Goal: Task Accomplishment & Management: Manage account settings

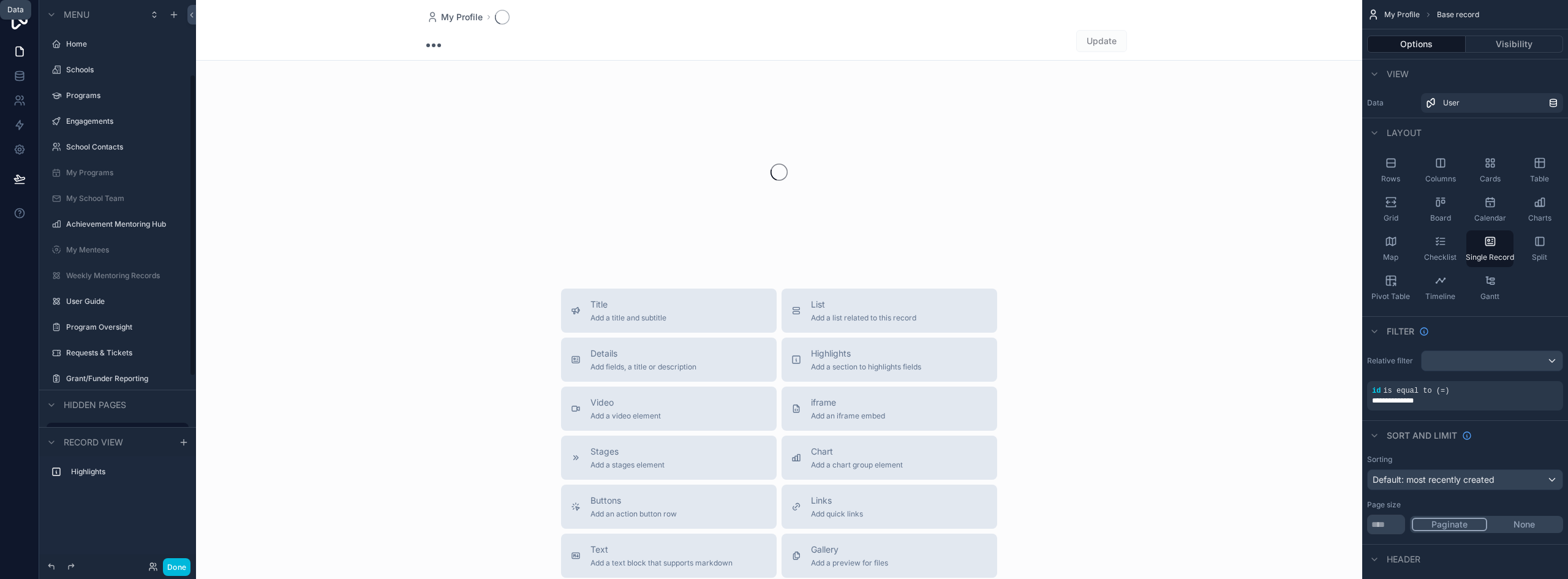
scroll to position [139, 0]
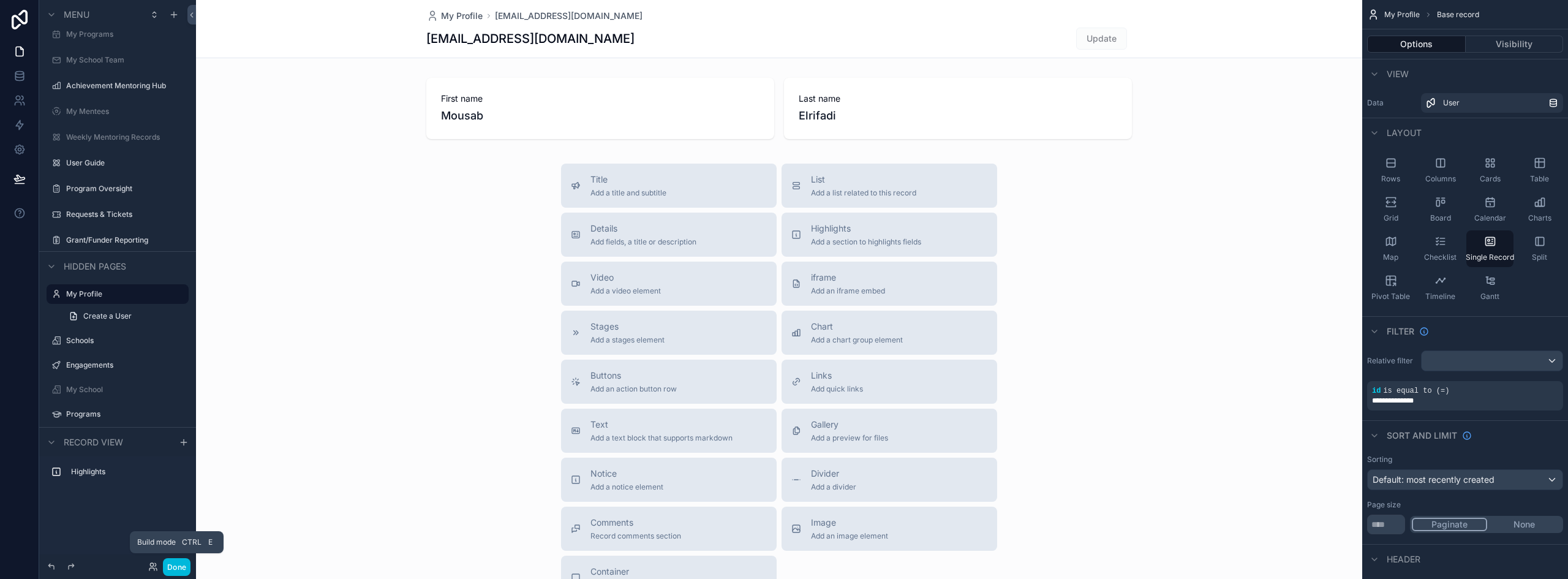
click at [180, 566] on button "Done" at bounding box center [177, 567] width 27 height 18
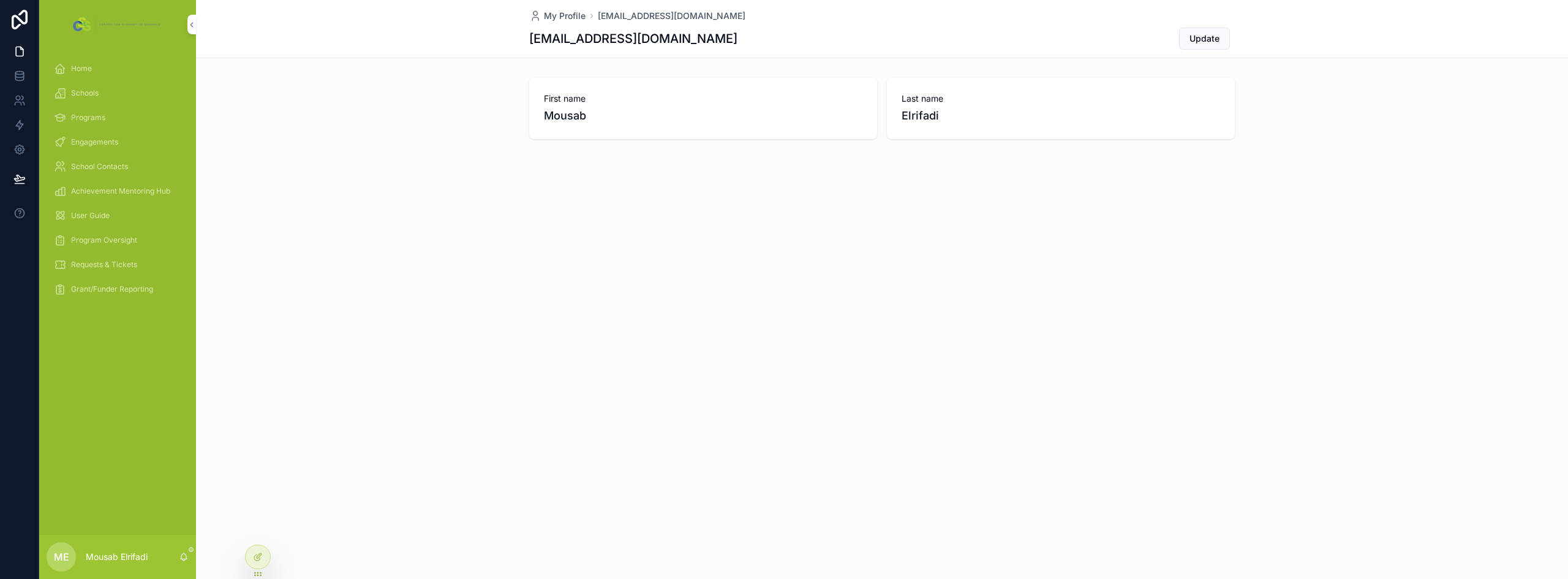
click at [88, 72] on span "Home" at bounding box center [81, 69] width 21 height 10
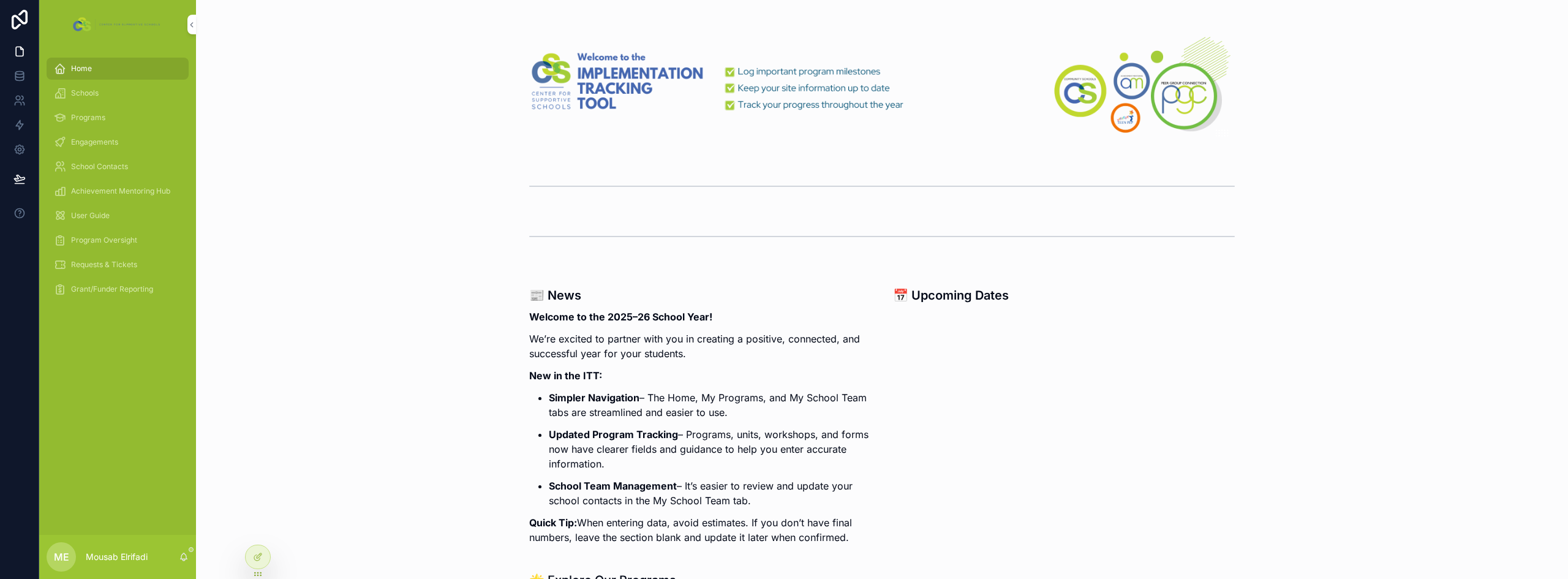
click at [123, 244] on span "Program Oversight" at bounding box center [104, 240] width 66 height 10
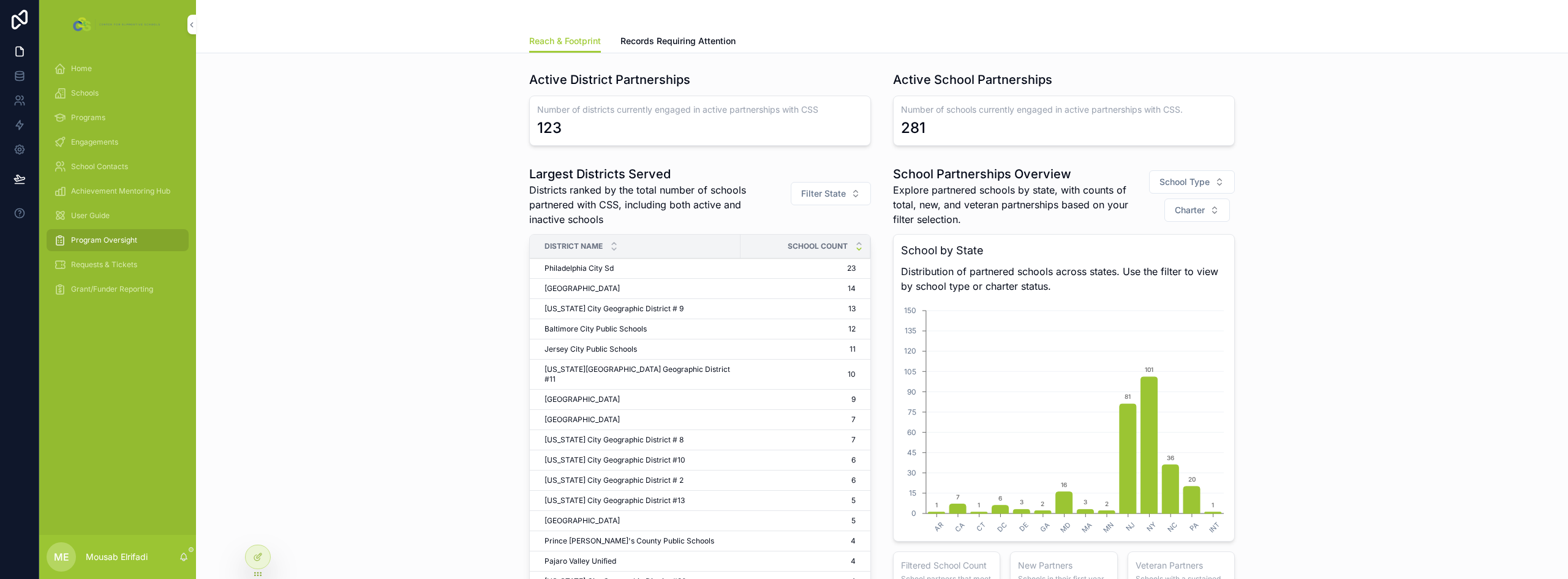
scroll to position [61, 0]
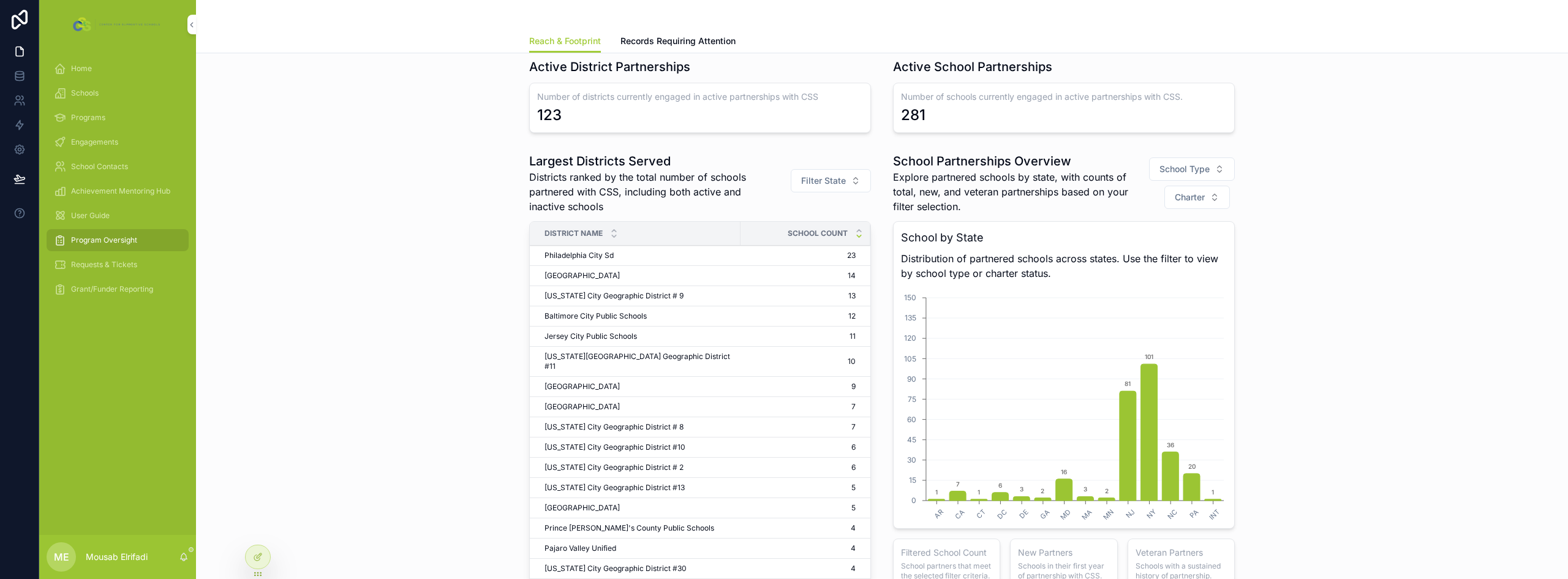
click at [837, 179] on span "Filter State" at bounding box center [823, 181] width 45 height 12
click at [760, 315] on div "CA" at bounding box center [826, 308] width 170 height 20
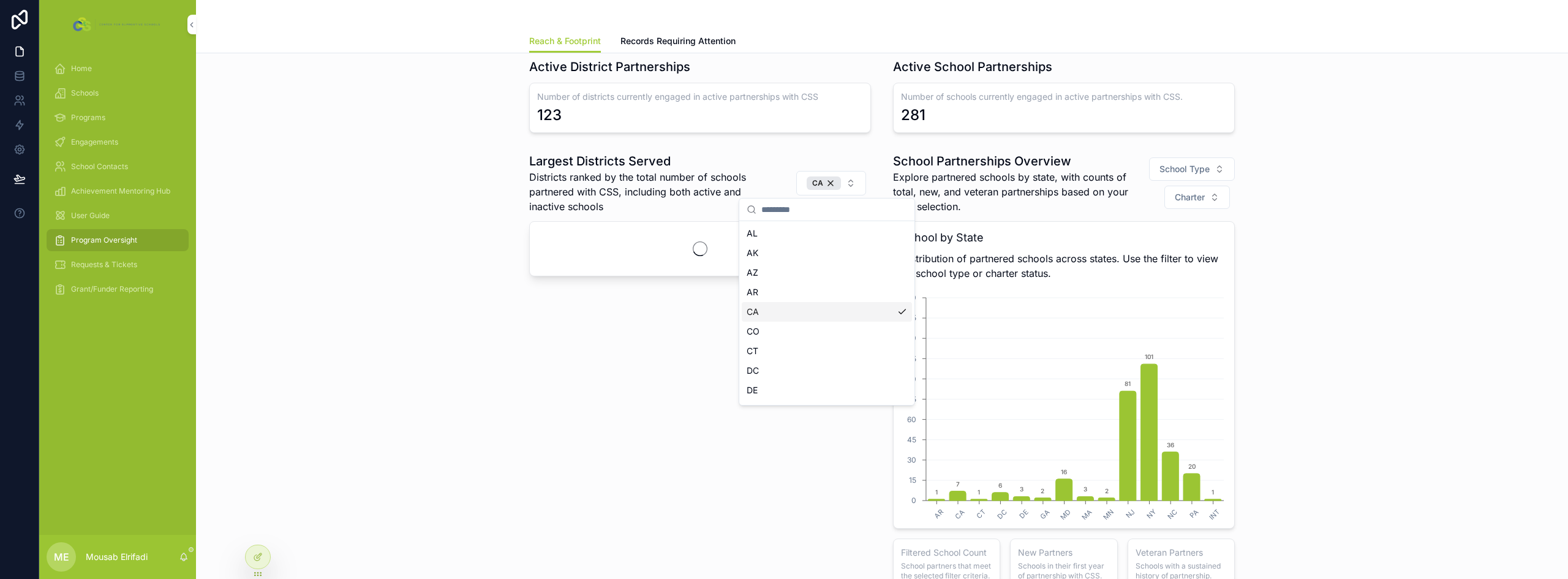
click at [475, 315] on div "Largest Districts Served Districts ranked by the total number of schools partne…" at bounding box center [882, 383] width 1352 height 470
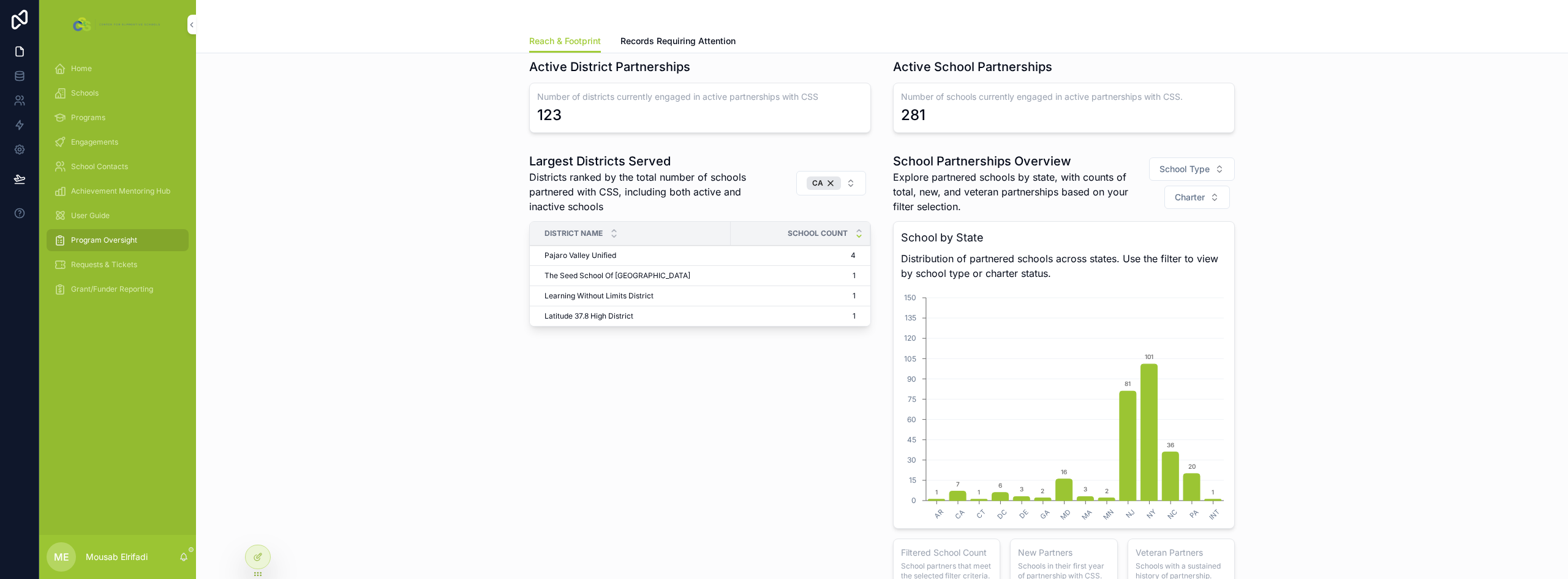
click at [812, 183] on div "CA" at bounding box center [824, 183] width 34 height 14
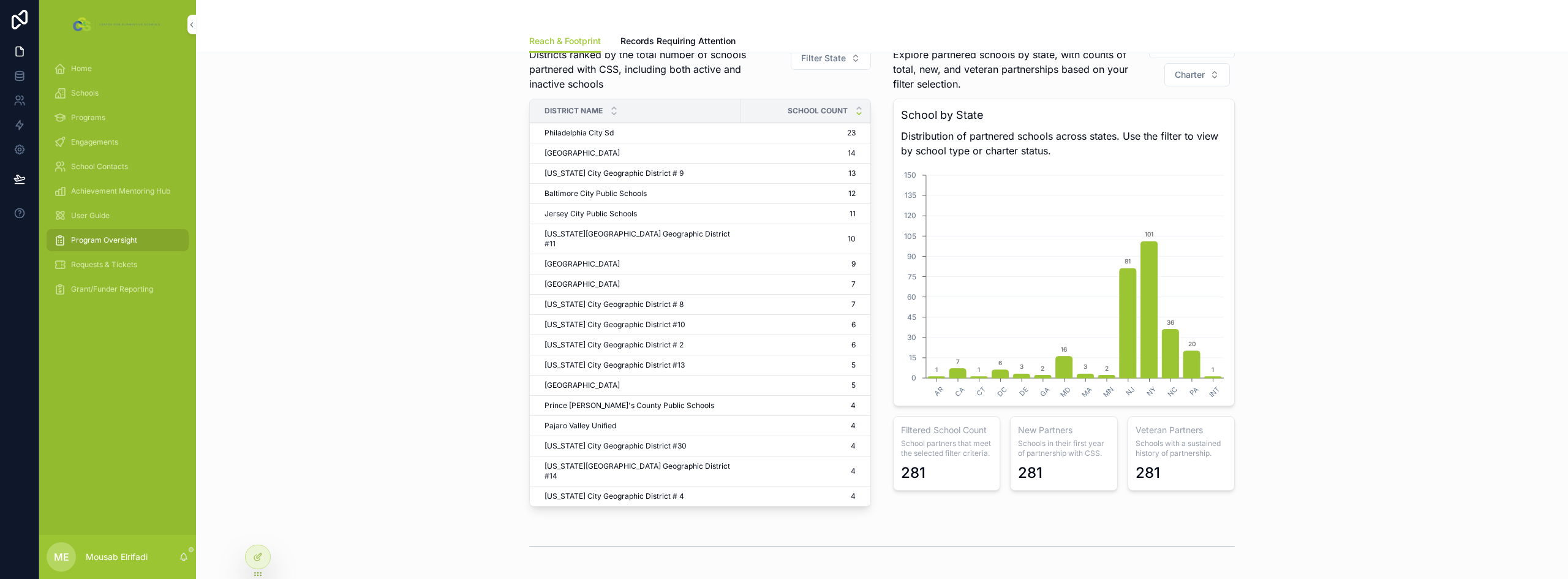
scroll to position [122, 0]
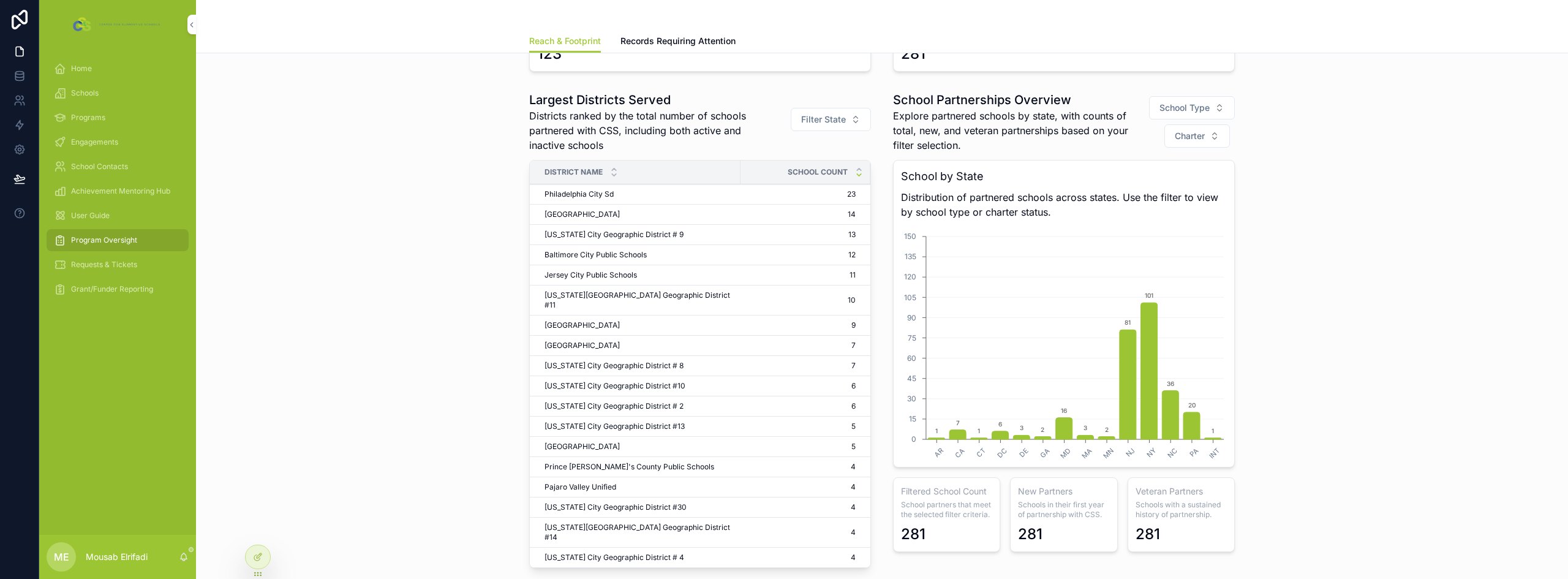
click at [1207, 109] on button "School Type" at bounding box center [1192, 108] width 86 height 23
click at [1360, 146] on div "Largest Districts Served Districts ranked by the total number of schools partne…" at bounding box center [882, 332] width 1352 height 491
click at [1196, 118] on button "School Type" at bounding box center [1192, 108] width 86 height 23
click at [1164, 113] on span "School Type" at bounding box center [1184, 108] width 50 height 12
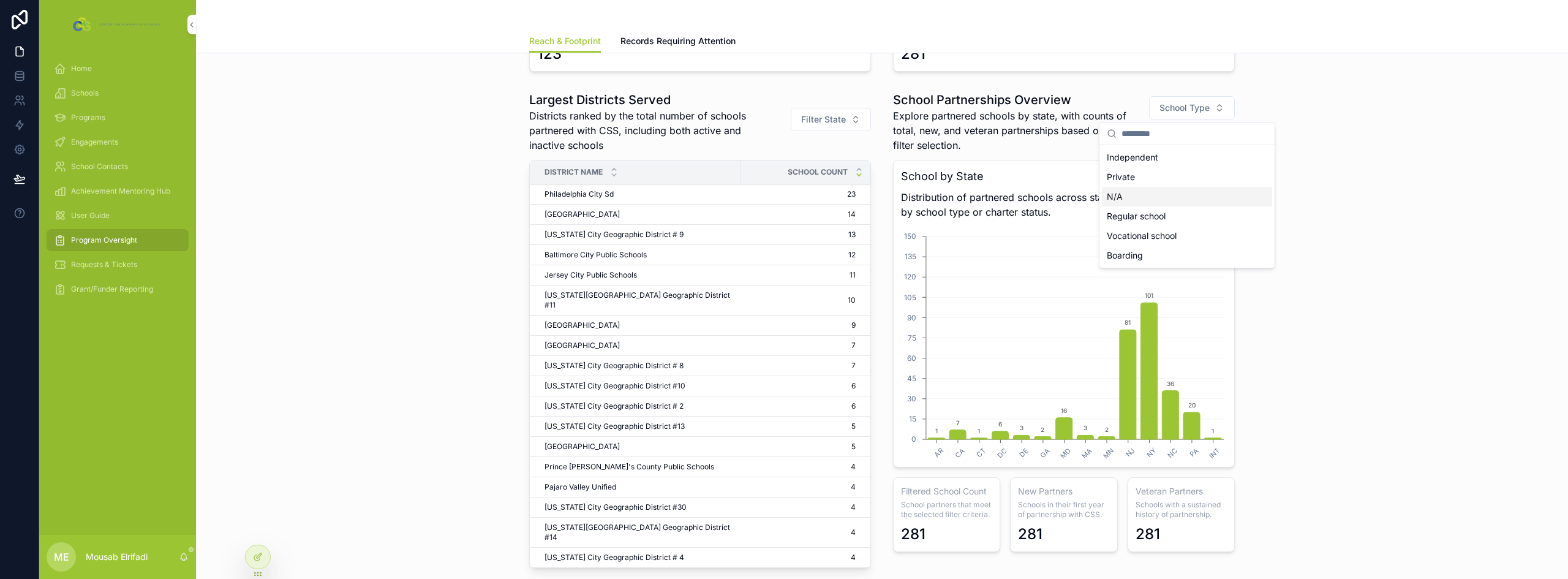
click at [1126, 201] on div "N/A" at bounding box center [1188, 196] width 170 height 20
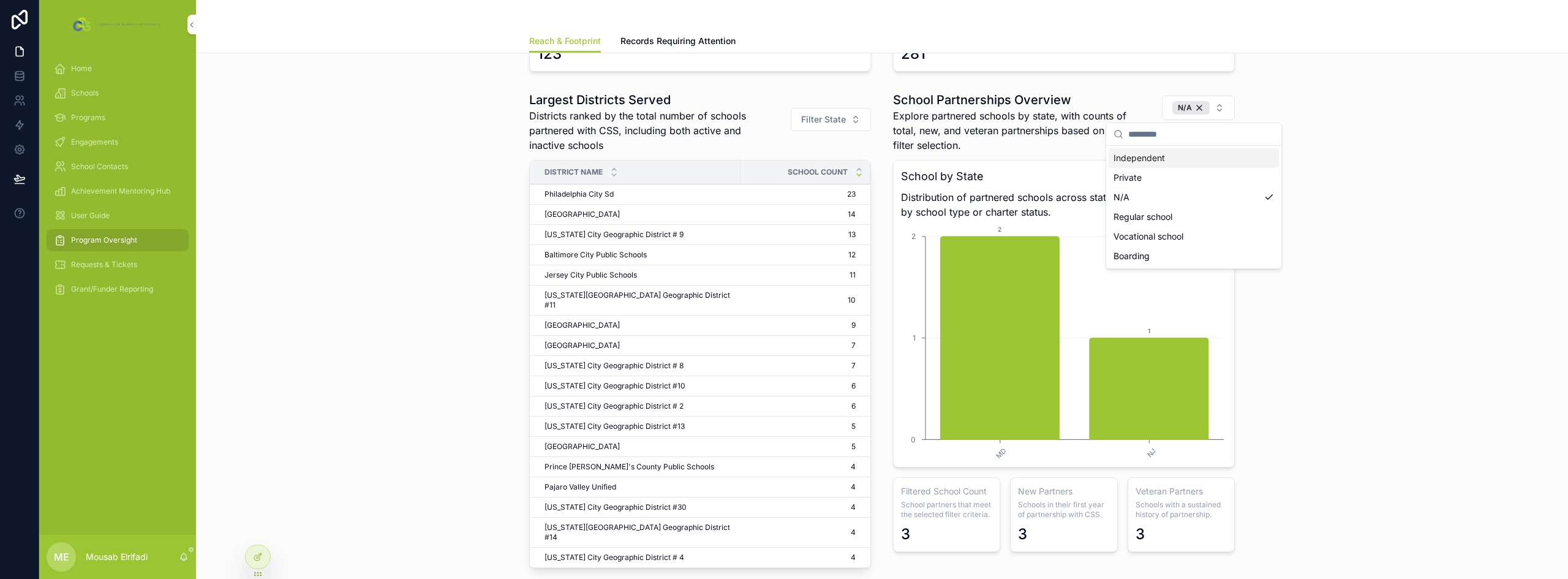
drag, startPoint x: 1194, startPoint y: 104, endPoint x: 1310, endPoint y: 177, distance: 137.1
click at [1194, 104] on div "N/A" at bounding box center [1191, 108] width 37 height 14
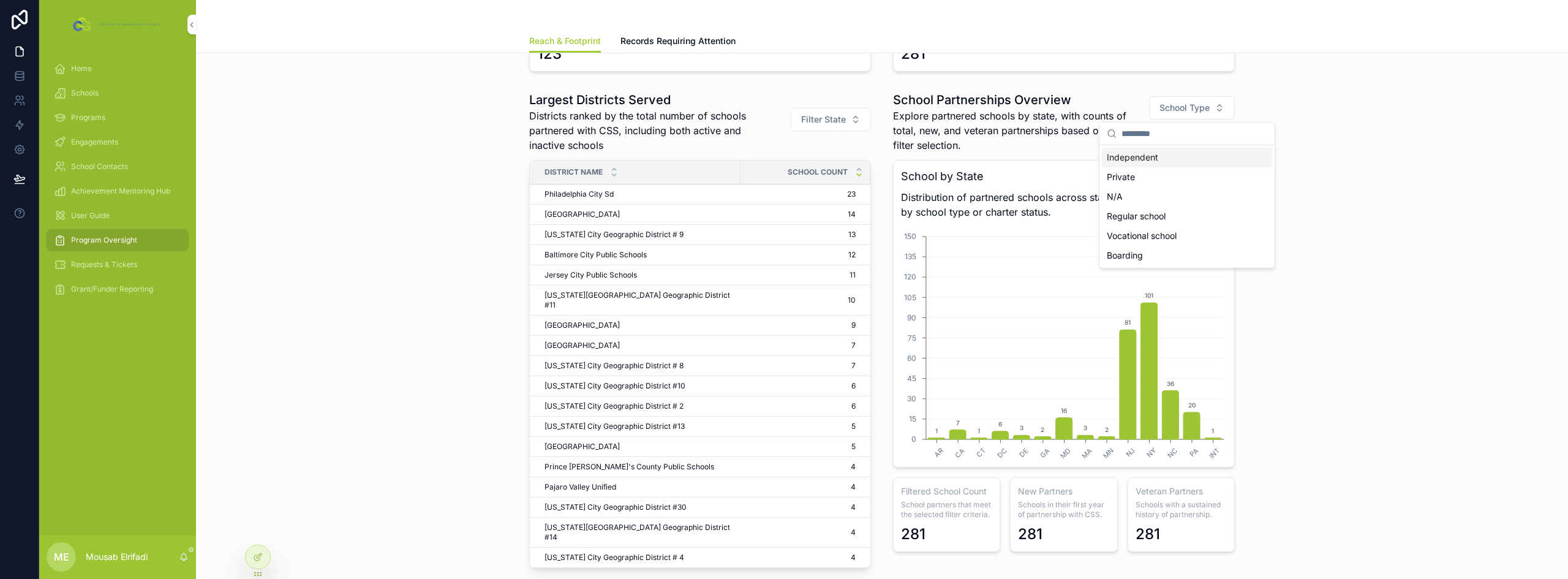
click at [1310, 178] on div "Largest Districts Served Districts ranked by the total number of schools partne…" at bounding box center [882, 332] width 1352 height 491
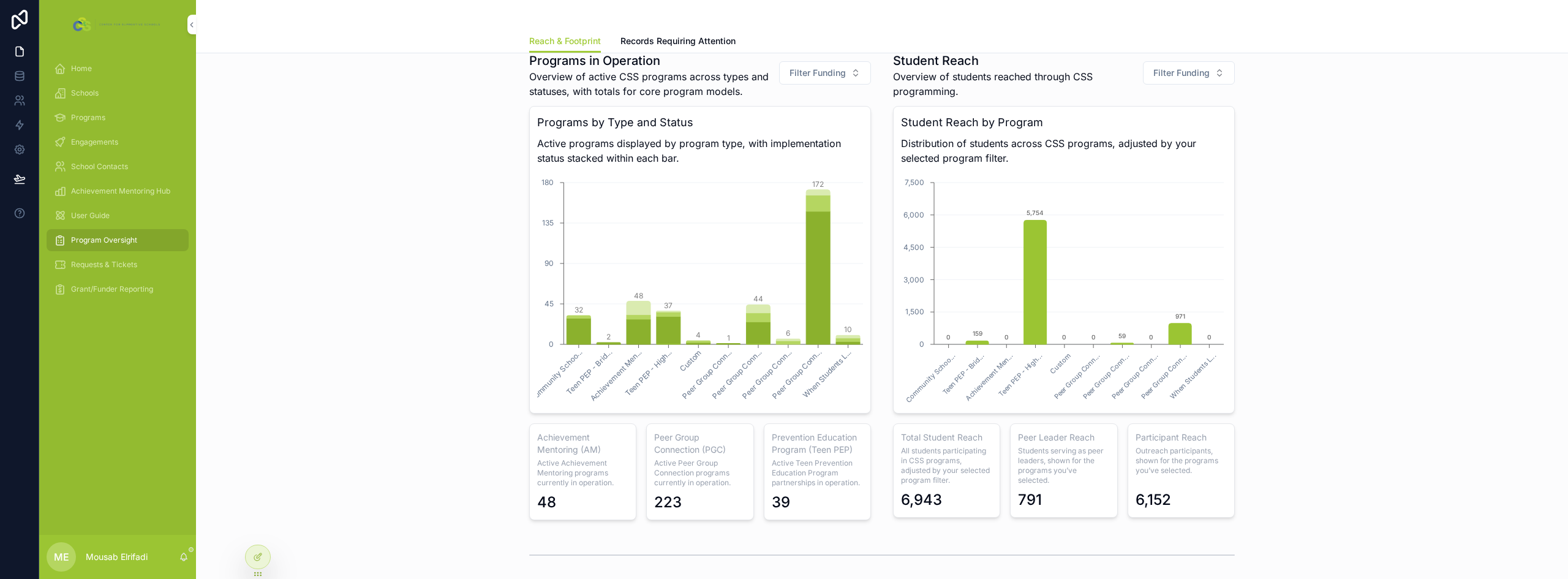
scroll to position [872, 0]
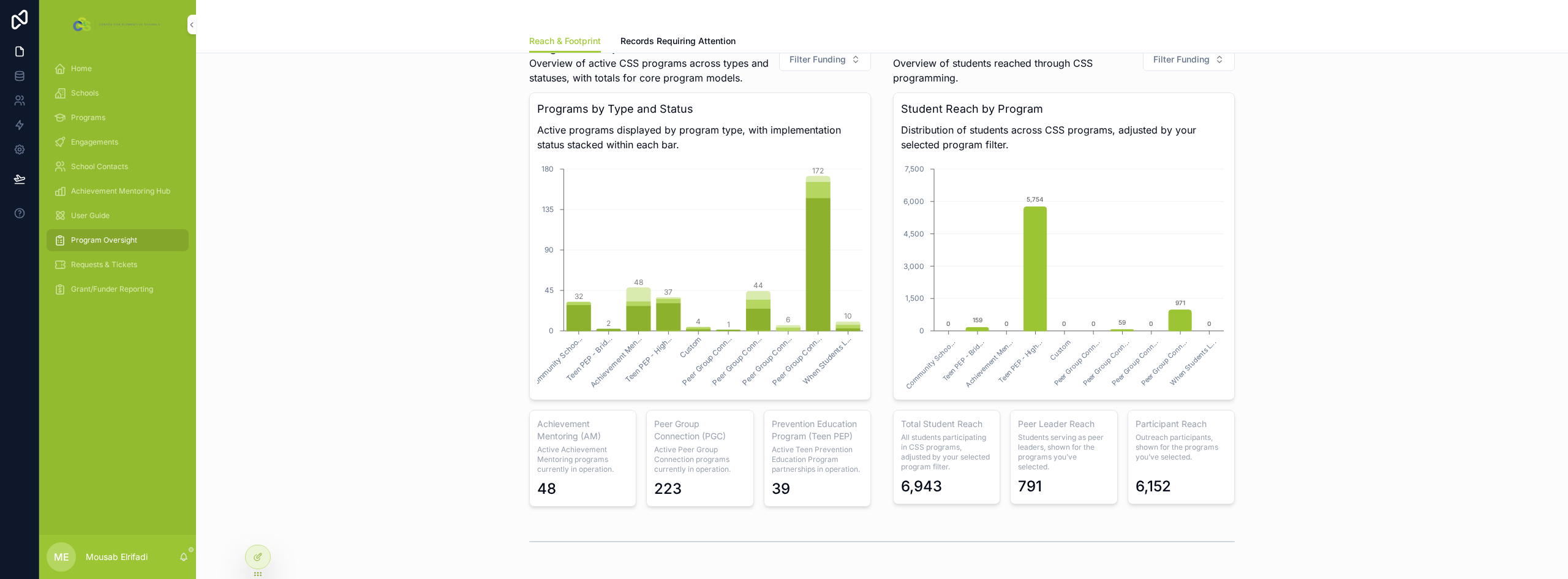
drag, startPoint x: 481, startPoint y: 54, endPoint x: 427, endPoint y: 101, distance: 71.6
click at [427, 101] on div "Programs in Operation Overview of active CSS programs across types and statuses…" at bounding box center [882, 273] width 1352 height 478
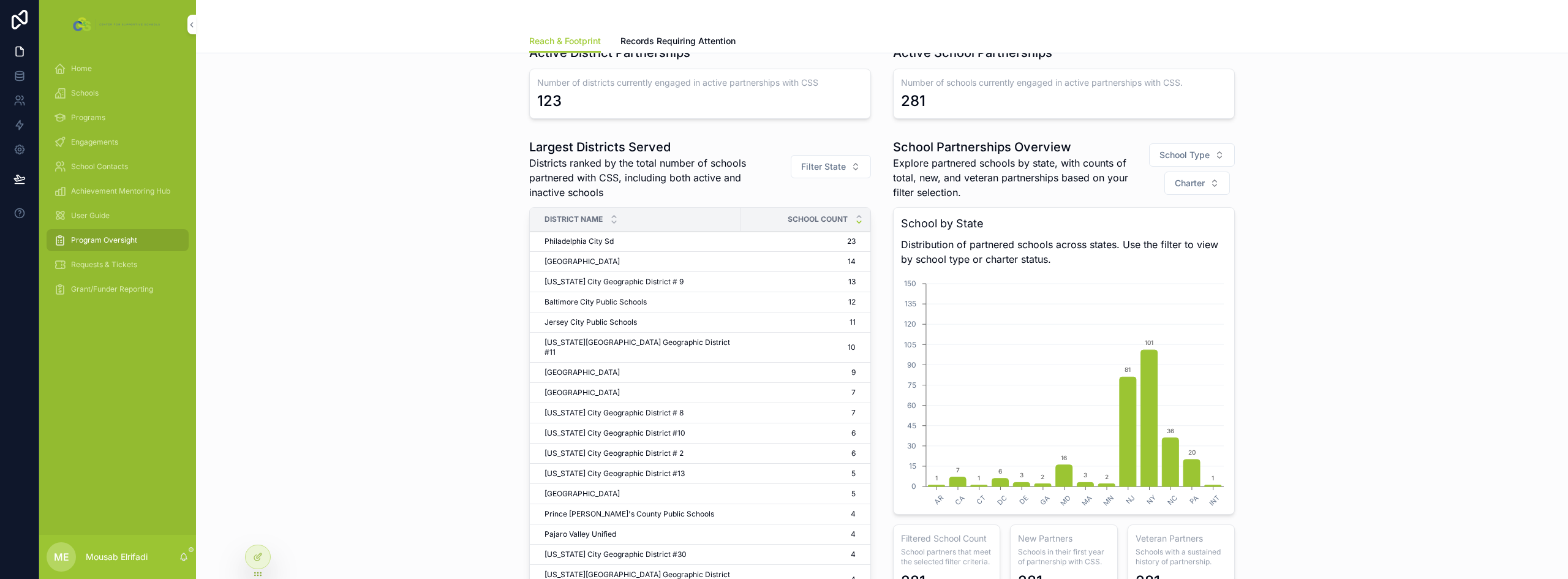
scroll to position [0, 0]
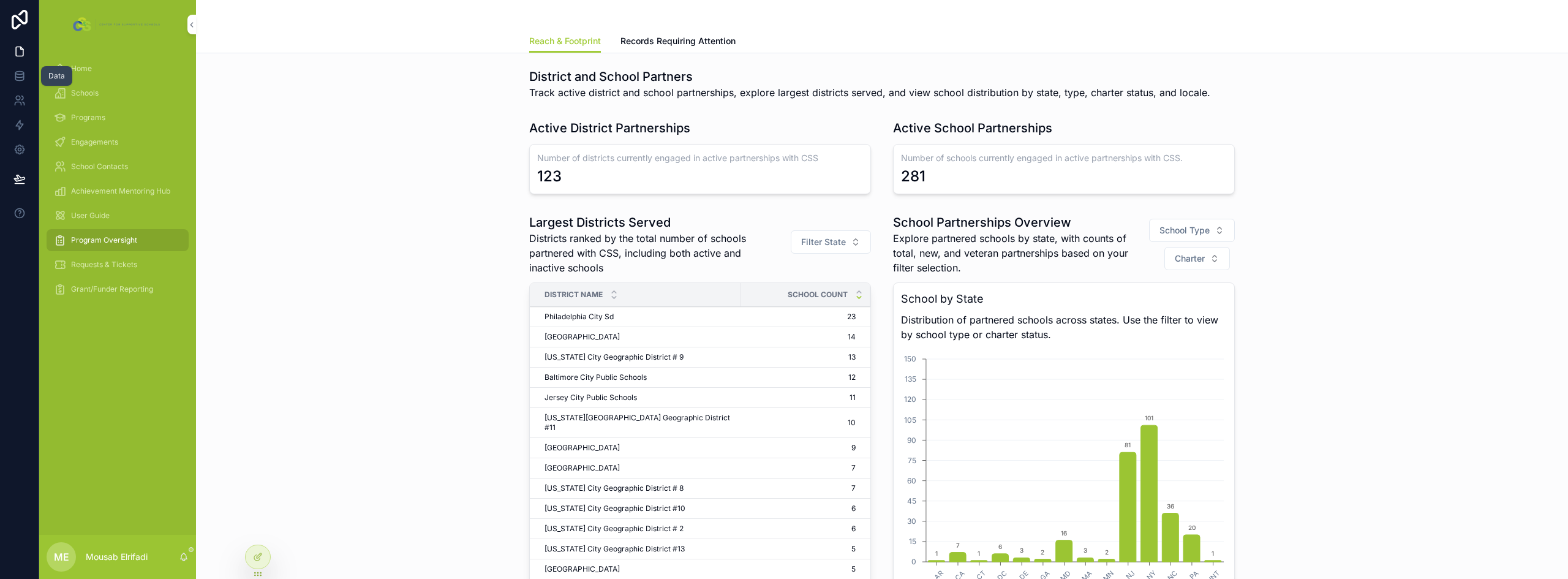
click at [14, 76] on icon at bounding box center [20, 76] width 12 height 12
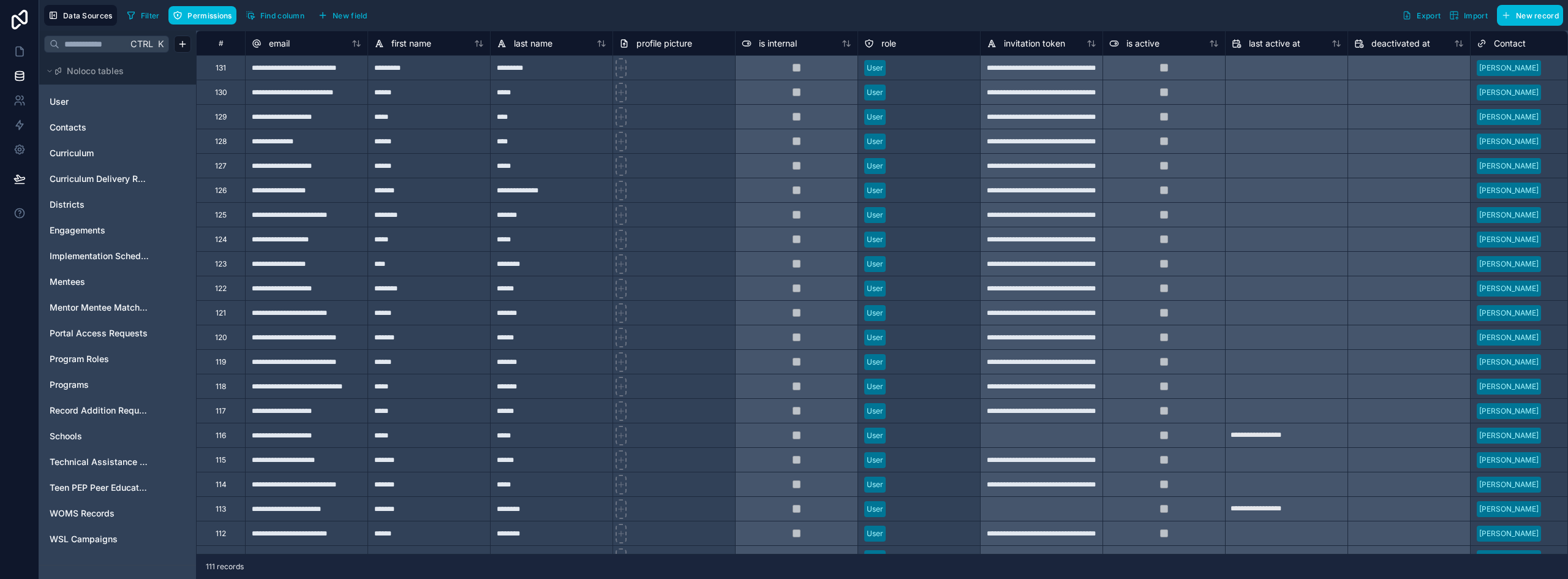
click at [71, 234] on span "Engagements" at bounding box center [77, 230] width 56 height 12
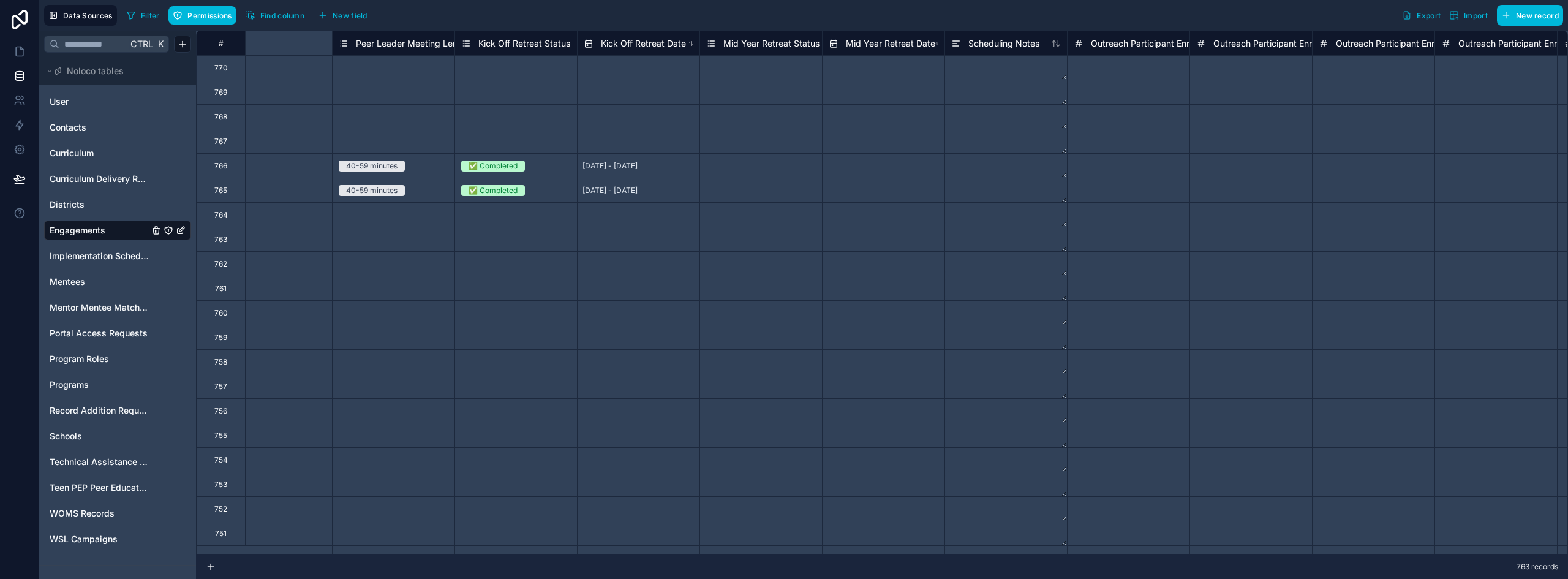
scroll to position [0, 1848]
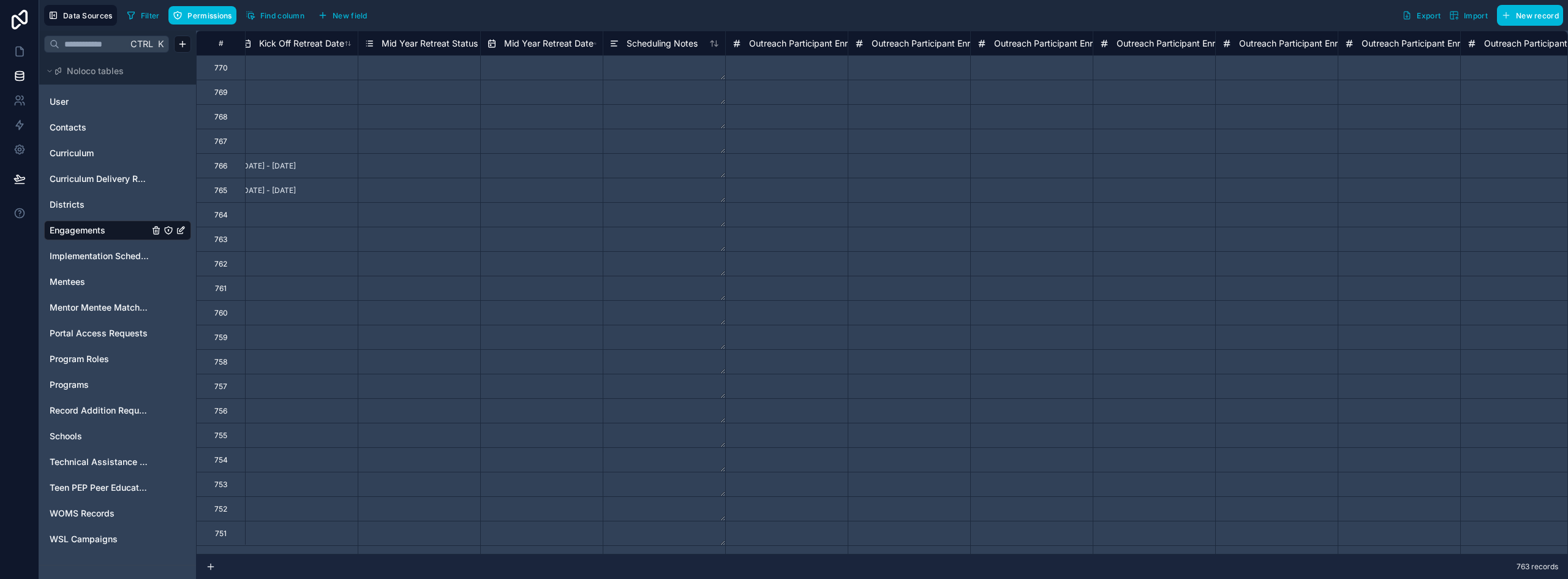
click at [256, 21] on button "Find column" at bounding box center [275, 15] width 67 height 19
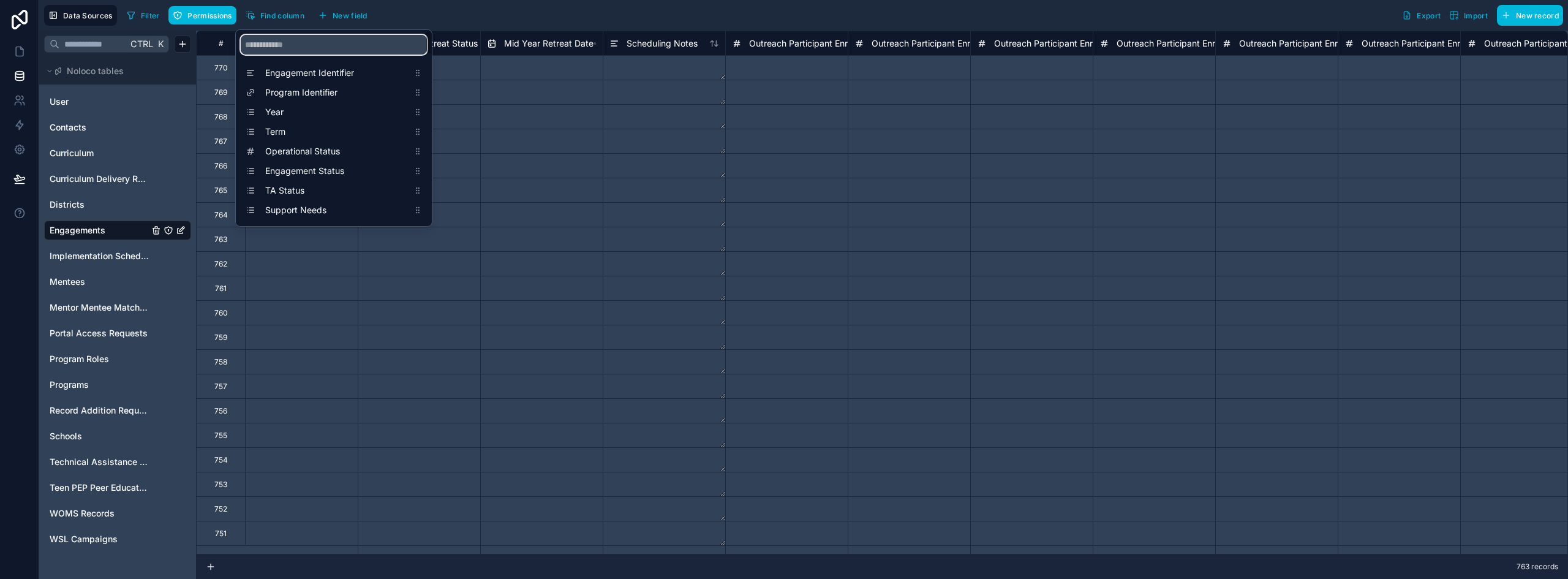
click at [272, 41] on input "scrollable content" at bounding box center [334, 45] width 186 height 20
type input "*****"
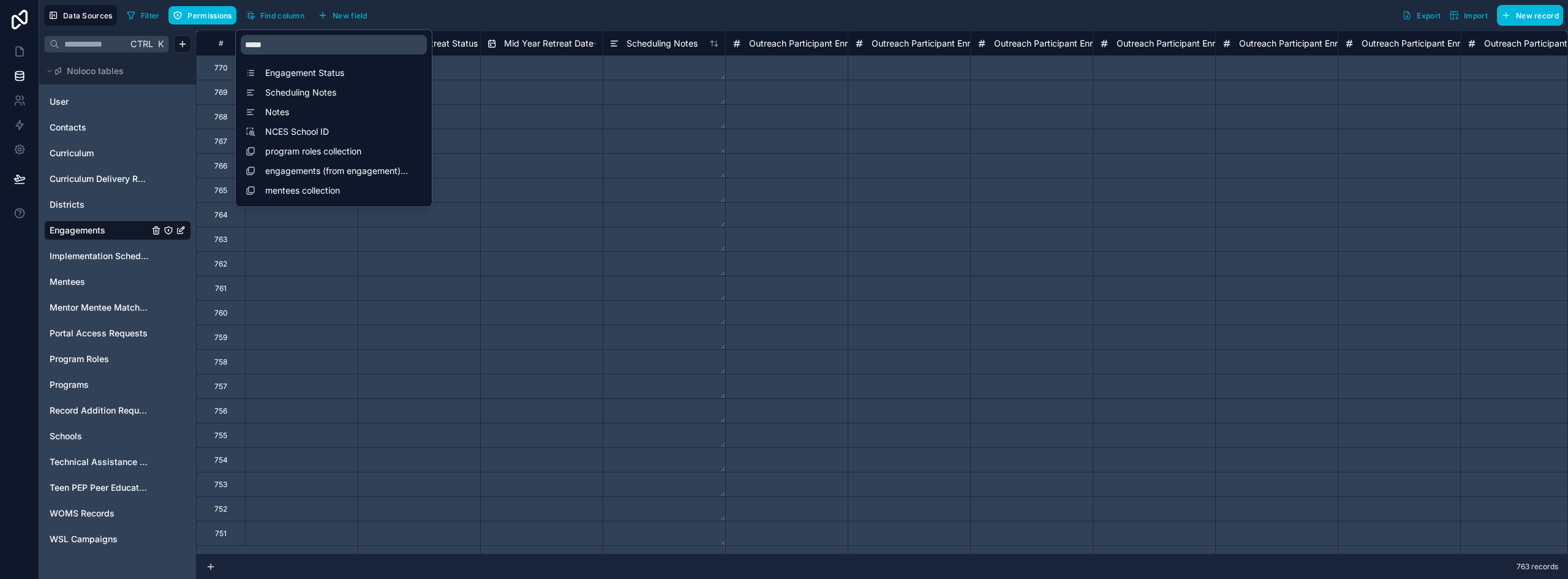
click at [280, 114] on span "Notes" at bounding box center [337, 112] width 144 height 12
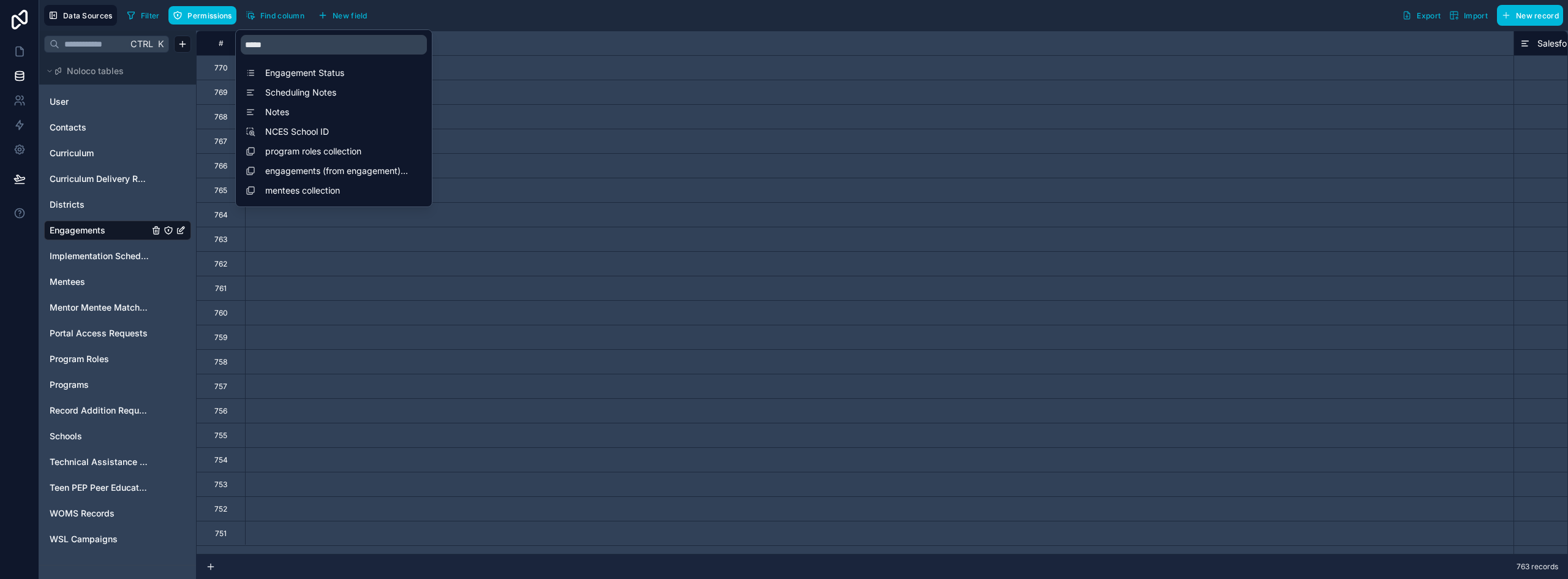
scroll to position [0, 6494]
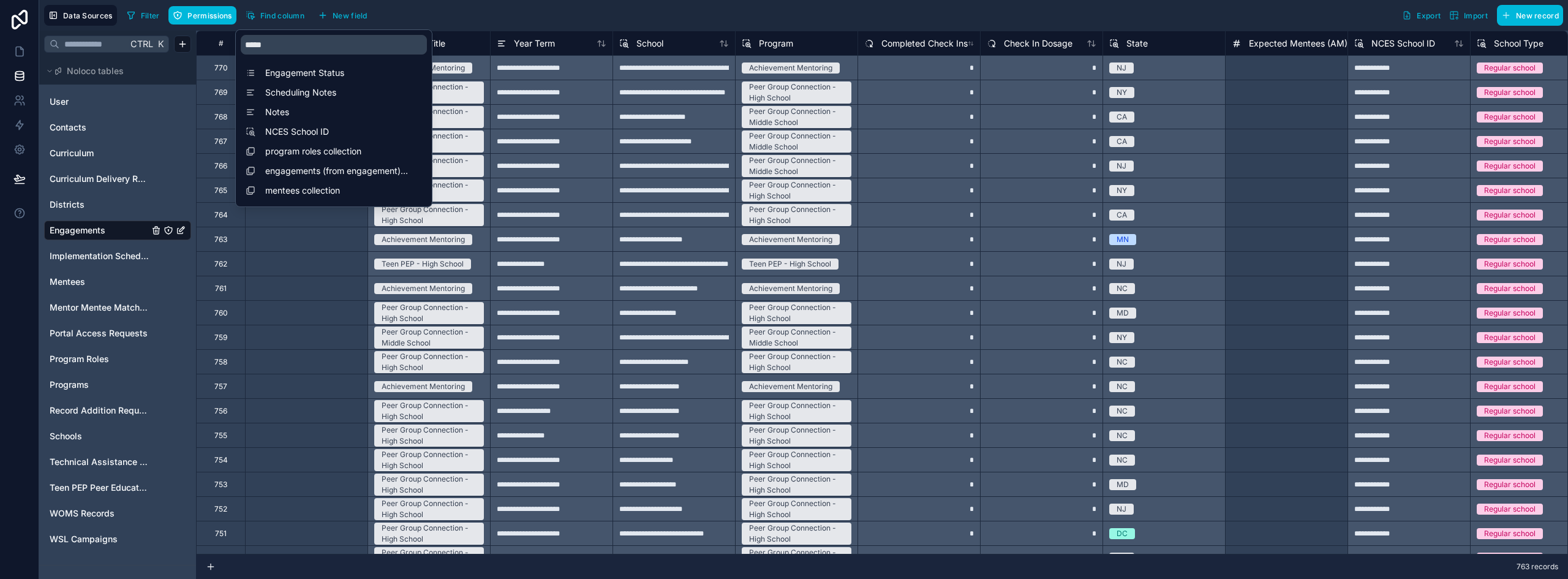
click at [435, 8] on div "Filter Permissions Find column New field Export Import New record" at bounding box center [842, 15] width 1442 height 21
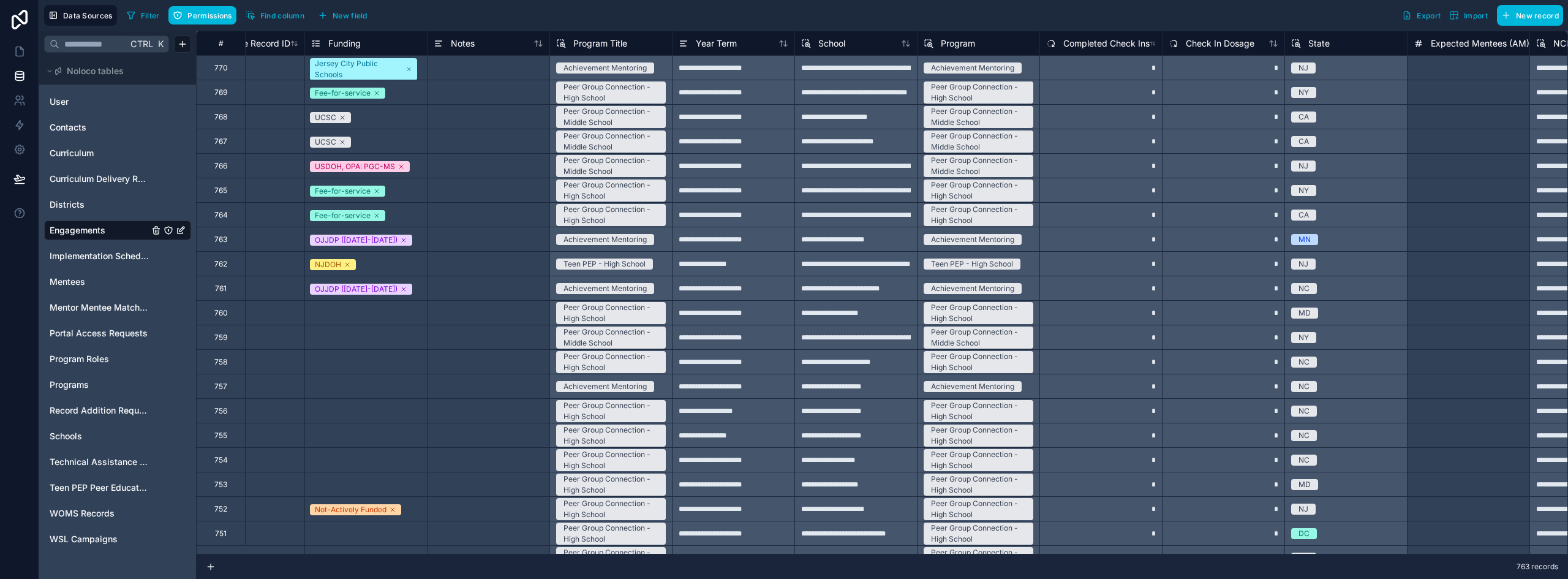
scroll to position [0, 6285]
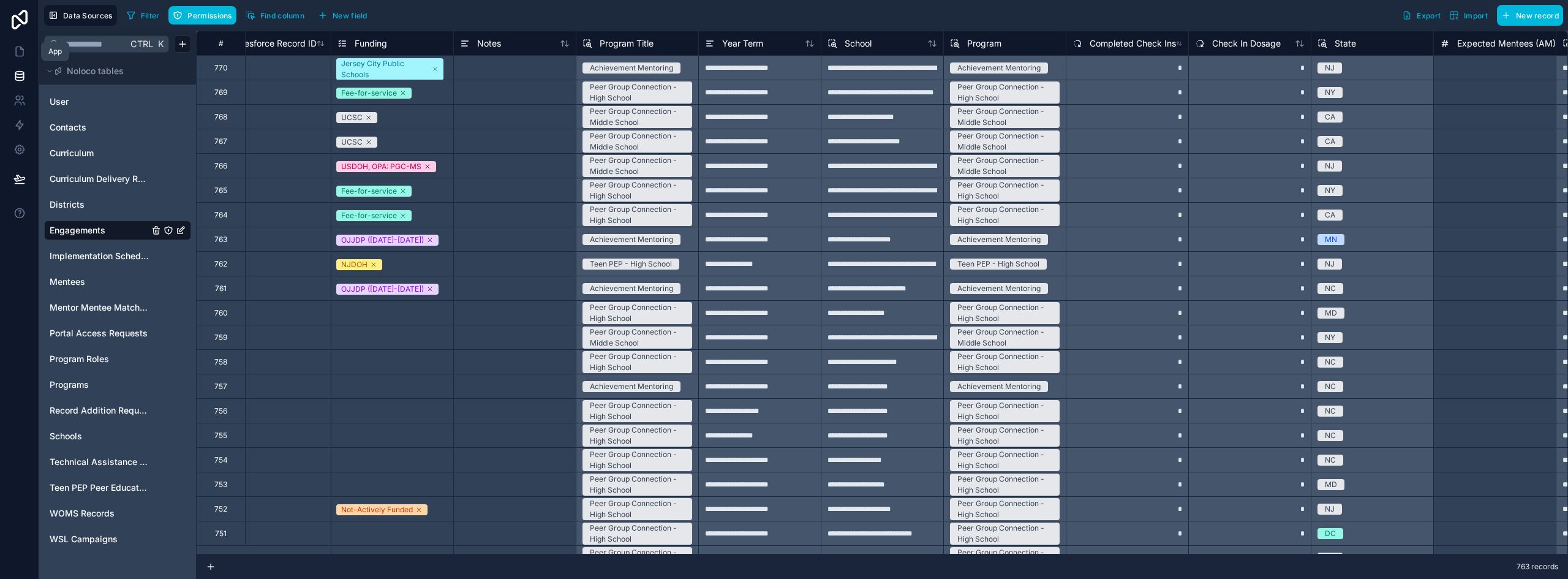
click at [14, 47] on icon at bounding box center [20, 52] width 12 height 12
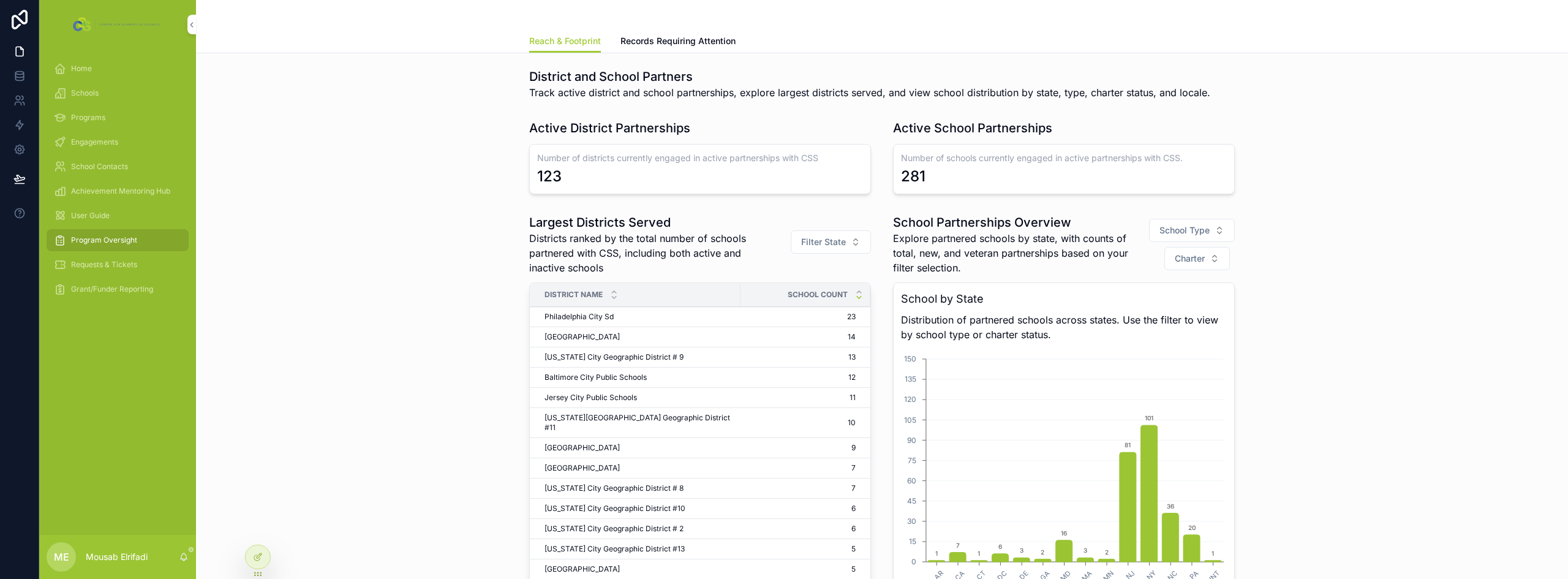
click at [87, 143] on span "Engagements" at bounding box center [94, 142] width 47 height 10
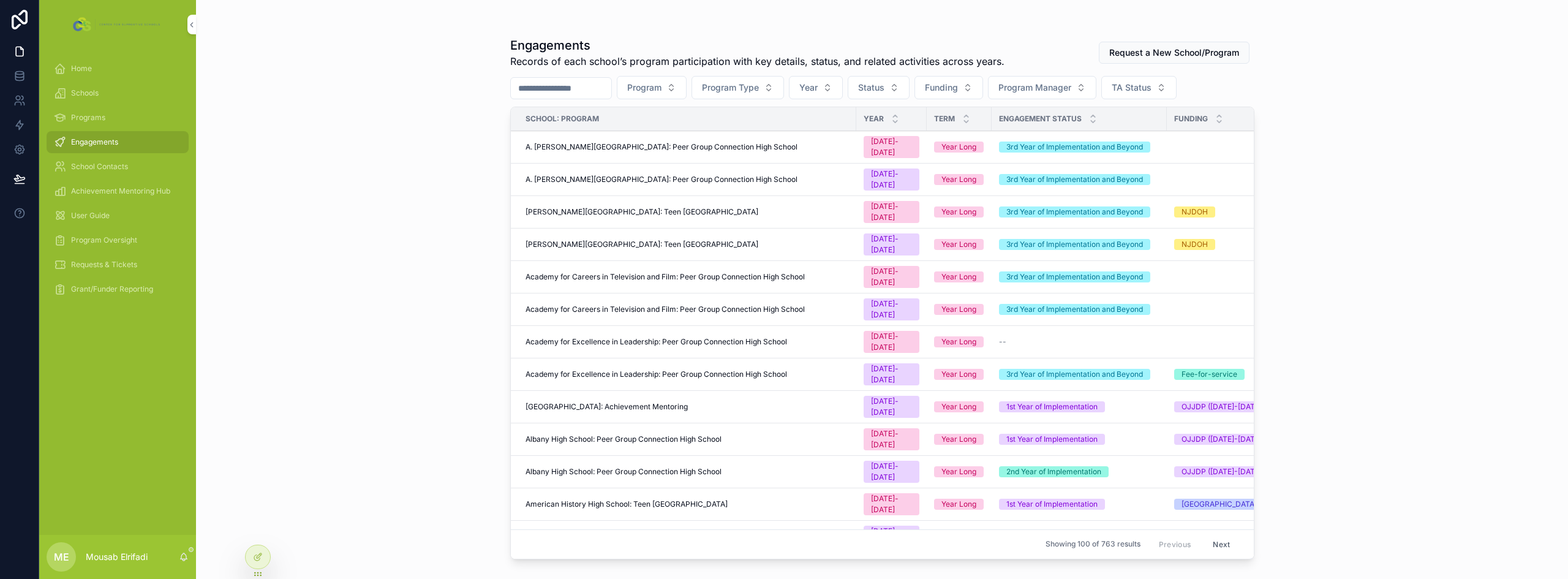
click at [662, 174] on span "A. [PERSON_NAME][GEOGRAPHIC_DATA]: Peer Group Connection High School" at bounding box center [661, 179] width 272 height 10
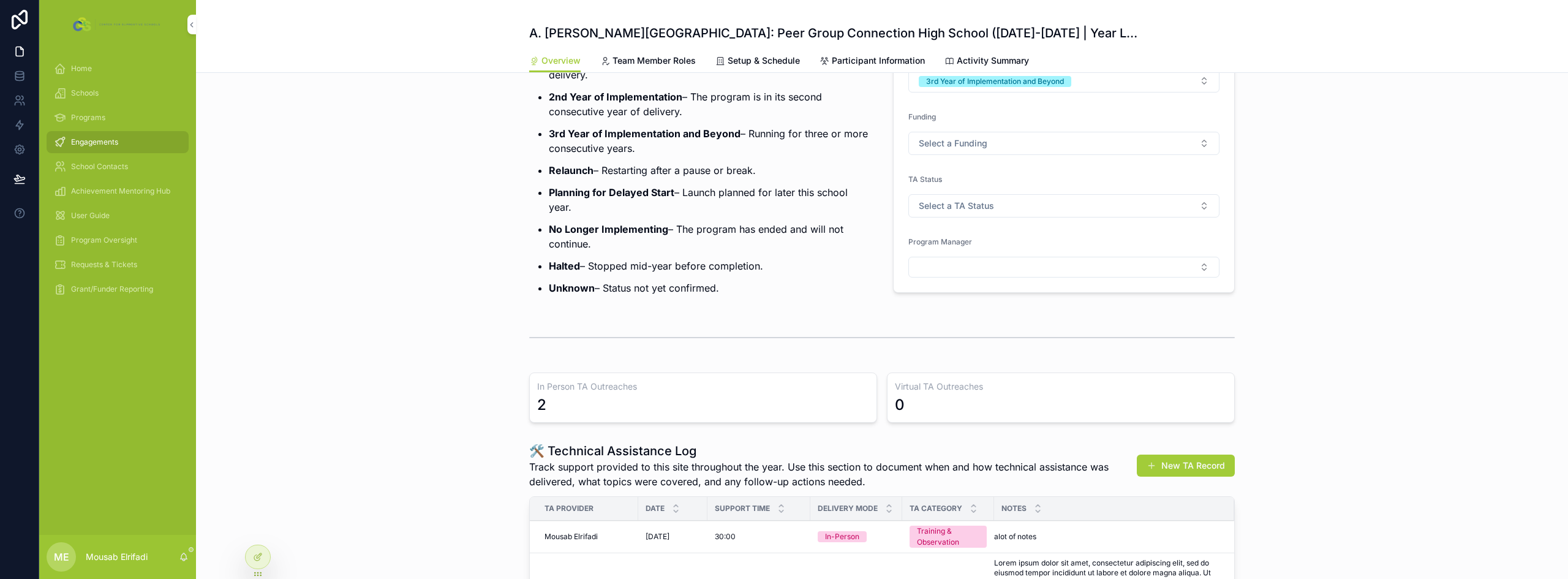
scroll to position [61, 0]
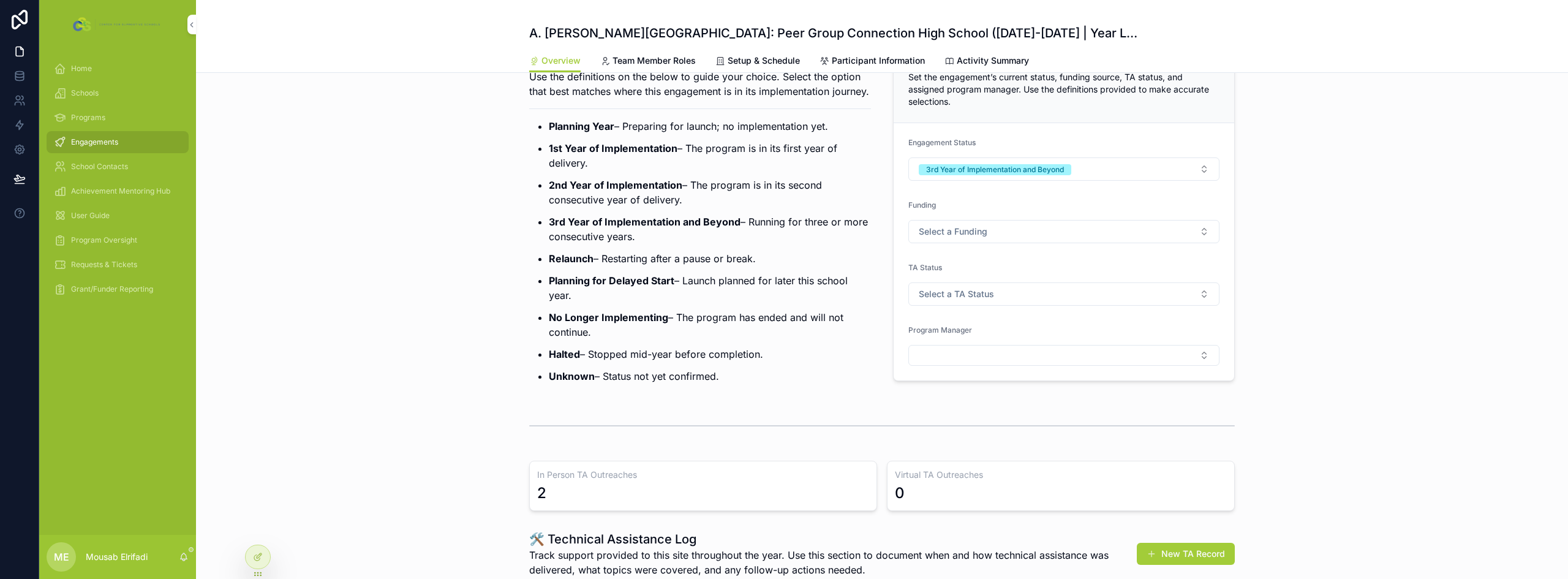
click at [247, 554] on div at bounding box center [258, 557] width 25 height 23
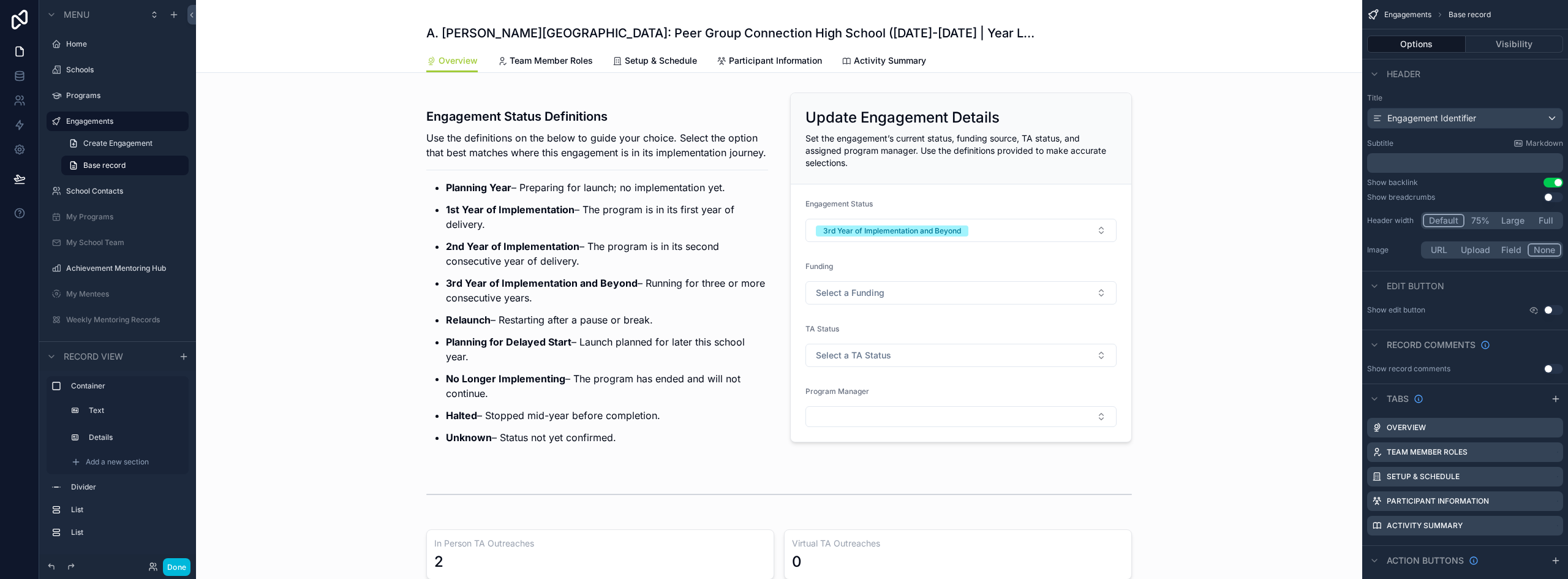
scroll to position [0, 0]
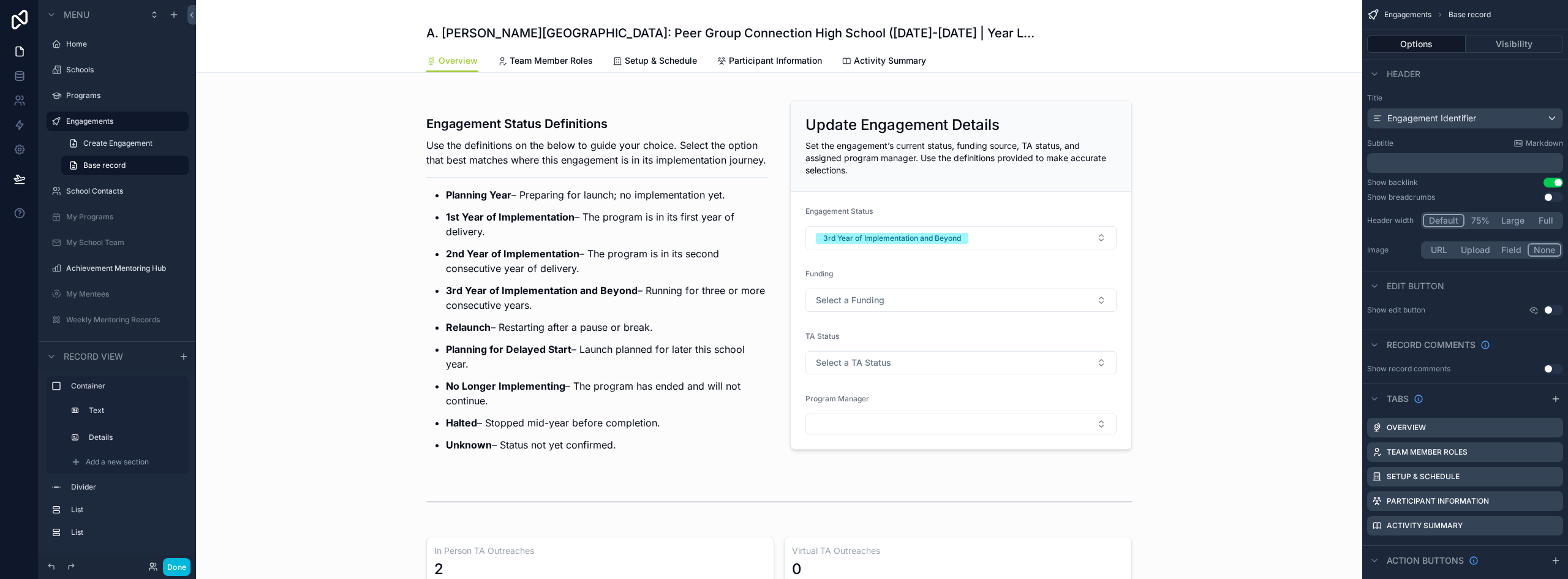
click at [1010, 150] on div "scrollable content" at bounding box center [779, 280] width 1166 height 384
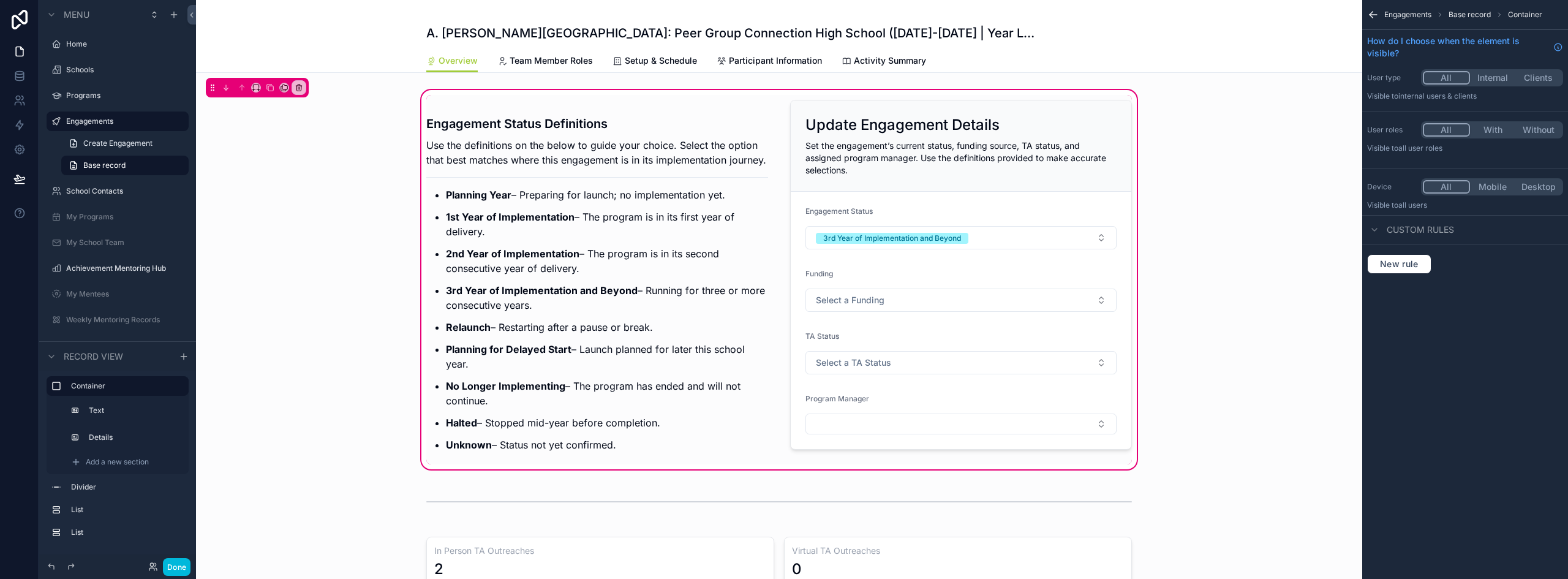
click at [1084, 154] on div "scrollable content" at bounding box center [961, 280] width 356 height 370
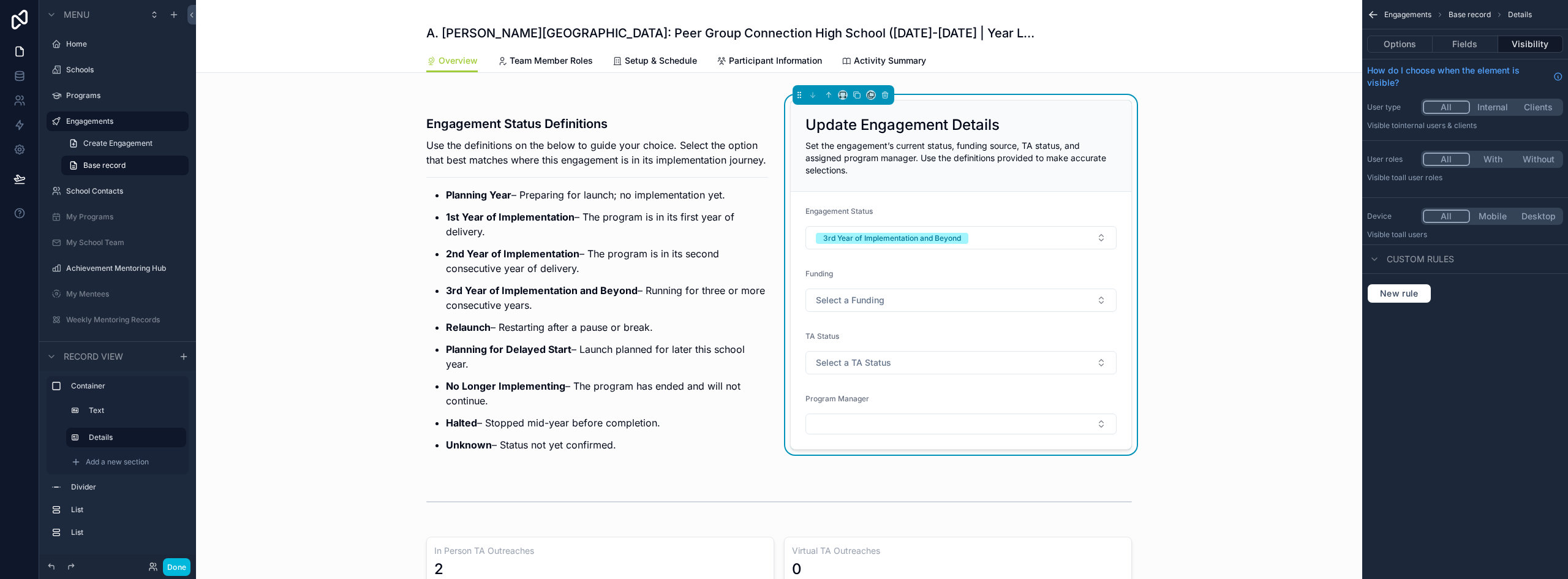
click at [1463, 44] on button "Fields" at bounding box center [1465, 44] width 65 height 17
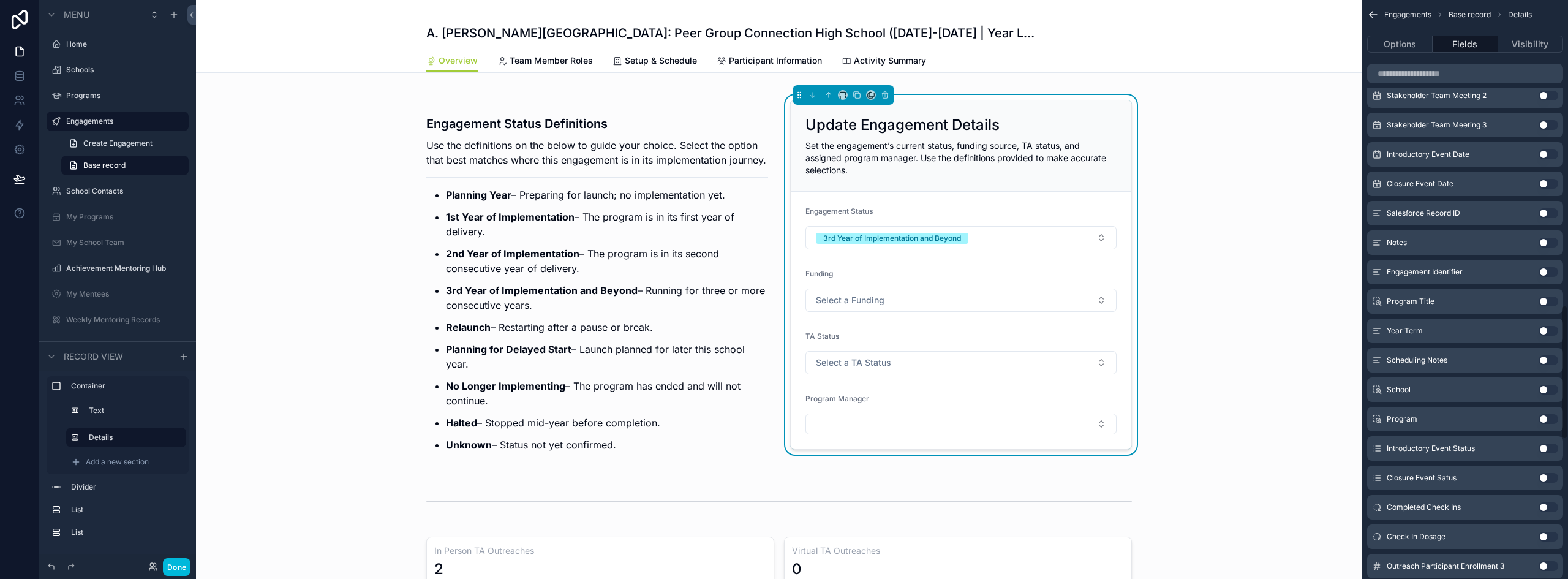
scroll to position [1306, 0]
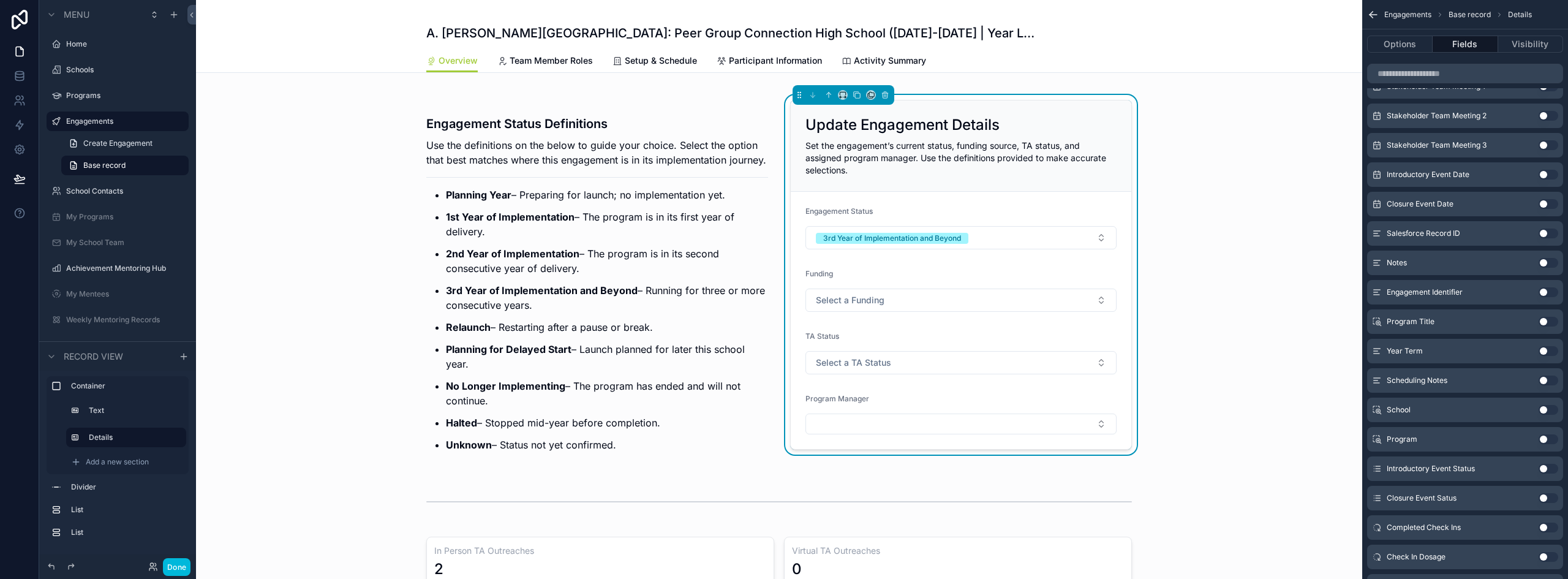
click at [1544, 259] on button "Use setting" at bounding box center [1549, 263] width 20 height 10
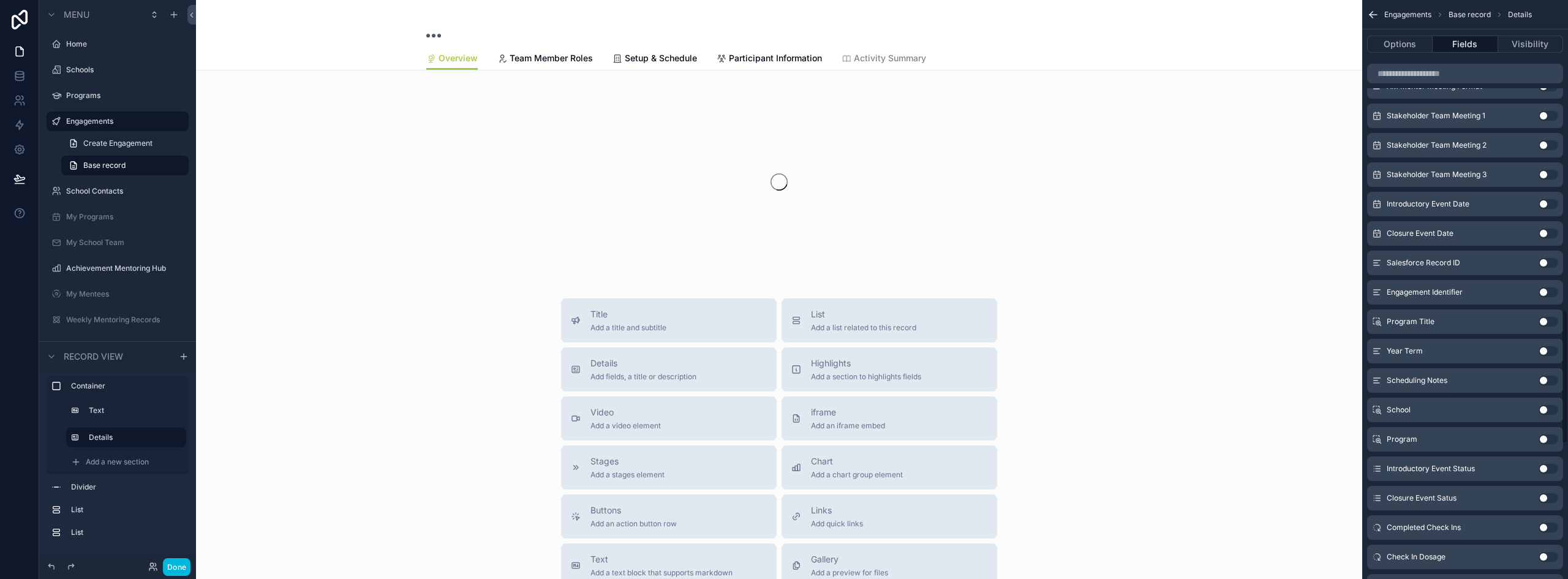
scroll to position [1335, 0]
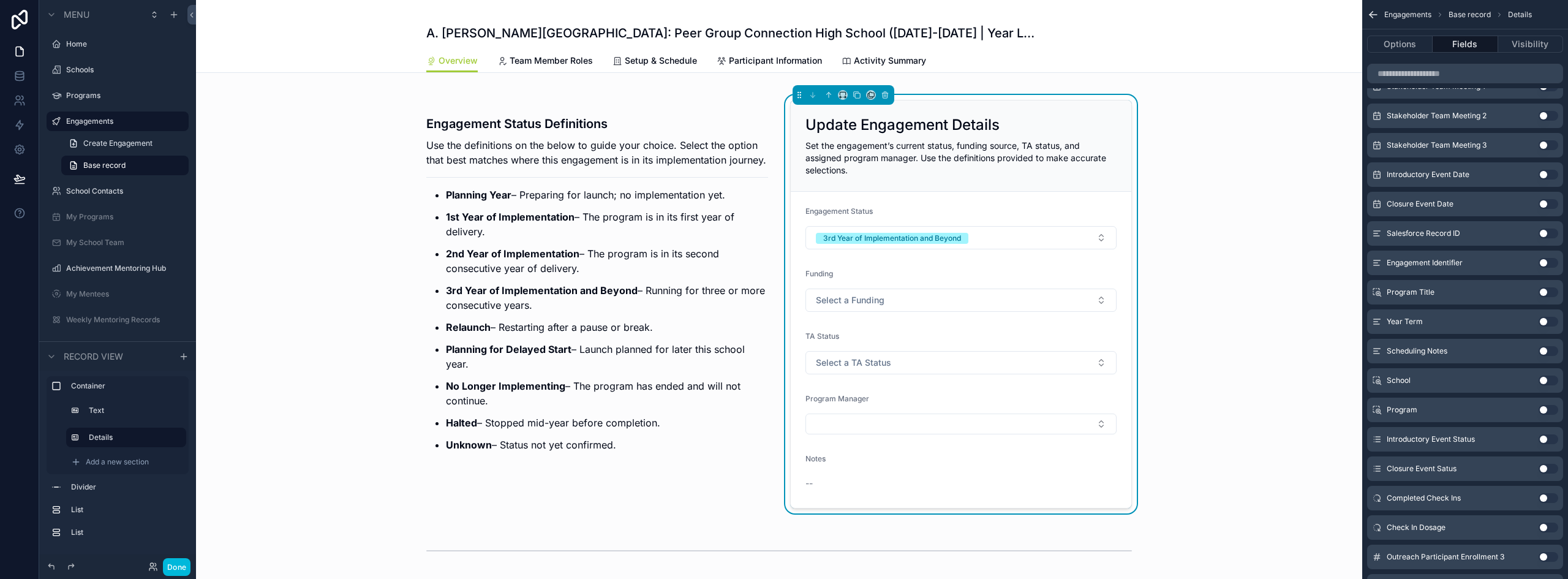
click at [626, 65] on span "Setup & Schedule" at bounding box center [661, 60] width 72 height 12
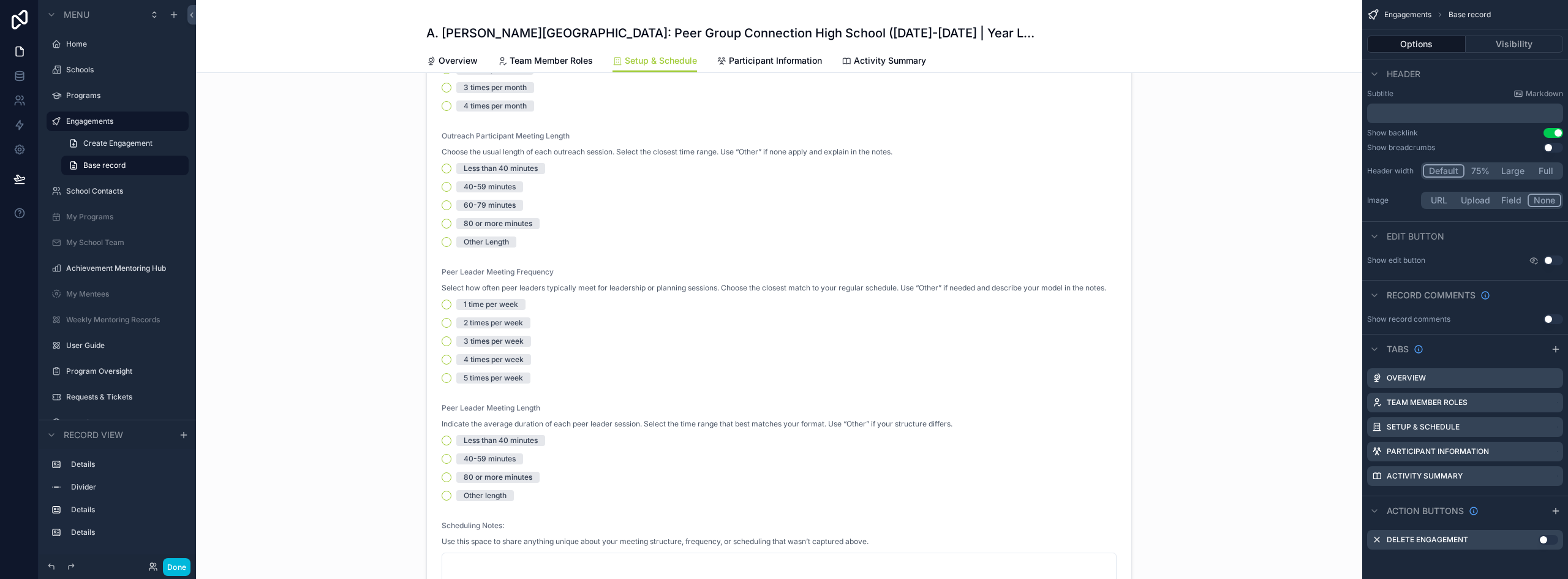
scroll to position [367, 0]
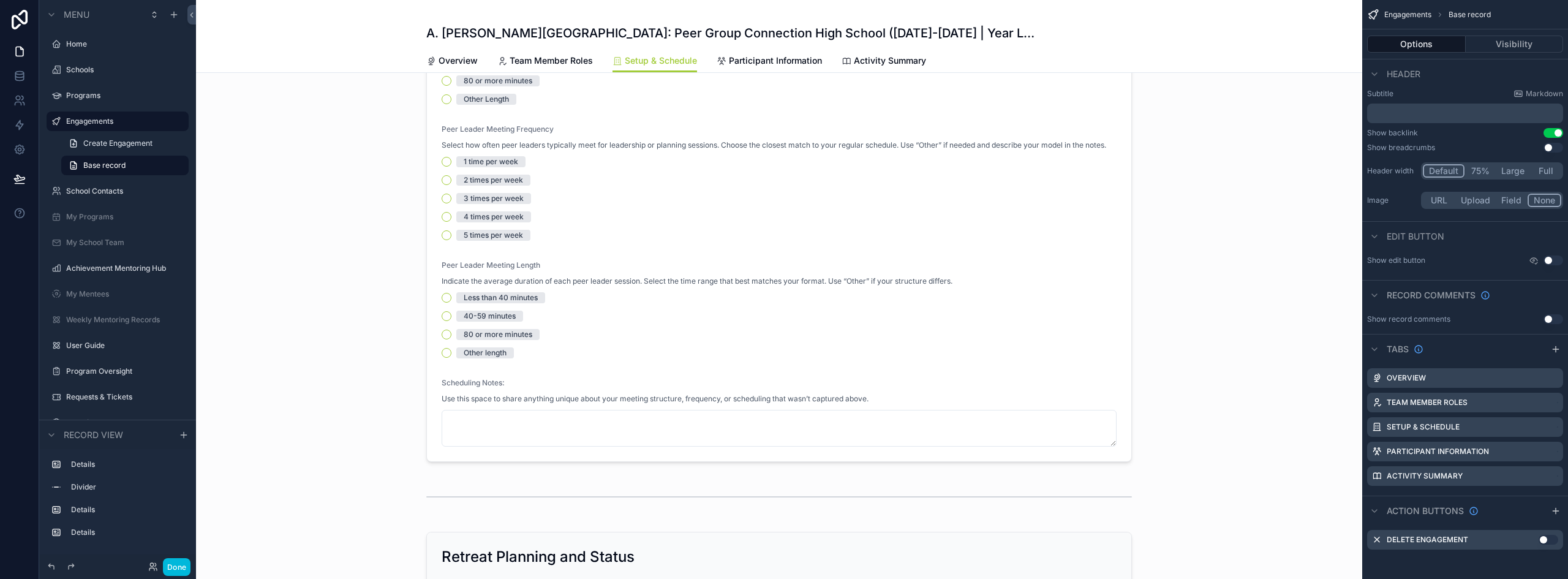
click at [577, 393] on div "scrollable content" at bounding box center [779, 93] width 1166 height 747
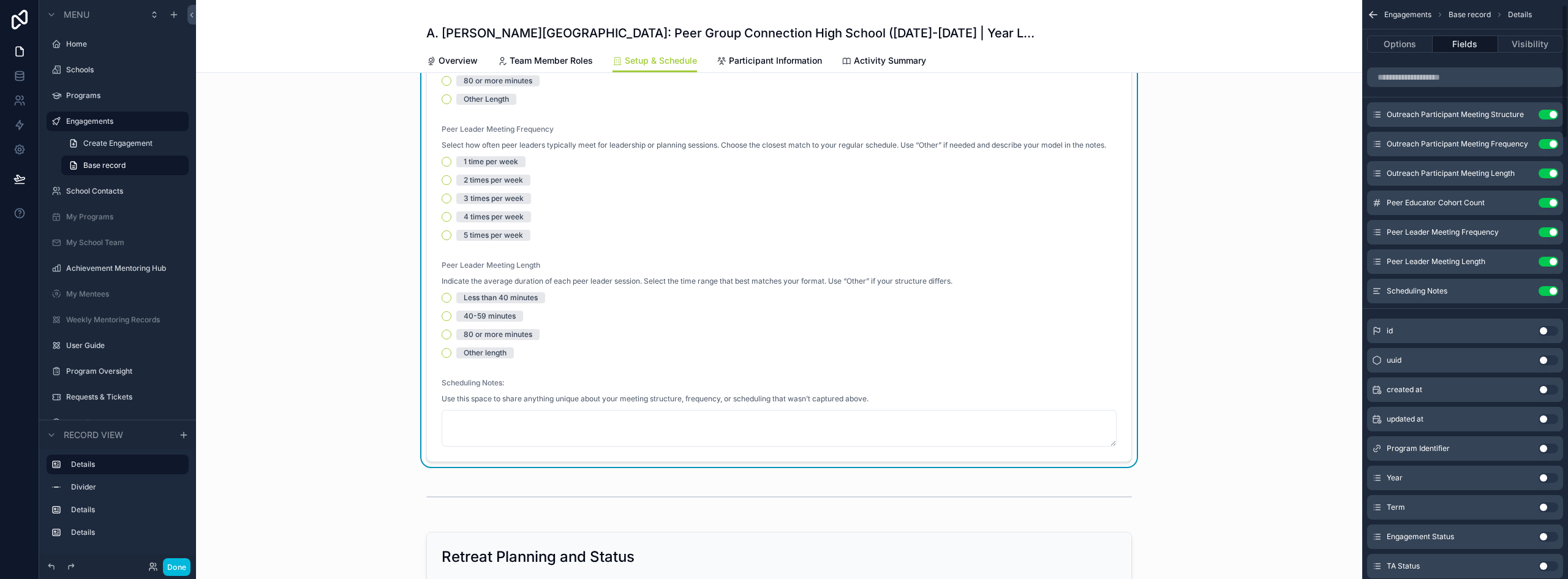
scroll to position [0, 0]
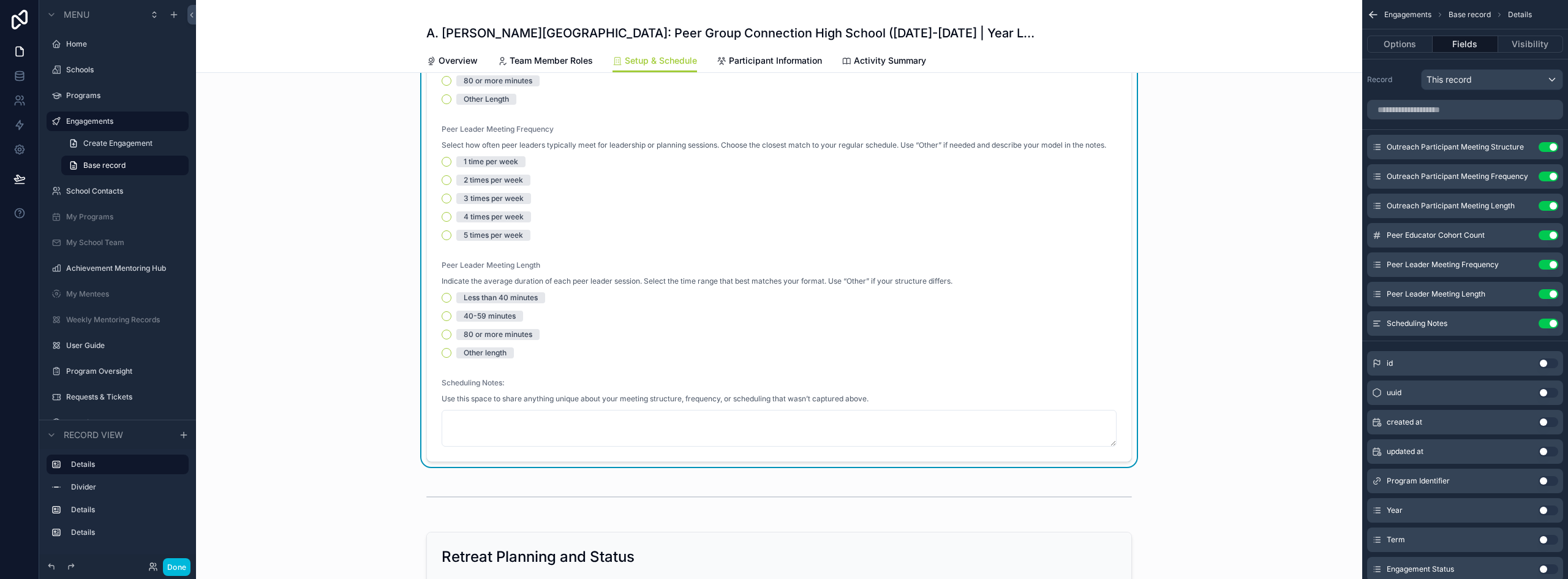
click at [0, 0] on button "scrollable content" at bounding box center [0, 0] width 0 height 0
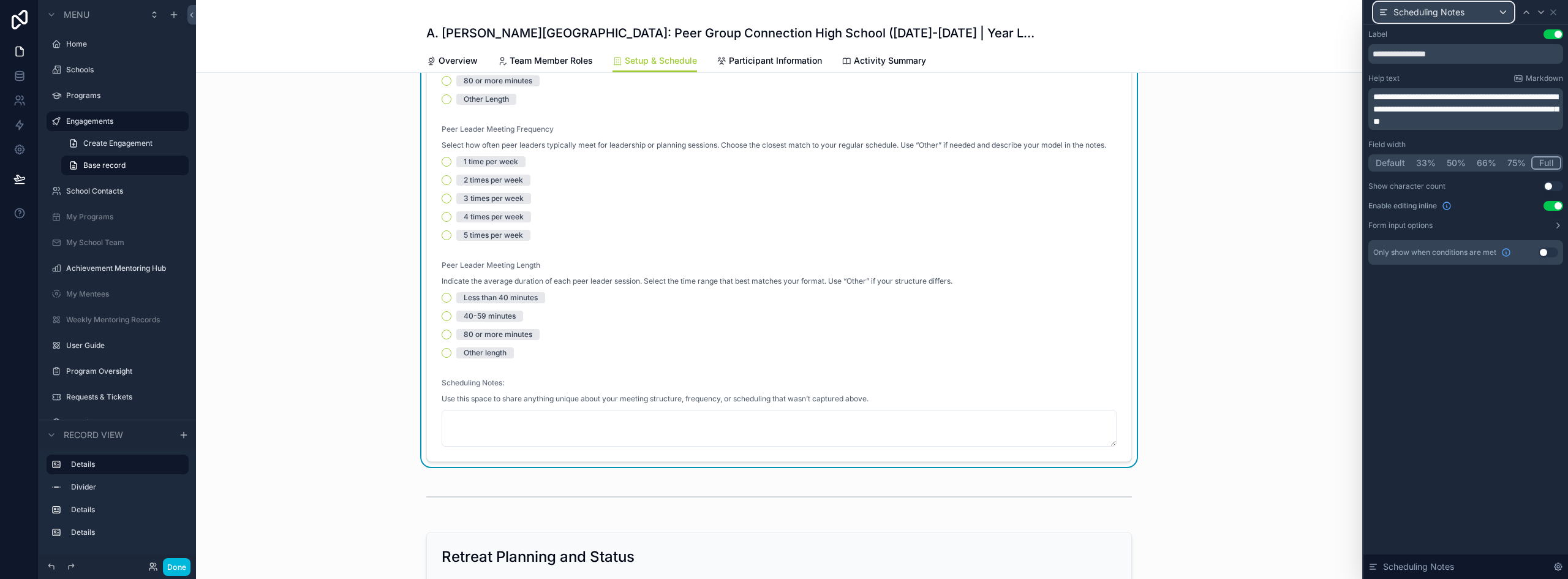
click at [1480, 13] on div "Scheduling Notes" at bounding box center [1444, 12] width 139 height 20
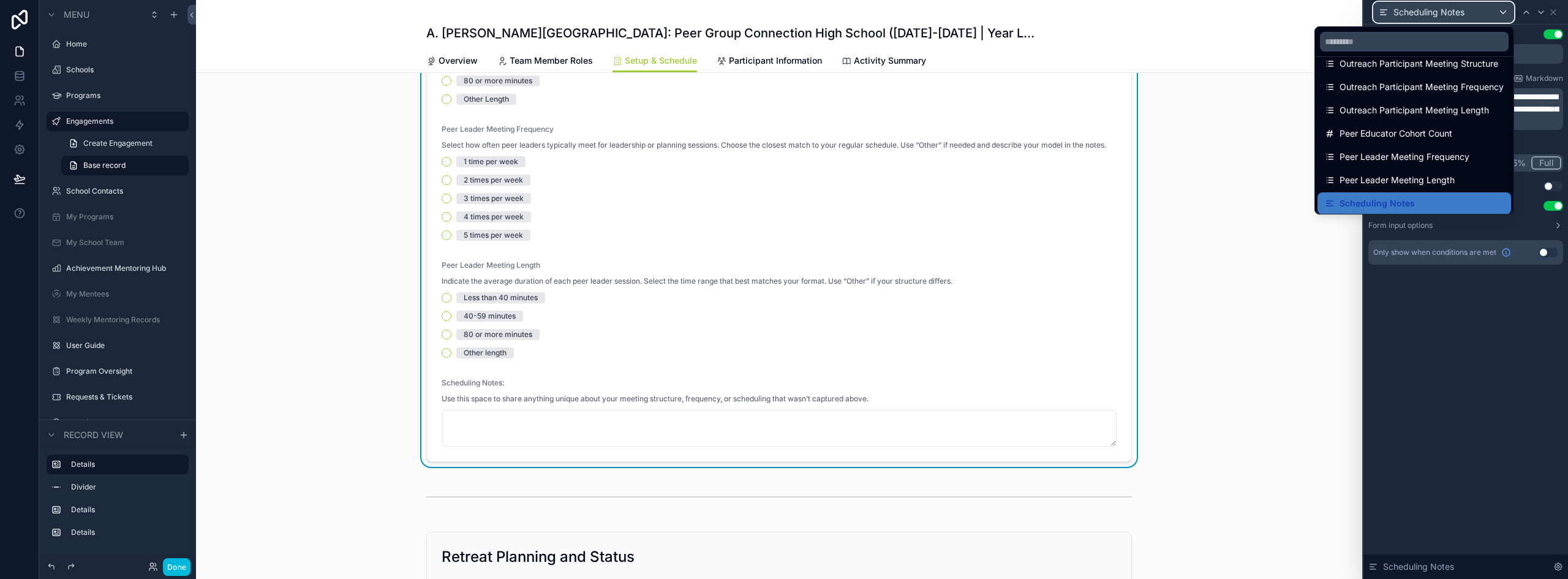
scroll to position [17, 0]
click at [1554, 10] on div at bounding box center [1466, 289] width 205 height 579
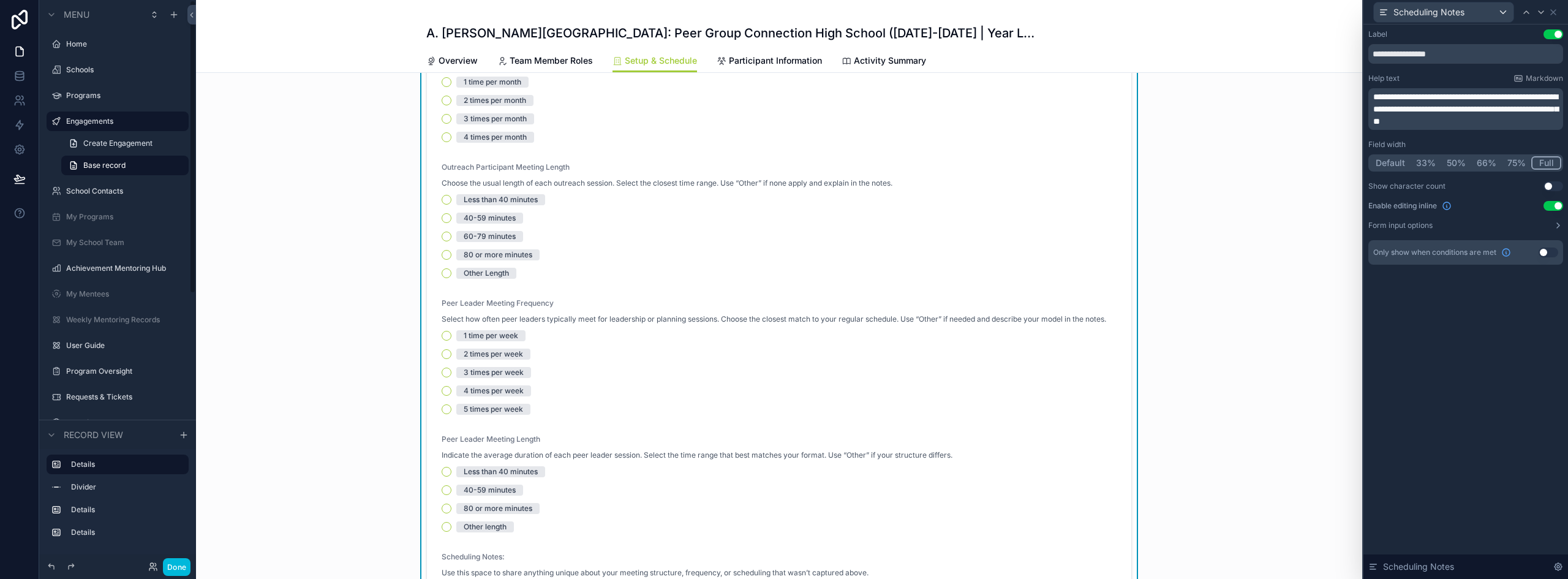
scroll to position [184, 0]
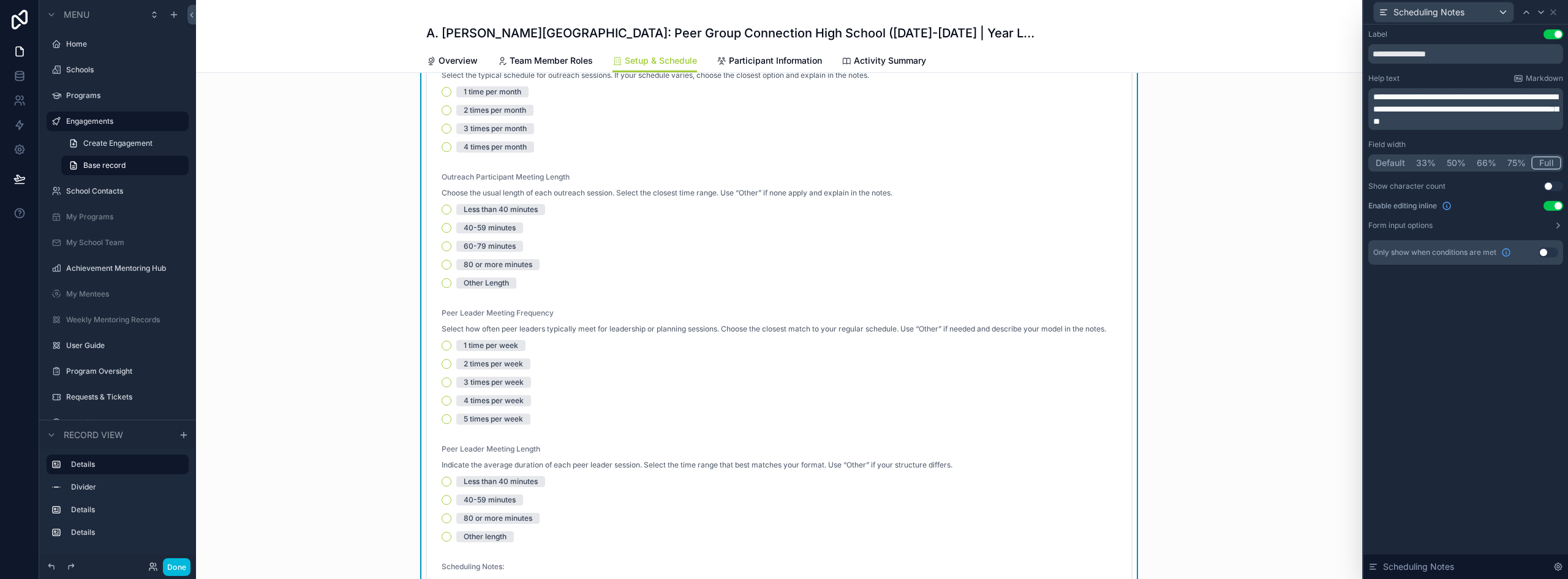
click at [446, 57] on span "Overview" at bounding box center [458, 60] width 39 height 12
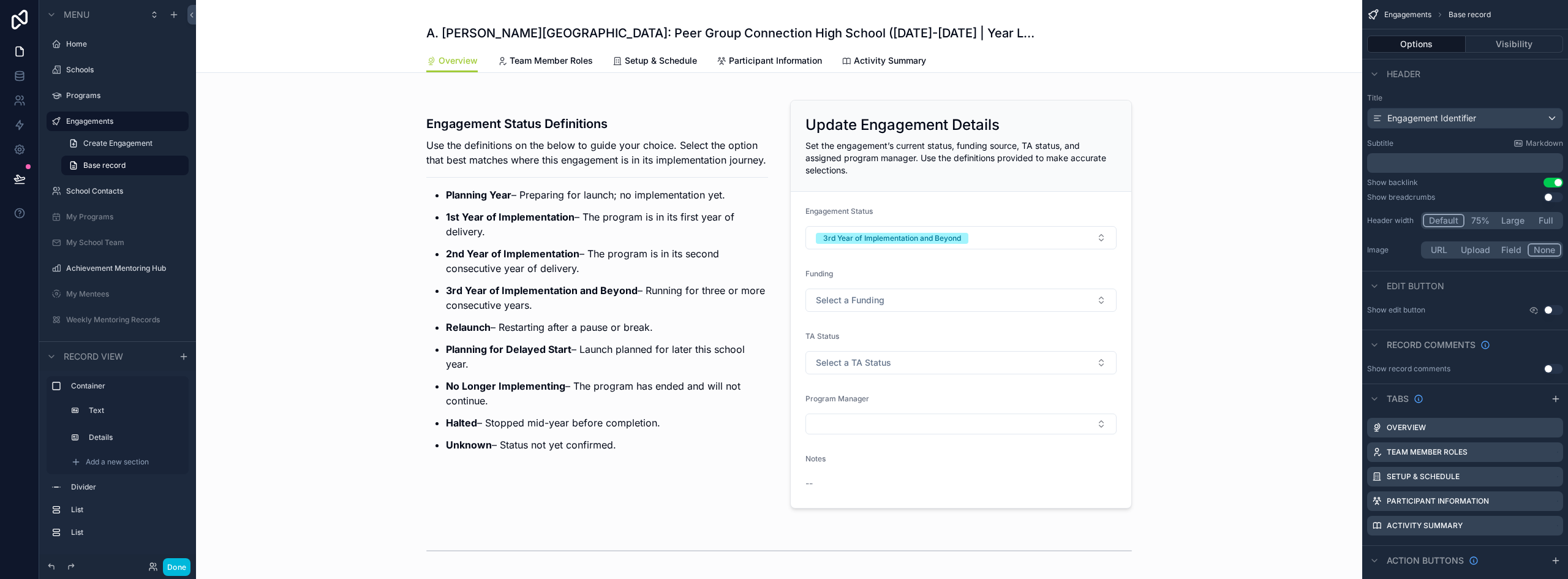
click at [891, 468] on div "scrollable content" at bounding box center [779, 304] width 1166 height 433
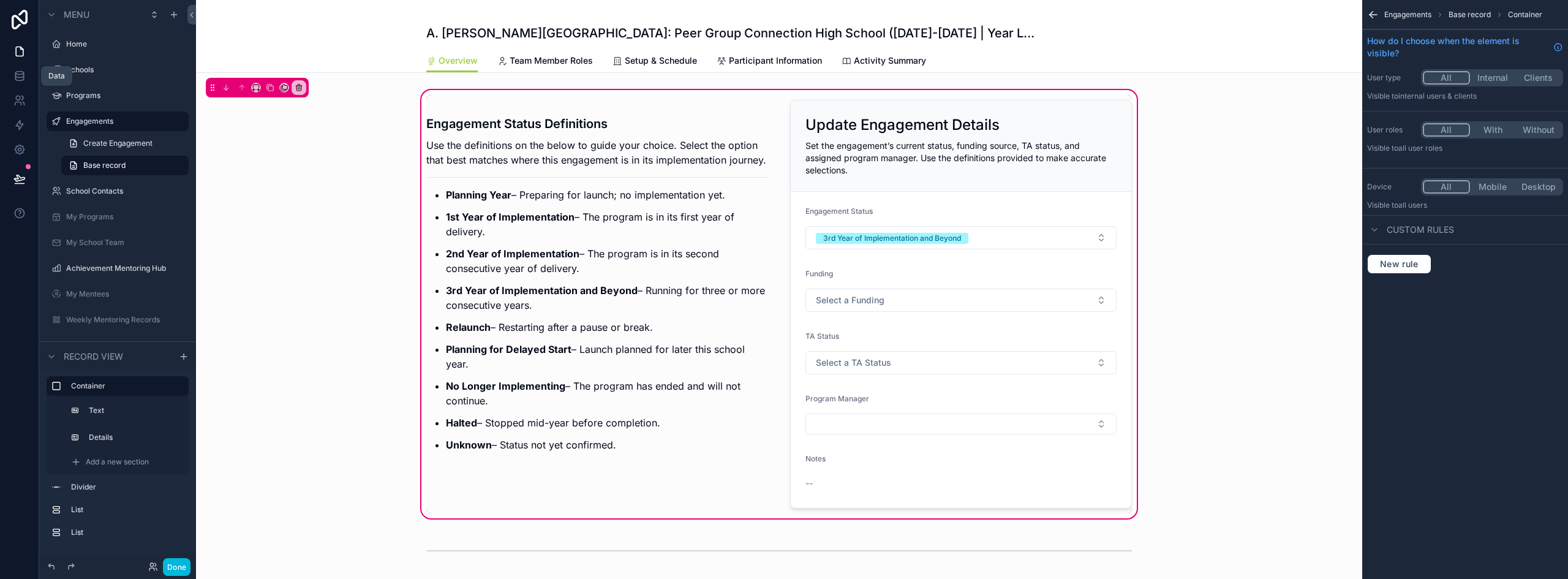
click at [16, 76] on icon at bounding box center [20, 76] width 12 height 12
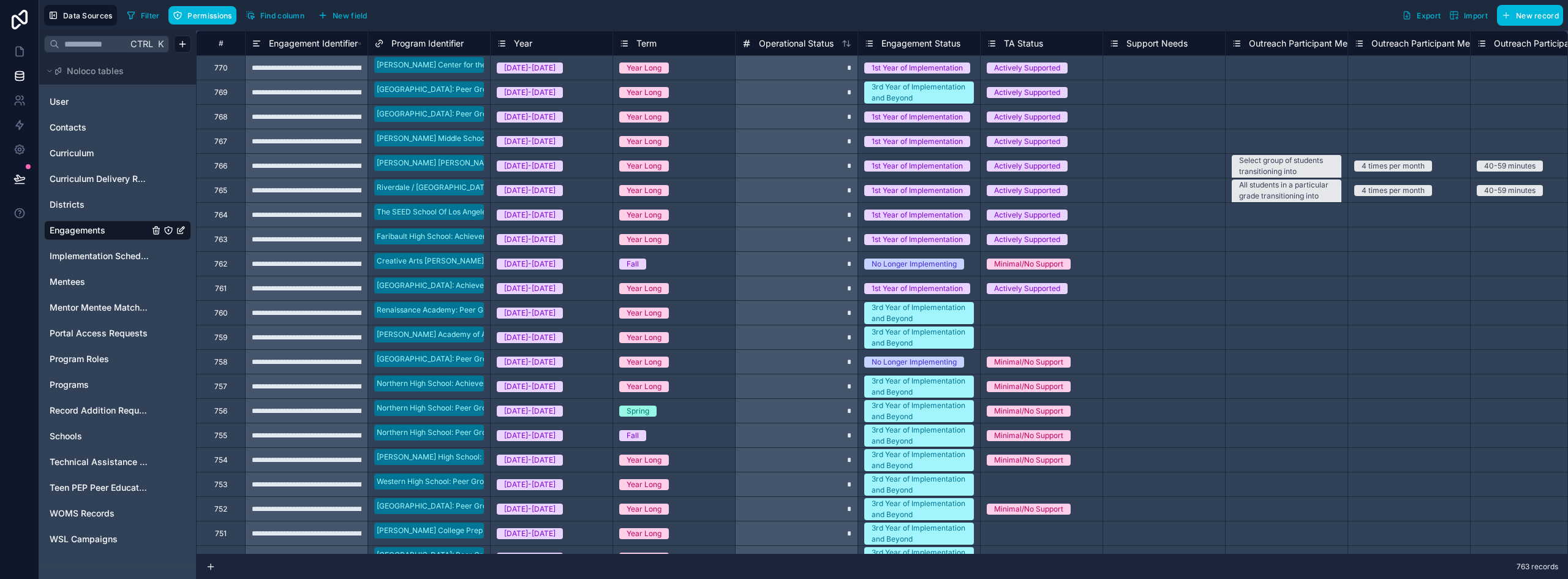
click at [266, 10] on button "Find column" at bounding box center [275, 15] width 67 height 19
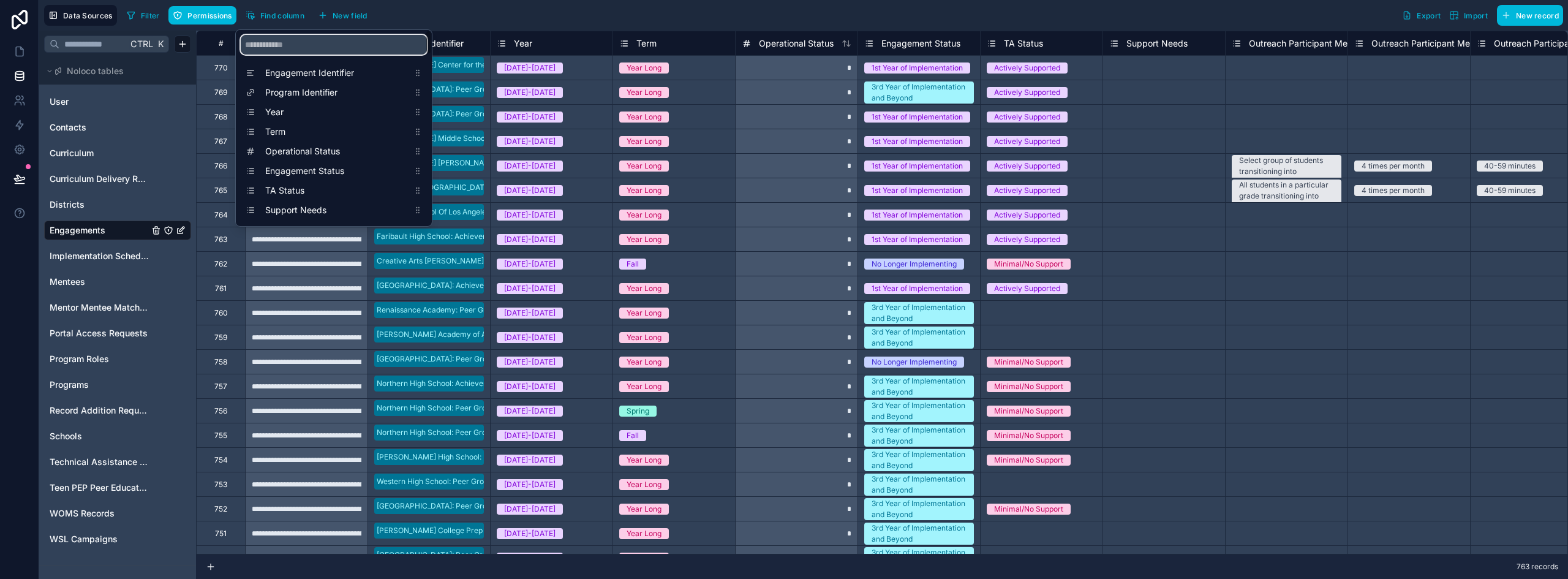
click at [293, 50] on input "scrollable content" at bounding box center [334, 45] width 186 height 20
type input "*"
type input "*****"
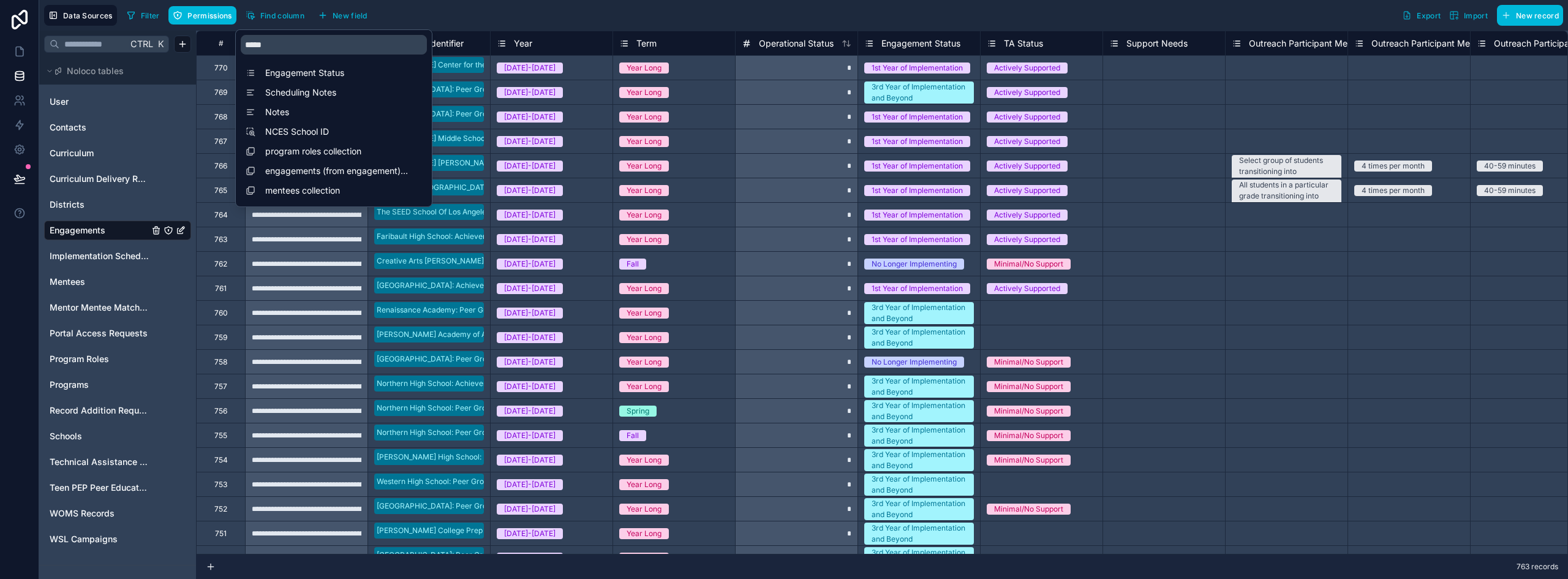
click at [281, 115] on span "Notes" at bounding box center [337, 112] width 144 height 12
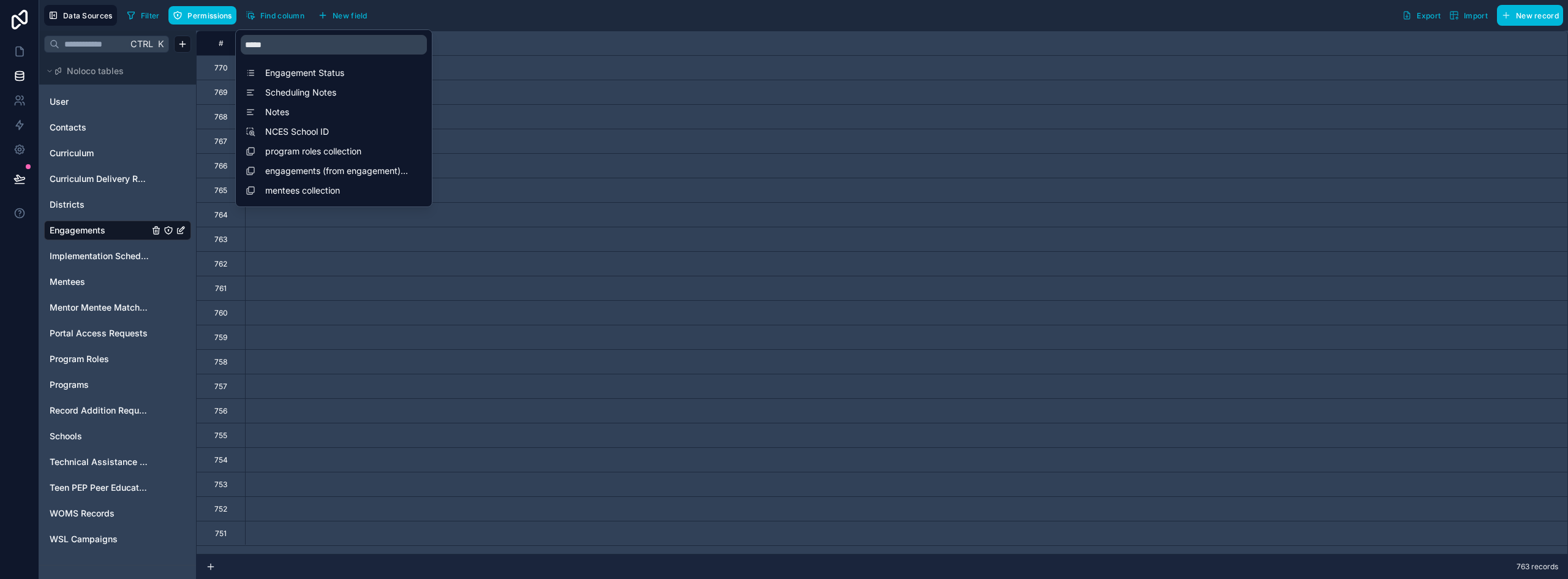
scroll to position [0, 6494]
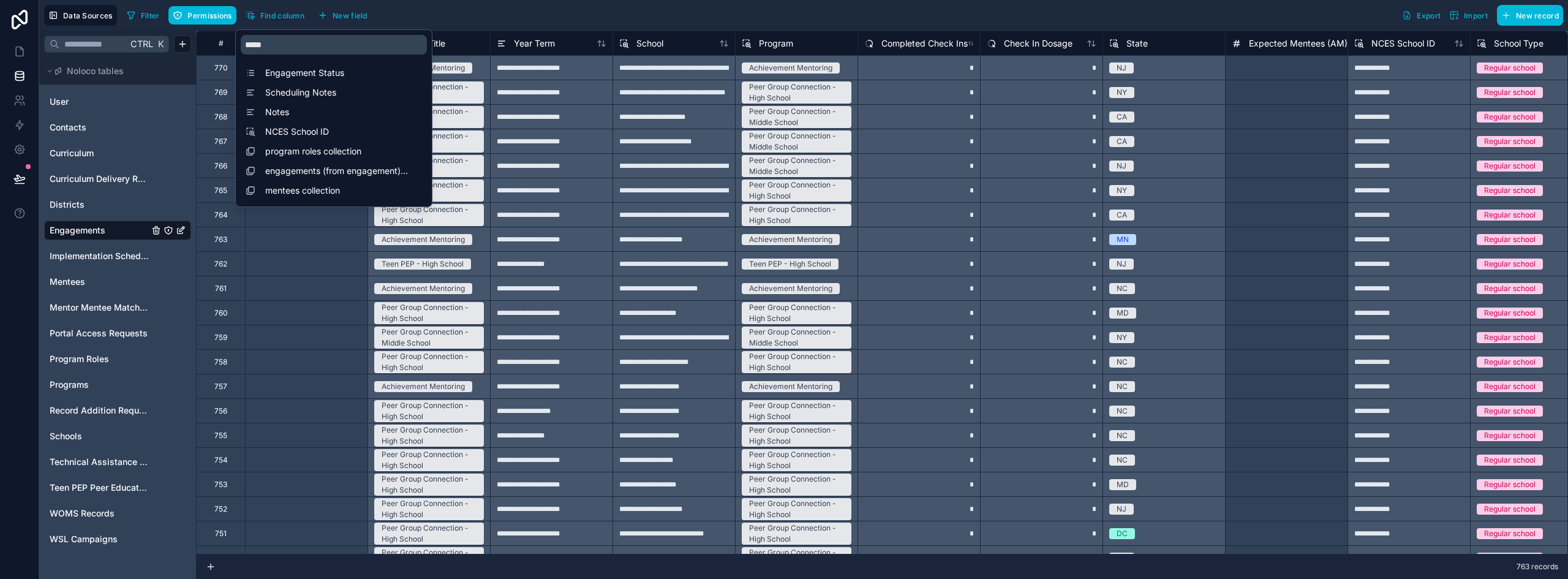
click at [701, 13] on div "Filter Permissions Find column New field Export Import New record" at bounding box center [842, 15] width 1442 height 21
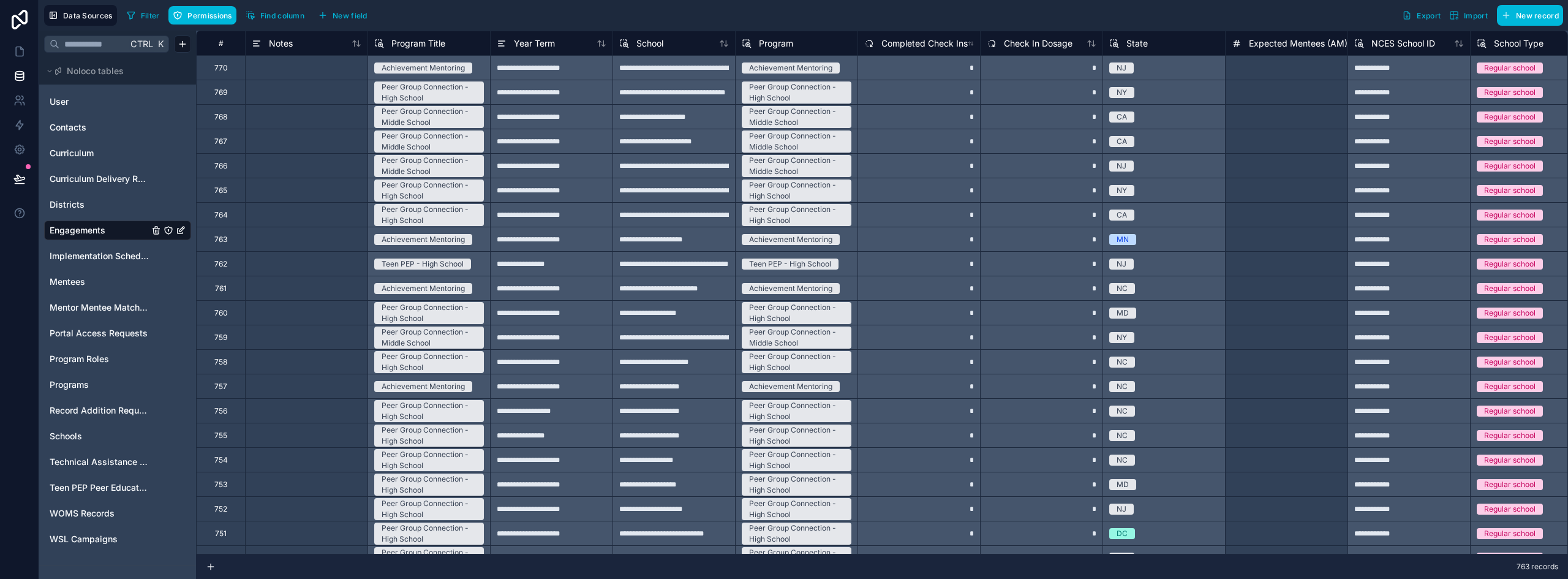
click at [272, 43] on span "Notes" at bounding box center [281, 43] width 24 height 12
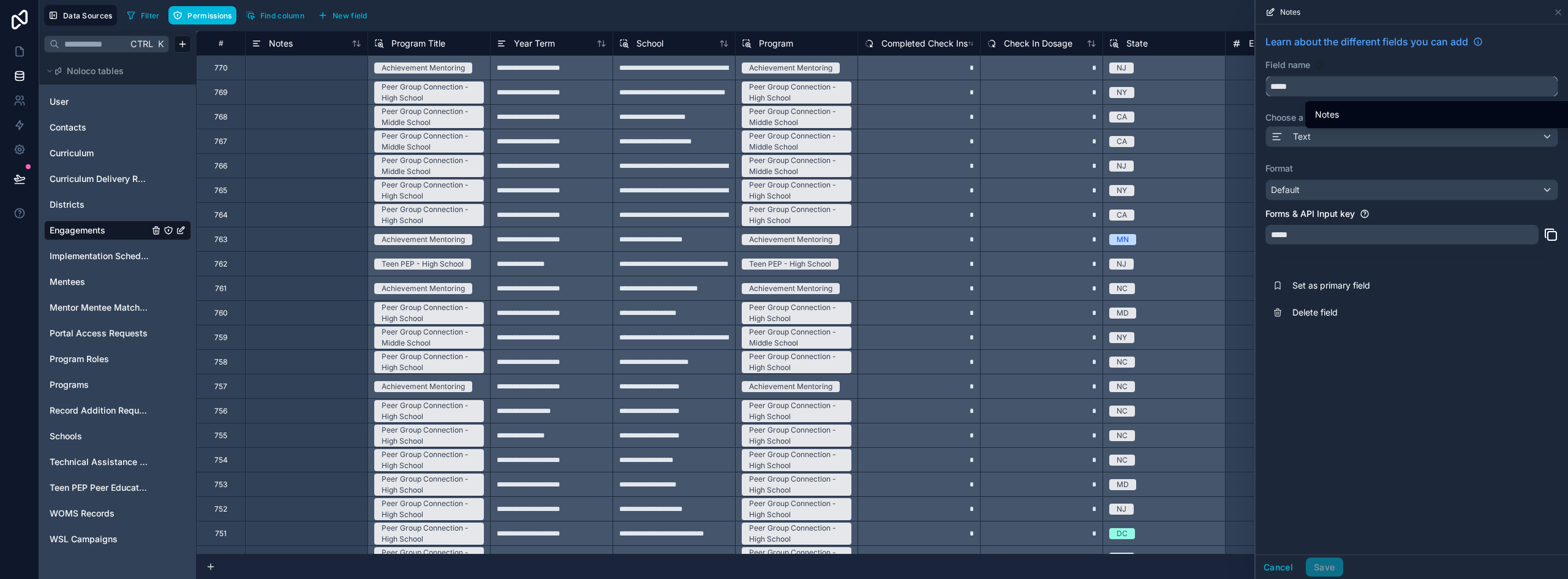
click at [1272, 89] on input "*****" at bounding box center [1412, 86] width 292 height 20
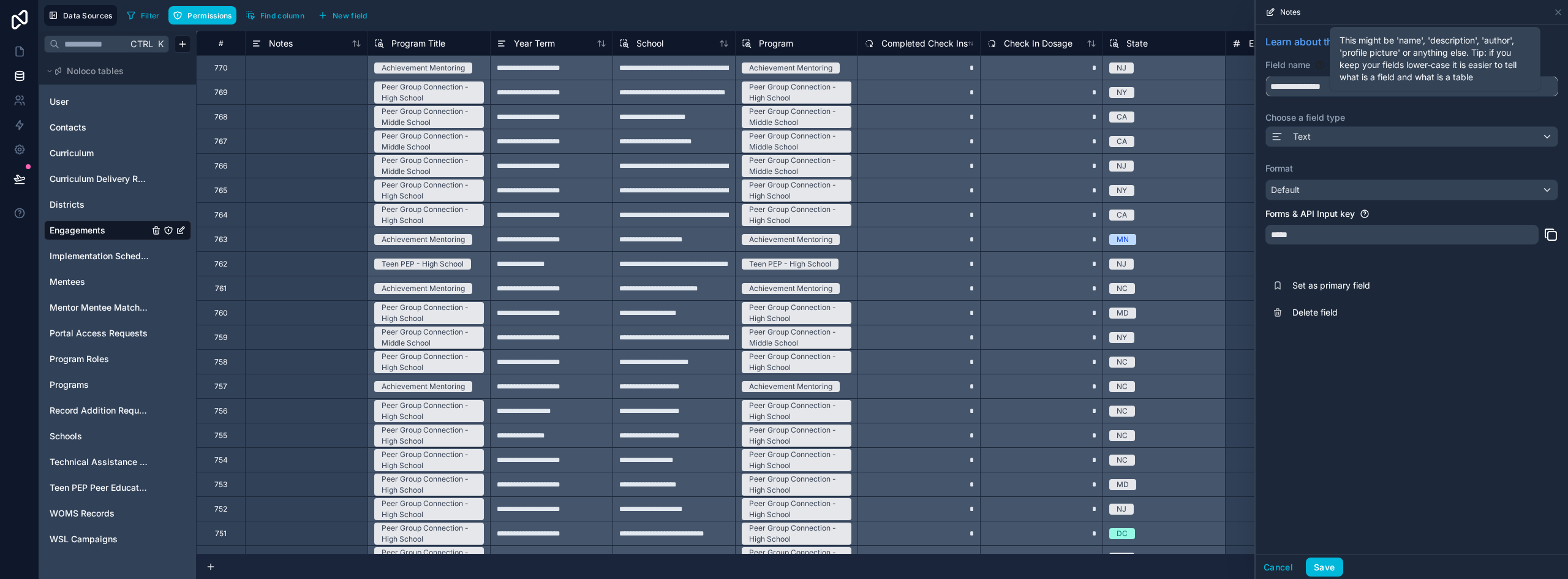
click at [1266, 76] on button "**********" at bounding box center [1412, 87] width 293 height 21
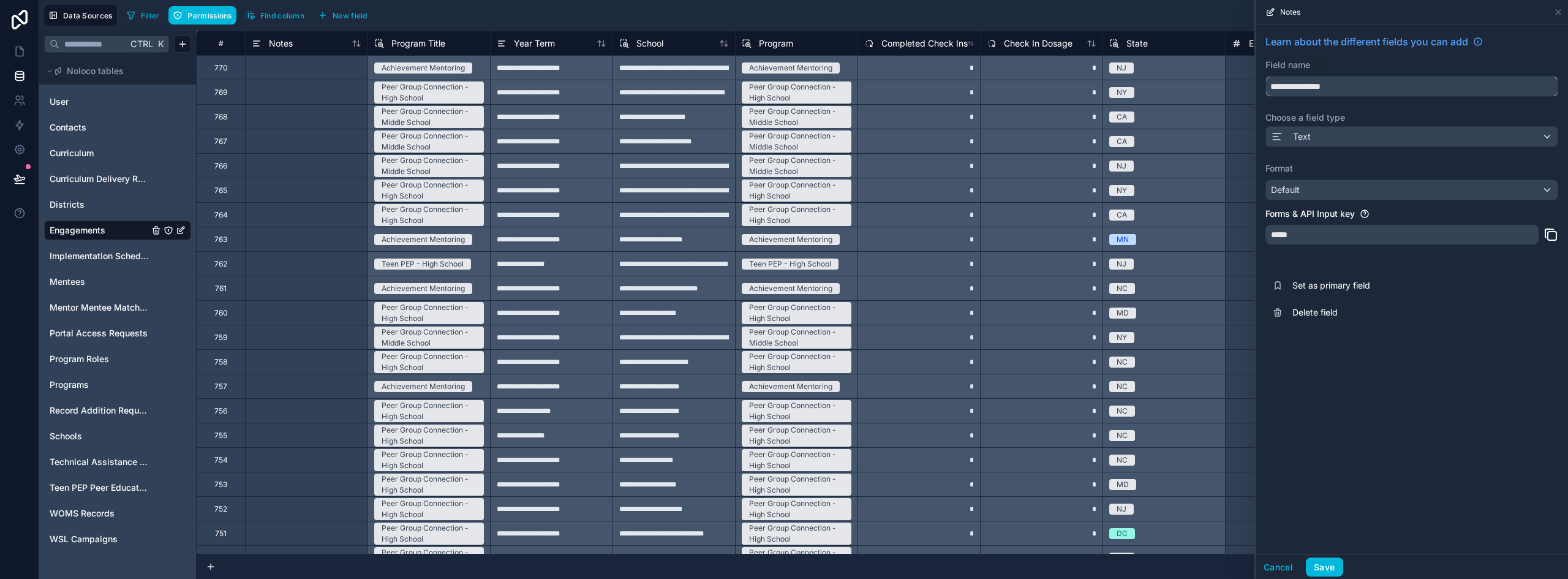
type input "**********"
click at [1307, 198] on div "Default" at bounding box center [1412, 190] width 292 height 20
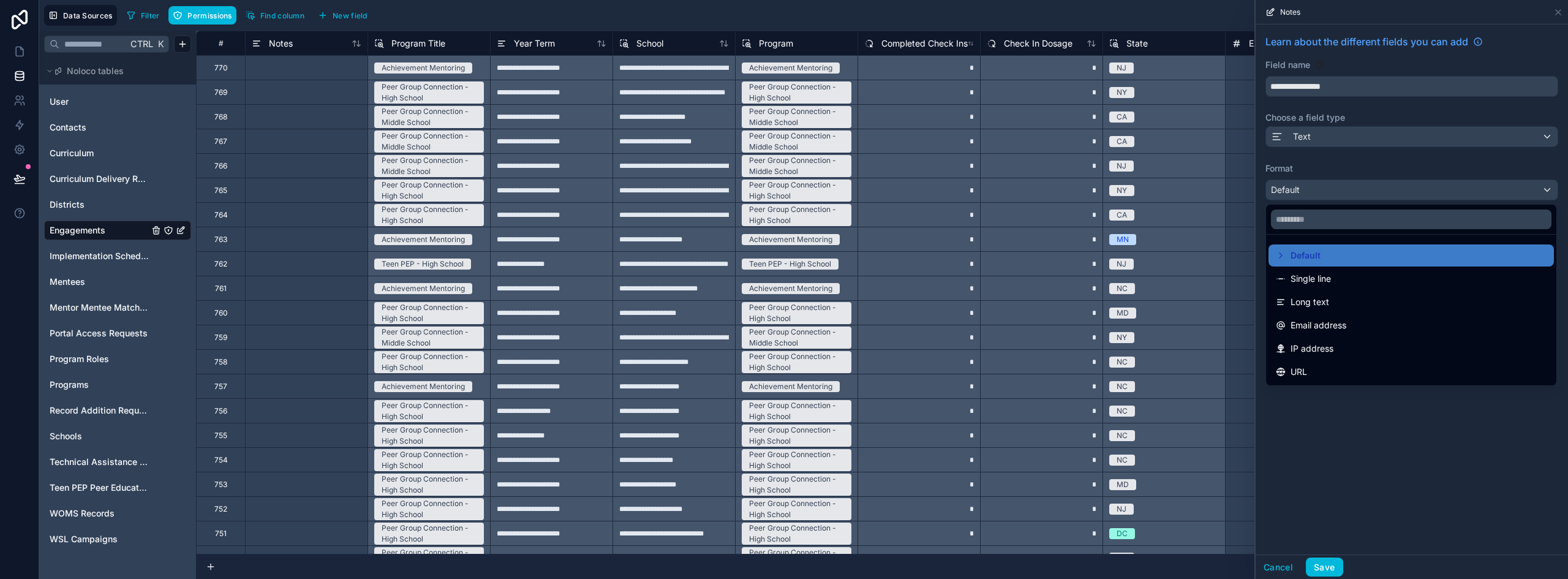
click at [1339, 306] on div "Long text" at bounding box center [1411, 302] width 271 height 14
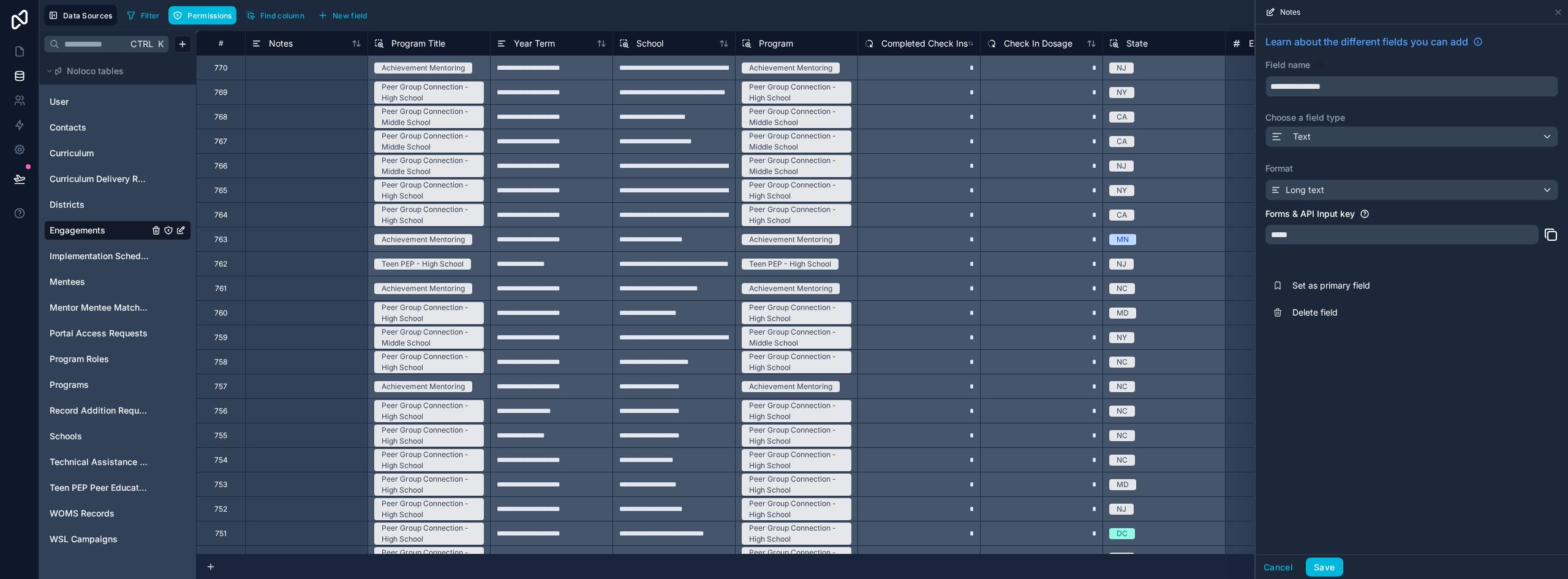
click at [1332, 564] on button "Save" at bounding box center [1325, 567] width 37 height 20
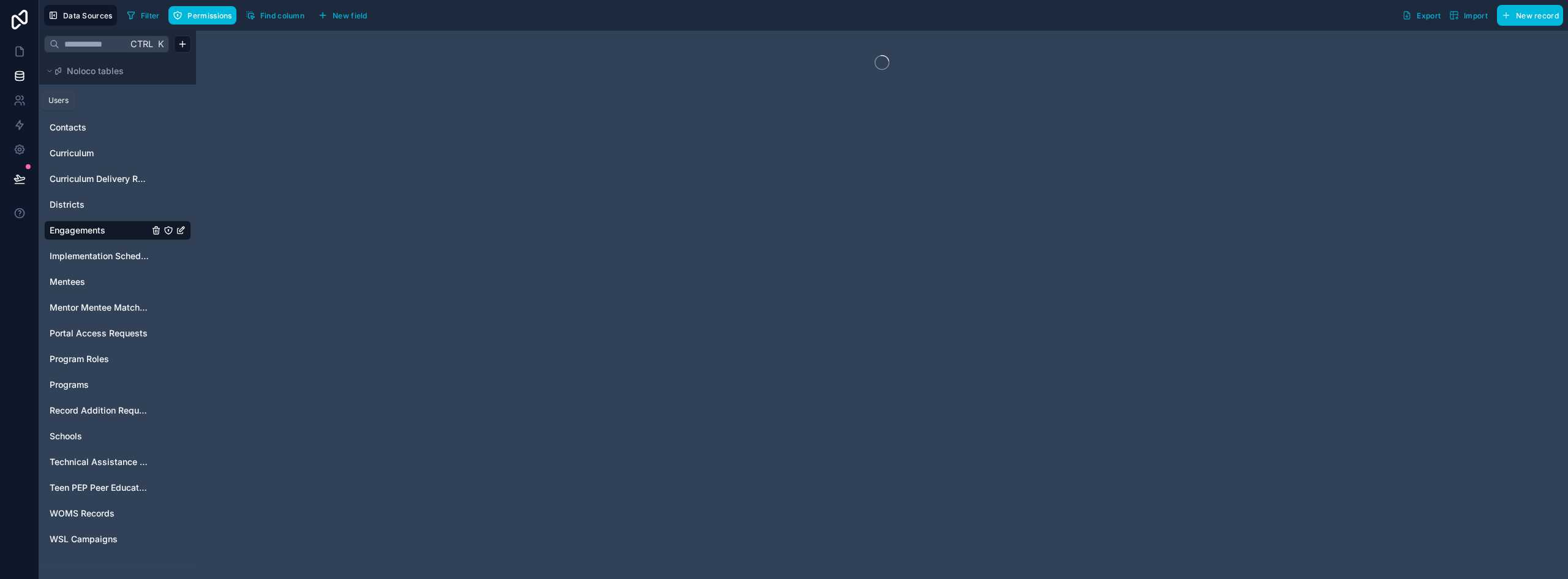
click at [22, 53] on icon at bounding box center [20, 52] width 12 height 12
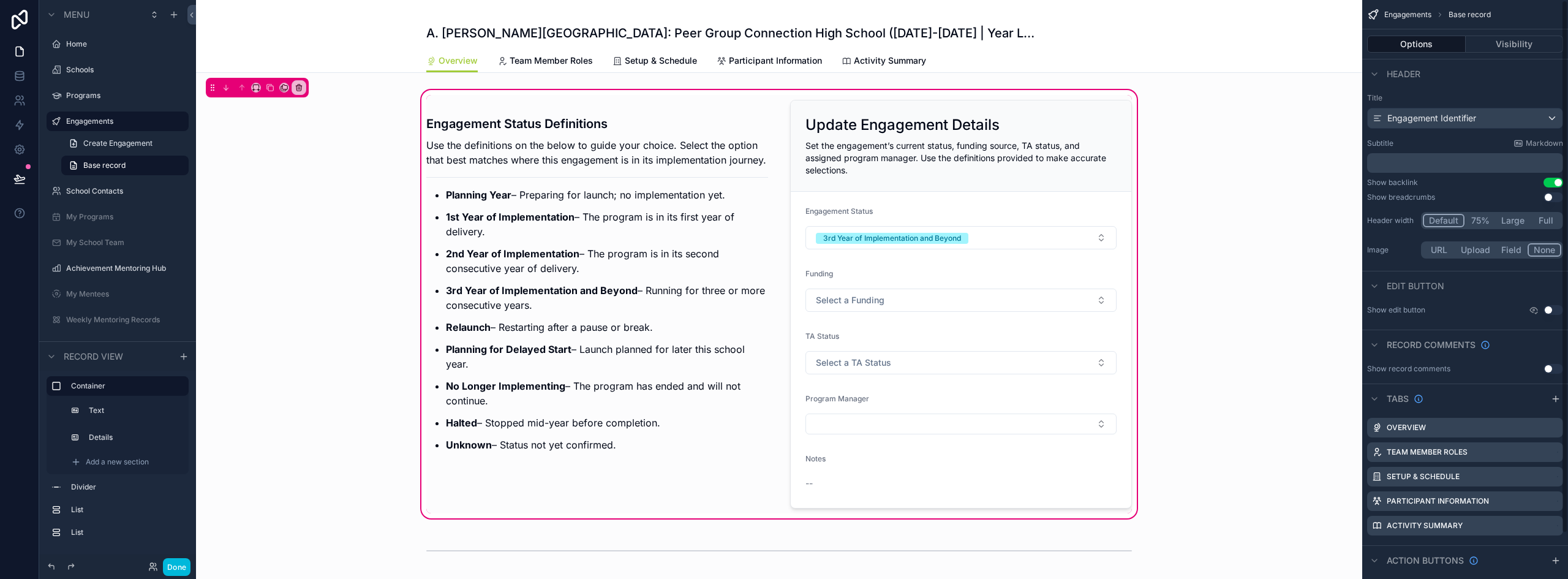
click at [861, 458] on div "scrollable content" at bounding box center [961, 304] width 356 height 418
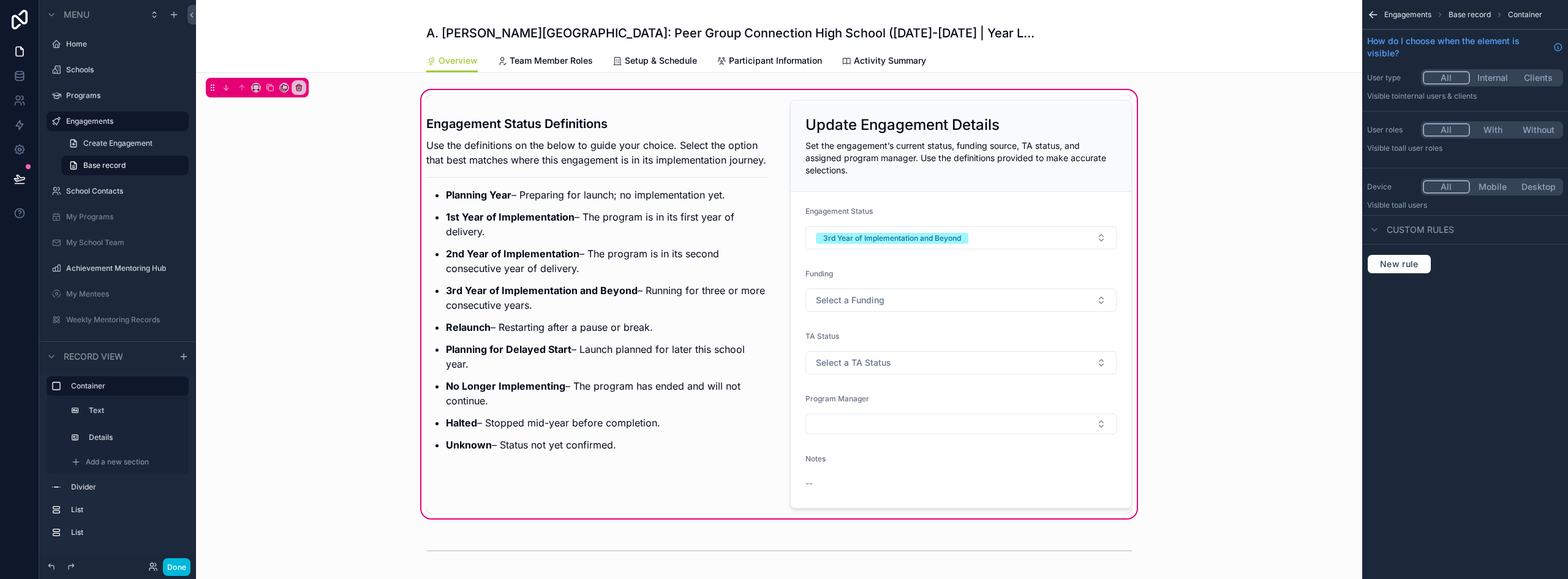
click at [1020, 409] on div "scrollable content" at bounding box center [961, 304] width 356 height 418
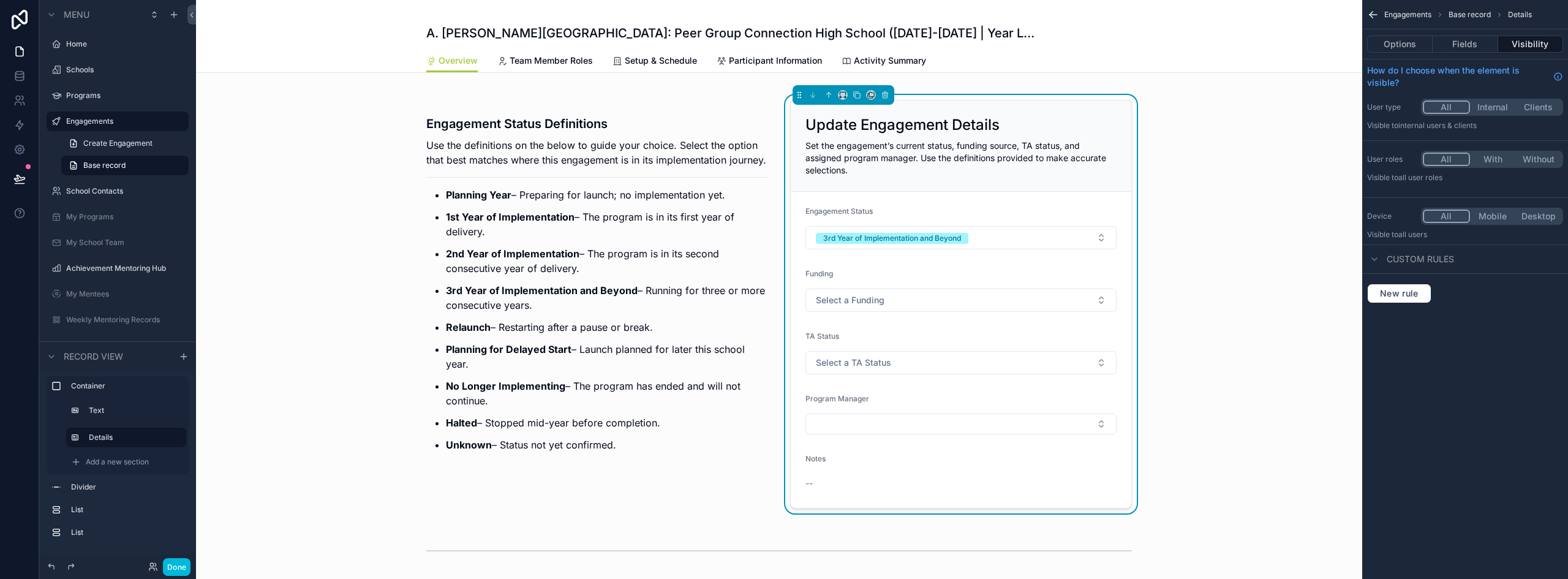
click at [1466, 45] on button "Fields" at bounding box center [1465, 44] width 65 height 17
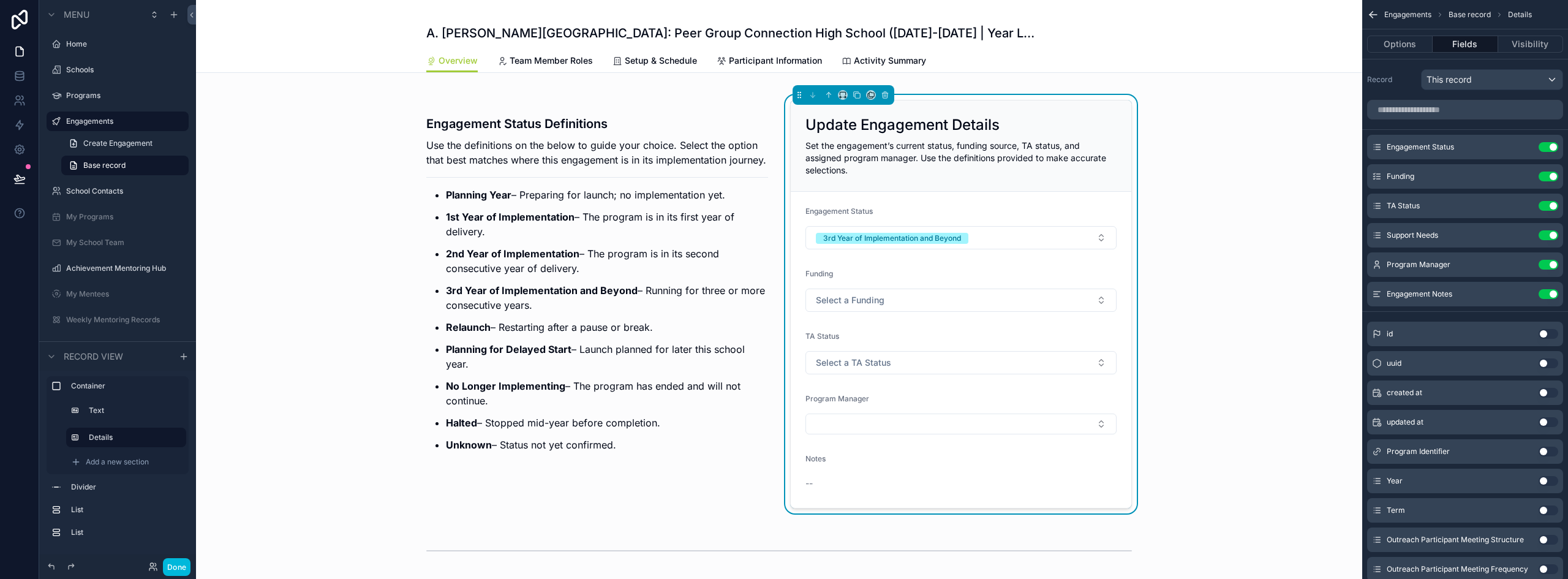
click at [0, 0] on icon "scrollable content" at bounding box center [0, 0] width 0 height 0
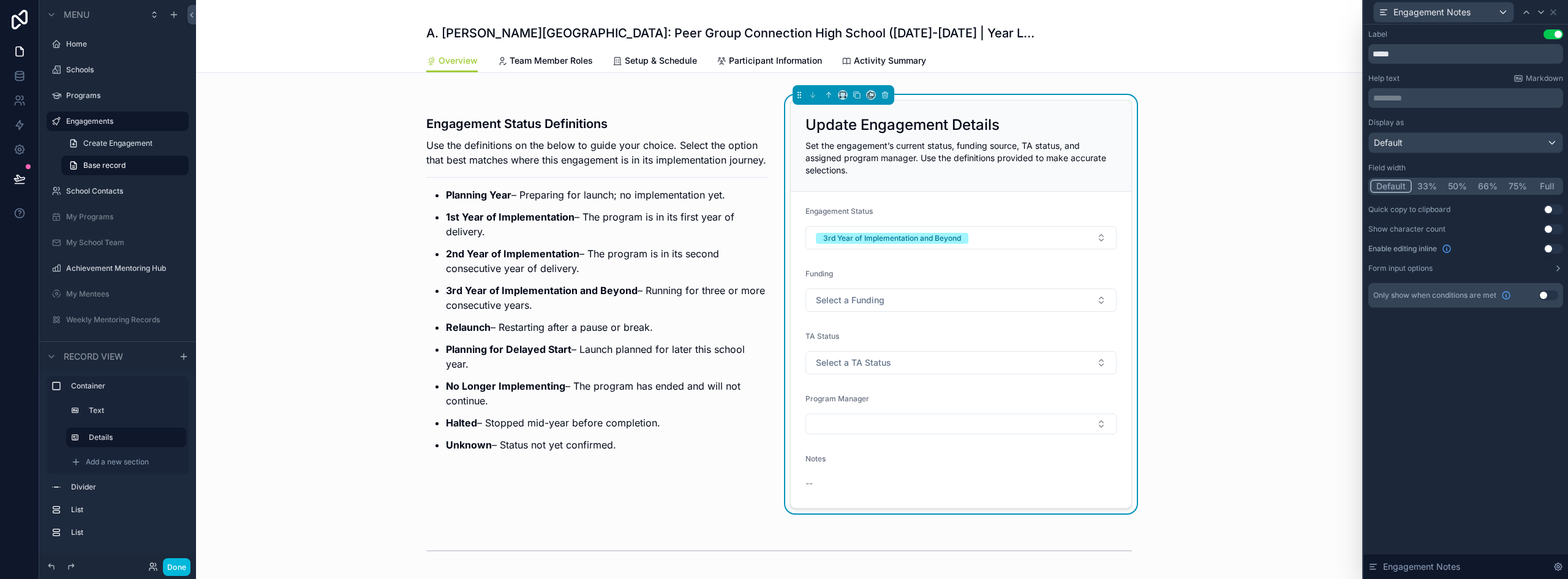
click at [1549, 249] on button "Use setting" at bounding box center [1554, 249] width 20 height 10
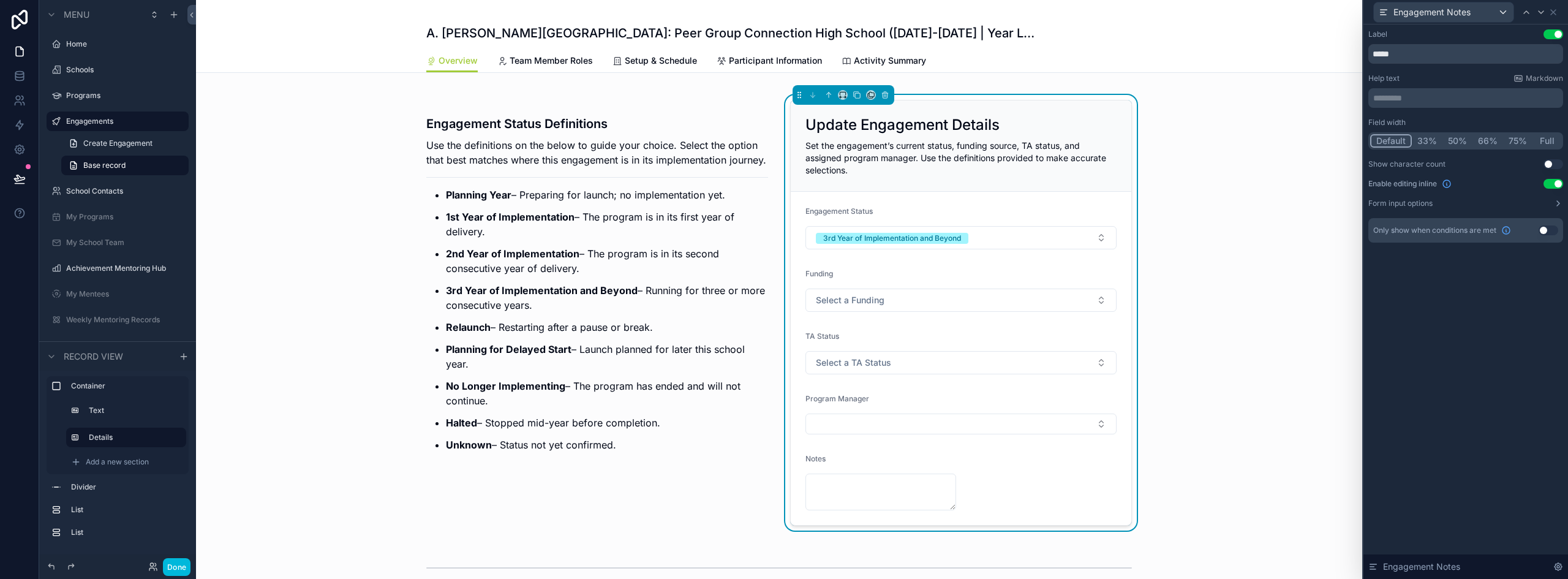
click at [1545, 139] on button "Full" at bounding box center [1547, 141] width 29 height 14
click at [1374, 54] on input "*****" at bounding box center [1466, 54] width 195 height 20
type input "**********"
click at [1246, 463] on div "Engagement Status Definitions Use the definitions on the below to guide your ch…" at bounding box center [779, 313] width 1166 height 451
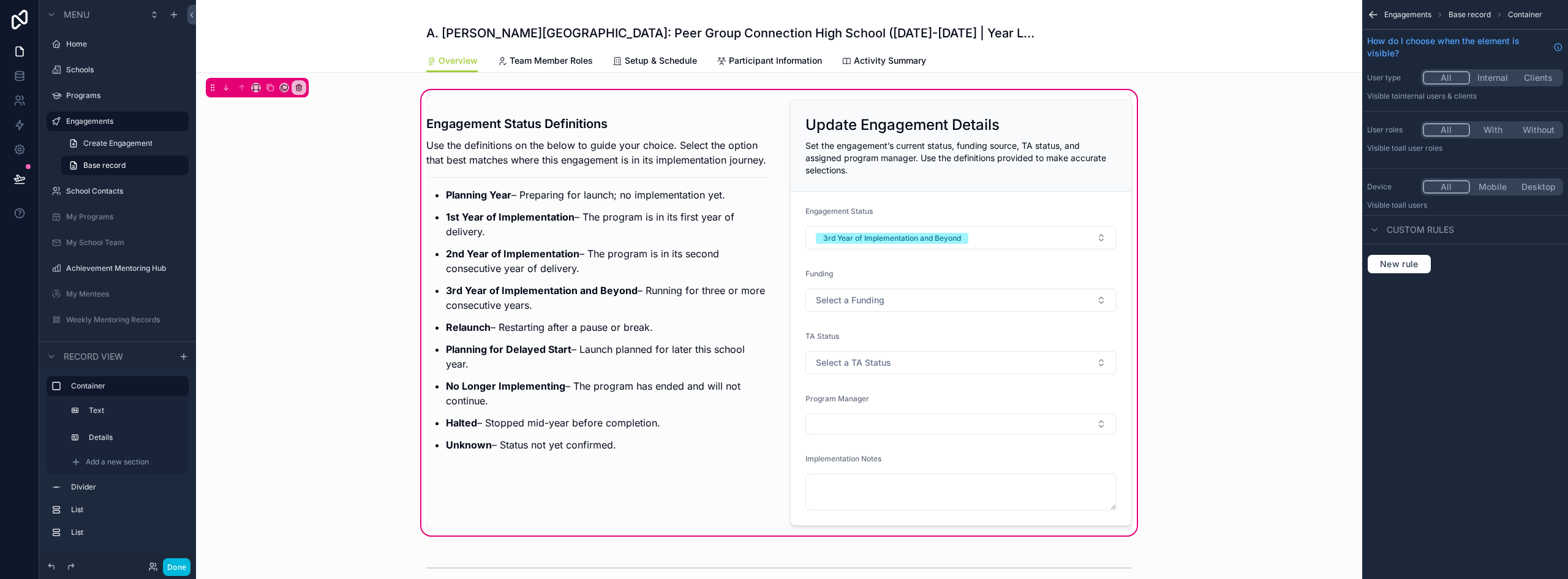
click at [179, 560] on button "Done" at bounding box center [177, 567] width 27 height 18
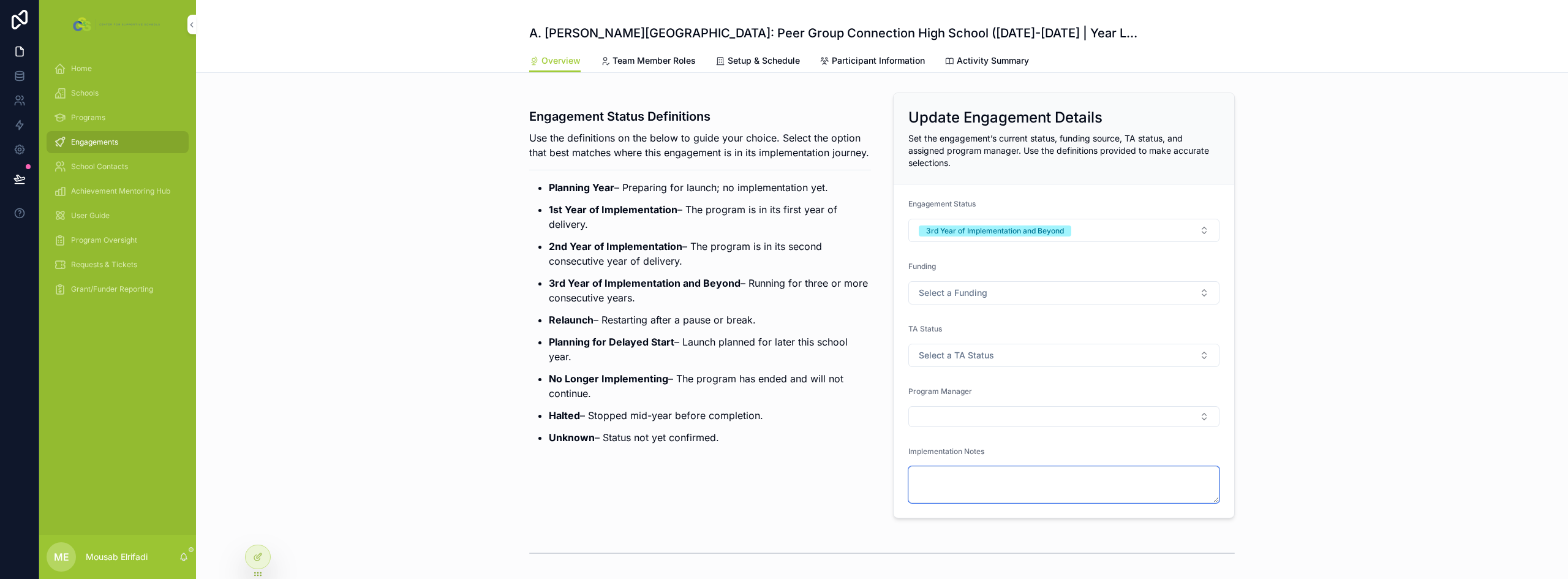
click at [1076, 482] on textarea "scrollable content" at bounding box center [1064, 485] width 311 height 37
click at [1412, 348] on div "Engagement Status Definitions Use the definitions on the below to guide your ch…" at bounding box center [882, 306] width 1372 height 435
click at [23, 55] on icon at bounding box center [19, 52] width 8 height 9
click at [266, 563] on div at bounding box center [258, 557] width 25 height 23
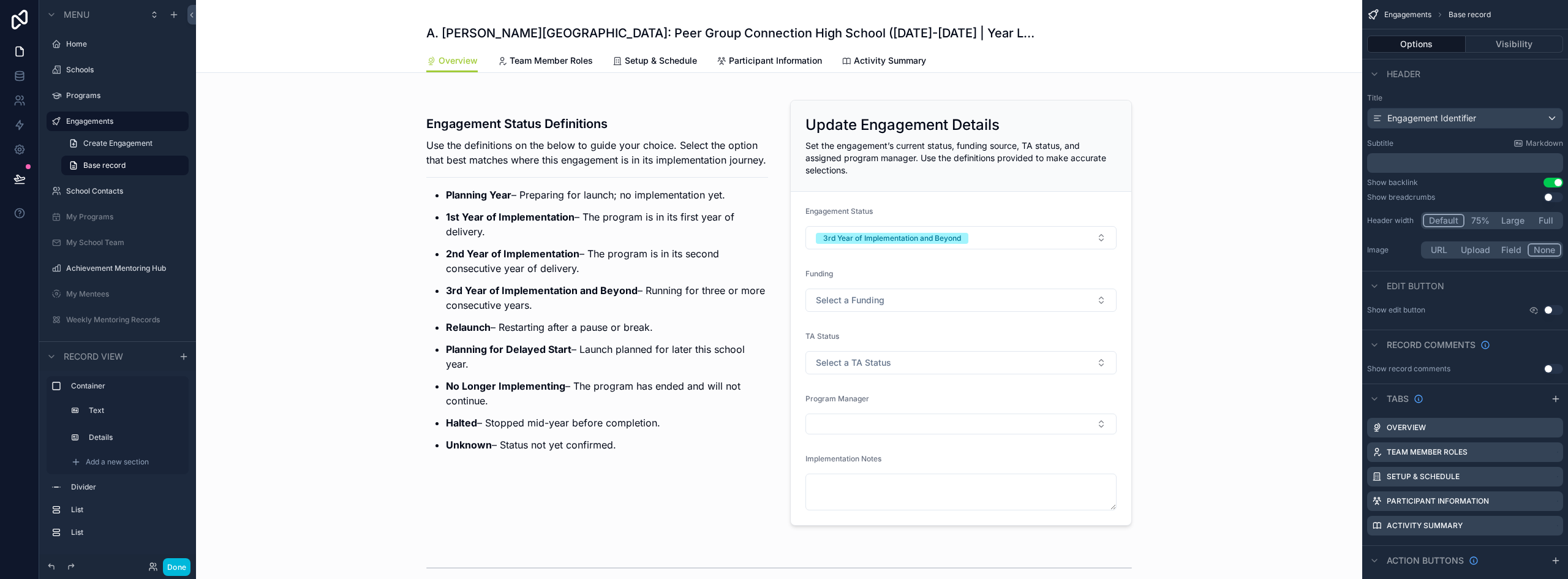
click at [907, 362] on div "scrollable content" at bounding box center [779, 313] width 1166 height 451
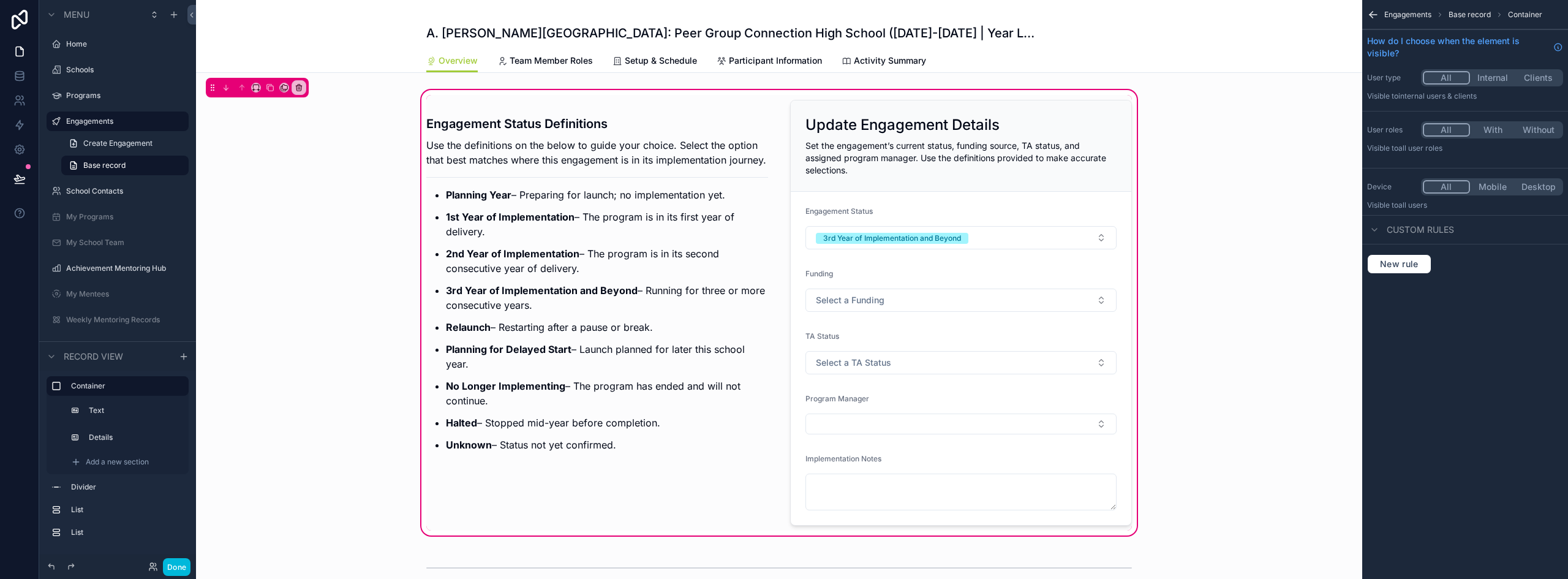
click at [921, 367] on div "scrollable content" at bounding box center [961, 313] width 356 height 435
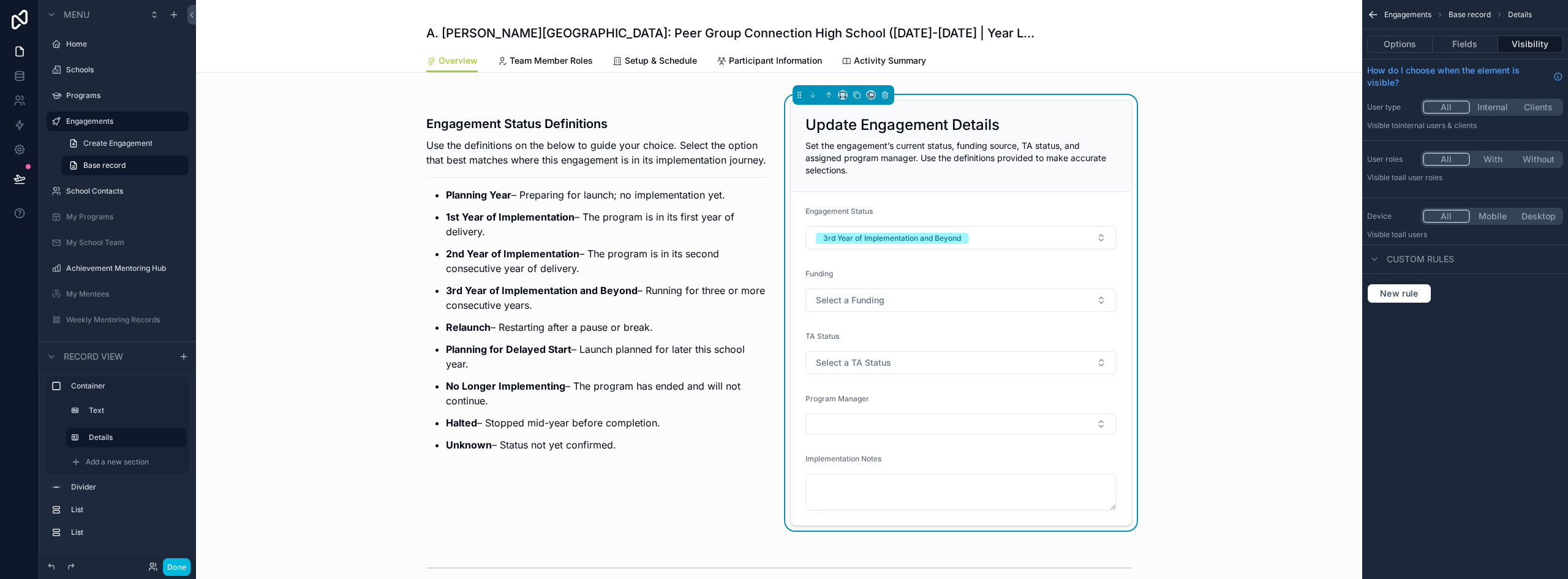
click at [921, 367] on button "Select a TA Status" at bounding box center [961, 363] width 311 height 23
click at [922, 367] on button "Select a TA Status" at bounding box center [961, 363] width 311 height 23
click at [879, 427] on button "Select Button" at bounding box center [961, 424] width 311 height 21
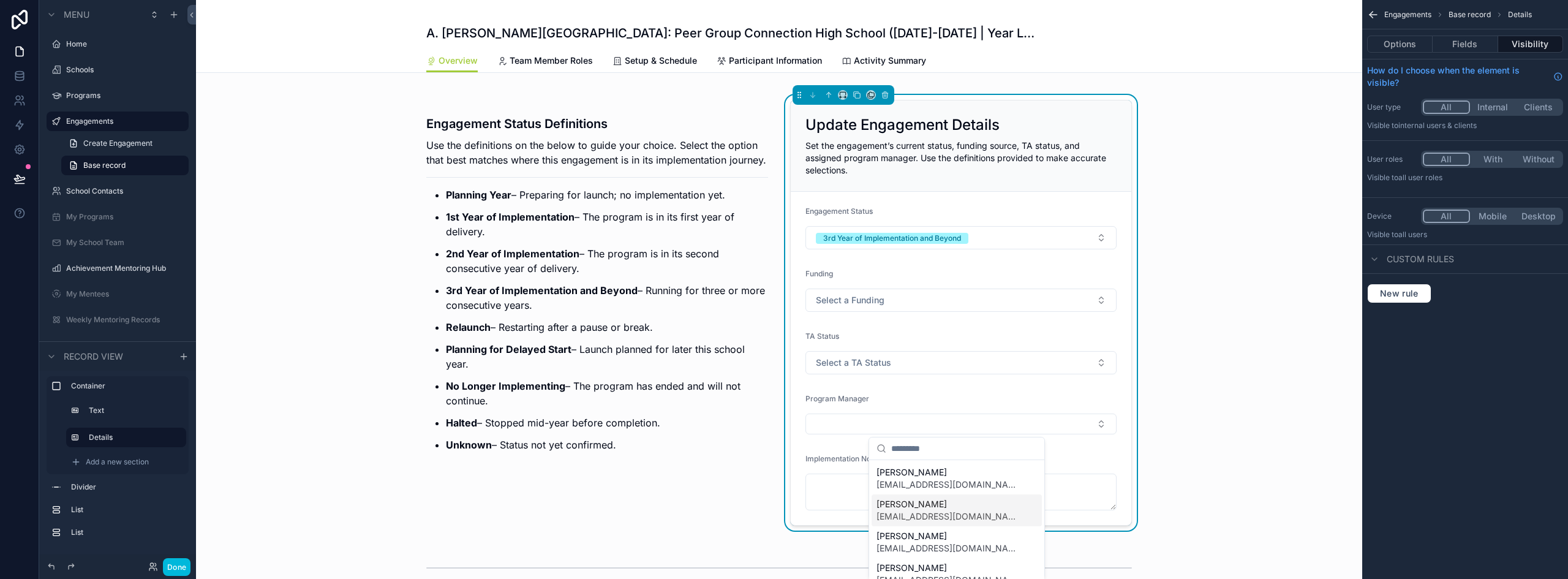
click at [1250, 422] on div "Engagement Status Definitions Use the definitions on the below to guide your ch…" at bounding box center [779, 313] width 1166 height 451
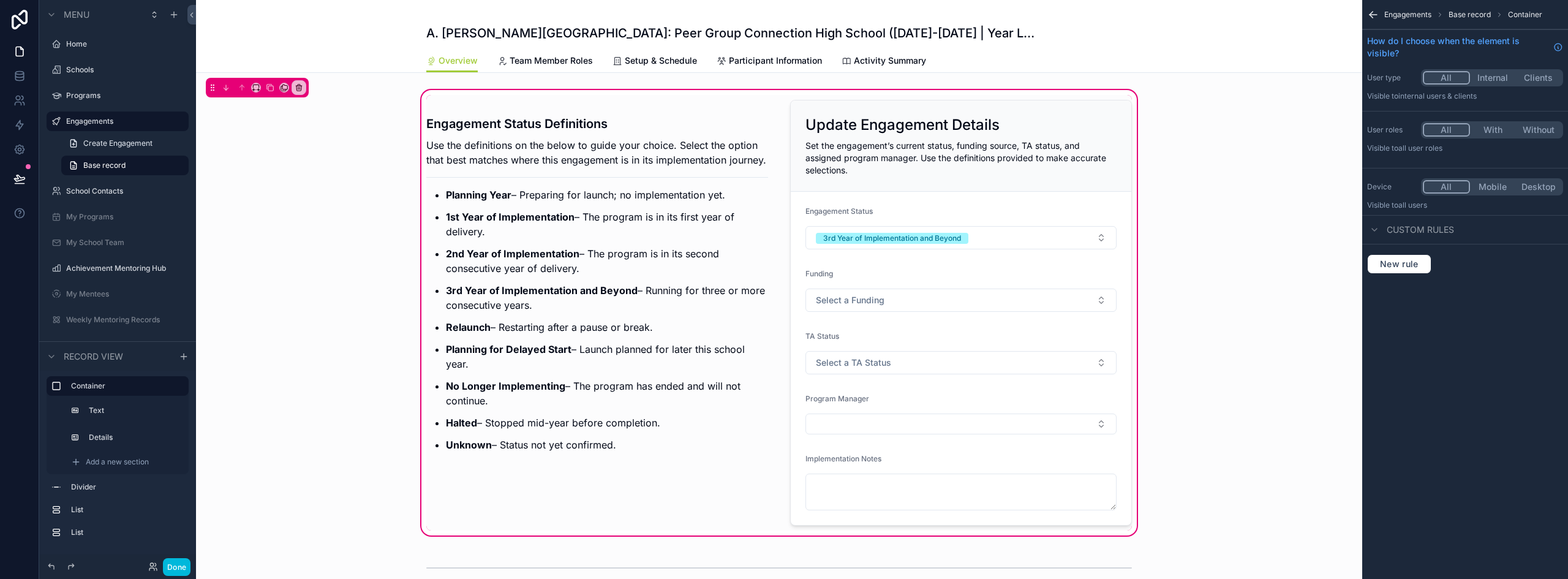
click at [911, 308] on div "scrollable content" at bounding box center [961, 313] width 356 height 435
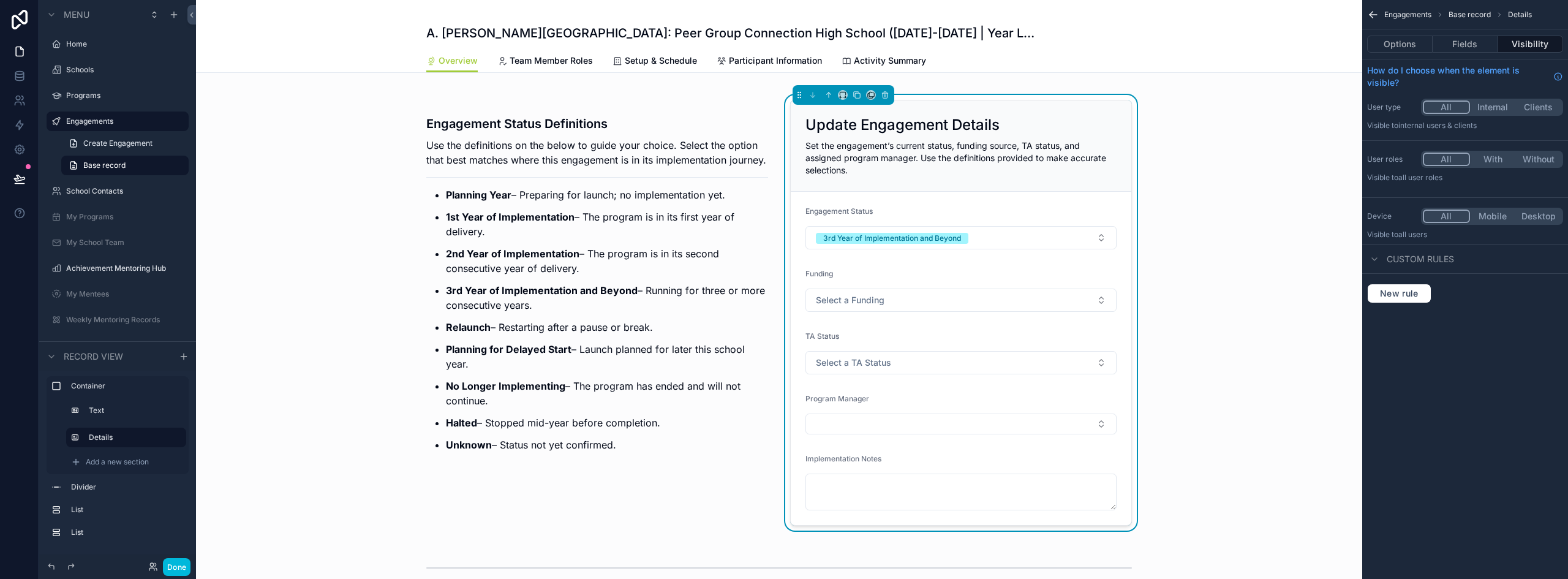
click at [912, 299] on button "Select a Funding" at bounding box center [961, 300] width 311 height 23
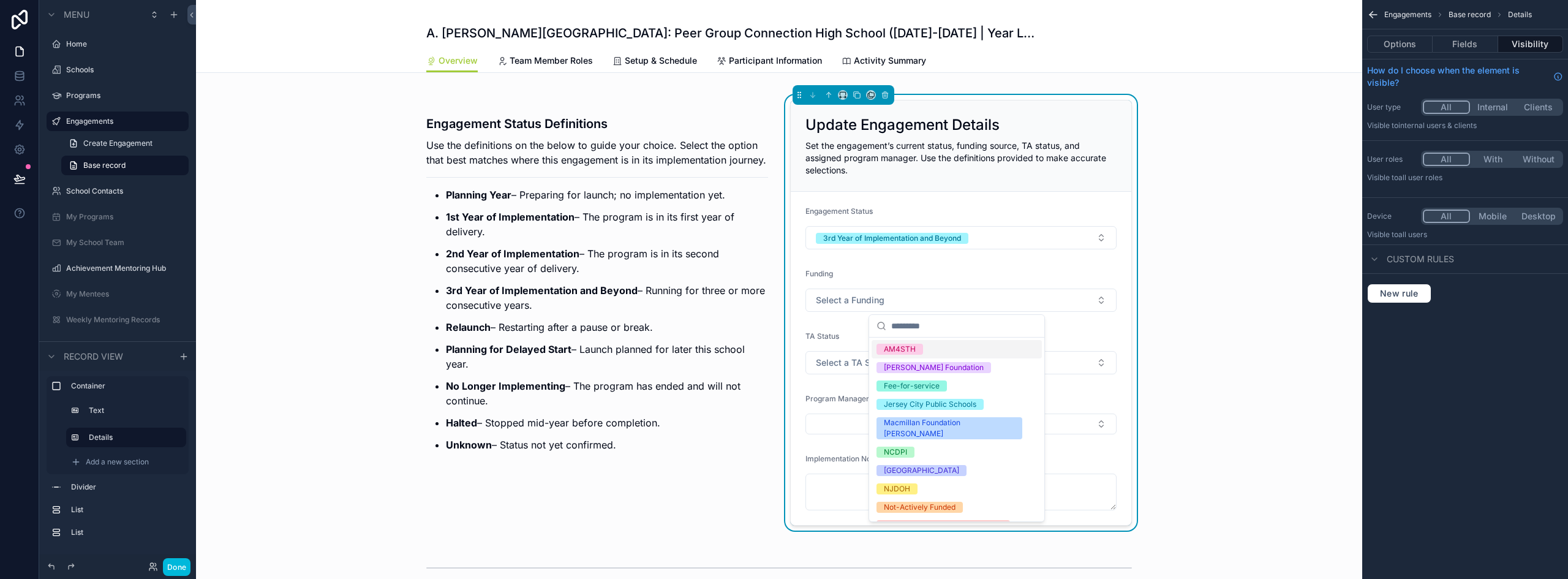
click at [1197, 331] on div "Engagement Status Definitions Use the definitions on the below to guide your ch…" at bounding box center [779, 313] width 1166 height 451
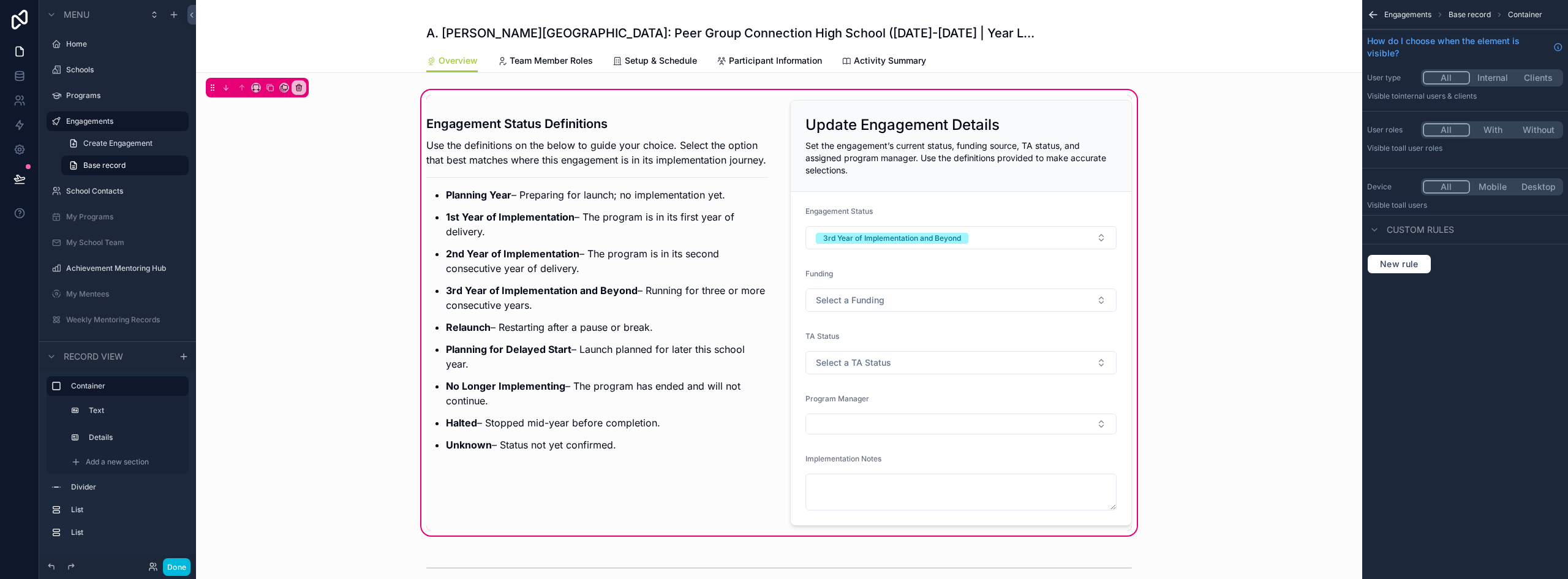
click at [950, 126] on div "scrollable content" at bounding box center [961, 313] width 356 height 435
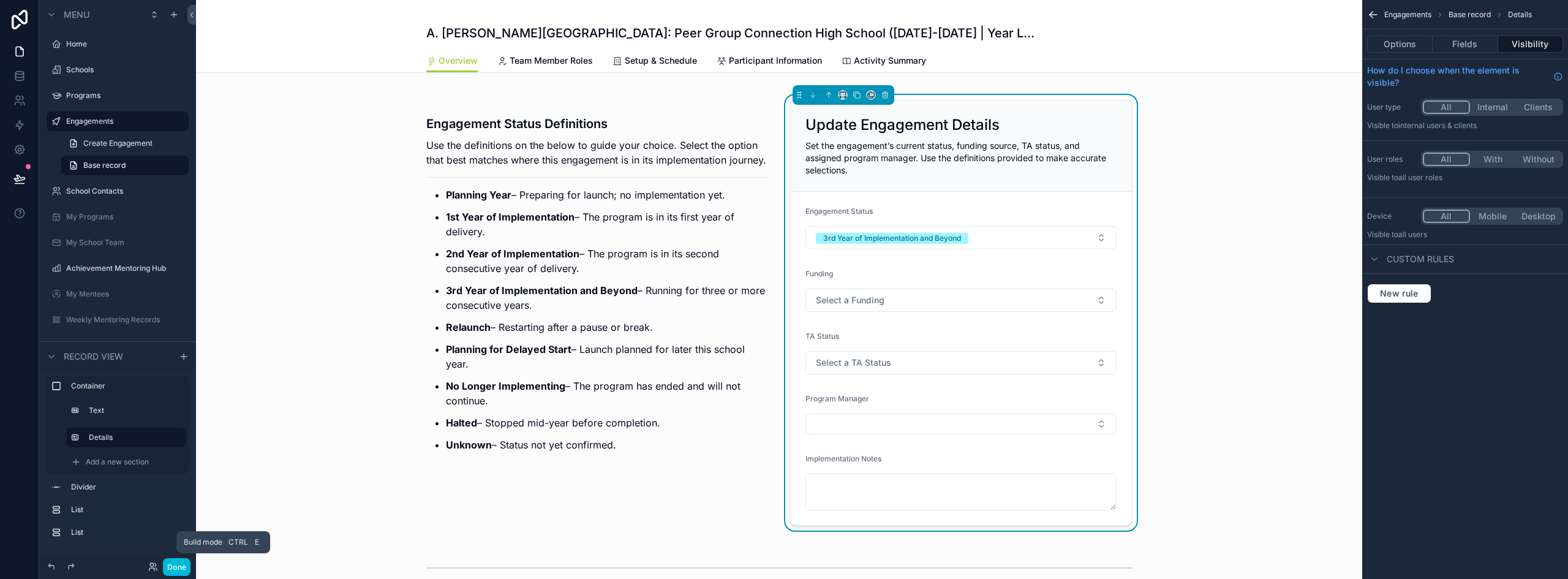
click at [183, 564] on button "Done" at bounding box center [177, 567] width 27 height 18
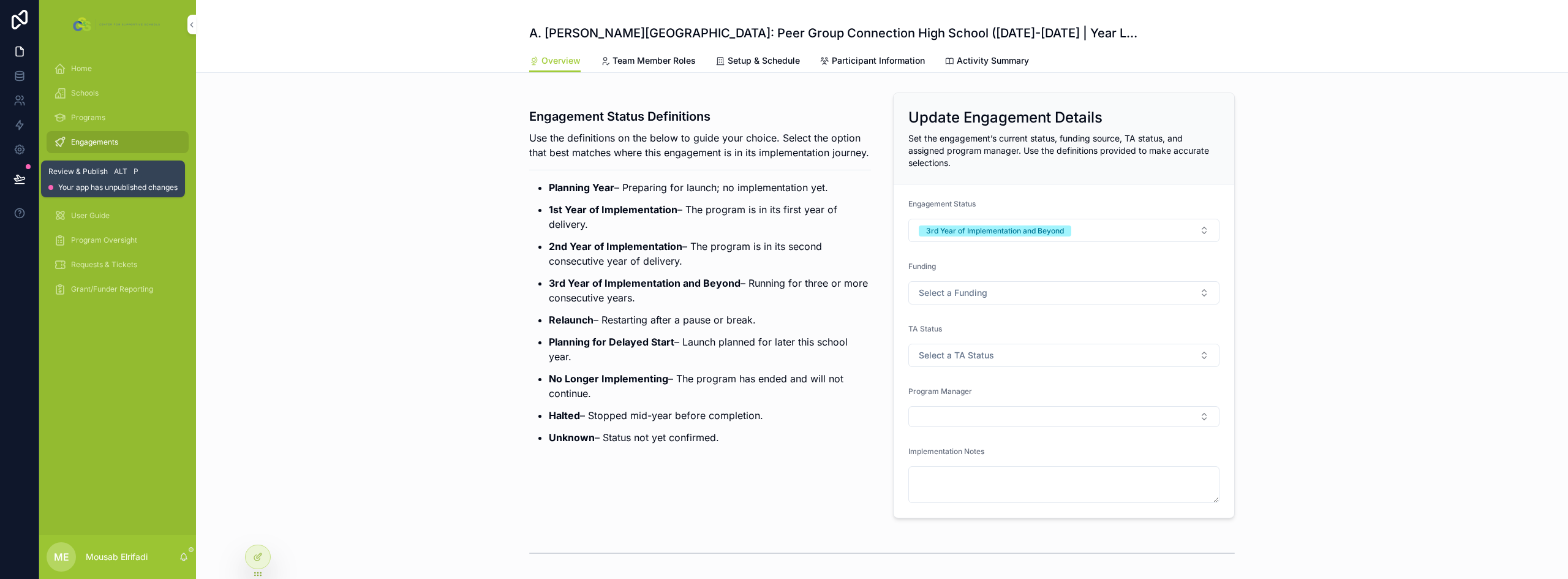
click at [18, 177] on icon at bounding box center [19, 178] width 10 height 6
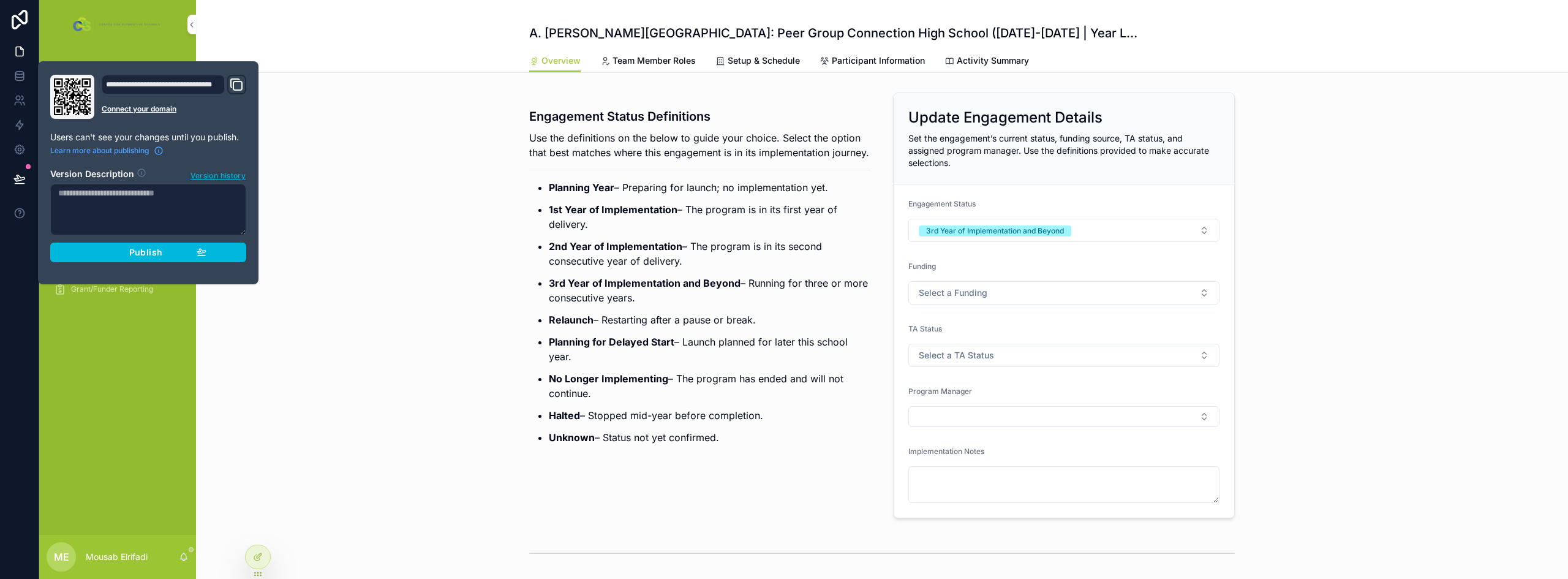
click at [116, 251] on div "Publish" at bounding box center [148, 252] width 116 height 11
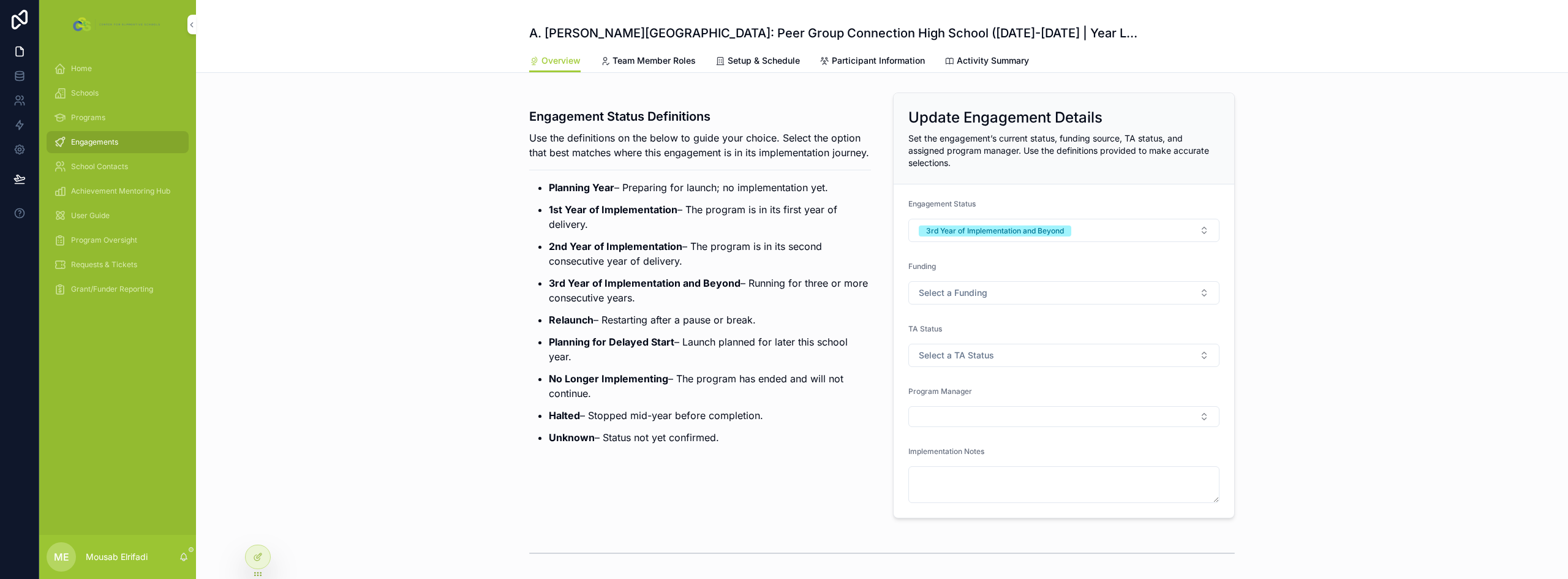
click at [397, 354] on div "Engagement Status Definitions Use the definitions on the below to guide your ch…" at bounding box center [882, 306] width 1372 height 435
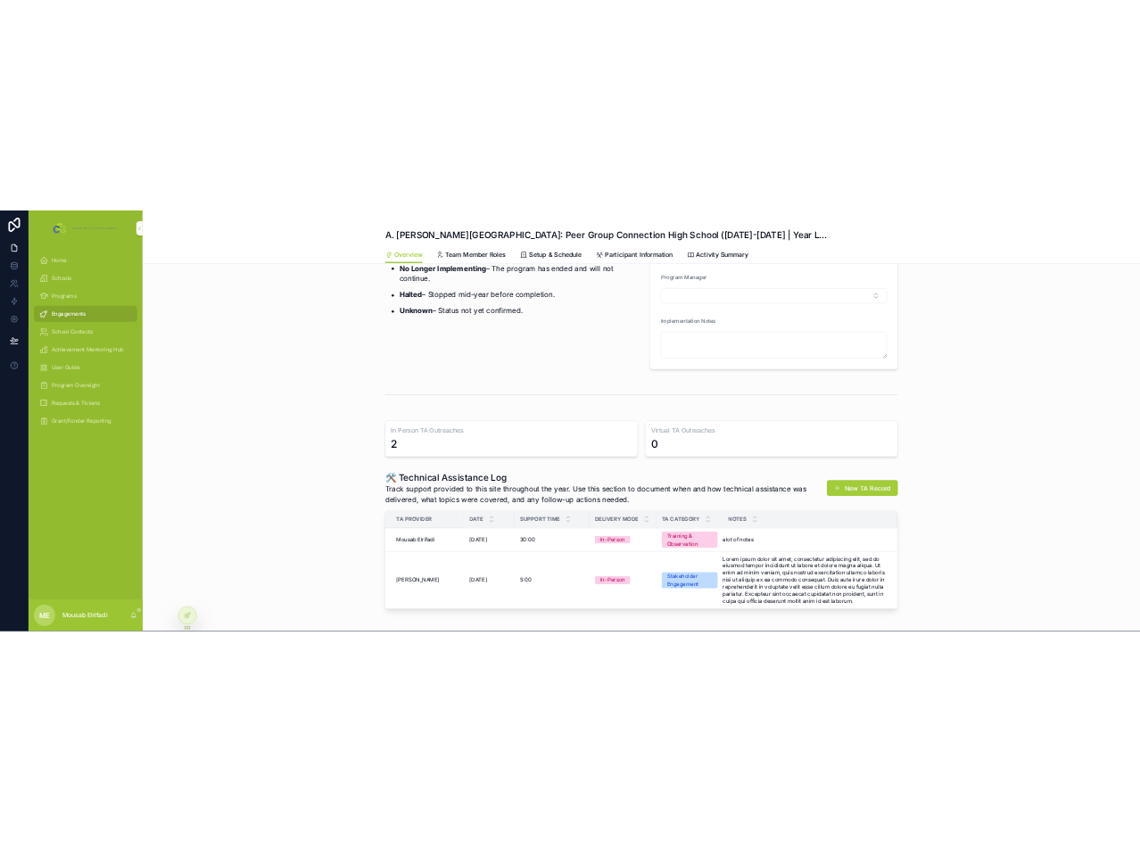
scroll to position [446, 0]
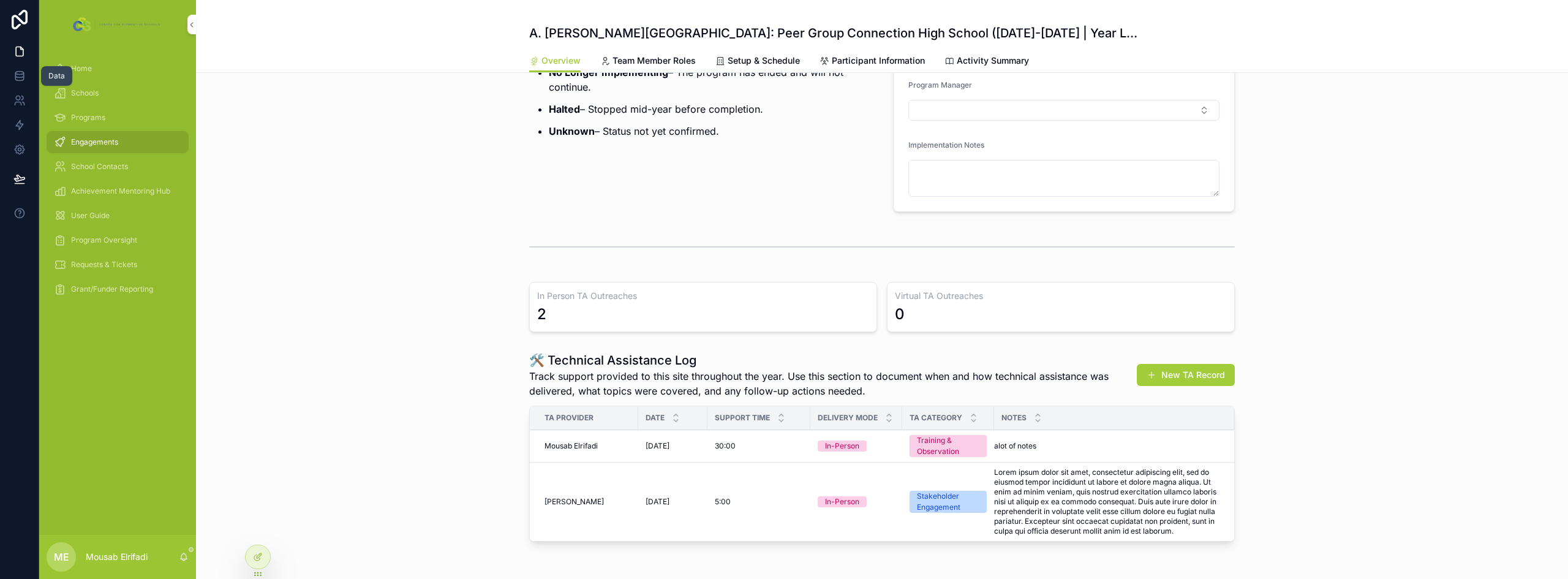
click at [18, 78] on icon at bounding box center [19, 75] width 8 height 5
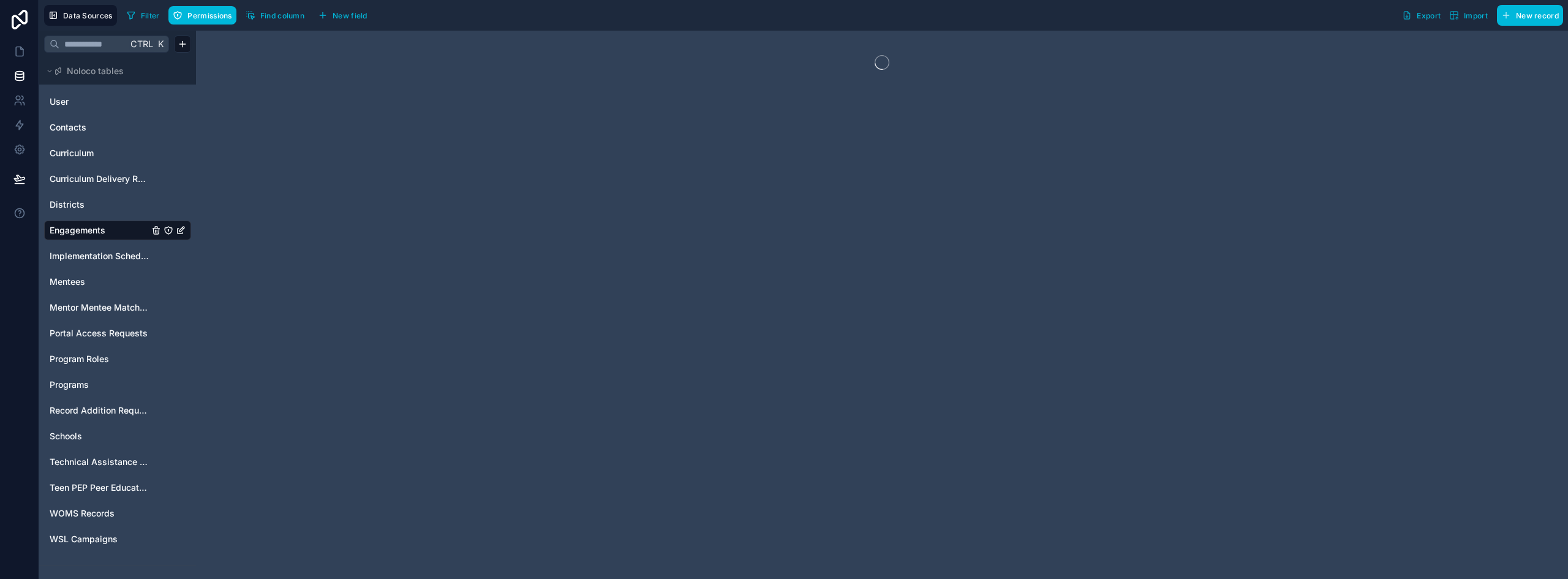
click at [89, 466] on span "Technical Assistance Logs" at bounding box center [99, 462] width 99 height 12
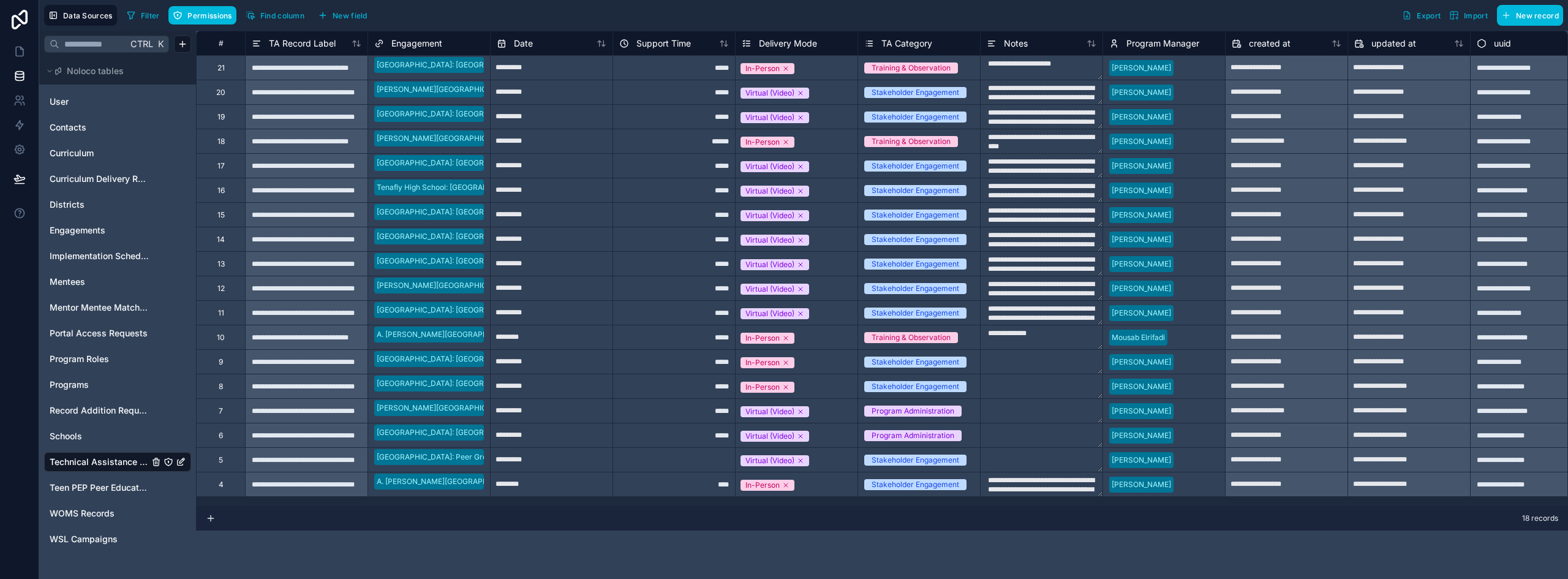
click at [884, 38] on span "TA Category" at bounding box center [907, 43] width 51 height 12
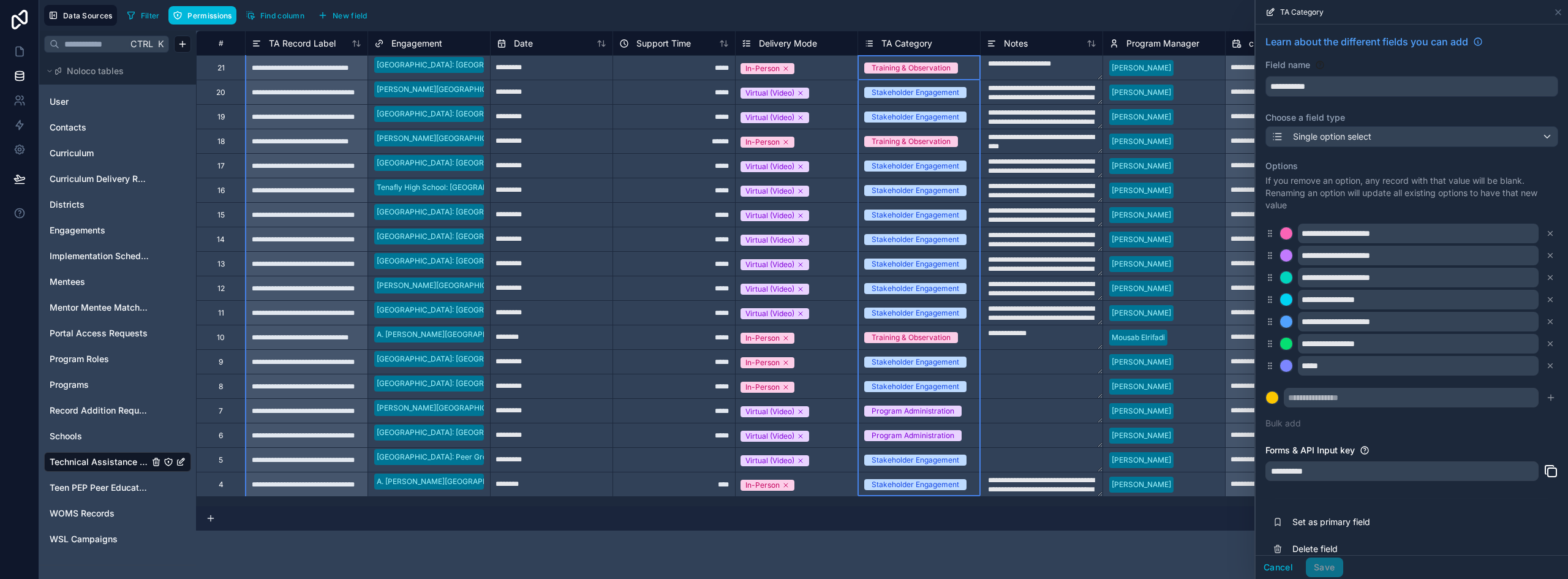
click at [1547, 364] on button at bounding box center [1551, 366] width 14 height 14
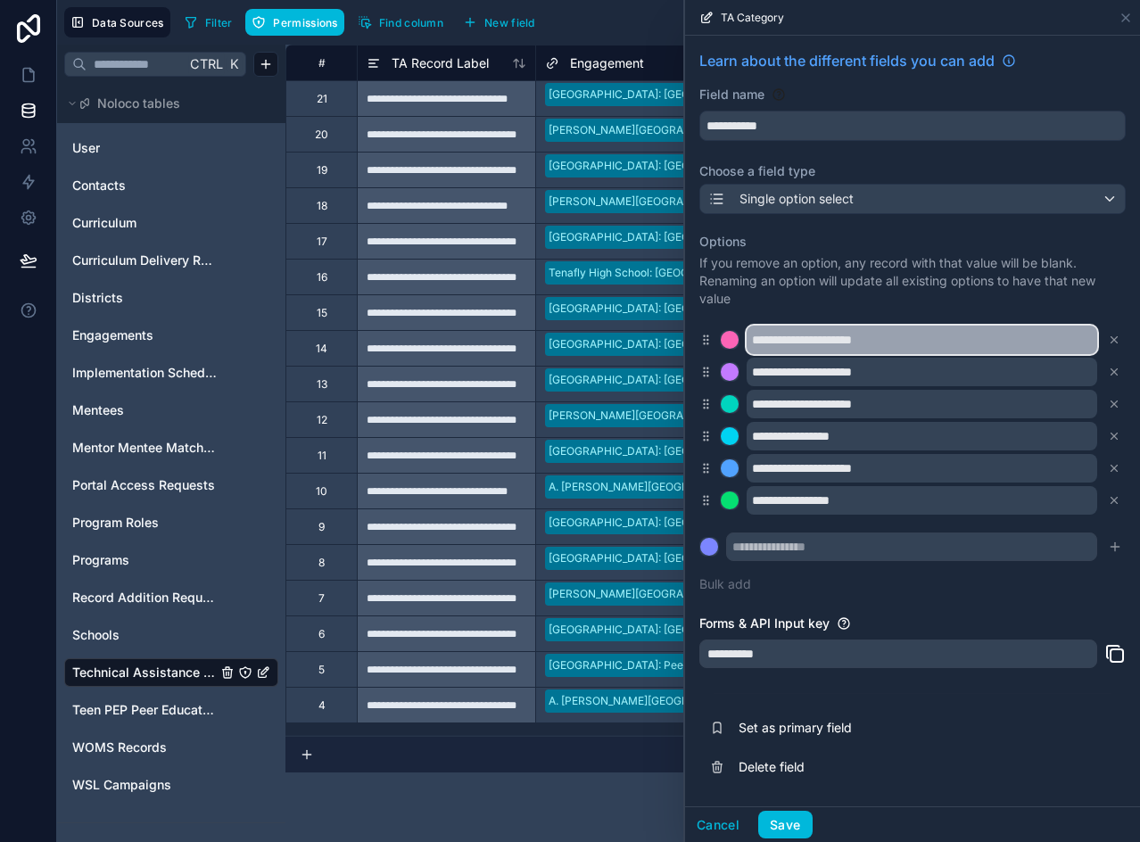
click at [854, 338] on input "**********" at bounding box center [922, 340] width 351 height 29
click at [854, 337] on input "**********" at bounding box center [922, 340] width 351 height 29
paste input "text"
type input "**********"
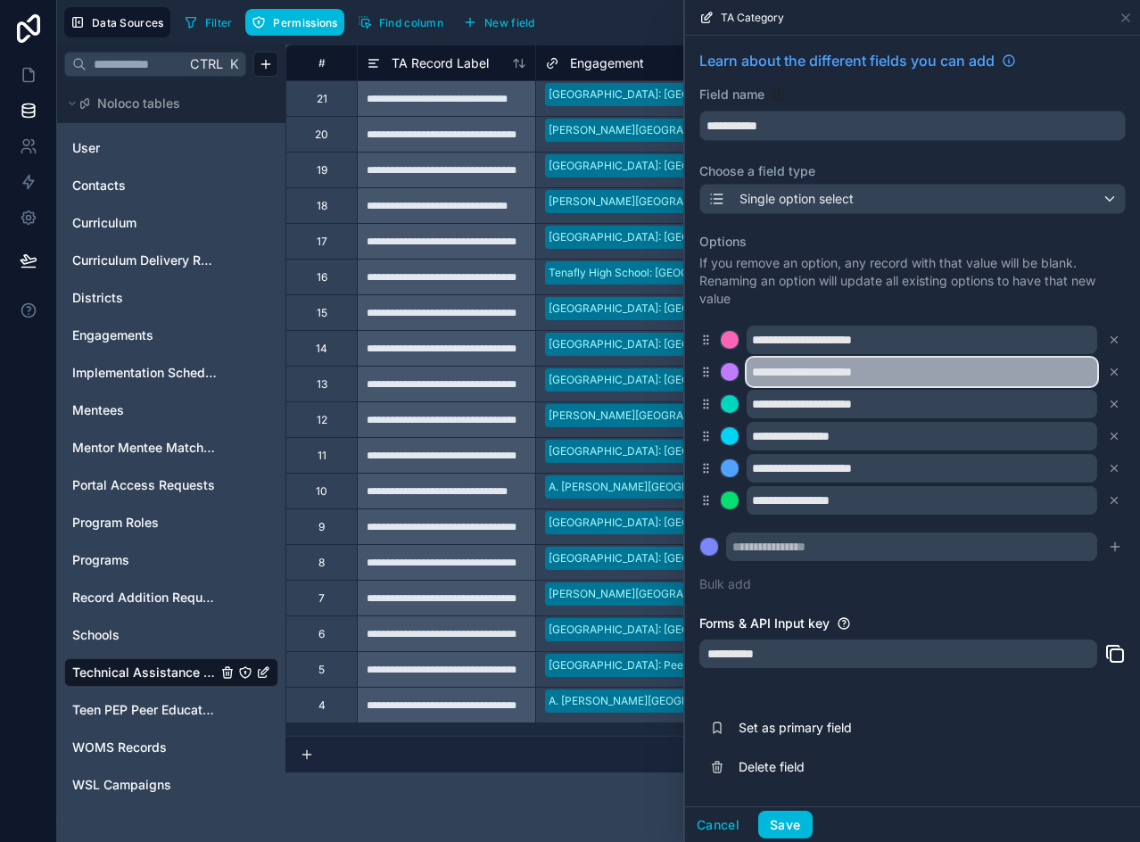
click at [806, 369] on input "**********" at bounding box center [922, 372] width 351 height 29
paste input "*"
type input "**********"
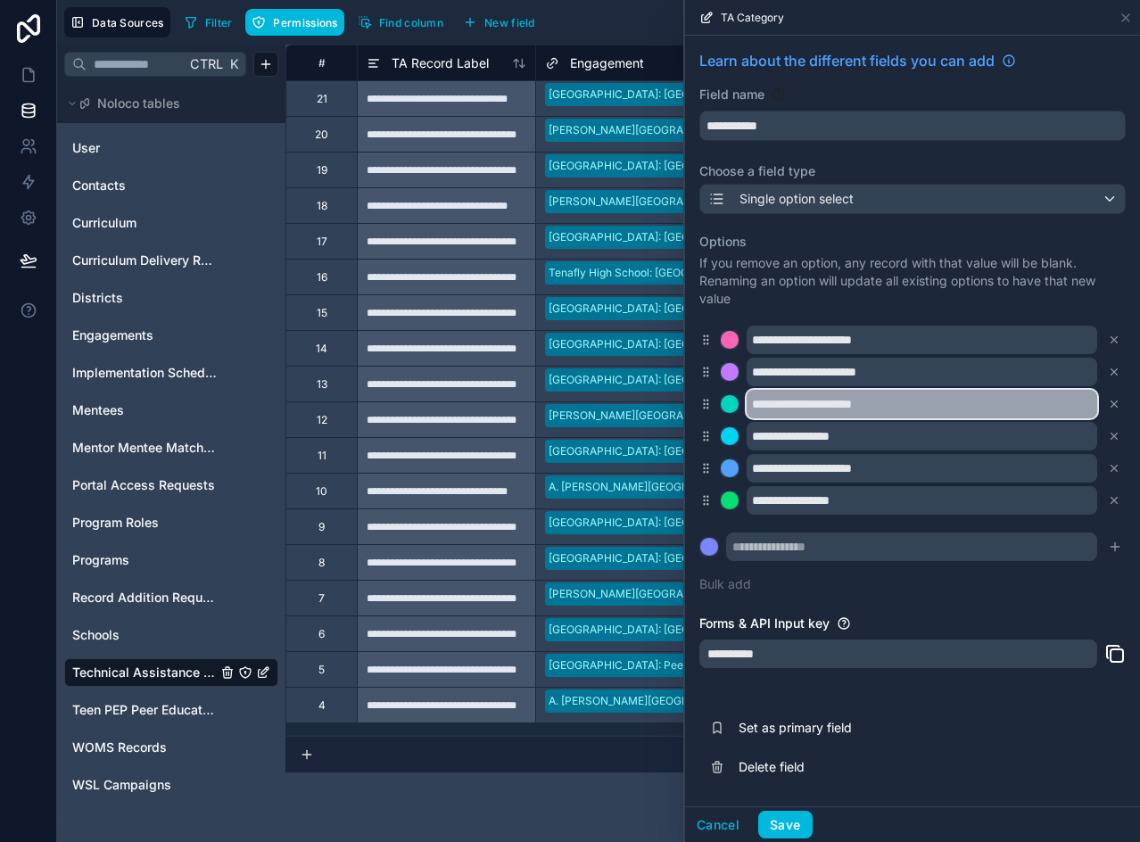
click at [847, 400] on input "**********" at bounding box center [922, 404] width 351 height 29
paste input "**********"
type input "**********"
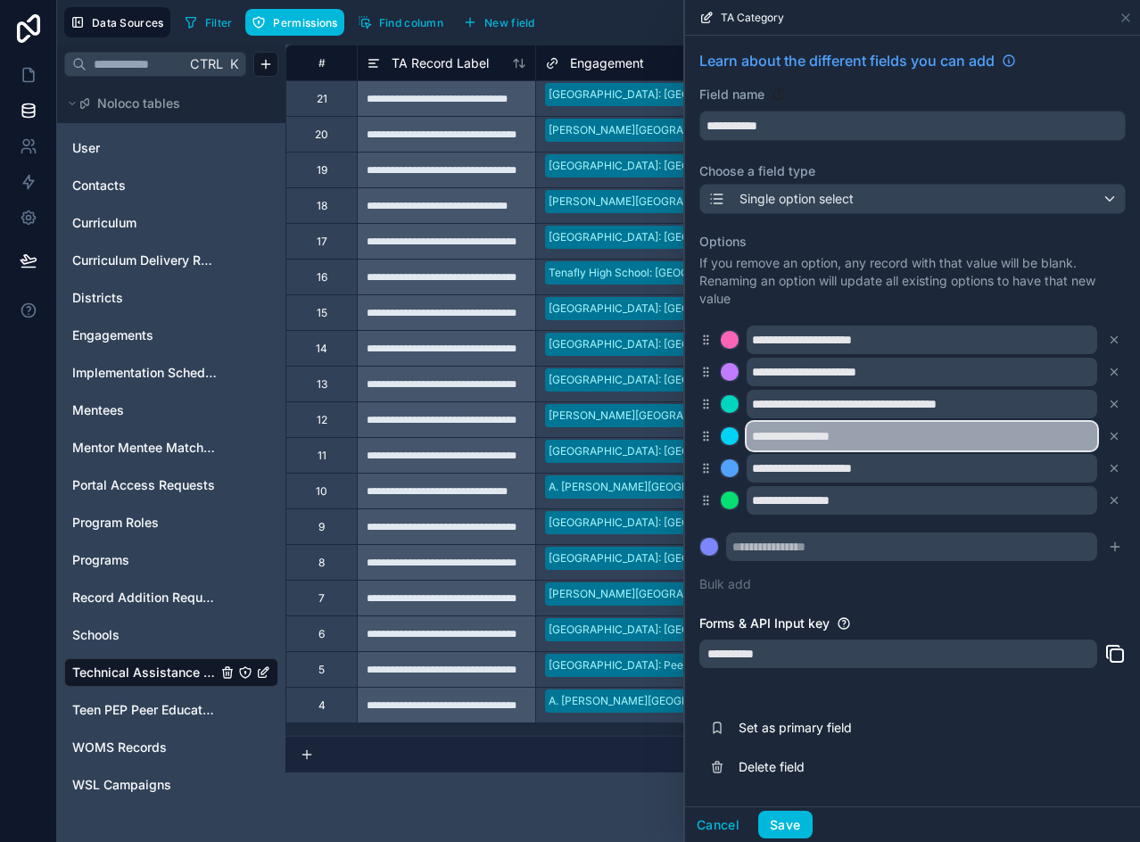
click at [814, 444] on input "**********" at bounding box center [922, 436] width 351 height 29
paste input "**********"
type input "**********"
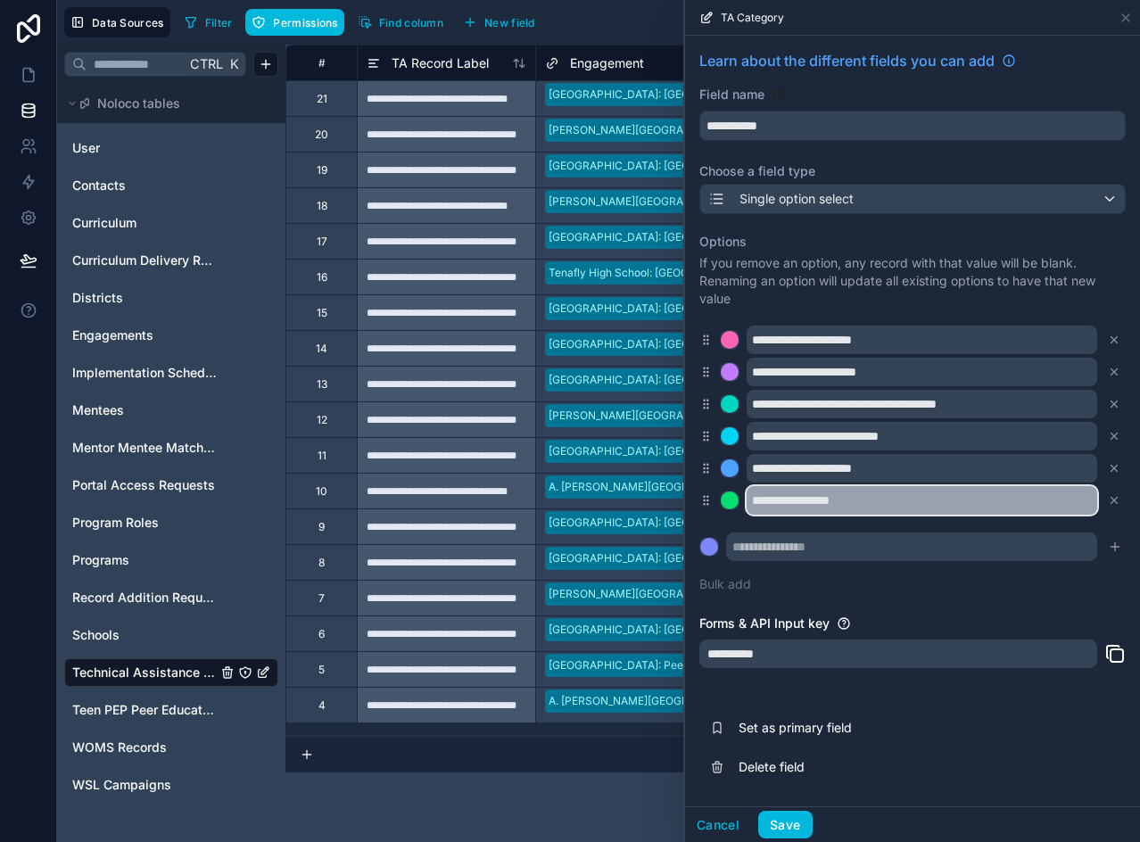
click at [819, 490] on input "**********" at bounding box center [922, 500] width 351 height 29
click at [819, 489] on input "**********" at bounding box center [922, 500] width 351 height 29
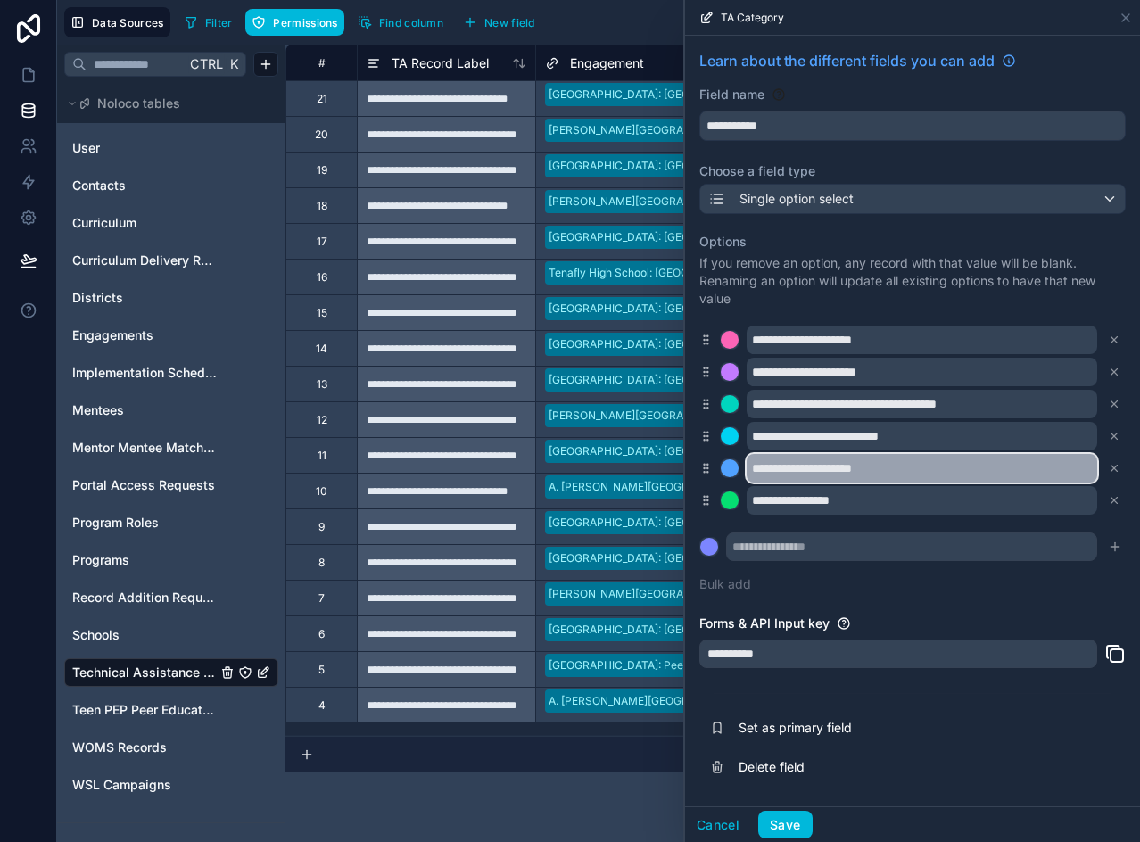
click at [828, 466] on input "**********" at bounding box center [922, 468] width 351 height 29
paste input "**********"
type input "**********"
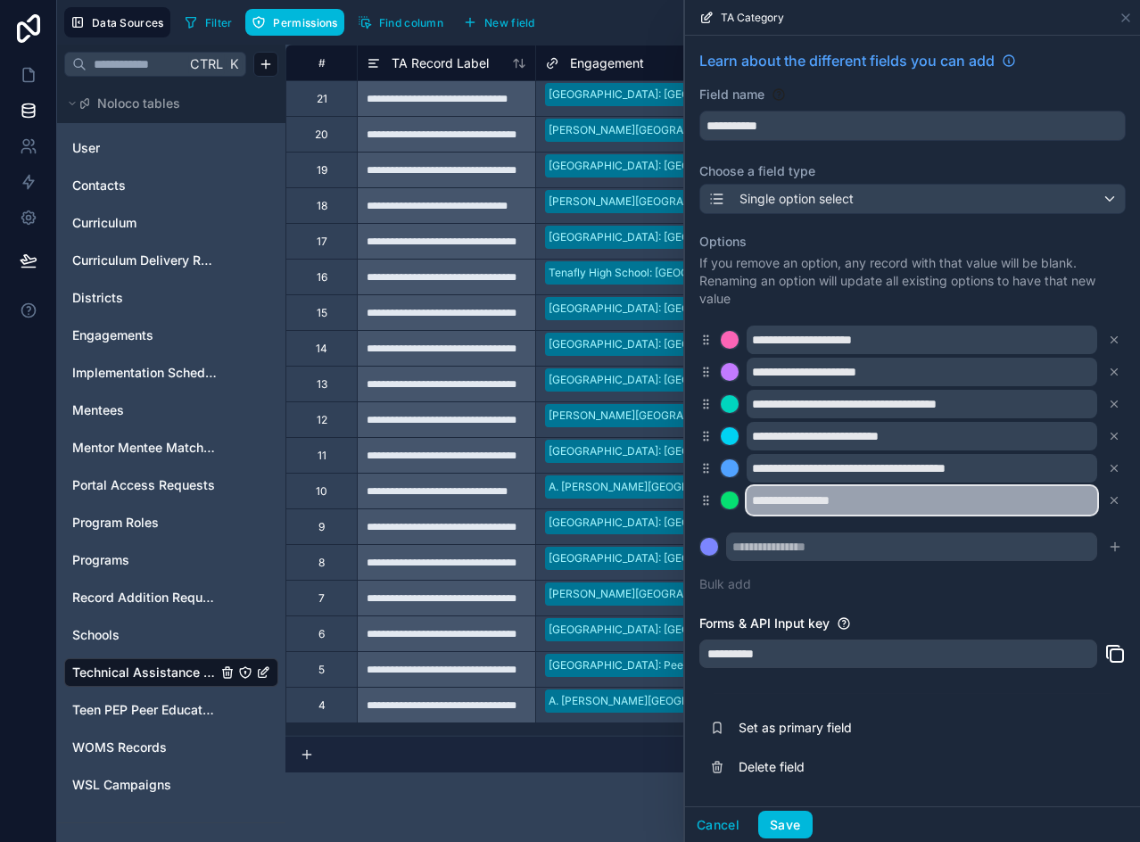
click at [836, 505] on input "**********" at bounding box center [922, 500] width 351 height 29
paste input "**********"
type input "**********"
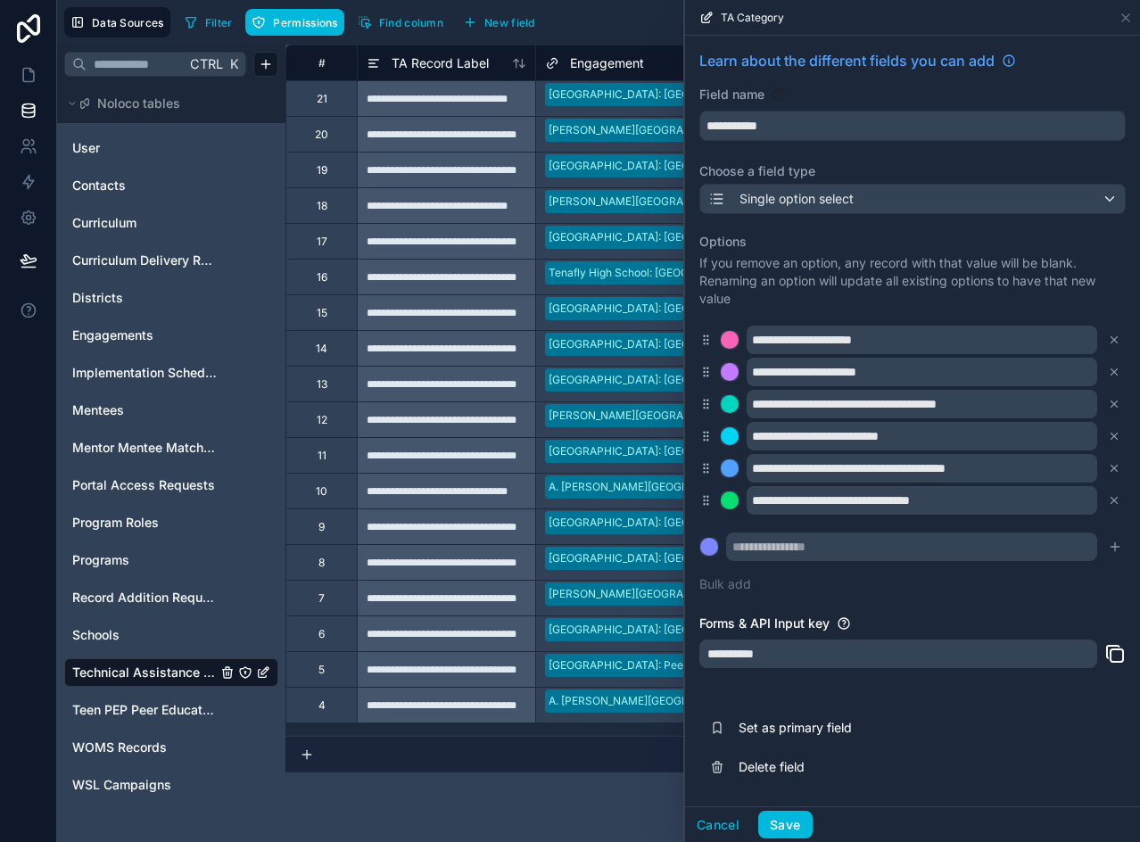
click at [1113, 504] on icon at bounding box center [1114, 500] width 12 height 12
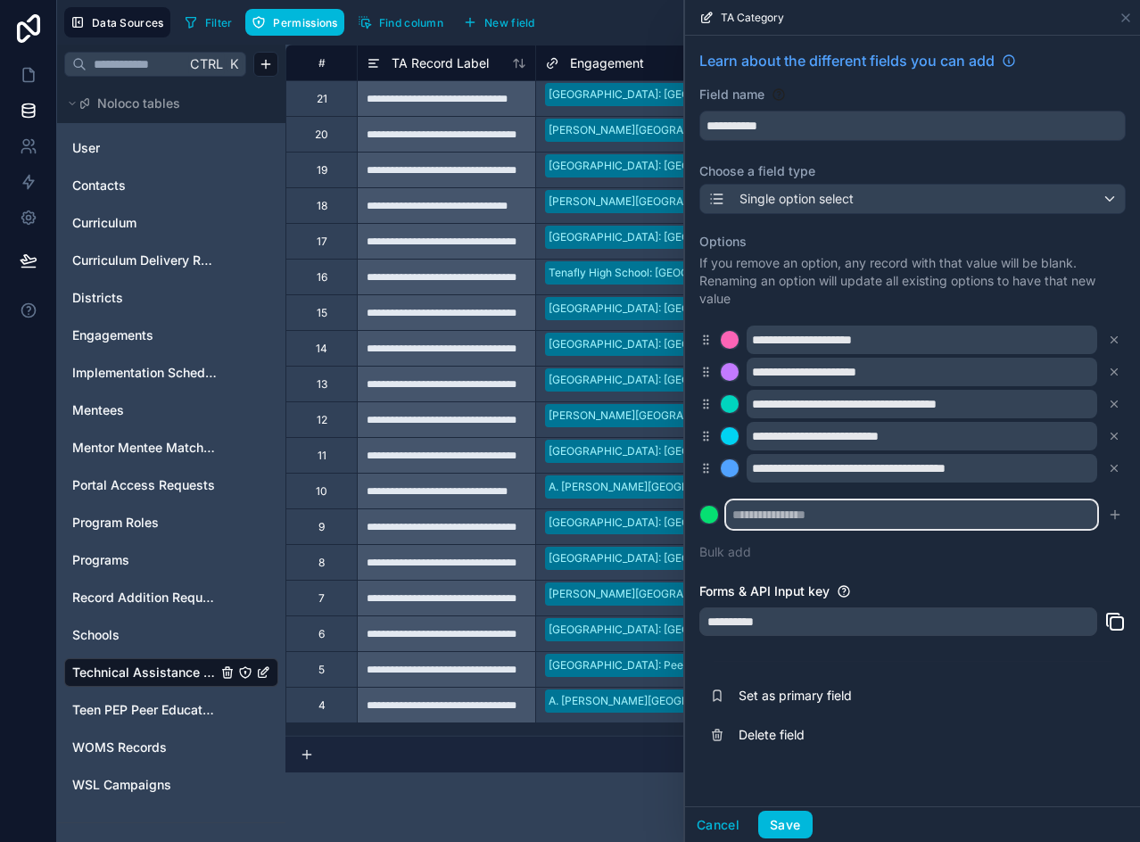
click at [836, 516] on input "text" at bounding box center [911, 514] width 371 height 29
paste input "**********"
type input "**********"
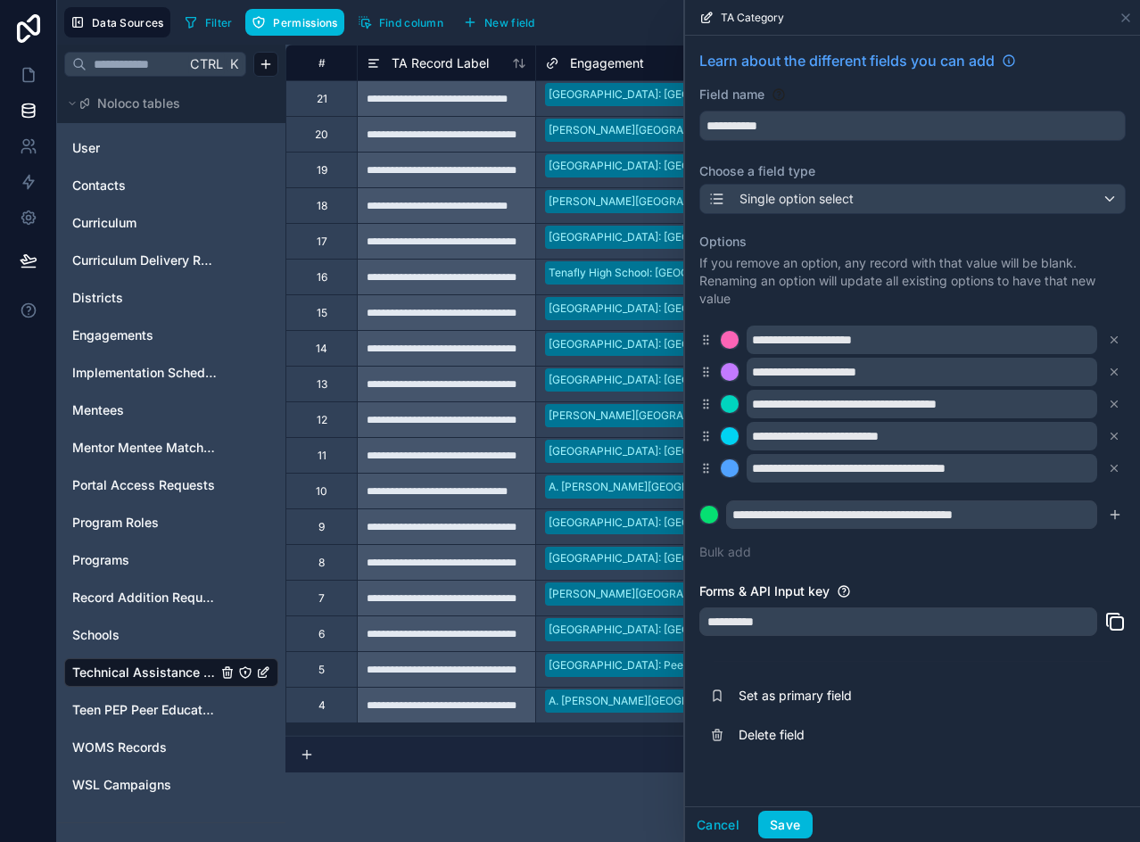
click at [1106, 516] on button "submit" at bounding box center [1114, 514] width 21 height 21
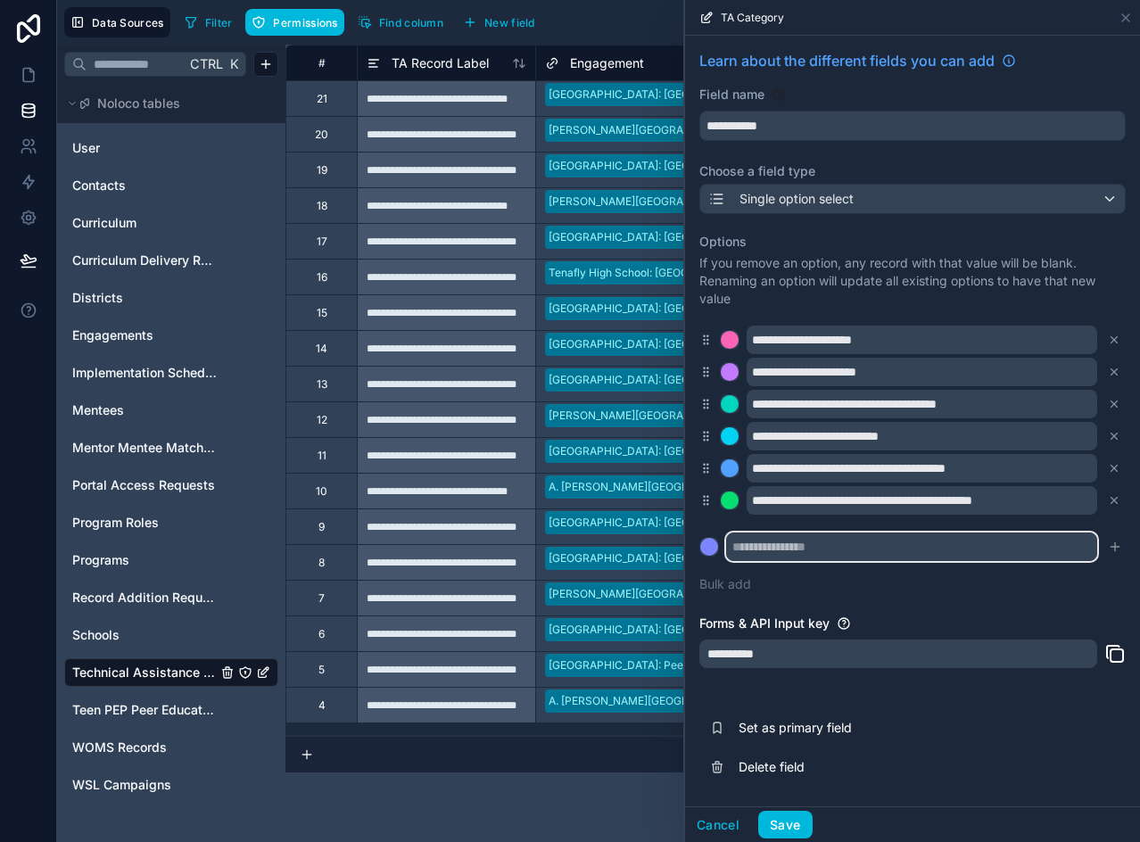
click at [868, 555] on input "text" at bounding box center [911, 546] width 371 height 29
paste input "**********"
type input "**********"
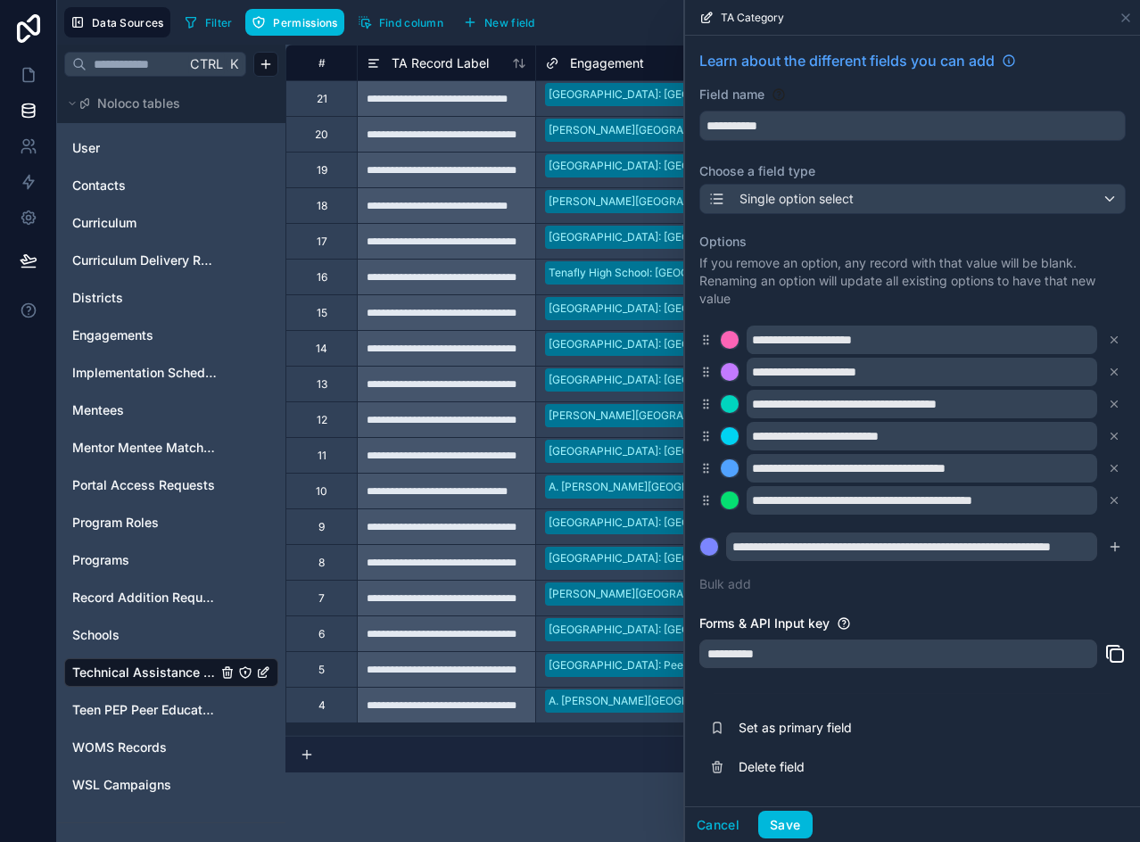
scroll to position [0, 0]
click at [1106, 545] on button "submit" at bounding box center [1114, 546] width 21 height 21
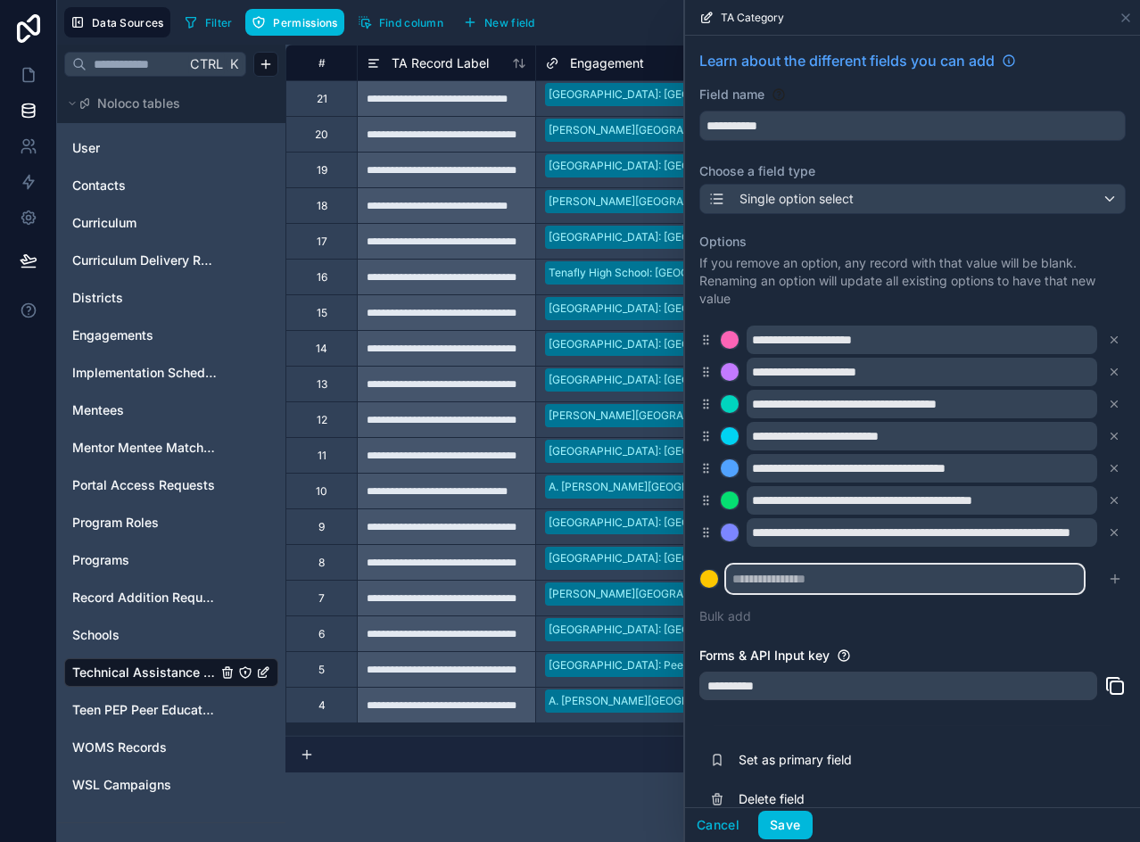
click at [805, 575] on input "text" at bounding box center [905, 579] width 358 height 29
paste input "**********"
type input "**********"
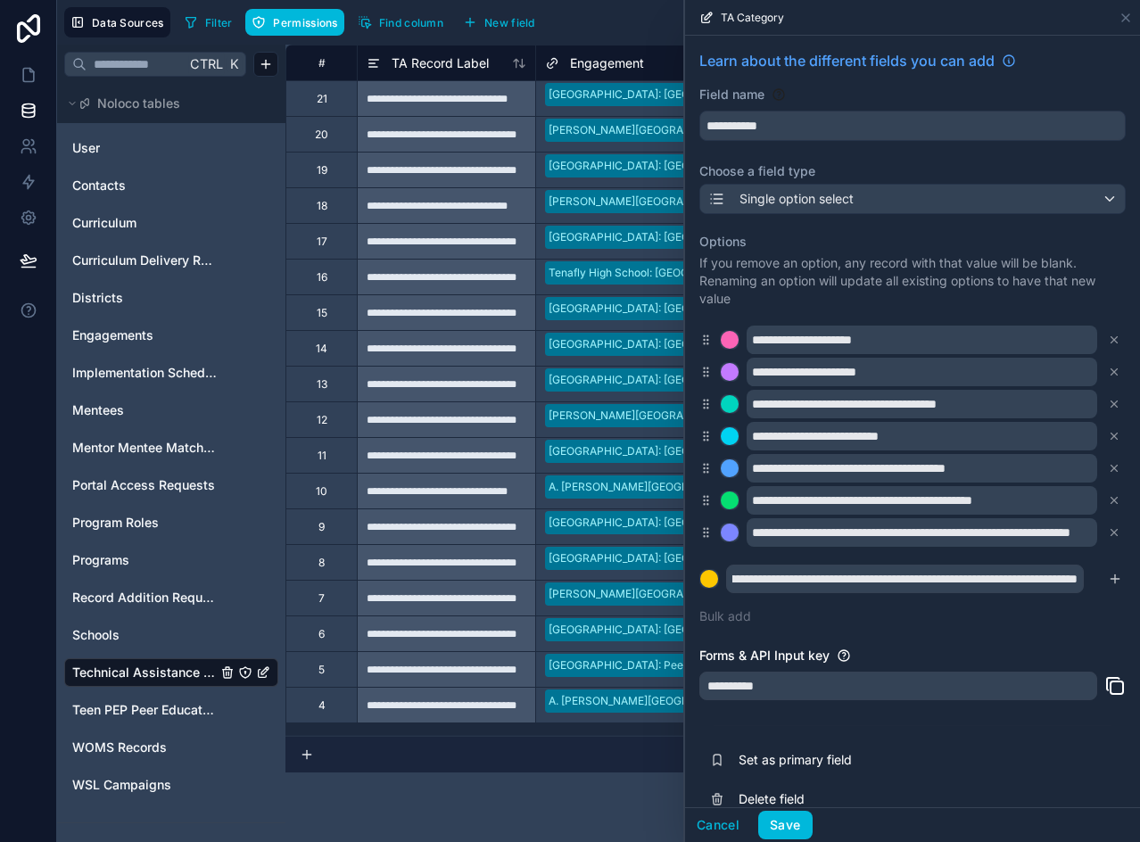
scroll to position [0, 0]
click at [1108, 578] on icon "submit" at bounding box center [1115, 579] width 14 height 14
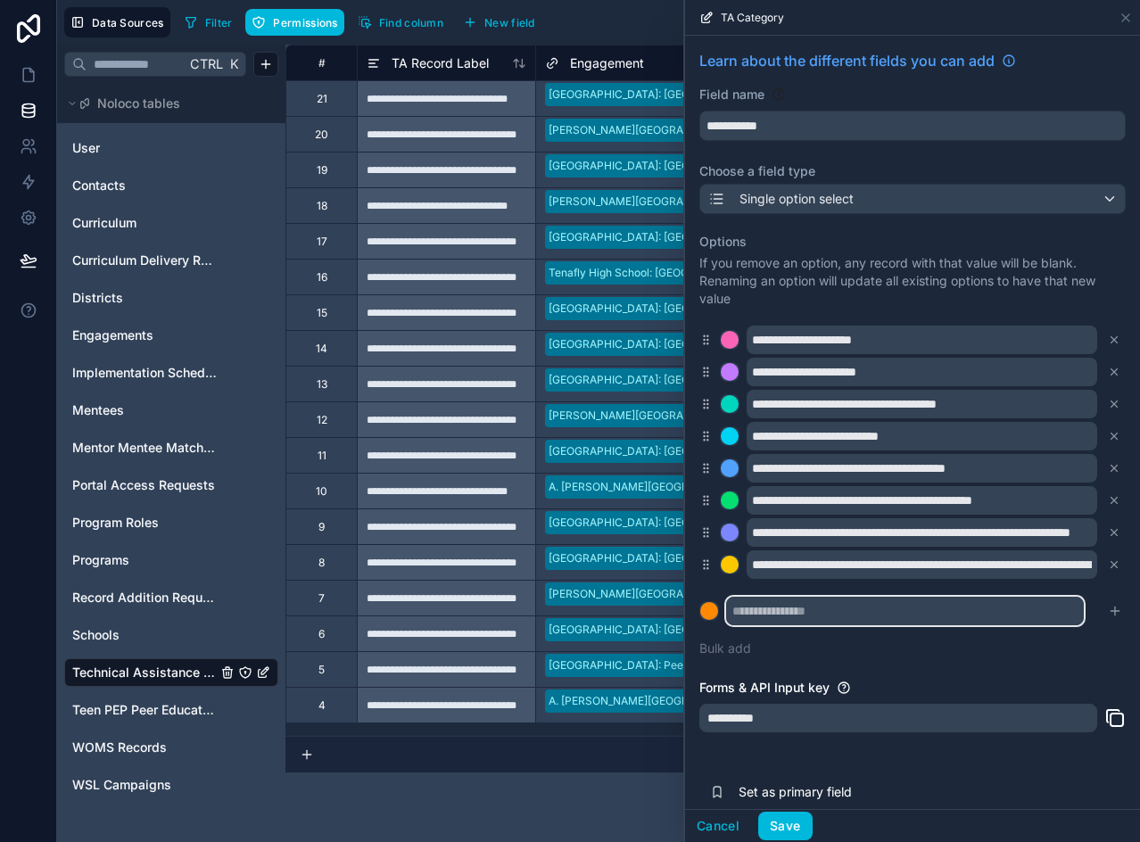
click at [826, 607] on input "text" at bounding box center [905, 611] width 358 height 29
paste input "**********"
type input "**********"
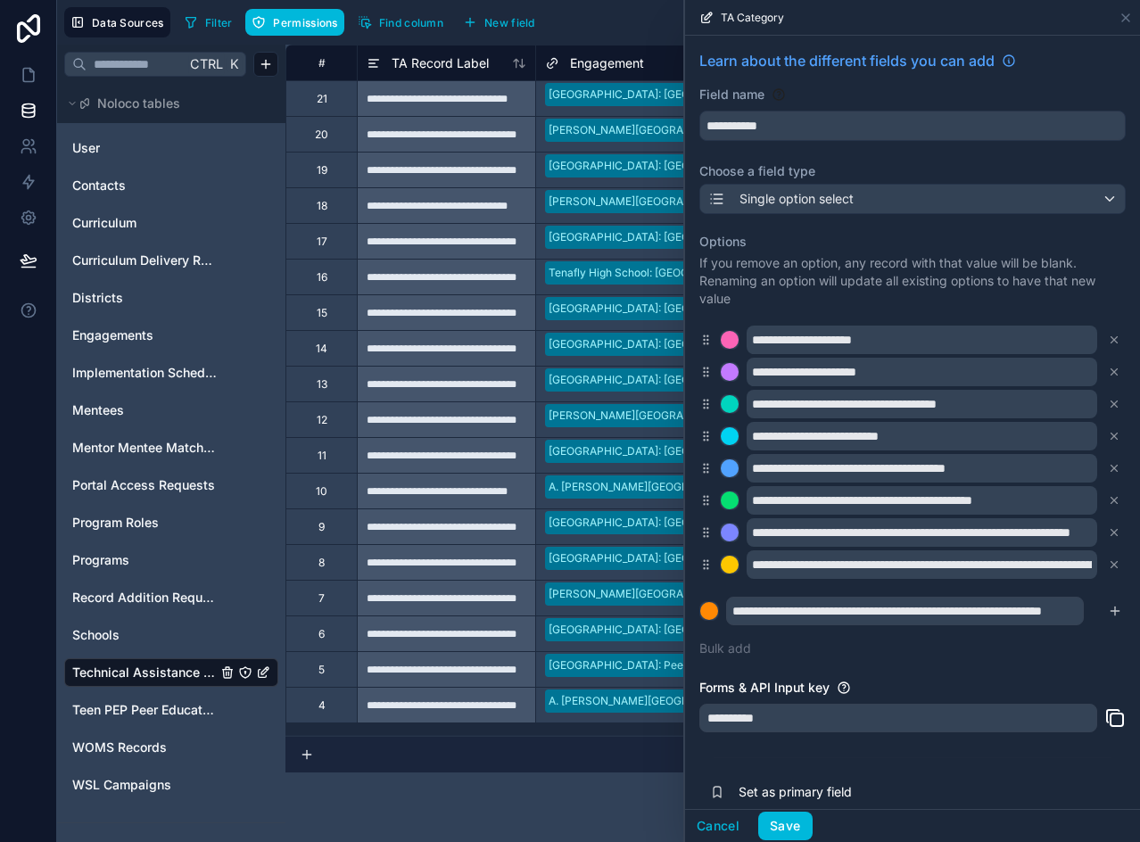
click at [1108, 612] on icon "submit" at bounding box center [1115, 611] width 14 height 14
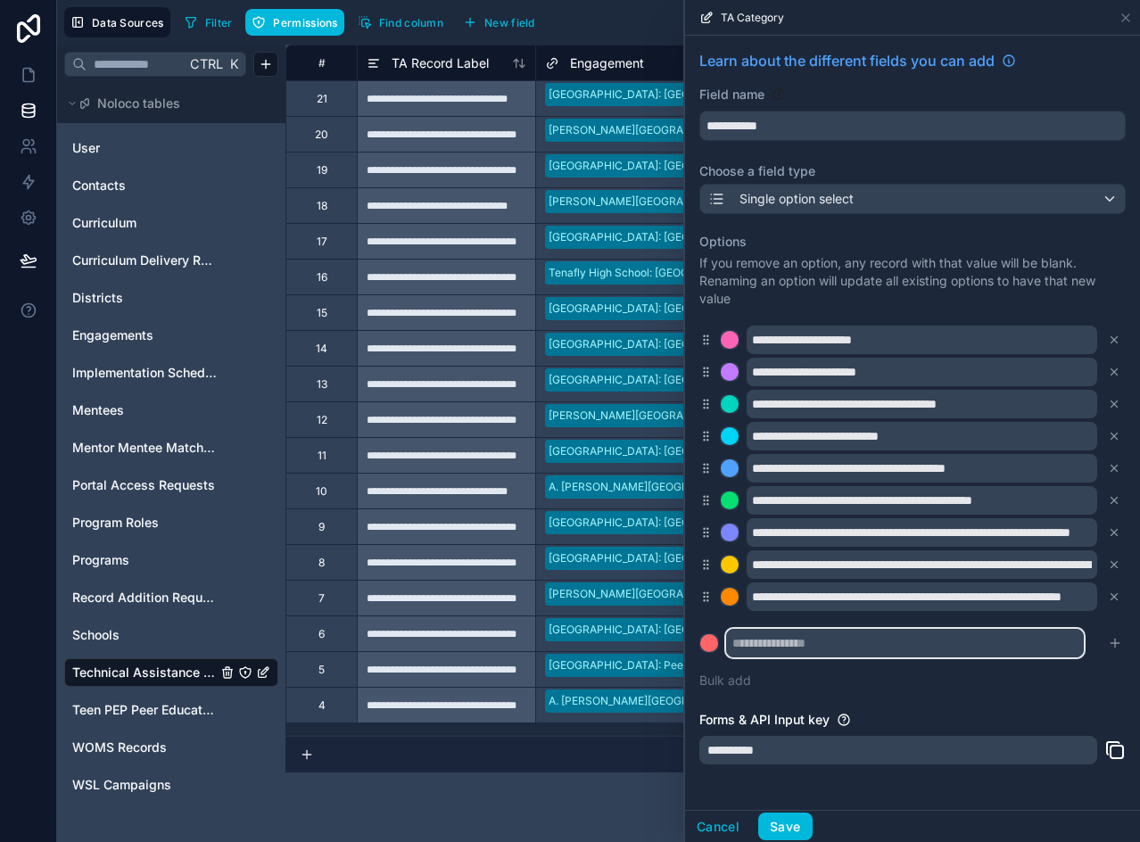
click at [900, 642] on input "text" at bounding box center [905, 643] width 358 height 29
paste input "**********"
type input "**********"
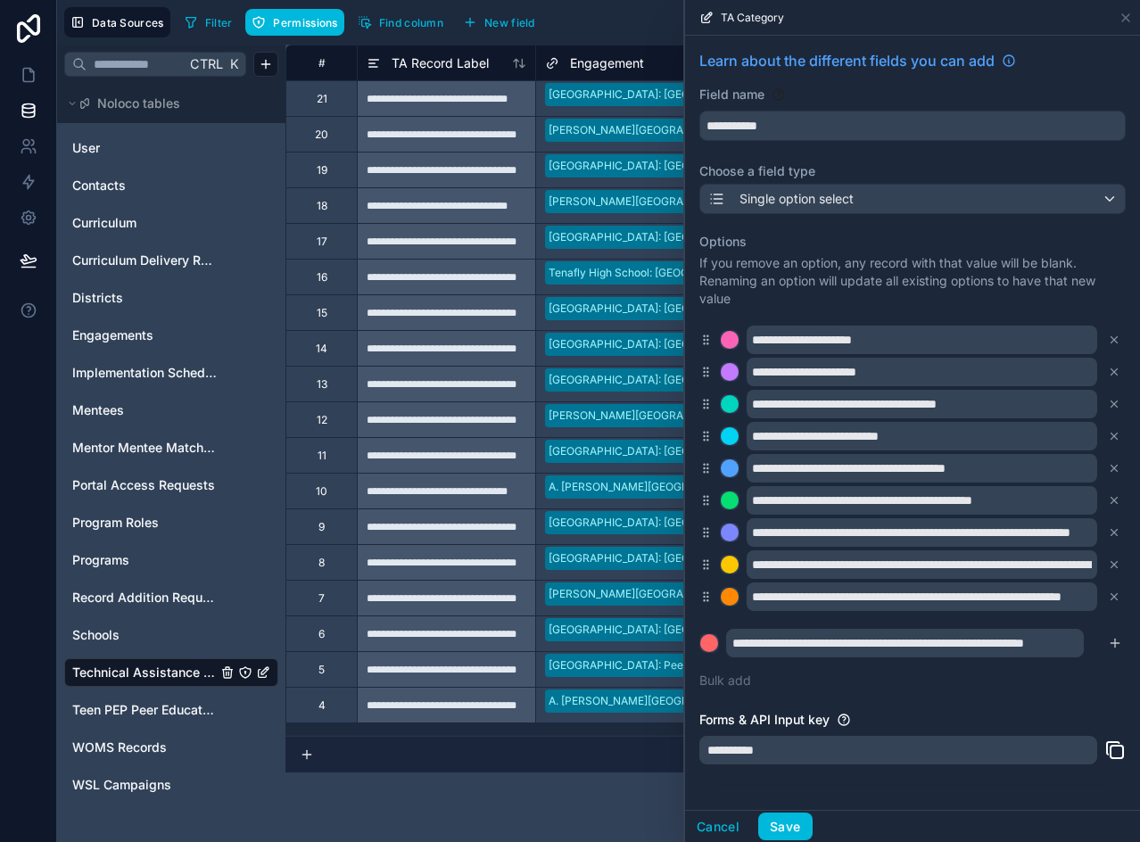
click at [1108, 640] on icon "submit" at bounding box center [1115, 643] width 14 height 14
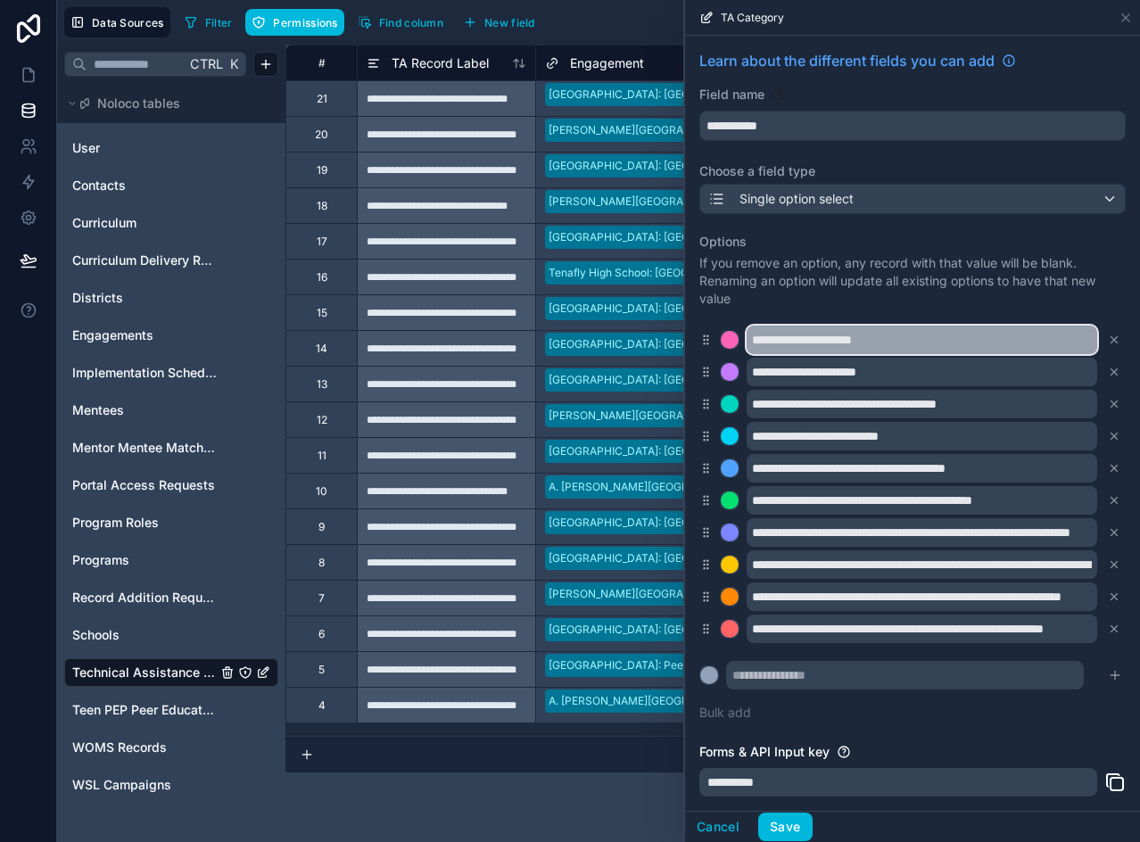
click at [813, 332] on input "**********" at bounding box center [922, 340] width 351 height 29
paste input "text"
type input "**********"
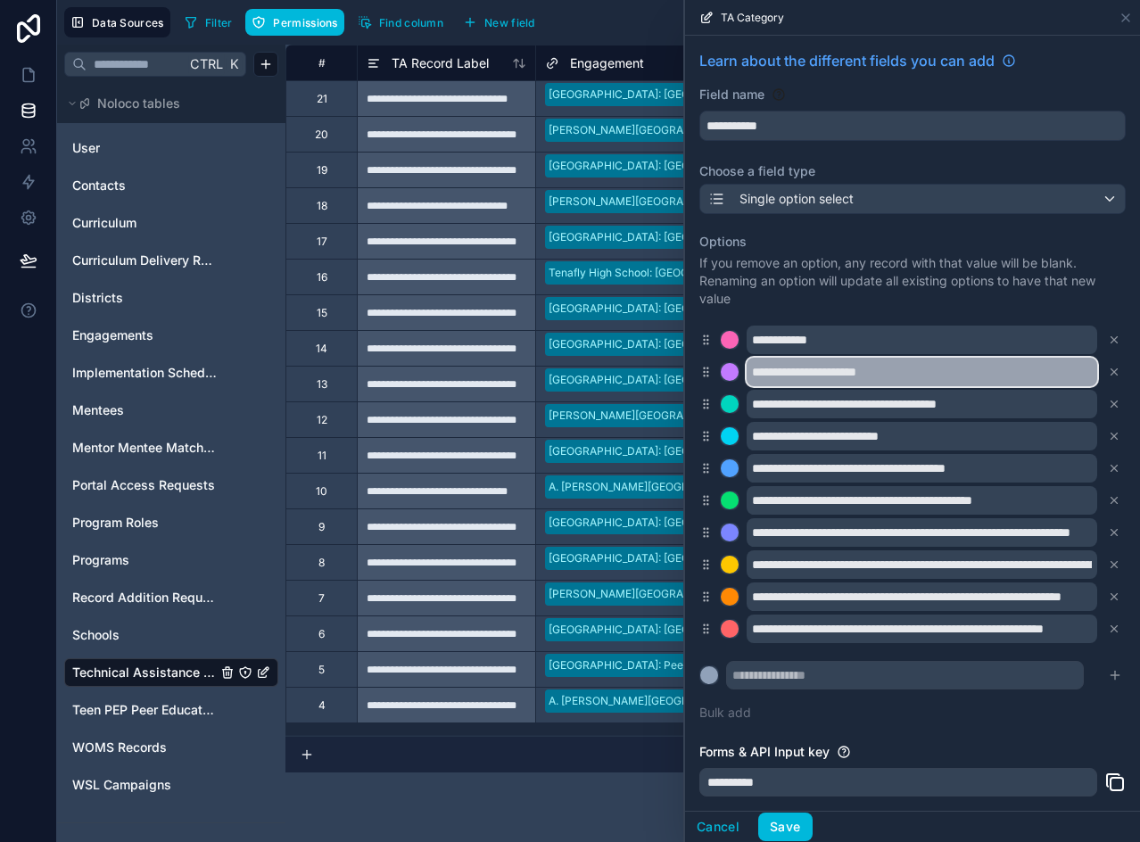
click at [879, 368] on input "**********" at bounding box center [922, 372] width 351 height 29
click at [877, 367] on input "**********" at bounding box center [922, 372] width 351 height 29
click at [876, 367] on input "**********" at bounding box center [922, 372] width 351 height 29
click at [883, 370] on input "**********" at bounding box center [922, 372] width 351 height 29
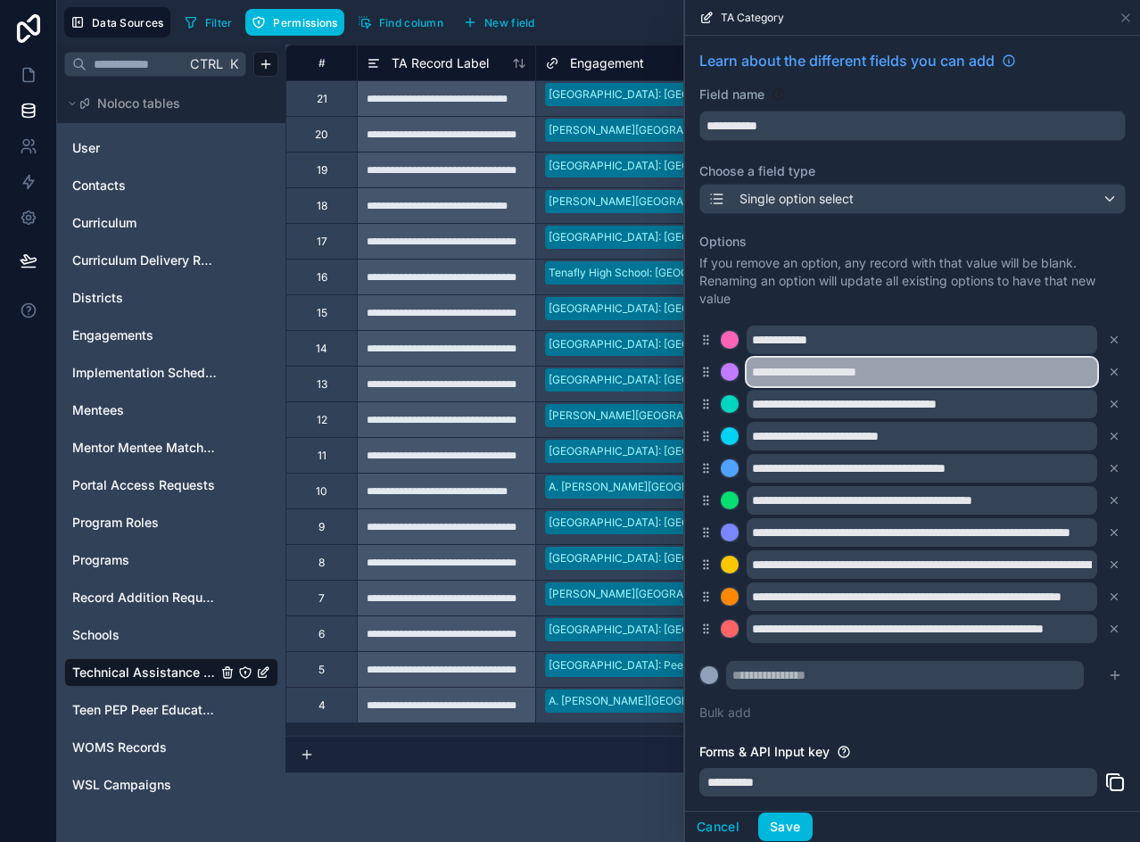
click at [883, 370] on input "**********" at bounding box center [922, 372] width 351 height 29
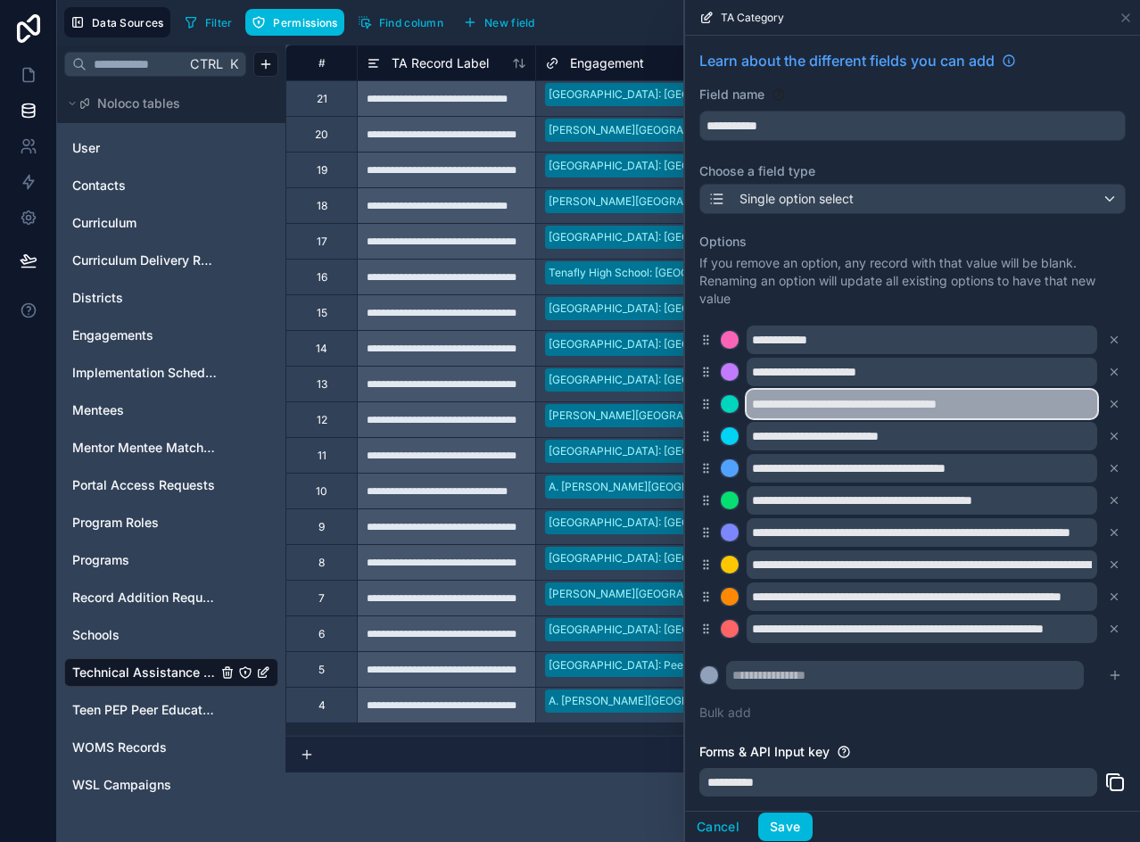
click at [809, 408] on input "**********" at bounding box center [922, 404] width 351 height 29
paste input "text"
type input "**********"
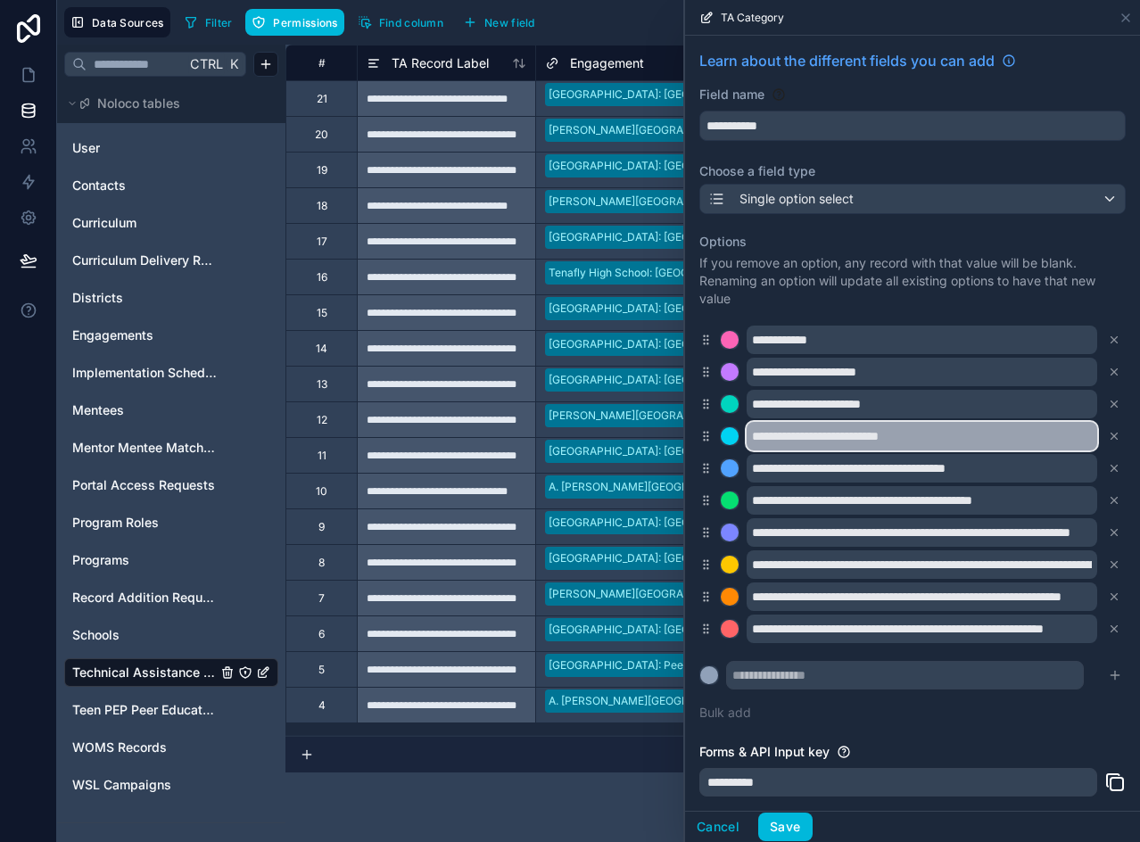
click at [837, 431] on input "**********" at bounding box center [922, 436] width 351 height 29
paste input "text"
type input "**********"
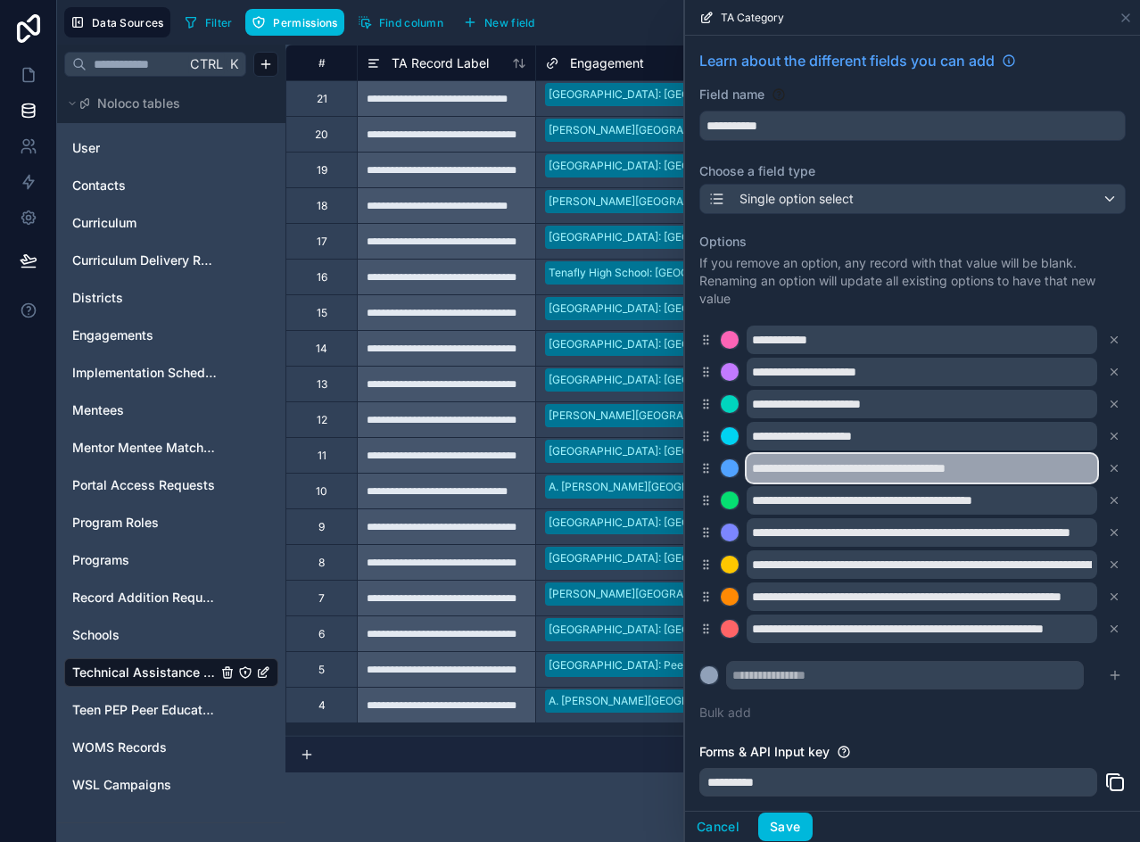
click at [803, 462] on input "**********" at bounding box center [922, 468] width 351 height 29
paste input "text"
type input "**********"
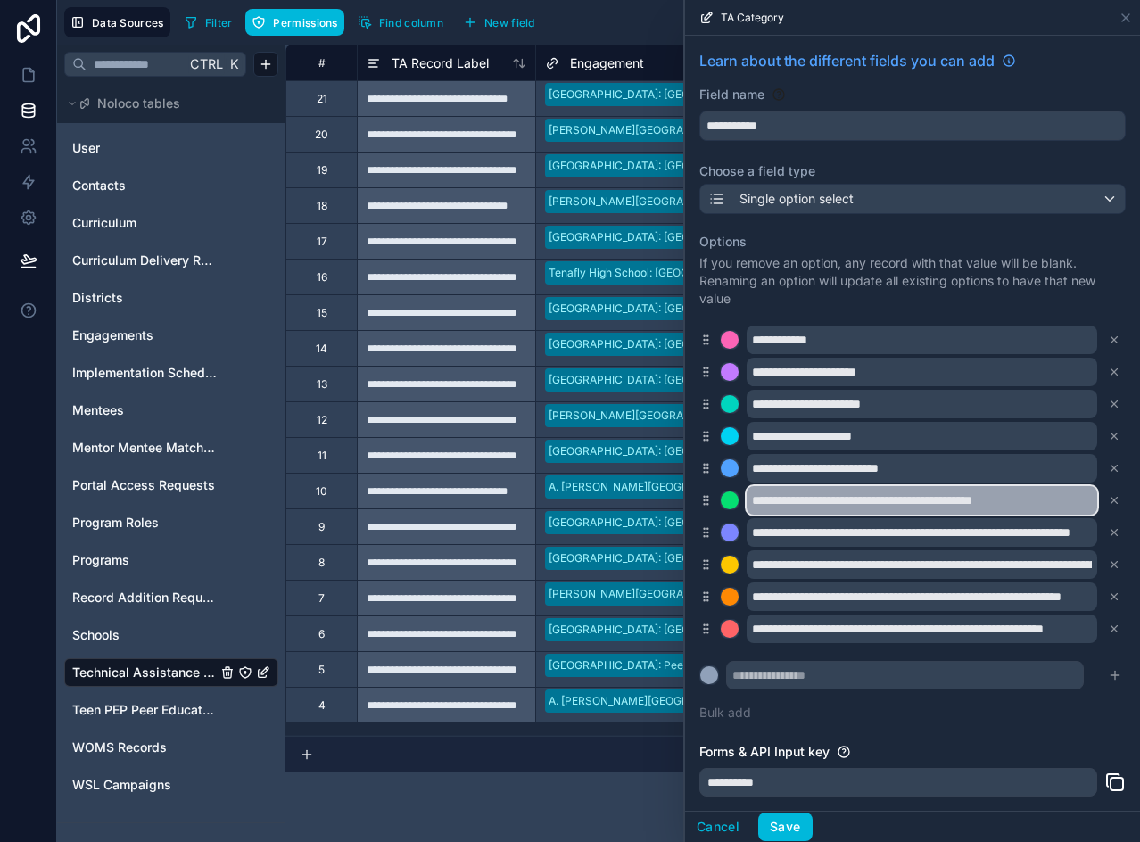
click at [815, 508] on input "**********" at bounding box center [922, 500] width 351 height 29
paste input "text"
type input "**********"
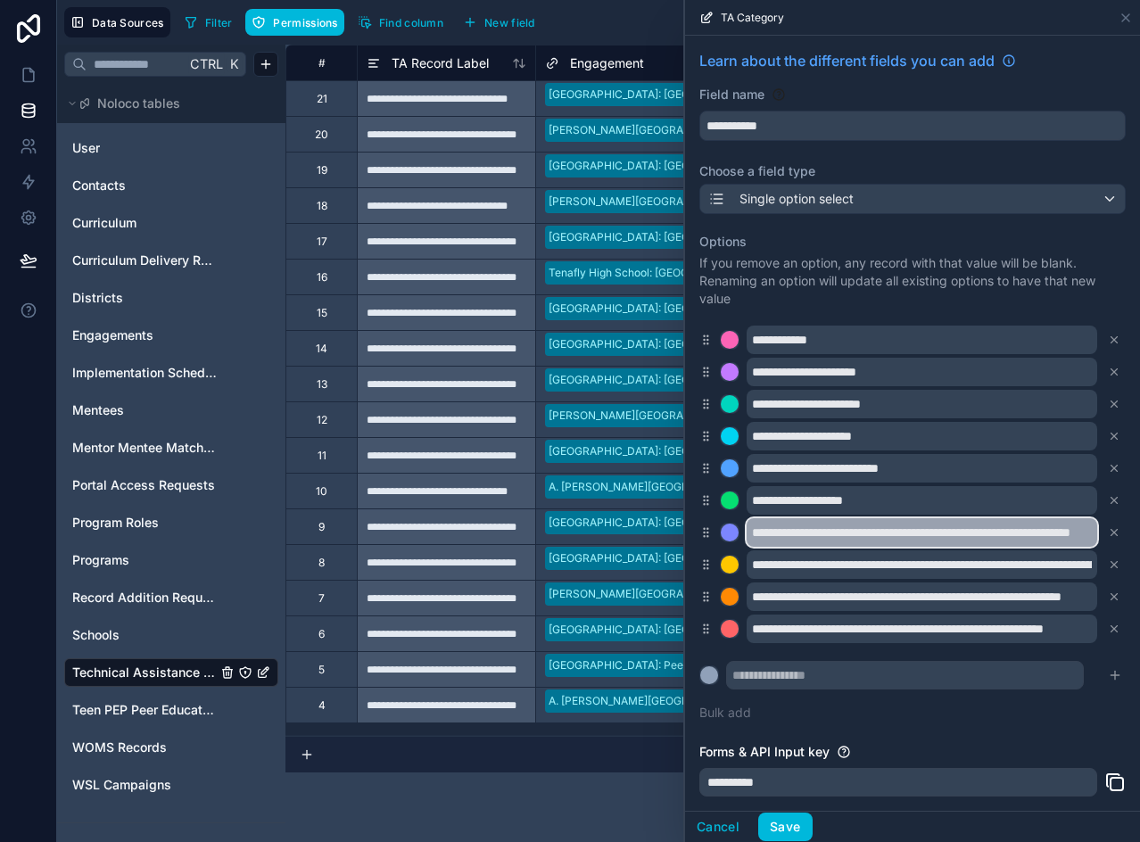
click at [828, 539] on input "**********" at bounding box center [922, 532] width 351 height 29
paste input "text"
type input "**********"
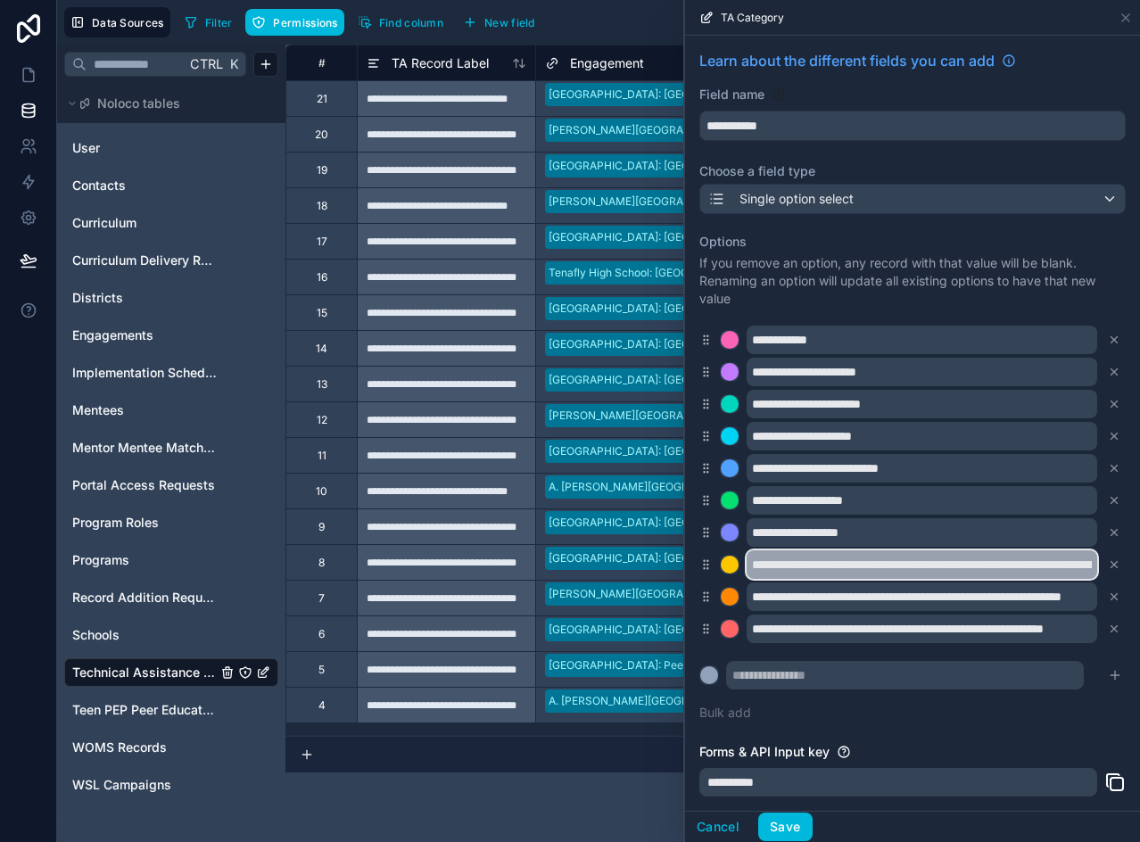
click at [883, 559] on input "**********" at bounding box center [922, 564] width 351 height 29
paste input "text"
type input "**********"
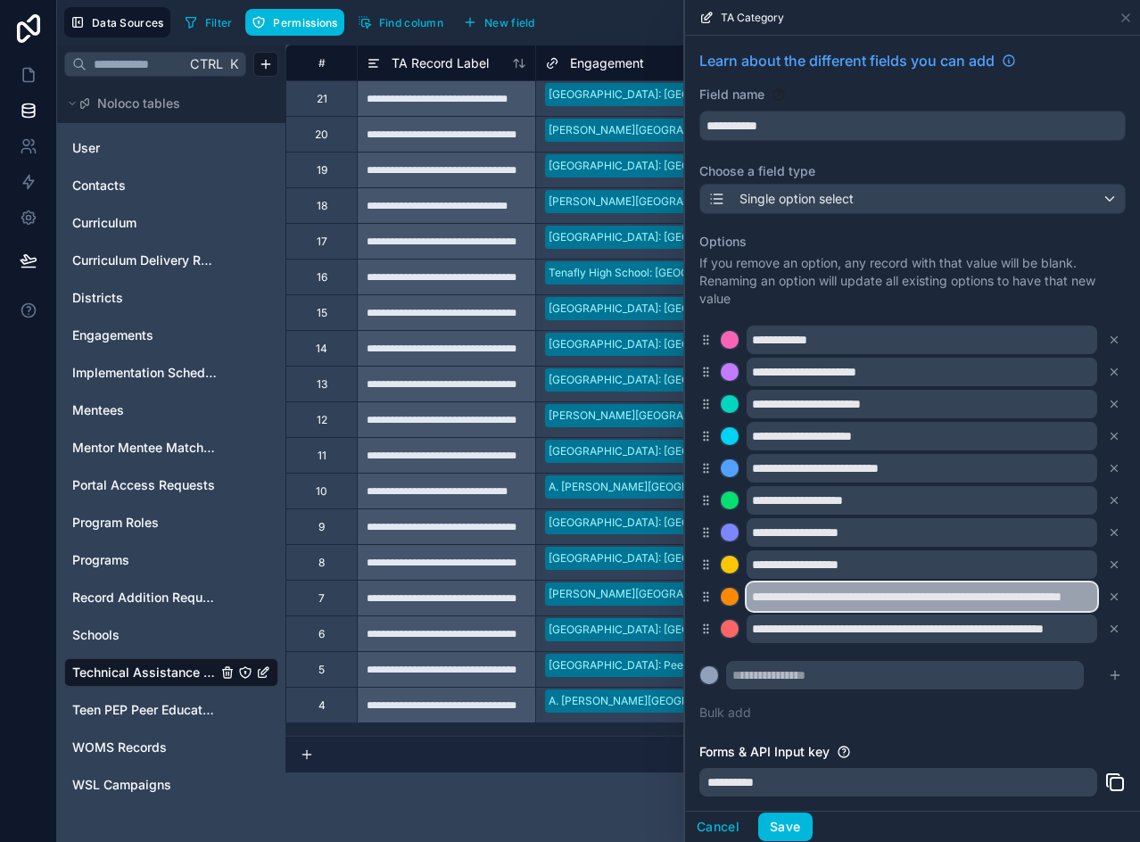
click at [824, 594] on input "**********" at bounding box center [922, 596] width 351 height 29
paste input "text"
type input "**********"
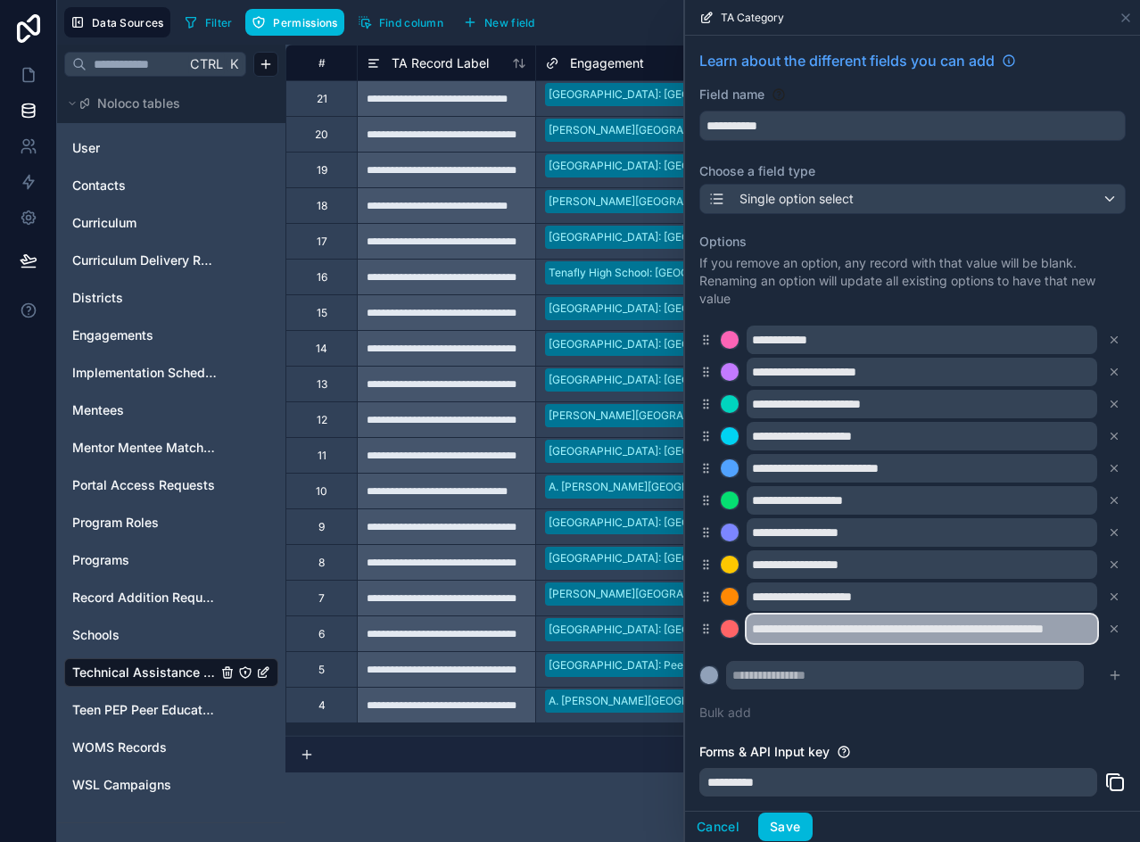
click at [814, 624] on input "**********" at bounding box center [922, 629] width 351 height 29
paste input "text"
type input "**********"
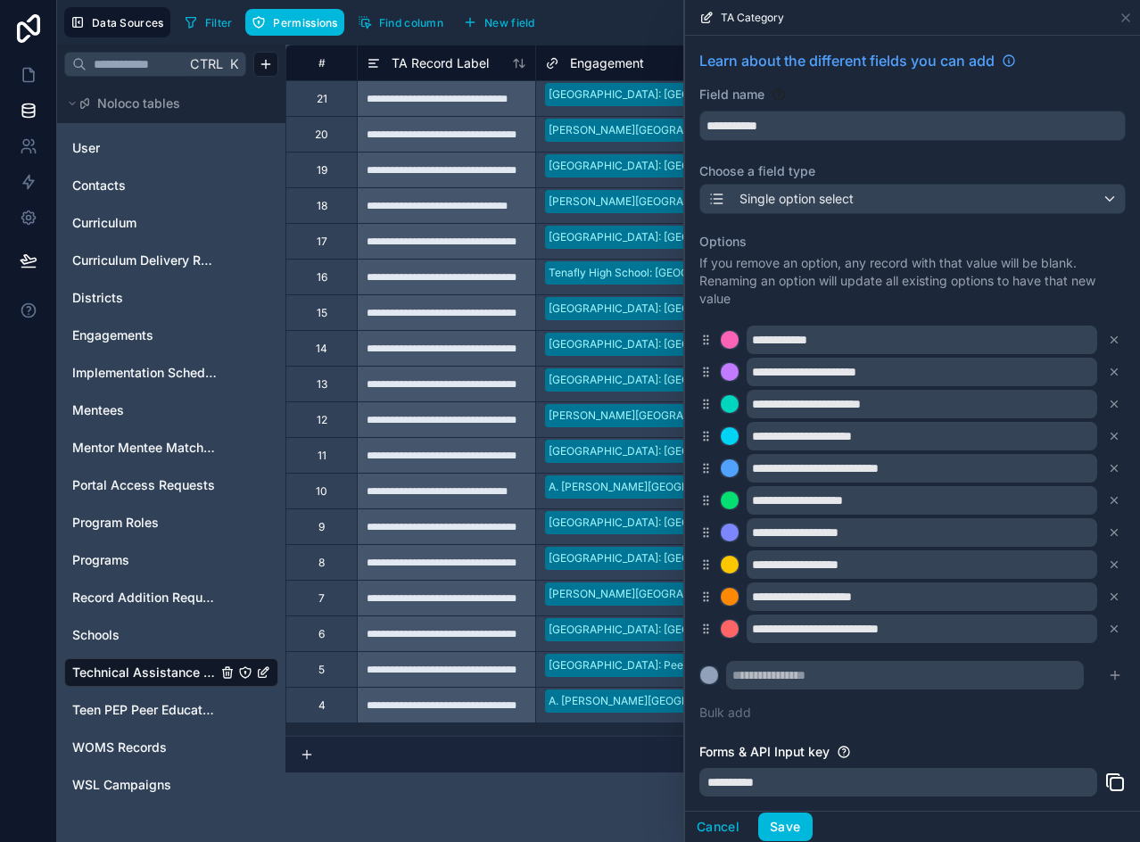
click at [1104, 622] on button at bounding box center [1114, 629] width 20 height 20
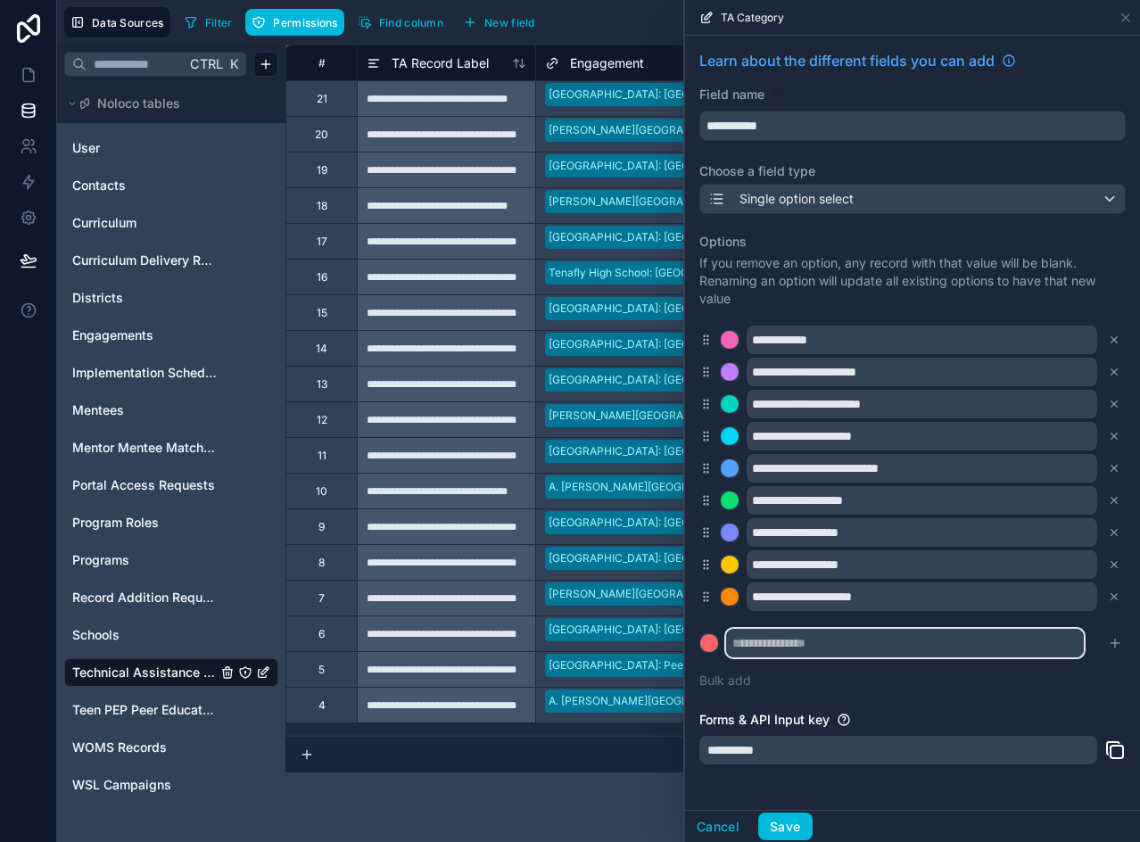
click at [908, 633] on input "text" at bounding box center [905, 643] width 358 height 29
paste input "**********"
type input "**********"
click at [1108, 640] on icon "submit" at bounding box center [1115, 643] width 14 height 14
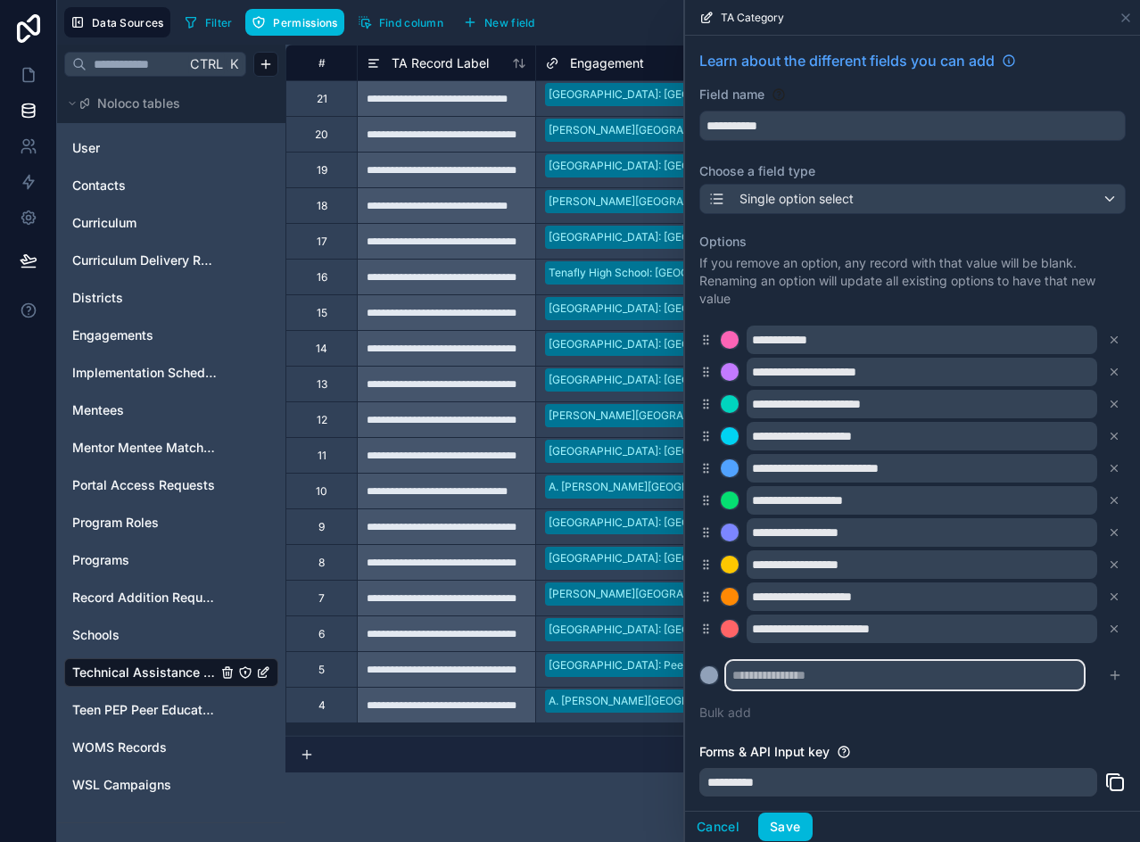
click at [847, 675] on input "text" at bounding box center [905, 675] width 358 height 29
paste input "**********"
type input "**********"
click at [1115, 676] on icon "submit" at bounding box center [1115, 675] width 0 height 8
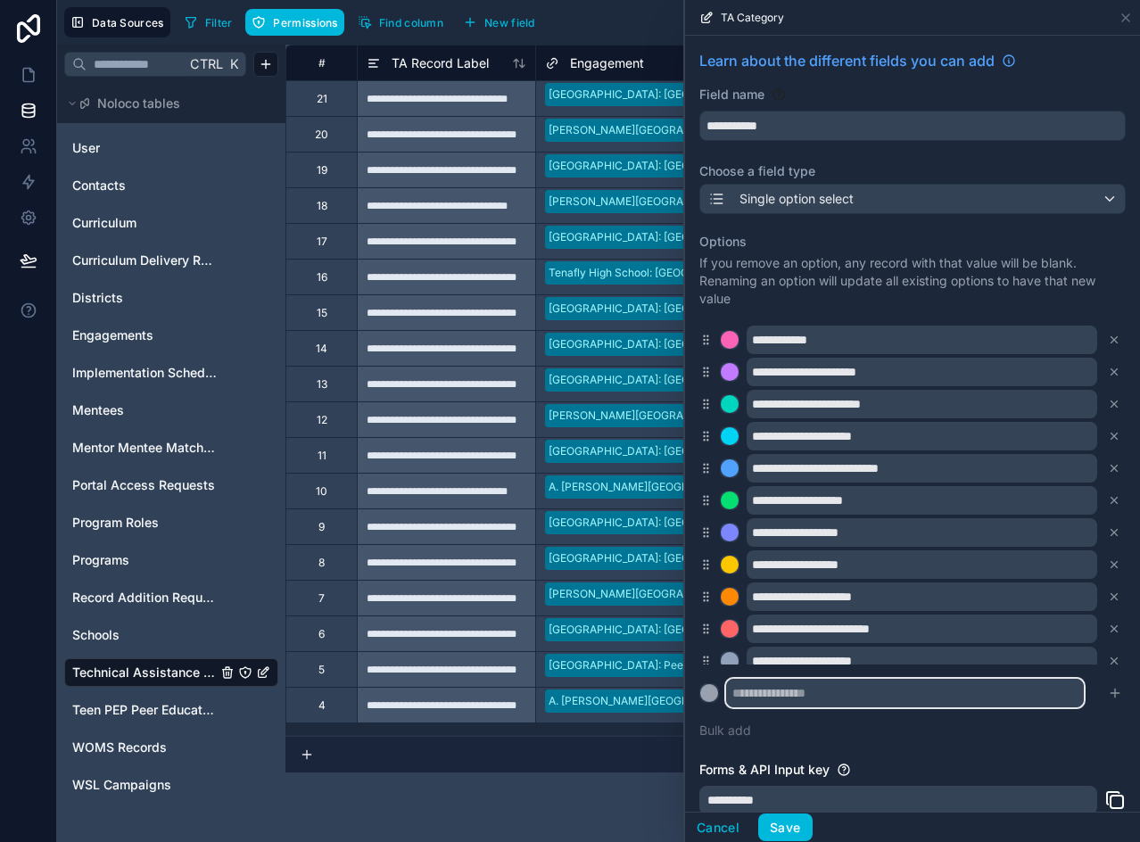
click at [879, 699] on input "text" at bounding box center [905, 693] width 358 height 29
paste input "**********"
type input "**********"
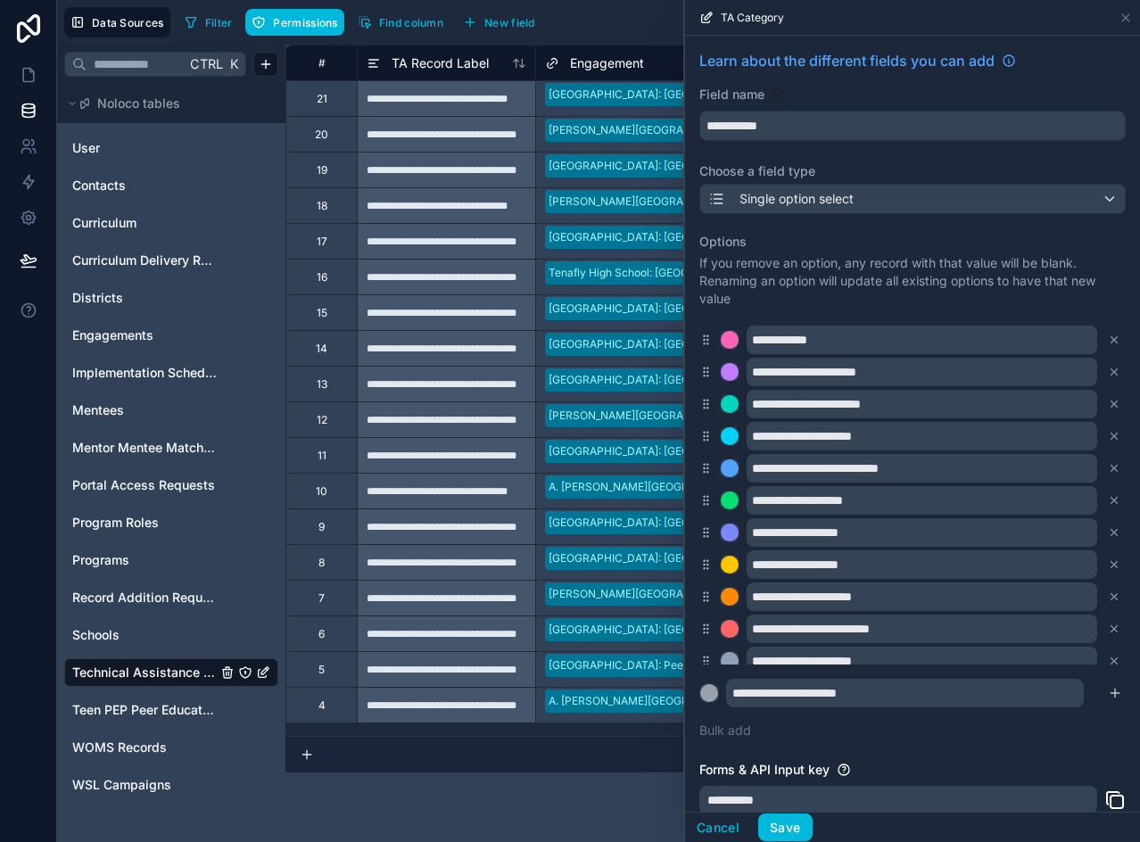
click at [1108, 686] on icon "submit" at bounding box center [1115, 693] width 14 height 14
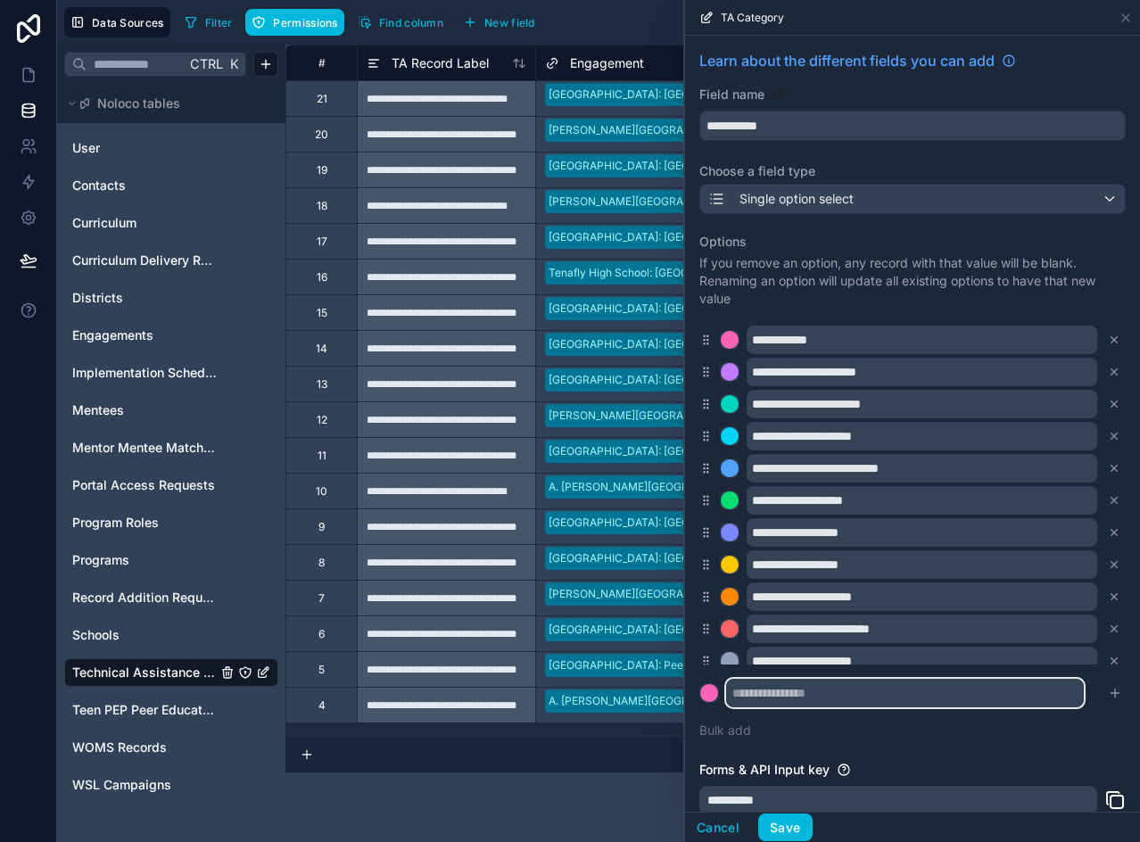
click at [816, 697] on input "text" at bounding box center [905, 693] width 358 height 29
paste input "**********"
type input "**********"
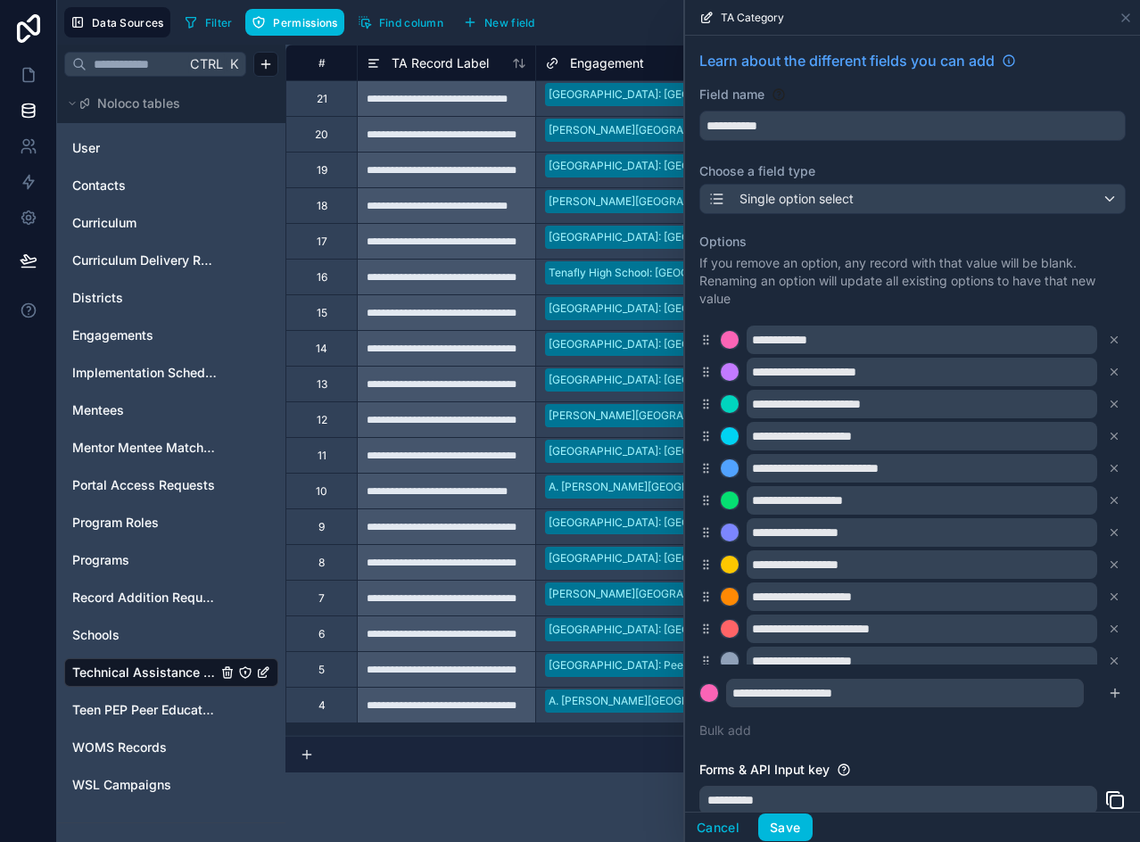
click at [1108, 690] on icon "submit" at bounding box center [1115, 693] width 14 height 14
click at [730, 339] on div at bounding box center [730, 340] width 18 height 18
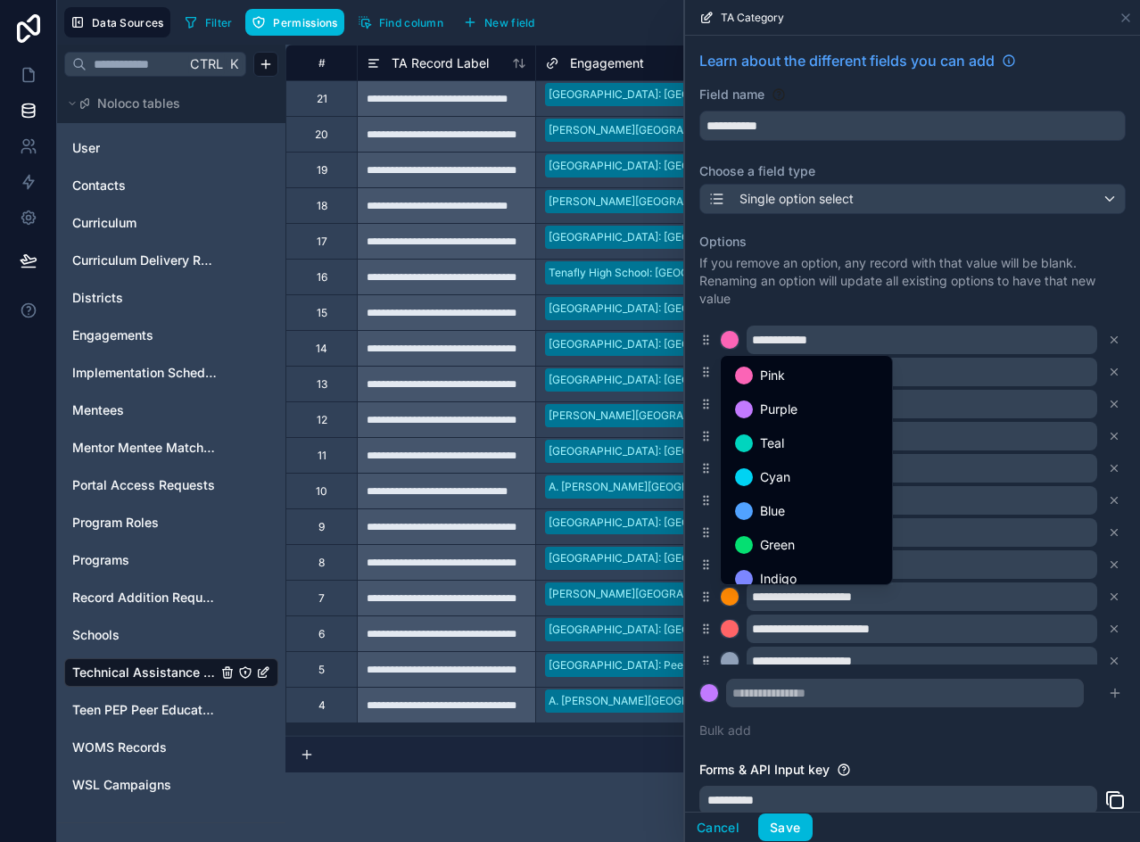
click at [771, 518] on span "Blue" at bounding box center [772, 510] width 25 height 21
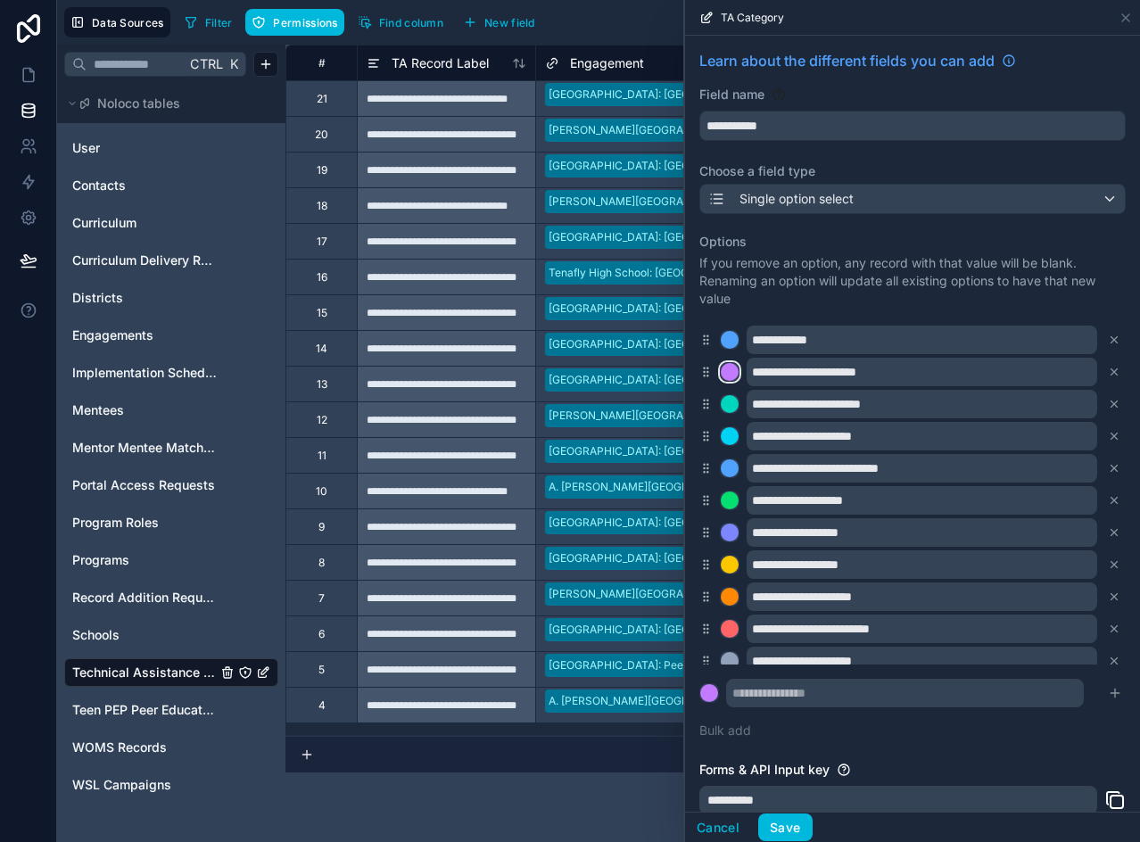
click at [725, 367] on div at bounding box center [730, 372] width 18 height 18
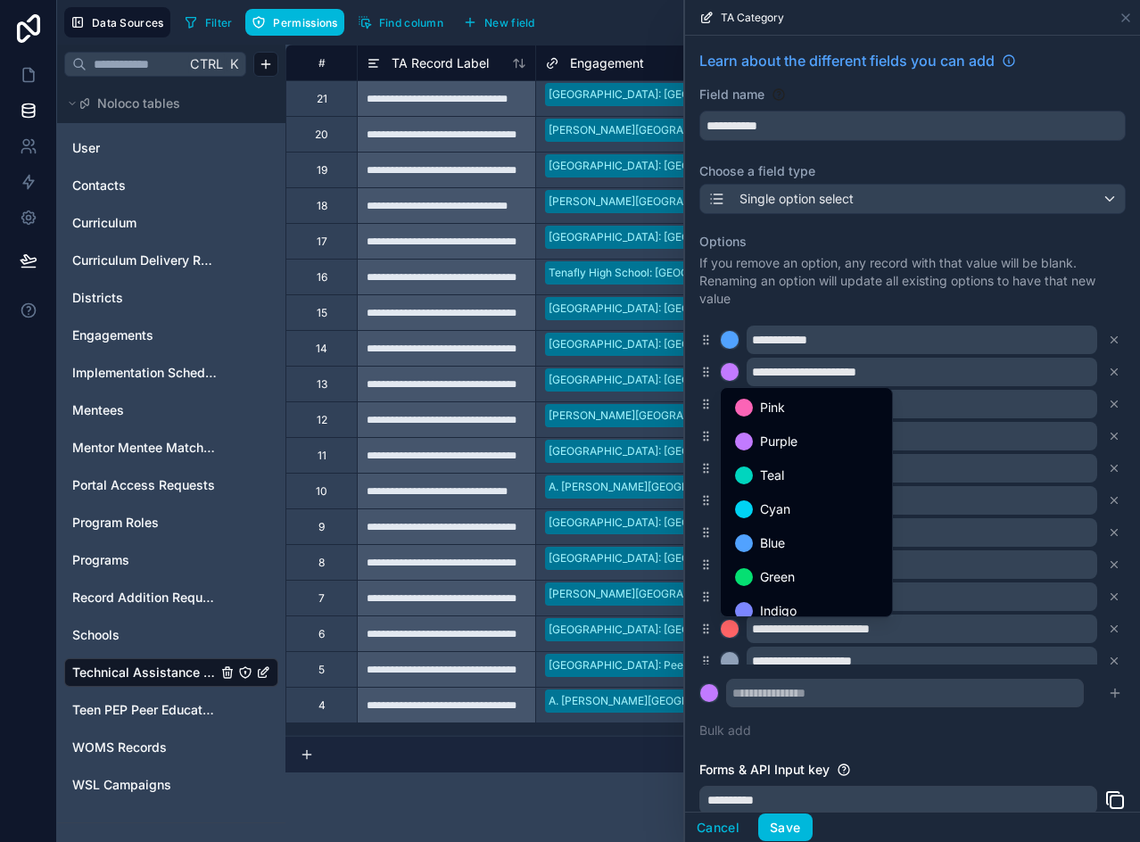
drag, startPoint x: 769, startPoint y: 533, endPoint x: 749, endPoint y: 453, distance: 82.6
click at [770, 532] on div "Blue" at bounding box center [806, 543] width 164 height 32
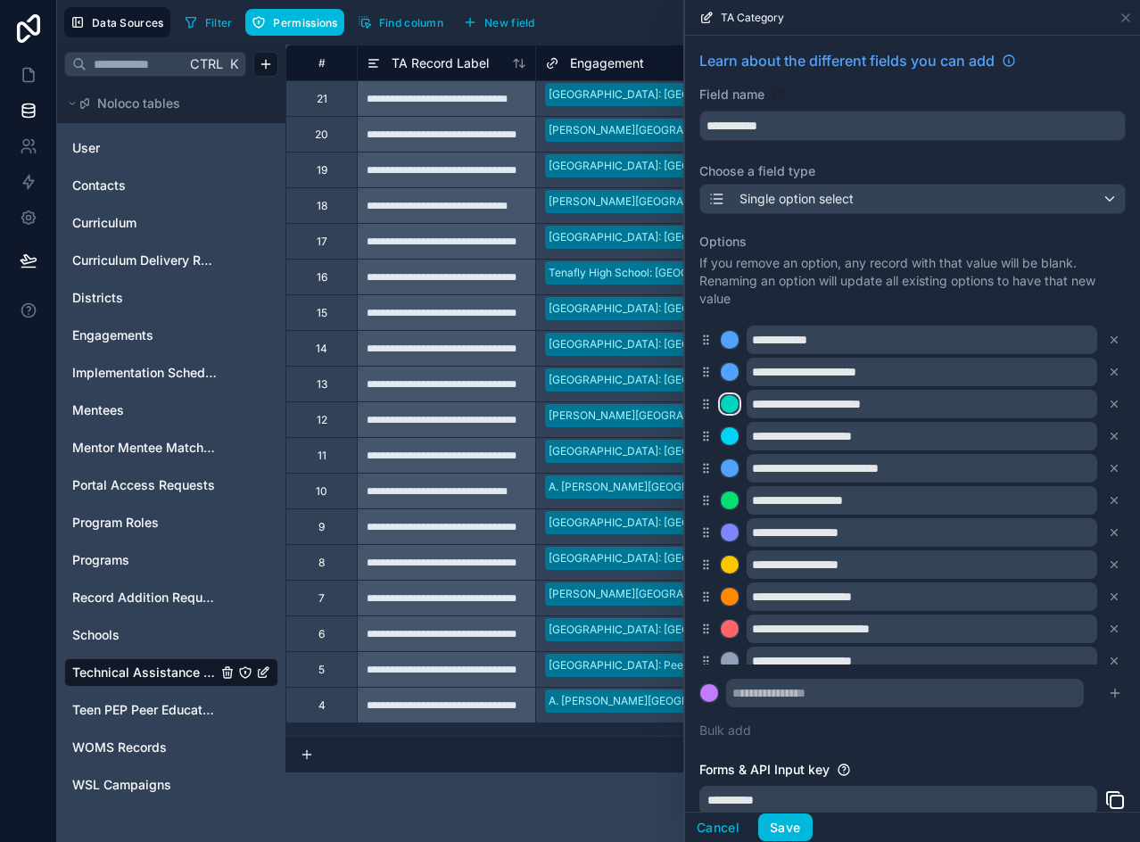
click at [736, 405] on div at bounding box center [730, 404] width 18 height 18
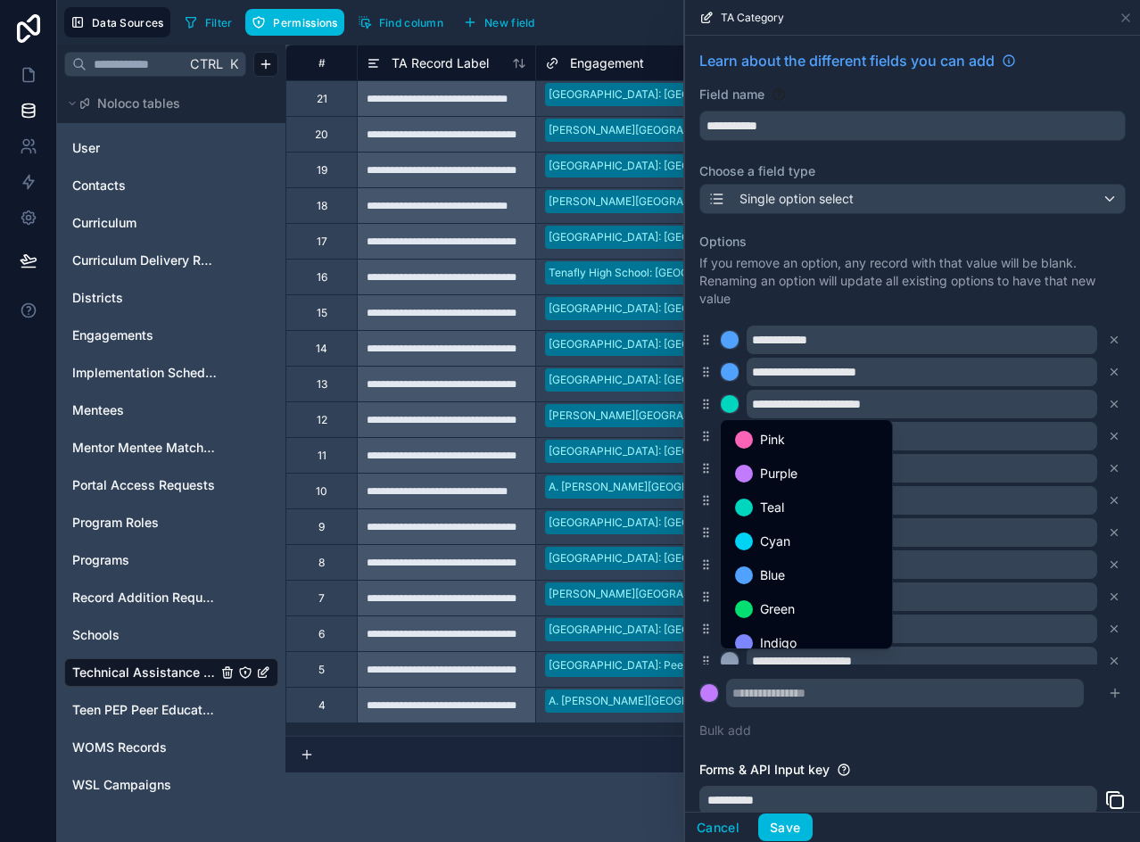
click at [788, 574] on div "Blue" at bounding box center [806, 575] width 143 height 21
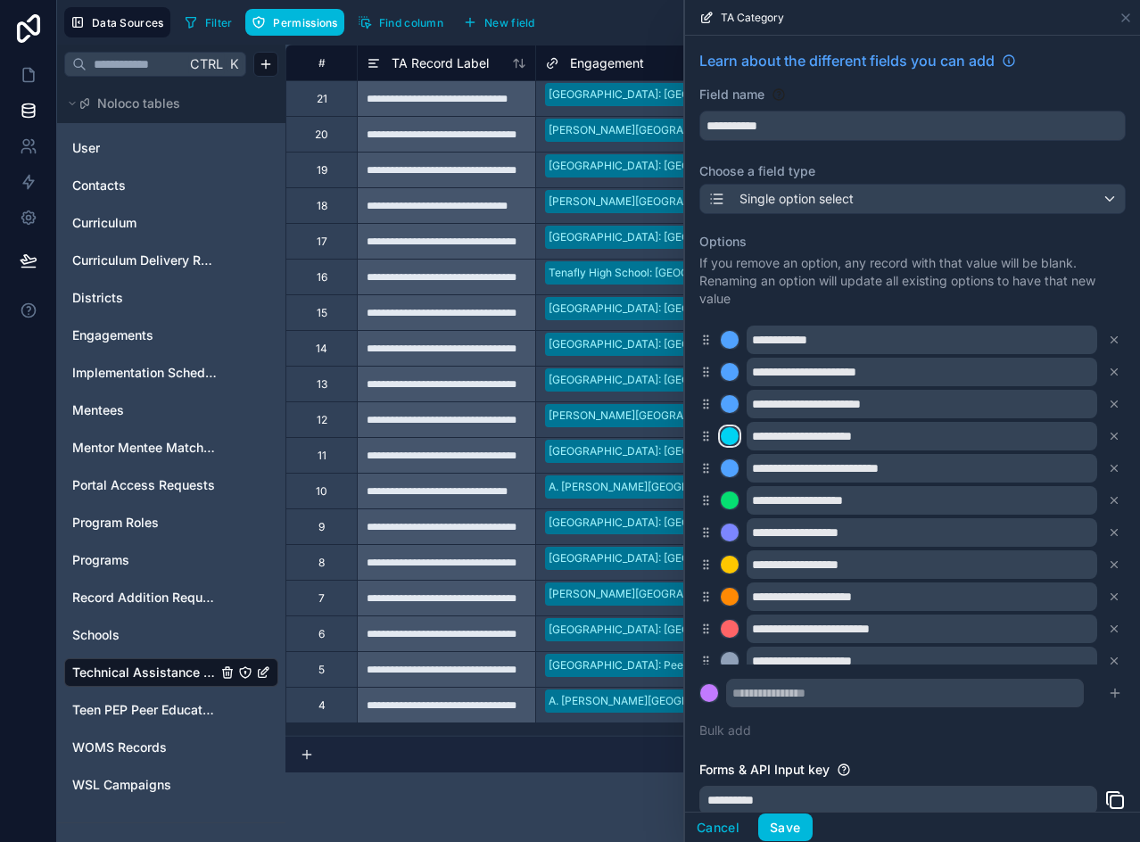
click at [734, 436] on div at bounding box center [730, 436] width 18 height 18
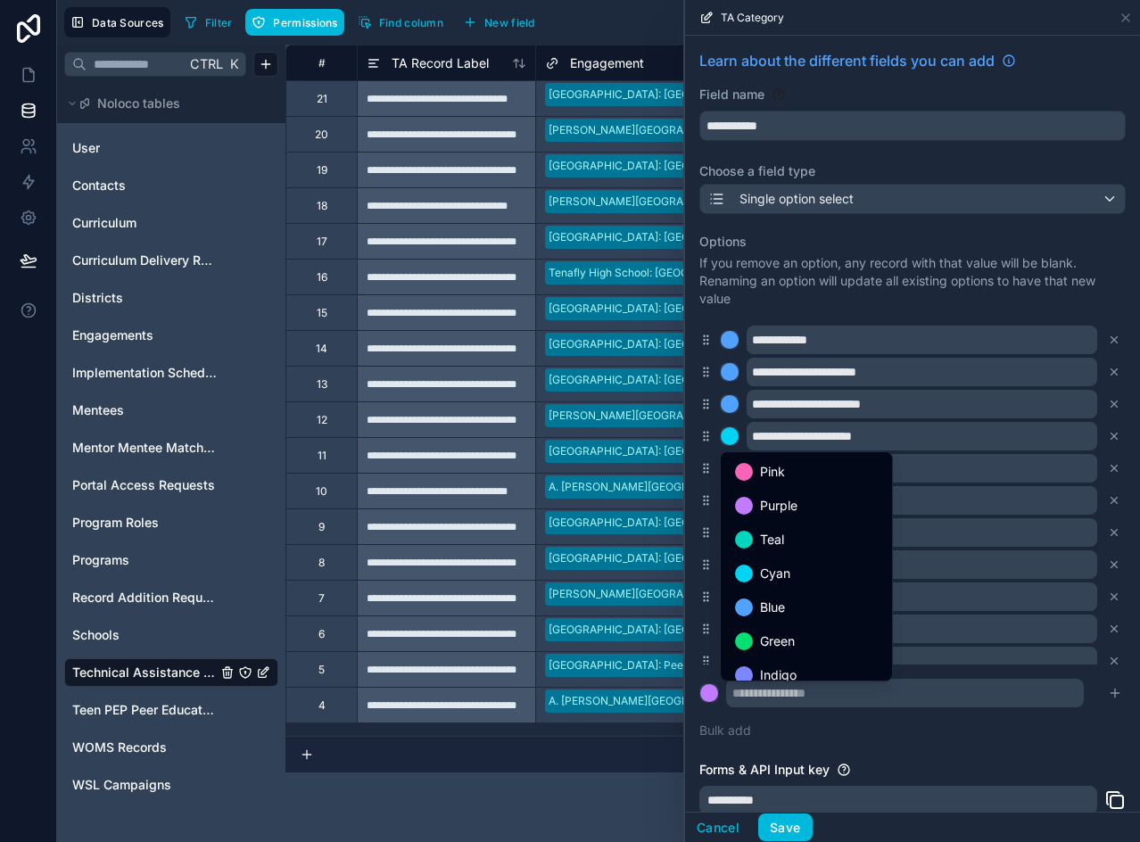
click at [767, 603] on span "Blue" at bounding box center [772, 607] width 25 height 21
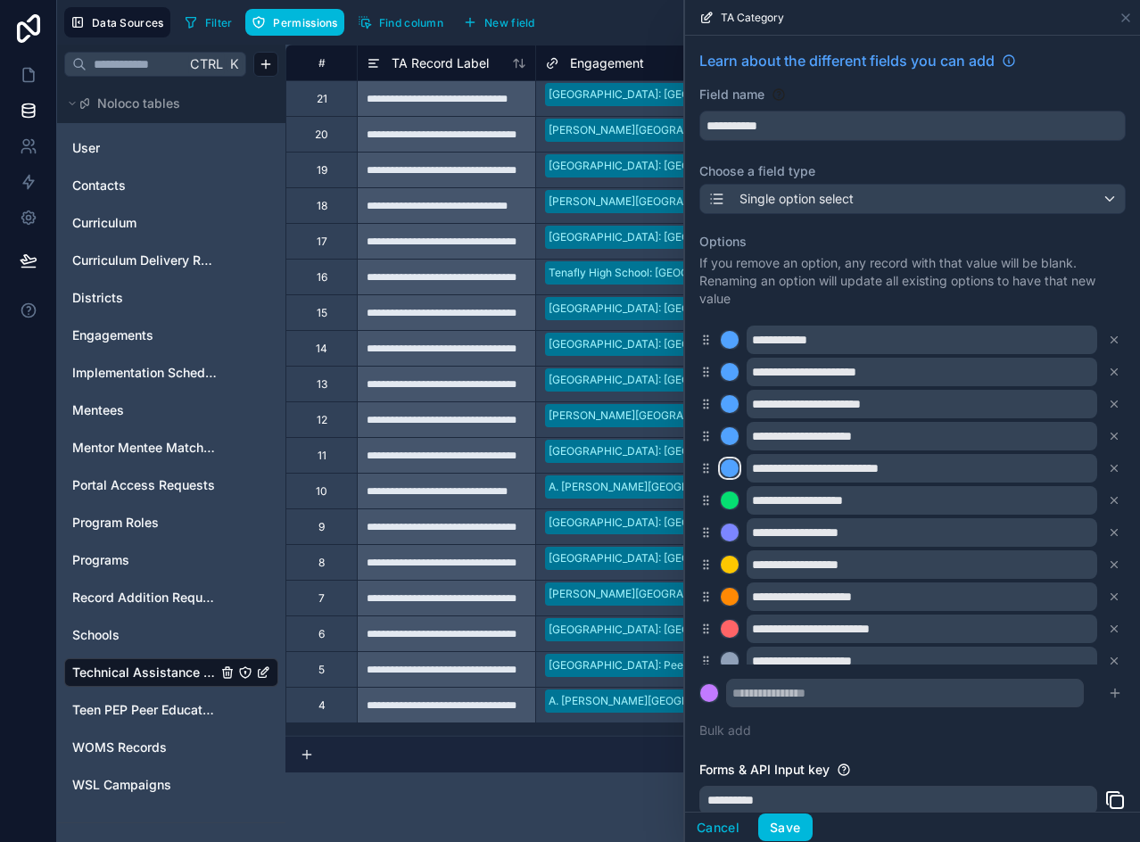
click at [732, 467] on div at bounding box center [730, 468] width 18 height 18
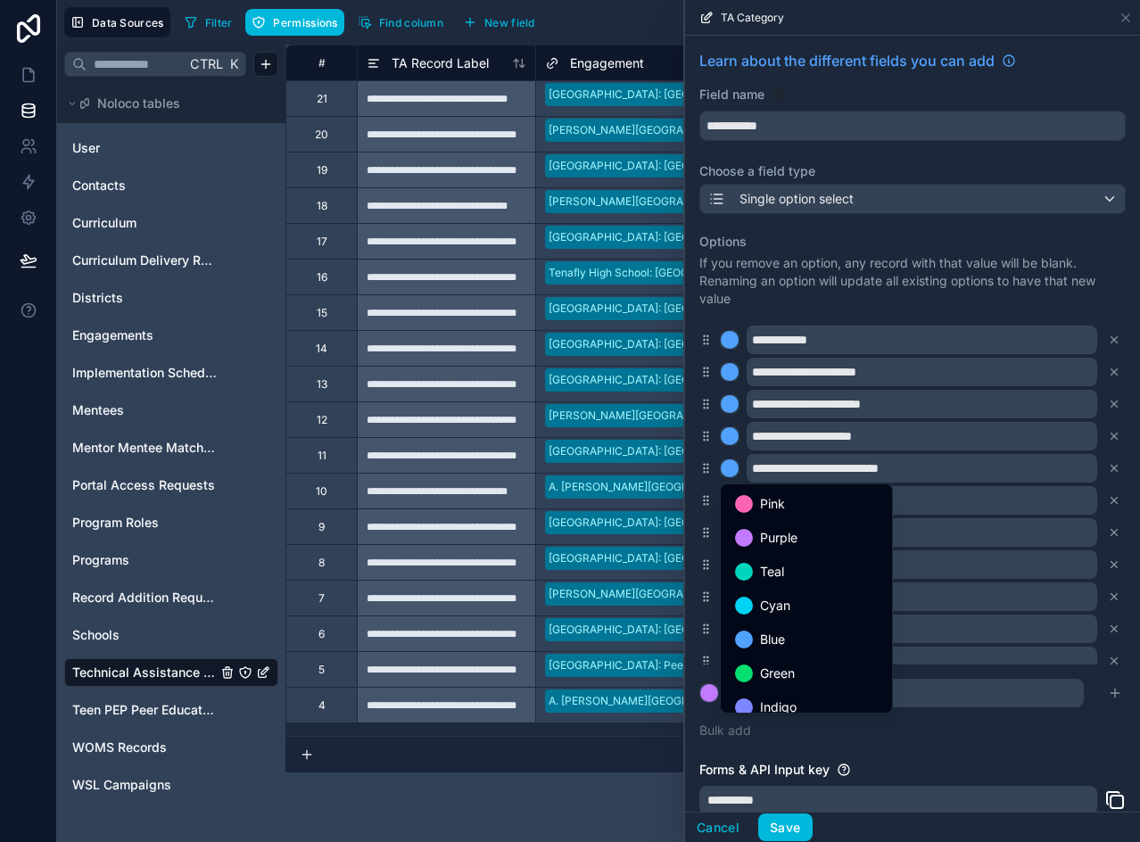
click at [768, 665] on span "Green" at bounding box center [777, 673] width 35 height 21
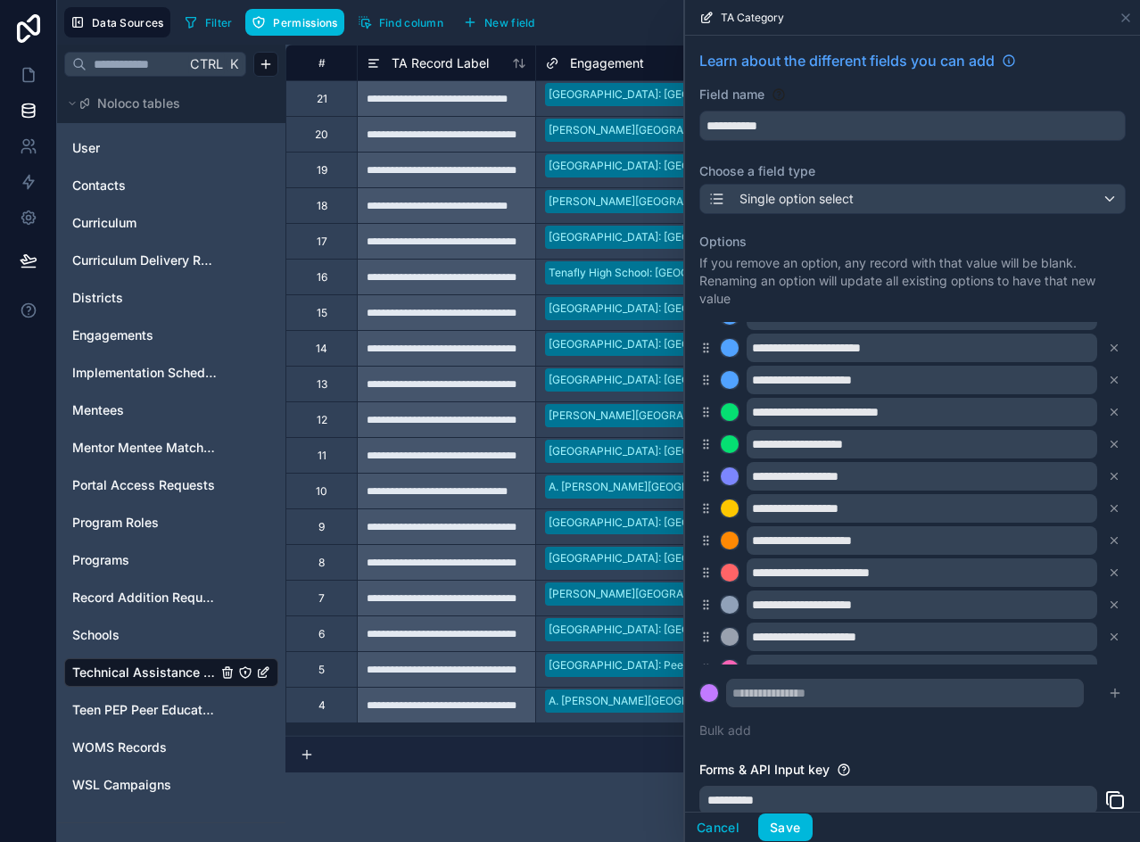
scroll to position [78, 0]
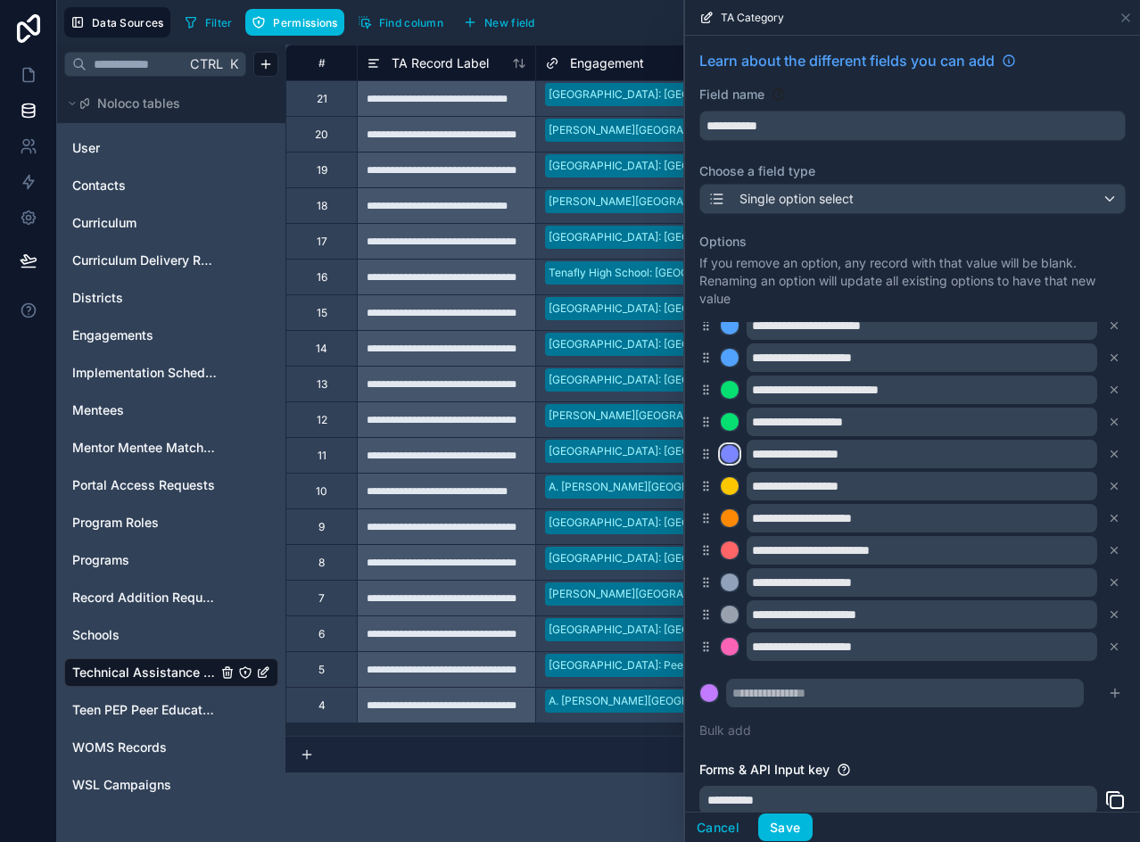
click at [729, 450] on div at bounding box center [730, 454] width 18 height 18
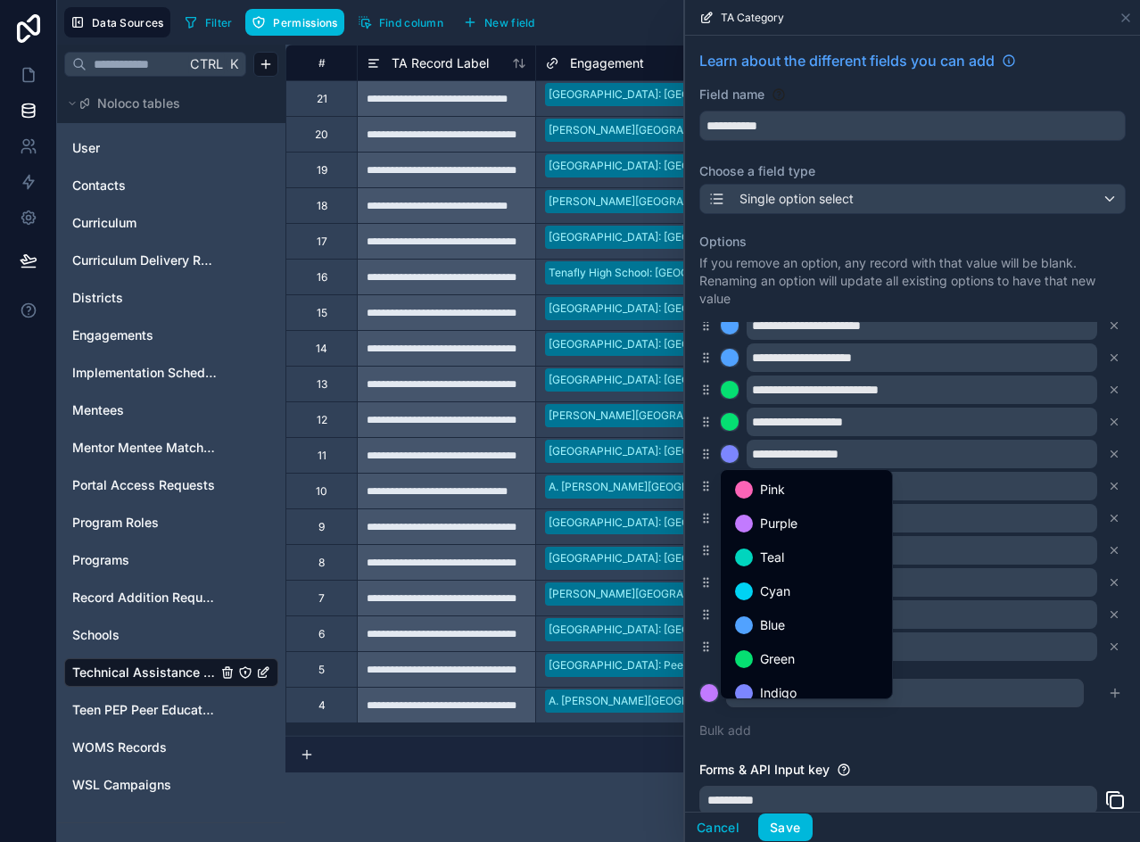
click at [772, 649] on span "Green" at bounding box center [777, 658] width 35 height 21
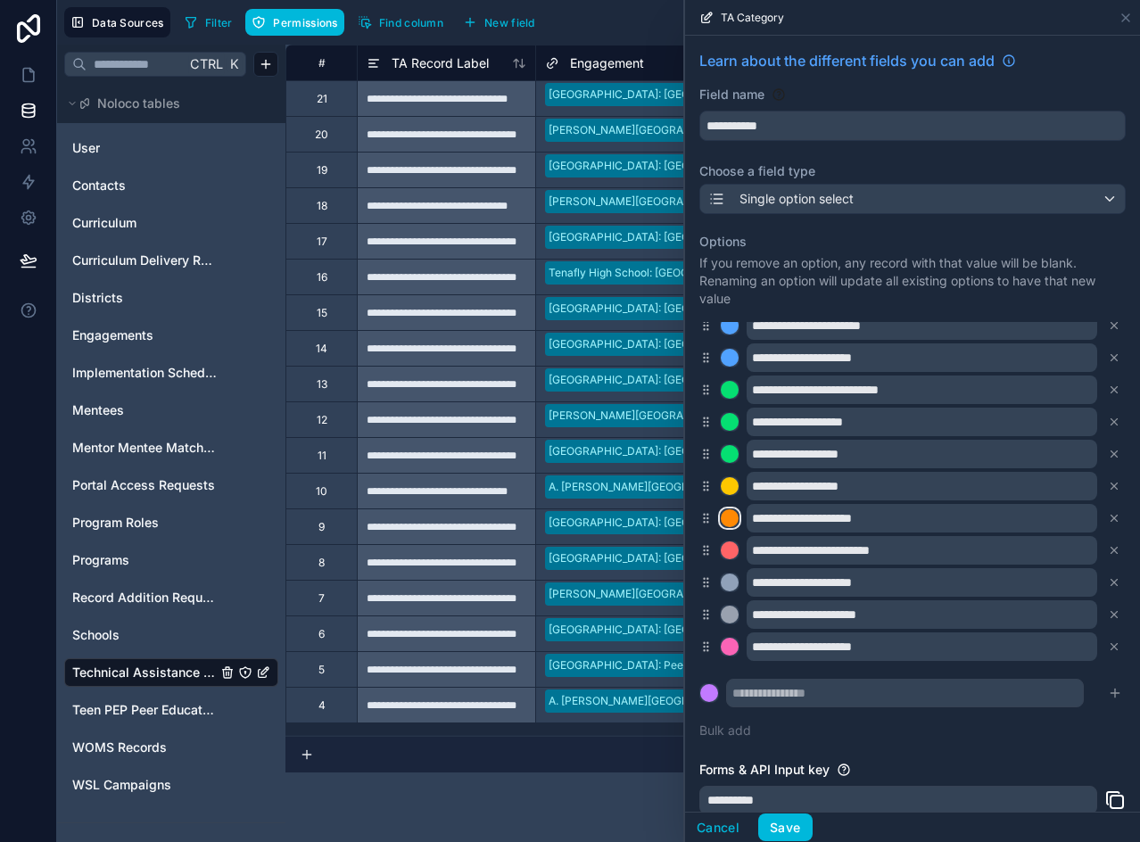
click at [727, 522] on div at bounding box center [730, 518] width 18 height 18
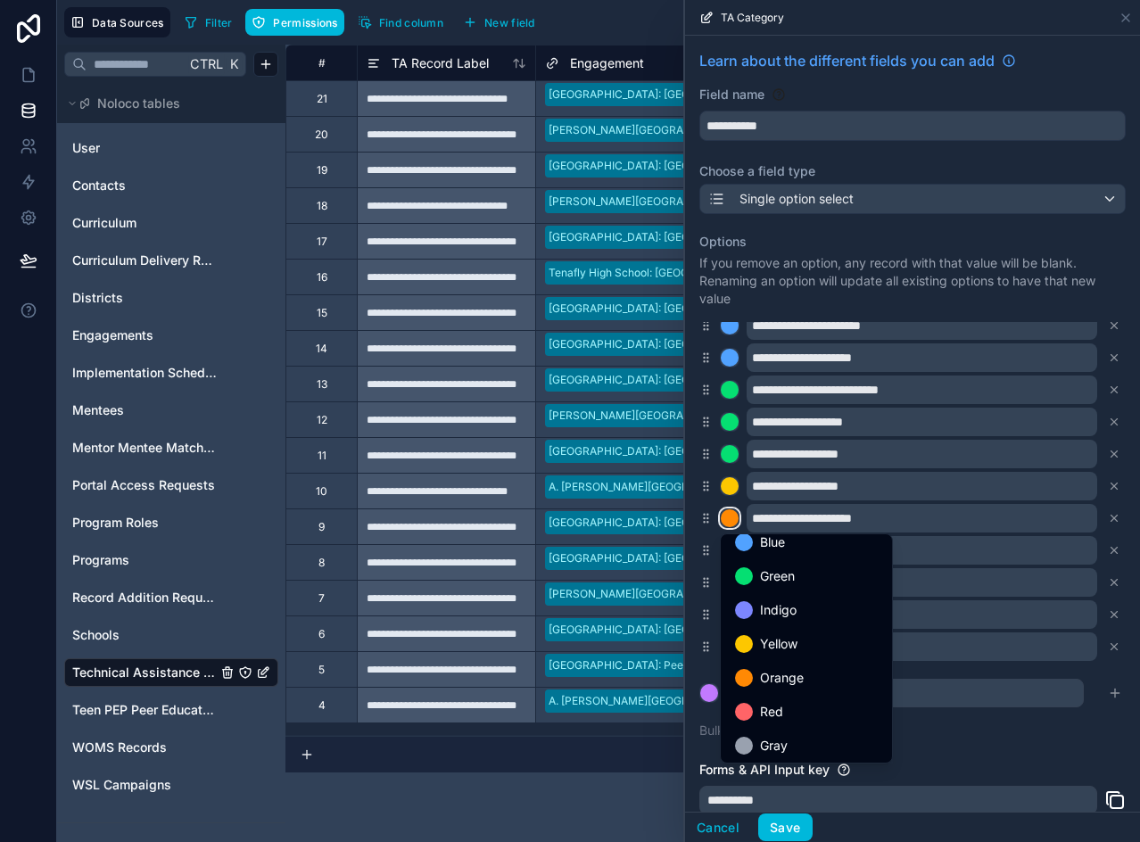
scroll to position [150, 0]
click at [794, 639] on span "Yellow" at bounding box center [778, 641] width 37 height 21
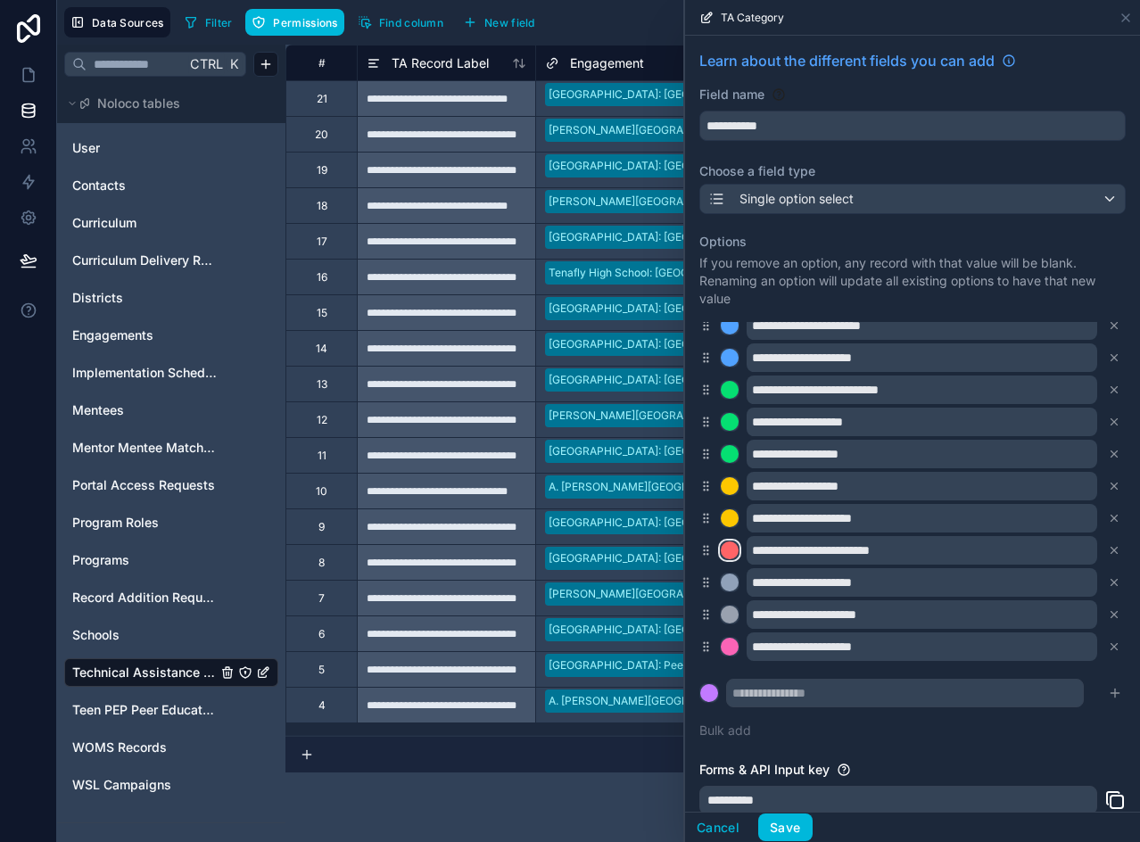
click at [735, 556] on div at bounding box center [730, 550] width 18 height 18
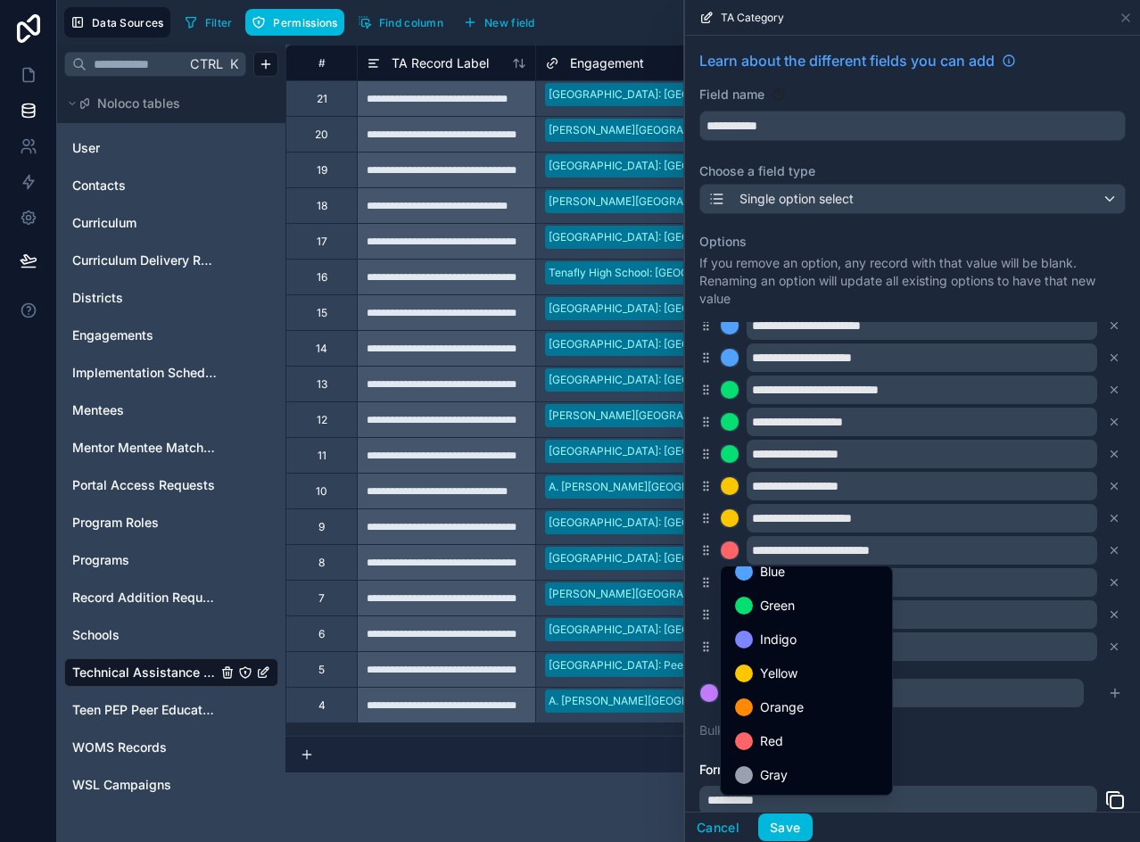
click at [797, 673] on span "Yellow" at bounding box center [778, 673] width 37 height 21
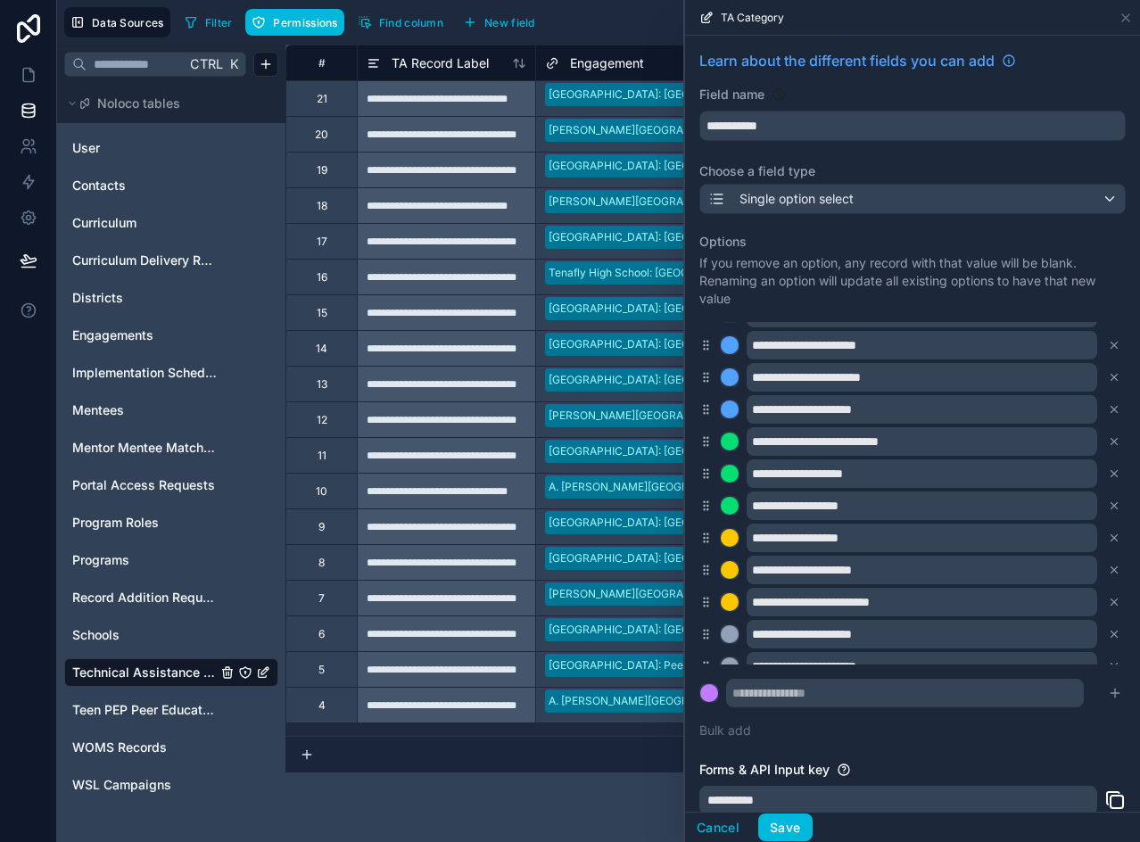
scroll to position [0, 0]
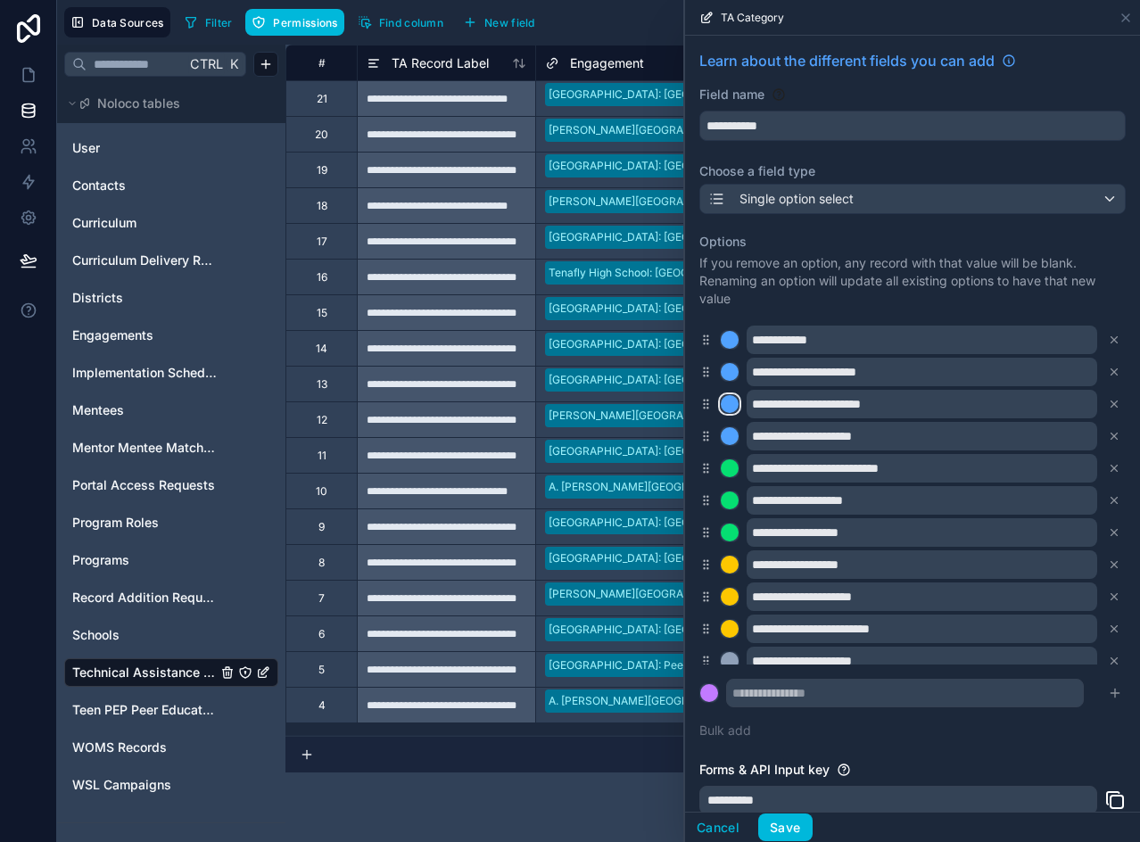
click at [732, 404] on div at bounding box center [730, 404] width 18 height 18
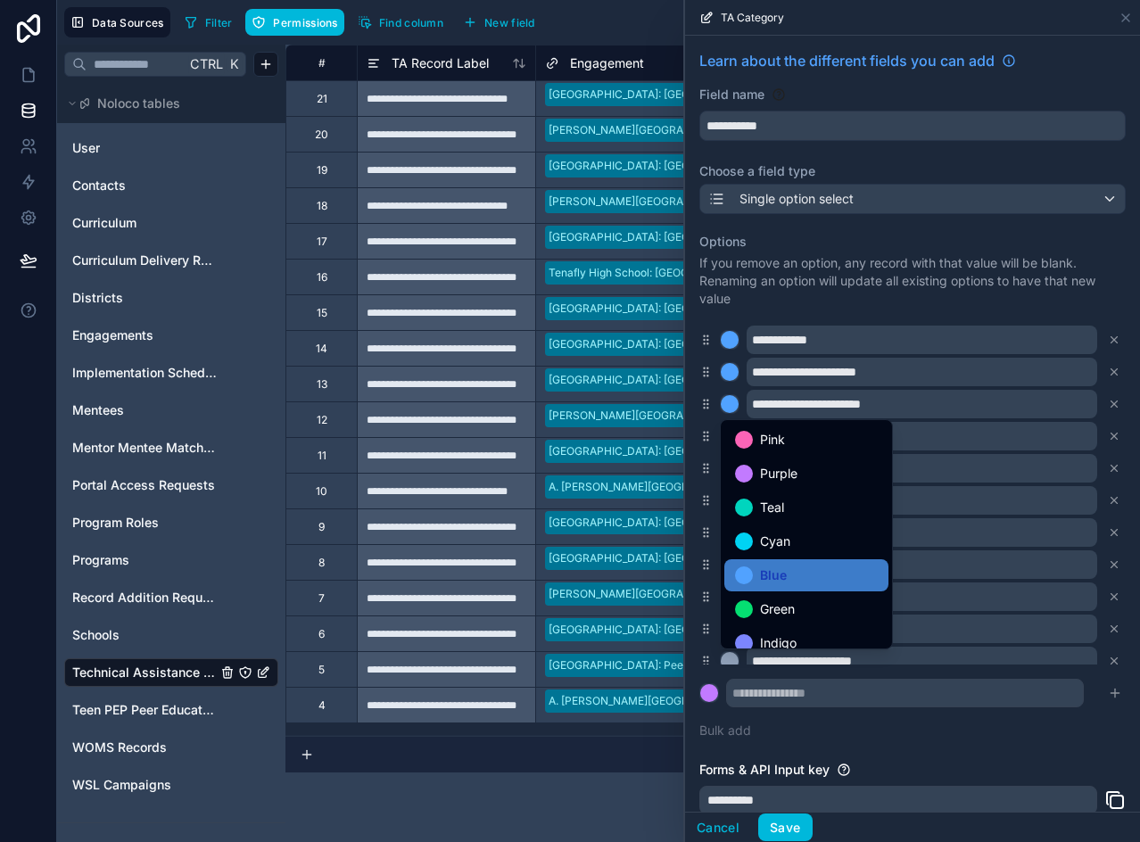
click at [787, 473] on span "Purple" at bounding box center [778, 473] width 37 height 21
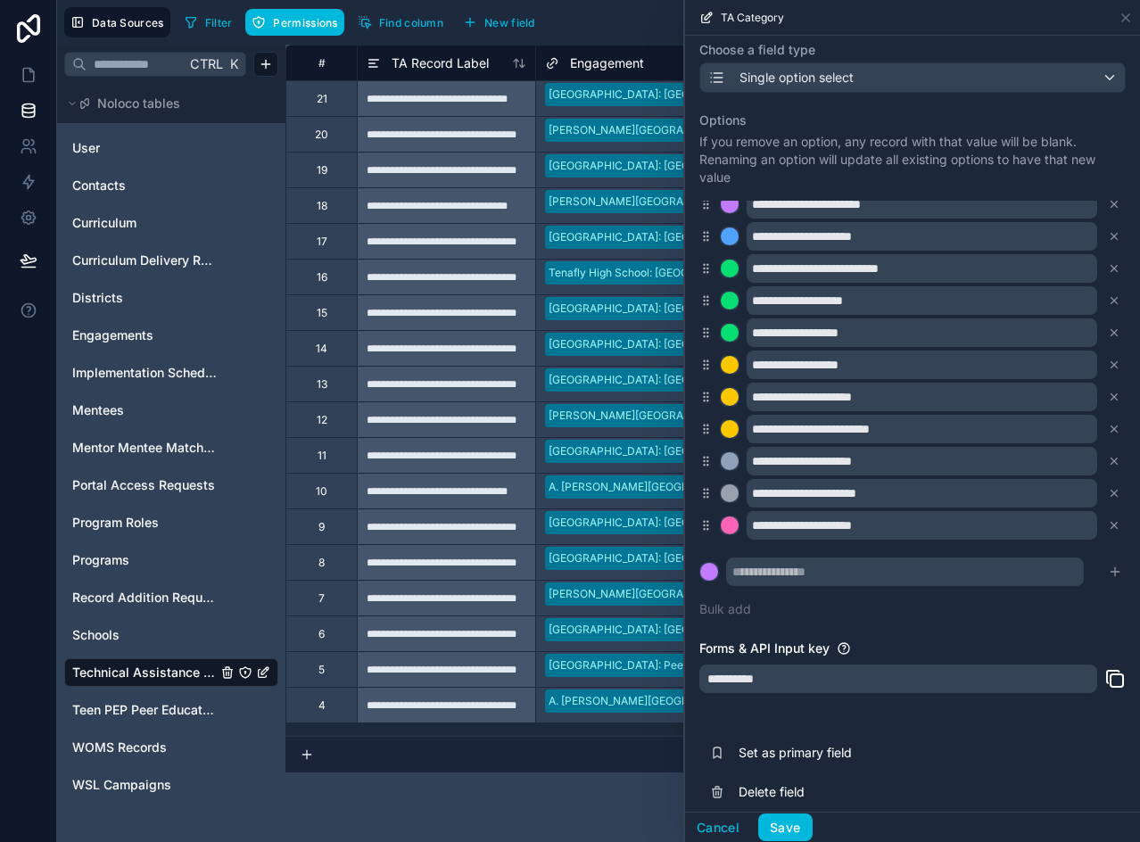
scroll to position [136, 0]
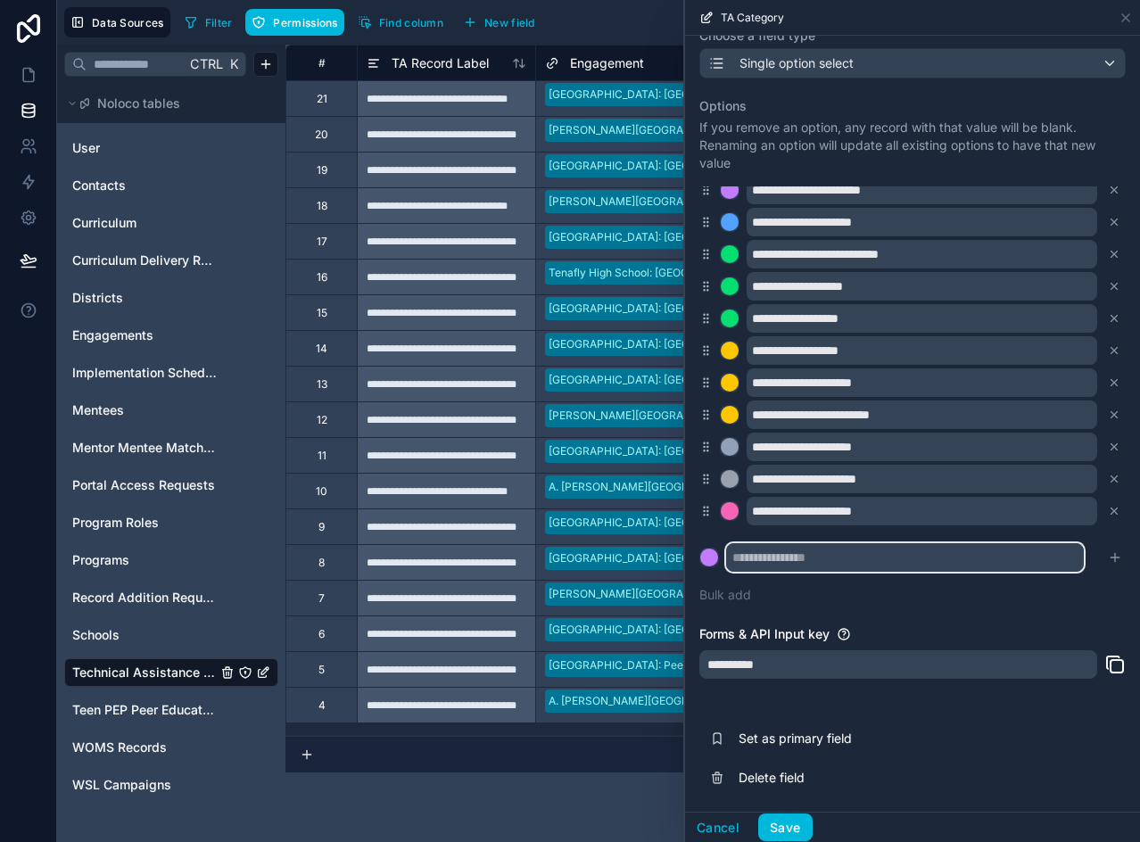
click at [950, 561] on input "text" at bounding box center [905, 557] width 358 height 29
paste input "**********"
type input "**********"
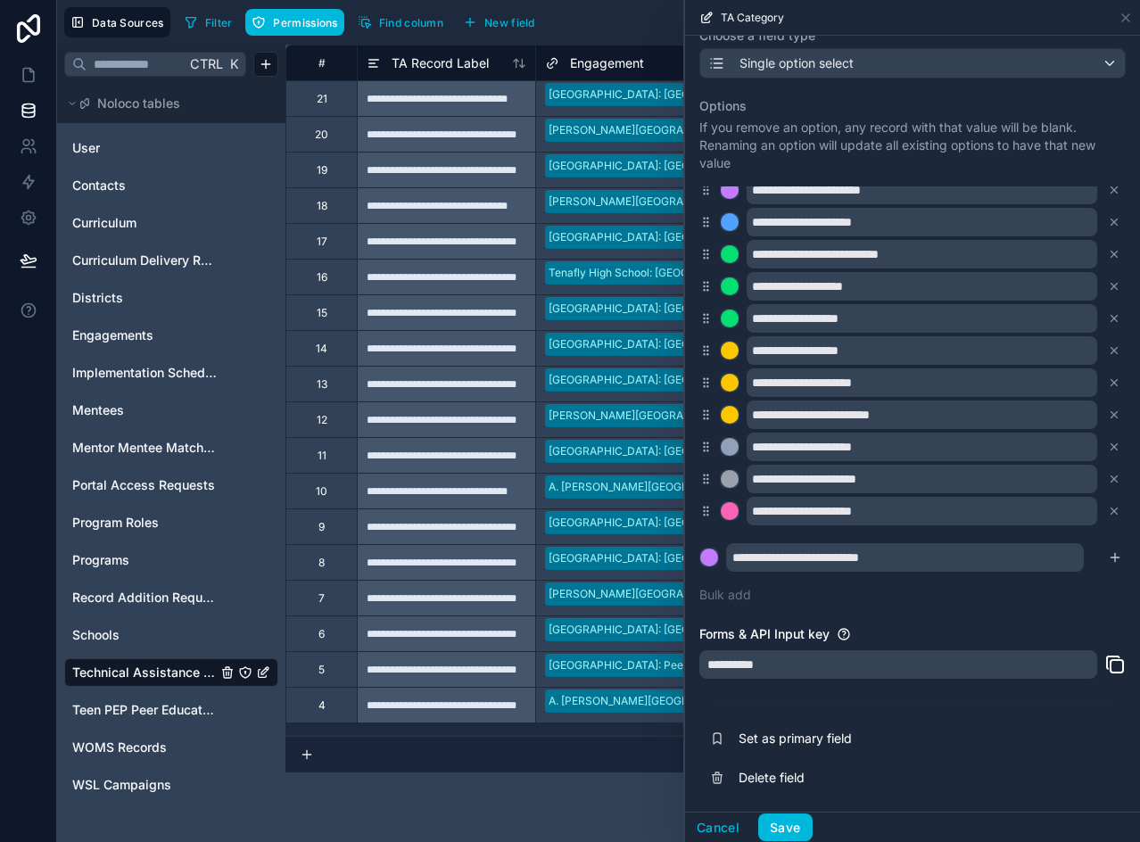
click at [1108, 555] on icon "submit" at bounding box center [1115, 557] width 14 height 14
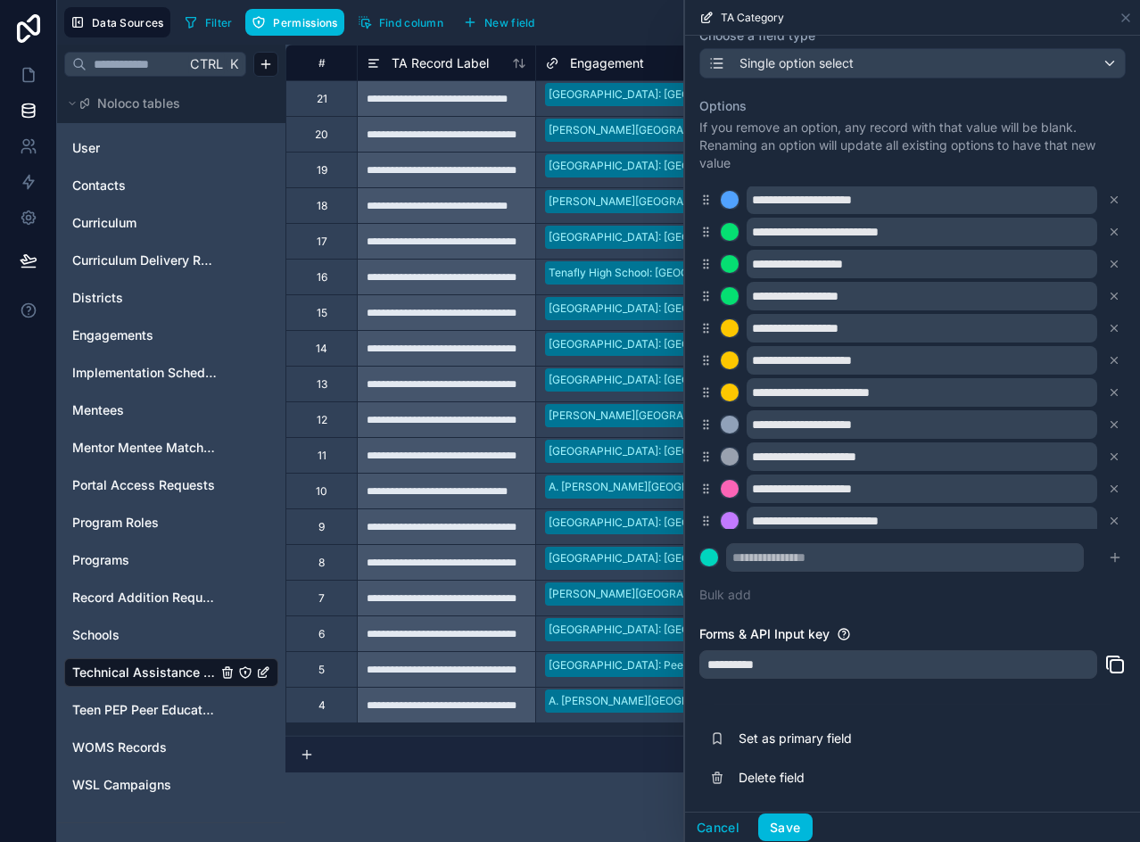
scroll to position [111, 0]
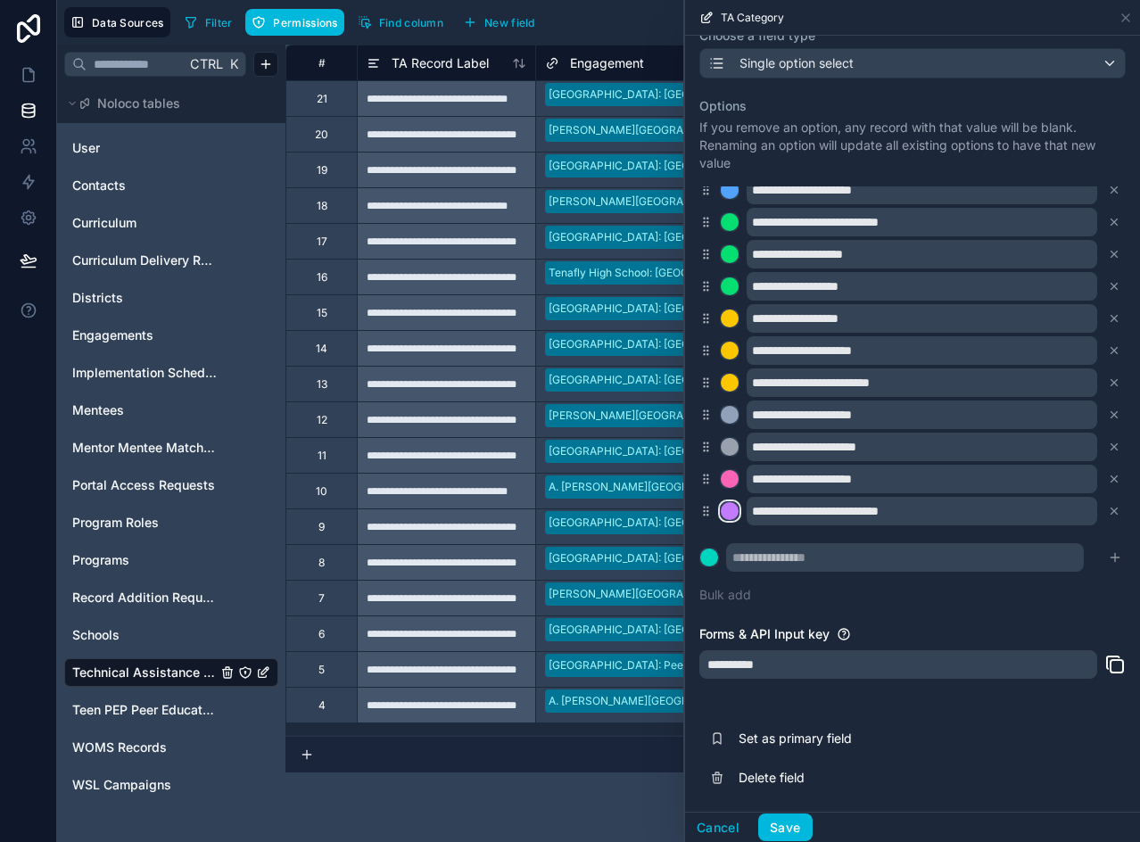
click at [735, 509] on div at bounding box center [730, 511] width 18 height 18
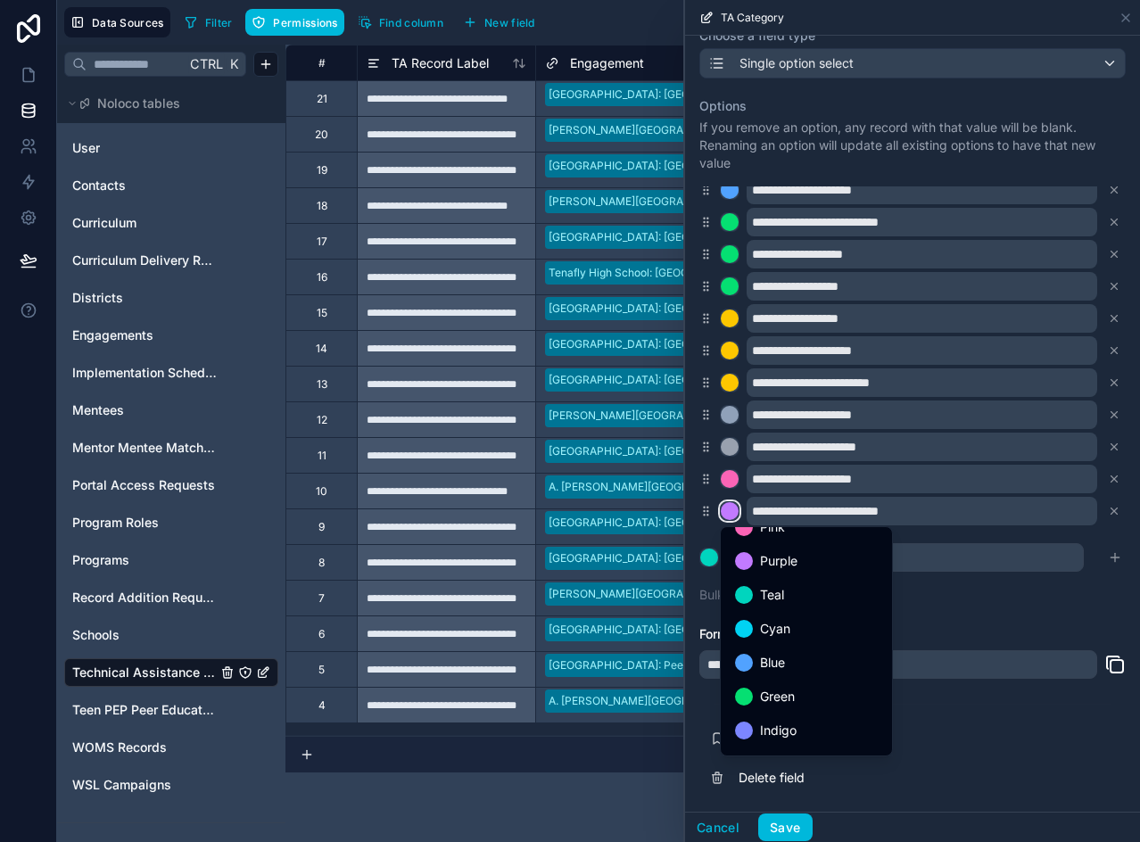
scroll to position [0, 0]
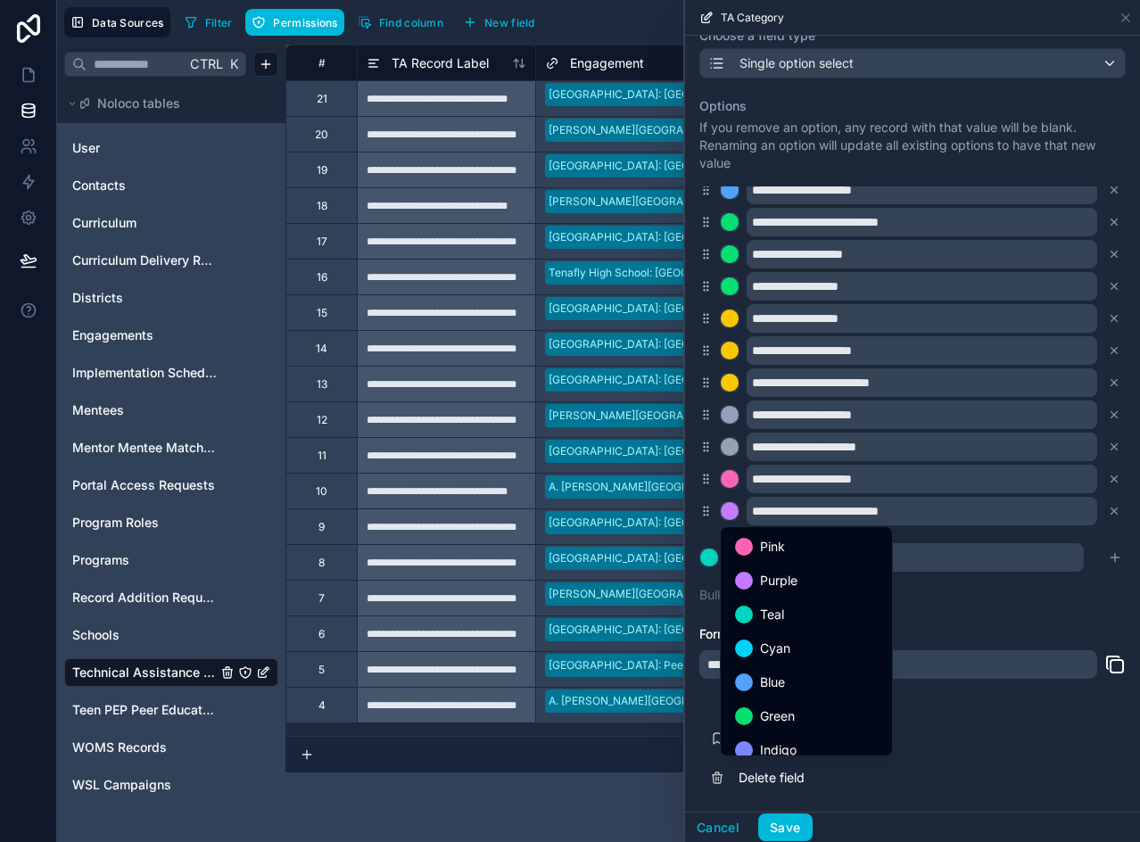
click at [797, 574] on span "Purple" at bounding box center [778, 580] width 37 height 21
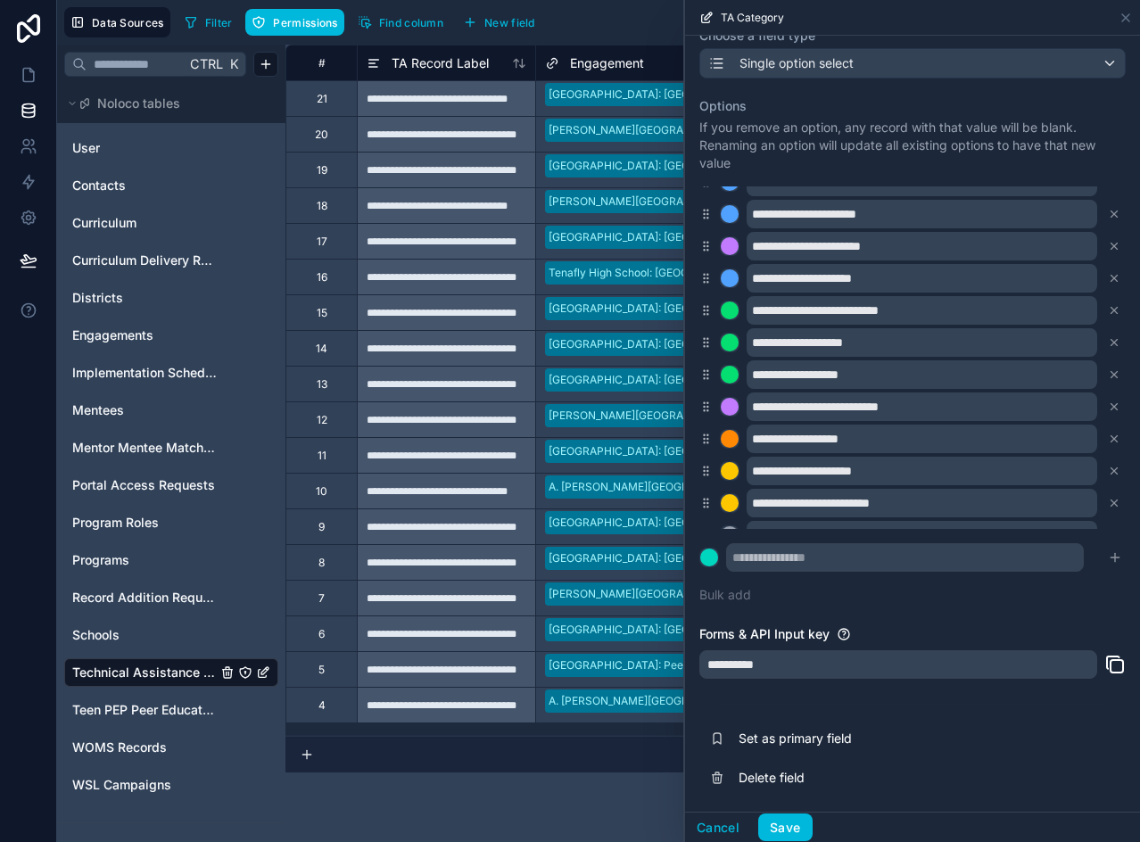
scroll to position [21, 0]
click at [727, 436] on div at bounding box center [730, 440] width 18 height 18
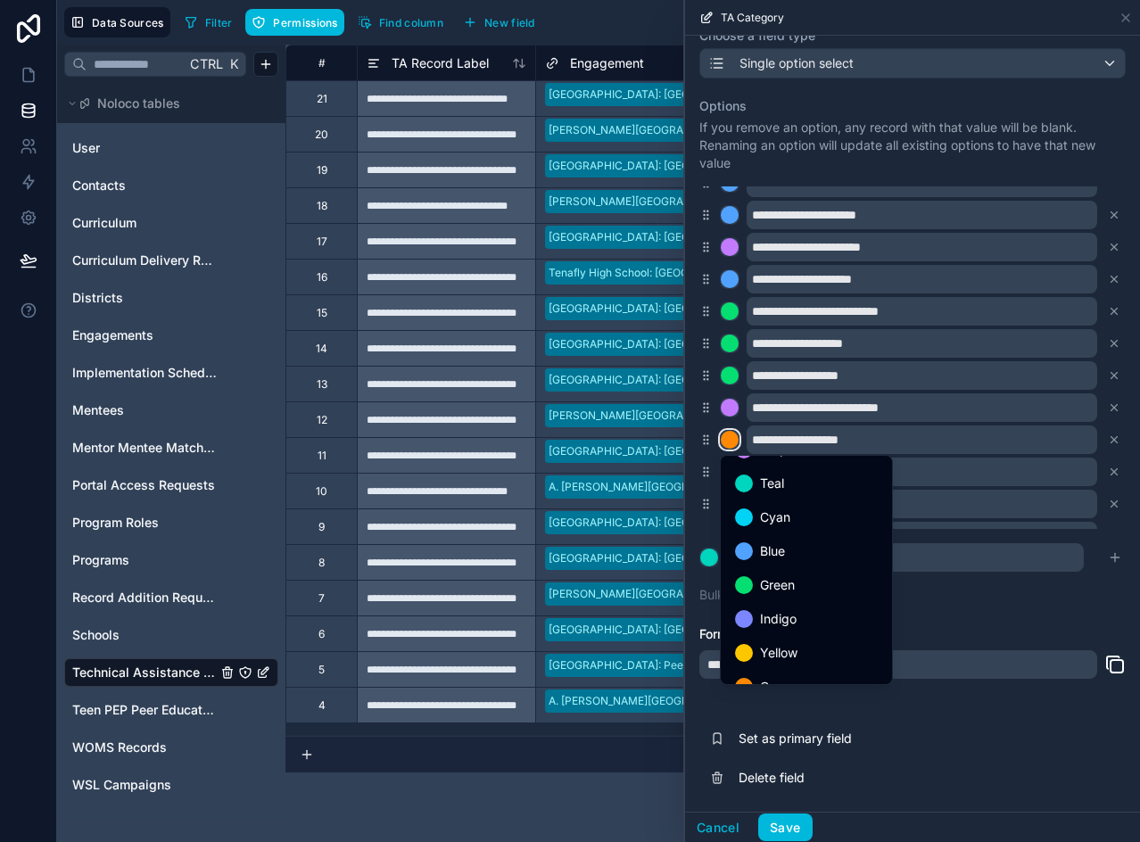
scroll to position [89, 0]
click at [776, 622] on span "Yellow" at bounding box center [778, 623] width 37 height 21
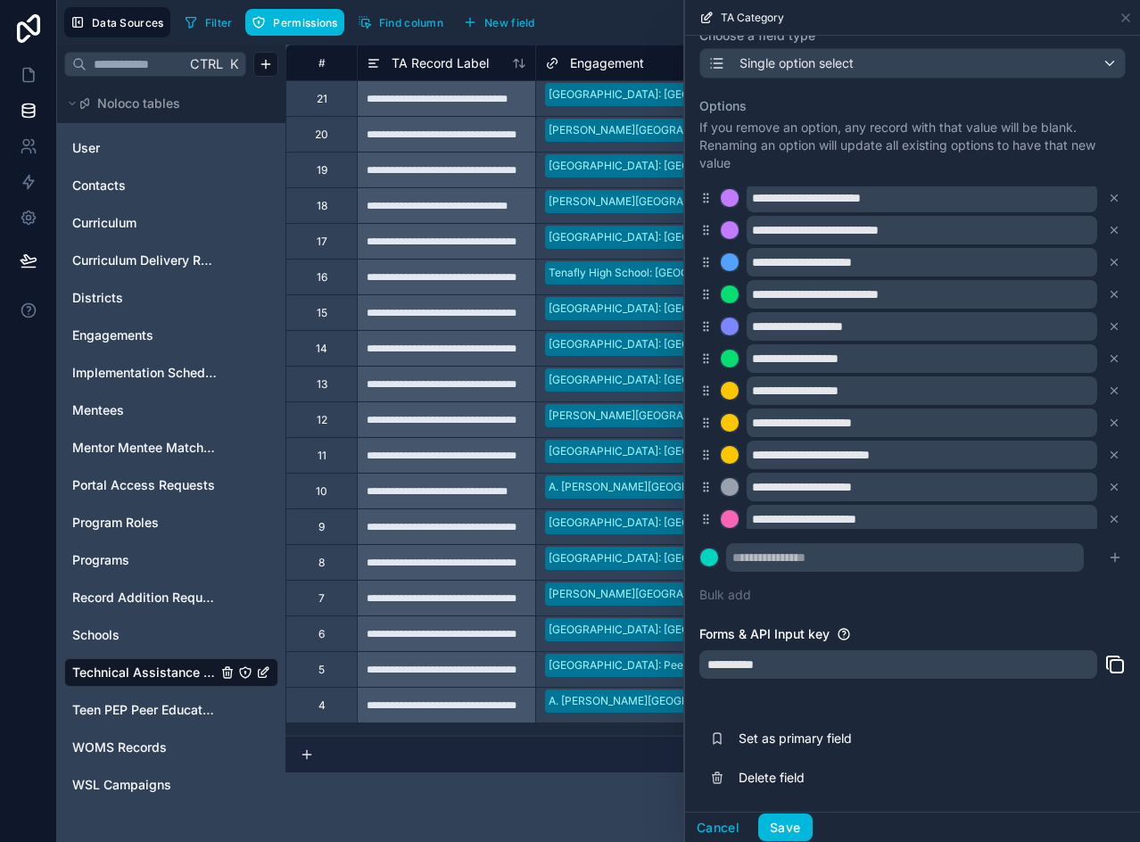
scroll to position [111, 0]
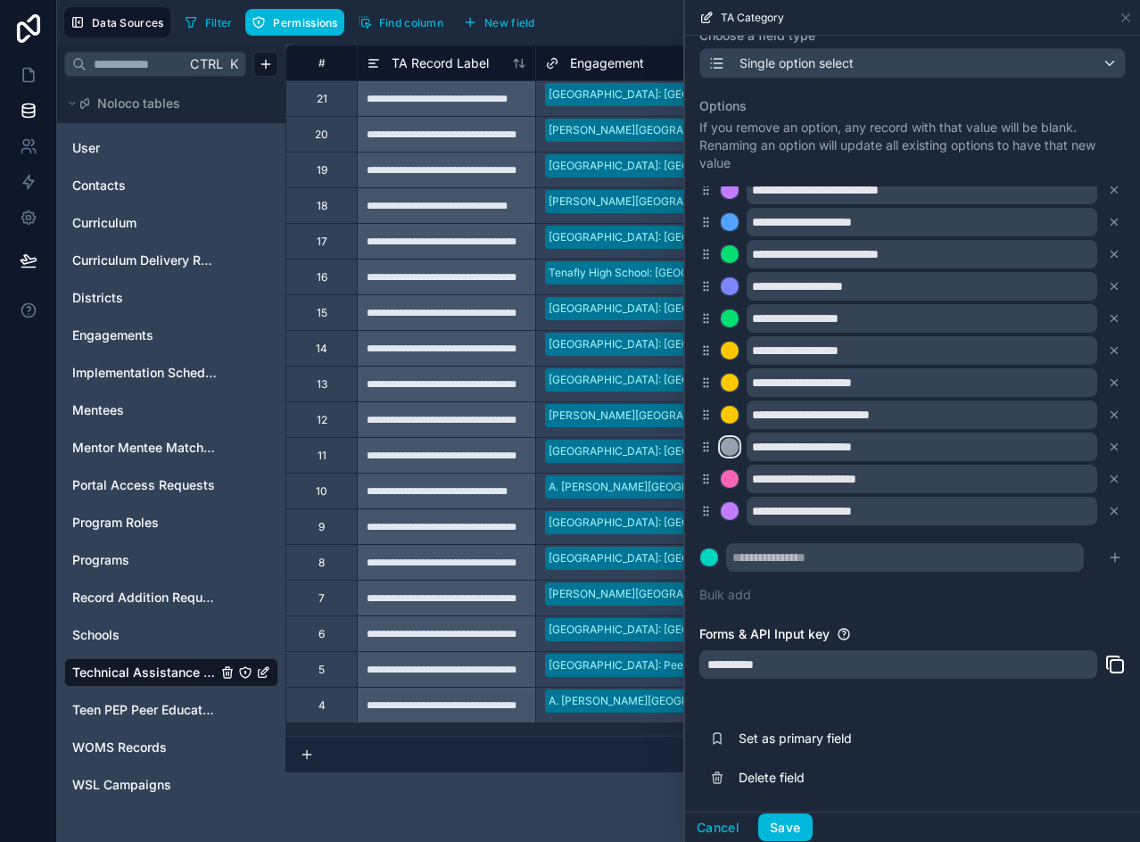
click at [726, 444] on div at bounding box center [730, 447] width 18 height 18
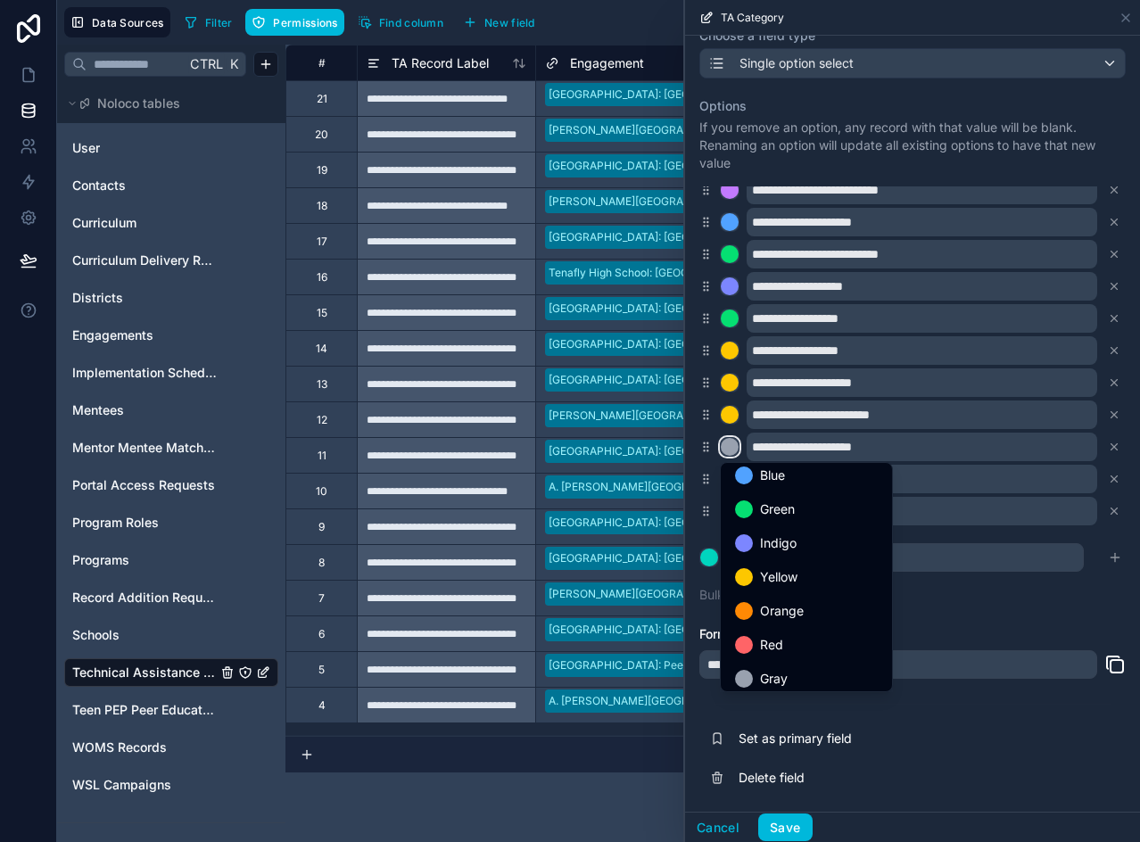
scroll to position [150, 0]
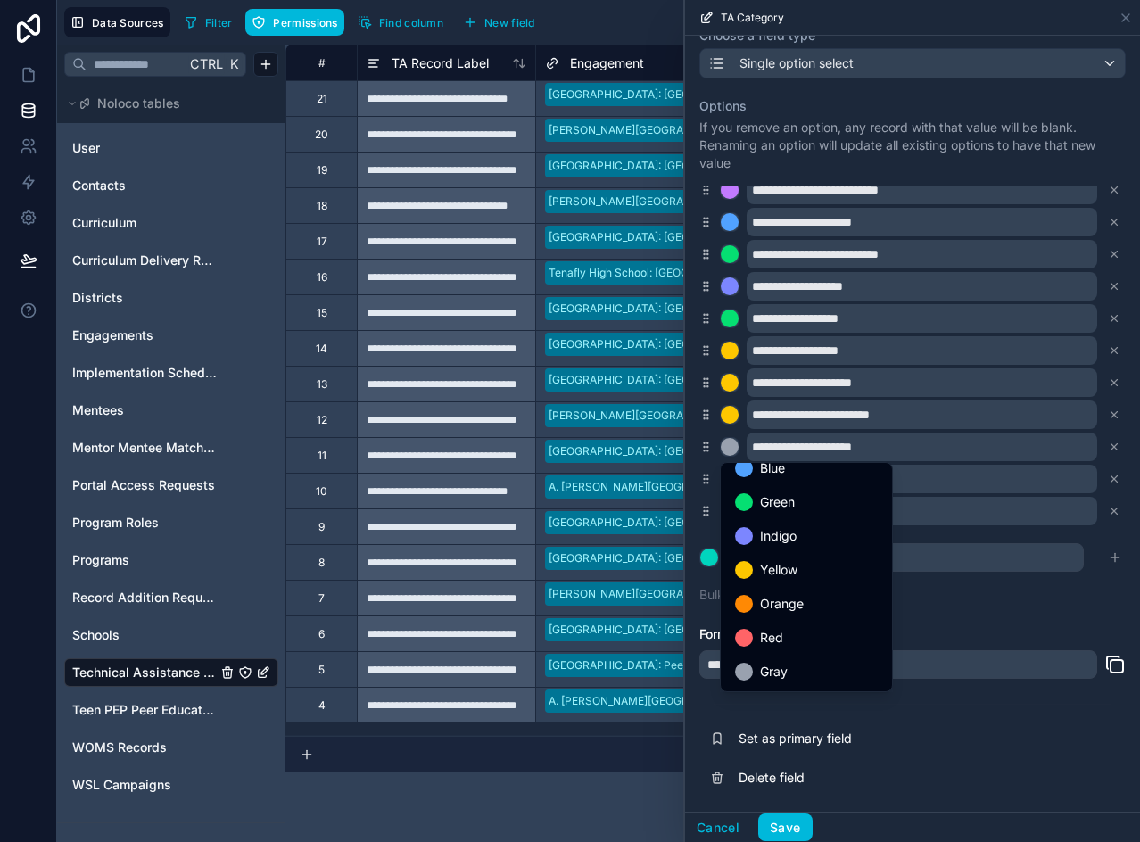
click at [775, 640] on span "Red" at bounding box center [771, 637] width 23 height 21
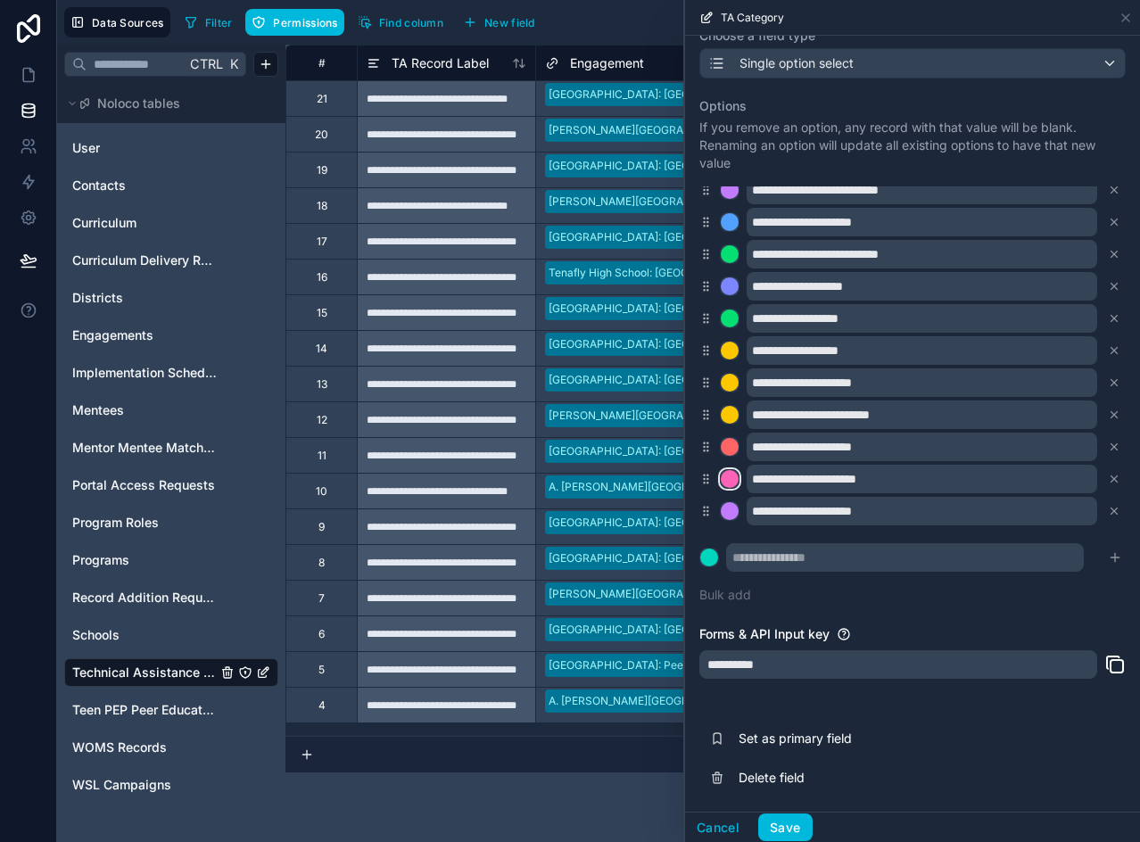
click at [730, 476] on div at bounding box center [730, 479] width 18 height 18
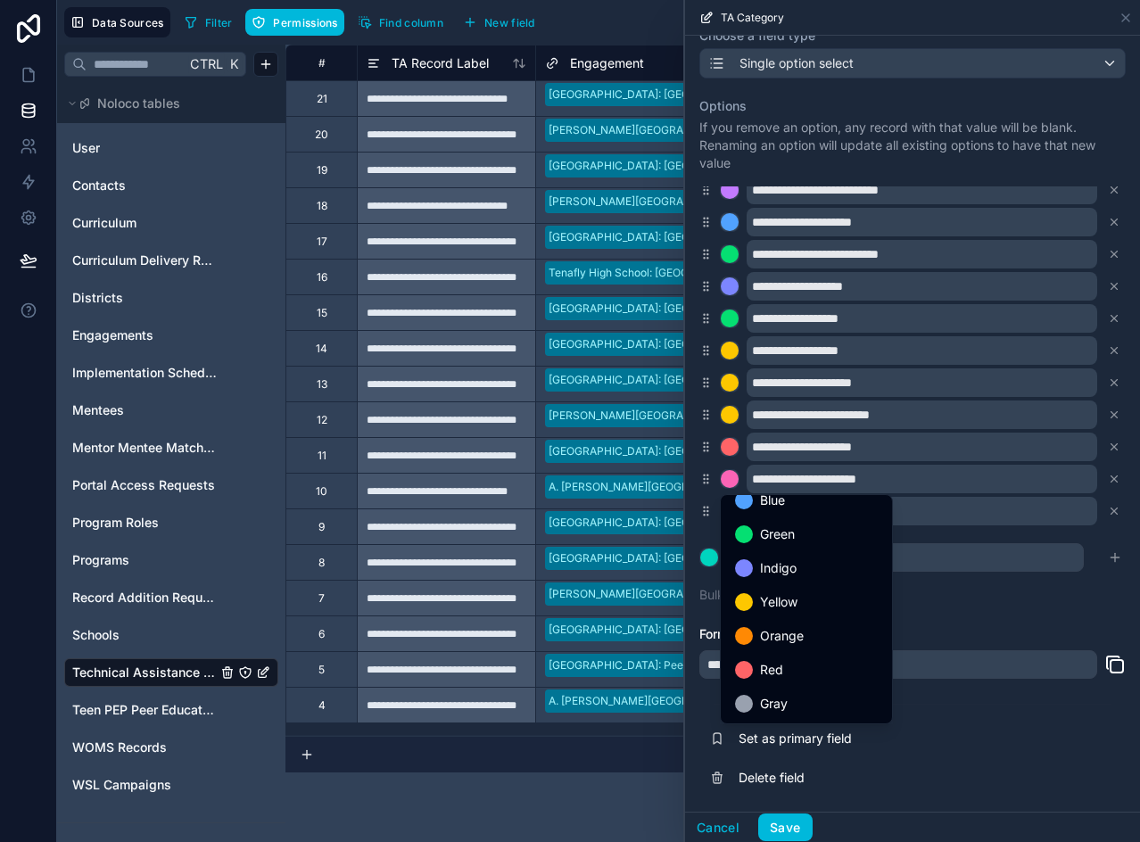
click at [791, 660] on div "Red" at bounding box center [806, 669] width 143 height 21
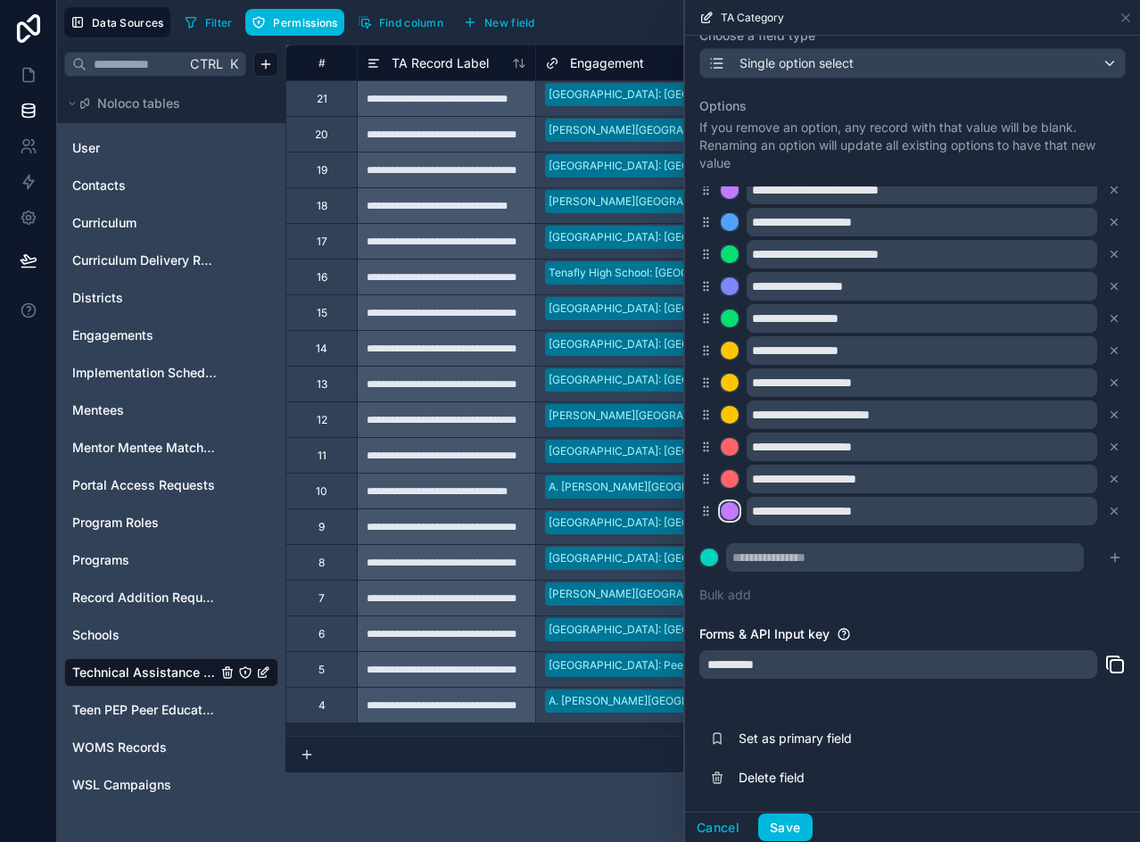
click at [728, 511] on div at bounding box center [730, 511] width 18 height 18
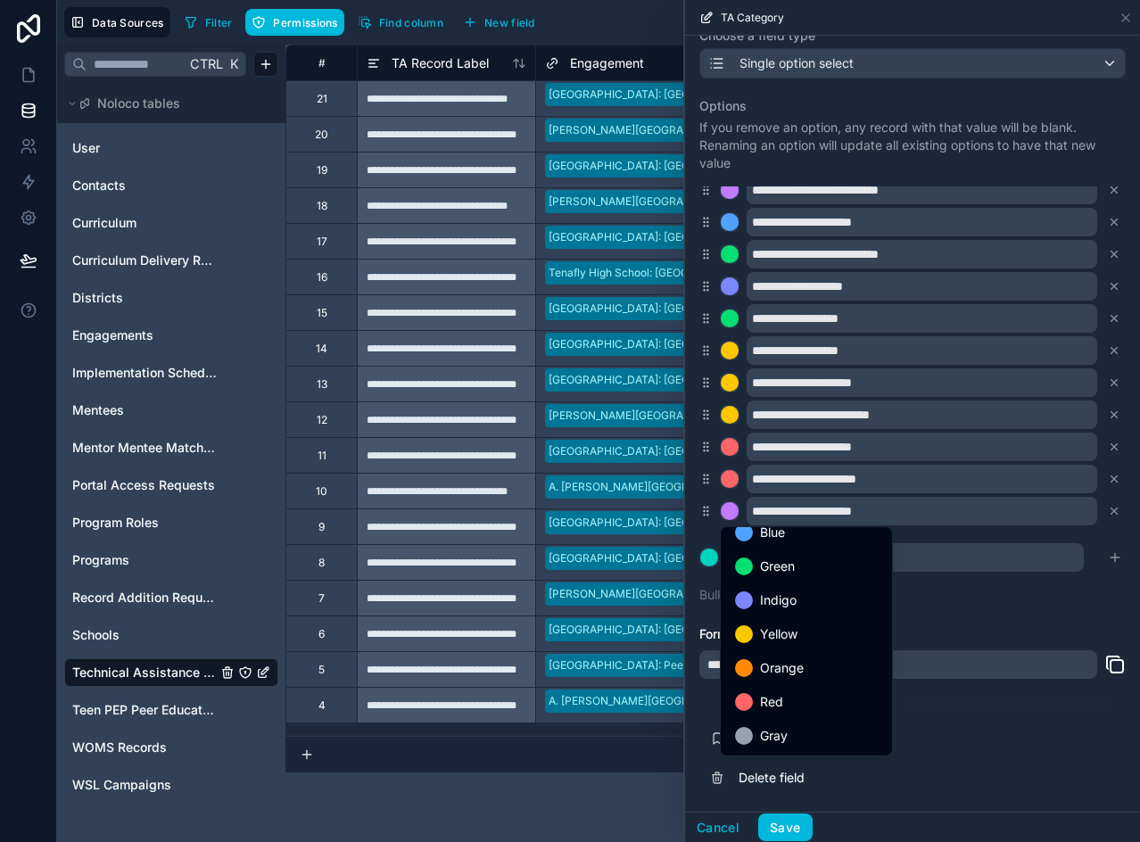
click at [787, 698] on div "Red" at bounding box center [806, 701] width 143 height 21
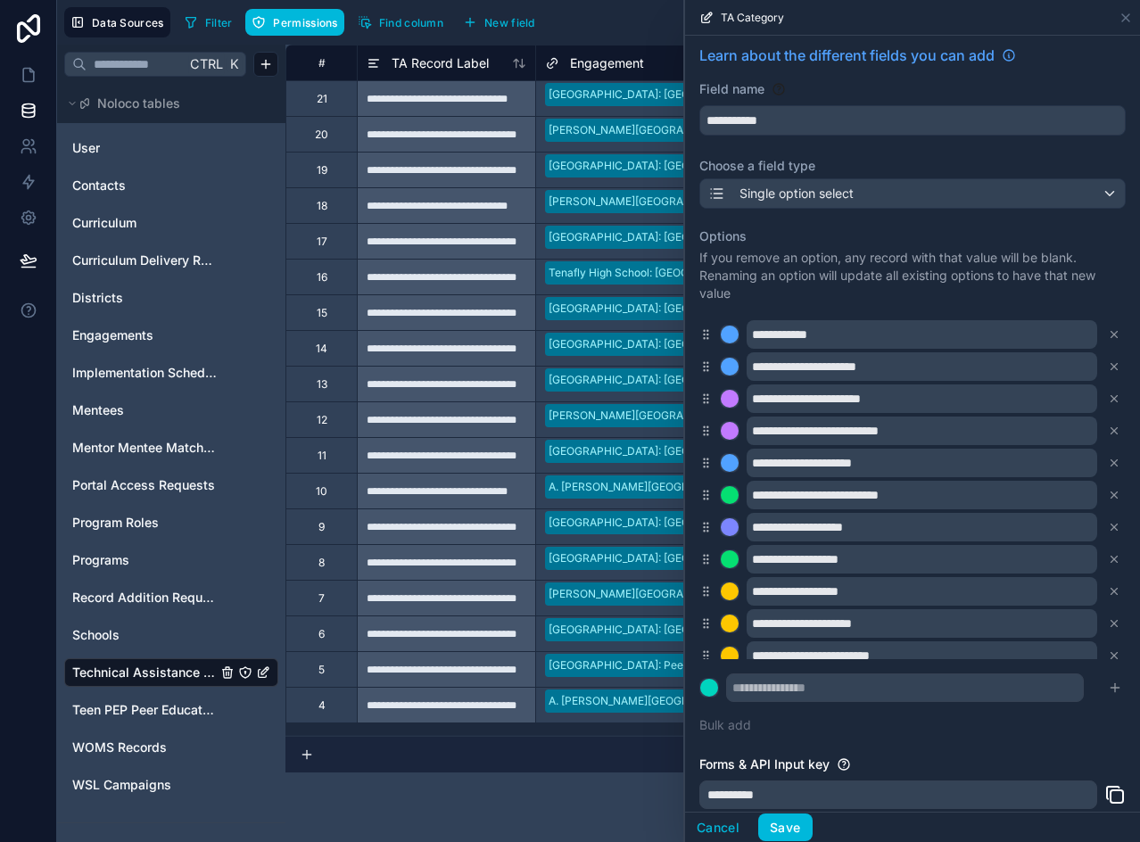
scroll to position [0, 0]
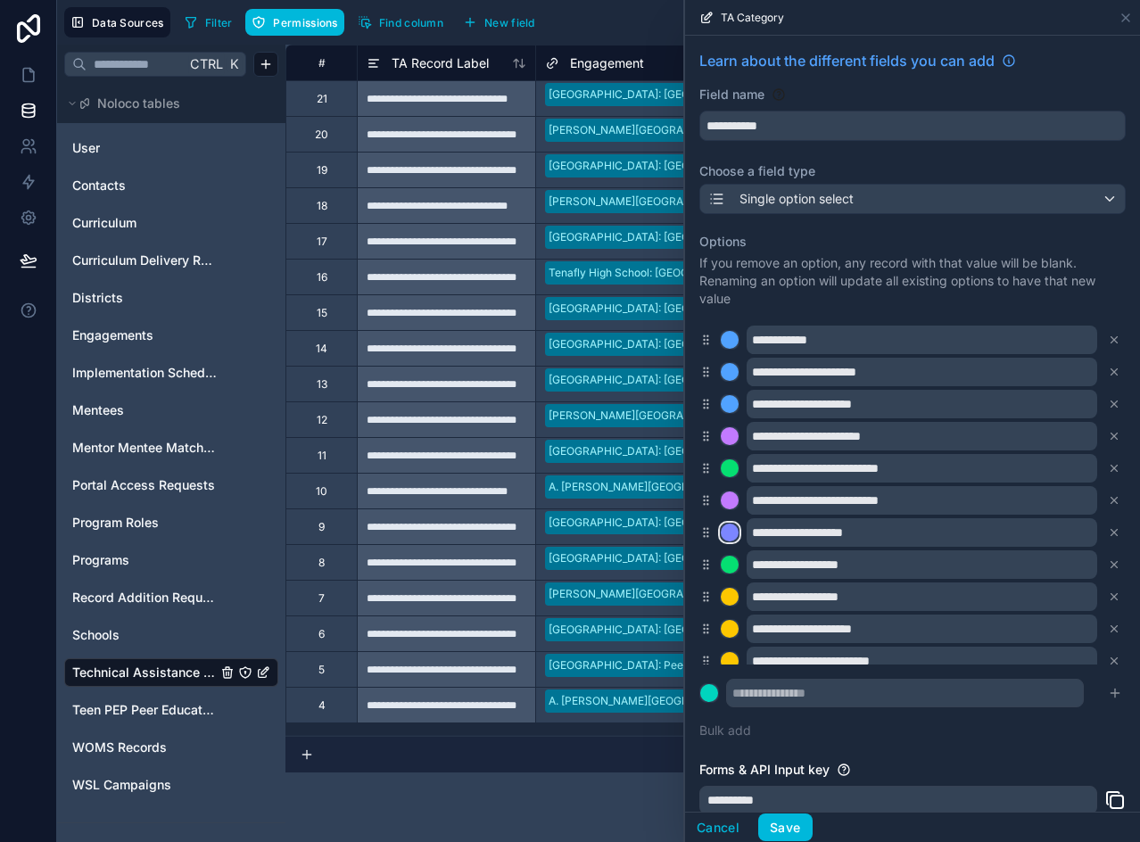
click at [731, 530] on div at bounding box center [730, 533] width 18 height 18
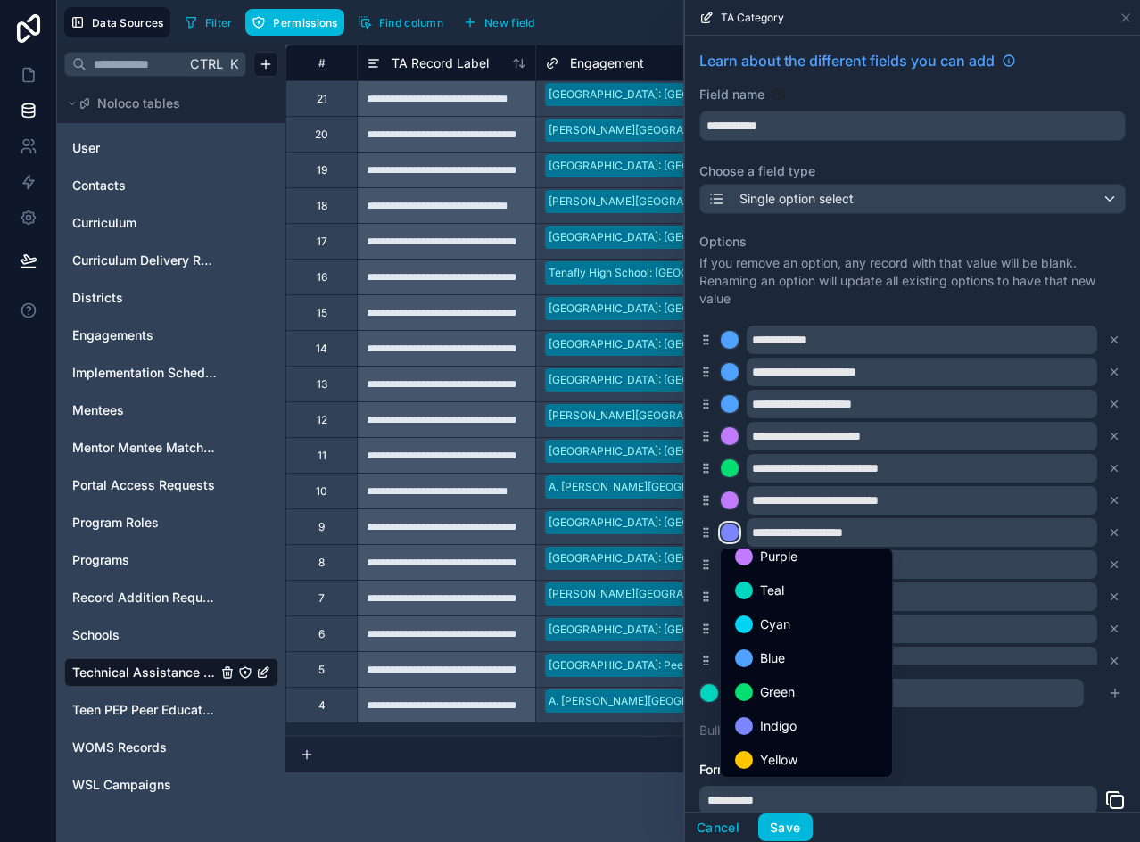
scroll to position [89, 0]
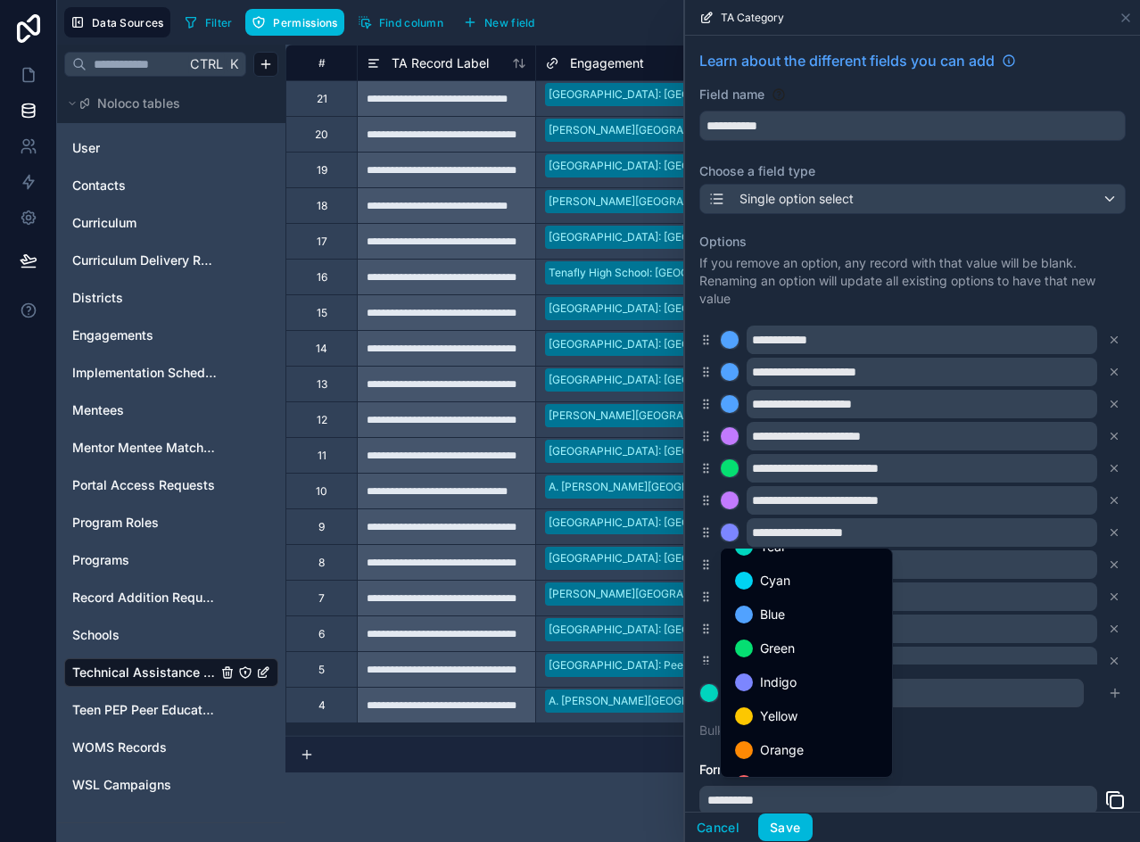
click at [780, 657] on span "Green" at bounding box center [777, 648] width 35 height 21
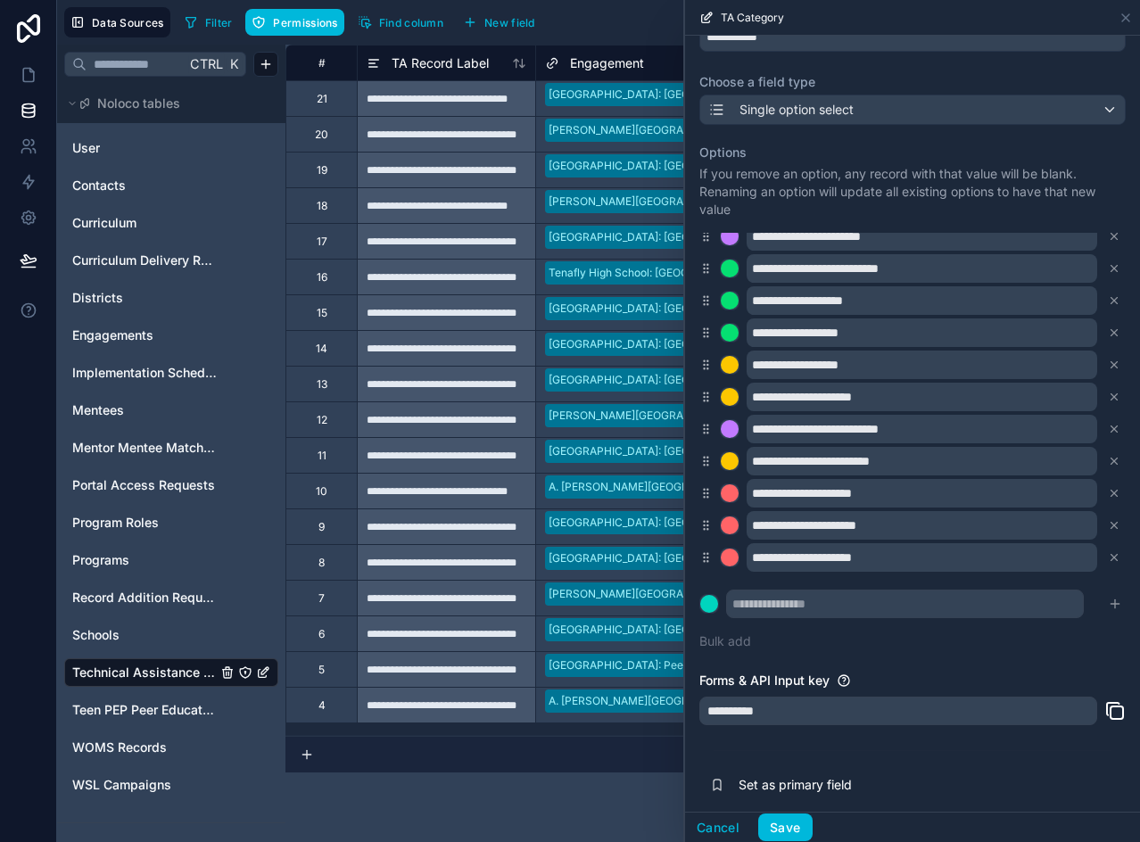
click at [785, 831] on button "Save" at bounding box center [785, 827] width 54 height 29
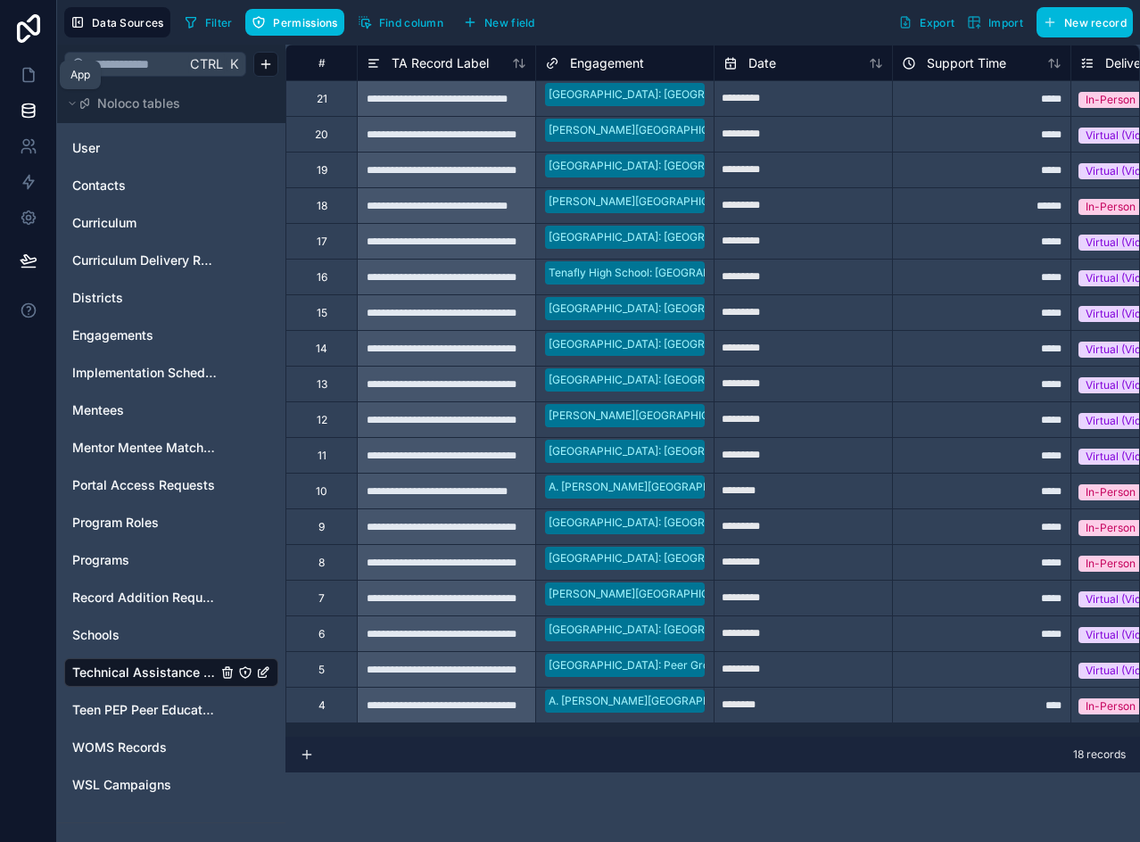
click at [28, 80] on icon at bounding box center [29, 75] width 18 height 18
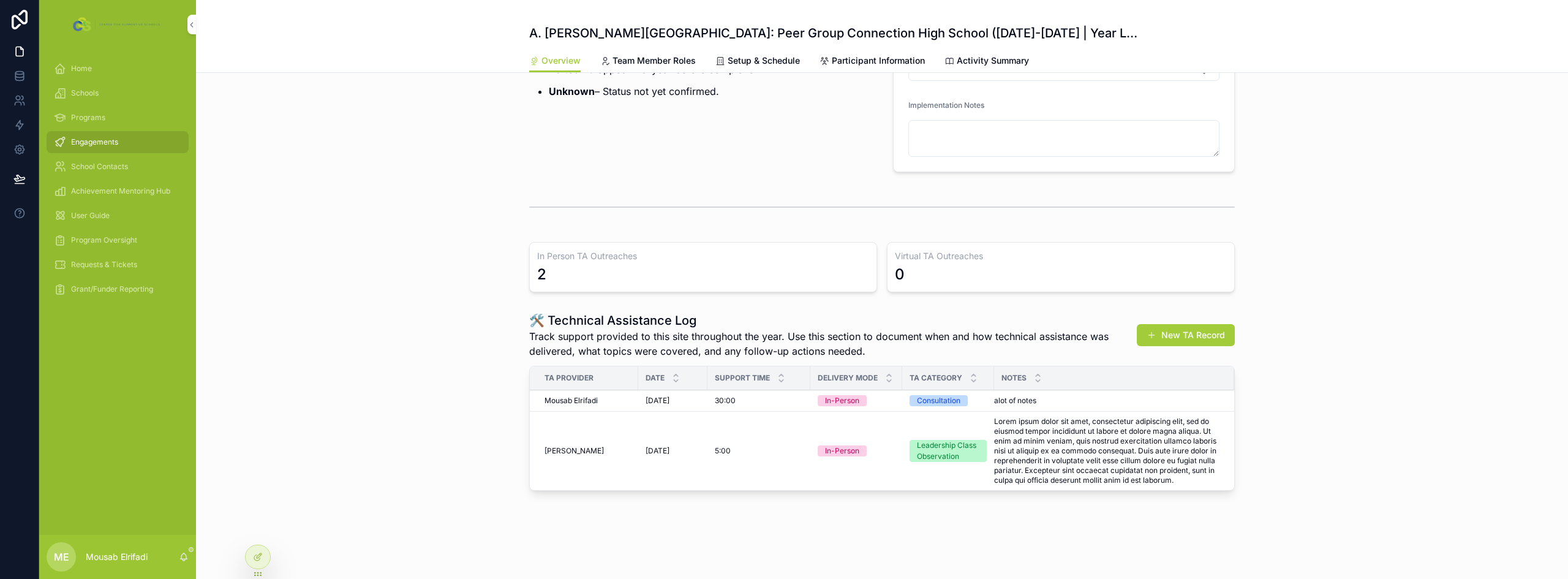
scroll to position [346, 0]
click at [266, 558] on div at bounding box center [258, 557] width 25 height 23
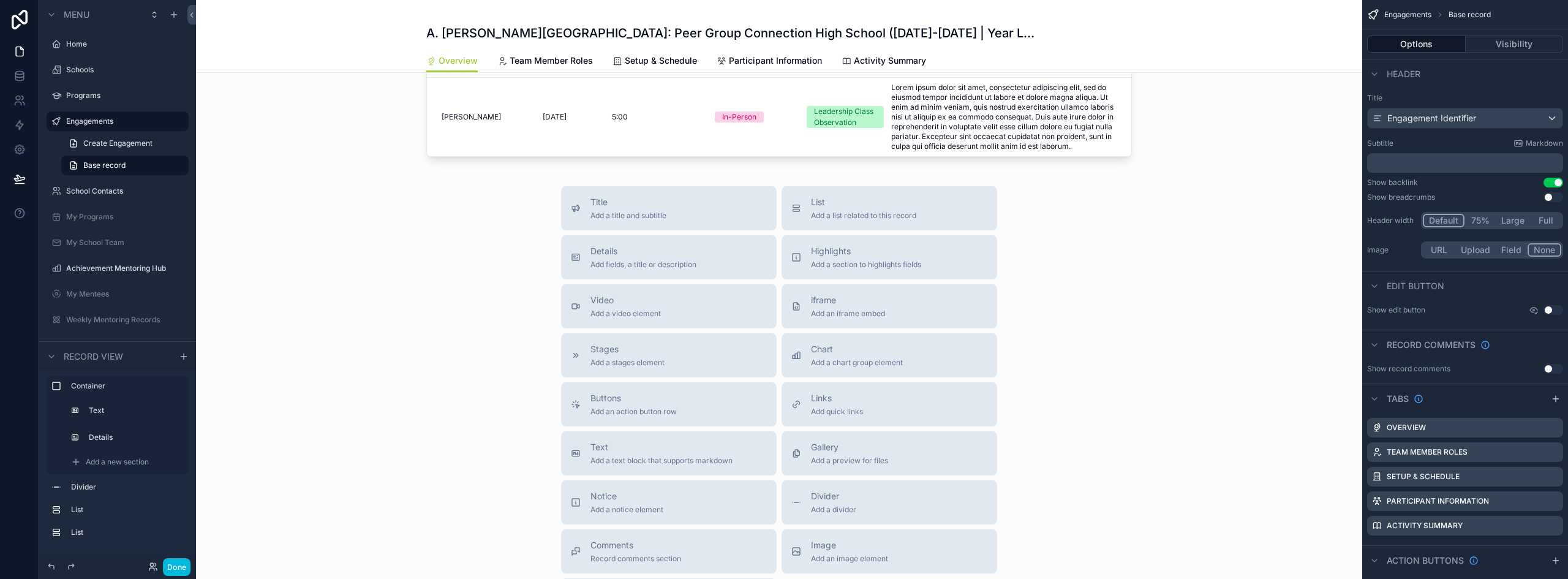
scroll to position [714, 0]
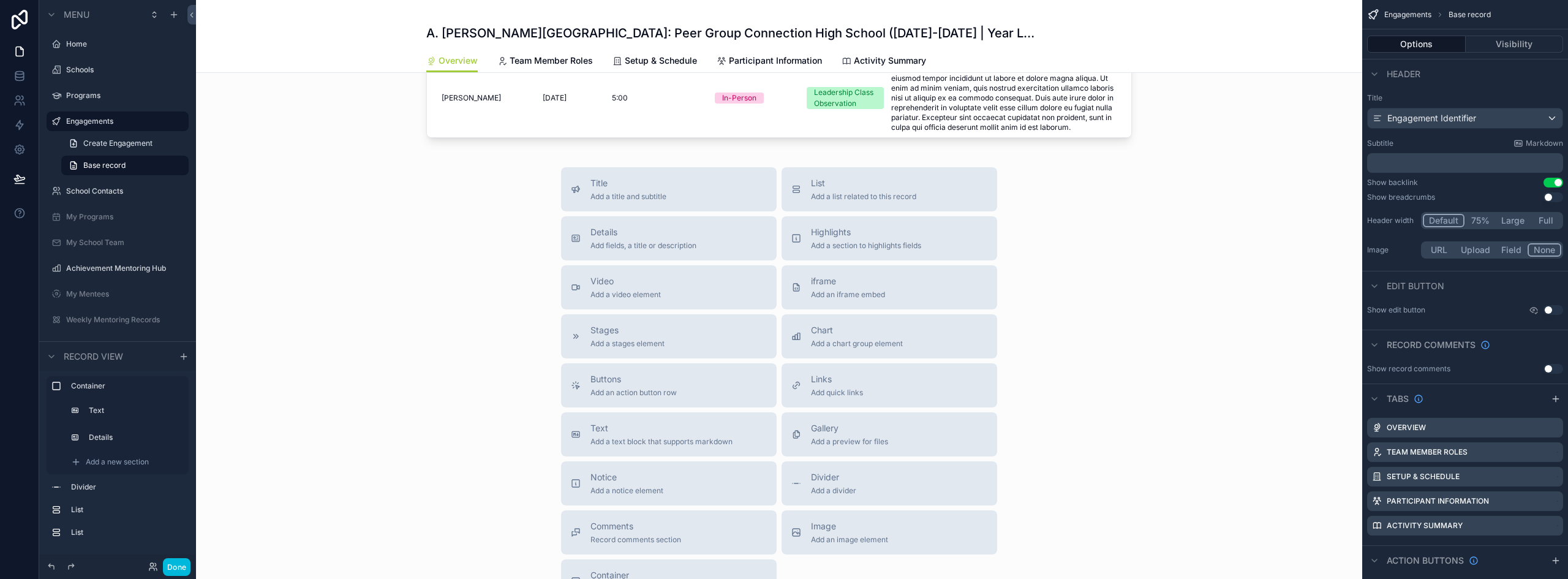
click at [630, 441] on span "Add a text block that supports markdown" at bounding box center [661, 442] width 142 height 10
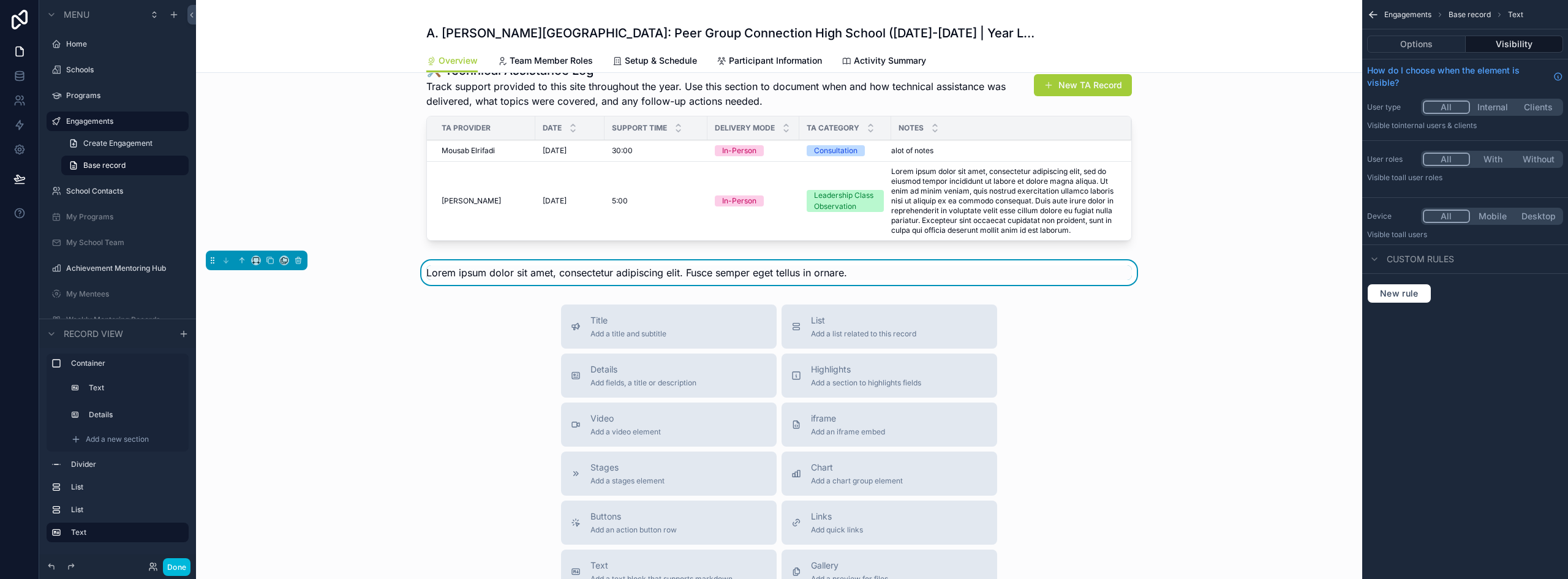
scroll to position [594, 0]
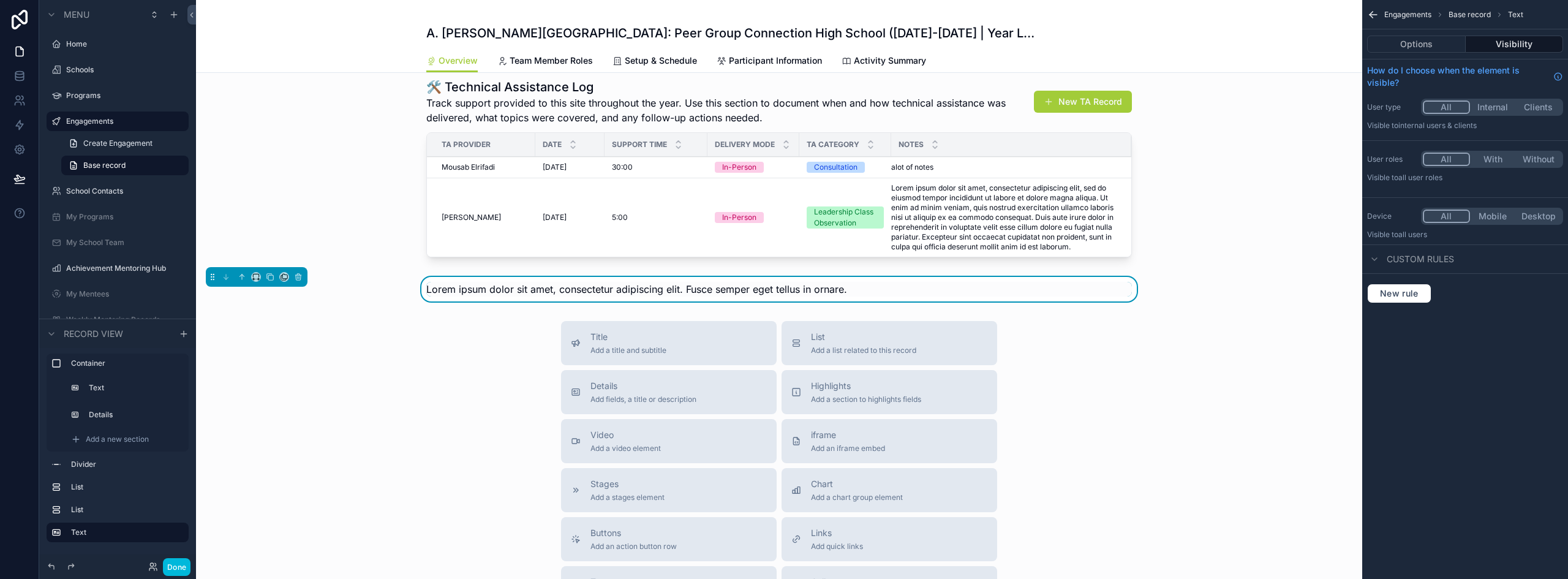
click at [887, 292] on div "Lorem ipsum dolor sit amet, consectetur adipiscing elit. Fusce semper eget tell…" at bounding box center [780, 288] width 706 height 14
click at [1434, 43] on button "Options" at bounding box center [1417, 44] width 99 height 17
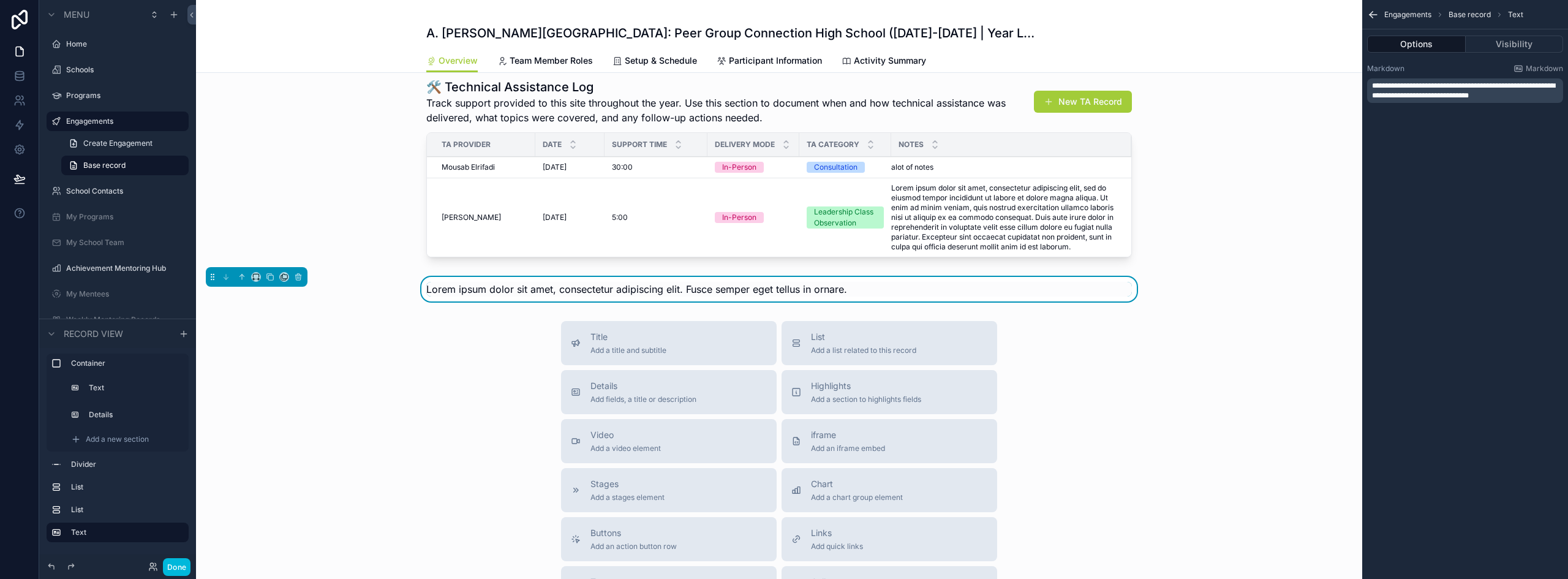
click at [795, 287] on span "Lorem ipsum dolor sit amet, consectetur adipiscing elit. Fusce semper eget tell…" at bounding box center [637, 289] width 421 height 12
click at [1411, 88] on span "**********" at bounding box center [1464, 91] width 183 height 17
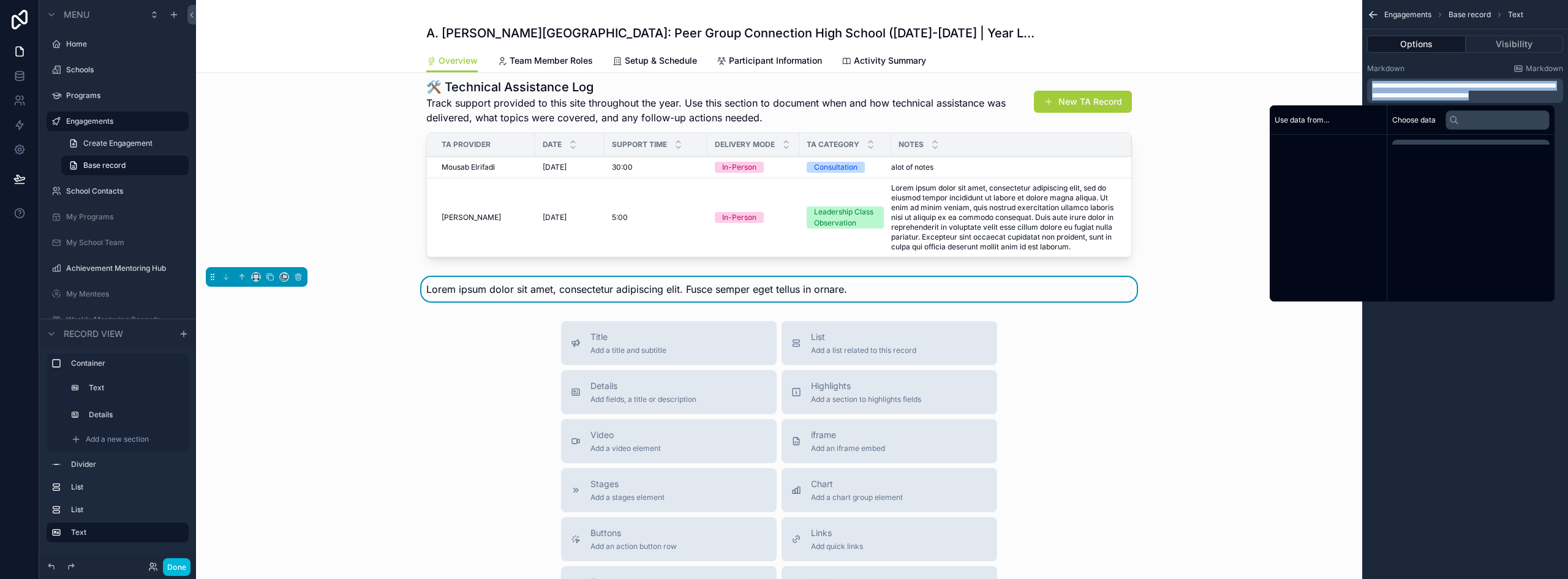
click at [1411, 88] on span "**********" at bounding box center [1464, 91] width 183 height 17
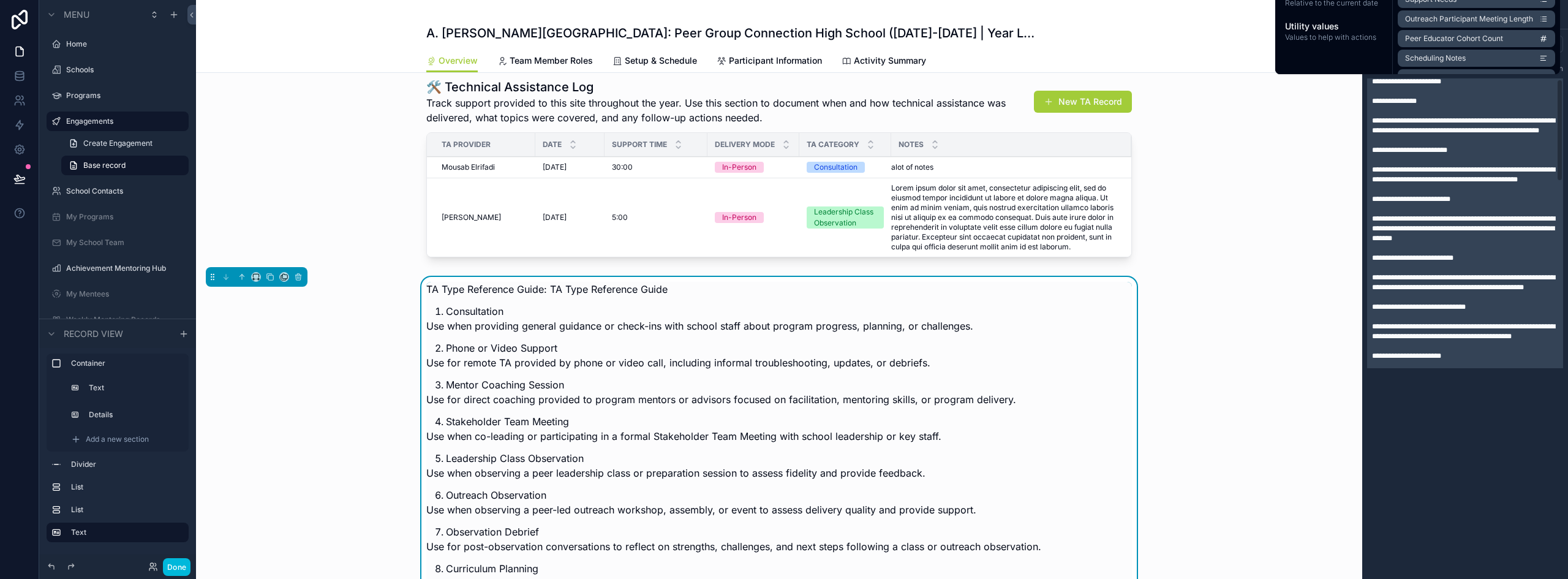
scroll to position [0, 0]
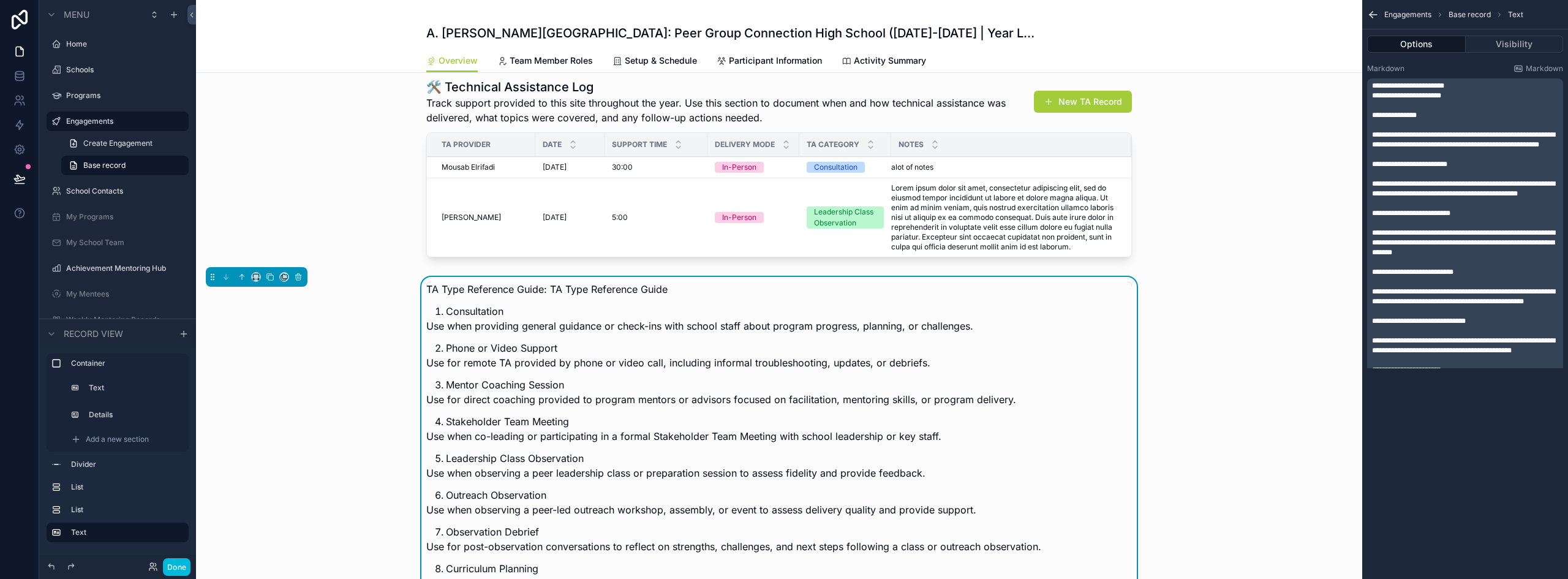
click at [1420, 137] on span "**********" at bounding box center [1464, 139] width 183 height 17
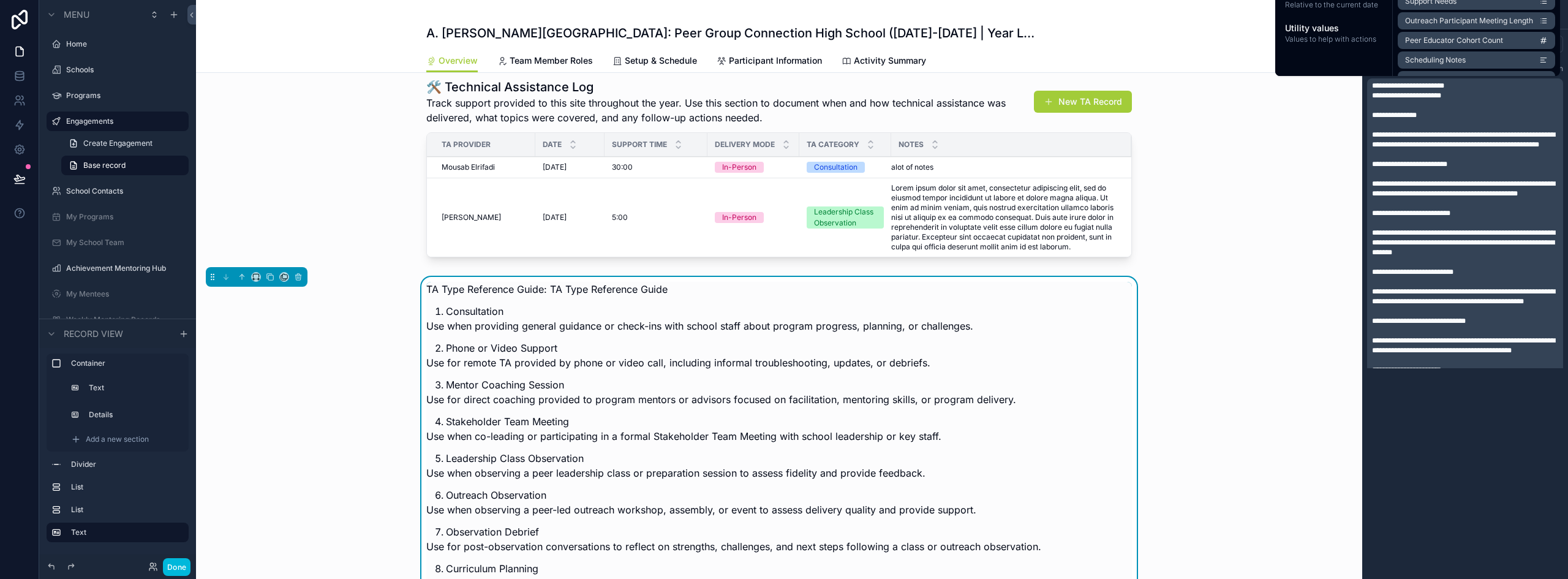
click at [1567, 113] on div "**********" at bounding box center [1466, 216] width 206 height 315
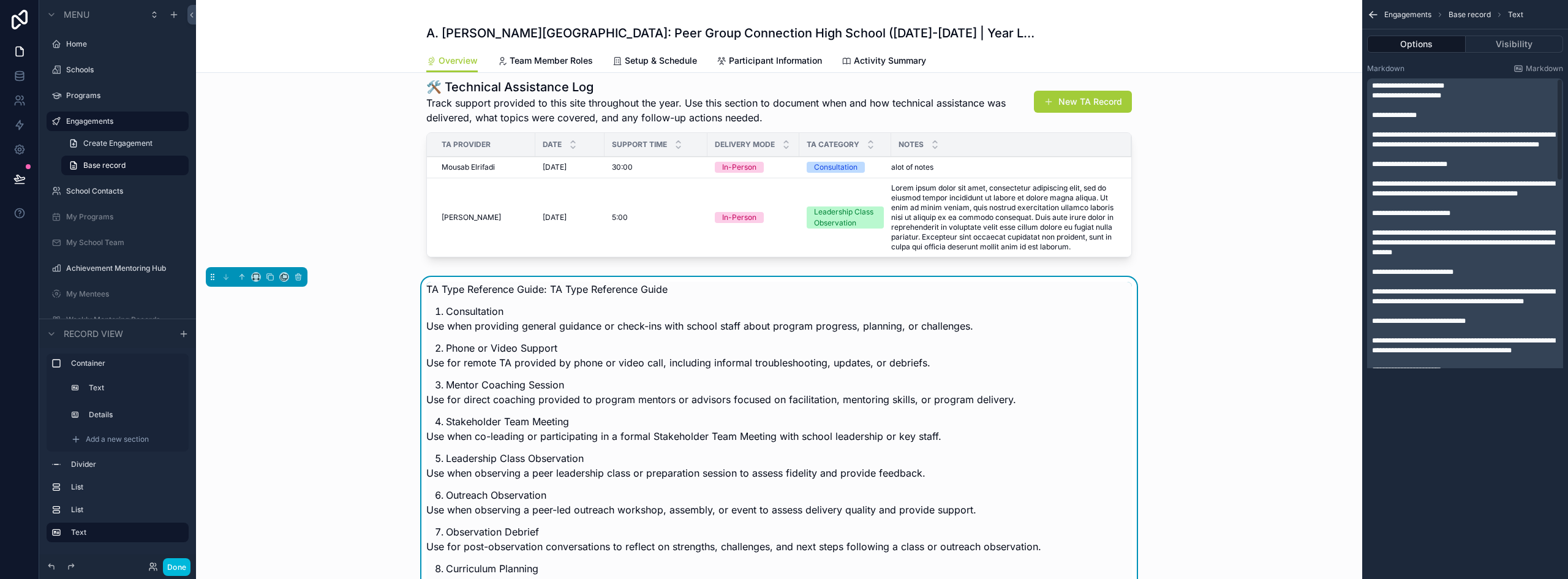
click at [1539, 65] on span "Markdown" at bounding box center [1545, 69] width 37 height 10
click at [1394, 89] on span "**********" at bounding box center [1408, 86] width 72 height 8
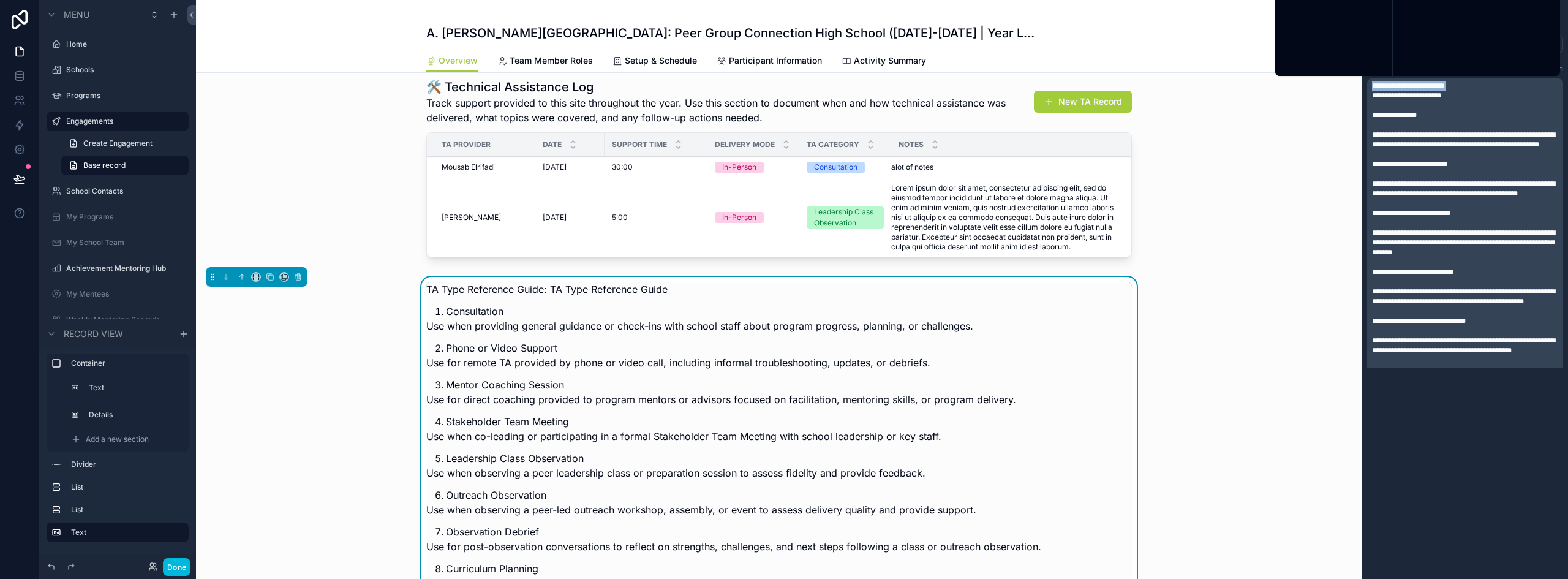
click at [1394, 89] on span "**********" at bounding box center [1408, 86] width 72 height 8
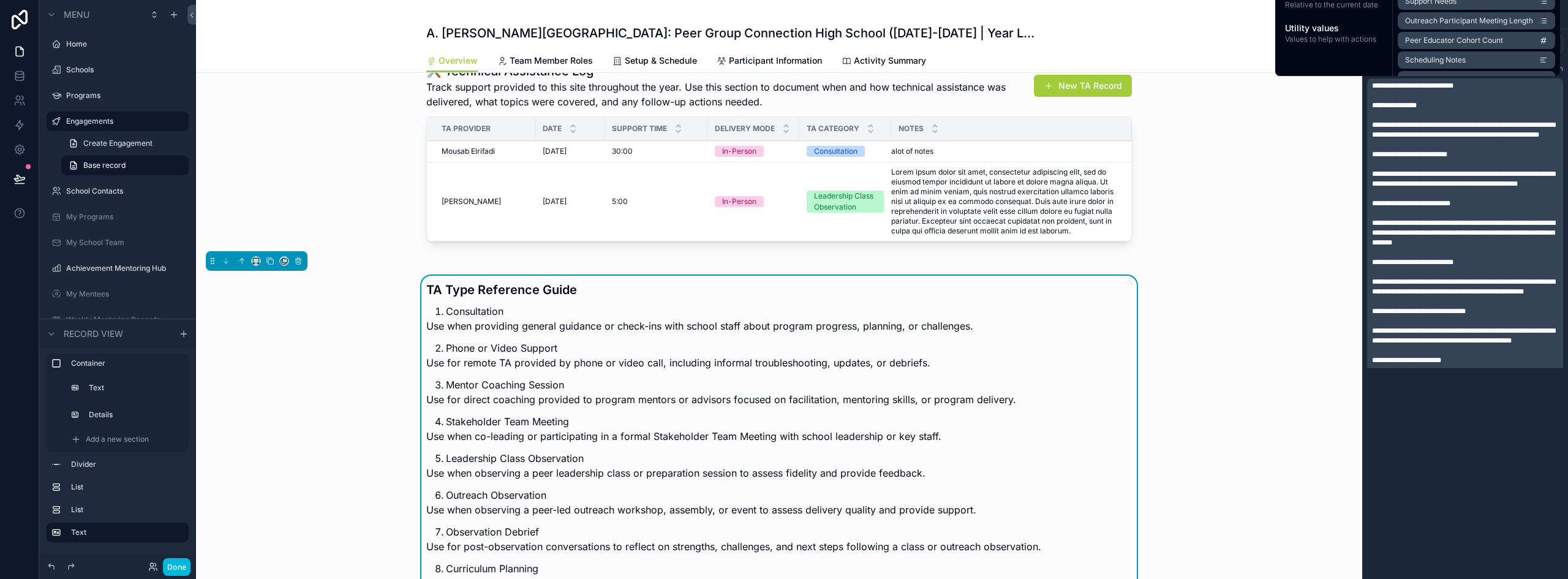
scroll to position [613, 0]
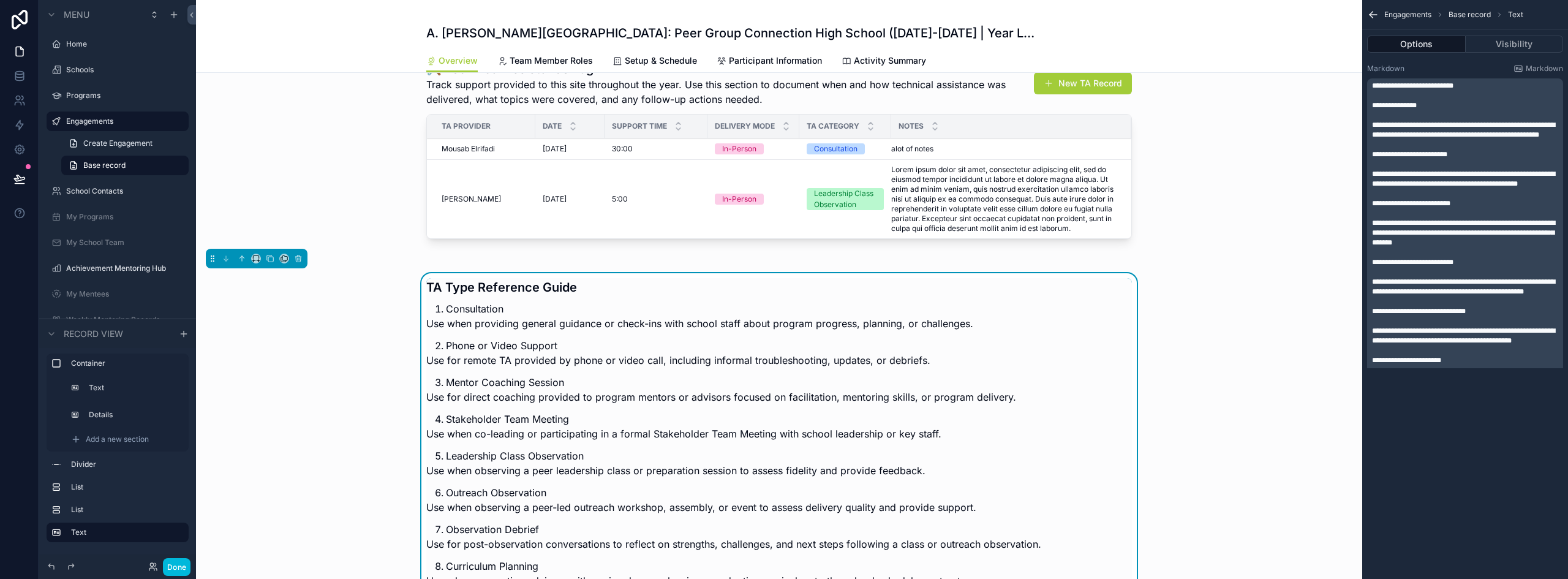
click at [1380, 106] on span "**********" at bounding box center [1394, 105] width 45 height 8
click at [1374, 124] on span "**********" at bounding box center [1464, 130] width 183 height 17
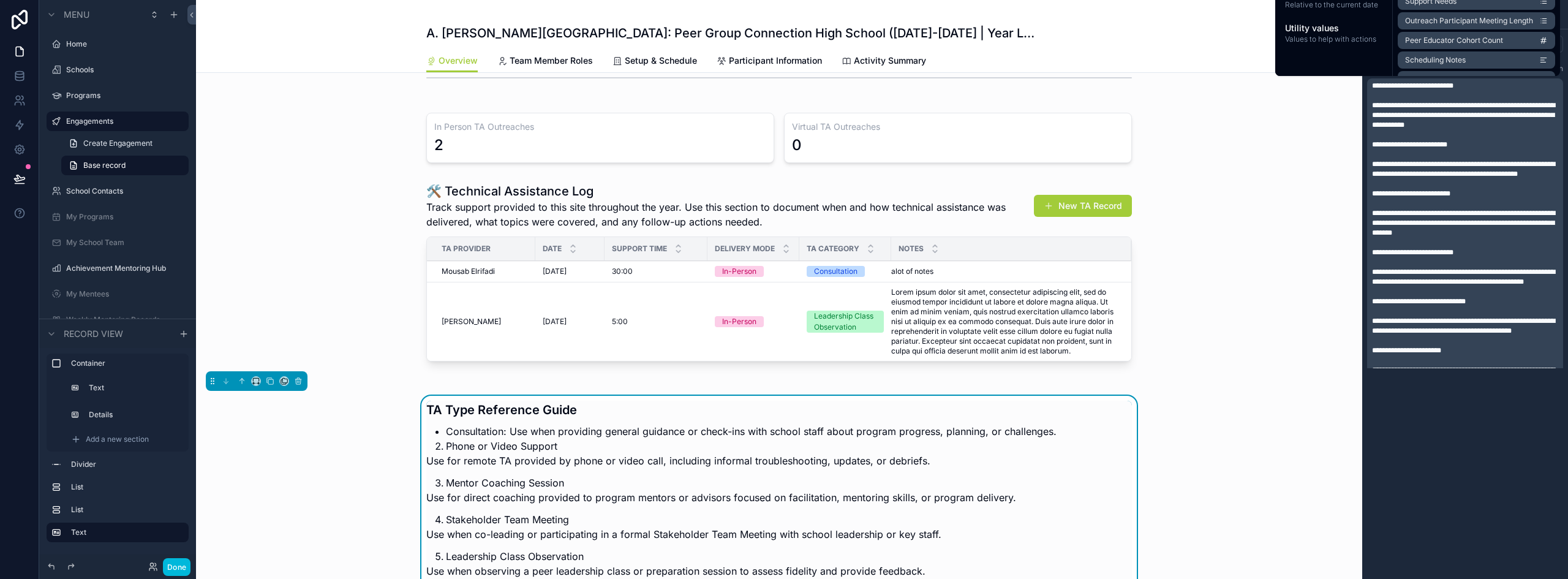
scroll to position [552, 0]
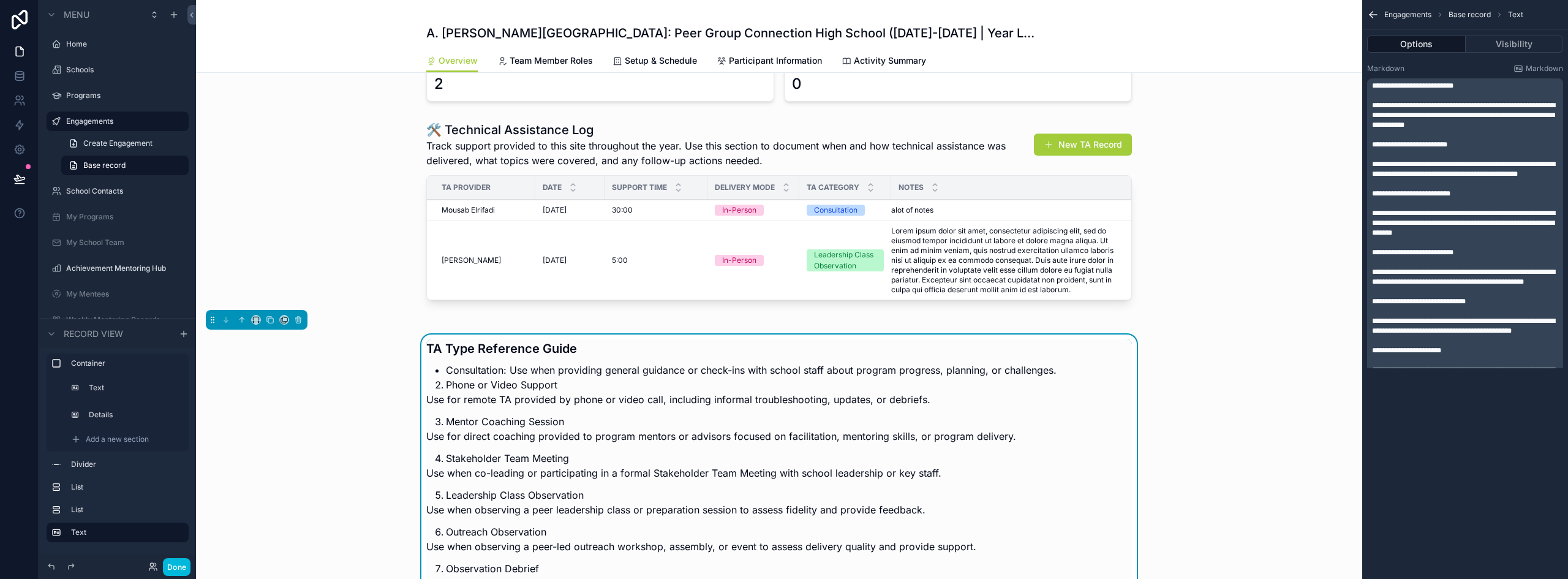
click at [1380, 142] on span "**********" at bounding box center [1410, 144] width 76 height 8
click at [1375, 104] on span "**********" at bounding box center [1464, 115] width 183 height 27
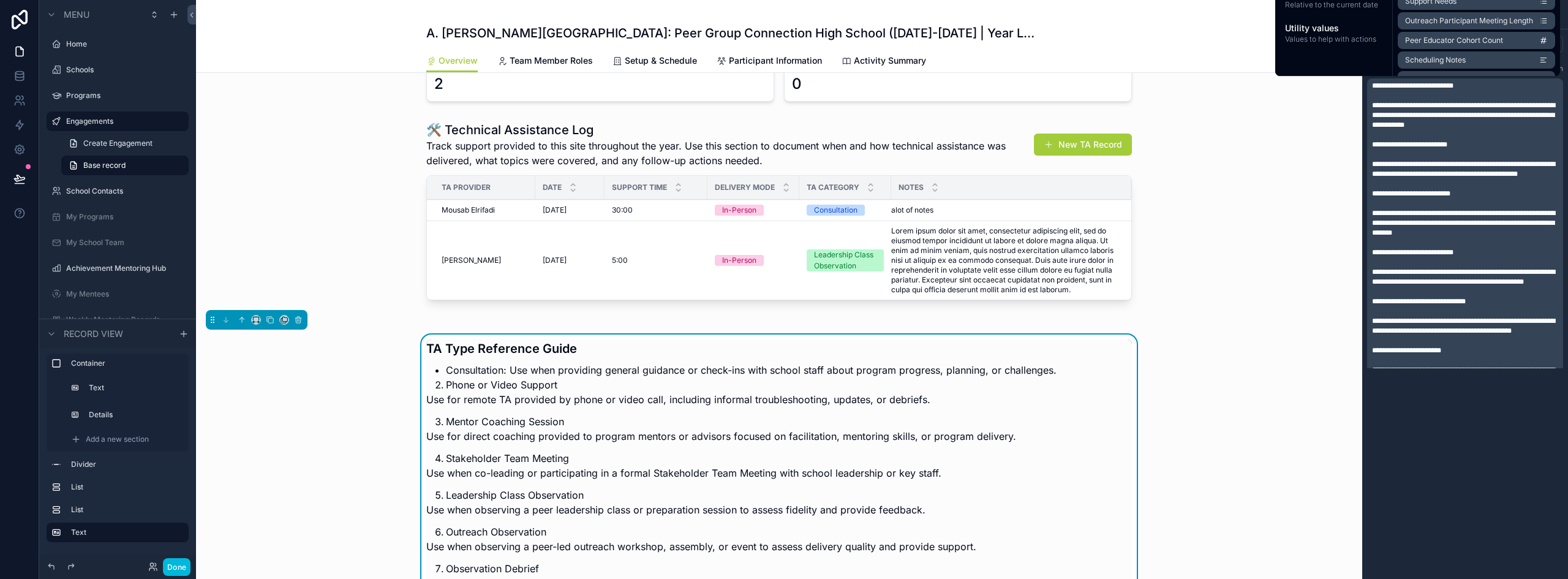
click at [1386, 119] on span "**********" at bounding box center [1464, 115] width 183 height 27
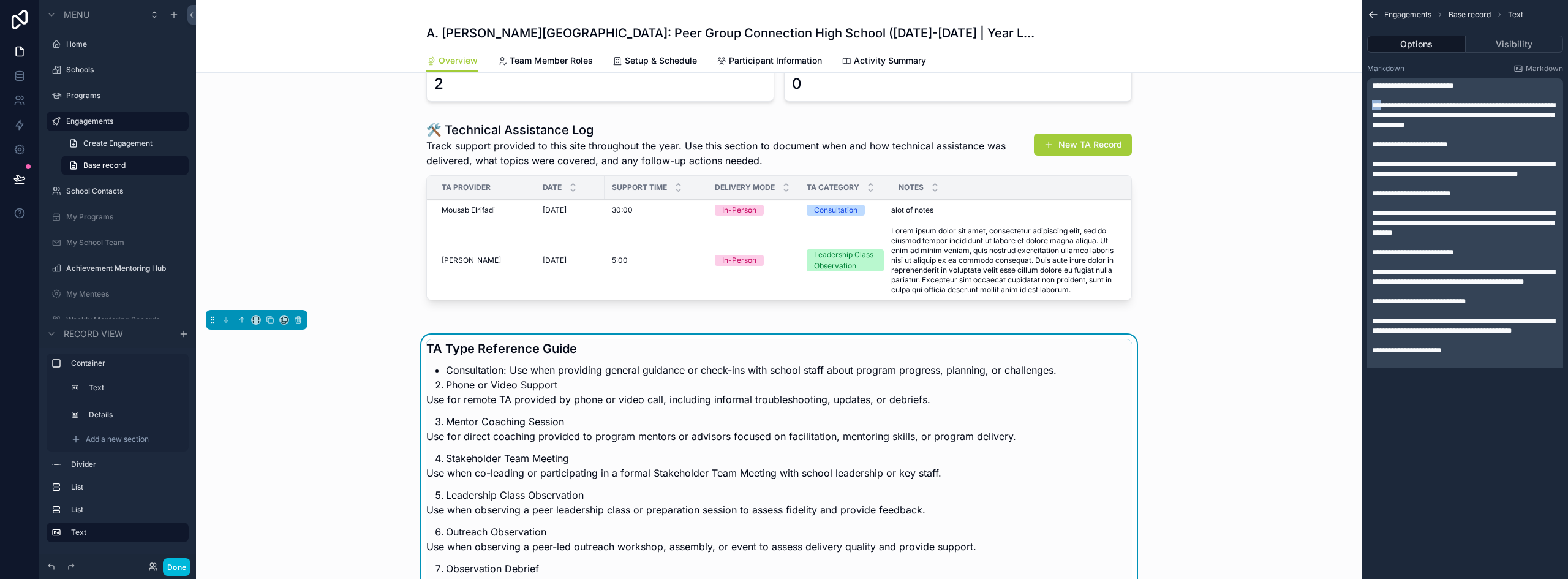
drag, startPoint x: 1380, startPoint y: 106, endPoint x: 1373, endPoint y: 106, distance: 7.0
click at [1373, 106] on span "**********" at bounding box center [1464, 115] width 183 height 27
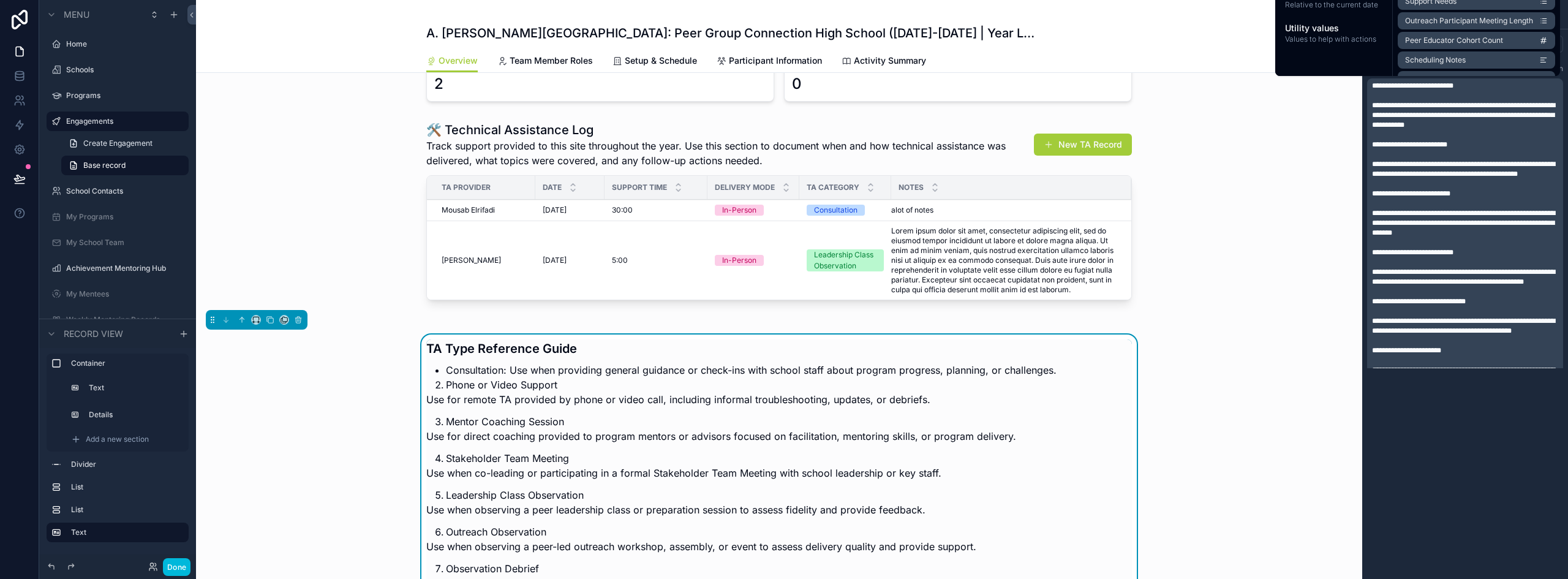
click at [1391, 113] on span "**********" at bounding box center [1464, 115] width 183 height 27
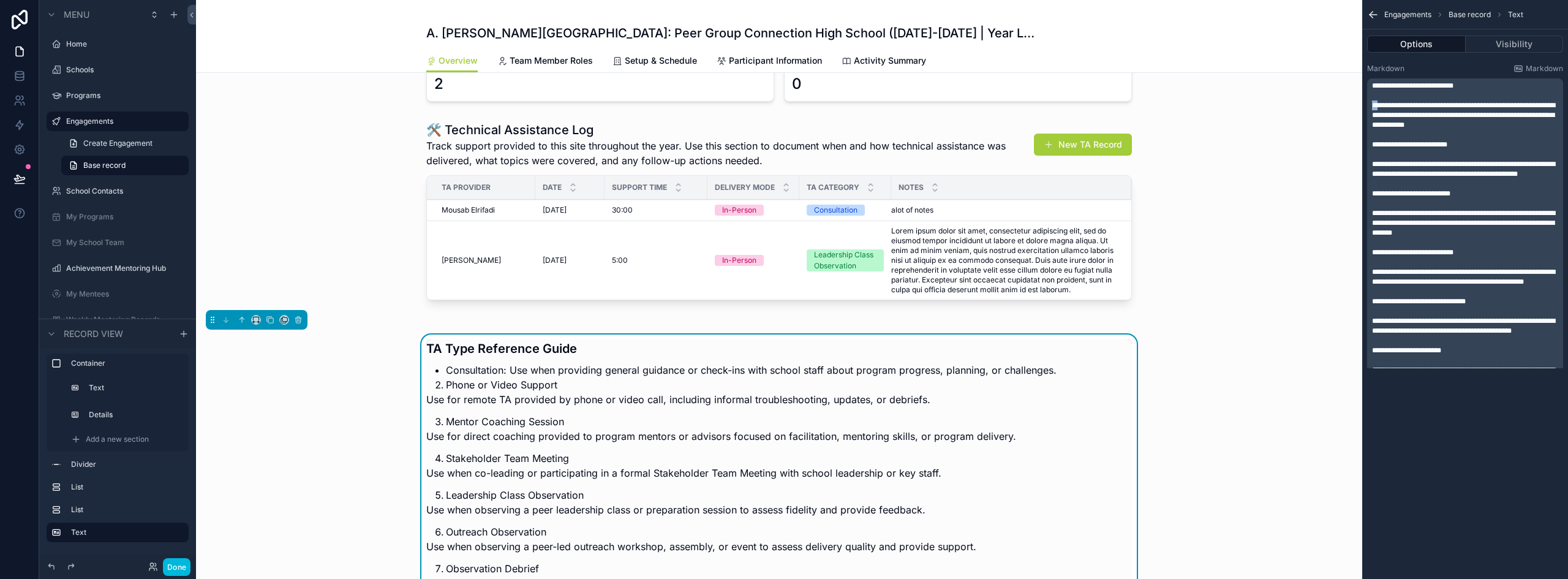
drag, startPoint x: 1378, startPoint y: 106, endPoint x: 1369, endPoint y: 106, distance: 9.0
click at [1369, 106] on div "**********" at bounding box center [1465, 438] width 196 height 720
copy span "**"
drag, startPoint x: 1380, startPoint y: 146, endPoint x: 1363, endPoint y: 145, distance: 17.0
click at [1363, 145] on div "**********" at bounding box center [1466, 216] width 206 height 315
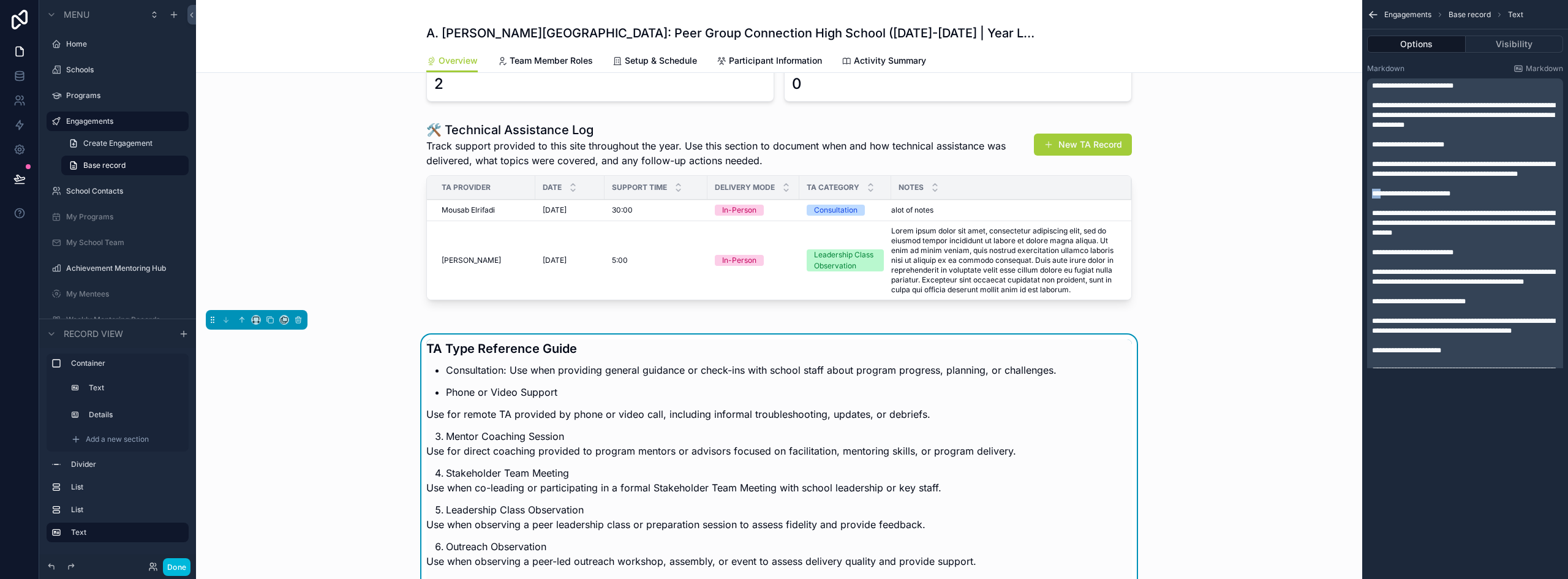
drag, startPoint x: 1380, startPoint y: 204, endPoint x: 1372, endPoint y: 203, distance: 8.1
click at [1372, 197] on span "**********" at bounding box center [1411, 194] width 78 height 8
drag, startPoint x: 1380, startPoint y: 263, endPoint x: 1374, endPoint y: 263, distance: 6.0
click at [1374, 256] on span "**********" at bounding box center [1413, 252] width 82 height 8
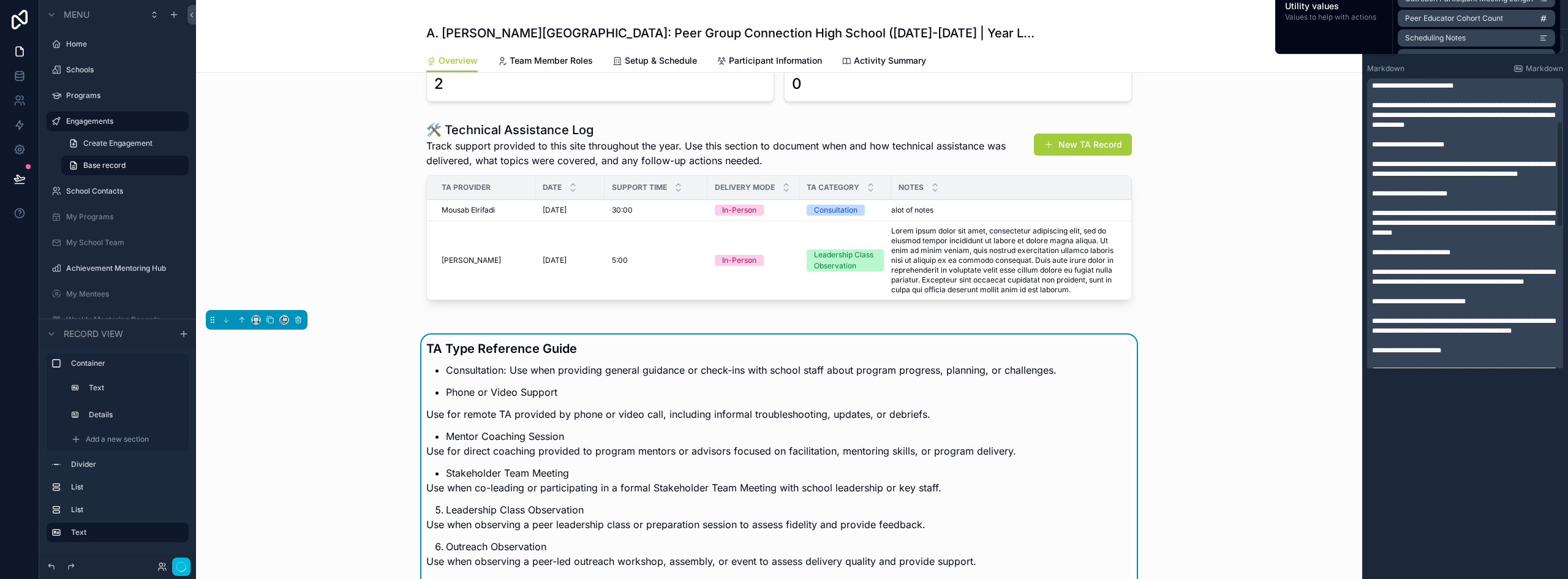
scroll to position [122, 0]
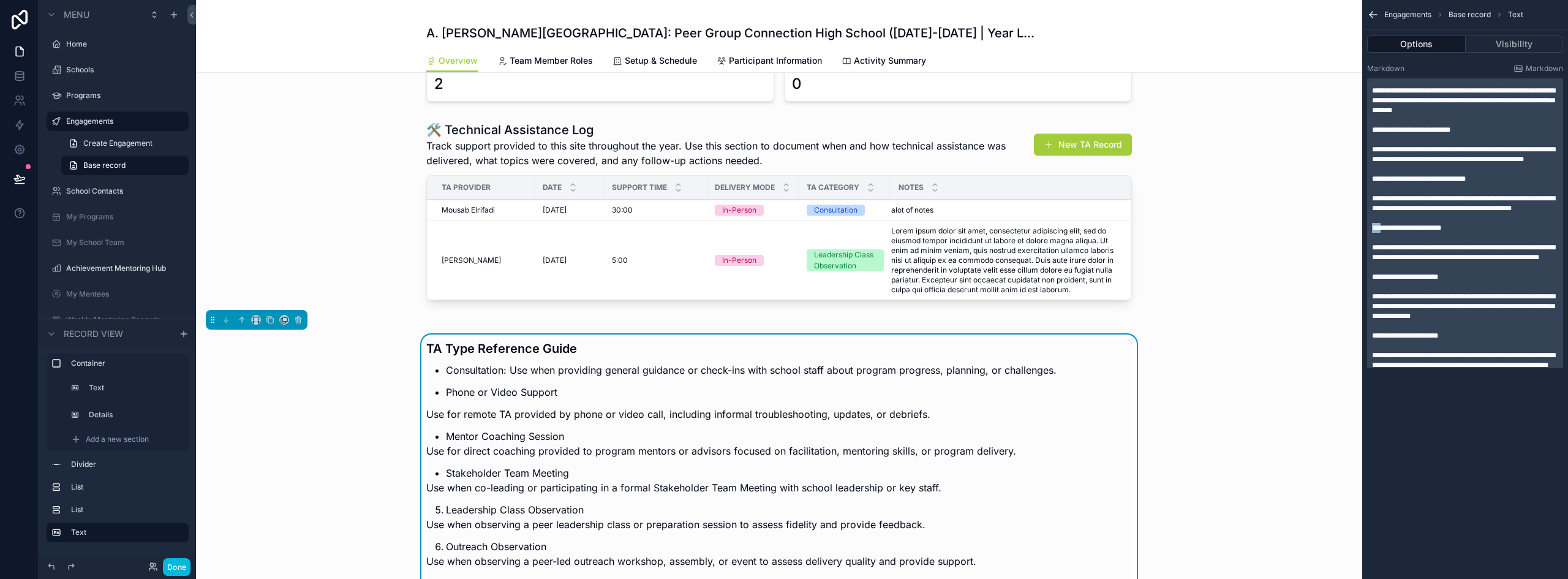
drag, startPoint x: 1381, startPoint y: 257, endPoint x: 1372, endPoint y: 257, distance: 9.0
click at [1372, 231] on span "**********" at bounding box center [1407, 227] width 69 height 8
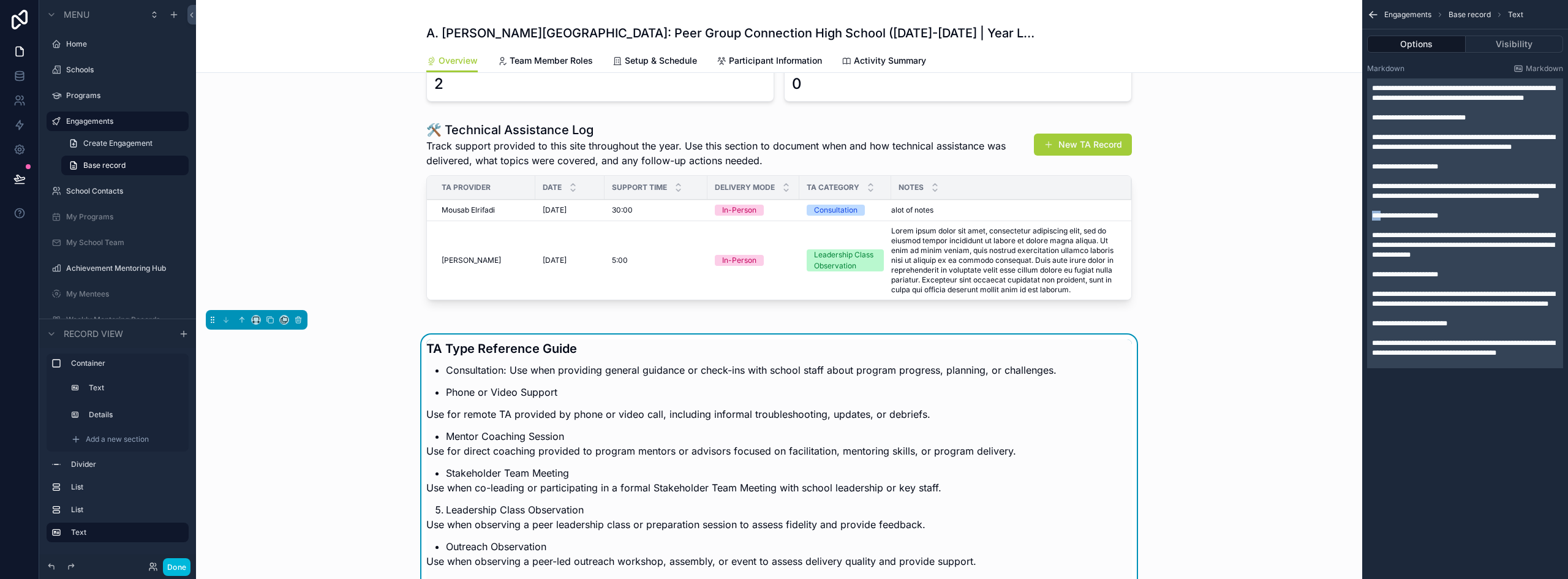
drag, startPoint x: 1380, startPoint y: 252, endPoint x: 1370, endPoint y: 252, distance: 10.0
click at [1370, 252] on div "**********" at bounding box center [1465, 255] width 196 height 720
drag, startPoint x: 1380, startPoint y: 313, endPoint x: 1373, endPoint y: 312, distance: 7.1
click at [1373, 278] on span "**********" at bounding box center [1405, 274] width 66 height 8
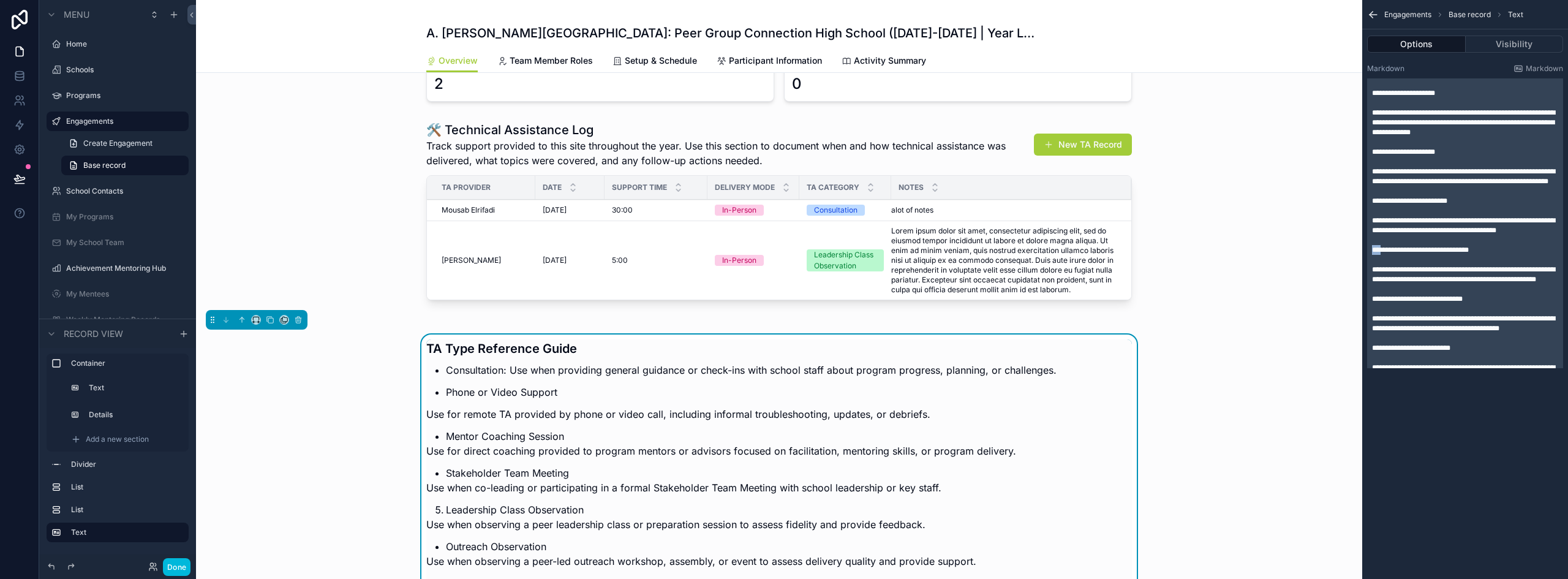
drag, startPoint x: 1383, startPoint y: 300, endPoint x: 1374, endPoint y: 300, distance: 9.0
click at [1374, 253] on span "**********" at bounding box center [1420, 250] width 97 height 8
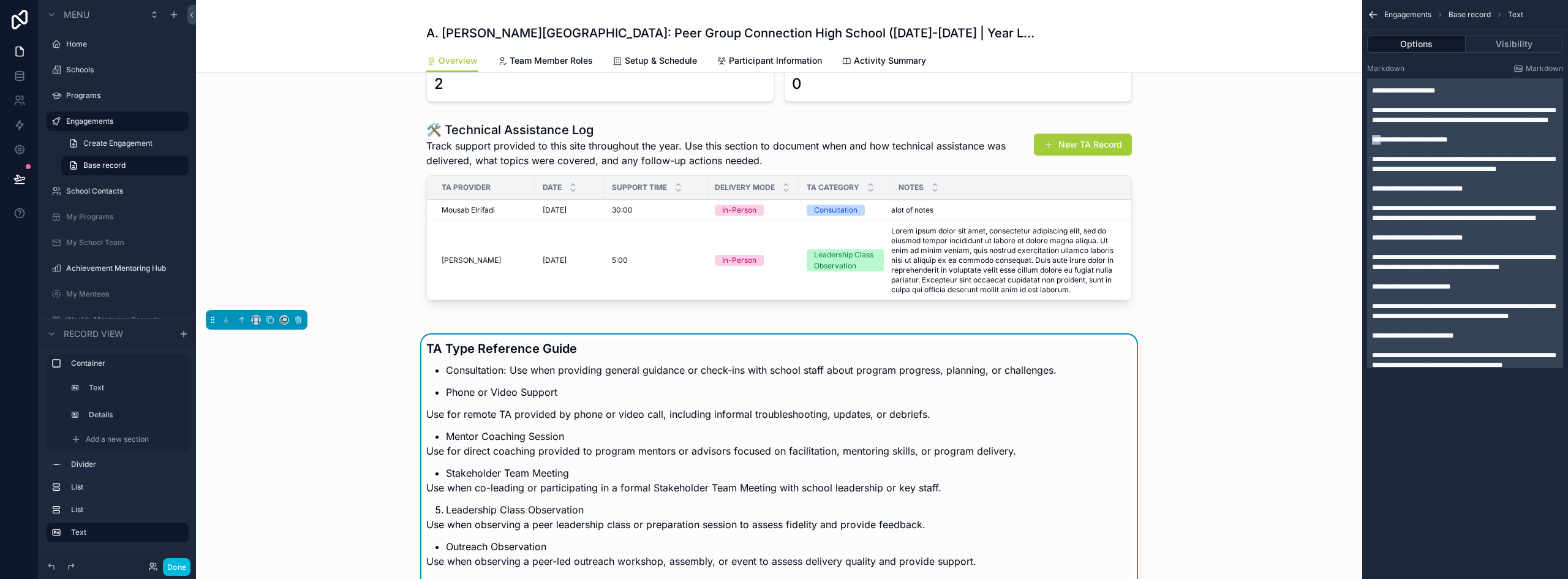
drag, startPoint x: 1380, startPoint y: 190, endPoint x: 1369, endPoint y: 190, distance: 11.0
click at [1369, 190] on div "**********" at bounding box center [1465, 71] width 196 height 720
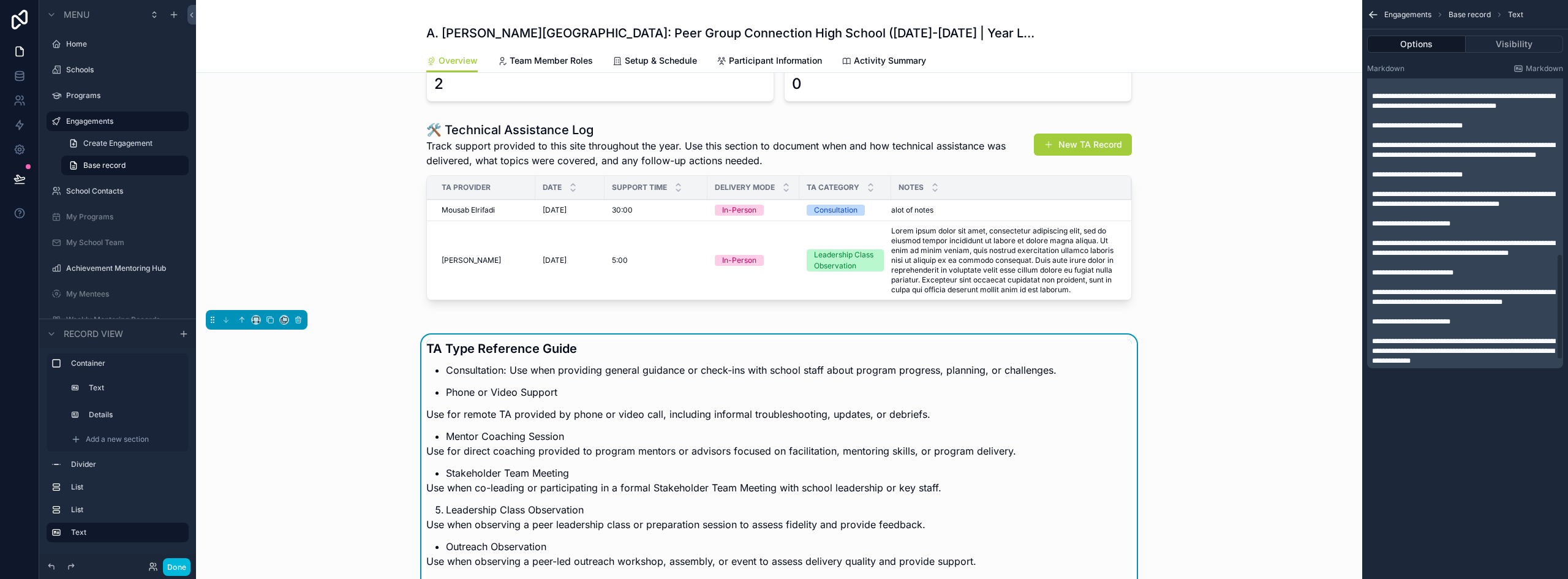
scroll to position [490, 0]
drag, startPoint x: 1382, startPoint y: 174, endPoint x: 1369, endPoint y: 174, distance: 13.0
click at [1369, 174] on div "**********" at bounding box center [1465, 8] width 196 height 720
drag, startPoint x: 1393, startPoint y: 225, endPoint x: 1373, endPoint y: 223, distance: 20.1
click at [1373, 223] on span "**********" at bounding box center [1411, 223] width 78 height 8
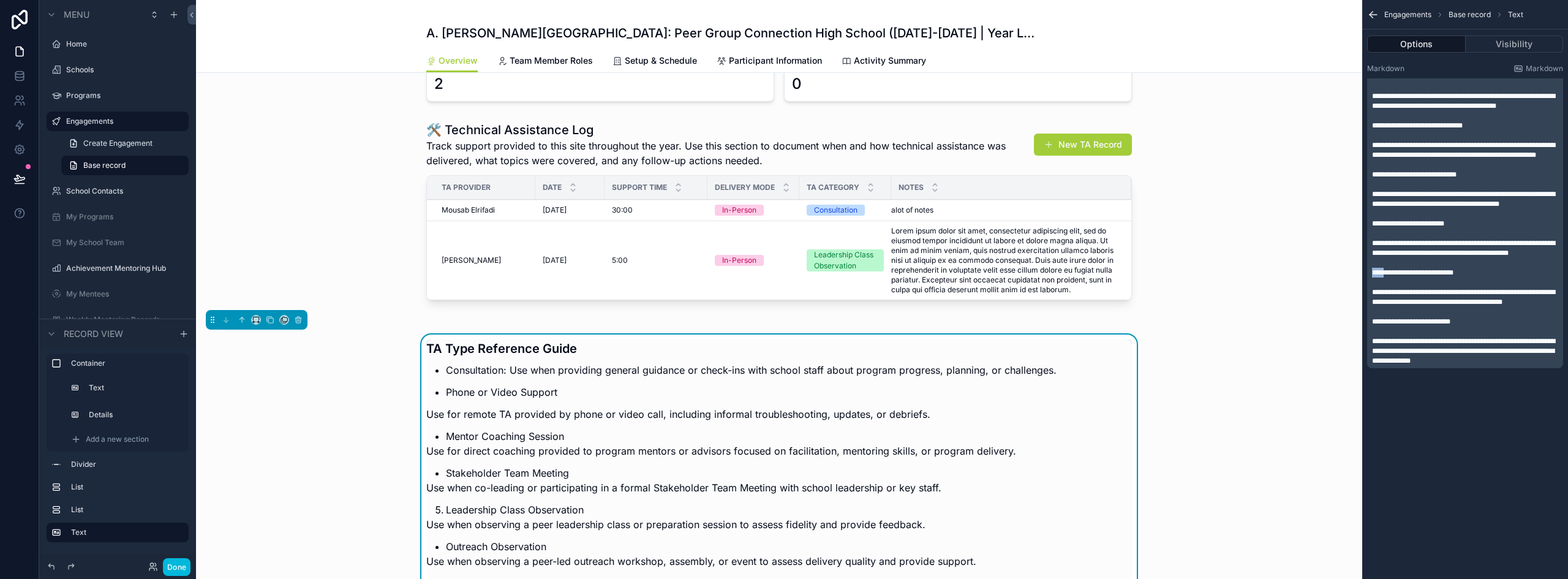
drag, startPoint x: 1385, startPoint y: 280, endPoint x: 1372, endPoint y: 279, distance: 13.0
click at [1372, 276] on span "**********" at bounding box center [1413, 273] width 82 height 8
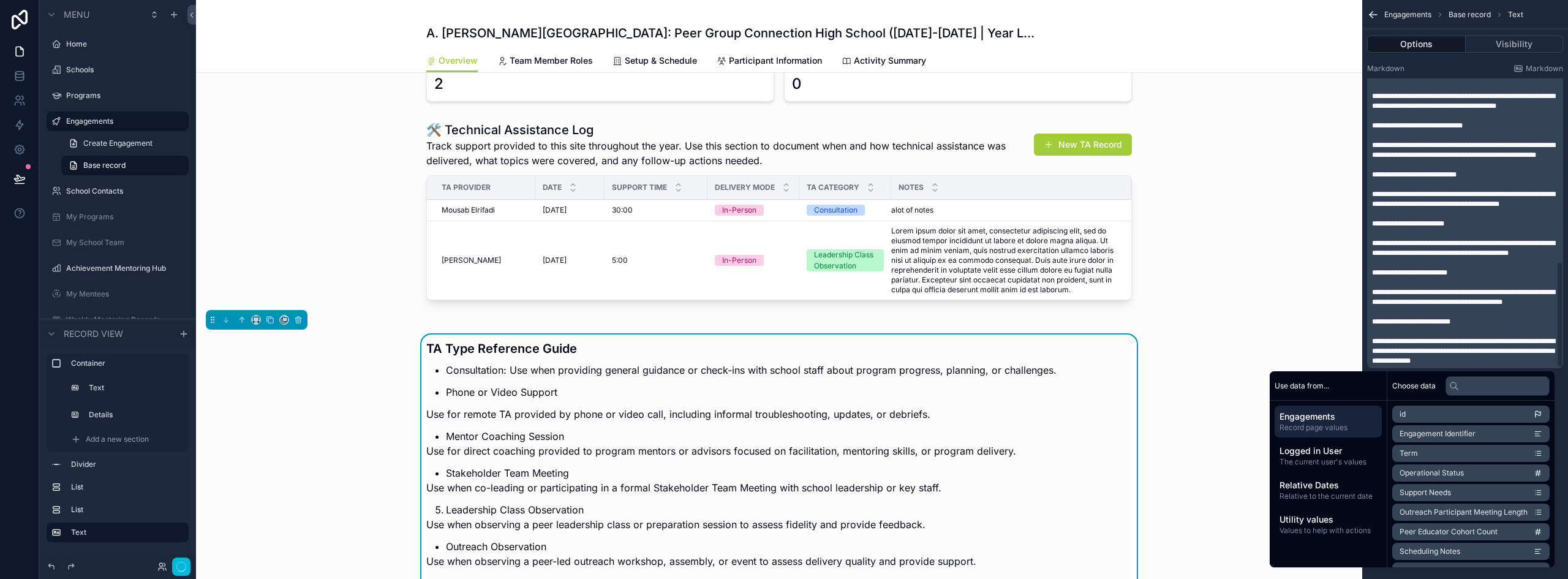
scroll to position [499, 0]
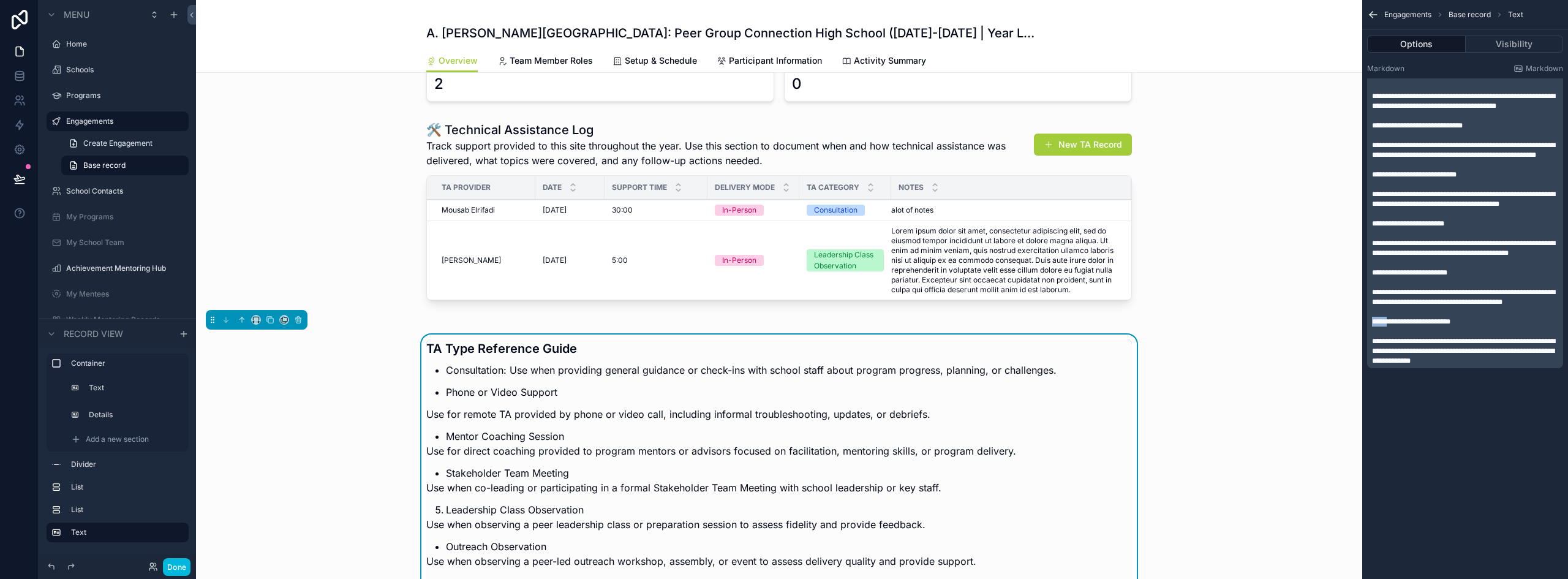
drag, startPoint x: 1387, startPoint y: 320, endPoint x: 1372, endPoint y: 319, distance: 15.0
click at [1372, 319] on div "**********" at bounding box center [1465, 8] width 196 height 720
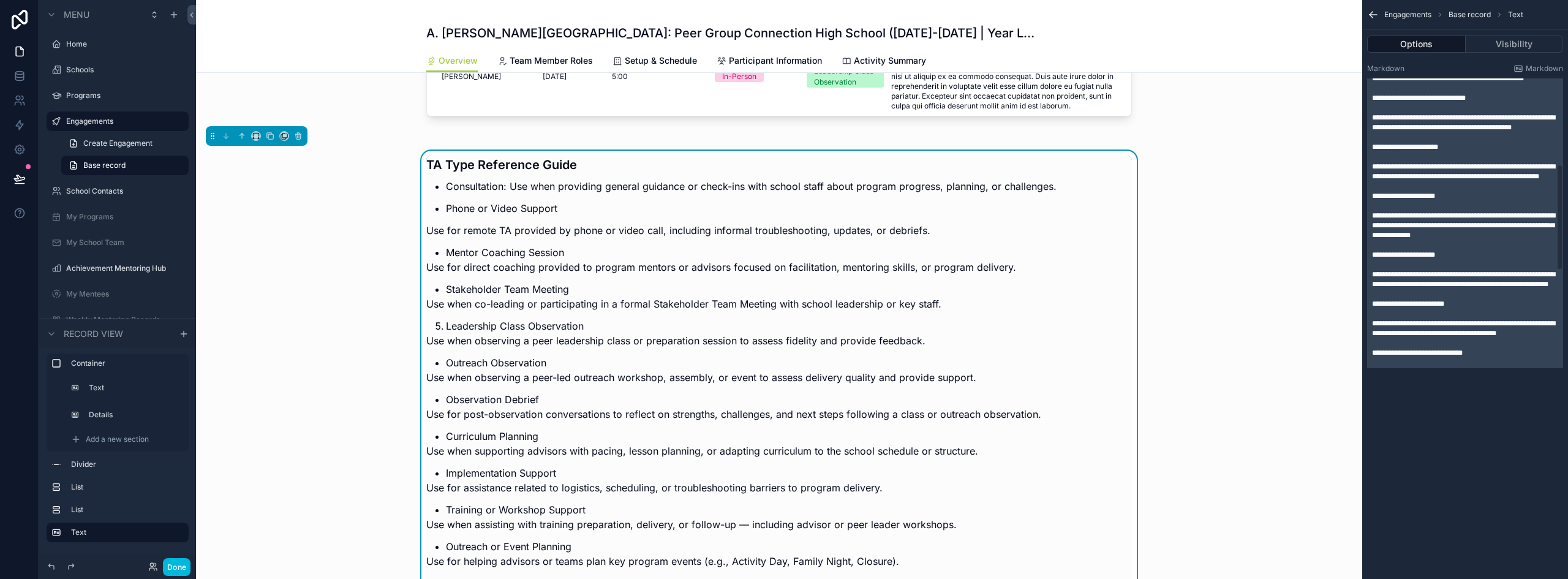
scroll to position [193, 0]
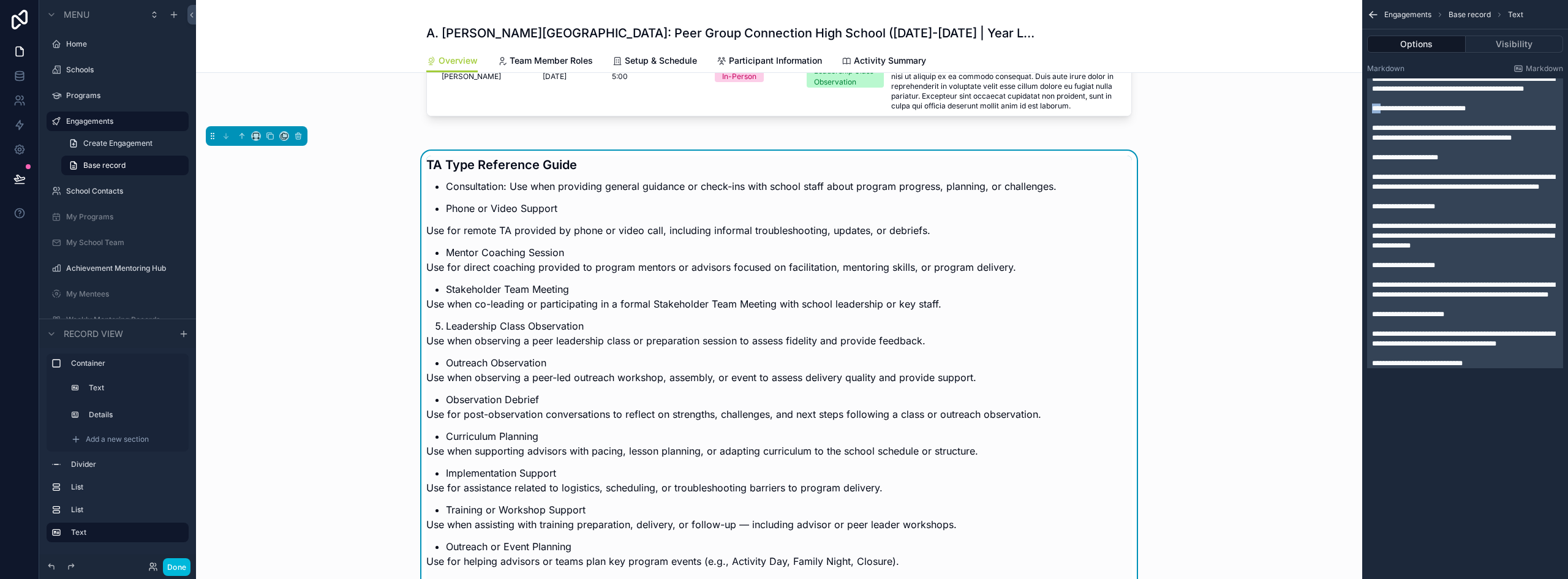
drag, startPoint x: 1380, startPoint y: 128, endPoint x: 1372, endPoint y: 126, distance: 8.2
click at [1372, 112] on span "**********" at bounding box center [1419, 109] width 93 height 8
click at [299, 139] on icon "scrollable content" at bounding box center [298, 136] width 8 height 8
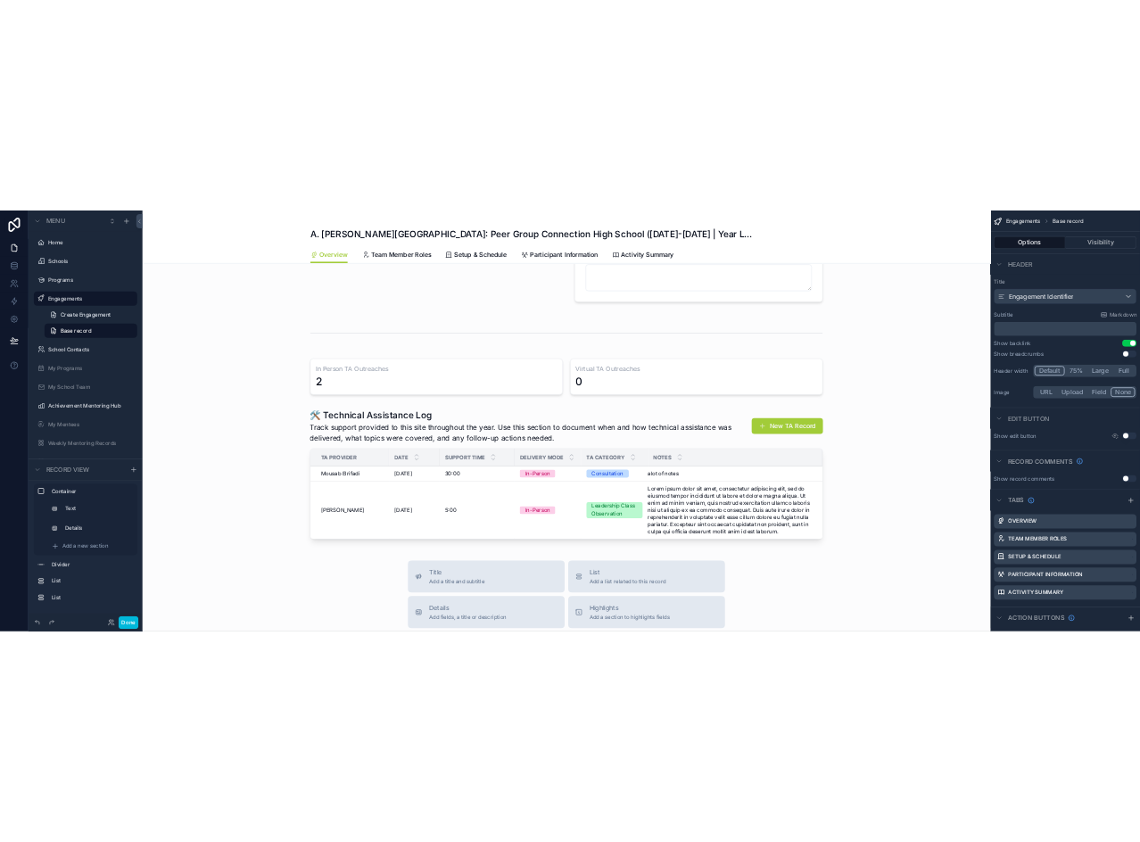
scroll to position [535, 0]
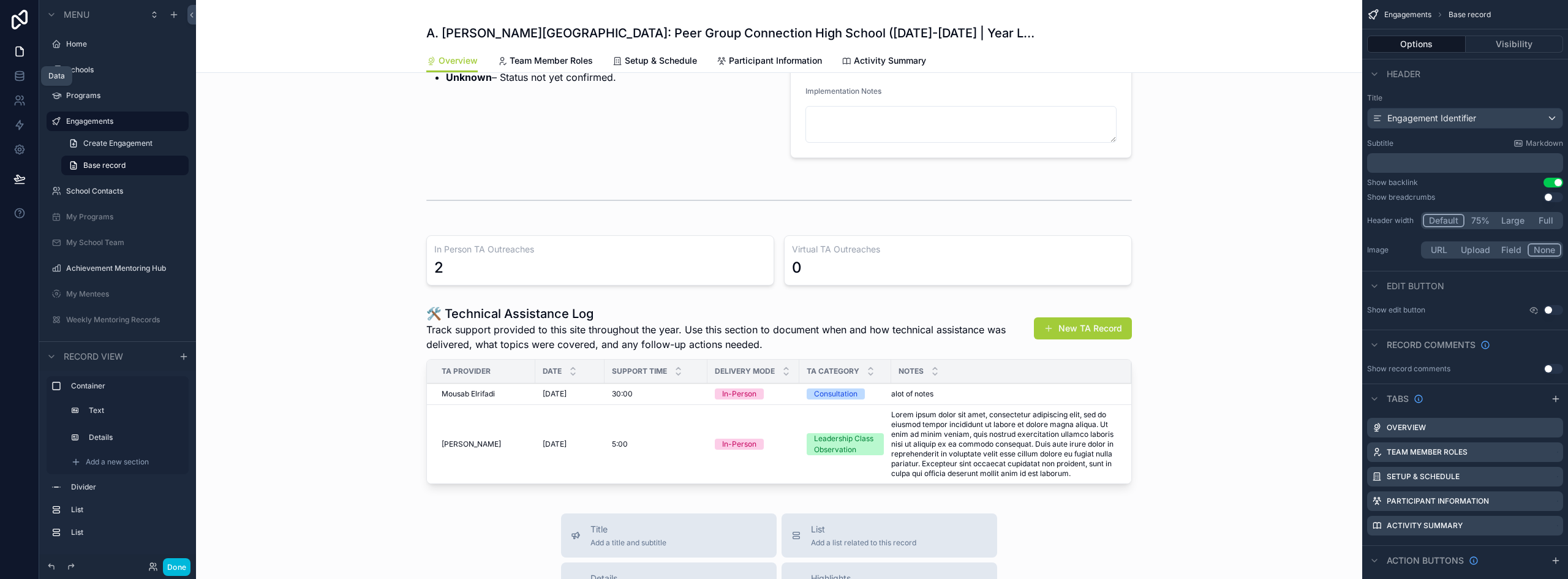
drag, startPoint x: 15, startPoint y: 68, endPoint x: 25, endPoint y: 69, distance: 10.0
click at [15, 68] on link at bounding box center [19, 76] width 38 height 25
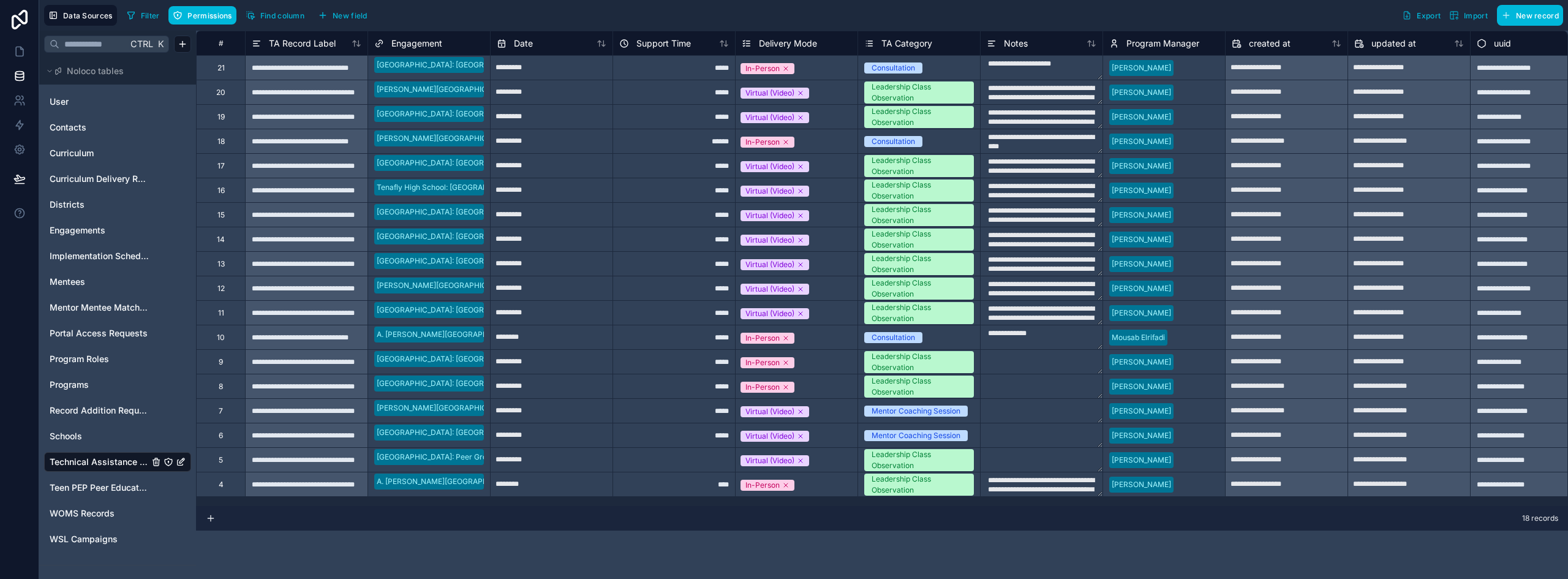
click at [85, 232] on span "Engagements" at bounding box center [77, 230] width 56 height 12
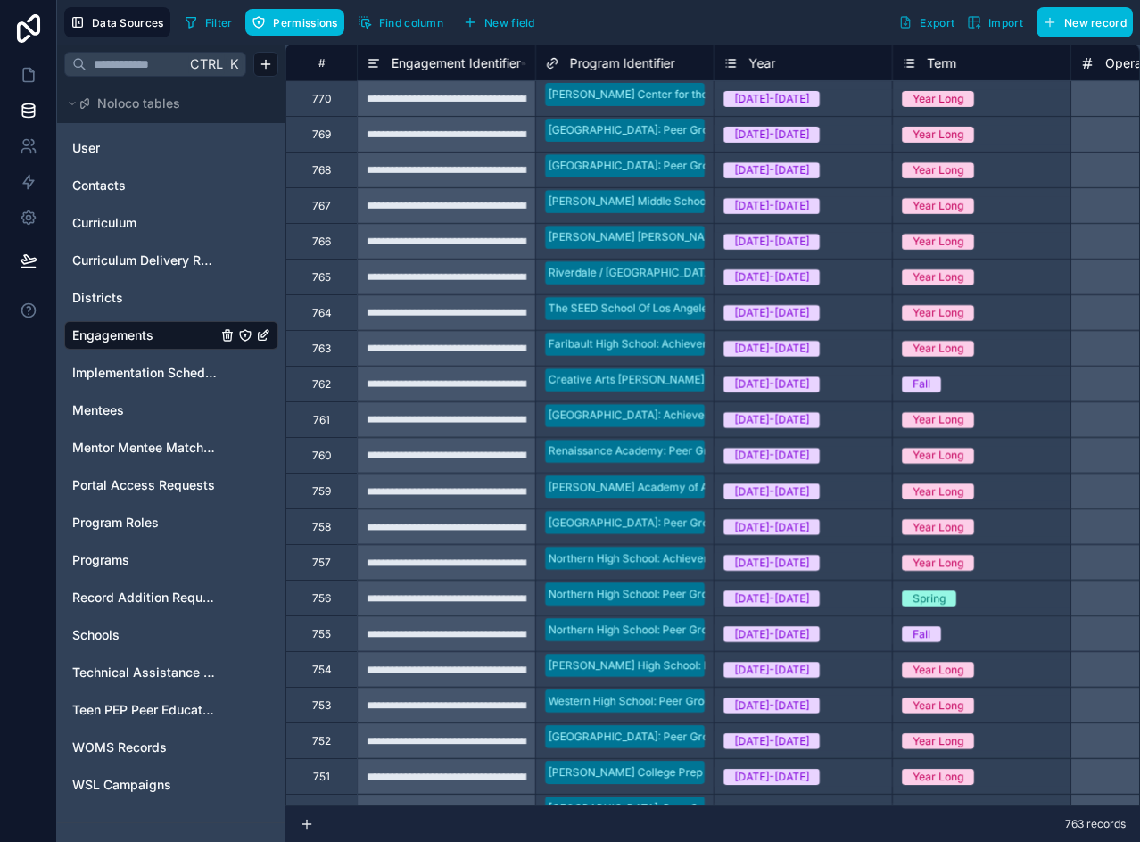
click at [491, 24] on span "New field" at bounding box center [509, 22] width 51 height 13
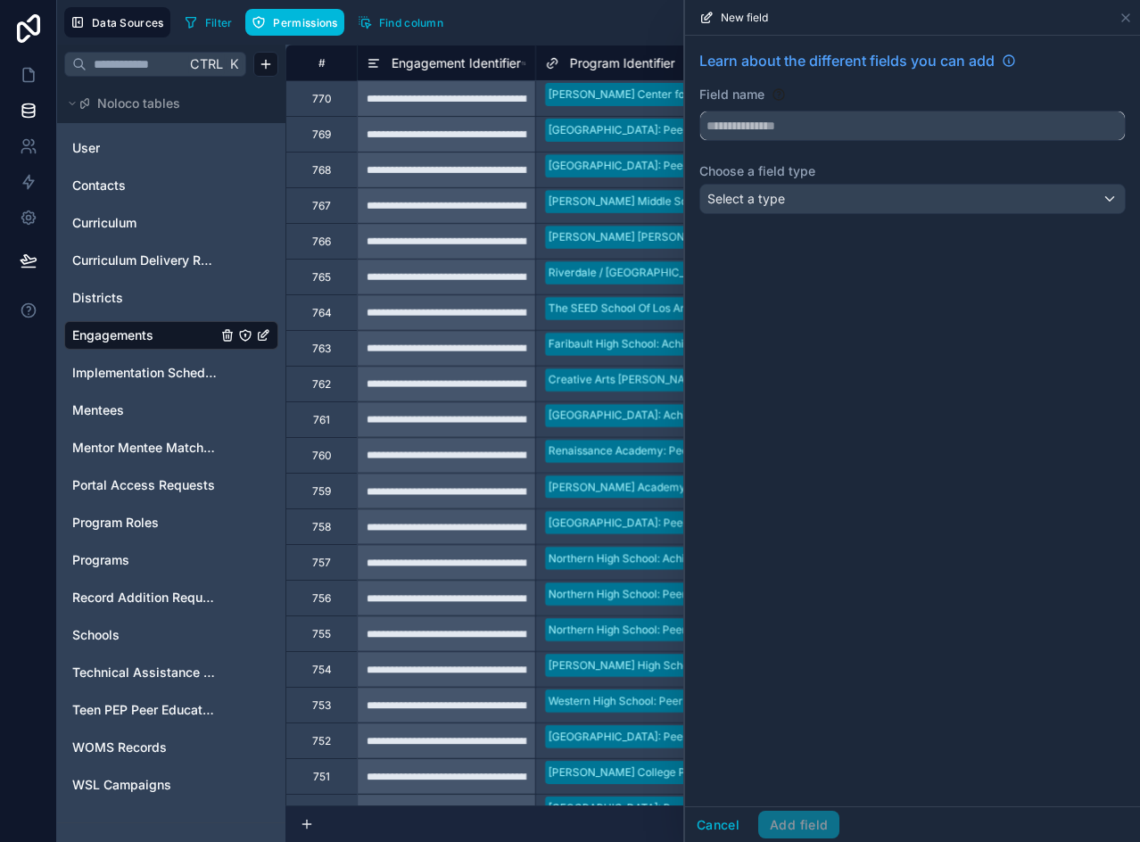
click at [744, 120] on input "text" at bounding box center [912, 125] width 425 height 29
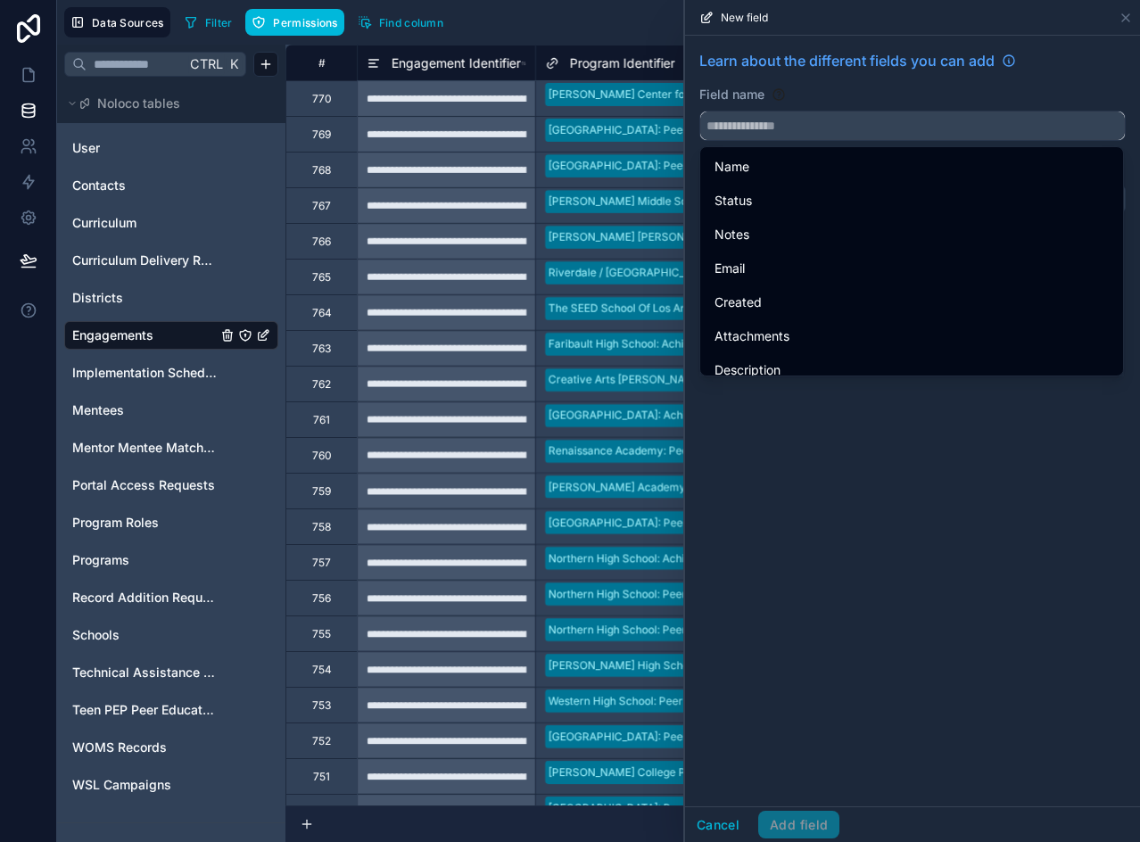
paste input "**********"
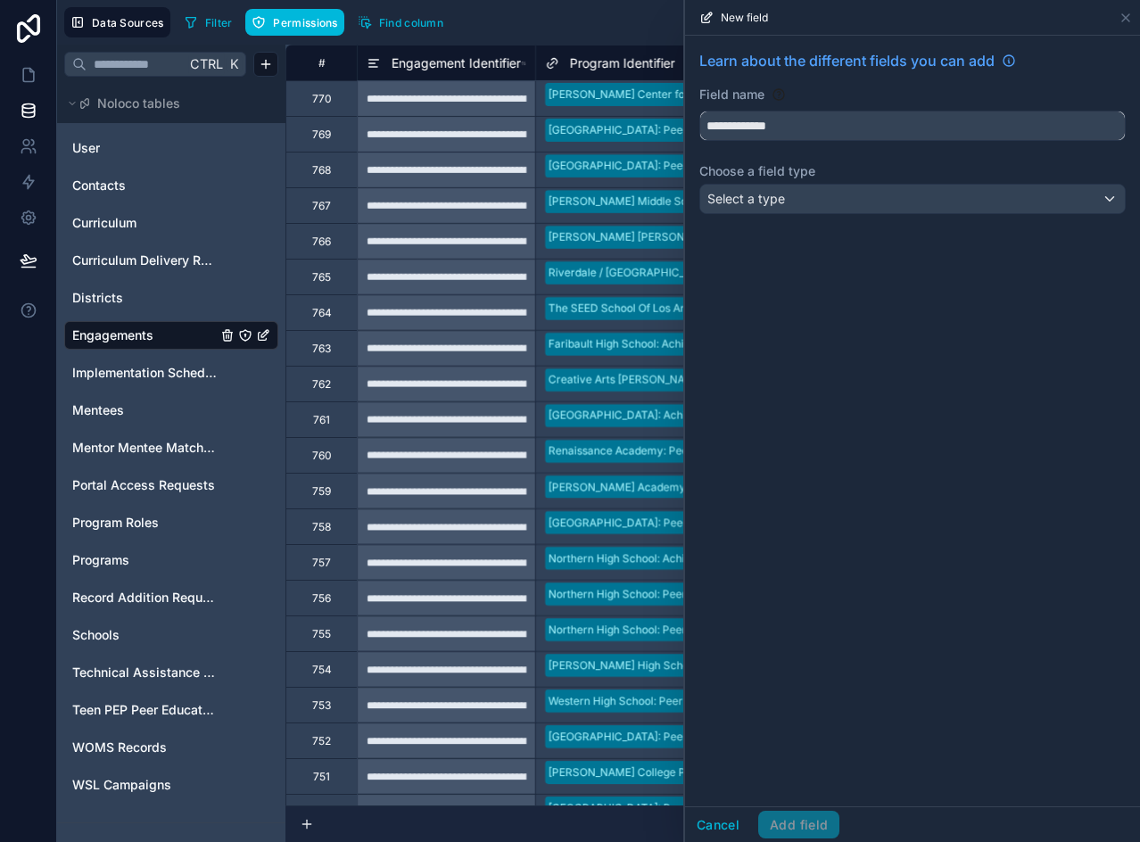
type input "**********"
click at [832, 206] on div "Select a type" at bounding box center [912, 199] width 425 height 29
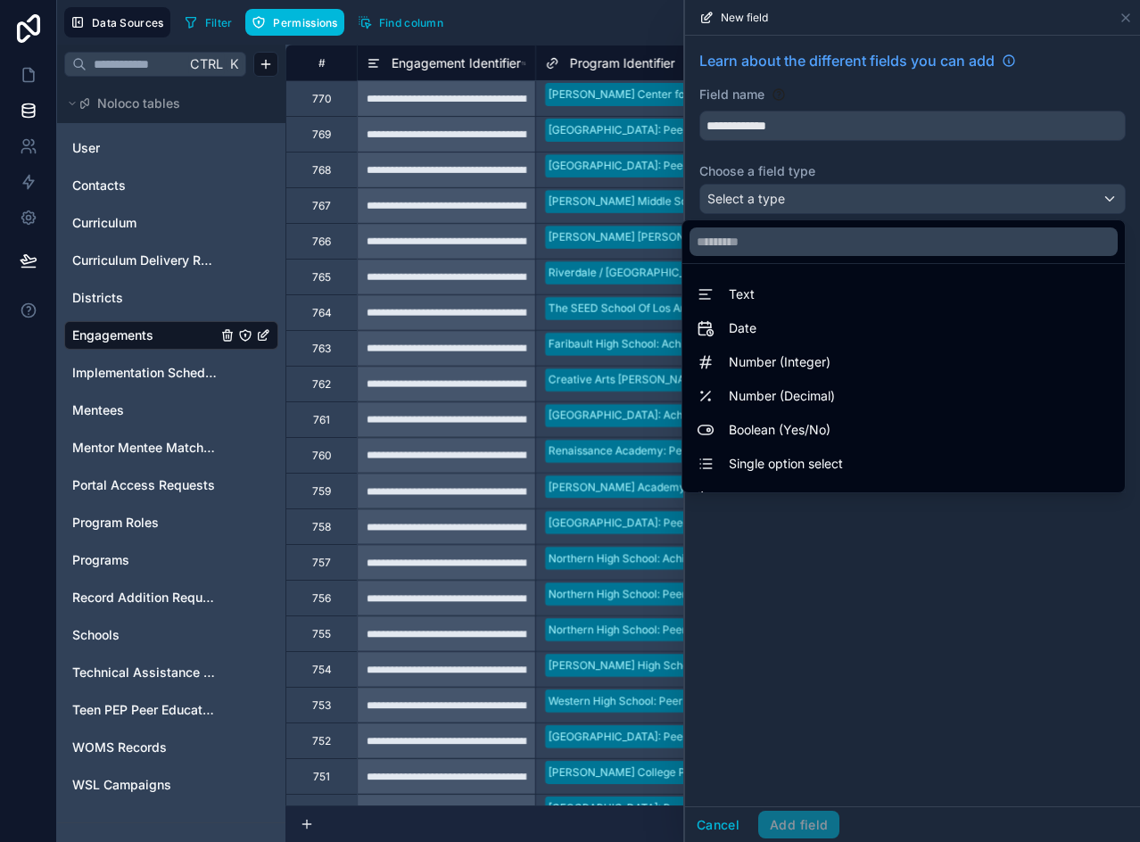
click at [787, 360] on span "Number (Integer)" at bounding box center [780, 361] width 102 height 21
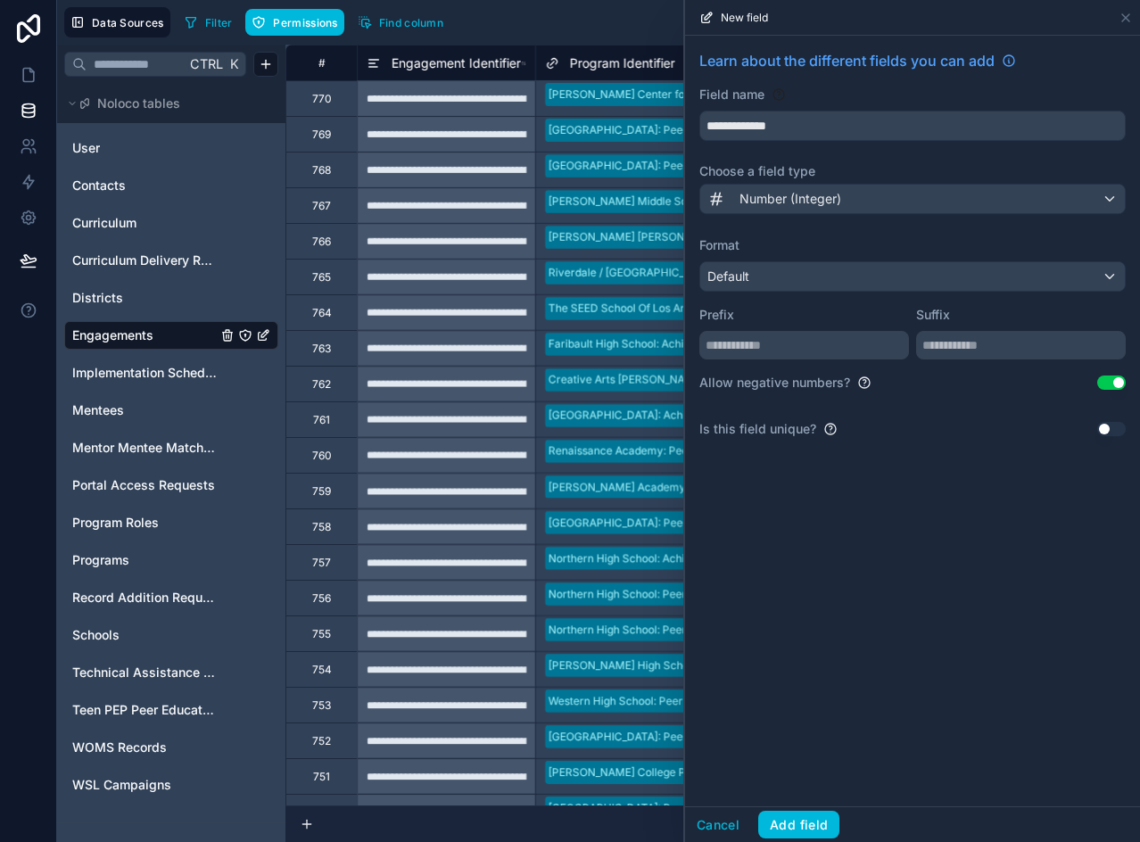
click at [1108, 383] on button "Use setting" at bounding box center [1111, 383] width 29 height 14
click at [804, 132] on input "**********" at bounding box center [912, 125] width 425 height 29
click at [775, 821] on button "Add field" at bounding box center [798, 825] width 81 height 29
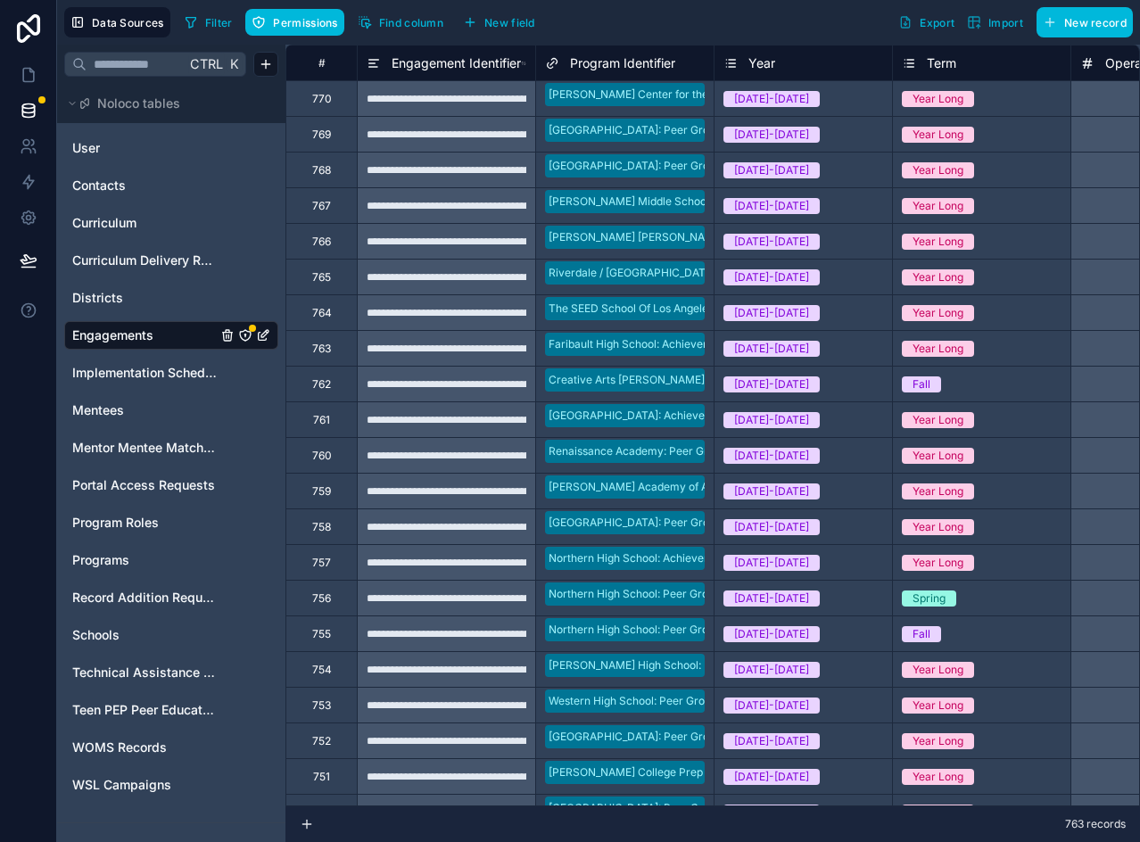
click at [517, 23] on span "New field" at bounding box center [509, 22] width 51 height 13
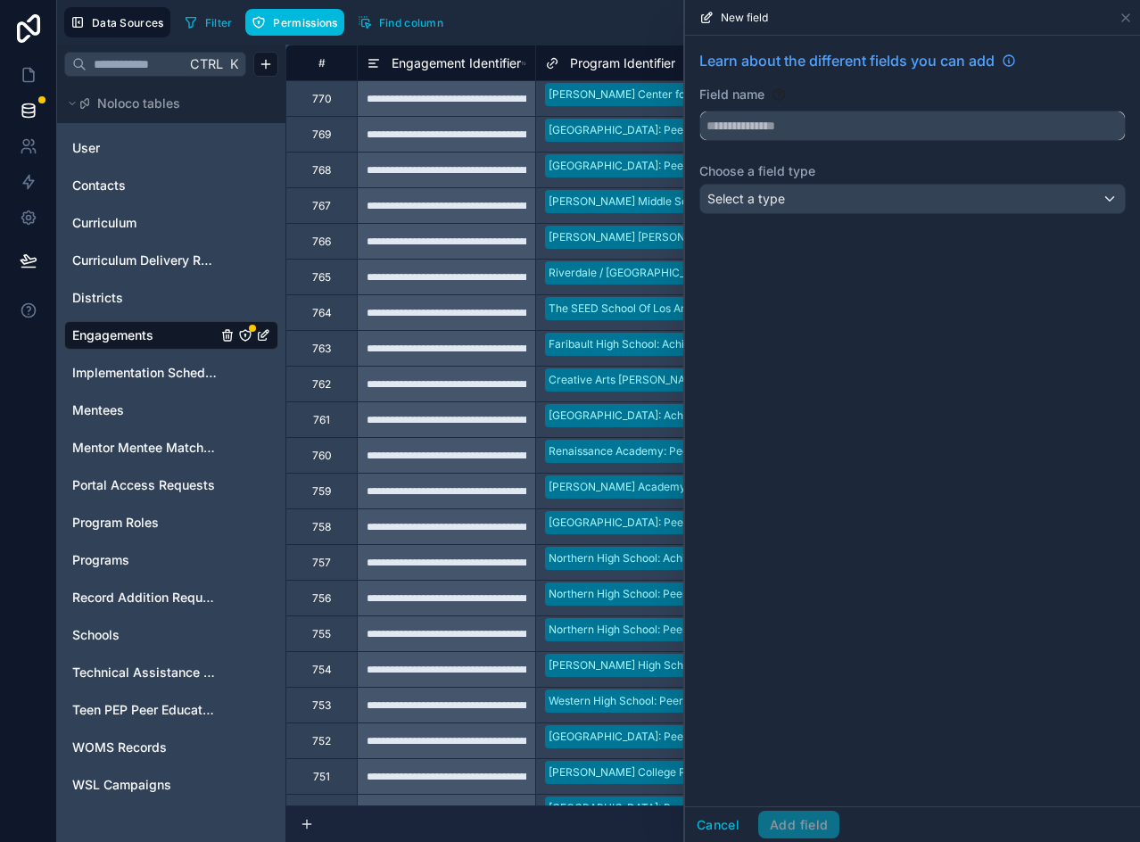
click at [748, 127] on input "text" at bounding box center [912, 125] width 425 height 29
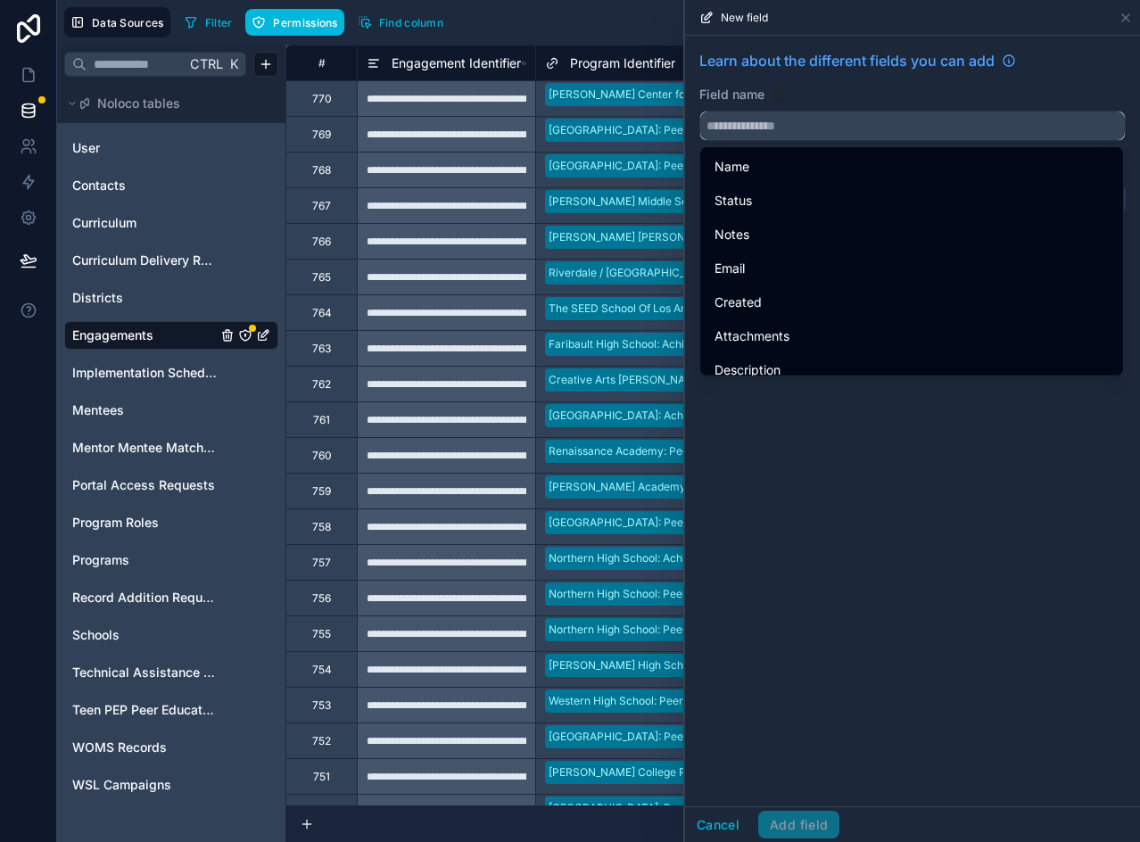
paste input "**********"
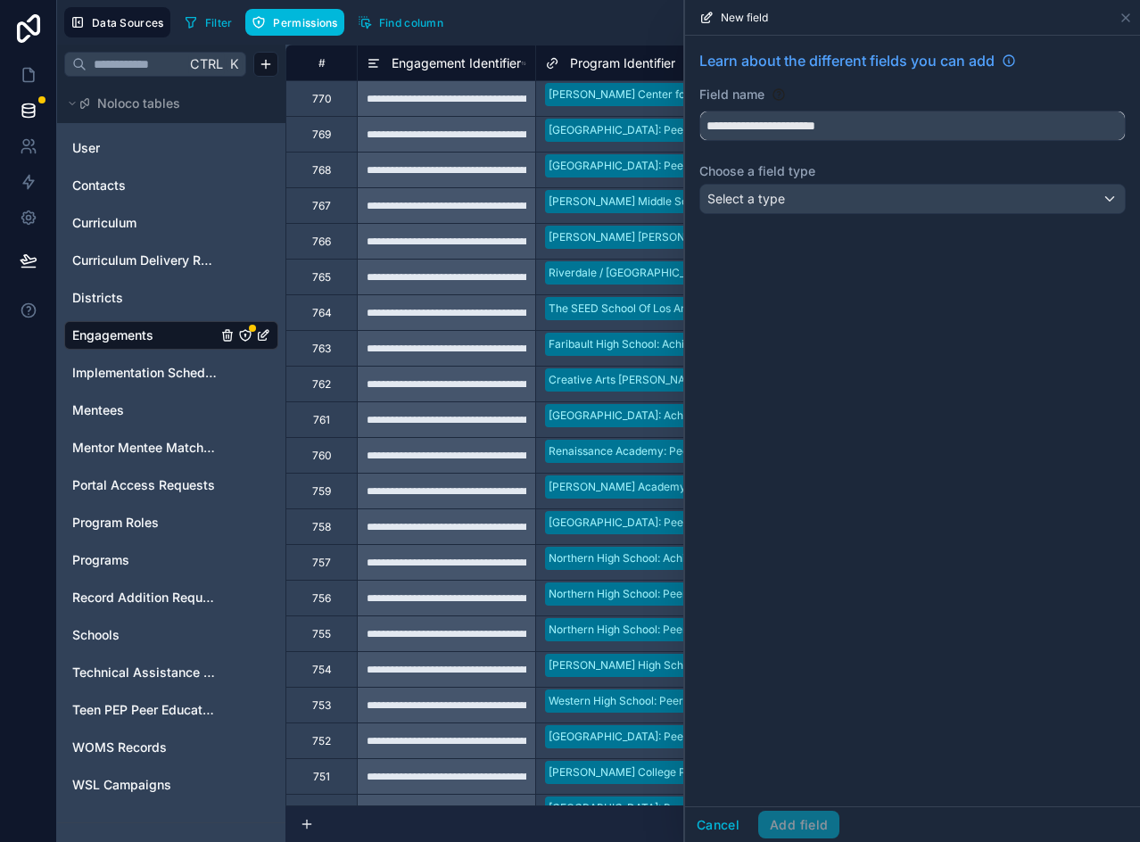
type input "**********"
click at [886, 200] on div "Select a type" at bounding box center [912, 199] width 425 height 29
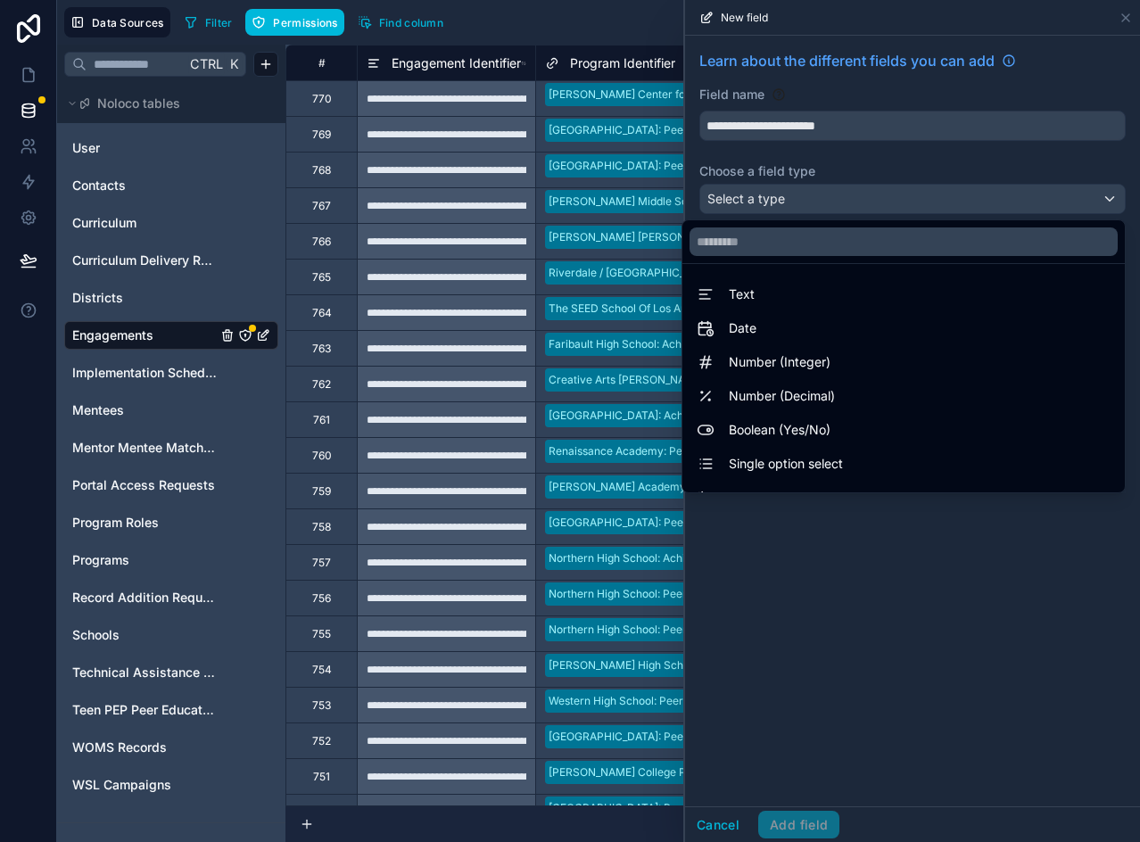
click at [782, 374] on div "Number (Integer)" at bounding box center [903, 362] width 435 height 32
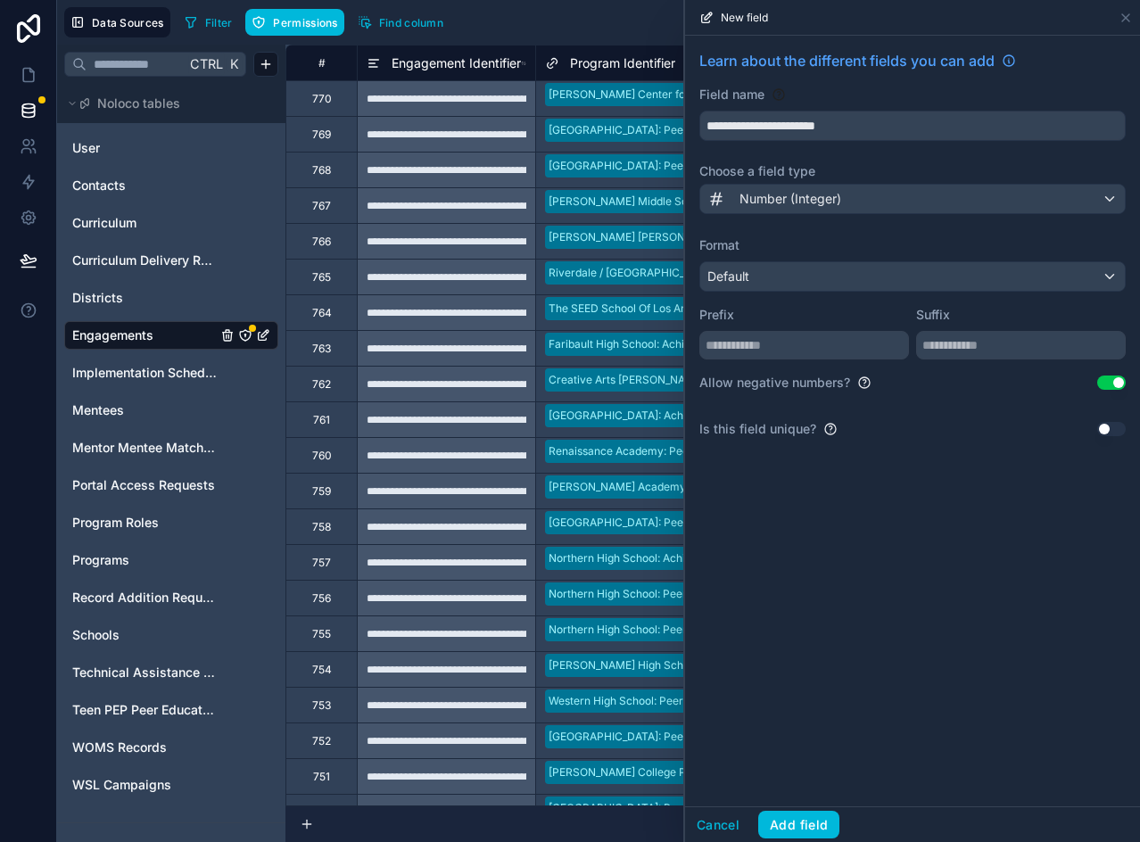
click at [1110, 385] on button "Use setting" at bounding box center [1111, 383] width 29 height 14
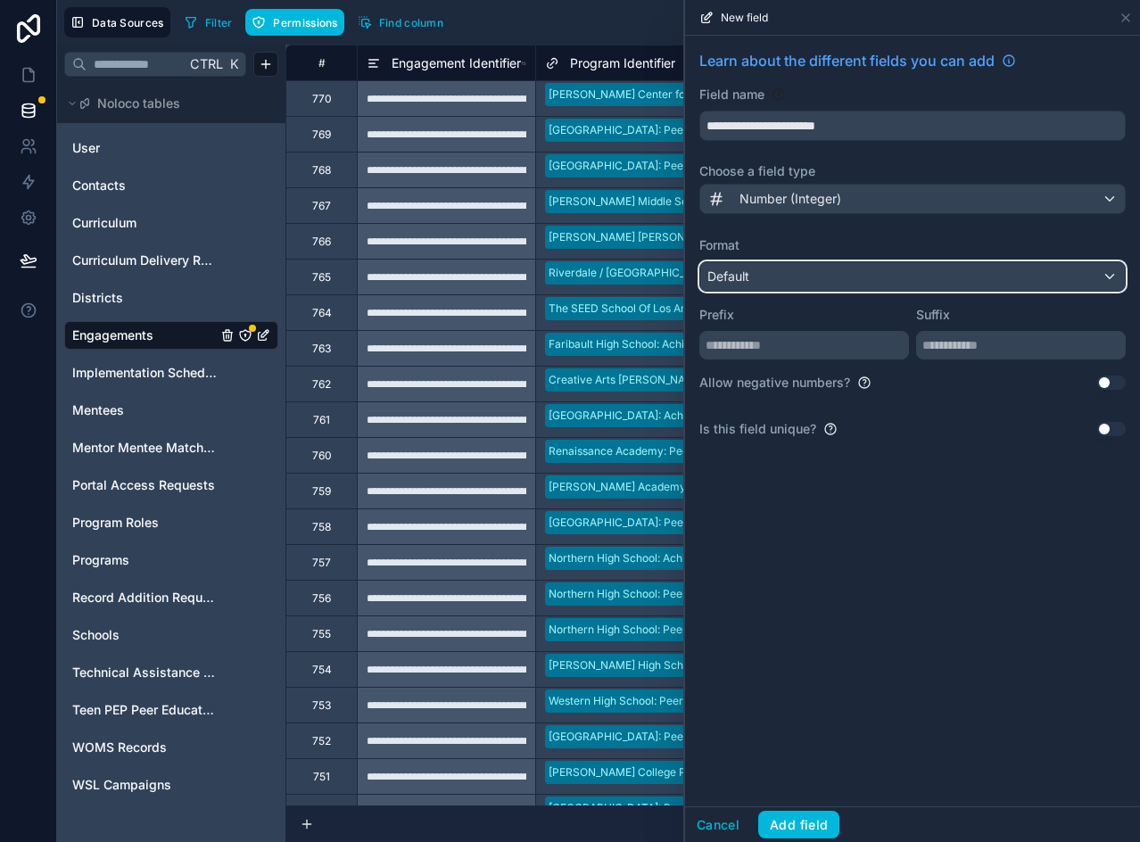
click at [749, 267] on div "Default" at bounding box center [912, 276] width 425 height 29
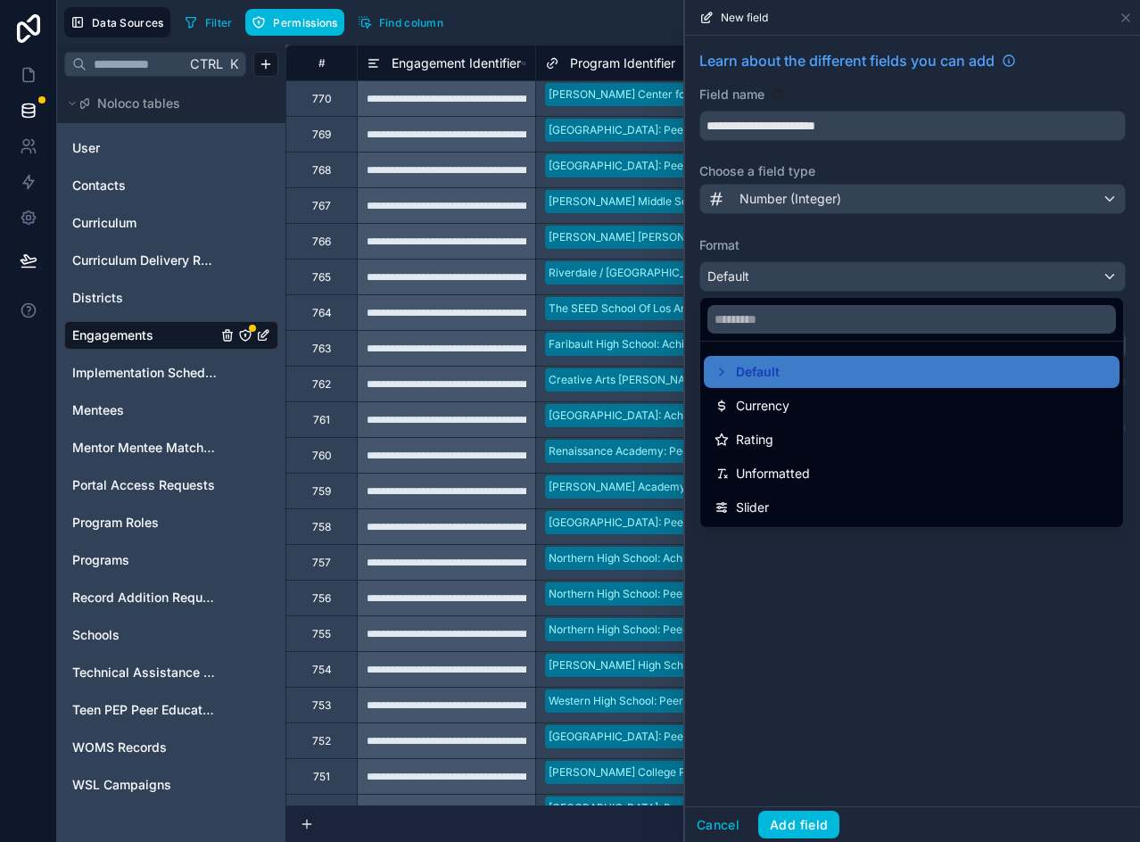
click at [820, 249] on div at bounding box center [912, 421] width 455 height 842
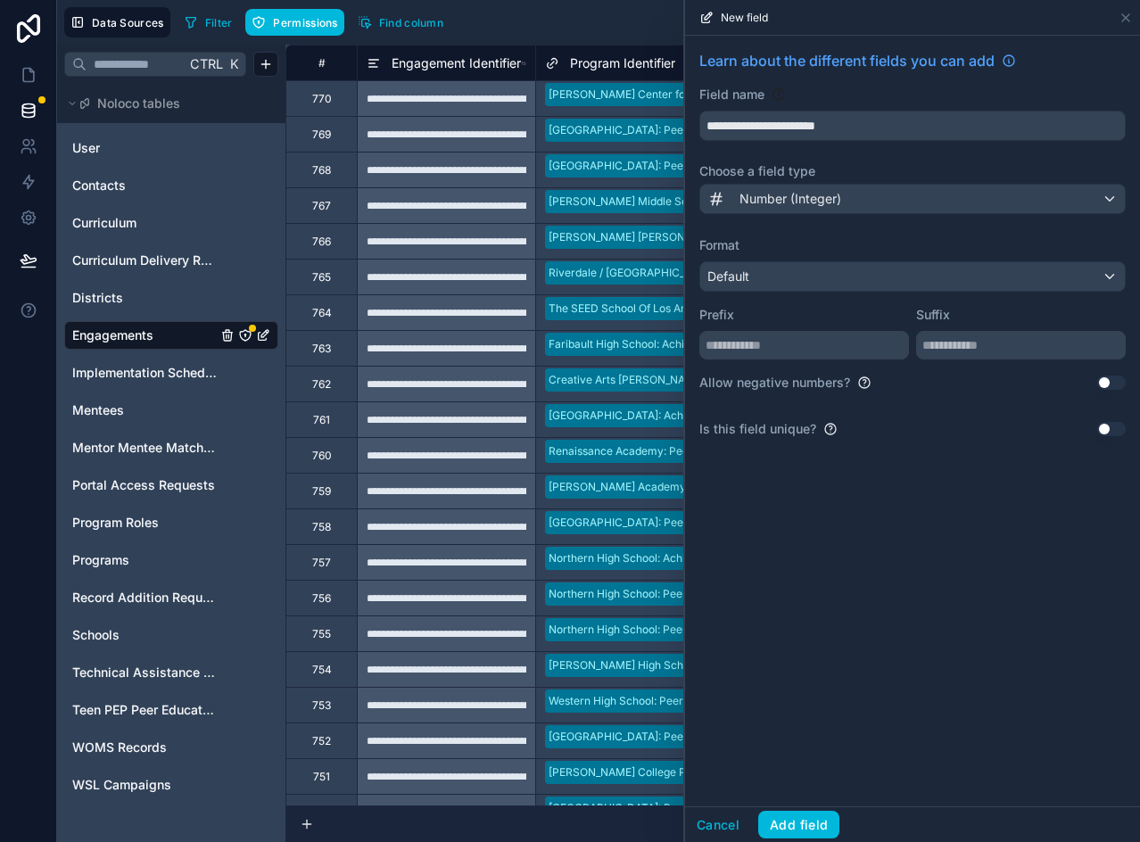
click at [801, 817] on button "Add field" at bounding box center [798, 825] width 81 height 29
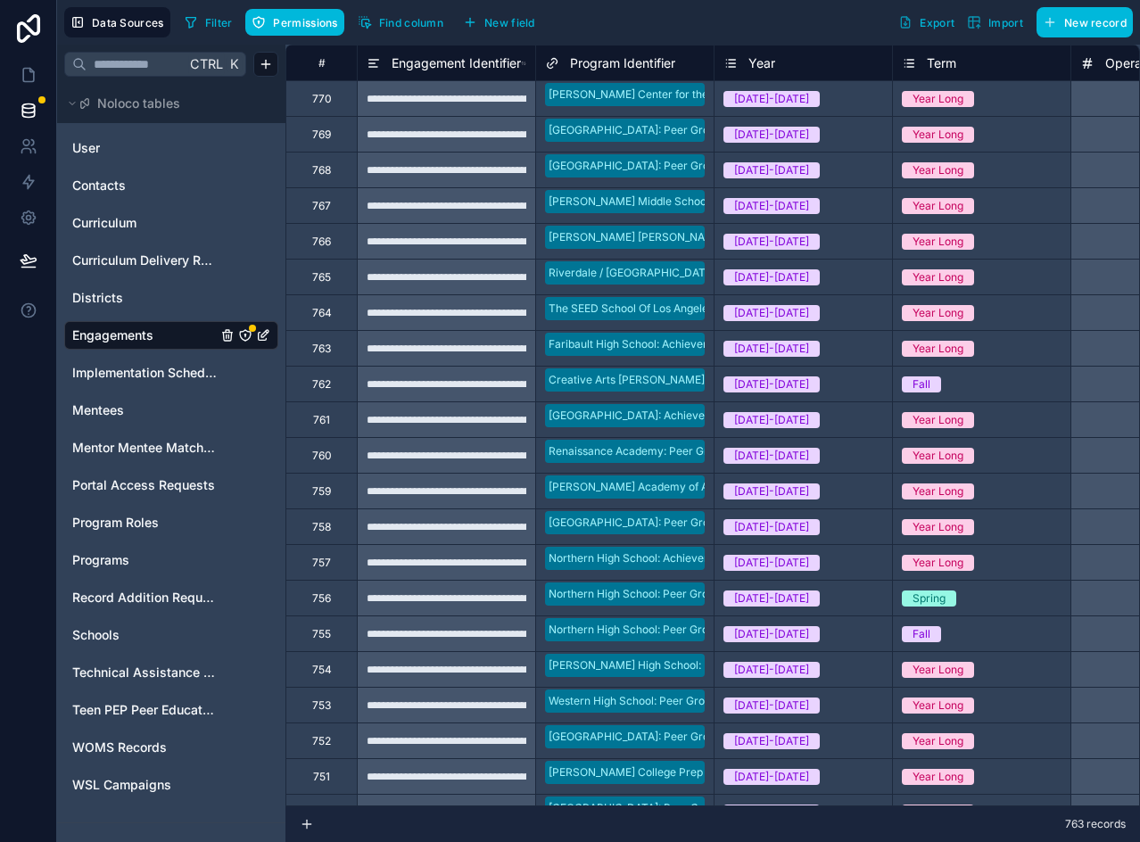
click at [497, 16] on span "New field" at bounding box center [509, 22] width 51 height 13
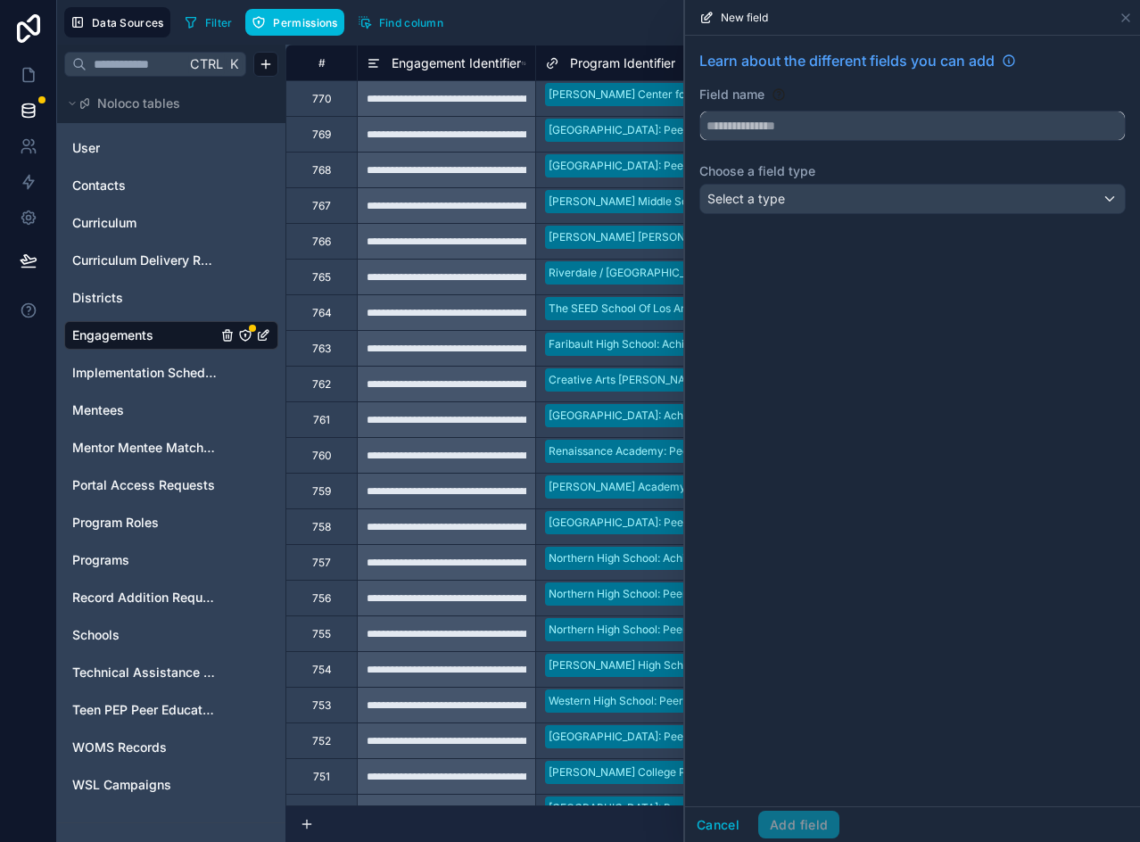
click at [814, 129] on input "text" at bounding box center [912, 125] width 425 height 29
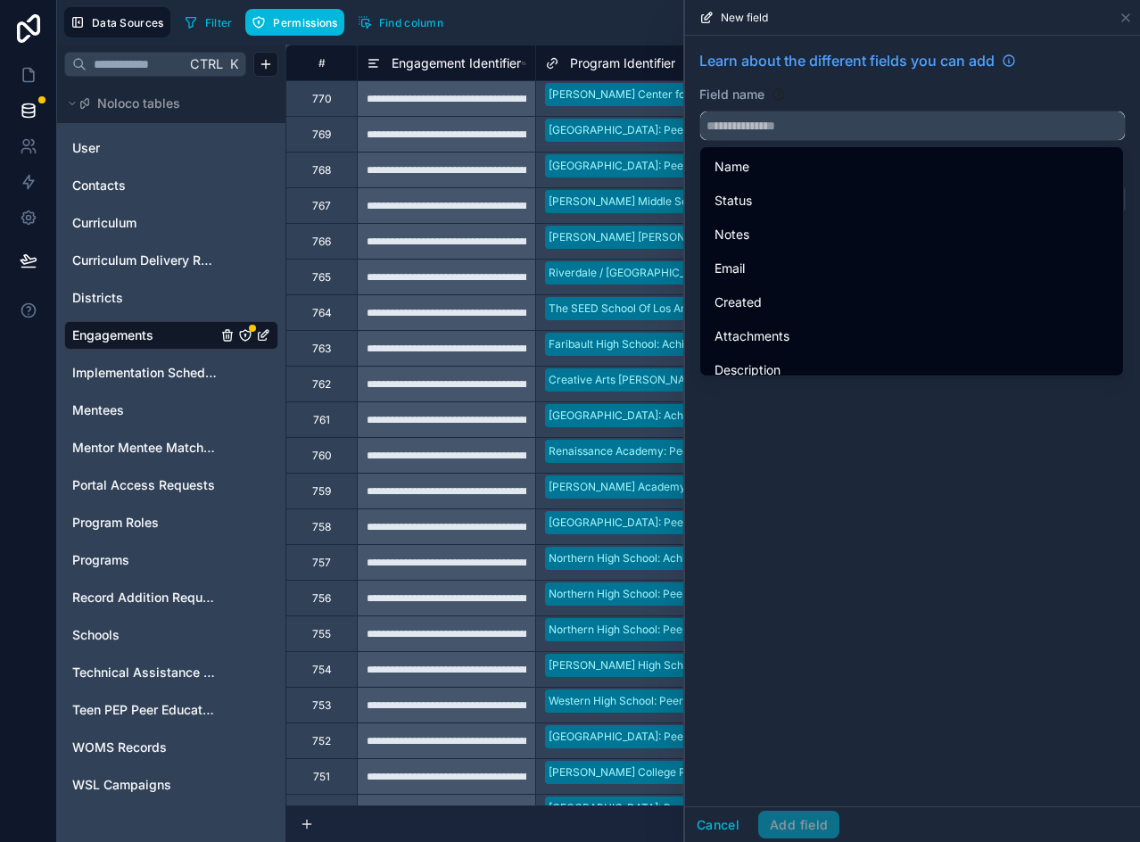
paste input "**********"
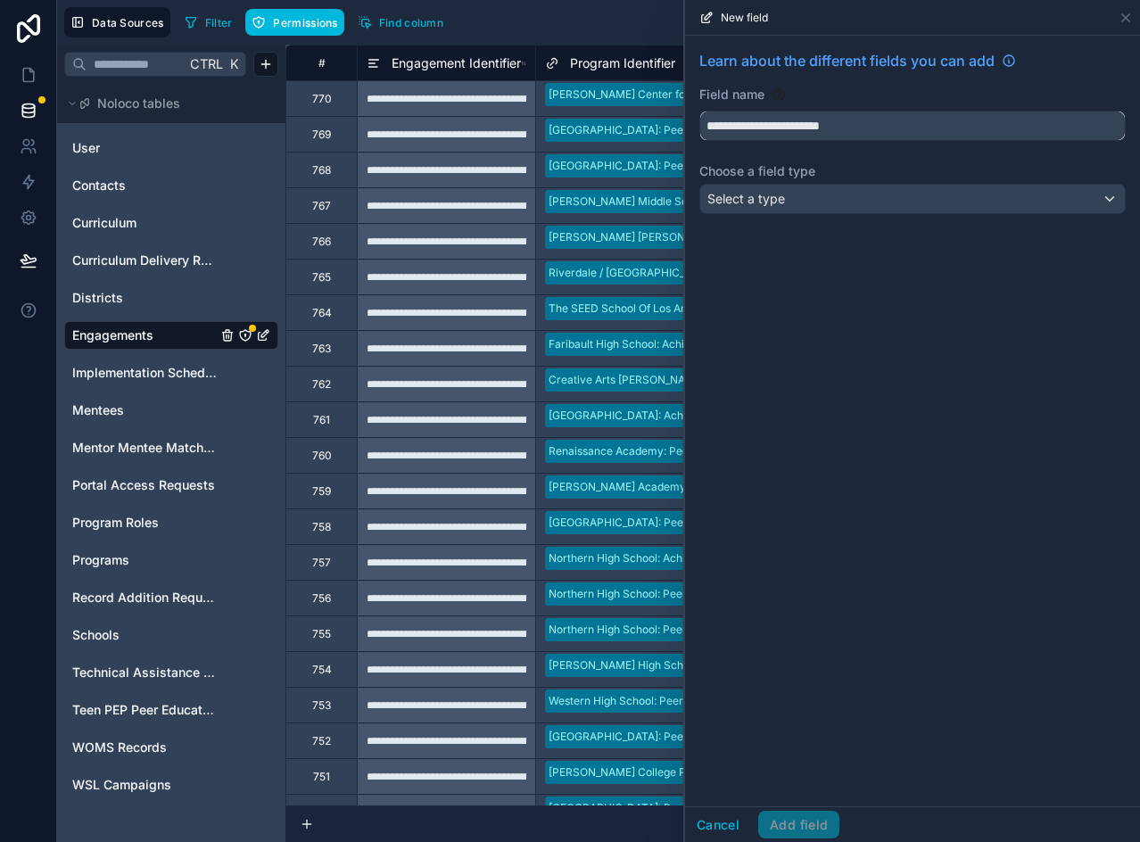
type input "**********"
click at [813, 207] on div "Select a type" at bounding box center [912, 199] width 425 height 29
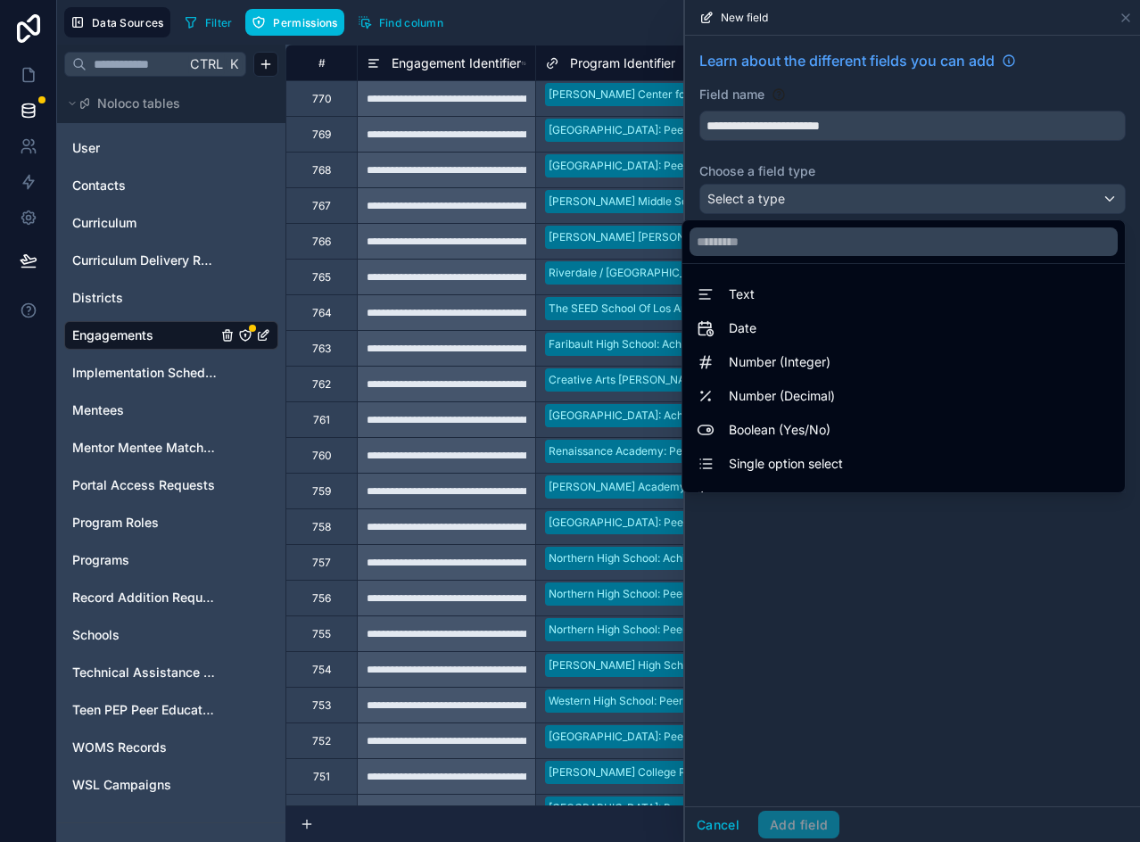
click at [774, 370] on span "Number (Integer)" at bounding box center [780, 361] width 102 height 21
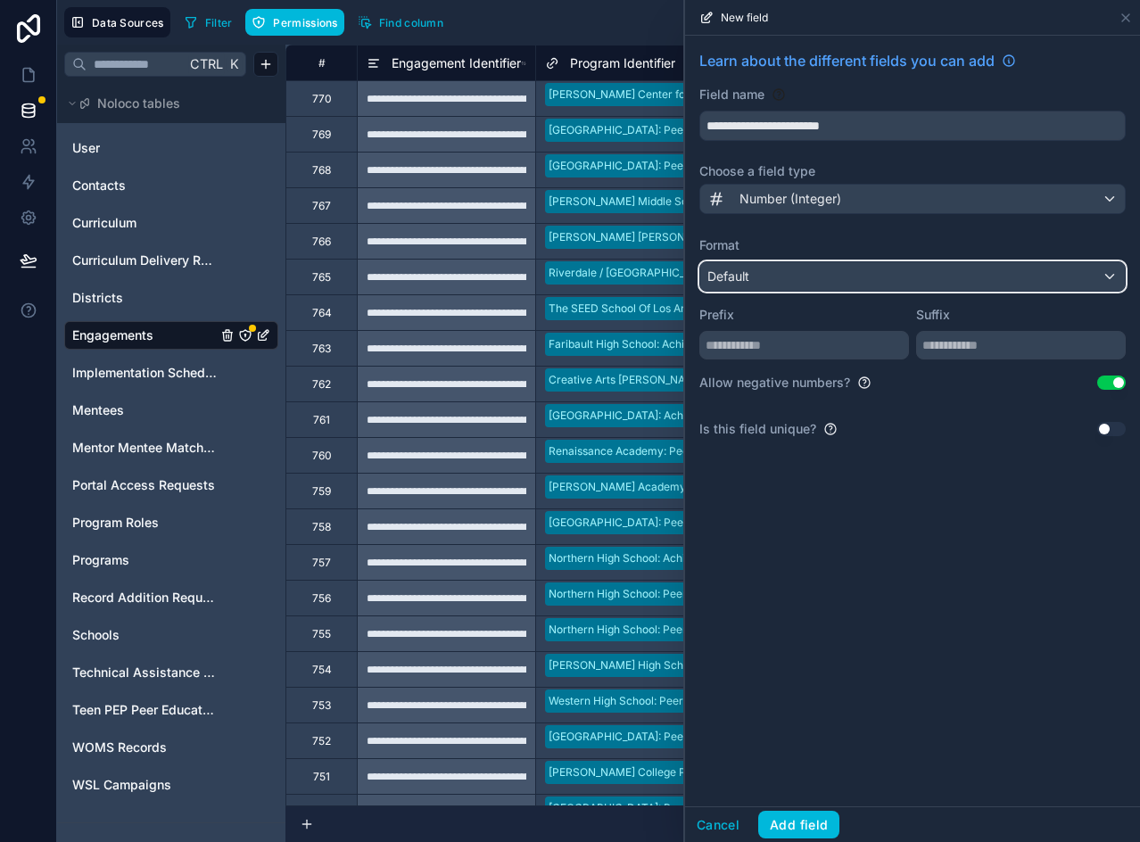
click at [807, 272] on div "Default" at bounding box center [912, 276] width 425 height 29
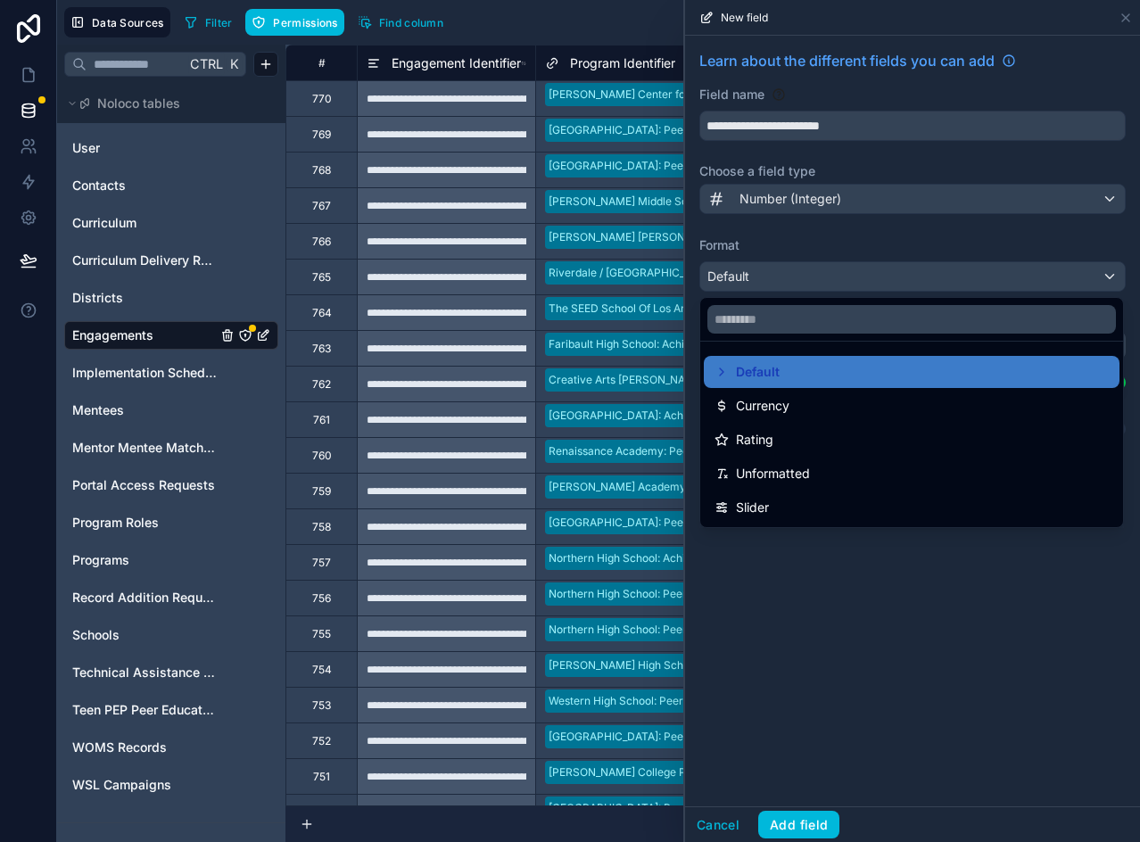
drag, startPoint x: 935, startPoint y: 636, endPoint x: 1076, endPoint y: 491, distance: 201.8
click at [935, 631] on div at bounding box center [912, 421] width 455 height 842
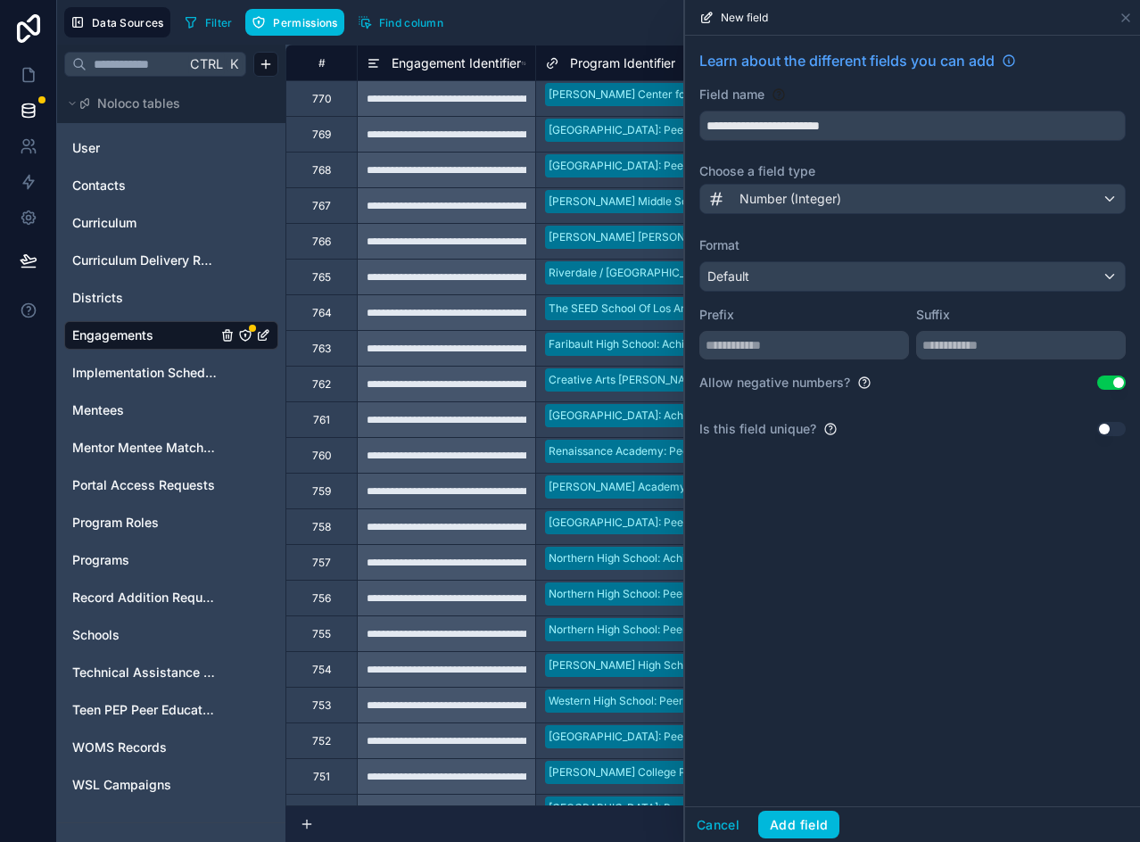
click at [1113, 382] on button "Use setting" at bounding box center [1111, 383] width 29 height 14
click at [789, 813] on button "Add field" at bounding box center [798, 825] width 81 height 29
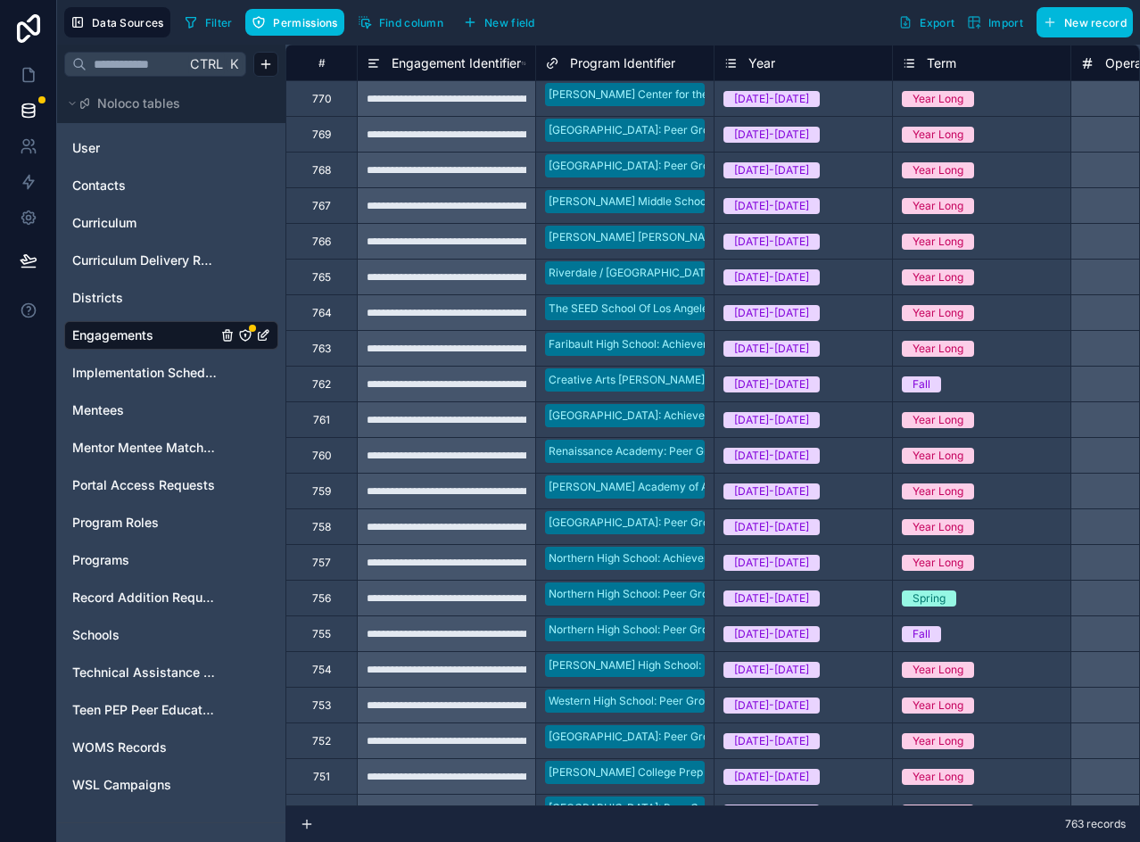
click at [513, 24] on span "New field" at bounding box center [509, 22] width 51 height 13
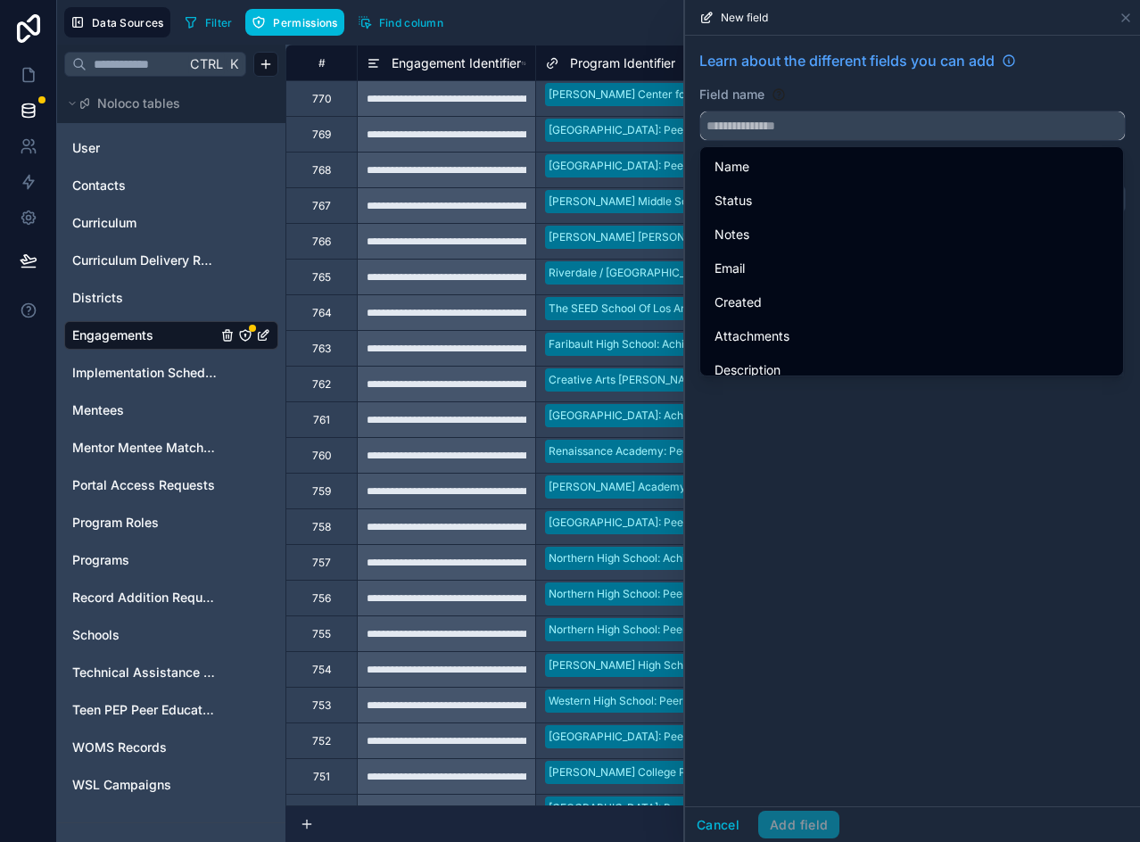
click at [765, 125] on input "text" at bounding box center [912, 125] width 425 height 29
paste input "**********"
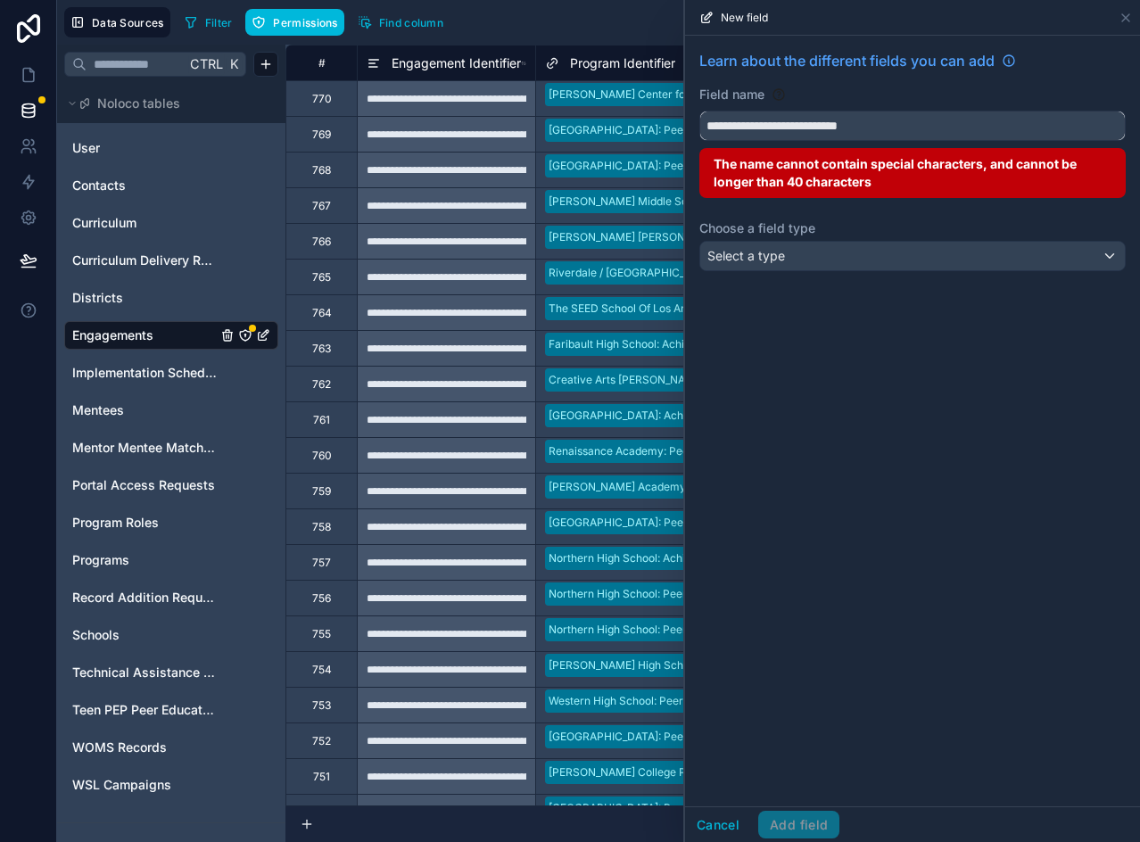
drag, startPoint x: 749, startPoint y: 126, endPoint x: 766, endPoint y: 112, distance: 21.6
click at [749, 125] on input "**********" at bounding box center [912, 125] width 425 height 29
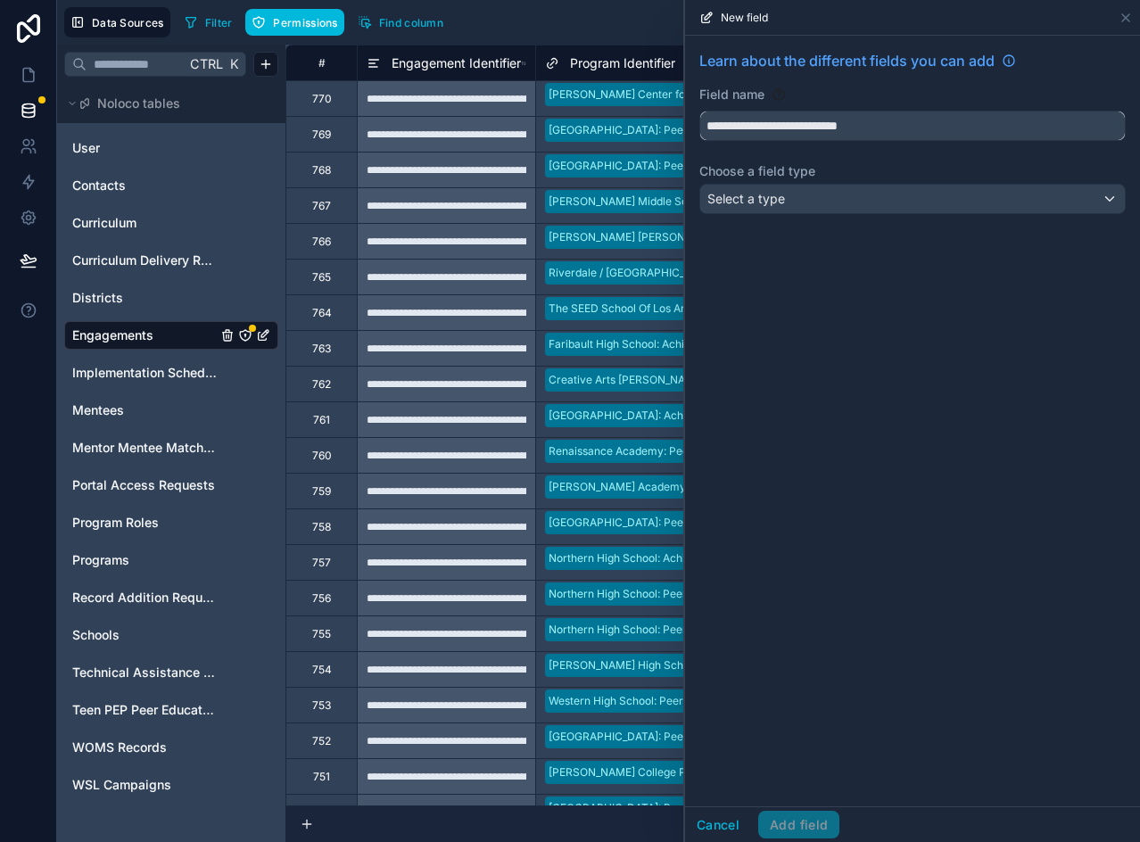
type input "**********"
click at [832, 399] on div "**********" at bounding box center [912, 421] width 455 height 771
click at [809, 206] on div "Select a type" at bounding box center [912, 199] width 425 height 29
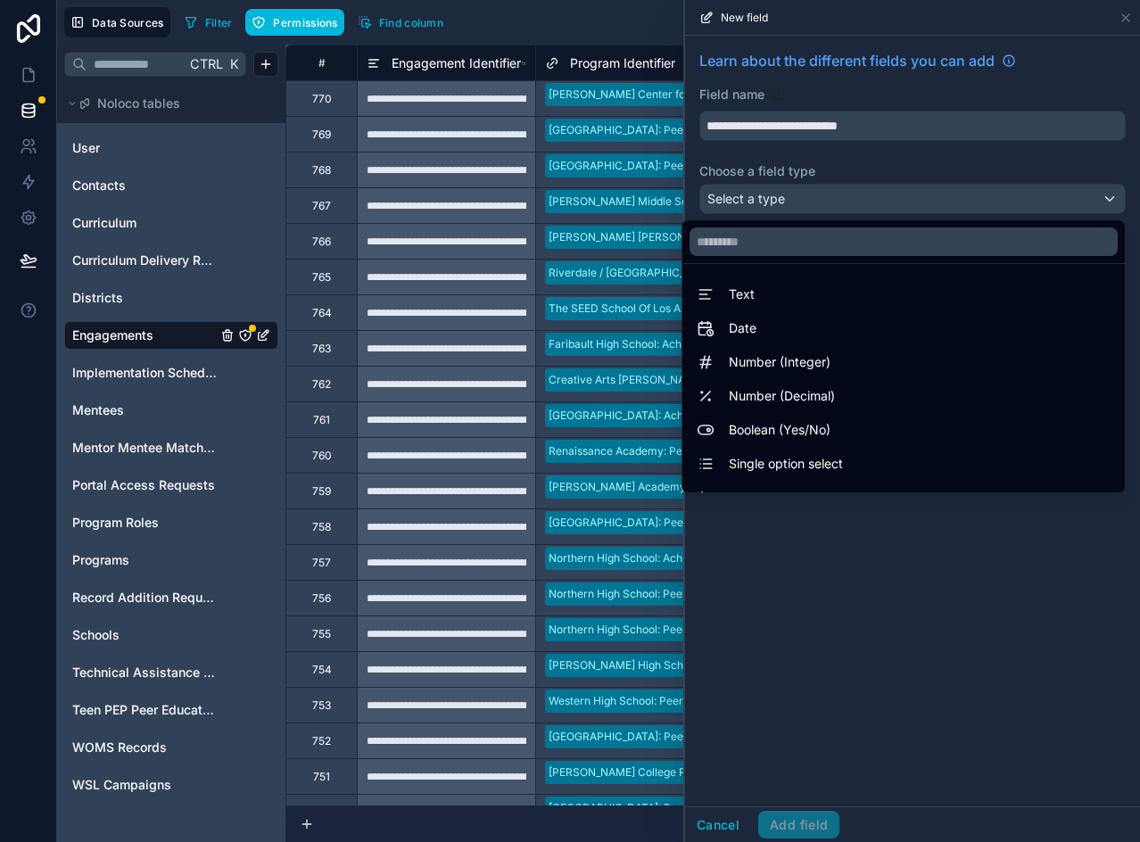
click at [758, 360] on span "Number (Integer)" at bounding box center [780, 361] width 102 height 21
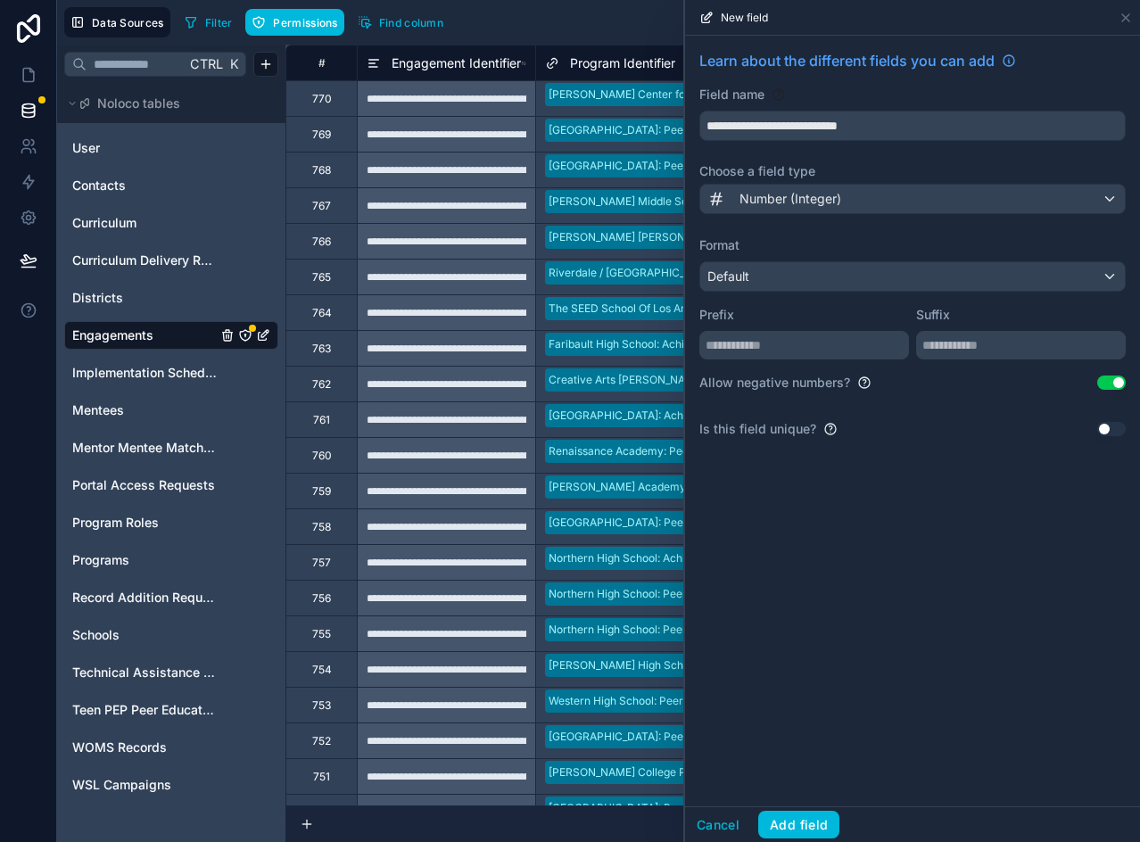
click at [1105, 377] on button "Use setting" at bounding box center [1111, 383] width 29 height 14
click at [790, 829] on button "Add field" at bounding box center [798, 825] width 81 height 29
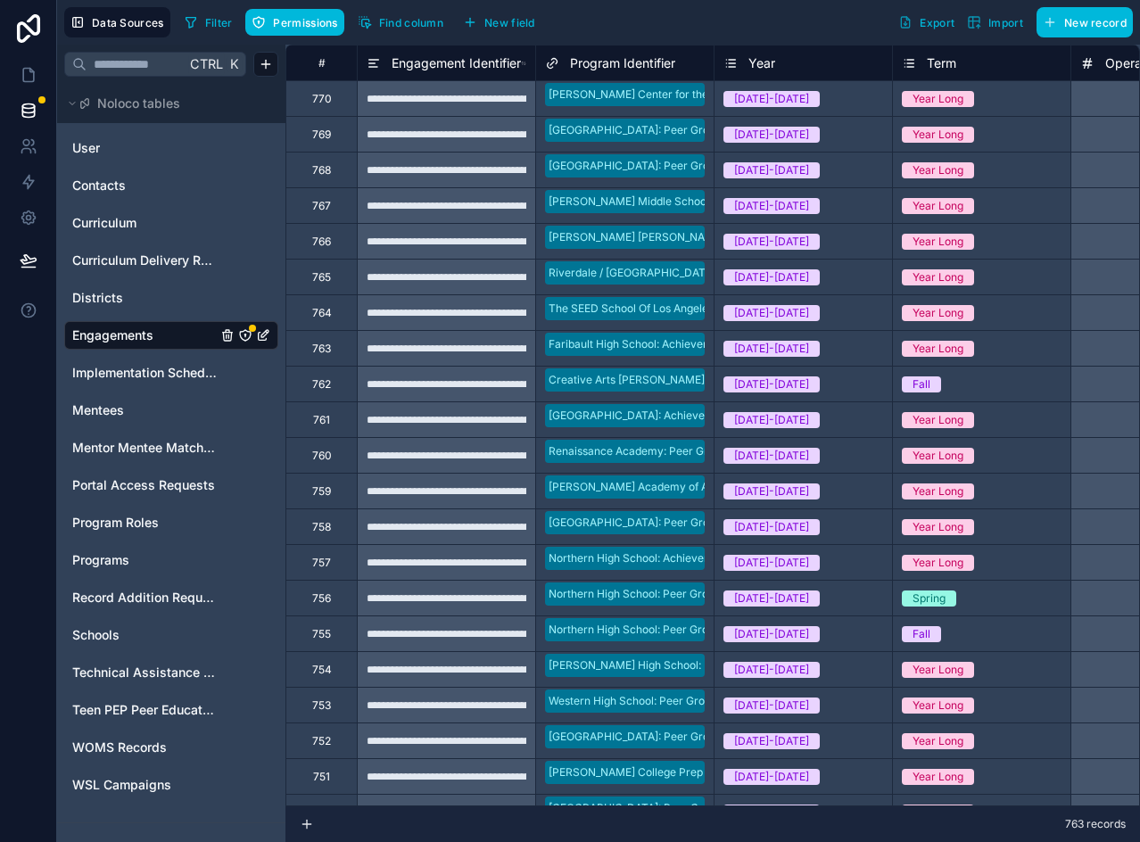
click at [510, 24] on span "New field" at bounding box center [509, 22] width 51 height 13
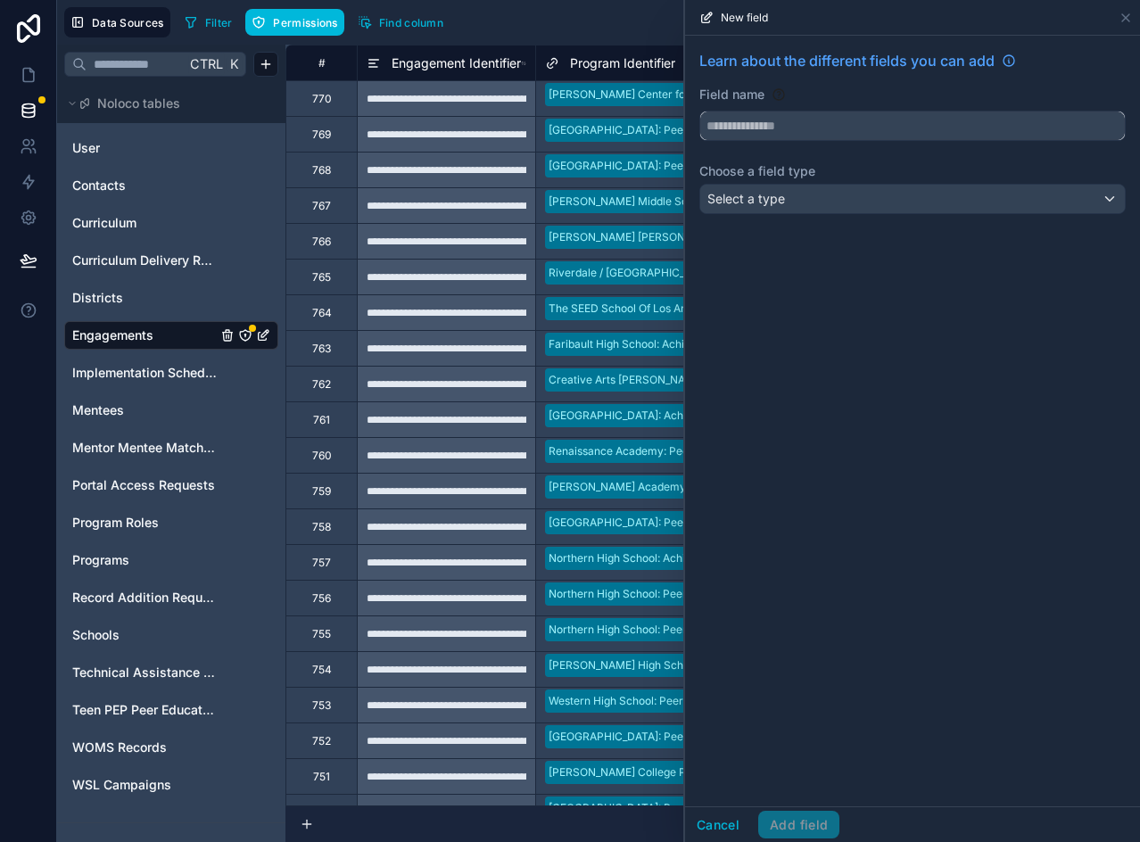
click at [820, 122] on input "text" at bounding box center [912, 125] width 425 height 29
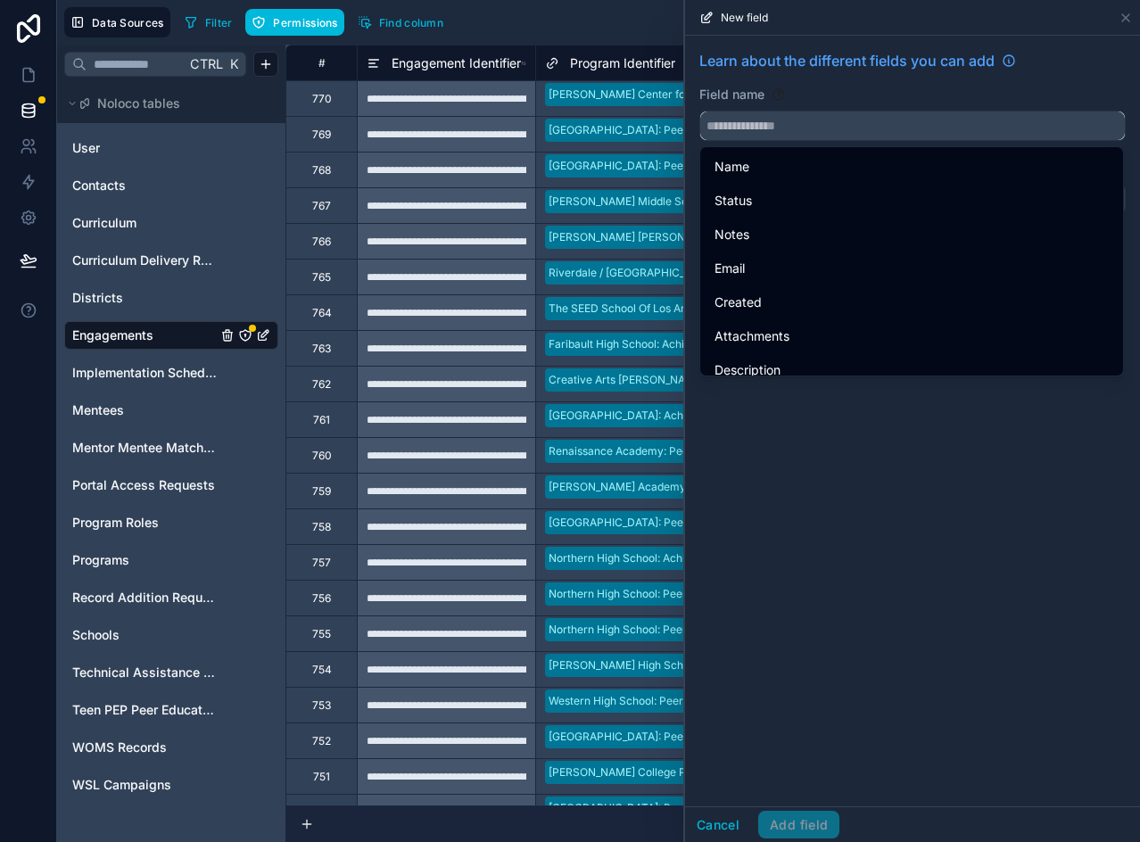
paste input "**********"
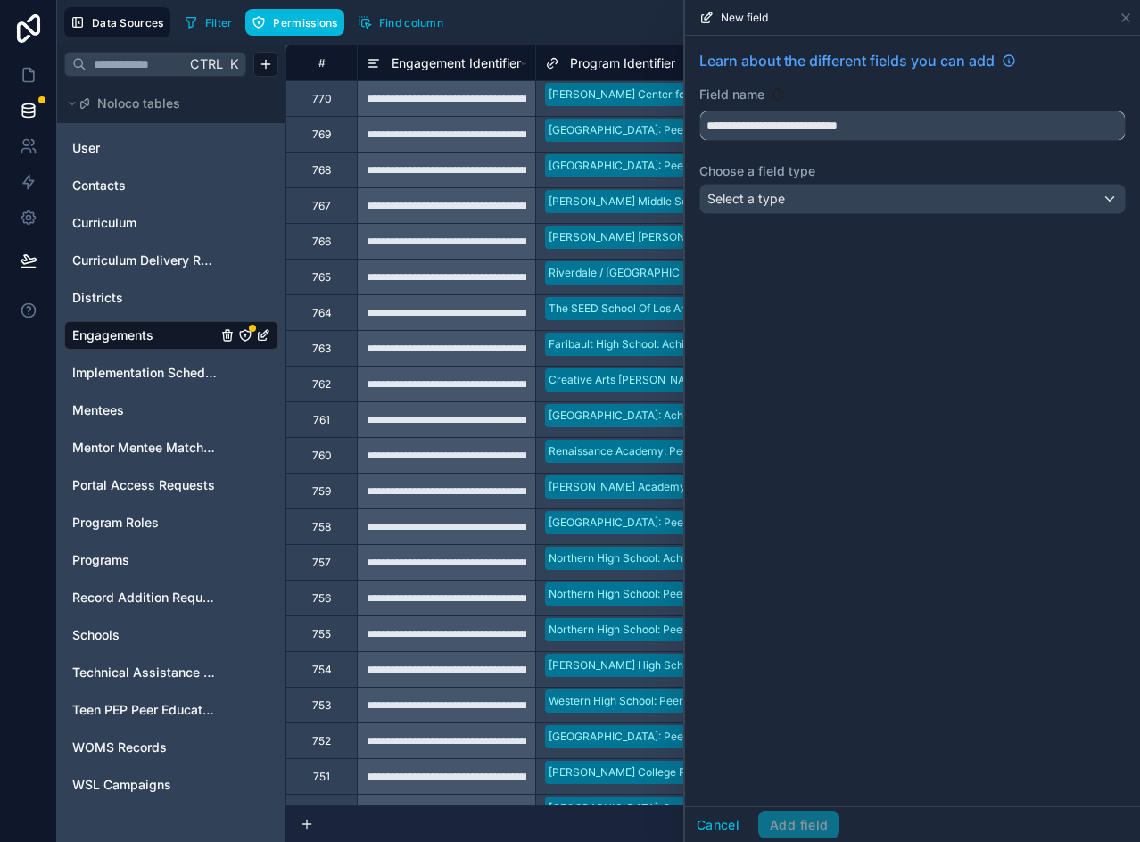
type input "**********"
click at [818, 210] on div "Select a type" at bounding box center [912, 199] width 425 height 29
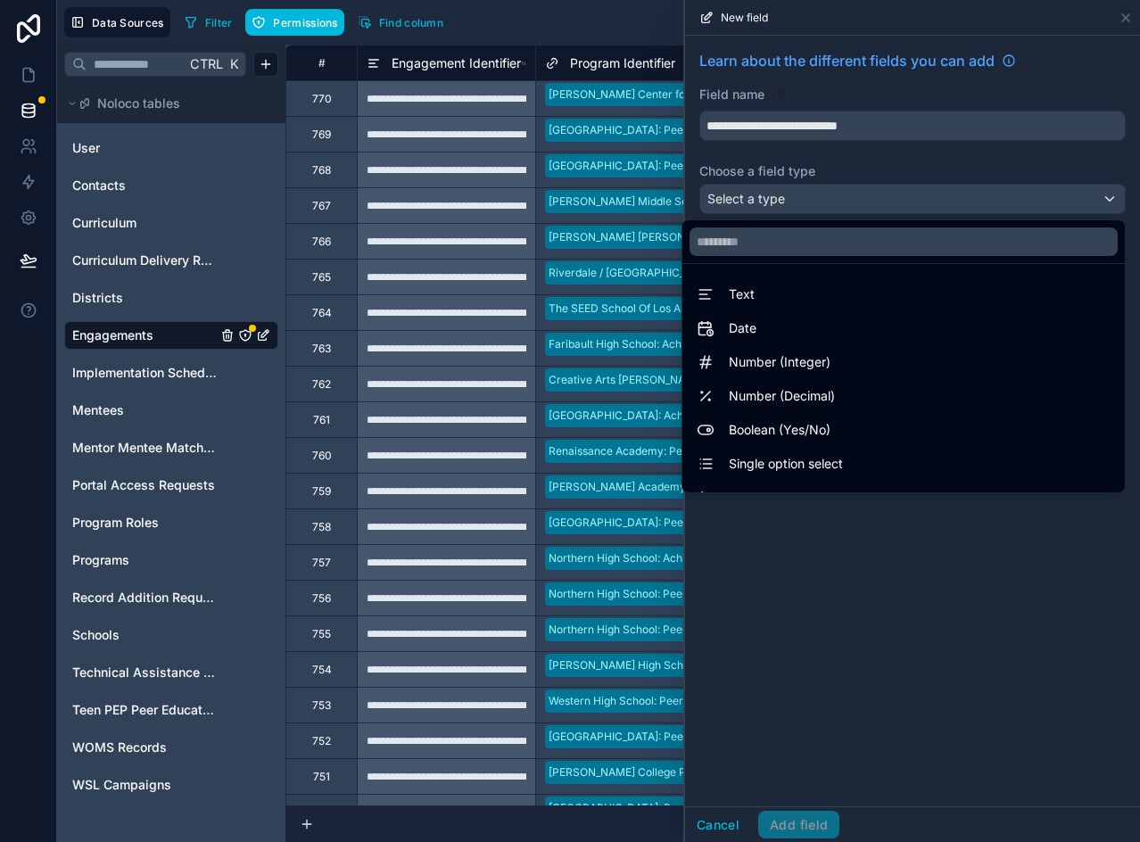
click at [773, 361] on span "Number (Integer)" at bounding box center [780, 361] width 102 height 21
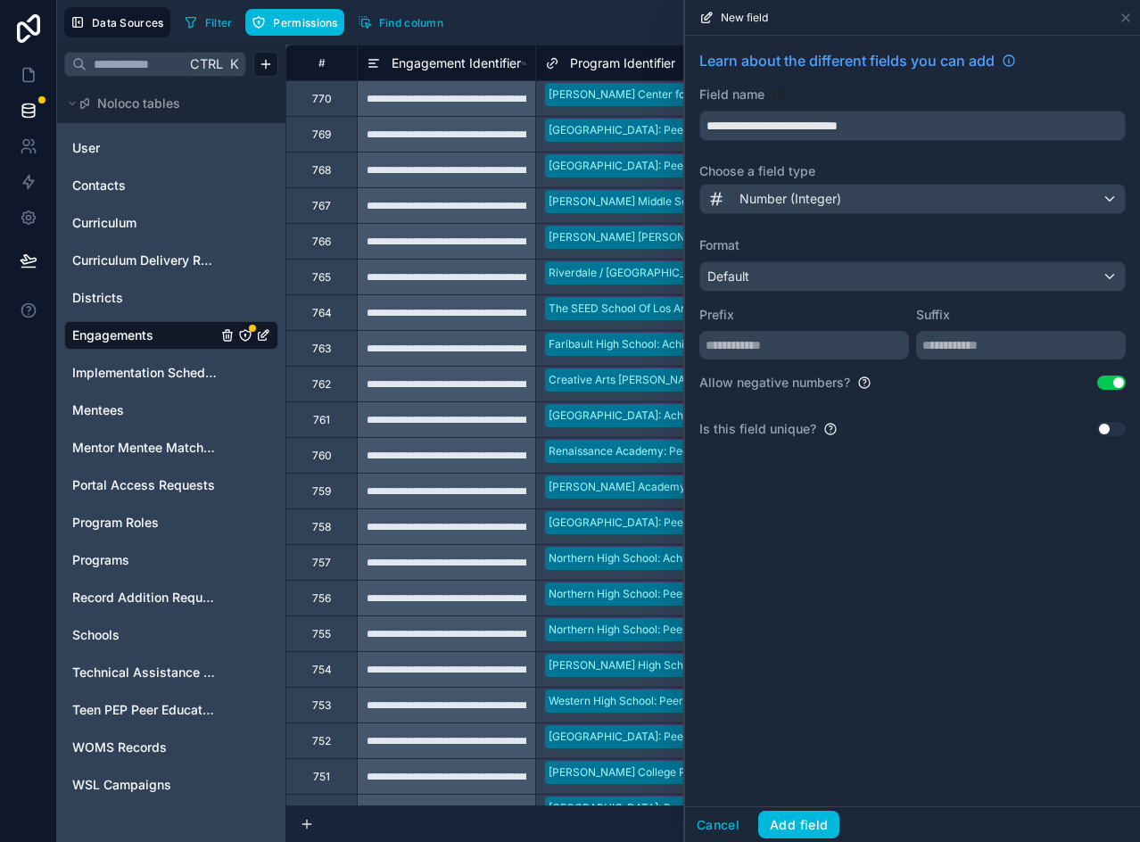
click at [1114, 383] on button "Use setting" at bounding box center [1111, 383] width 29 height 14
click at [816, 829] on button "Add field" at bounding box center [798, 825] width 81 height 29
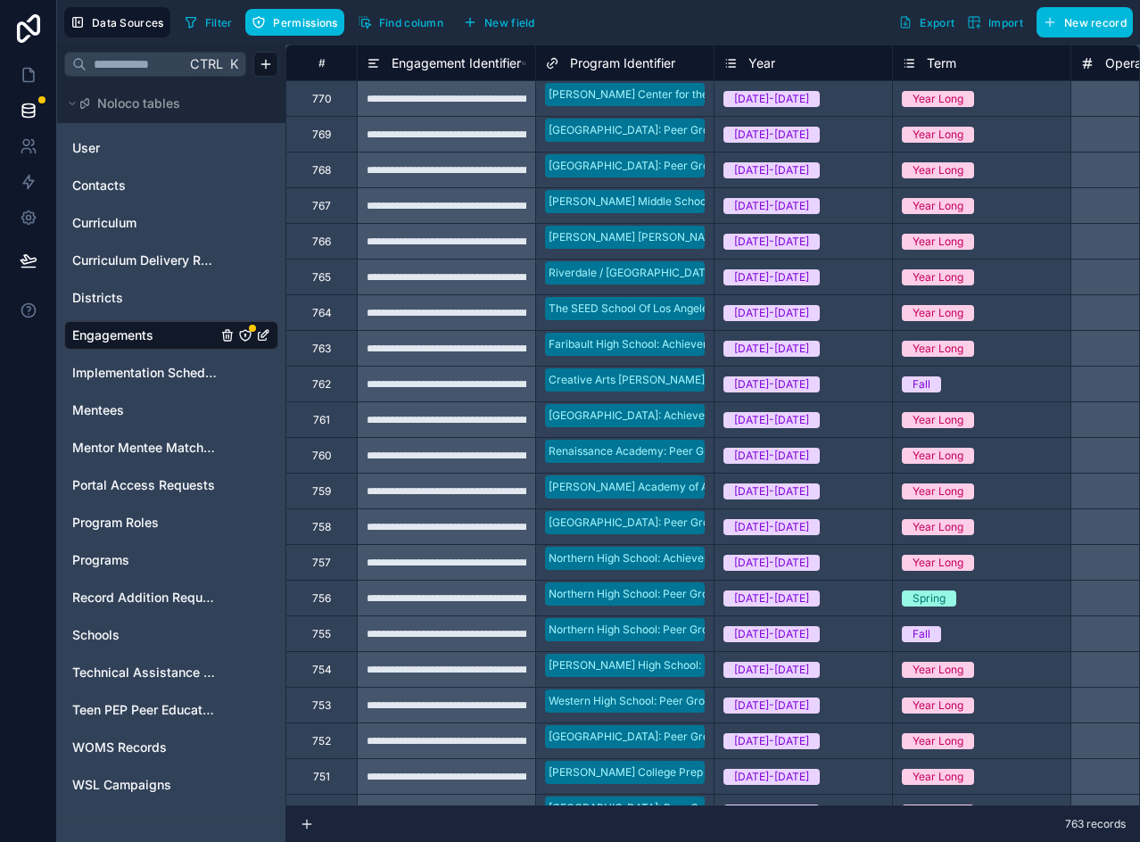
click at [495, 27] on span "New field" at bounding box center [509, 22] width 51 height 13
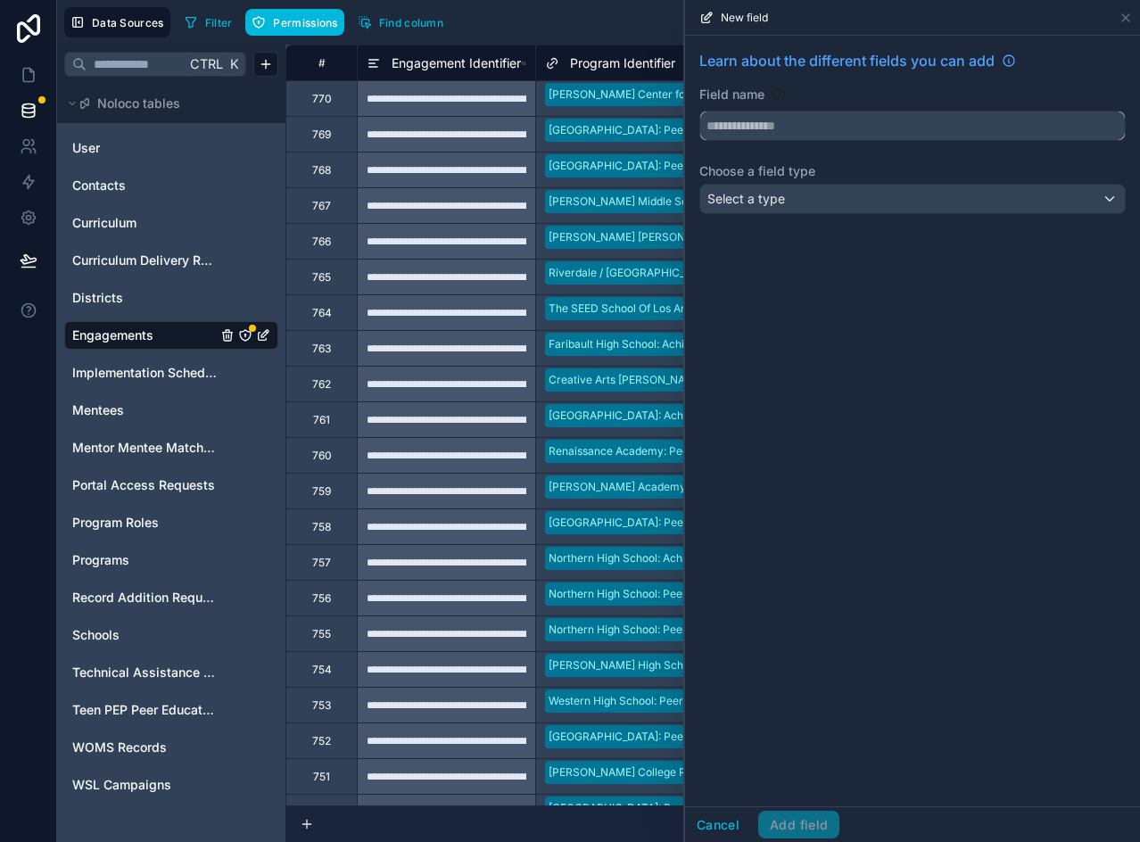
click at [746, 119] on input "text" at bounding box center [912, 125] width 425 height 29
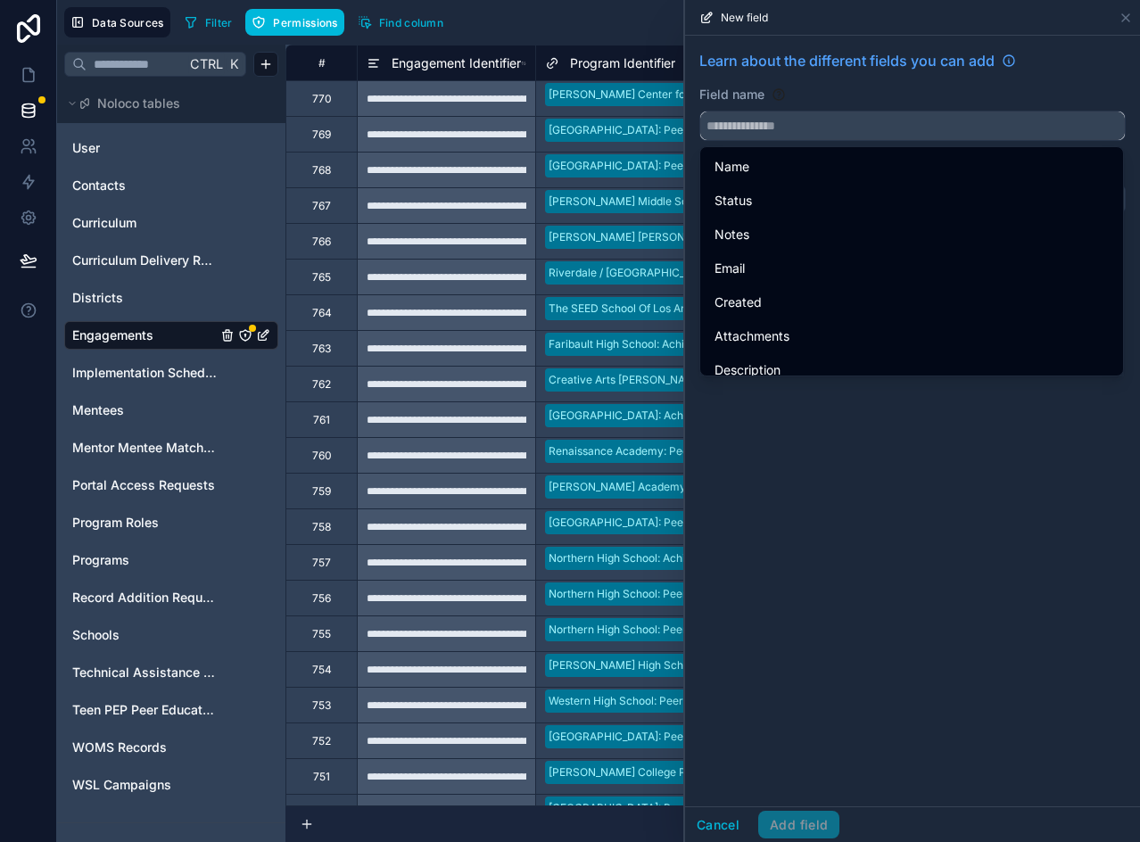
paste input "**********"
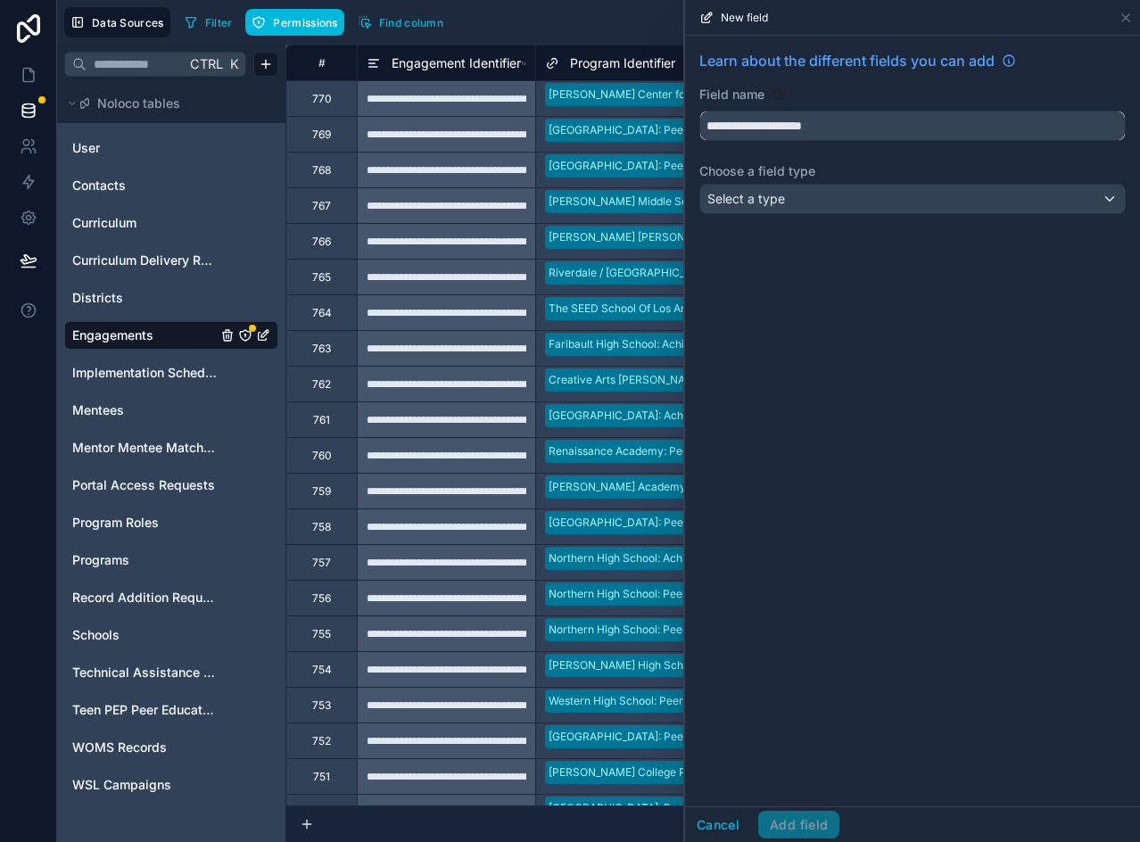
type input "**********"
click at [863, 198] on div "Select a type" at bounding box center [912, 199] width 425 height 29
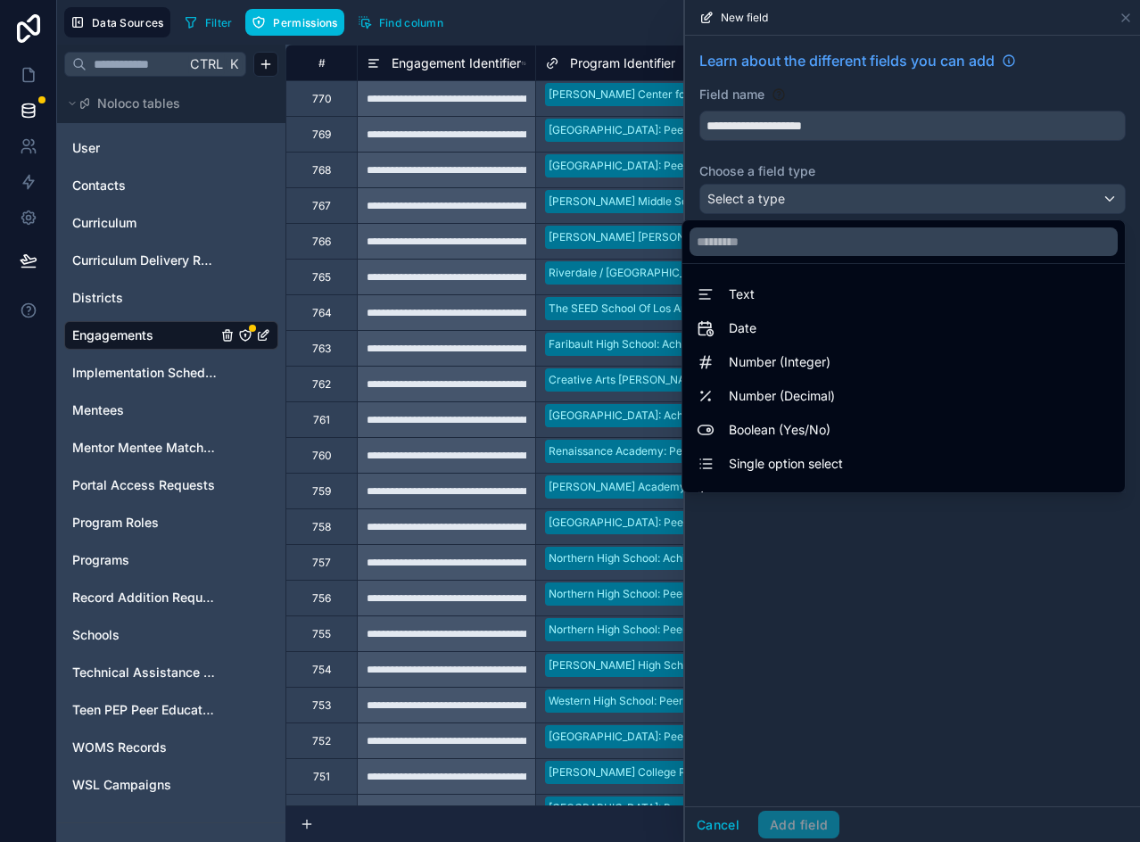
click at [807, 371] on span "Number (Integer)" at bounding box center [780, 361] width 102 height 21
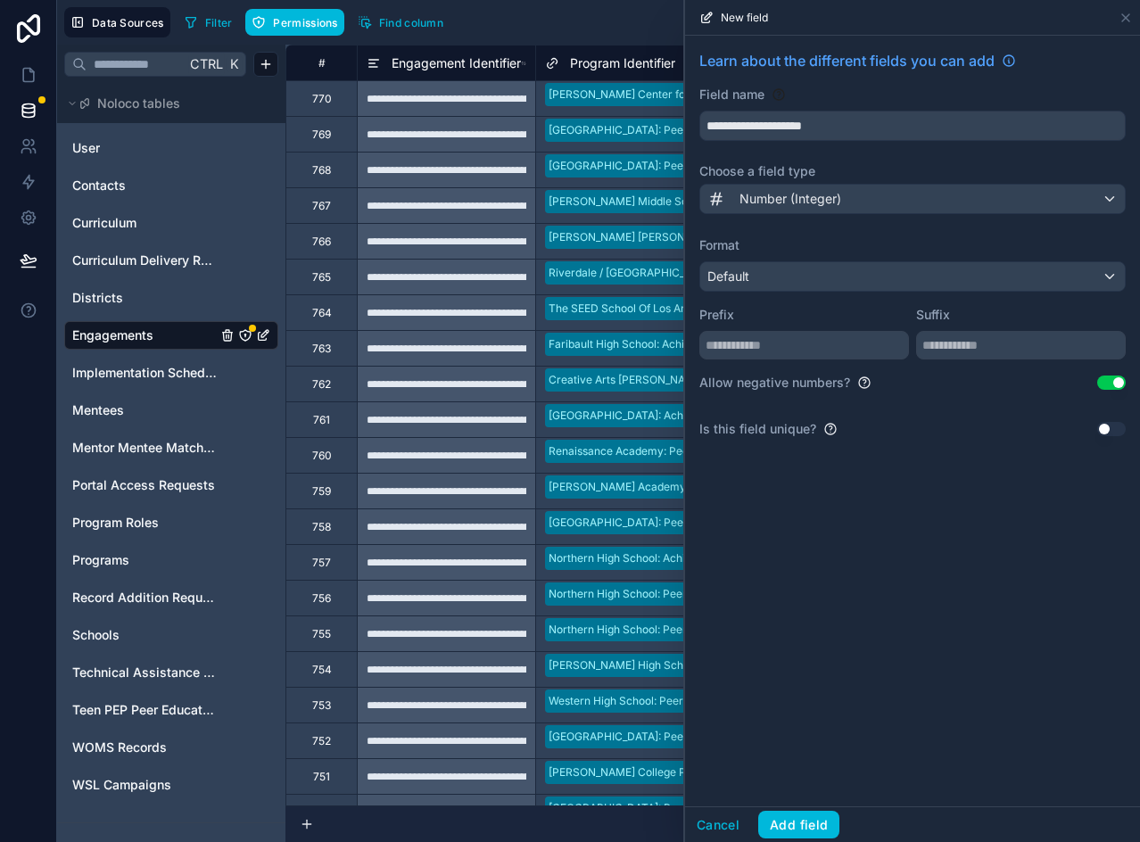
click at [1107, 379] on button "Use setting" at bounding box center [1111, 383] width 29 height 14
click at [788, 830] on button "Add field" at bounding box center [798, 825] width 81 height 29
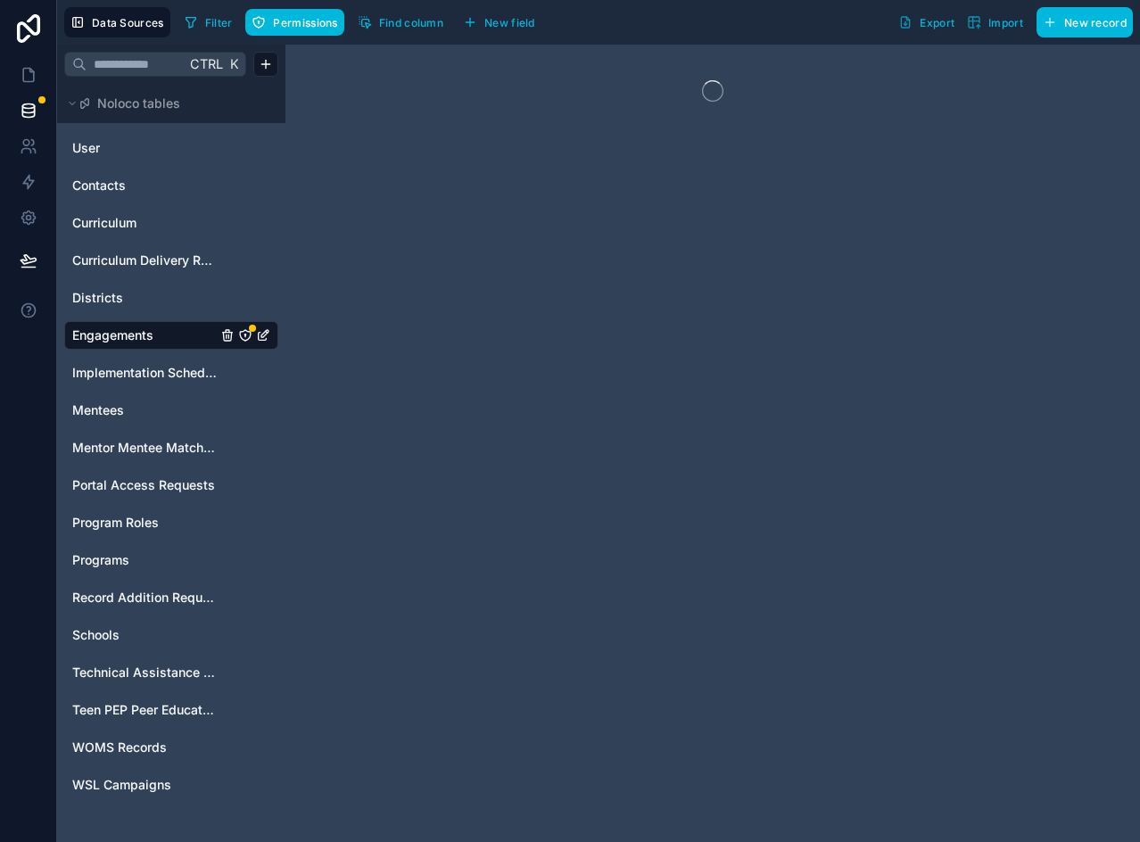
click at [243, 338] on icon "Engagements" at bounding box center [245, 335] width 14 height 14
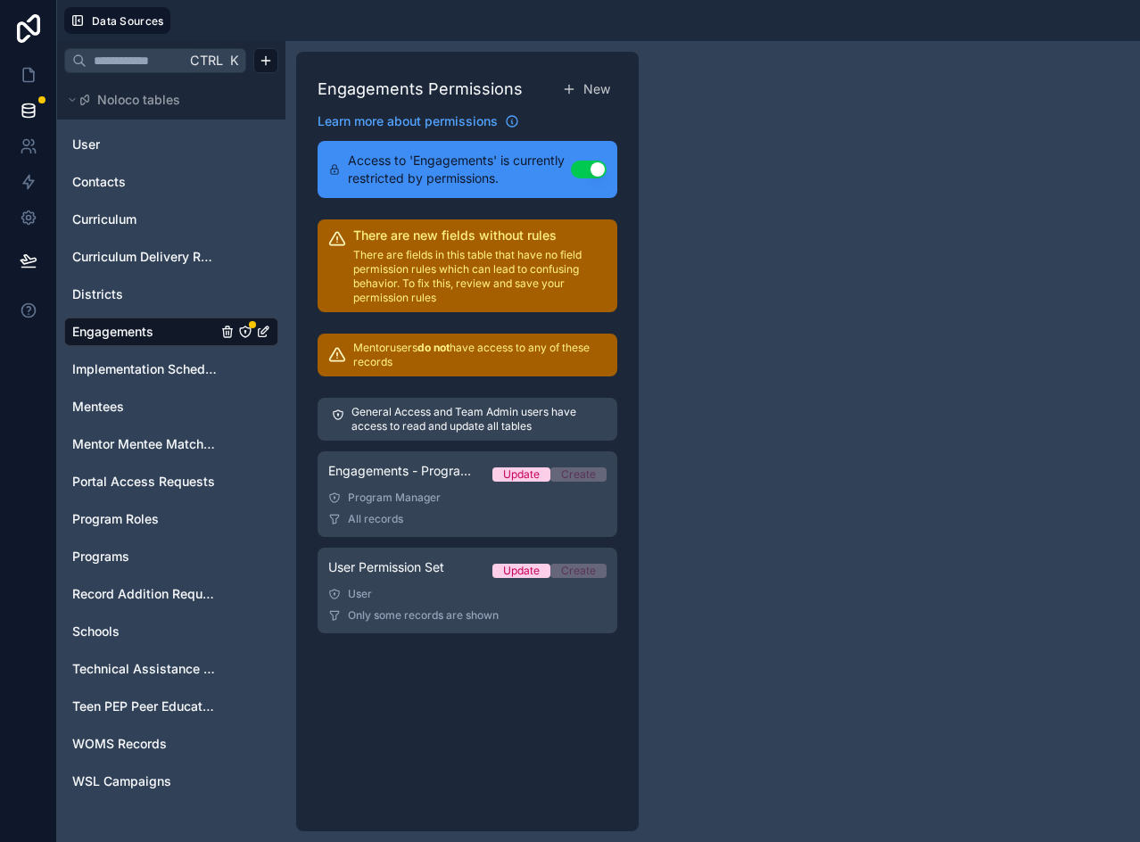
click at [402, 524] on span "All records" at bounding box center [375, 519] width 55 height 14
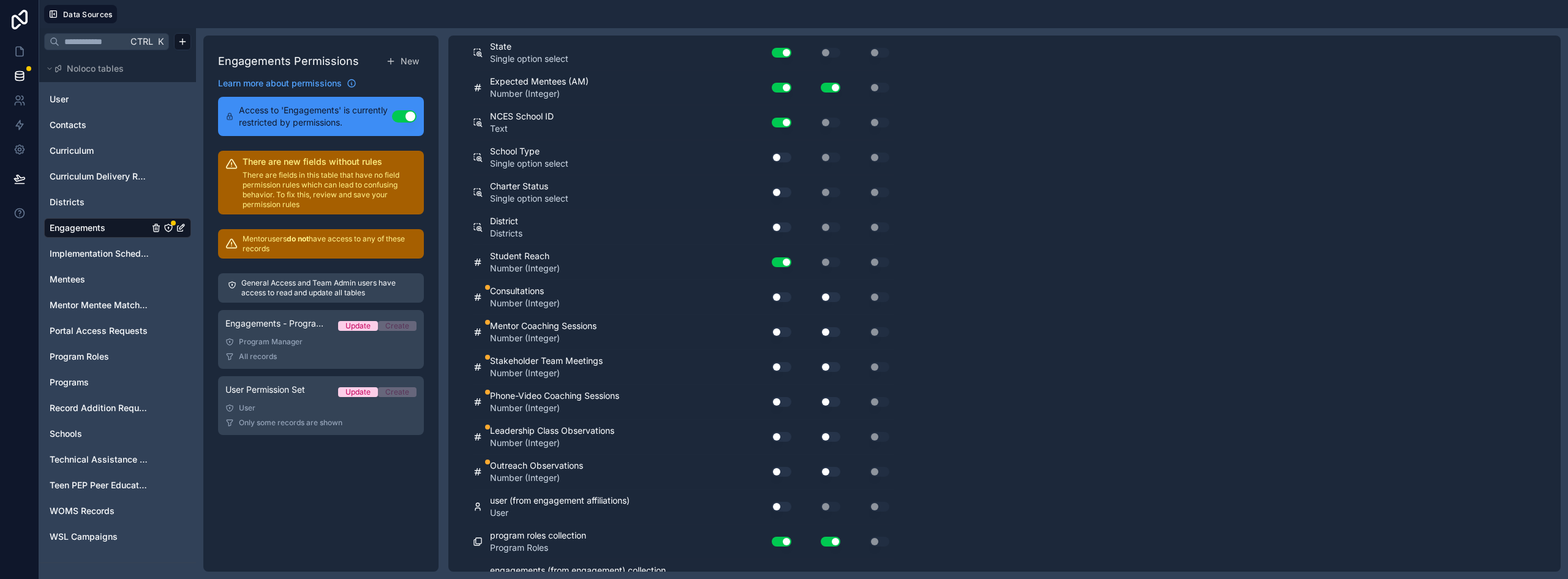
scroll to position [2327, 0]
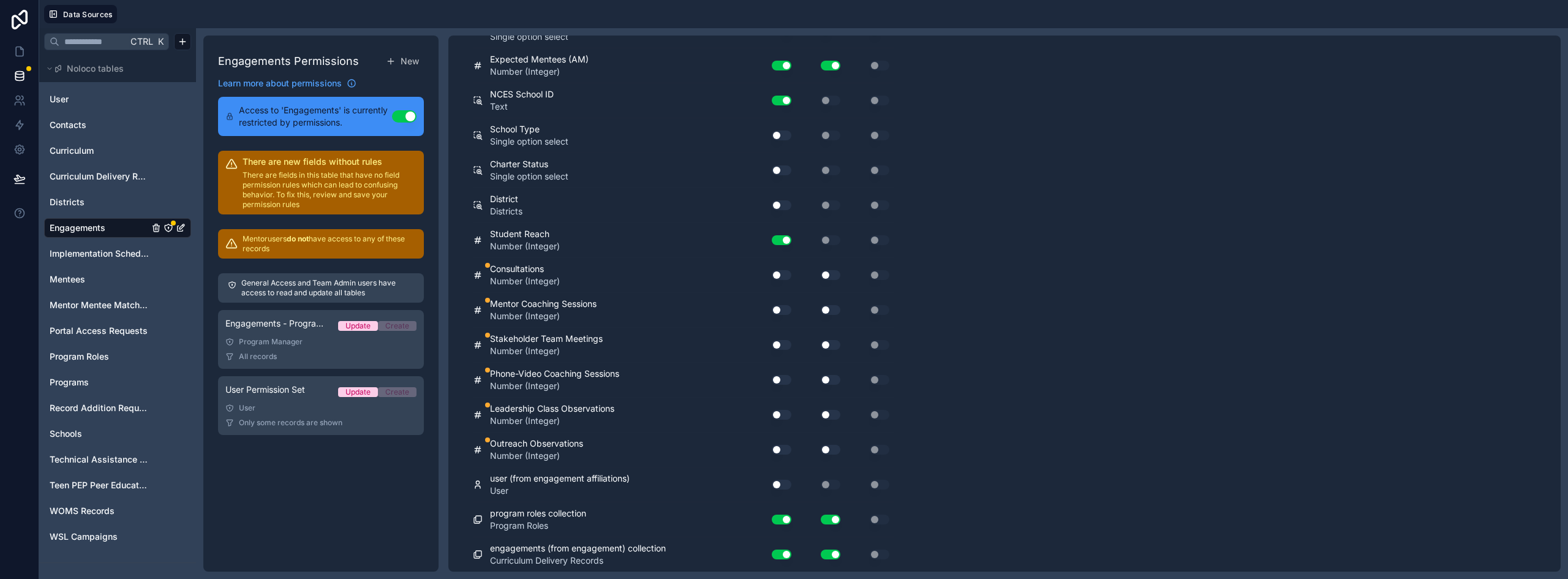
click at [784, 273] on button "Use setting" at bounding box center [782, 275] width 20 height 10
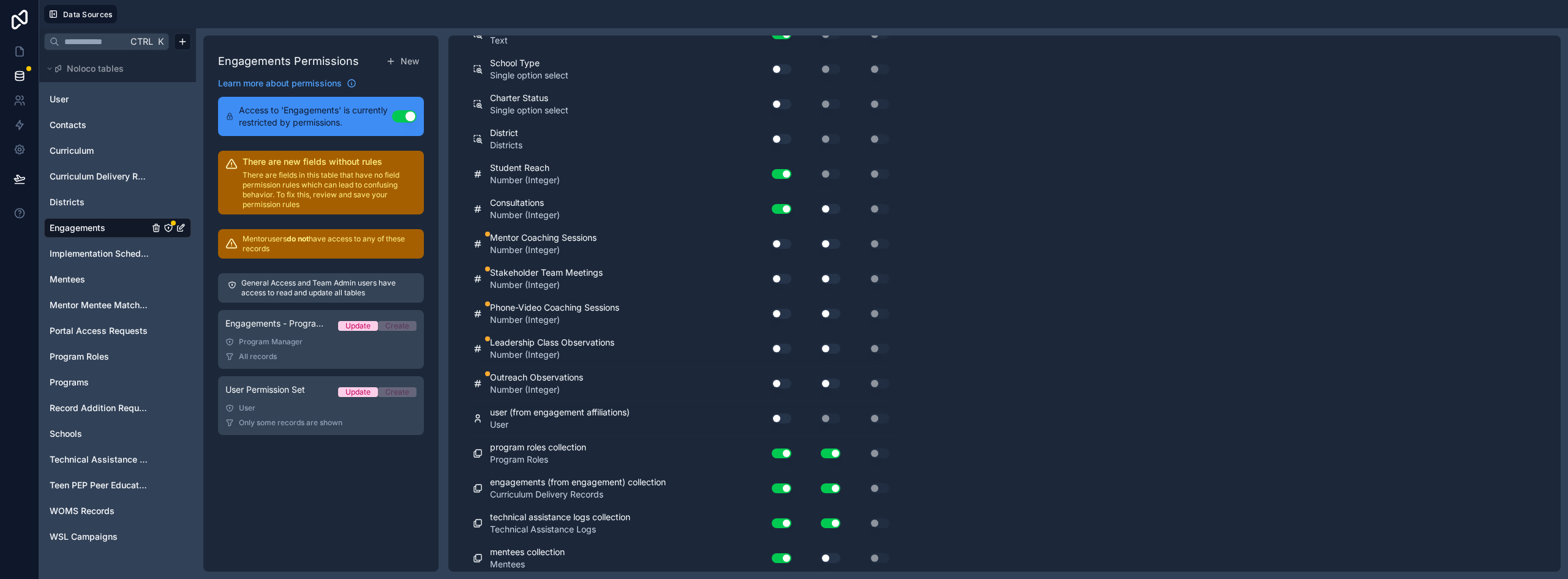
scroll to position [2389, 0]
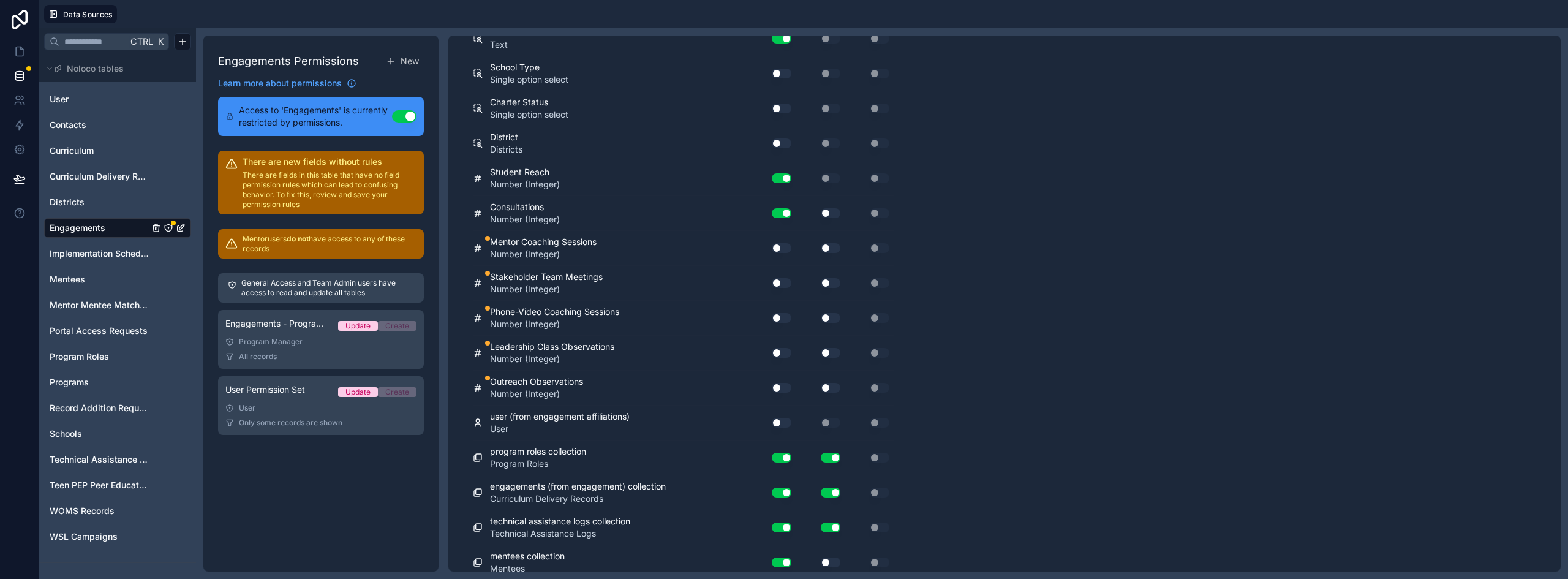
click at [834, 214] on button "Use setting" at bounding box center [830, 213] width 20 height 10
click at [835, 248] on button "Use setting" at bounding box center [830, 248] width 20 height 10
click at [788, 247] on button "Use setting" at bounding box center [782, 248] width 20 height 10
click at [780, 281] on button "Use setting" at bounding box center [782, 283] width 20 height 10
click at [823, 283] on button "Use setting" at bounding box center [830, 283] width 20 height 10
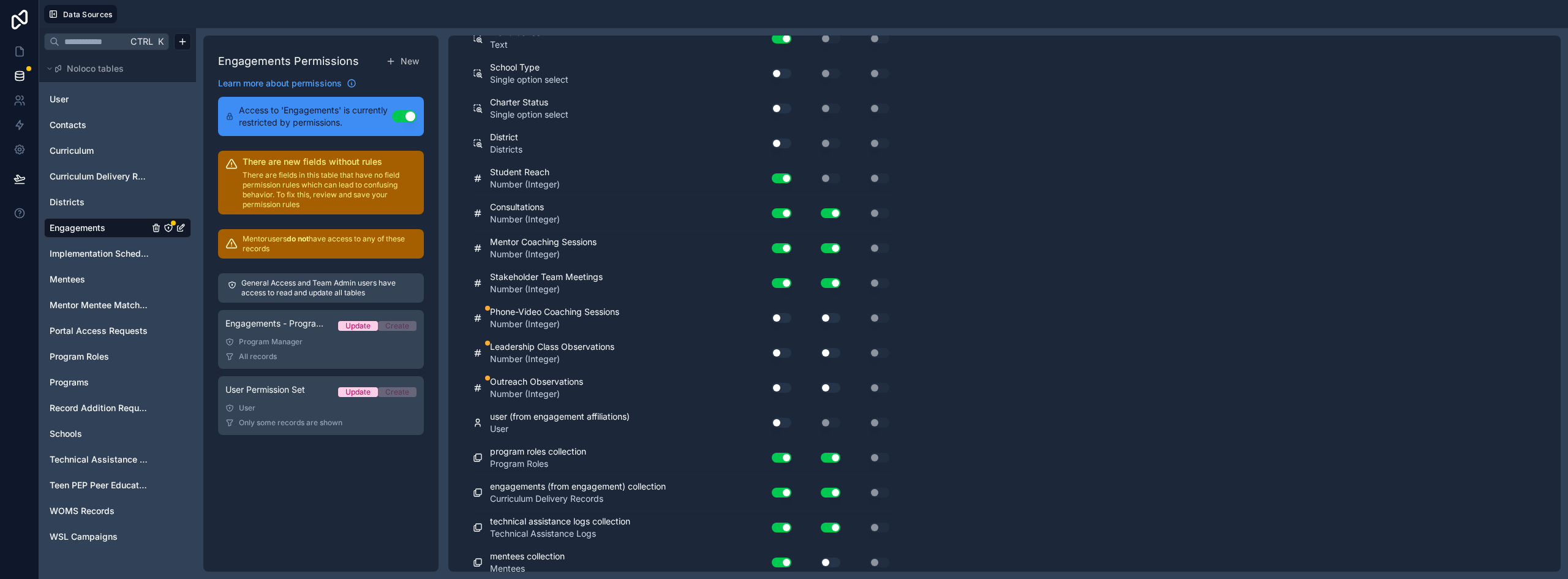
click at [786, 319] on button "Use setting" at bounding box center [782, 318] width 20 height 10
click at [826, 318] on button "Use setting" at bounding box center [830, 318] width 20 height 10
click at [789, 355] on button "Use setting" at bounding box center [782, 353] width 20 height 10
click at [828, 353] on button "Use setting" at bounding box center [830, 353] width 20 height 10
click at [780, 385] on button "Use setting" at bounding box center [782, 387] width 20 height 10
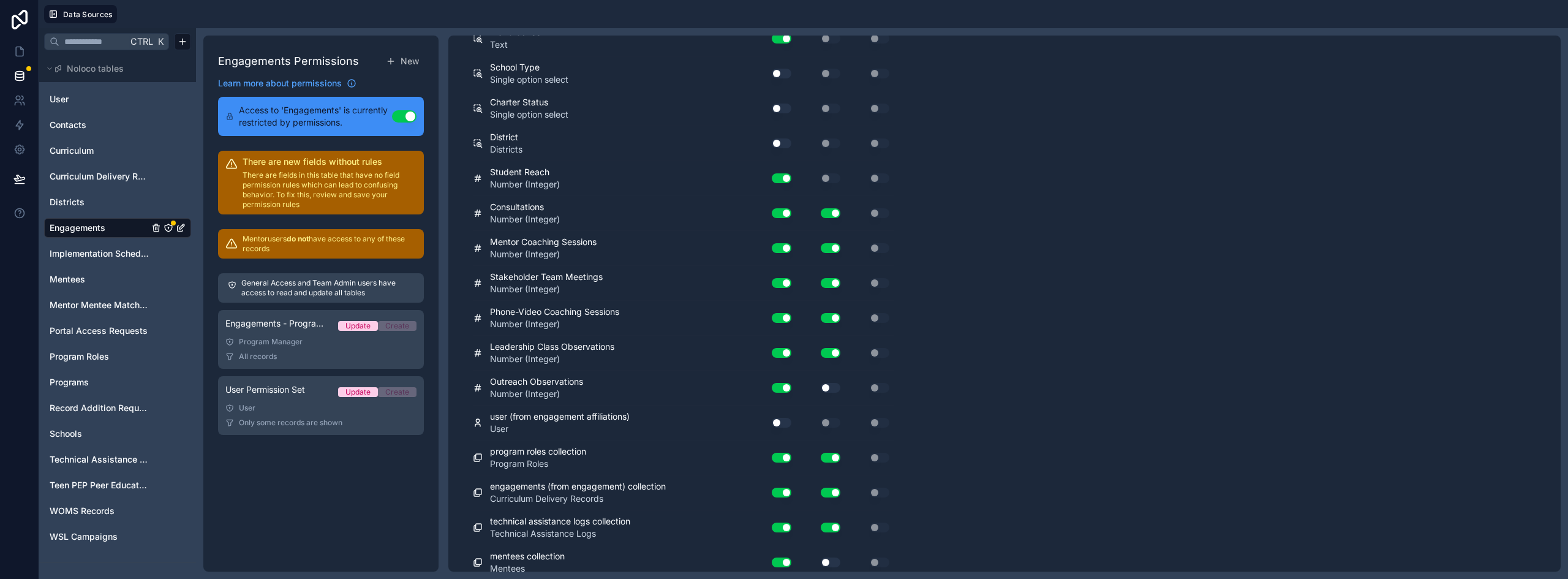
click at [828, 389] on button "Use setting" at bounding box center [830, 387] width 20 height 10
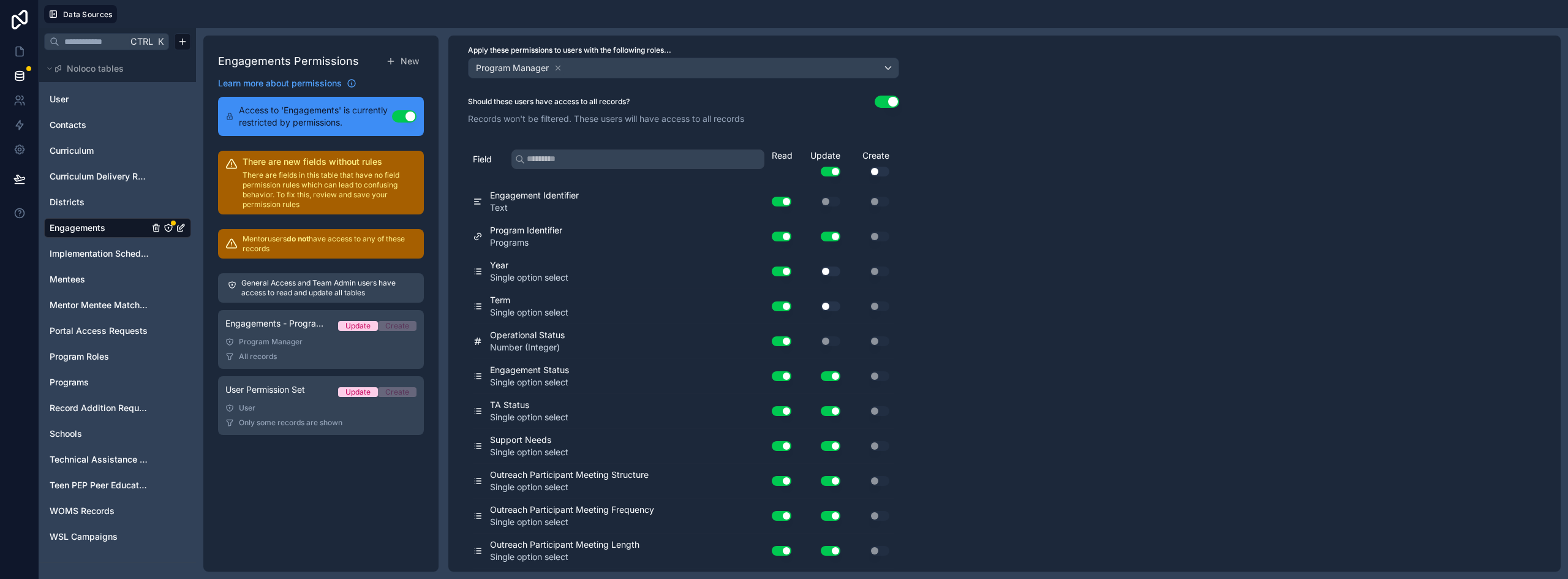
scroll to position [0, 0]
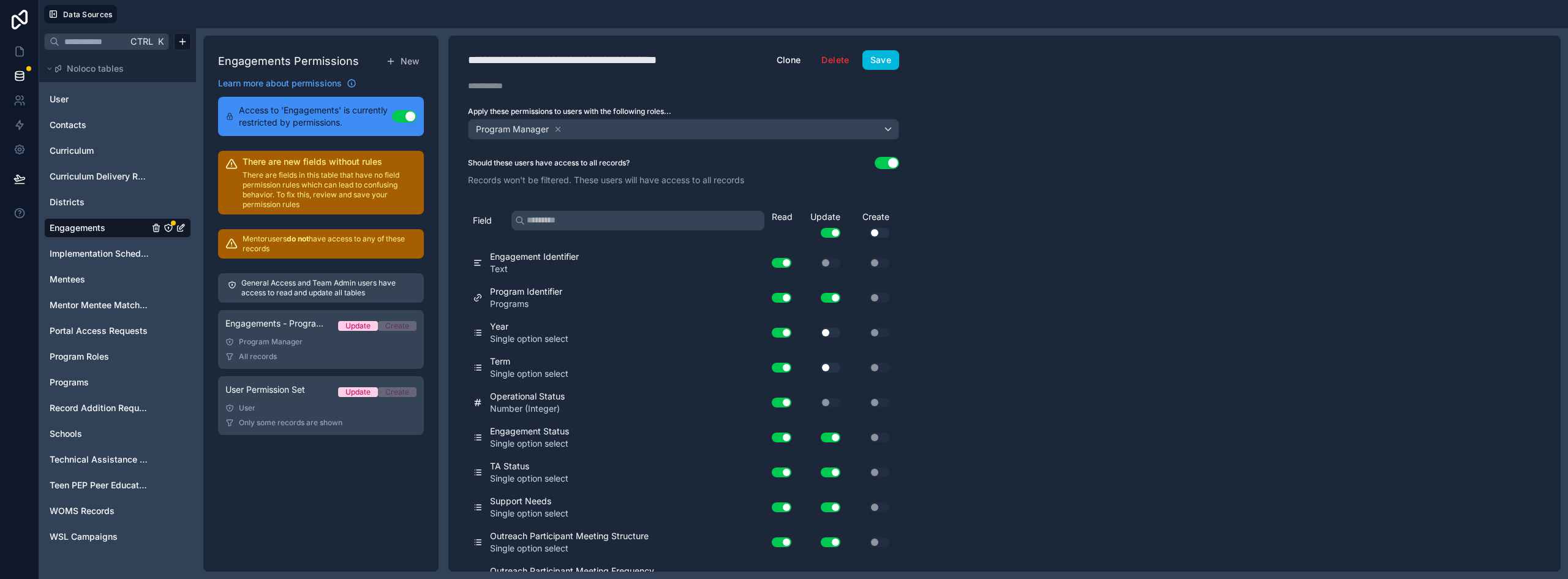
click at [887, 63] on button "Save" at bounding box center [881, 60] width 37 height 20
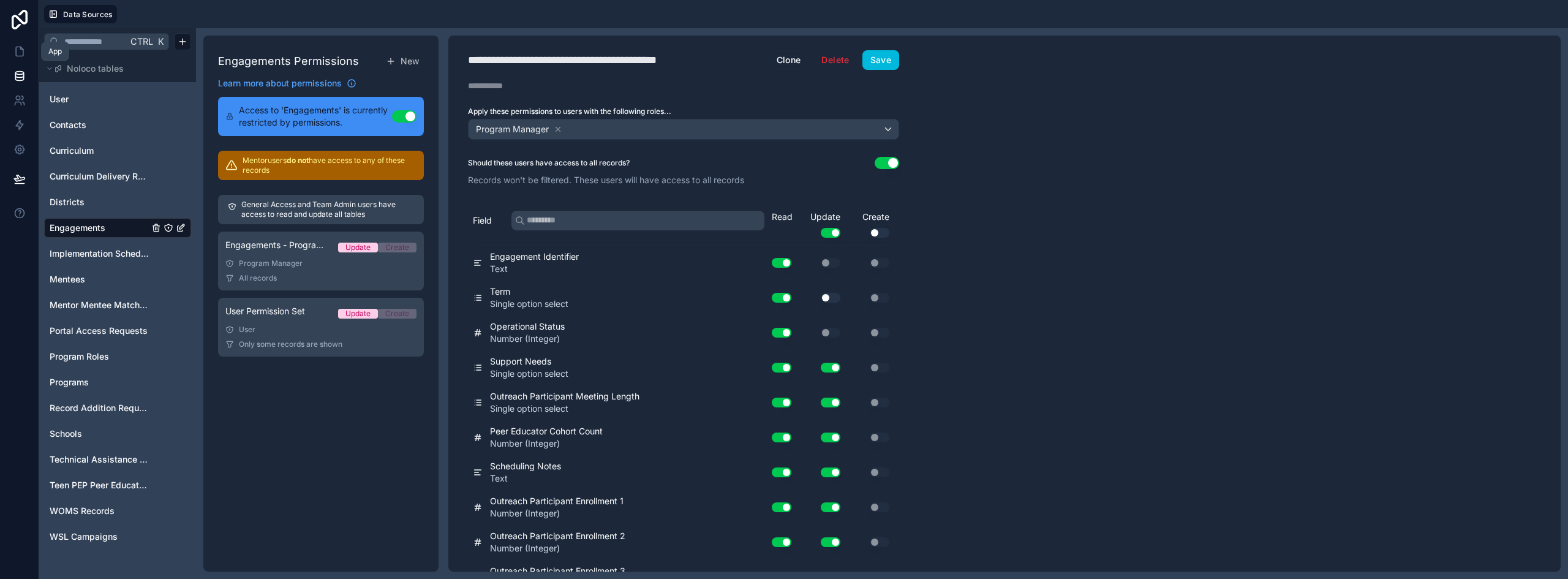
click at [20, 52] on icon at bounding box center [20, 52] width 12 height 12
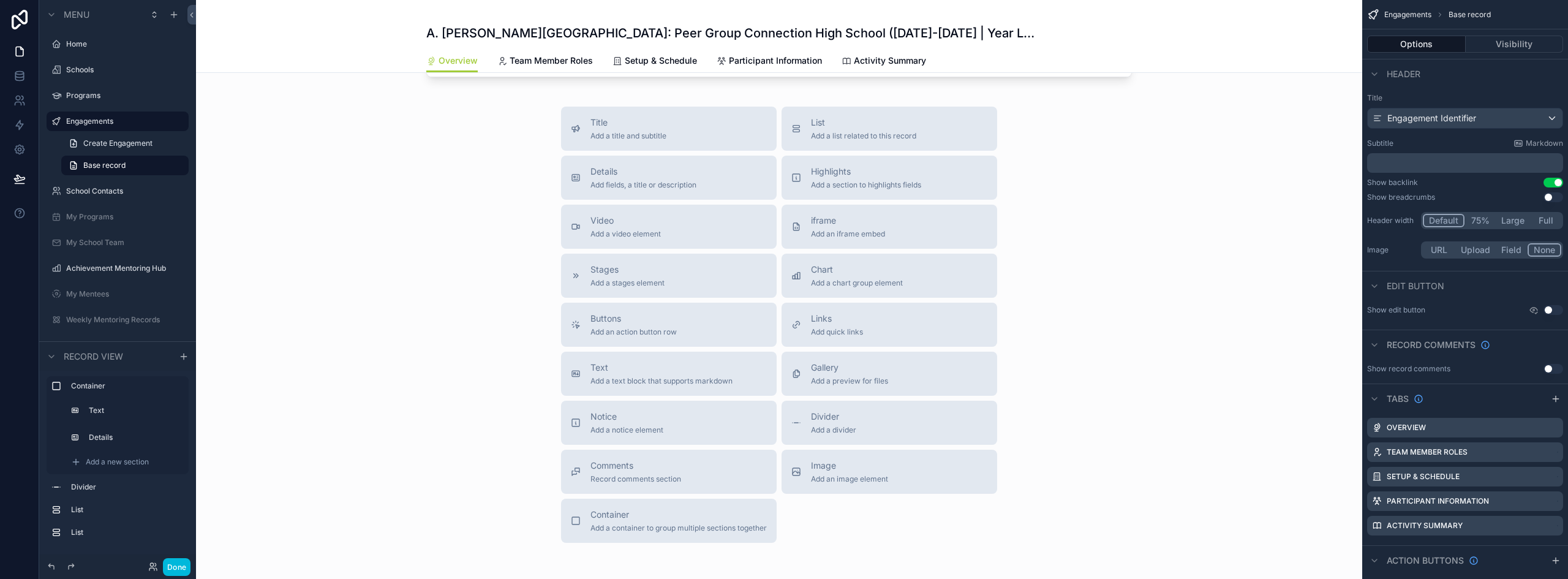
scroll to position [797, 0]
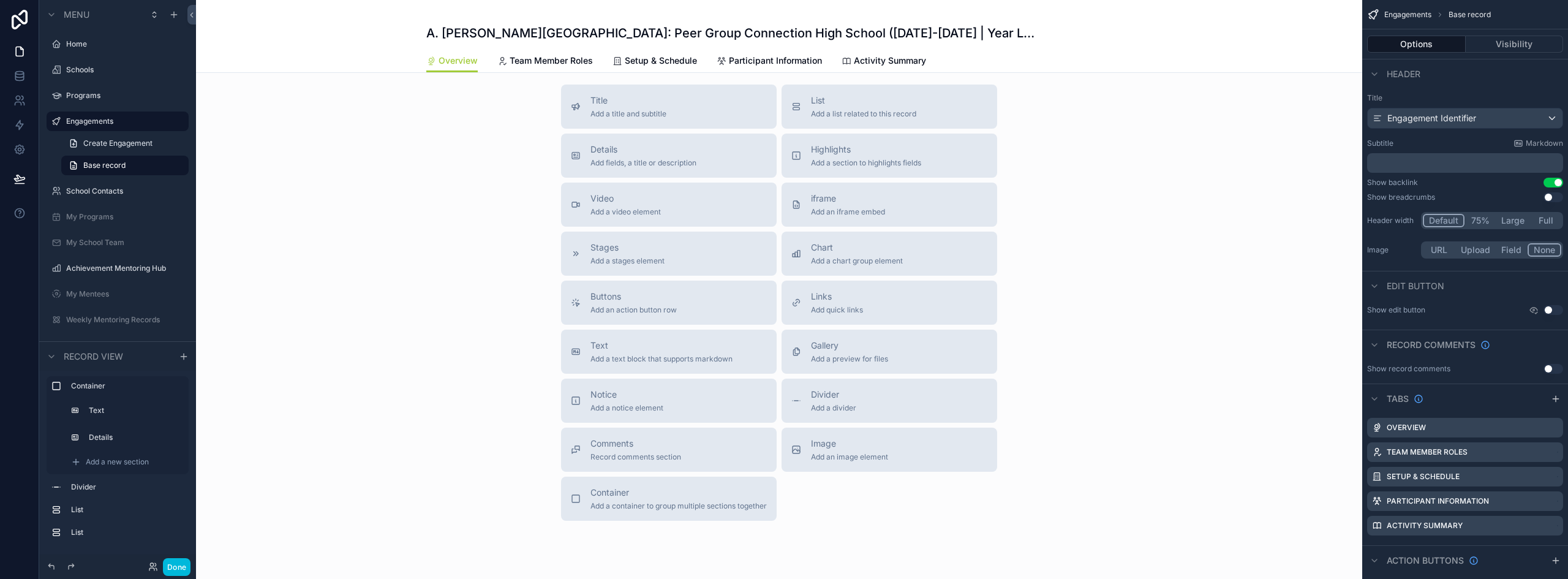
click at [635, 499] on div "Container Add a container to group multiple sections together" at bounding box center [679, 499] width 177 height 25
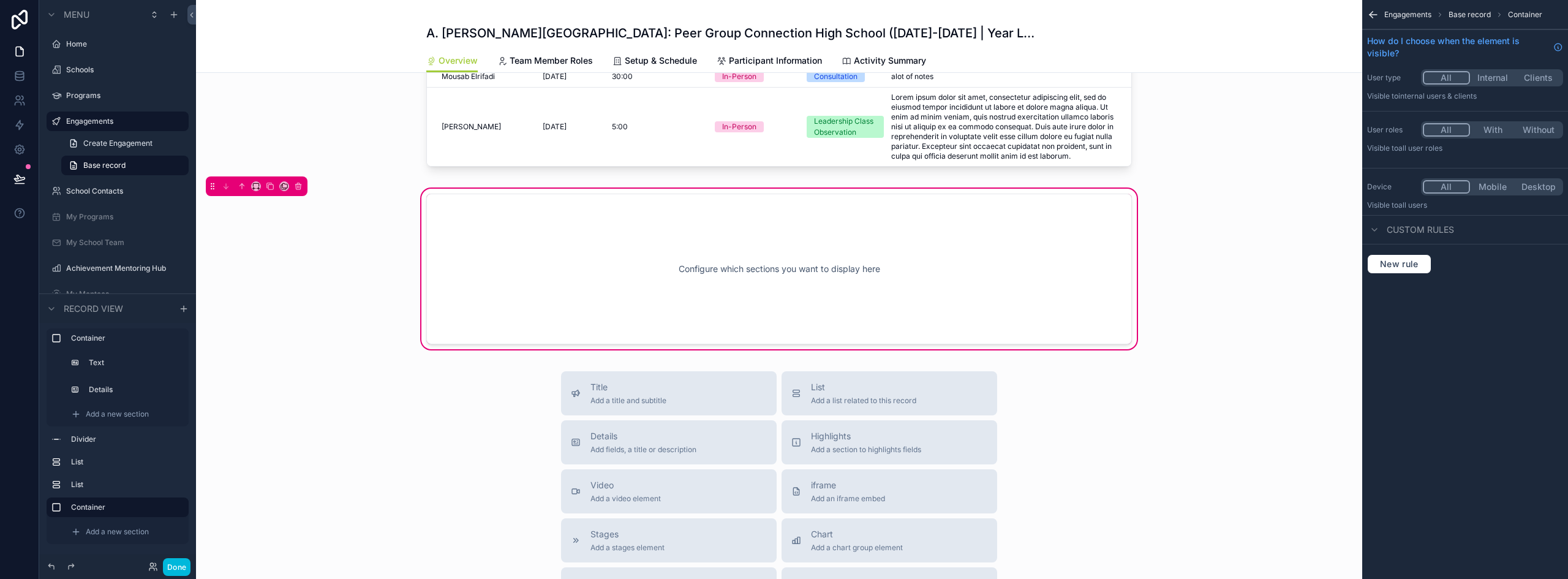
scroll to position [665, 0]
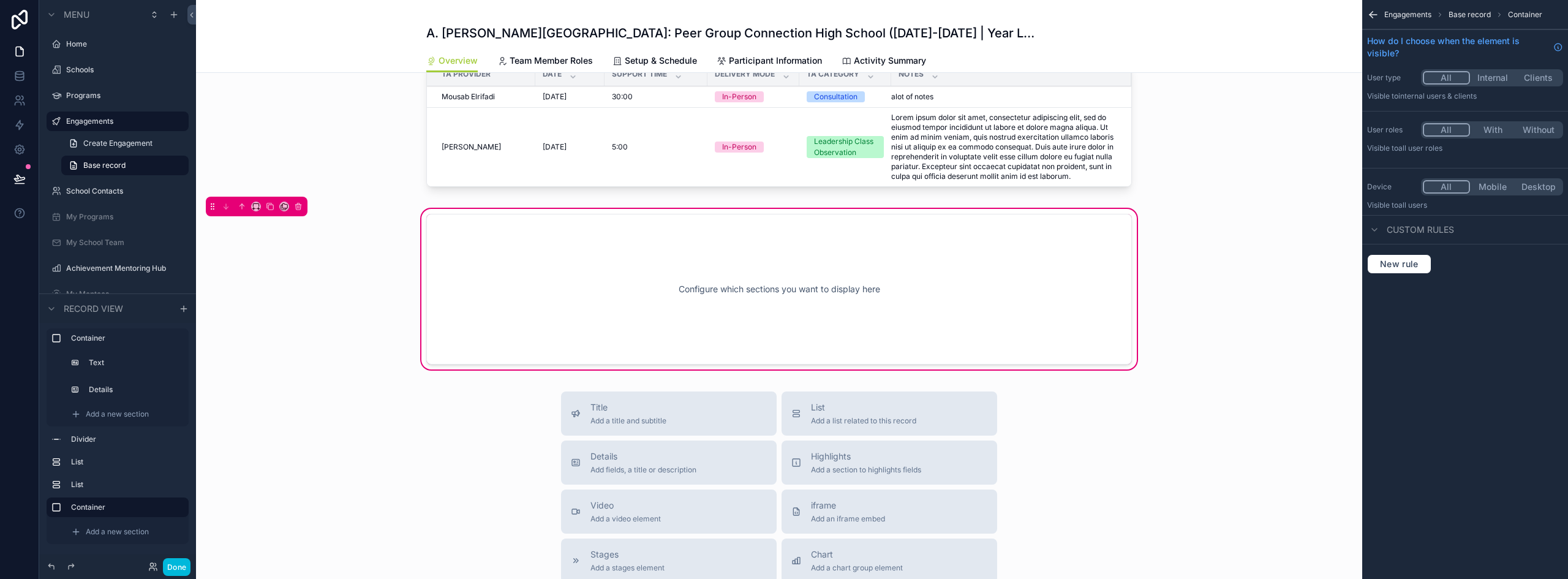
click at [113, 532] on span "Add a new section" at bounding box center [117, 532] width 63 height 10
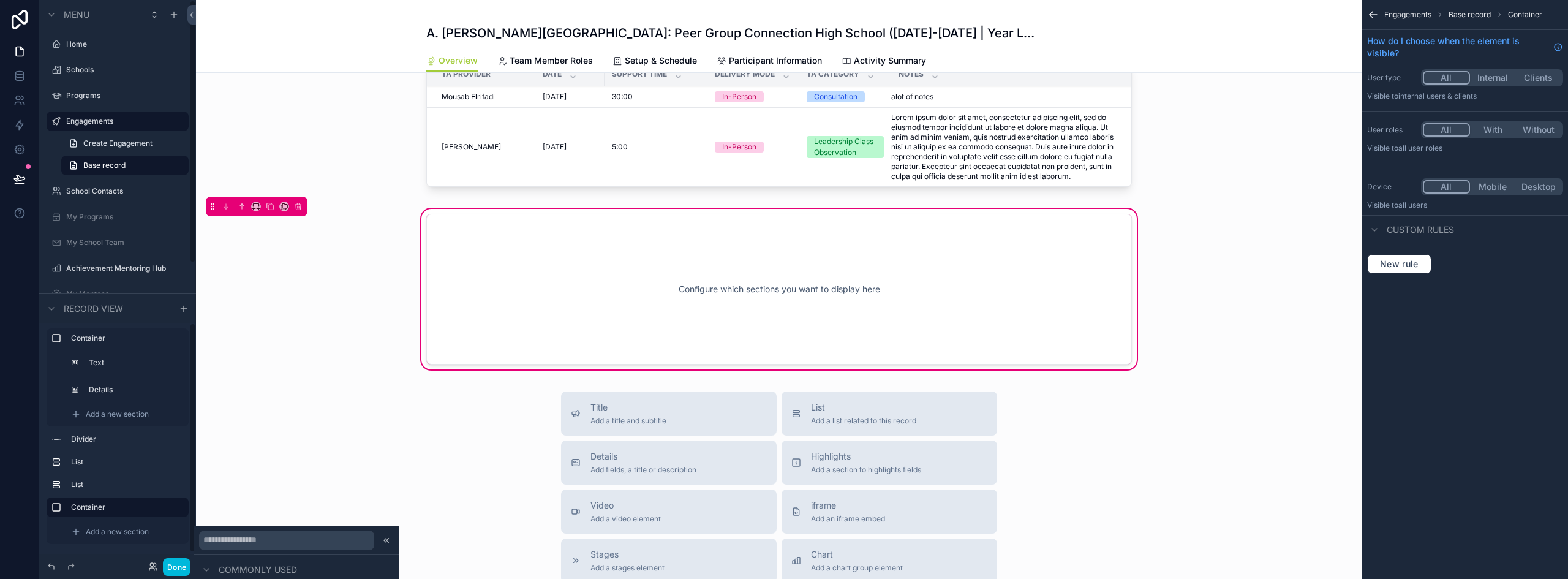
click at [137, 534] on span "Add a new section" at bounding box center [117, 532] width 63 height 10
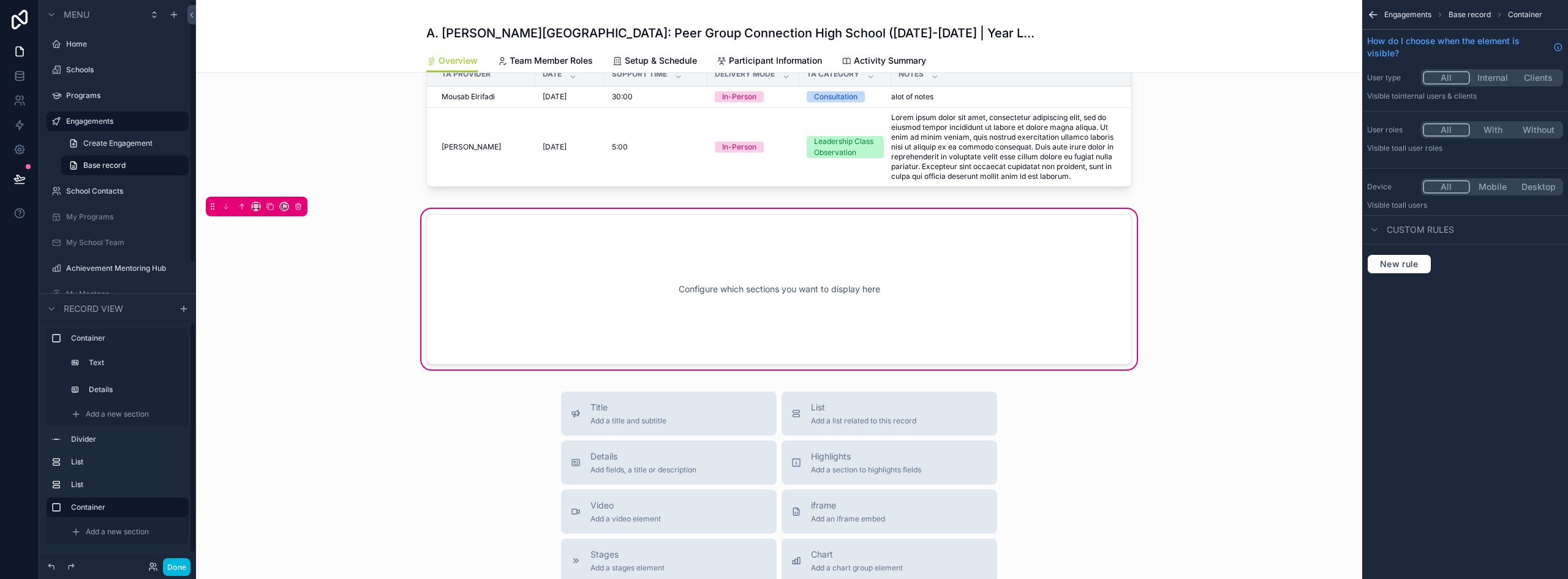
click at [137, 534] on span "Add a new section" at bounding box center [117, 532] width 63 height 10
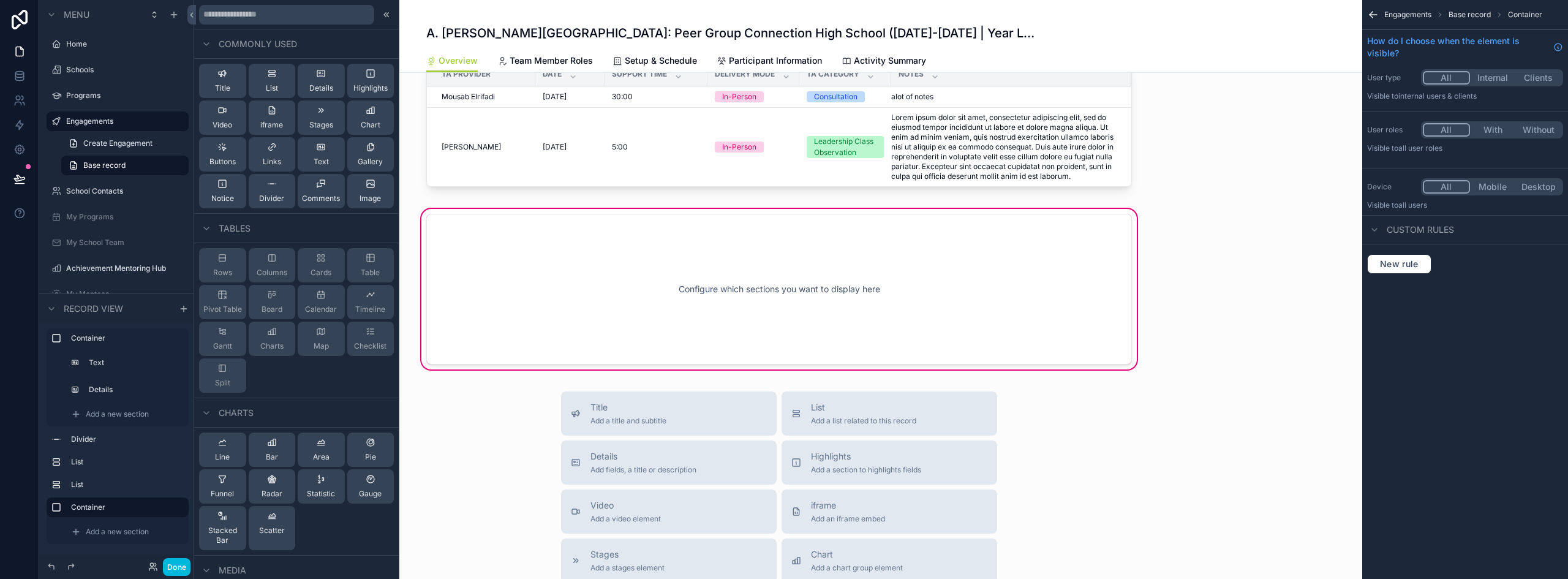
click at [317, 79] on div "Details" at bounding box center [321, 81] width 24 height 25
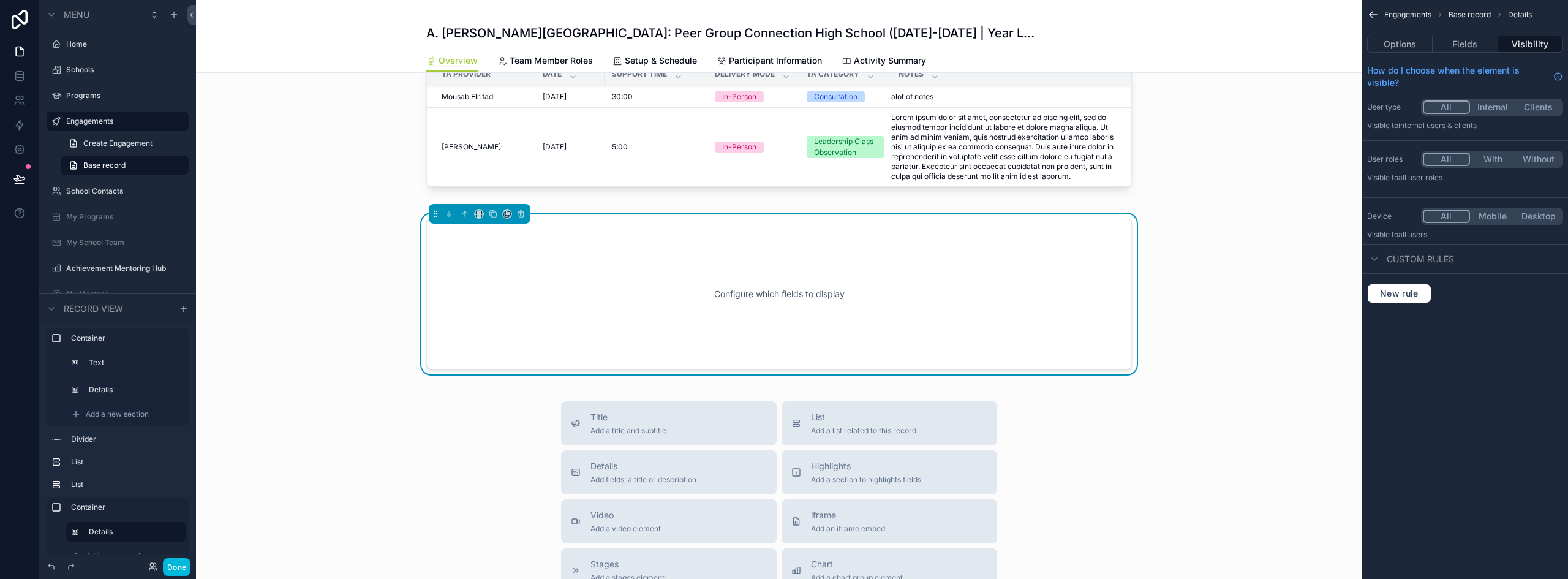
scroll to position [670, 0]
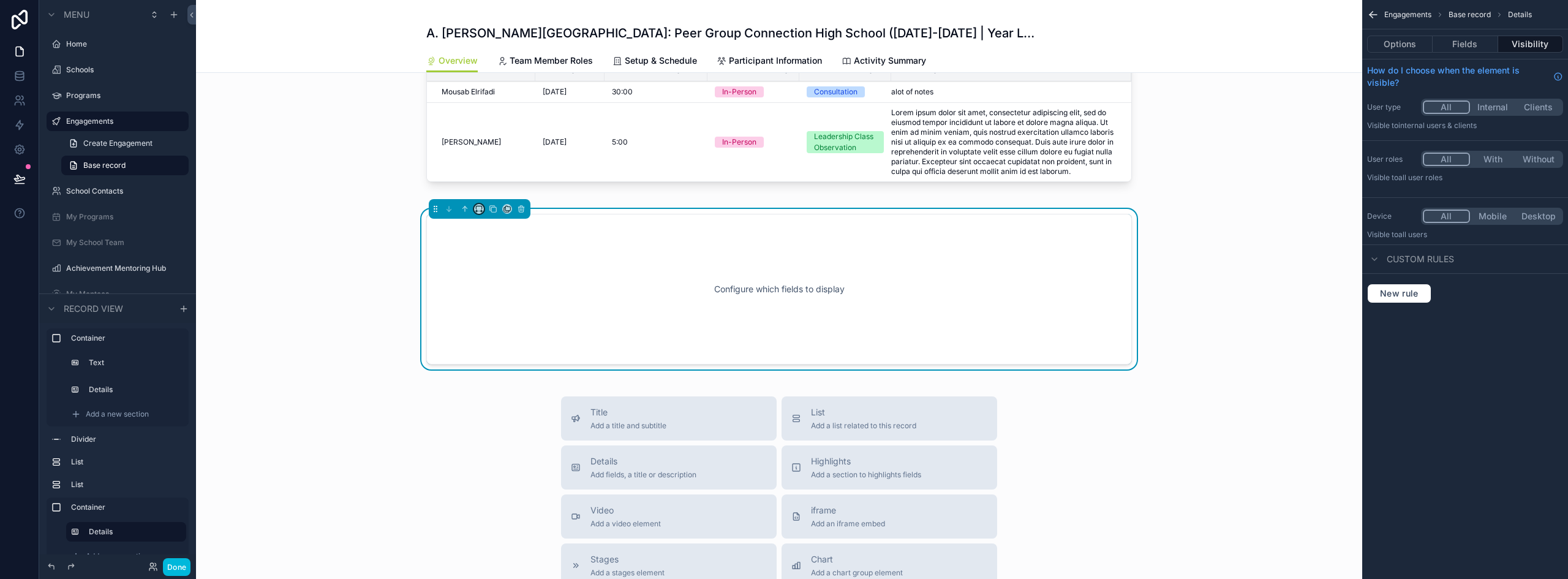
click at [475, 207] on icon "scrollable content" at bounding box center [479, 209] width 8 height 8
click at [499, 304] on span "50%" at bounding box center [490, 301] width 19 height 14
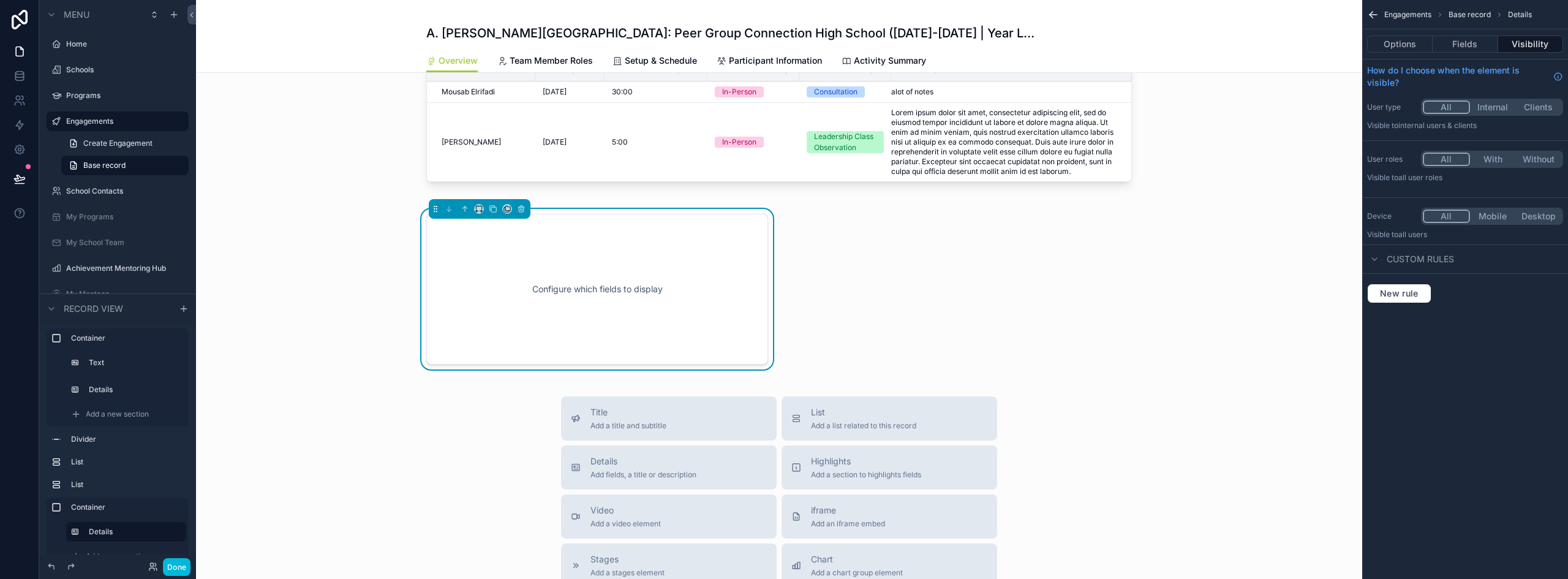
click at [1406, 42] on button "Options" at bounding box center [1400, 44] width 65 height 17
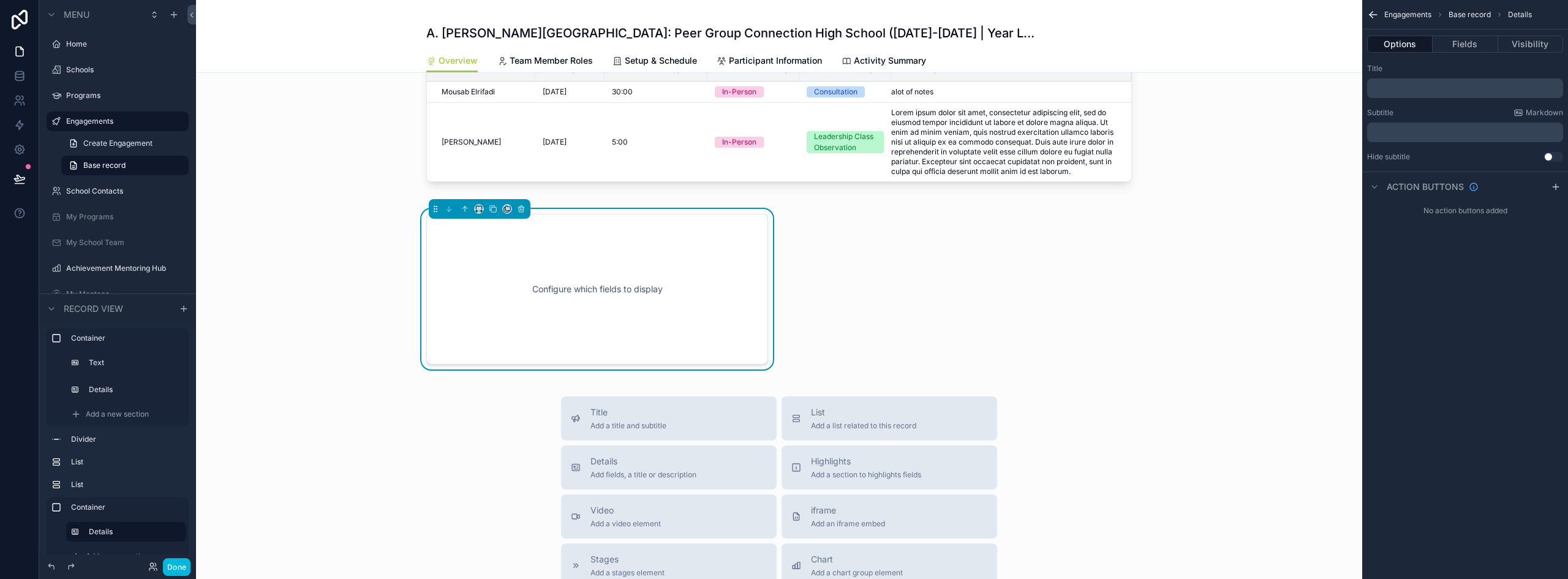
click at [1415, 89] on p "﻿" at bounding box center [1466, 88] width 189 height 10
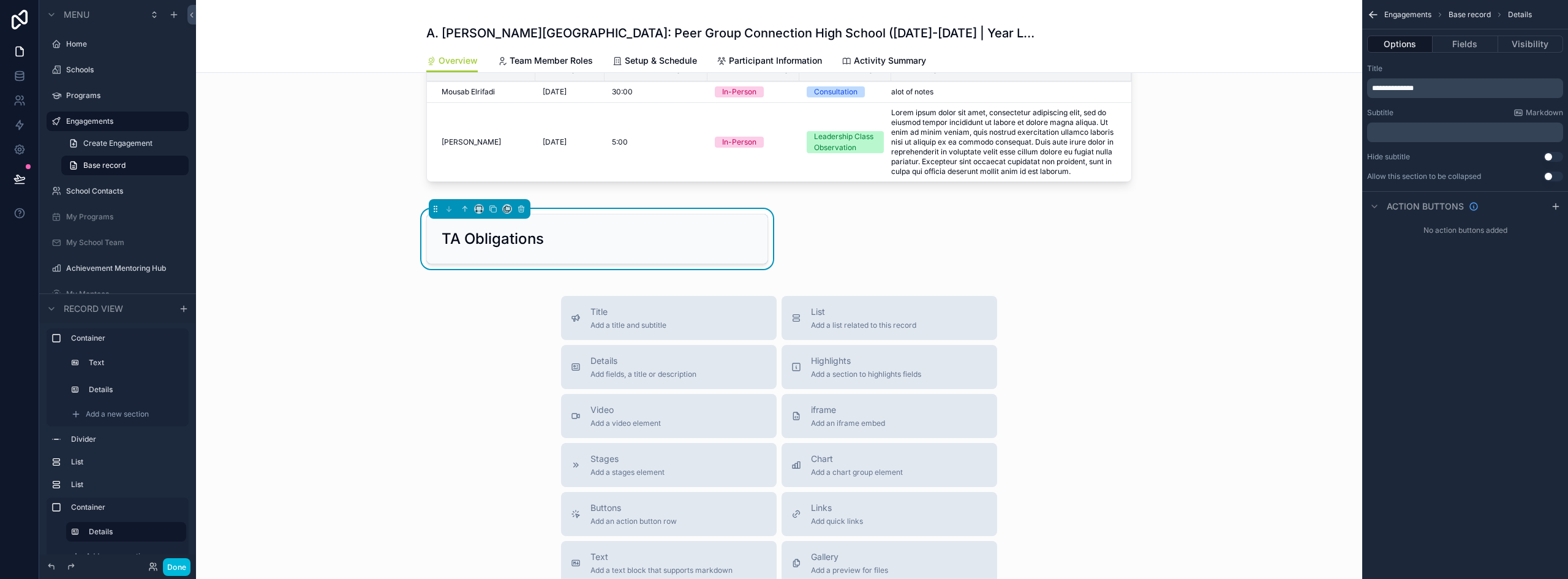
click at [1443, 61] on div "**********" at bounding box center [1466, 123] width 206 height 128
click at [1460, 46] on button "Fields" at bounding box center [1465, 44] width 65 height 17
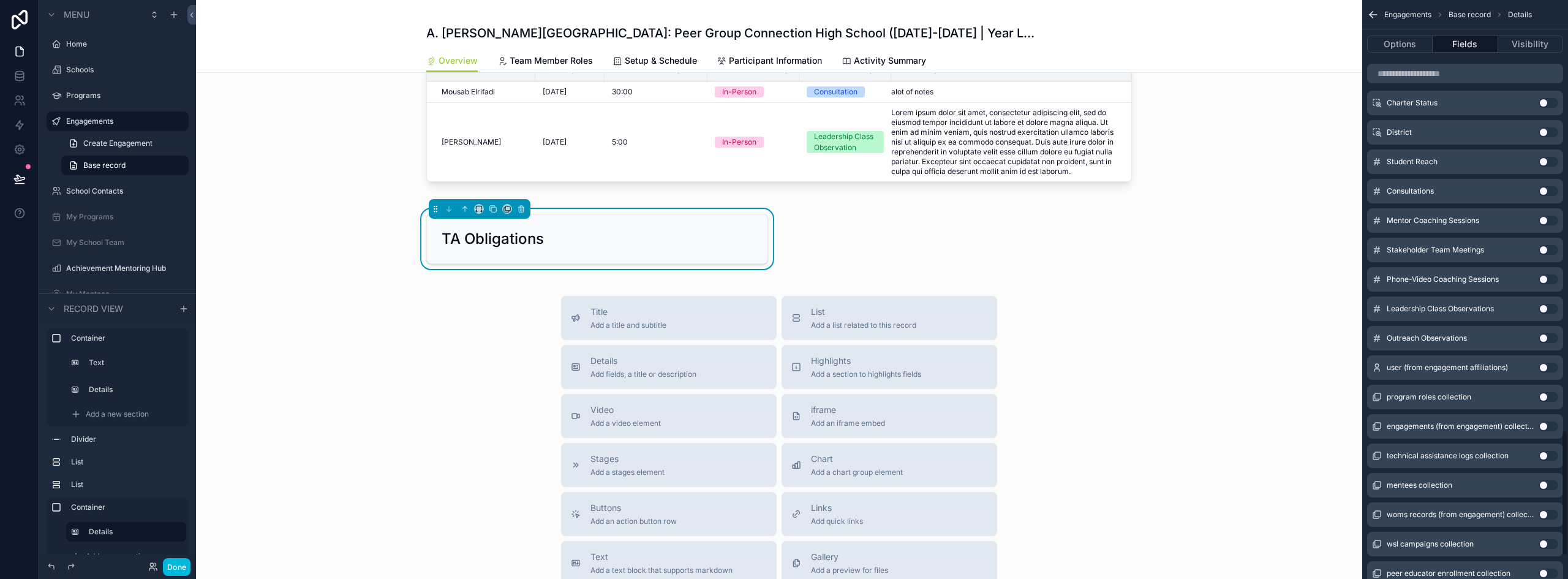
scroll to position [1967, 0]
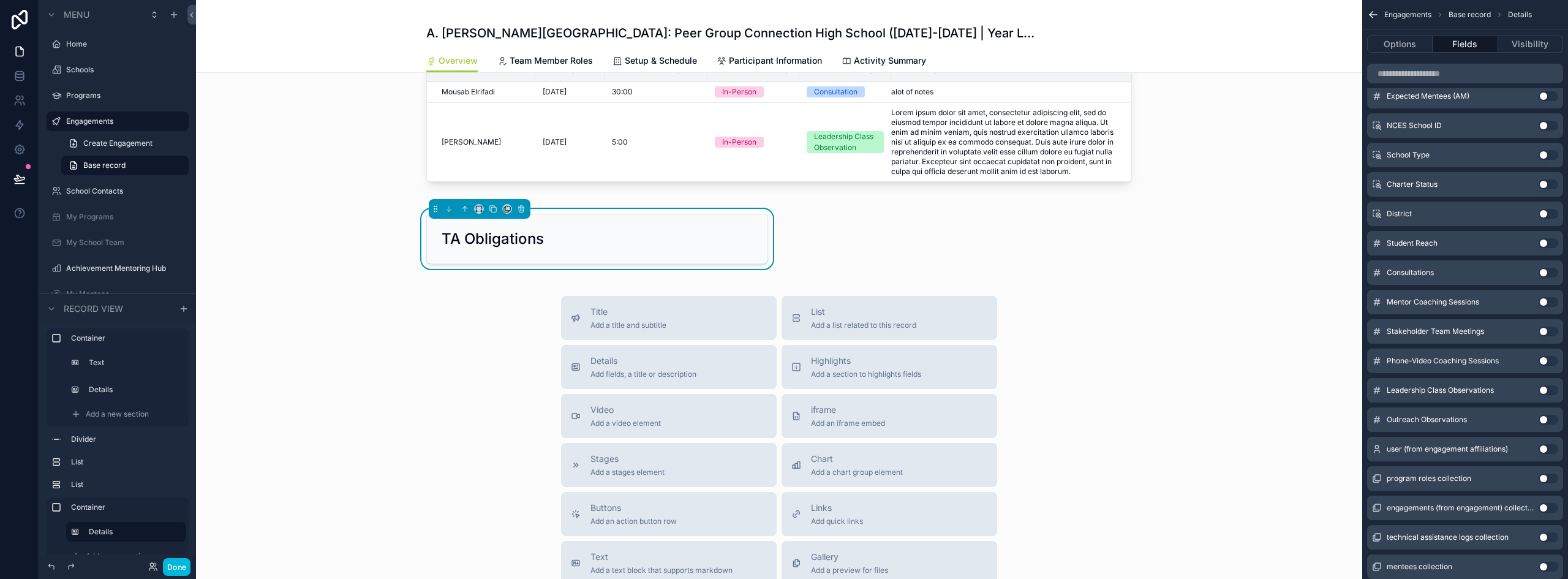
click at [1541, 273] on button "Use setting" at bounding box center [1549, 273] width 20 height 10
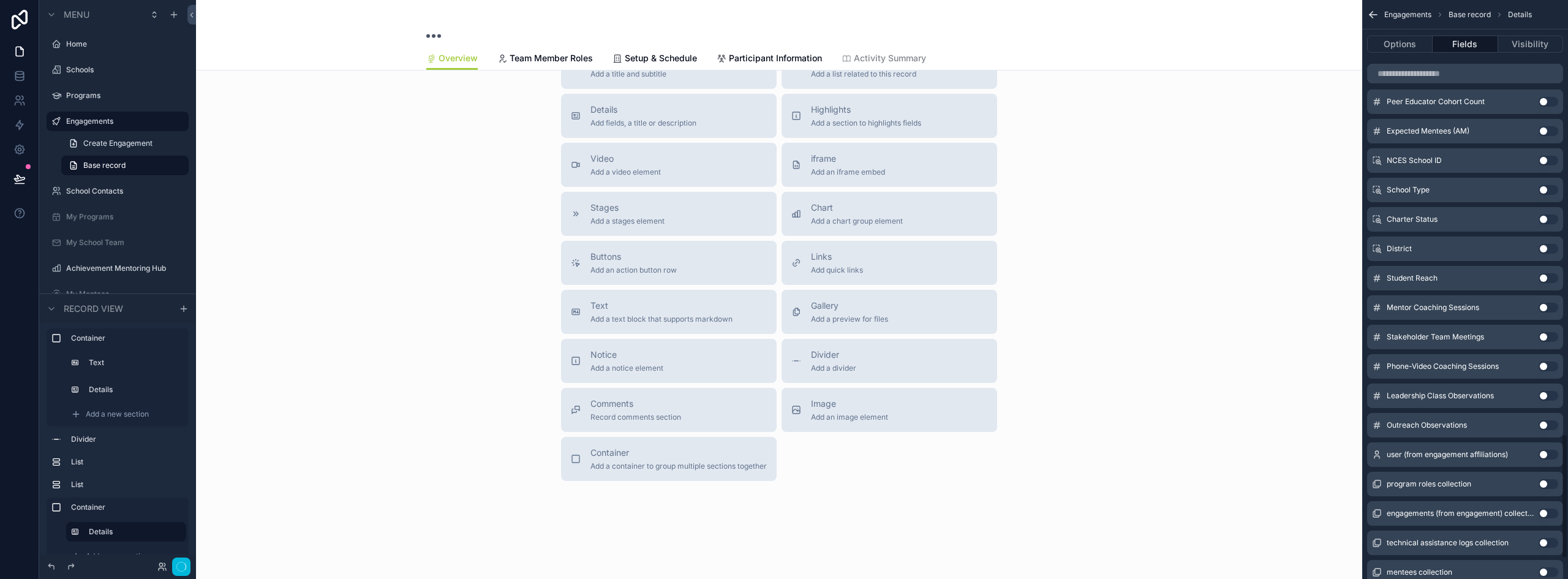
scroll to position [2002, 0]
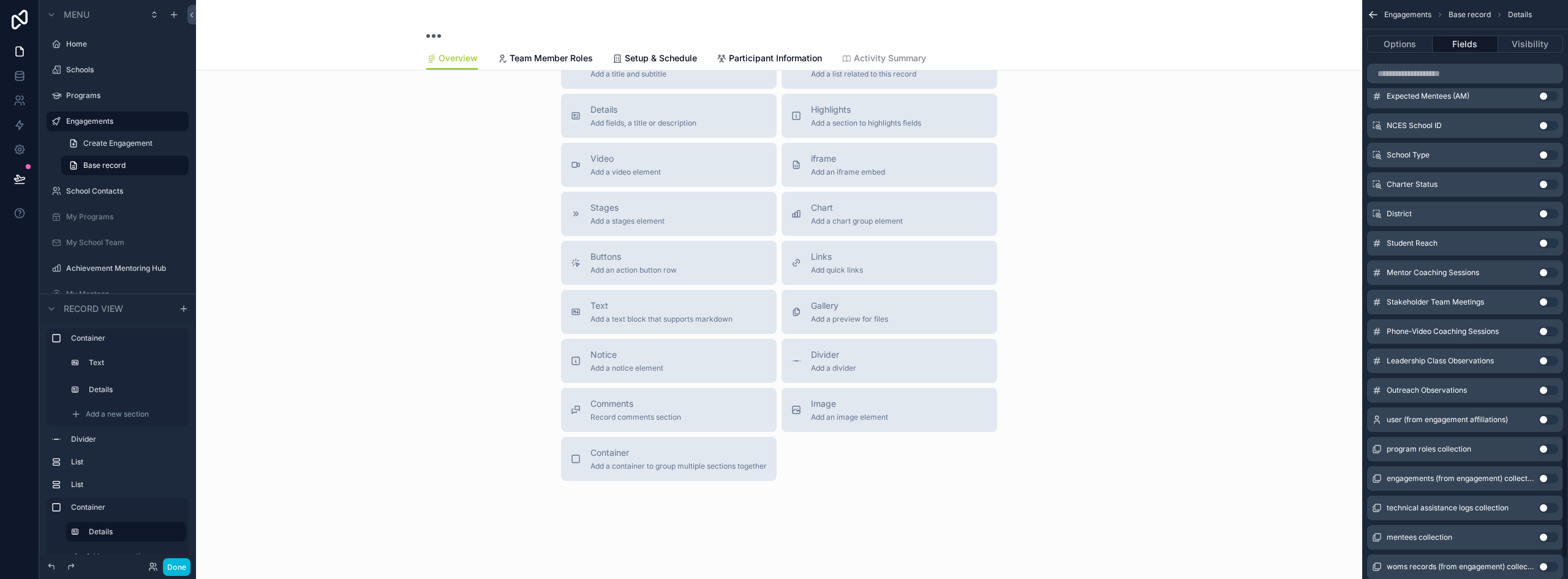
click at [1546, 275] on button "Use setting" at bounding box center [1549, 273] width 20 height 10
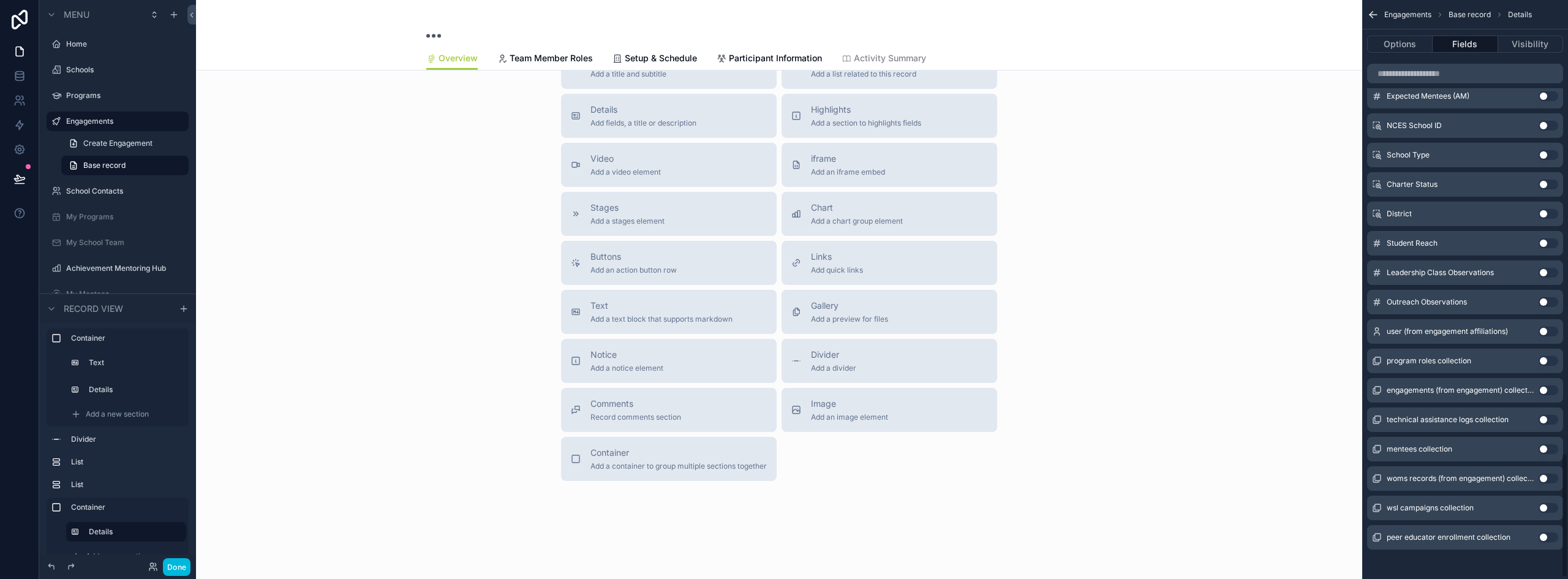
click at [1546, 275] on button "Use setting" at bounding box center [1549, 273] width 20 height 10
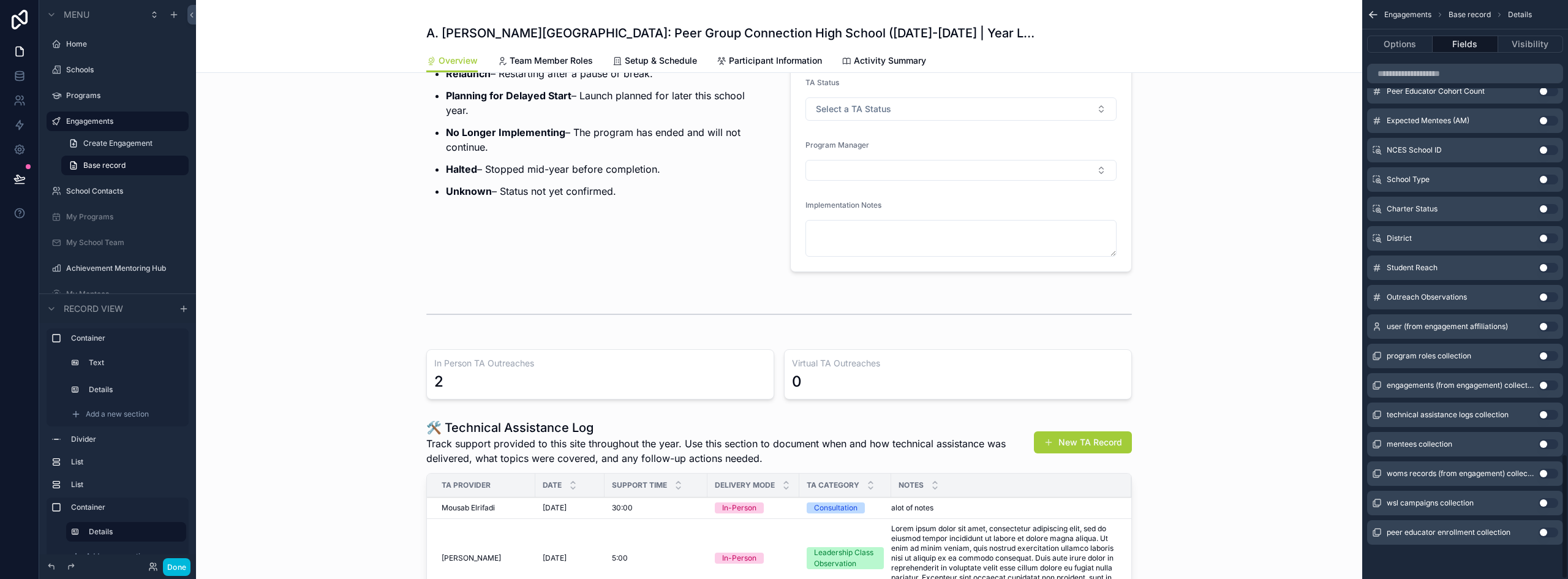
scroll to position [670, 0]
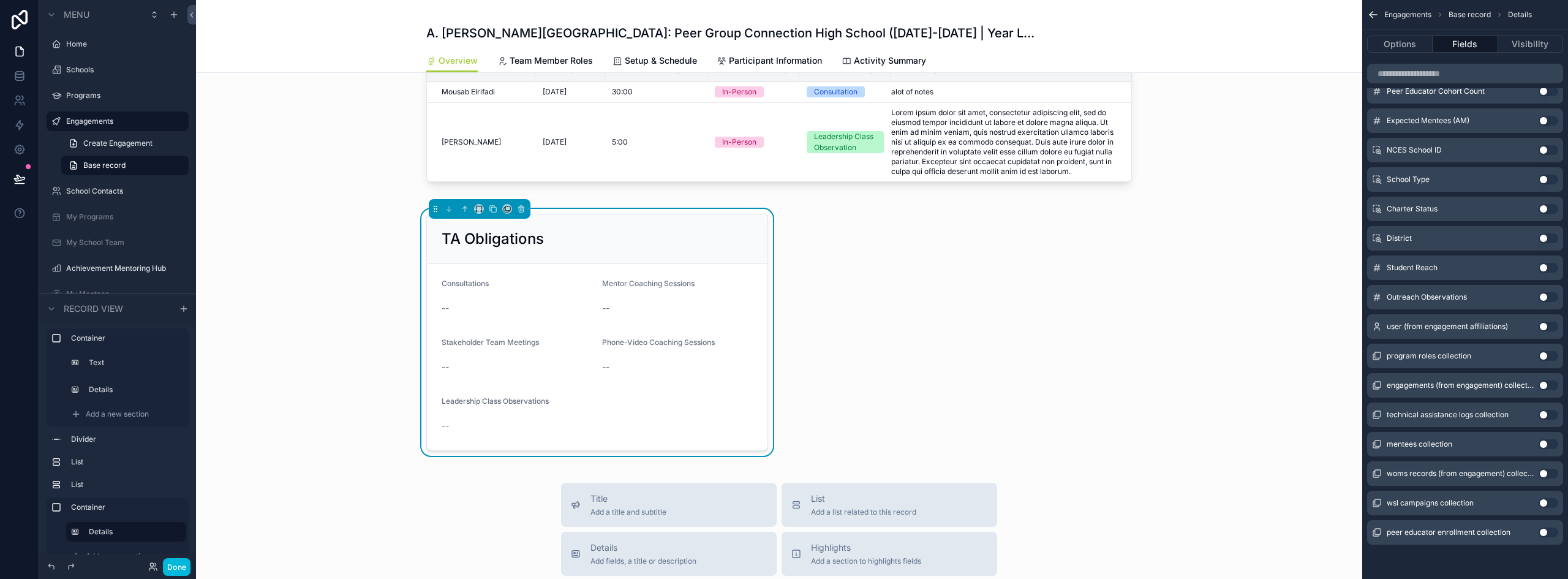
click at [1546, 297] on button "Use setting" at bounding box center [1549, 297] width 20 height 10
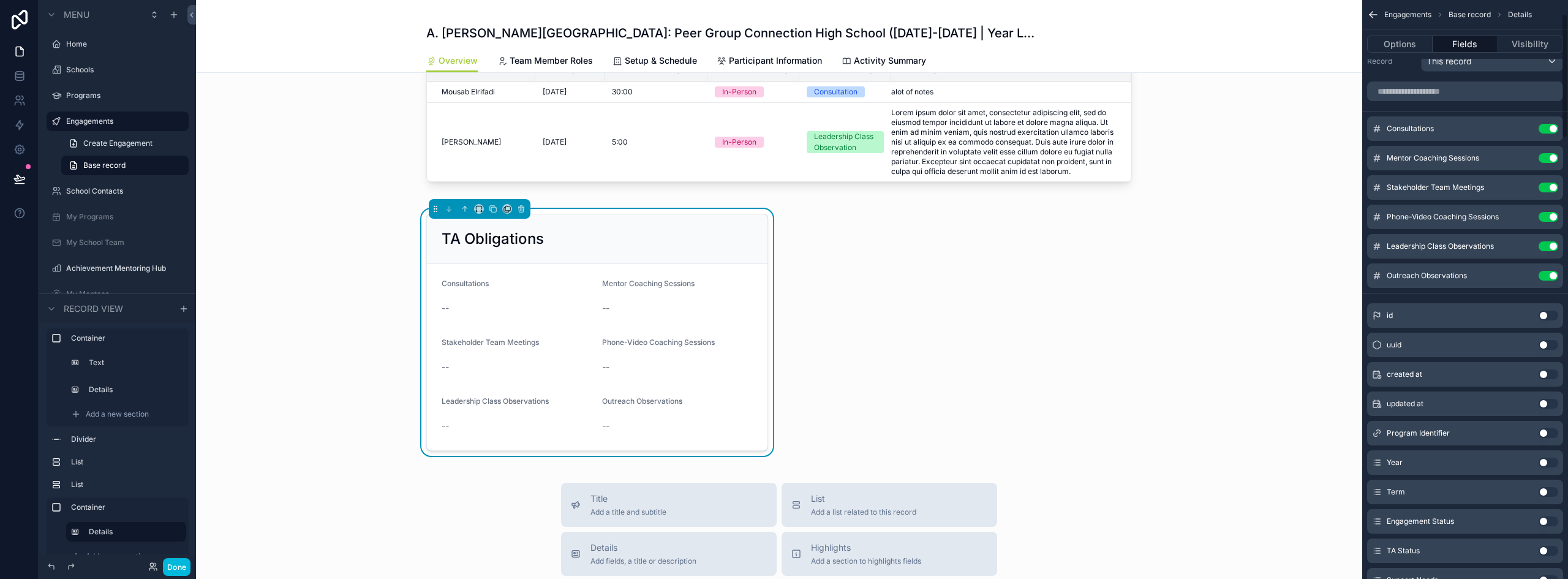
scroll to position [0, 0]
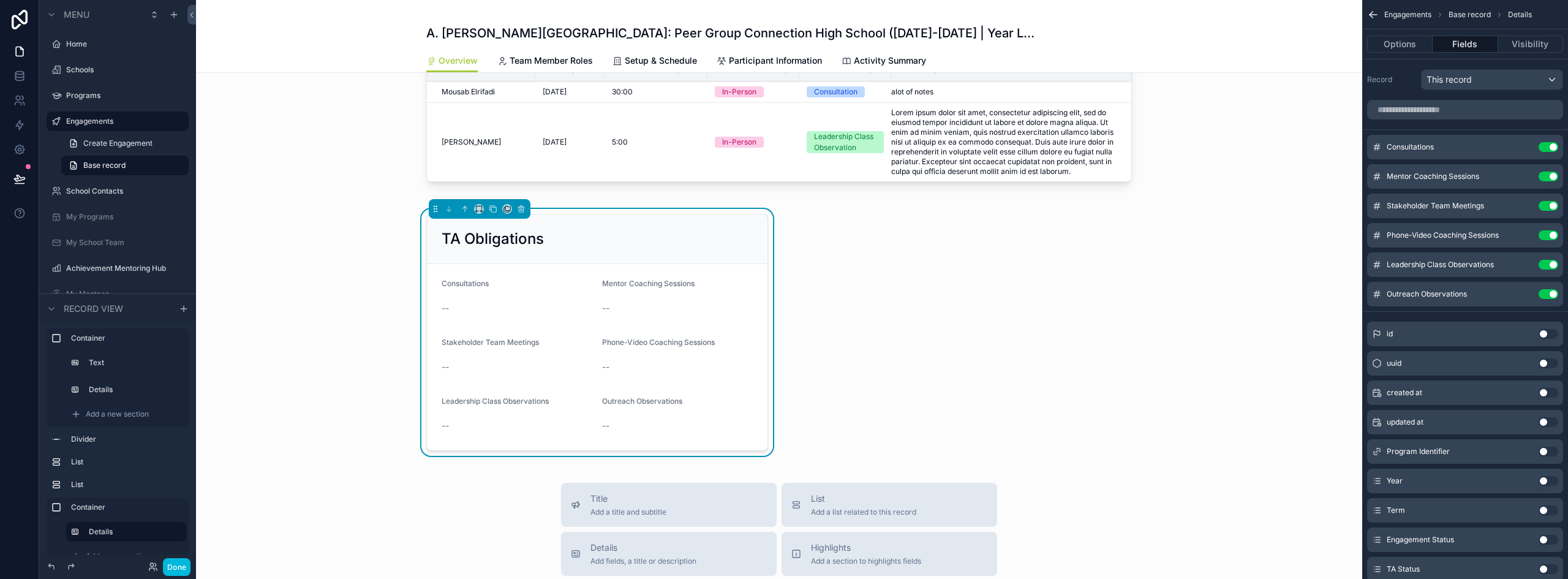
click at [0, 0] on icon "scrollable content" at bounding box center [0, 0] width 0 height 0
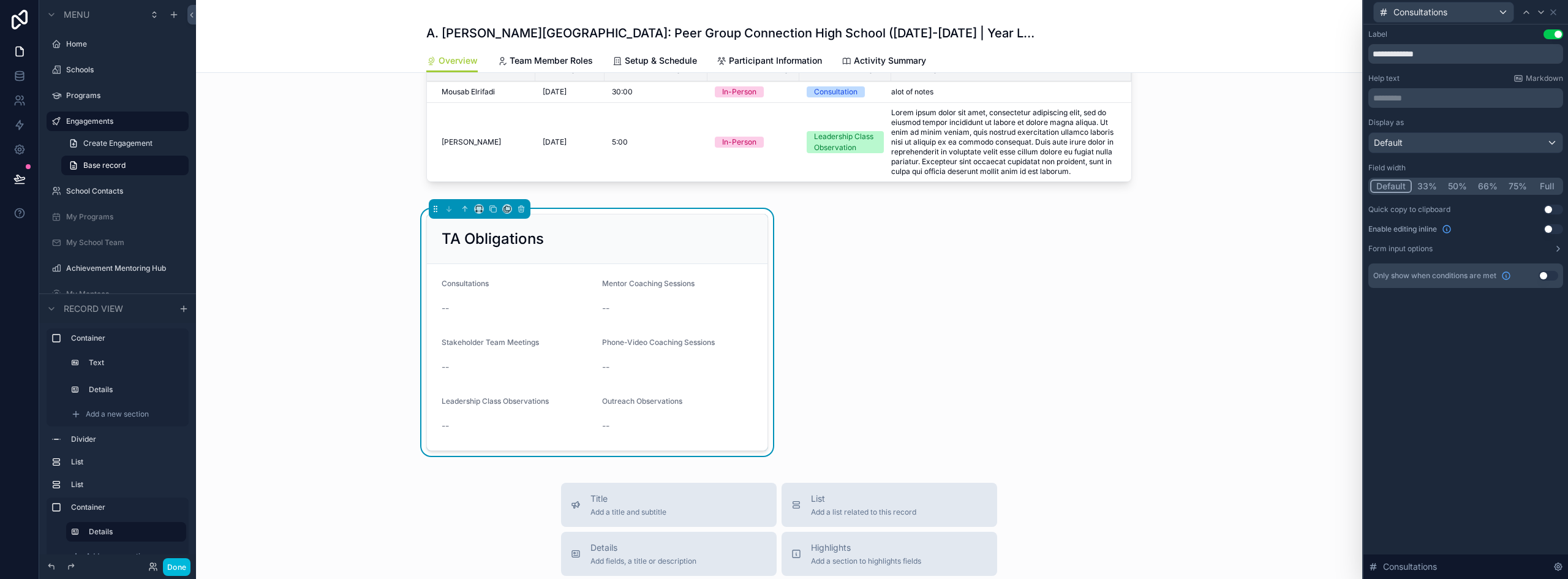
click at [1541, 184] on button "Full" at bounding box center [1547, 186] width 29 height 14
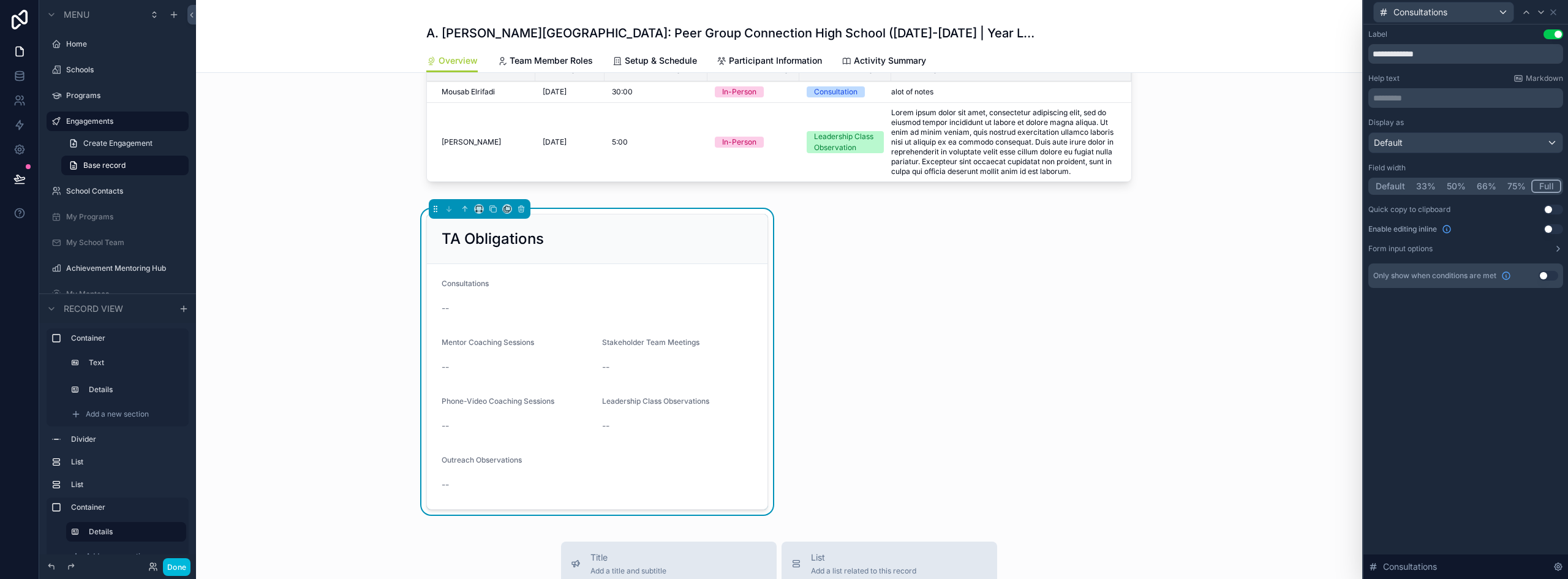
click at [1555, 230] on button "Use setting" at bounding box center [1554, 229] width 20 height 10
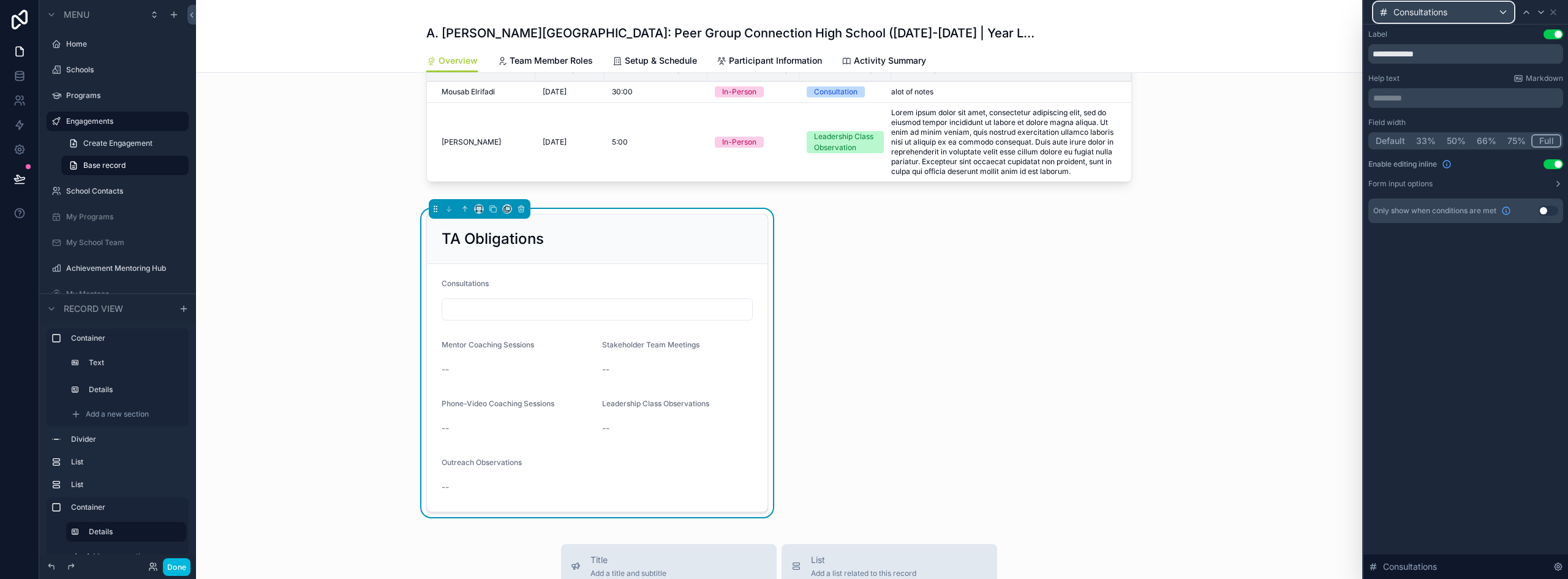
click at [1484, 11] on div "Consultations" at bounding box center [1444, 12] width 139 height 20
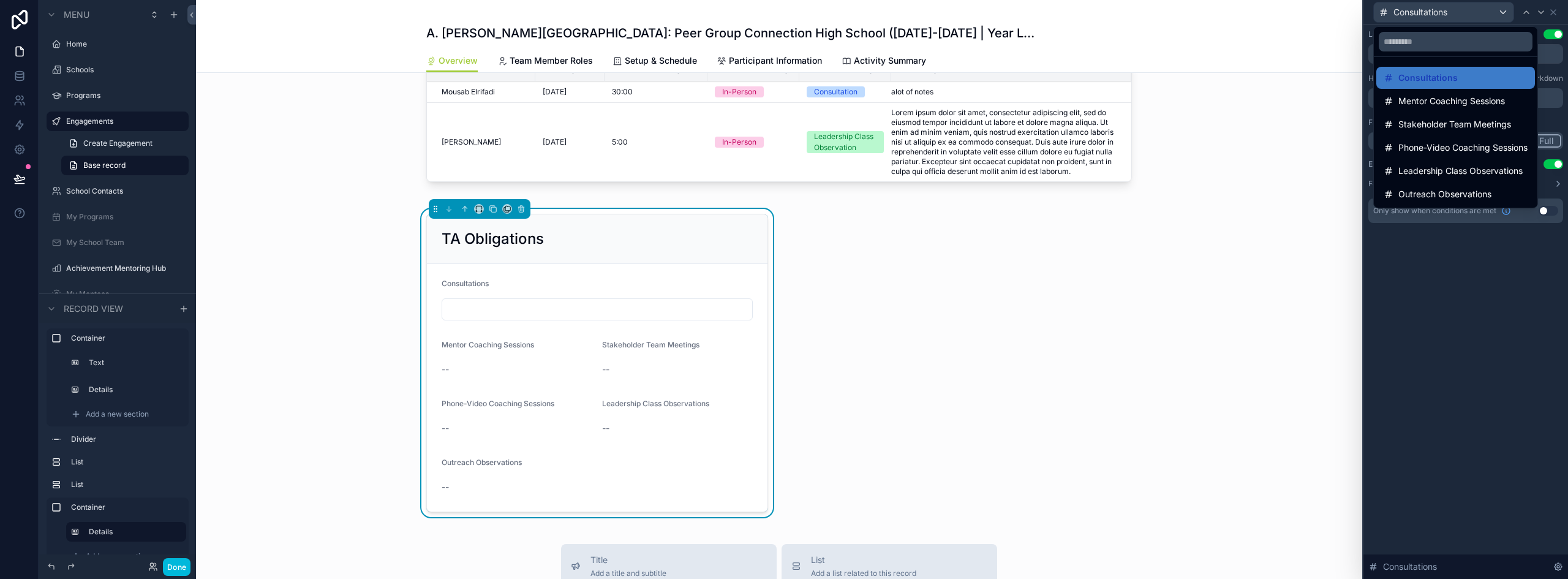
click at [1431, 98] on span "Mentor Coaching Sessions" at bounding box center [1451, 100] width 106 height 14
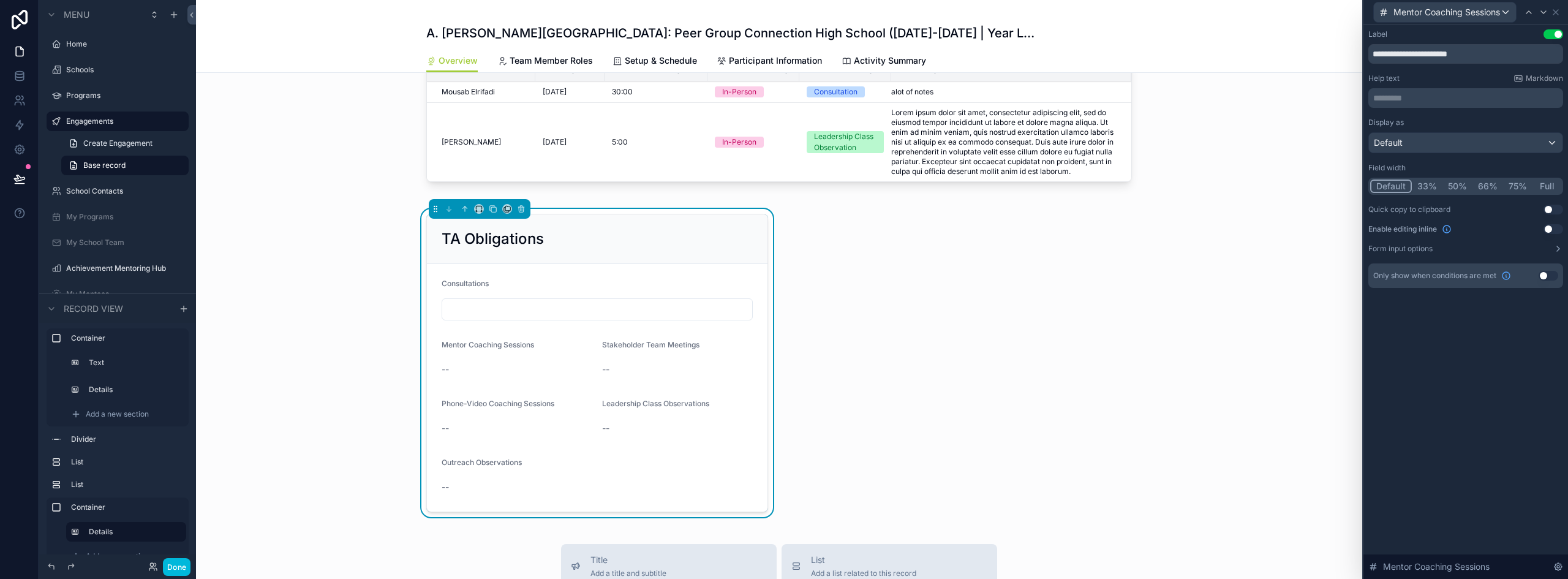
click at [1551, 184] on button "Full" at bounding box center [1547, 186] width 29 height 14
click at [1451, 18] on span "Mentor Coaching Sessions" at bounding box center [1446, 12] width 106 height 12
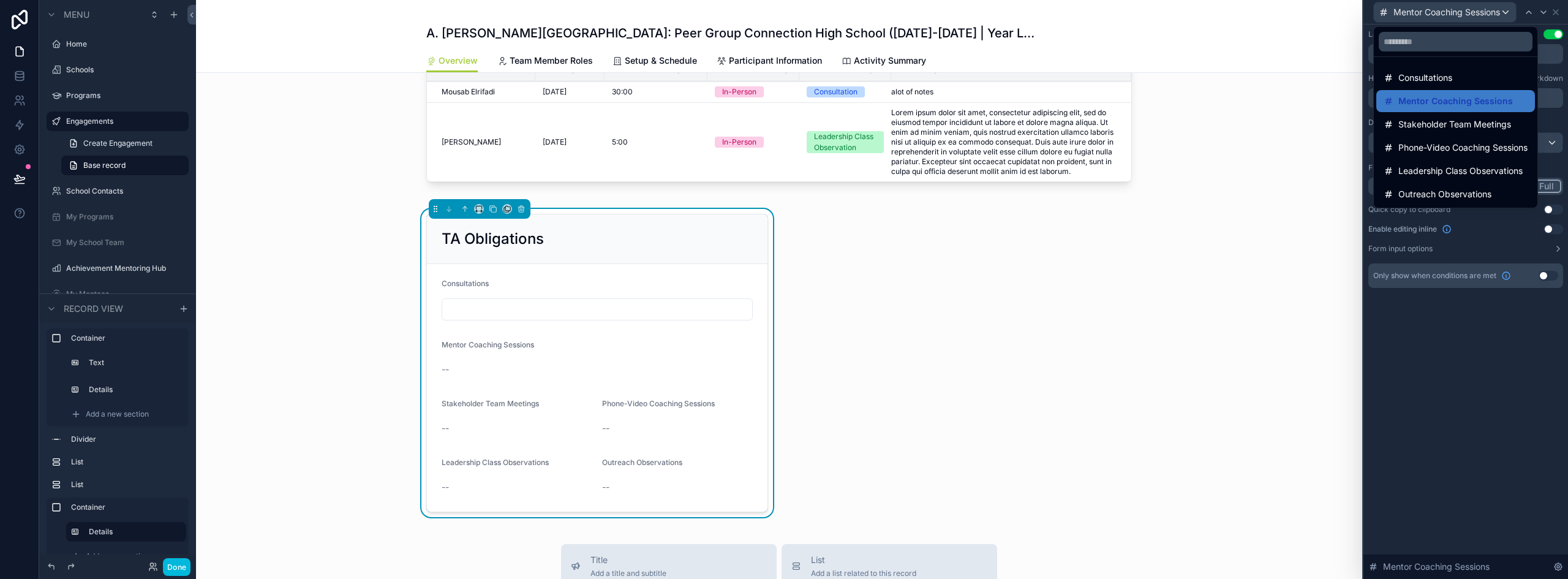
click at [1554, 221] on div at bounding box center [1466, 289] width 205 height 579
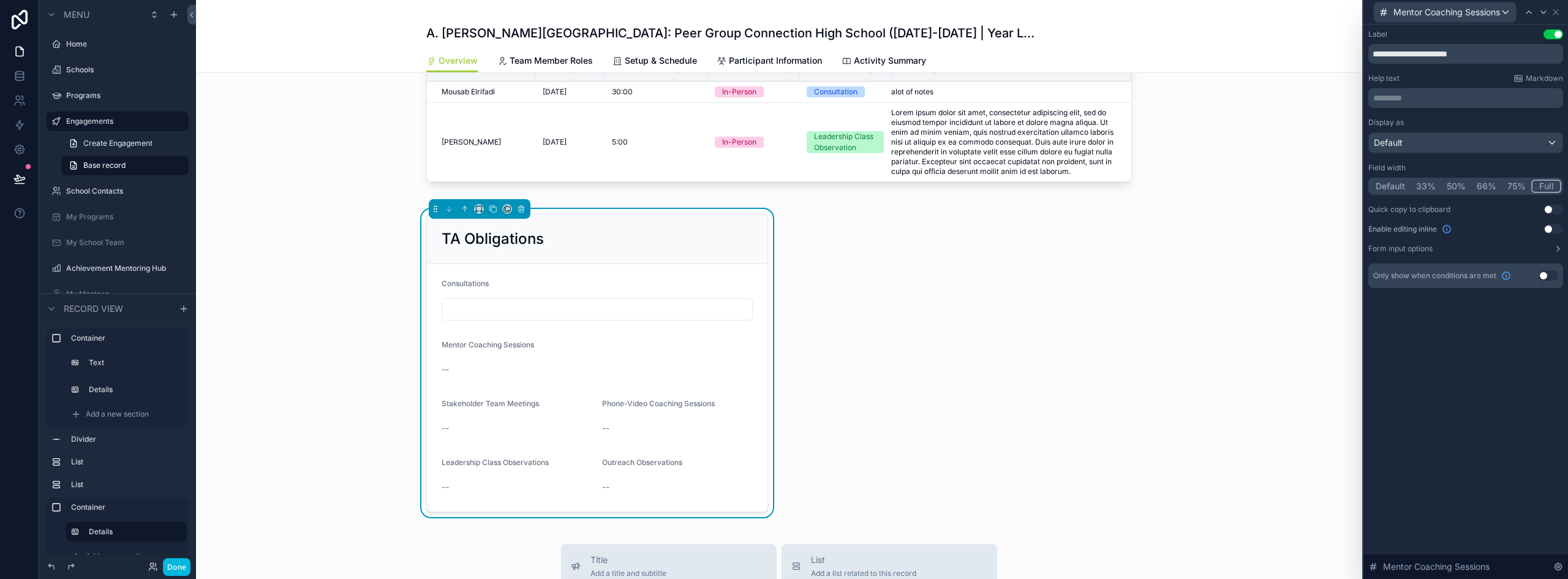
click at [1551, 225] on button "Use setting" at bounding box center [1554, 229] width 20 height 10
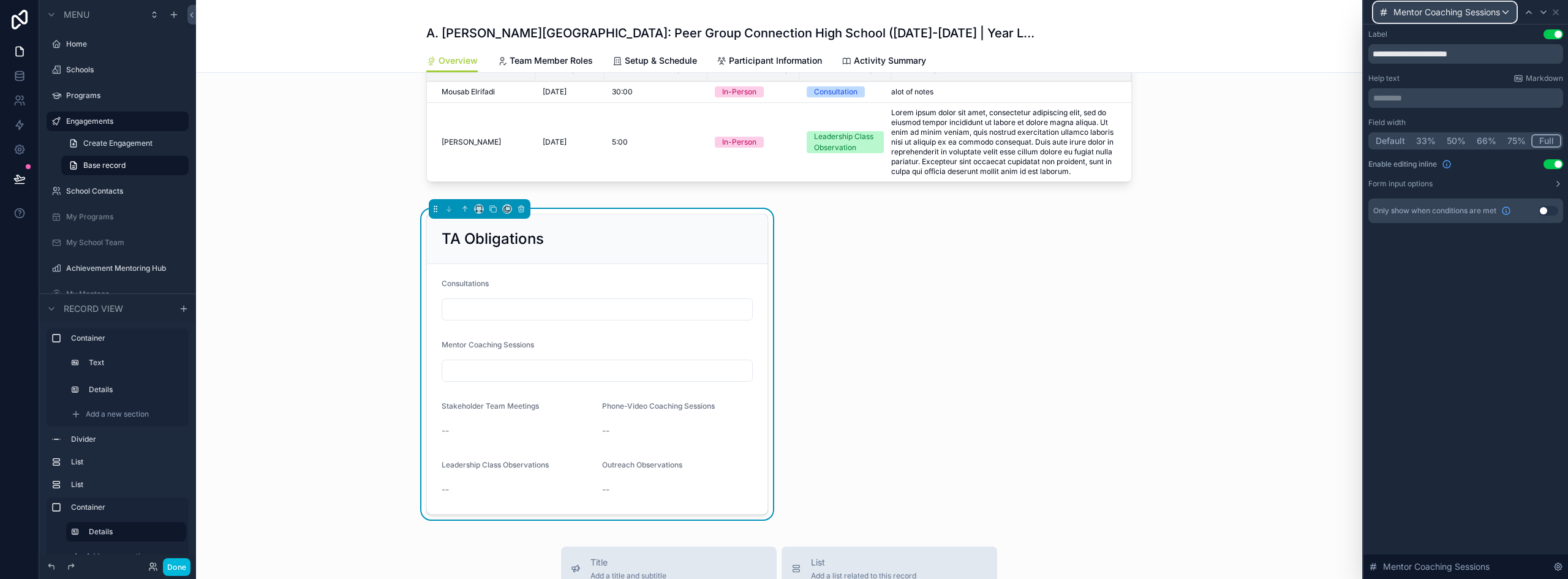
click at [1486, 9] on span "Mentor Coaching Sessions" at bounding box center [1446, 12] width 106 height 12
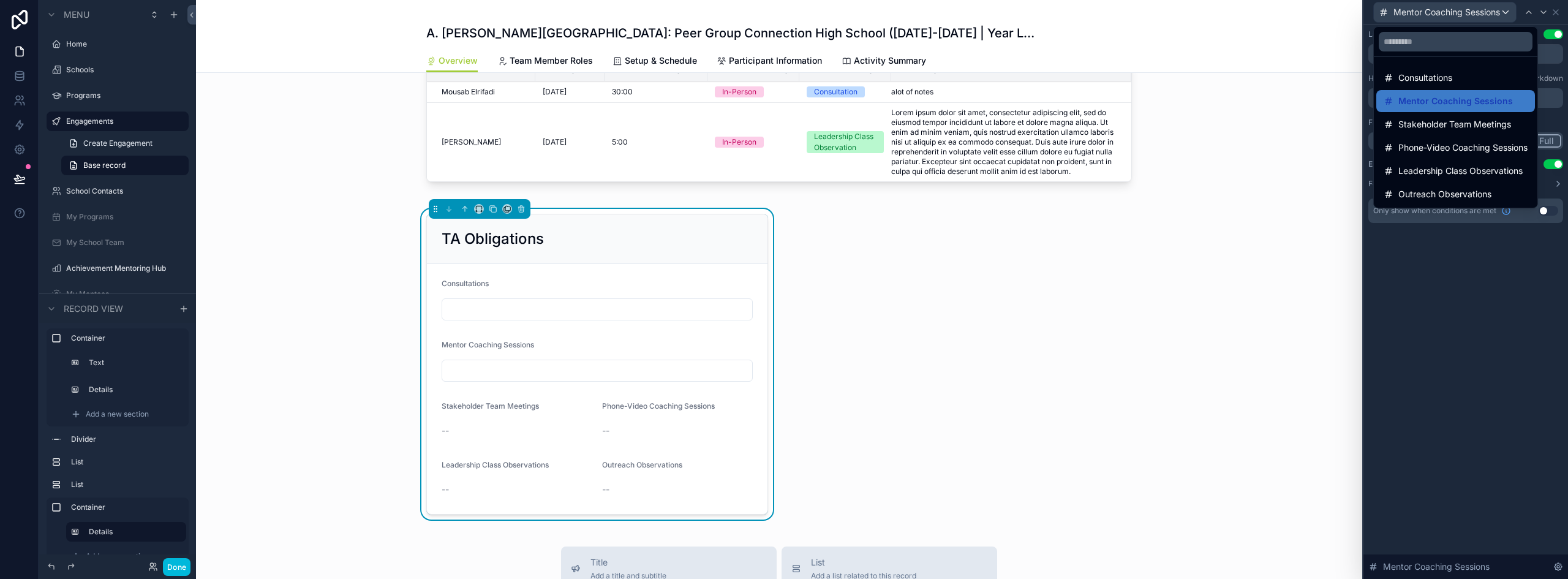
click at [1435, 128] on span "Stakeholder Team Meetings" at bounding box center [1455, 124] width 113 height 14
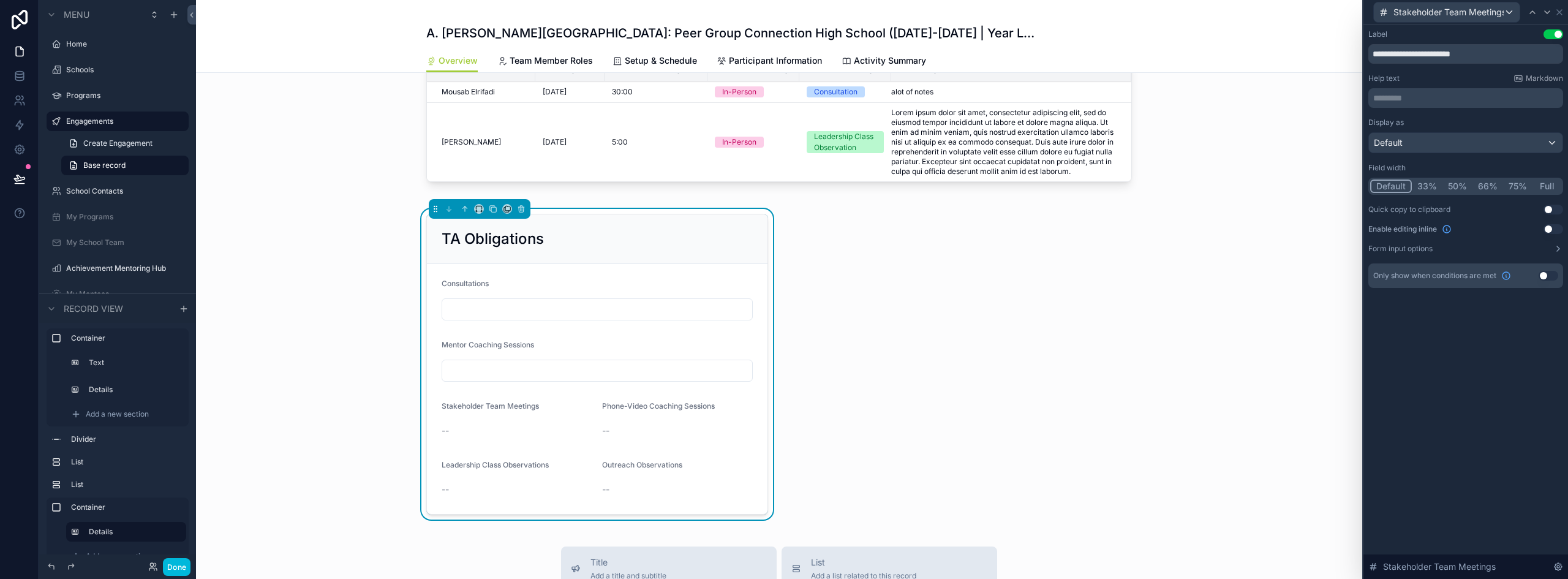
click at [1550, 191] on button "Full" at bounding box center [1547, 186] width 29 height 14
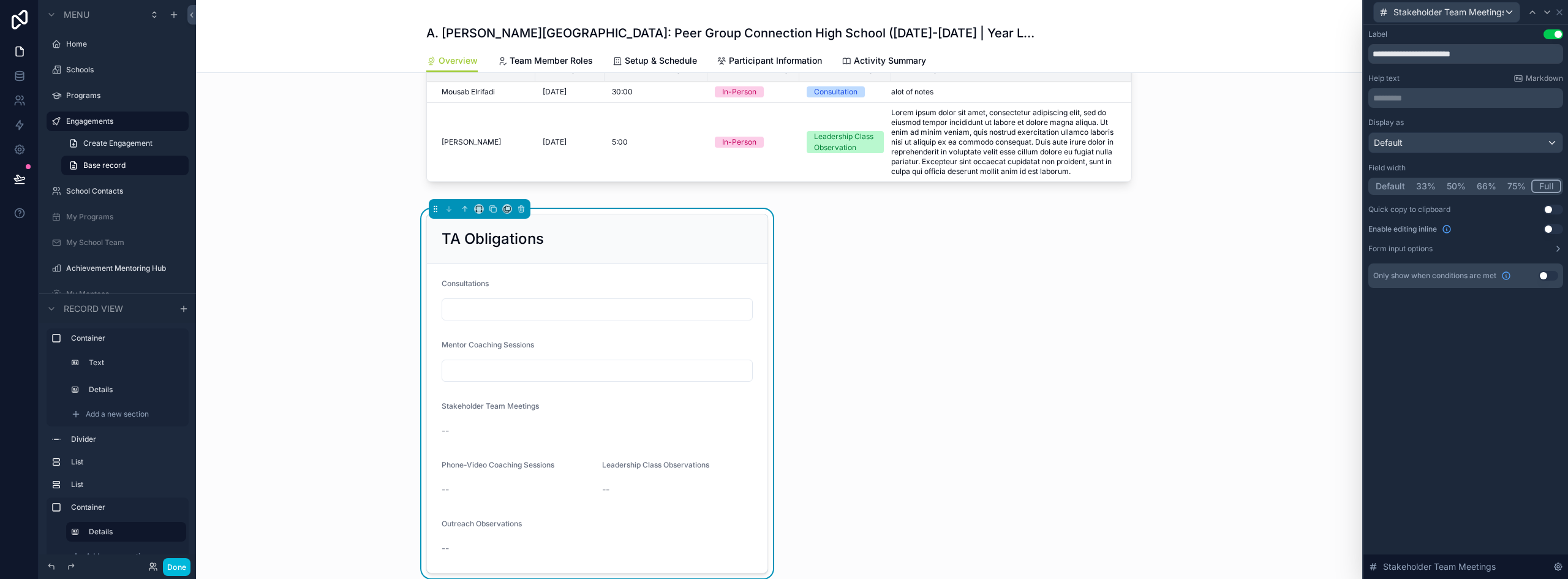
click at [1548, 229] on button "Use setting" at bounding box center [1554, 229] width 20 height 10
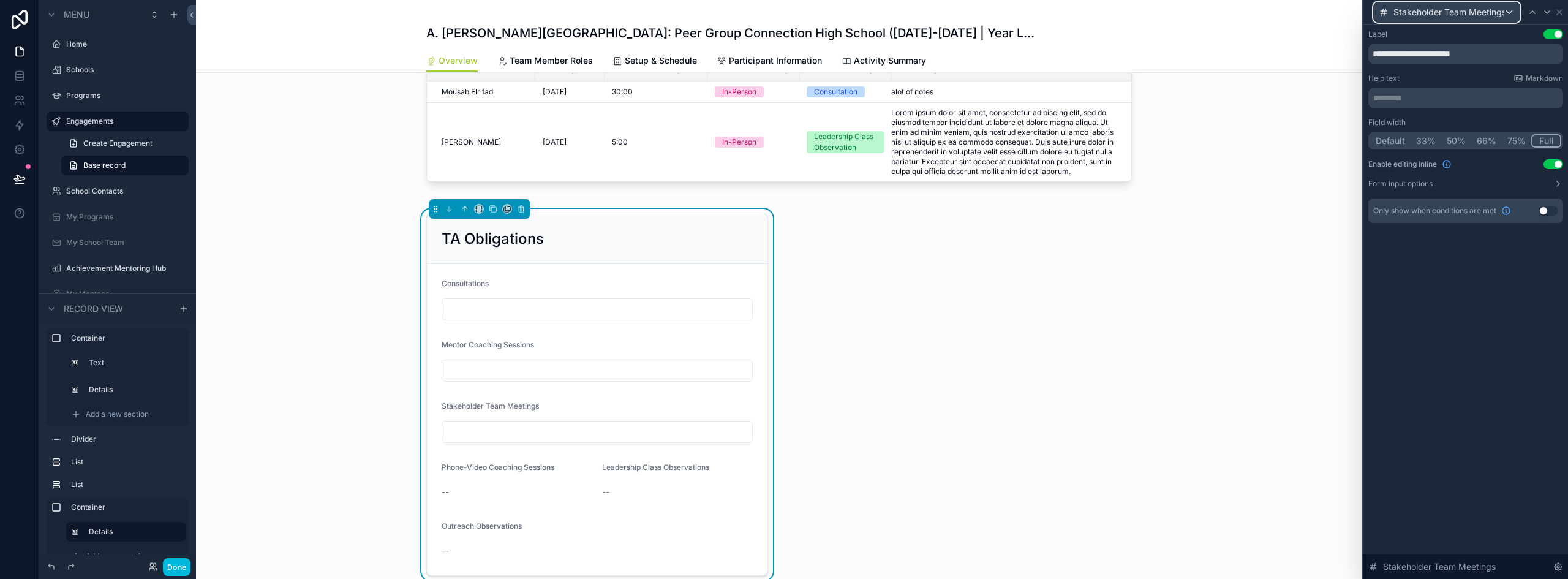
click at [1476, 19] on div "Stakeholder Team Meetings" at bounding box center [1447, 12] width 146 height 20
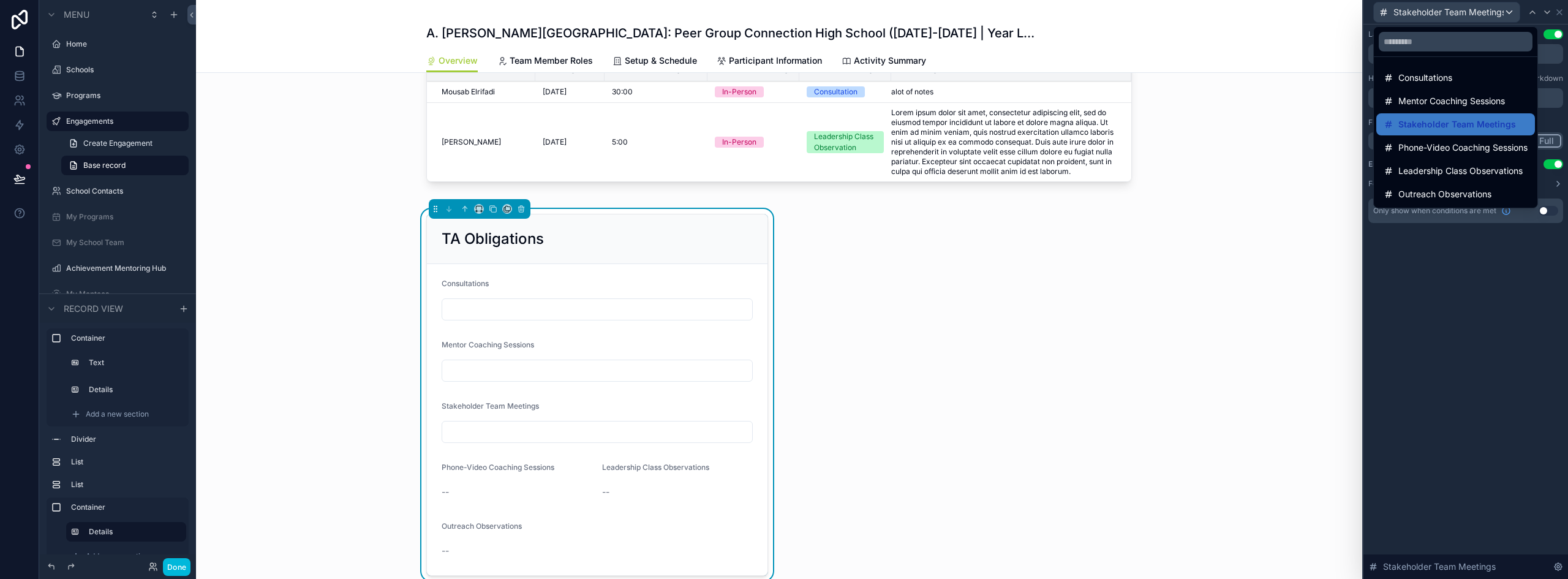
click at [1444, 140] on span "Phone-Video Coaching Sessions" at bounding box center [1463, 147] width 129 height 14
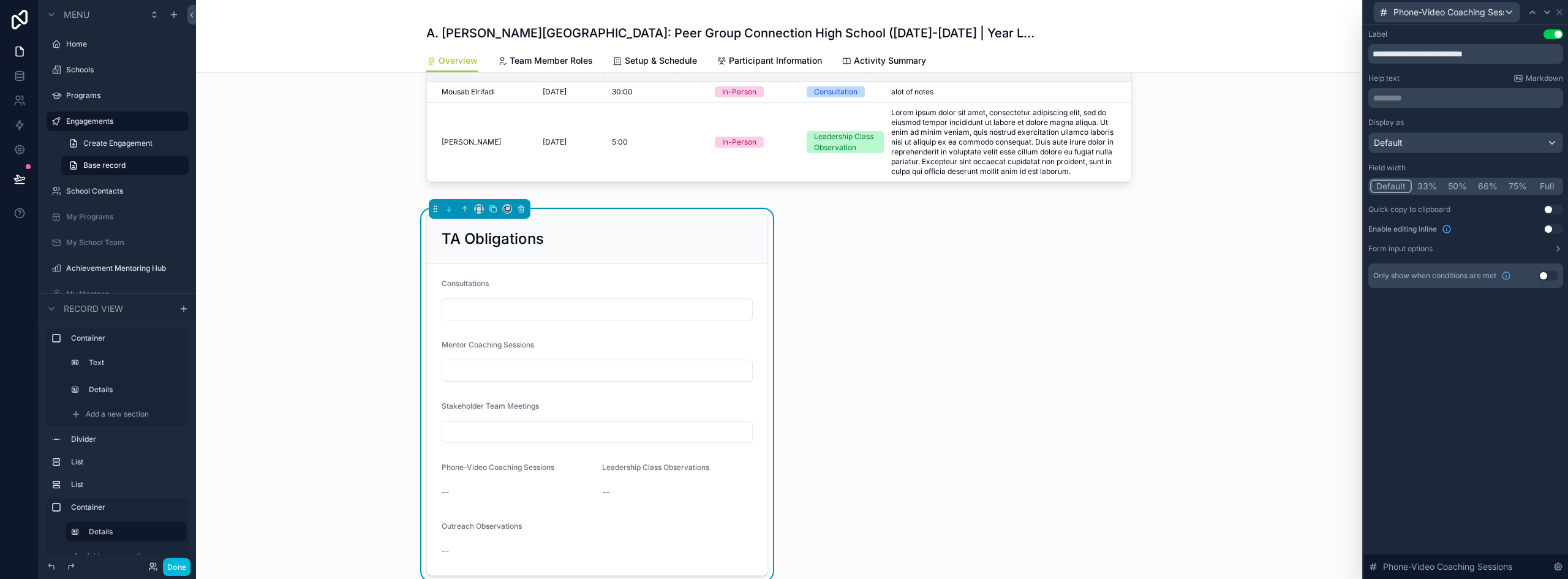
click at [1548, 229] on button "Use setting" at bounding box center [1554, 229] width 20 height 10
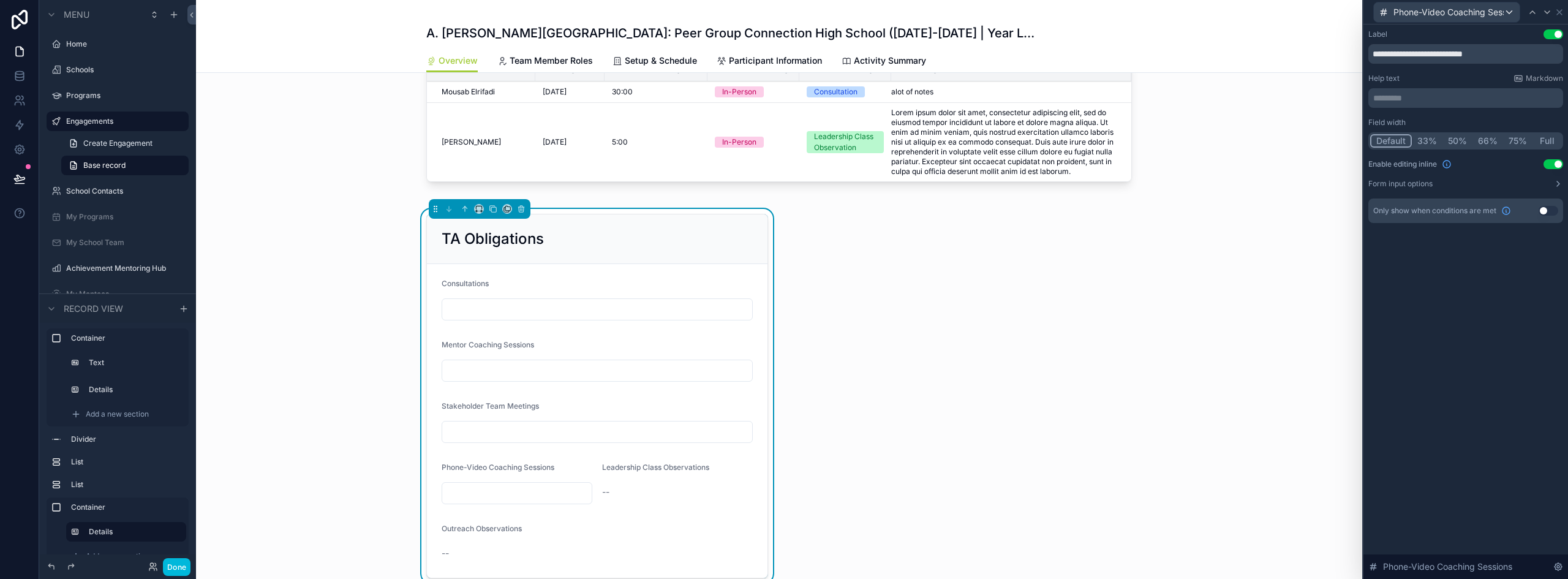
click at [1548, 139] on button "Full" at bounding box center [1547, 141] width 29 height 14
click at [1476, 10] on span "Phone-Video Coaching Sessions" at bounding box center [1448, 12] width 111 height 12
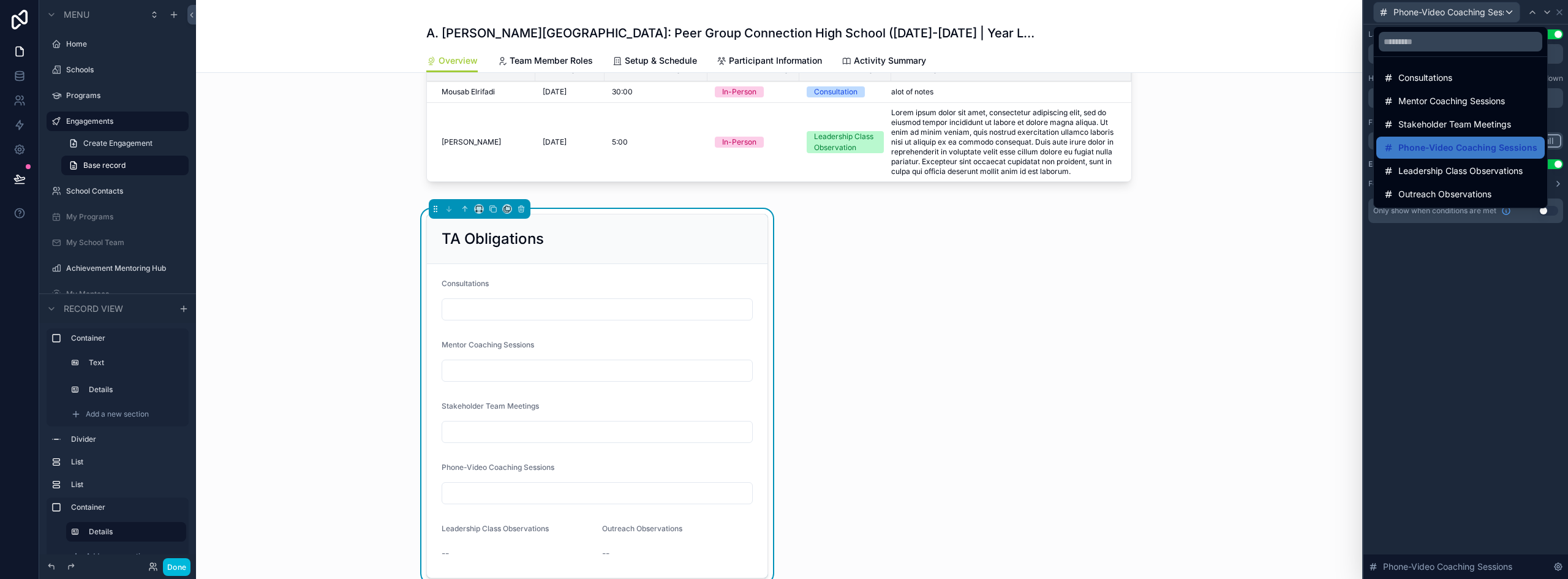
click at [1468, 177] on span "Leadership Class Observations" at bounding box center [1460, 170] width 124 height 14
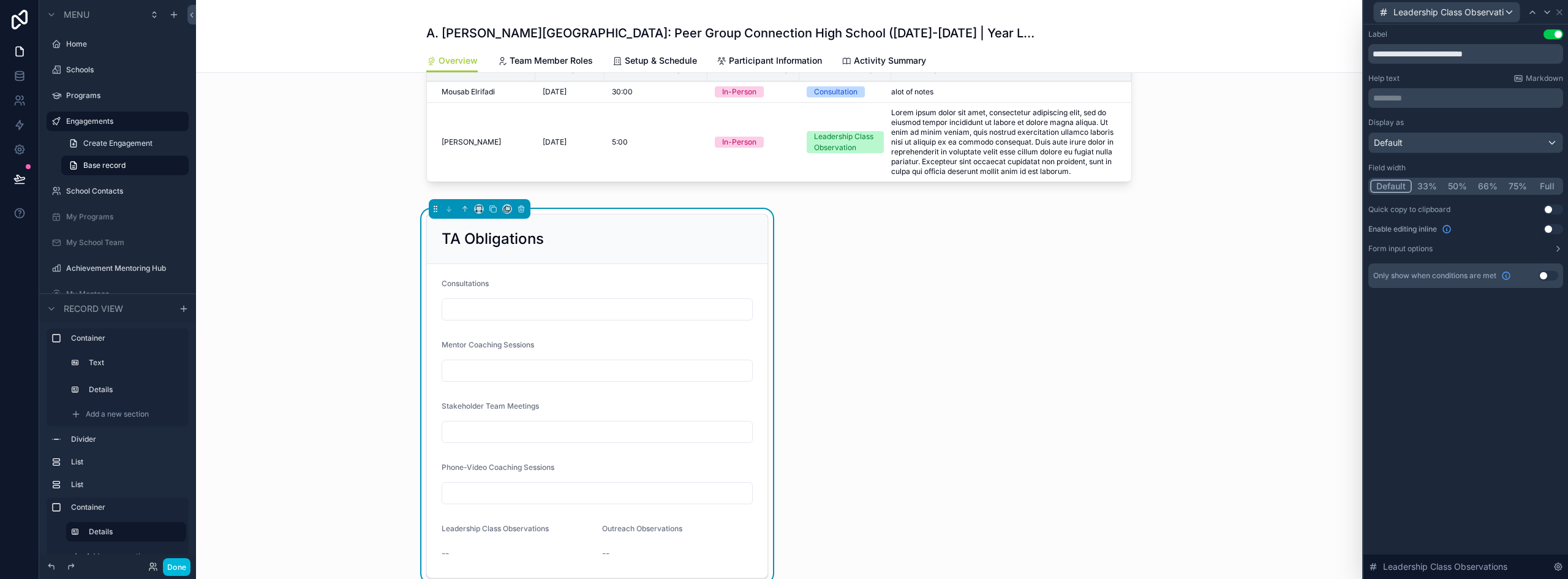
click at [1554, 229] on button "Use setting" at bounding box center [1554, 229] width 20 height 10
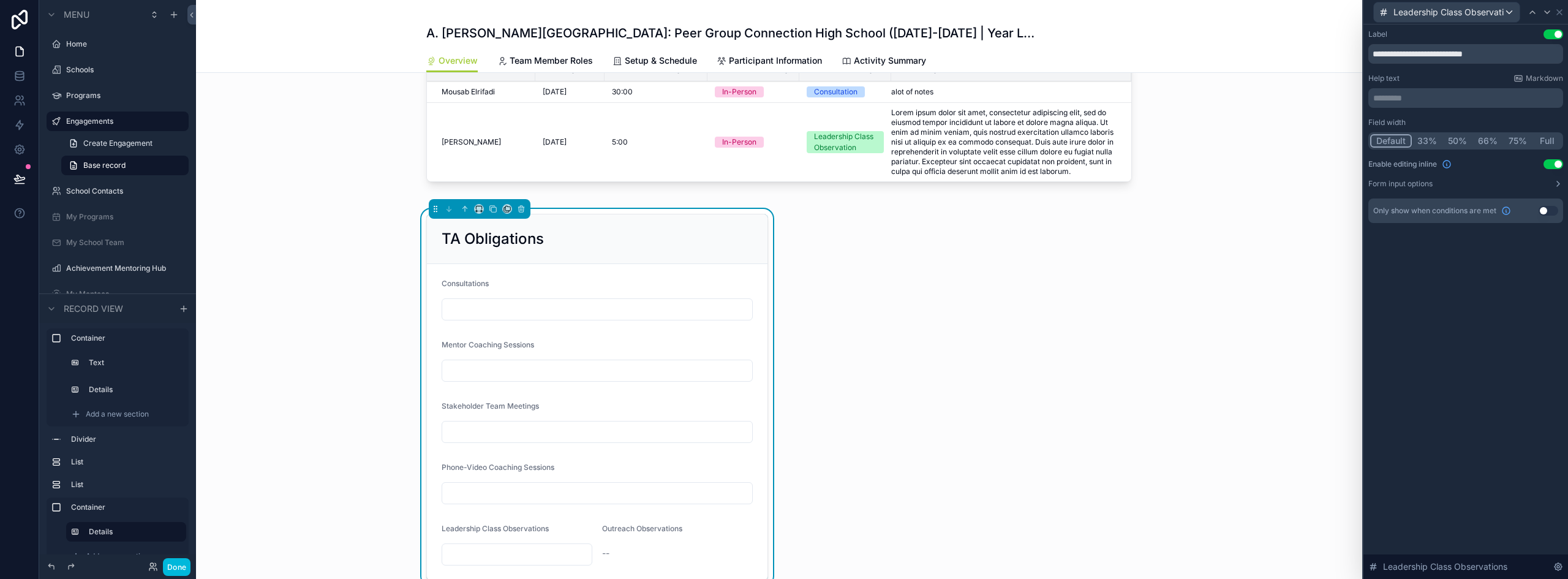
click at [1547, 141] on button "Full" at bounding box center [1547, 141] width 29 height 14
click at [1492, 14] on span "Leadership Class Observations" at bounding box center [1448, 12] width 111 height 12
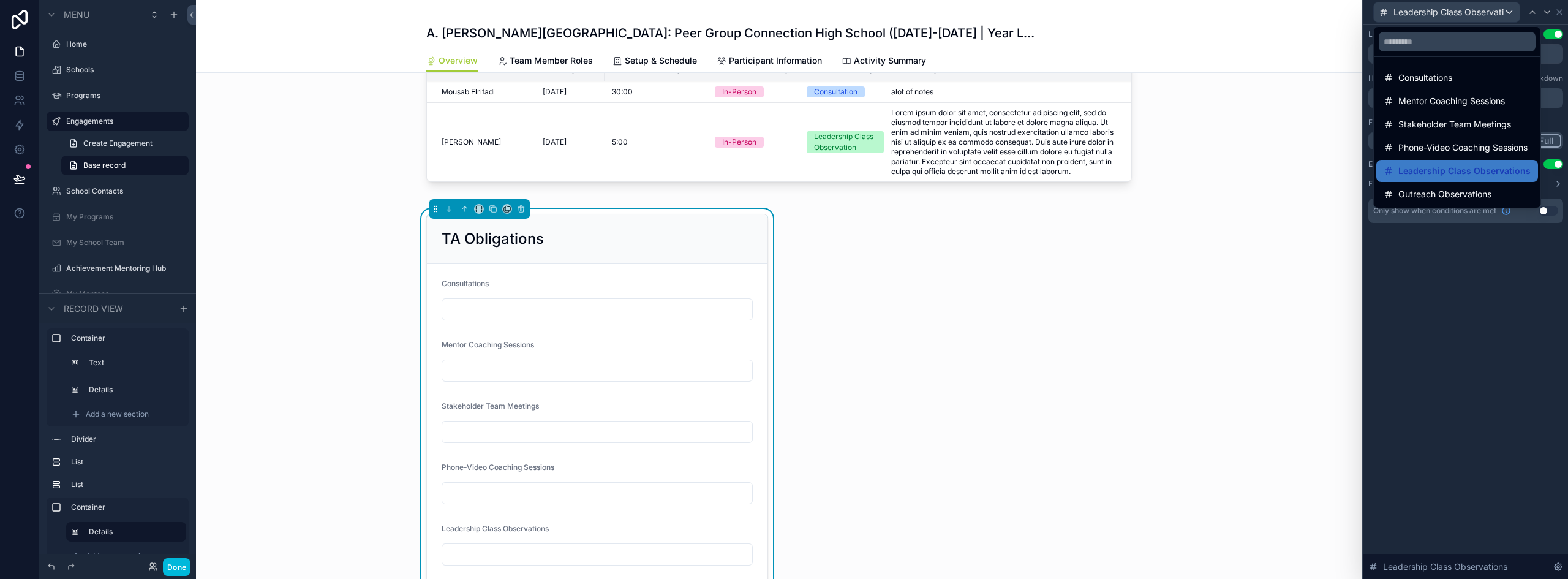
click at [1446, 199] on span "Outreach Observations" at bounding box center [1445, 194] width 93 height 14
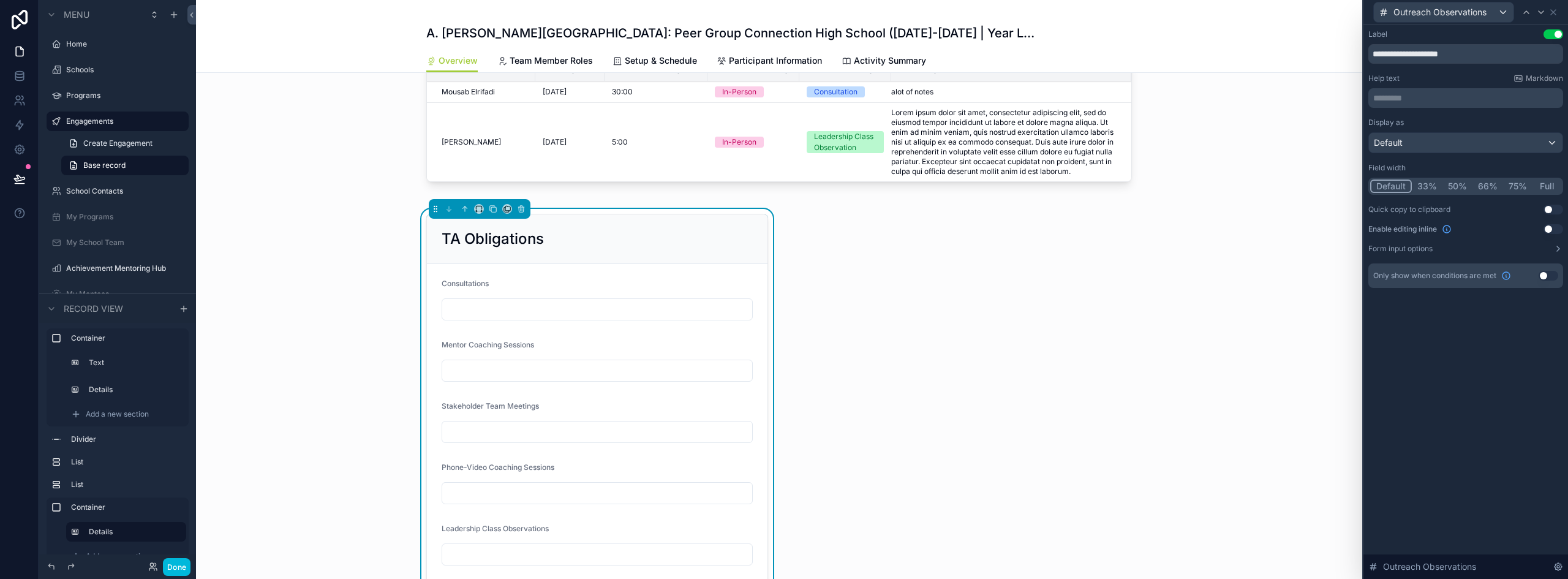
click at [1543, 186] on button "Full" at bounding box center [1547, 186] width 29 height 14
click at [1546, 228] on button "Use setting" at bounding box center [1554, 229] width 20 height 10
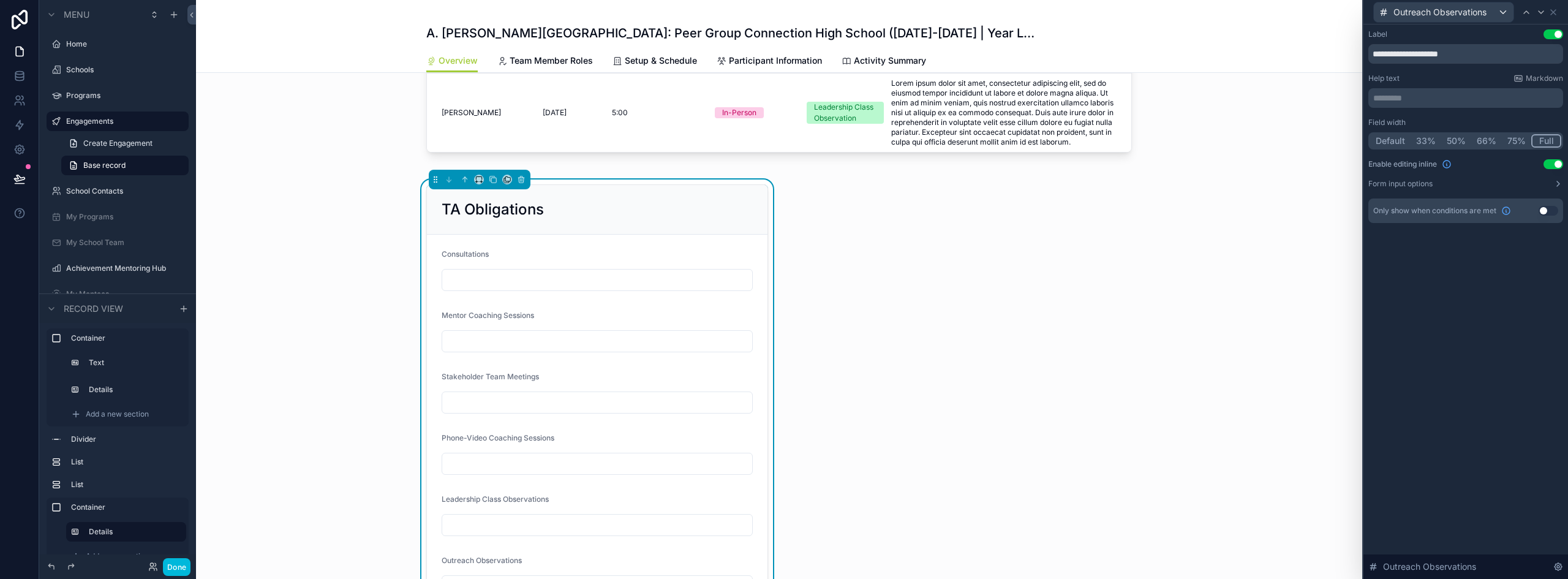
scroll to position [670, 0]
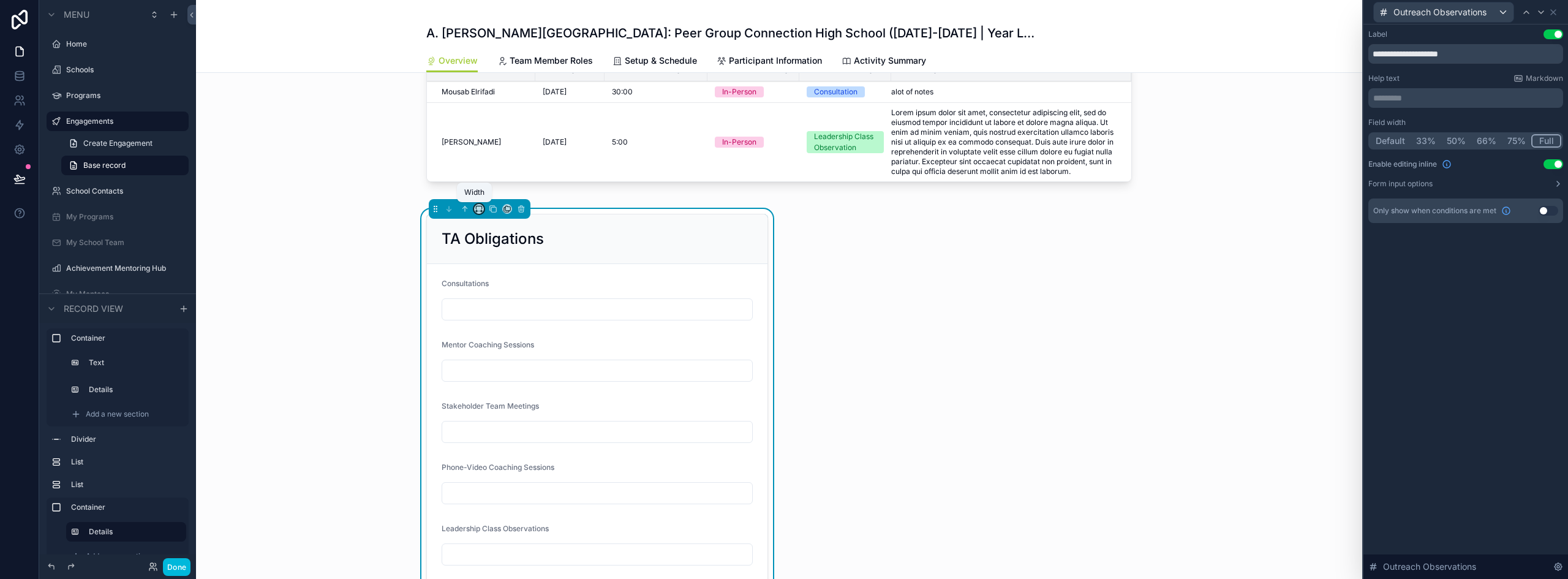
click at [476, 208] on icon "scrollable content" at bounding box center [479, 209] width 8 height 8
click at [490, 280] on span "33%" at bounding box center [490, 277] width 20 height 14
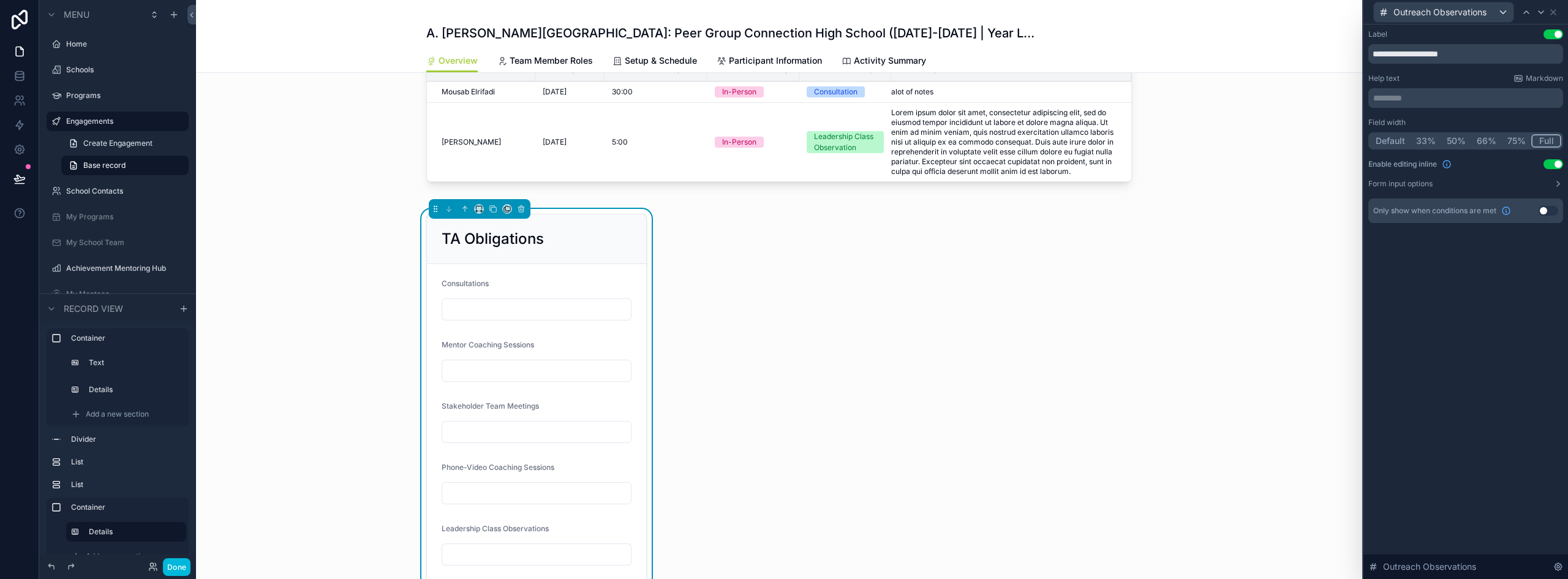
click at [793, 350] on div "TA Obligations Consultations Mentor Coaching Sessions Stakeholder Team Meetings…" at bounding box center [779, 428] width 720 height 438
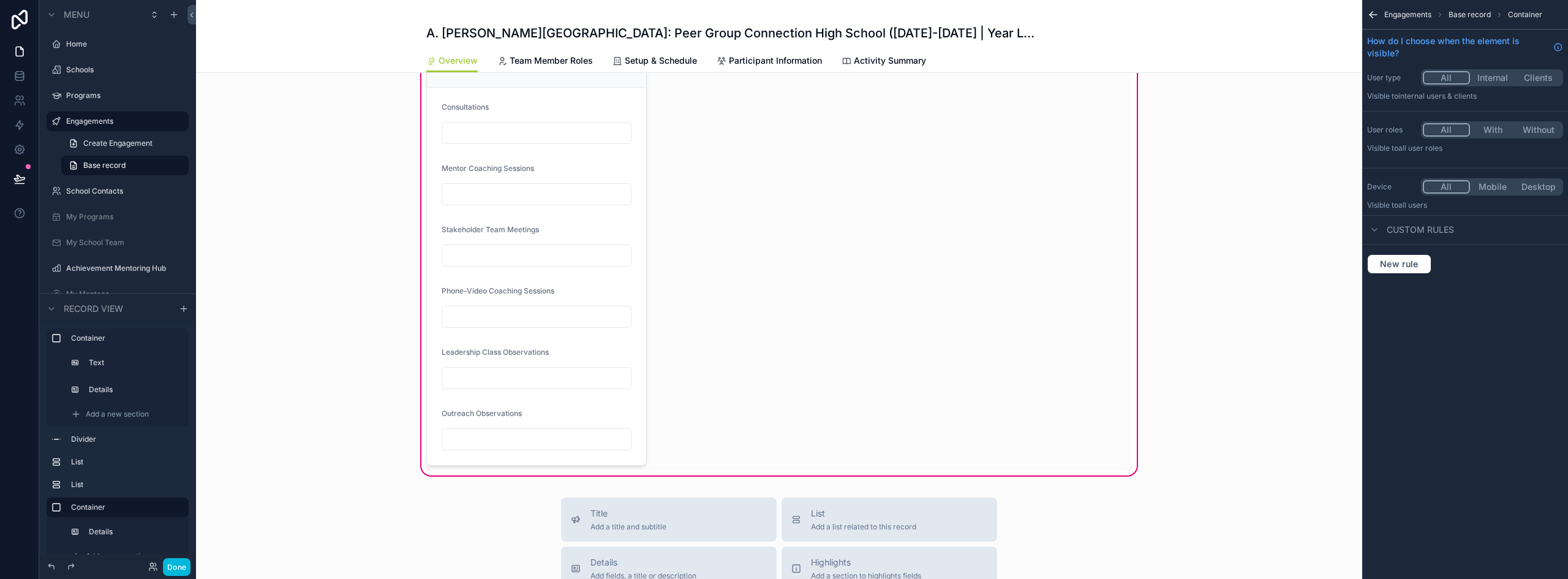
scroll to position [853, 0]
click at [98, 527] on label "Details" at bounding box center [133, 532] width 88 height 10
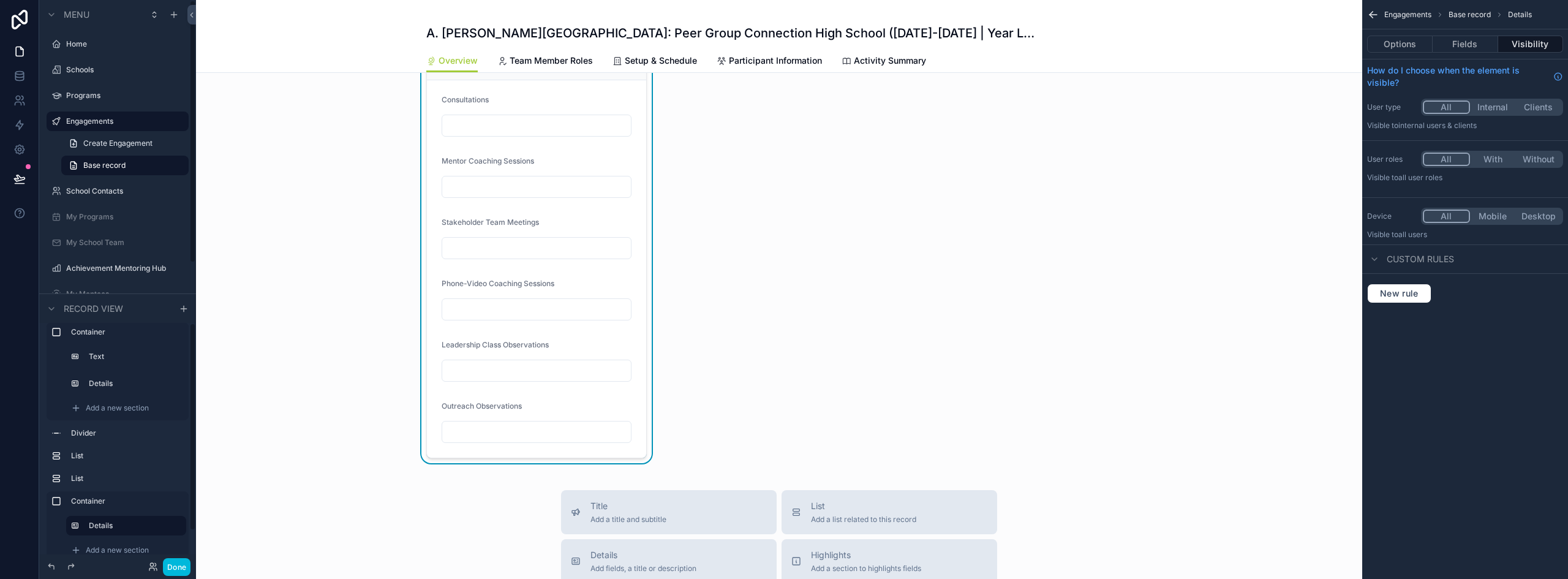
scroll to position [26, 0]
click at [89, 527] on span "Add a new section" at bounding box center [117, 530] width 63 height 10
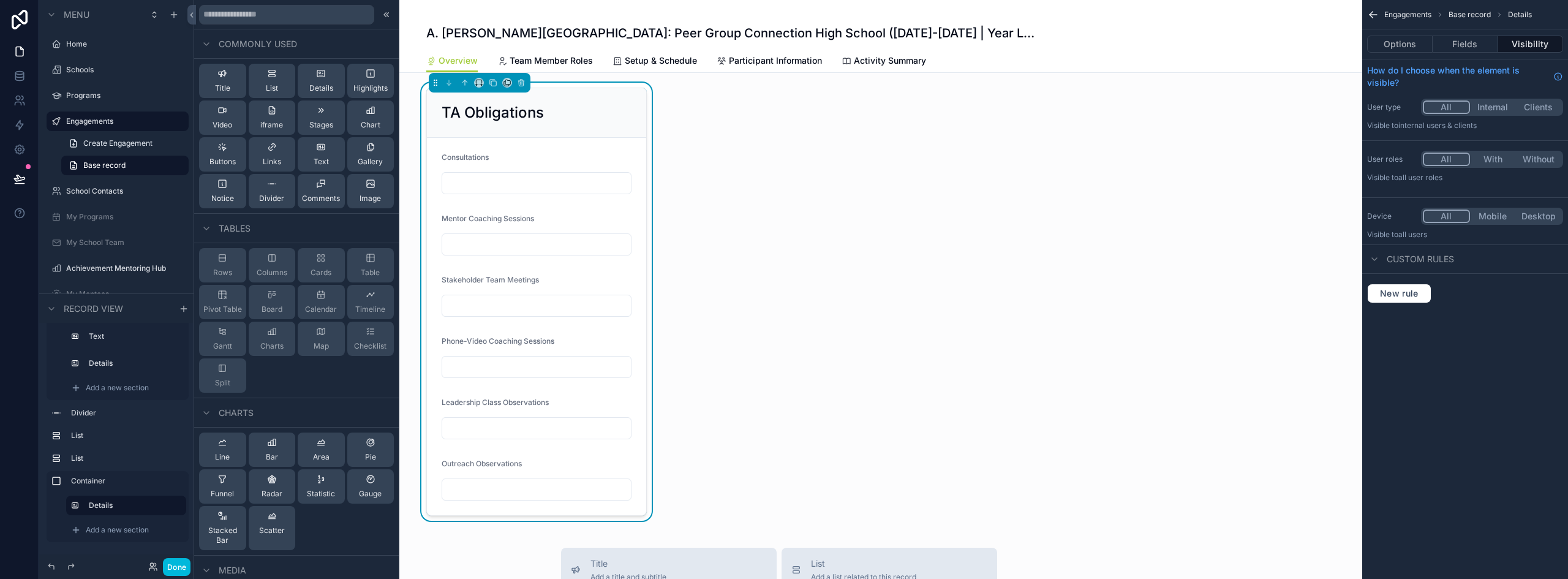
scroll to position [670, 0]
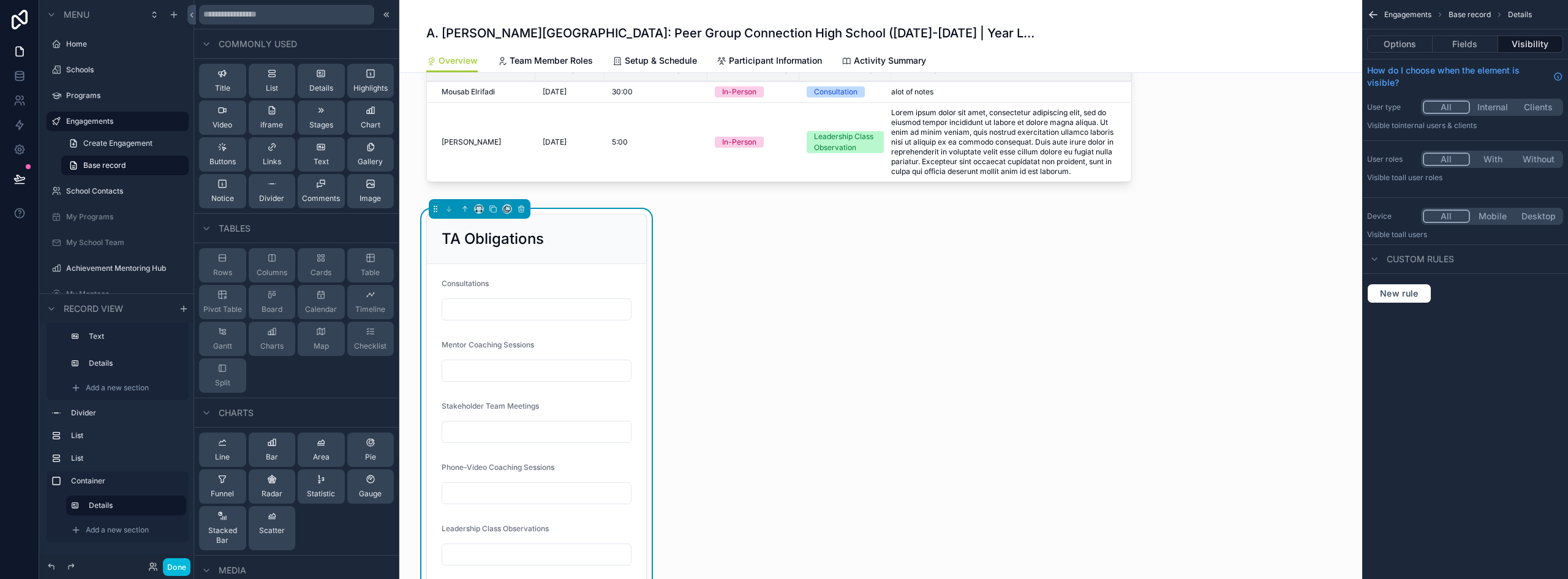
click at [277, 88] on button "List" at bounding box center [272, 81] width 47 height 34
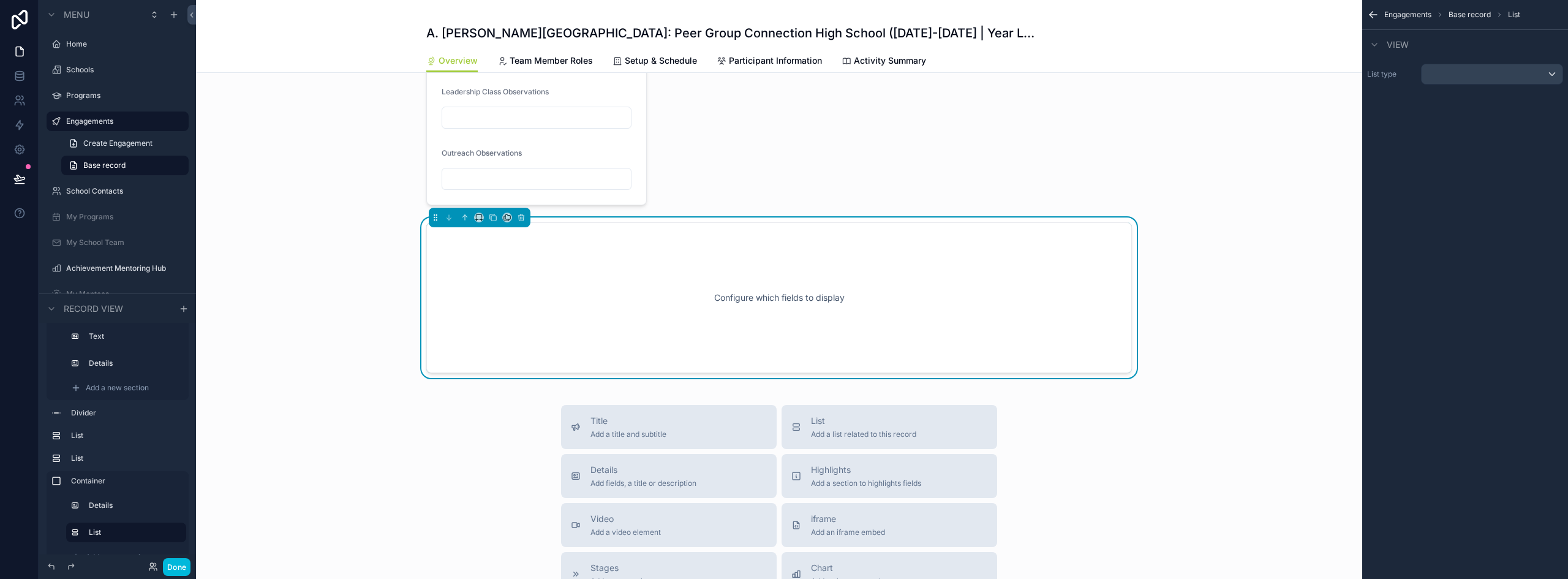
scroll to position [1115, 0]
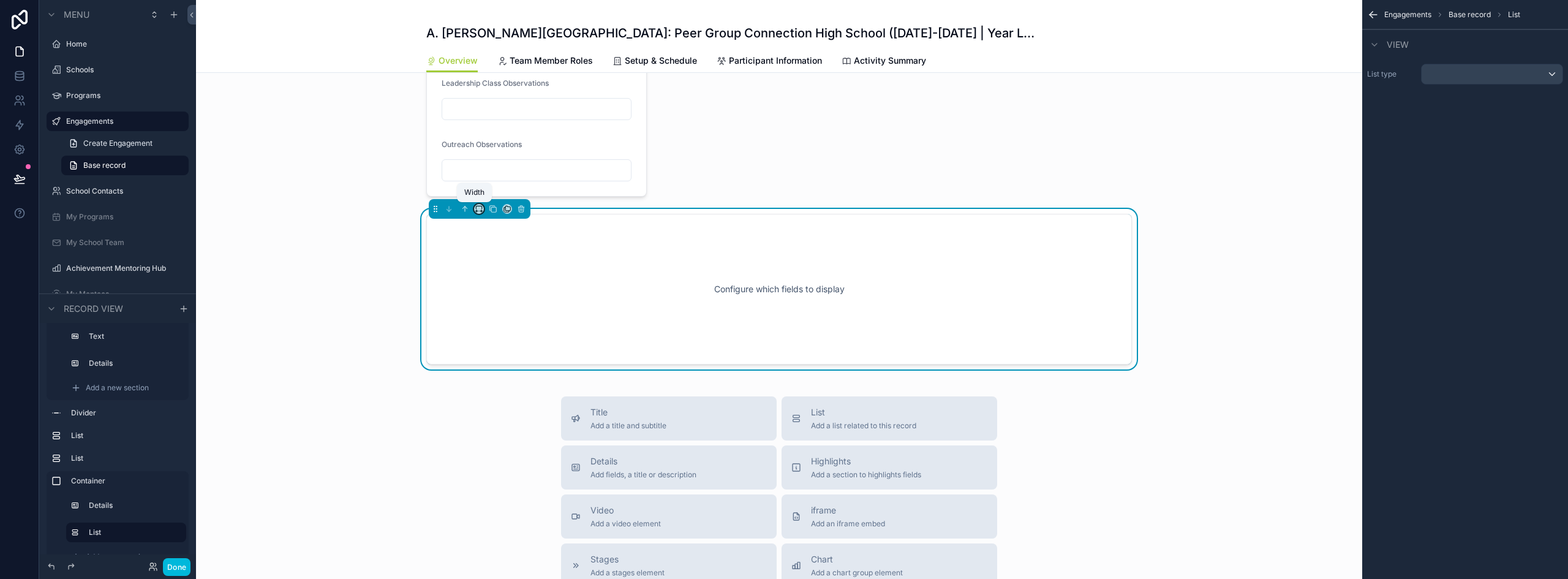
click at [475, 207] on icon "scrollable content" at bounding box center [479, 209] width 8 height 8
click at [503, 319] on div "66%" at bounding box center [499, 324] width 38 height 14
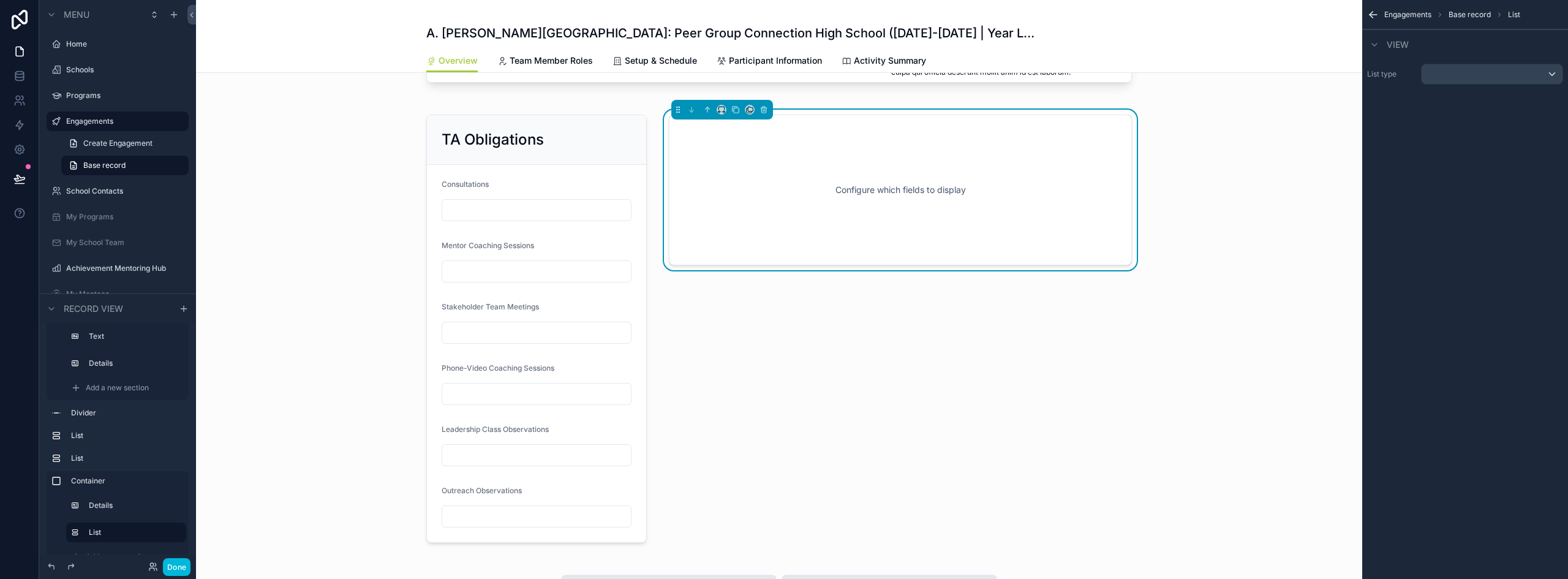
scroll to position [808, 0]
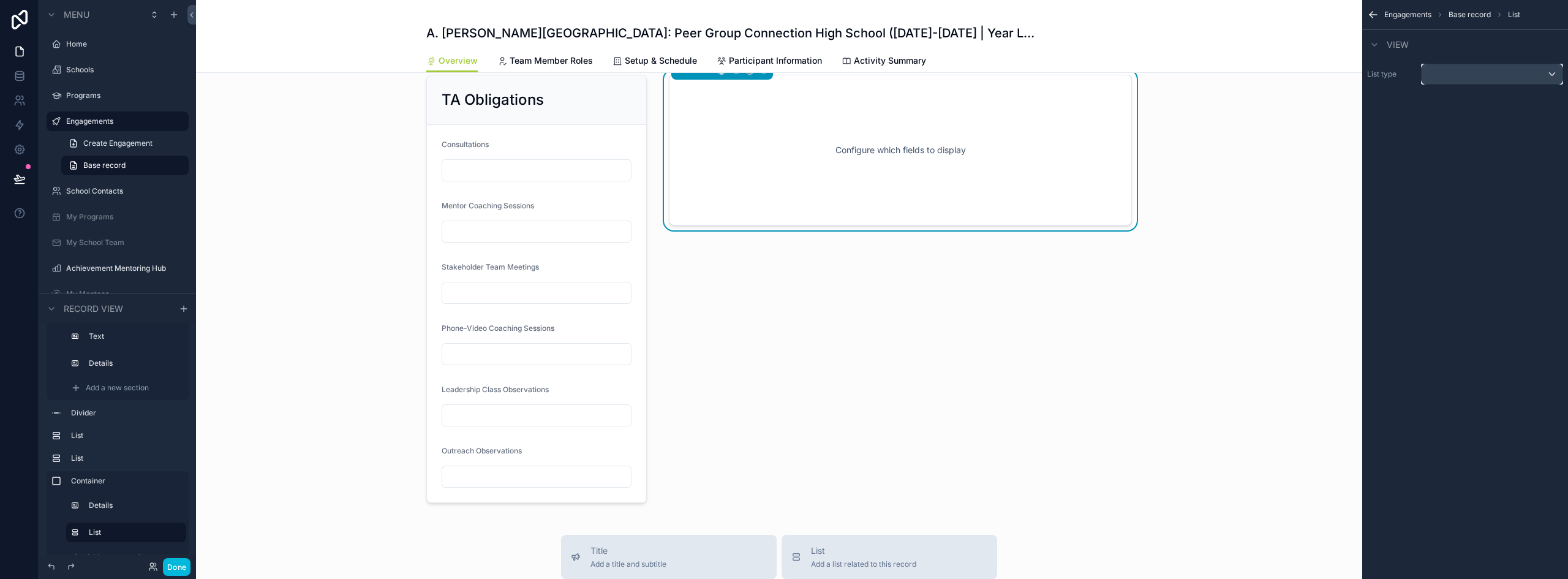
click at [1479, 73] on div "scrollable content" at bounding box center [1492, 74] width 141 height 20
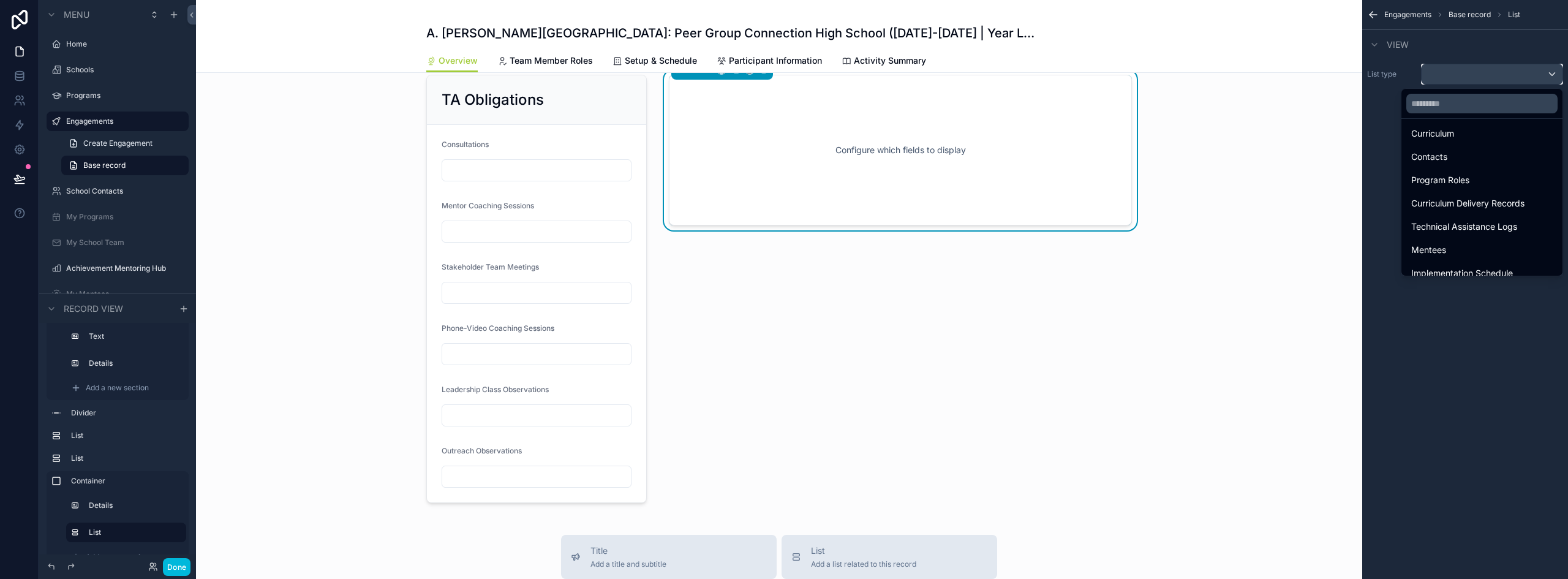
scroll to position [122, 0]
click at [1510, 223] on div "Technical Assistance Logs" at bounding box center [1482, 221] width 141 height 14
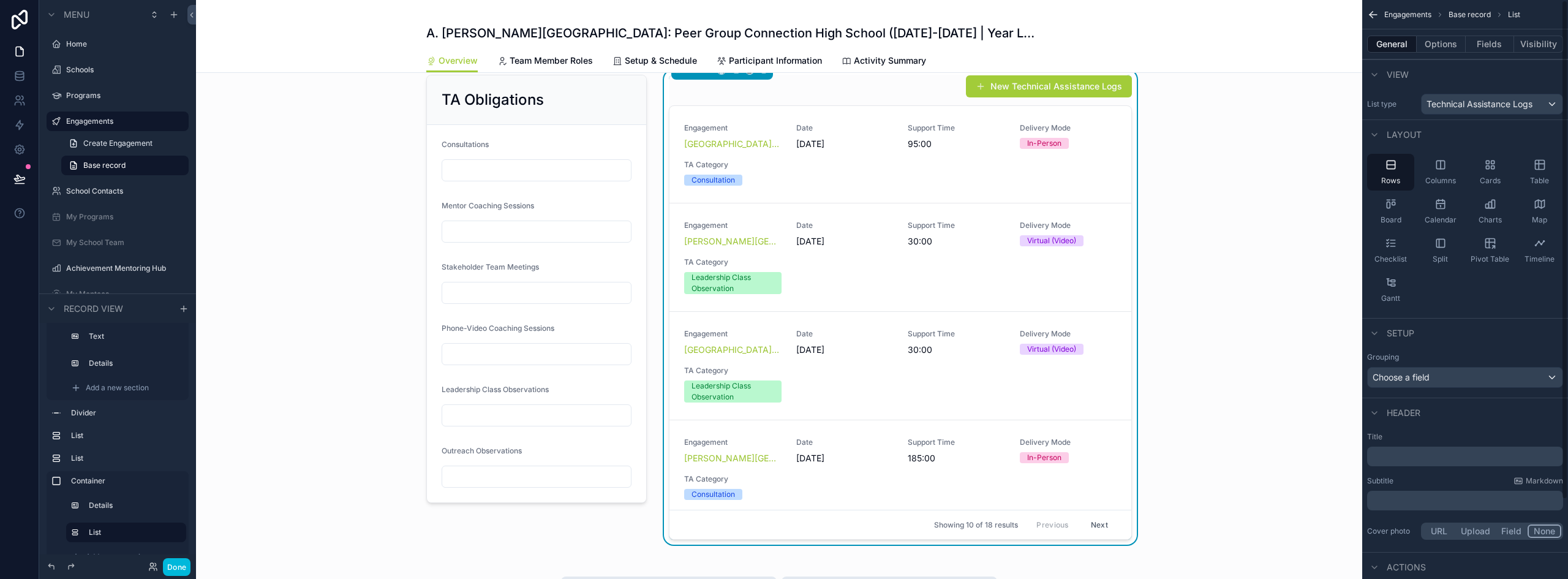
click at [1535, 165] on icon "scrollable content" at bounding box center [1540, 165] width 12 height 12
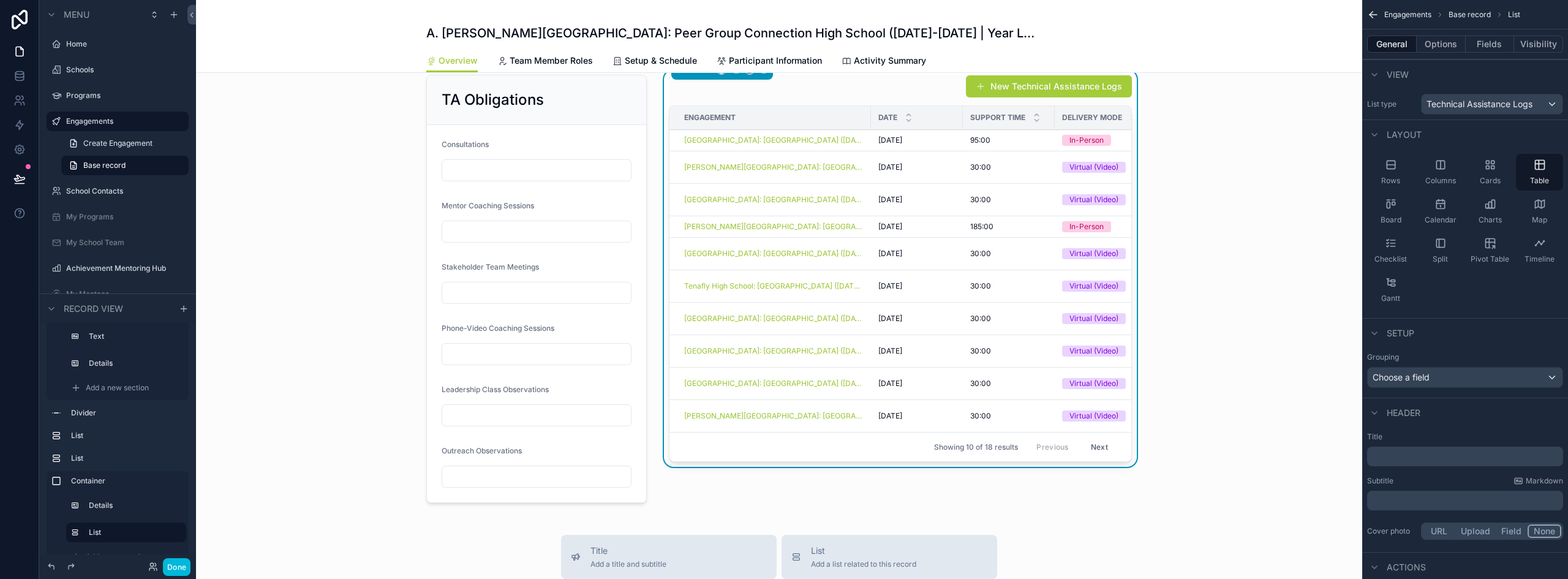
click at [1484, 38] on button "Fields" at bounding box center [1490, 44] width 49 height 17
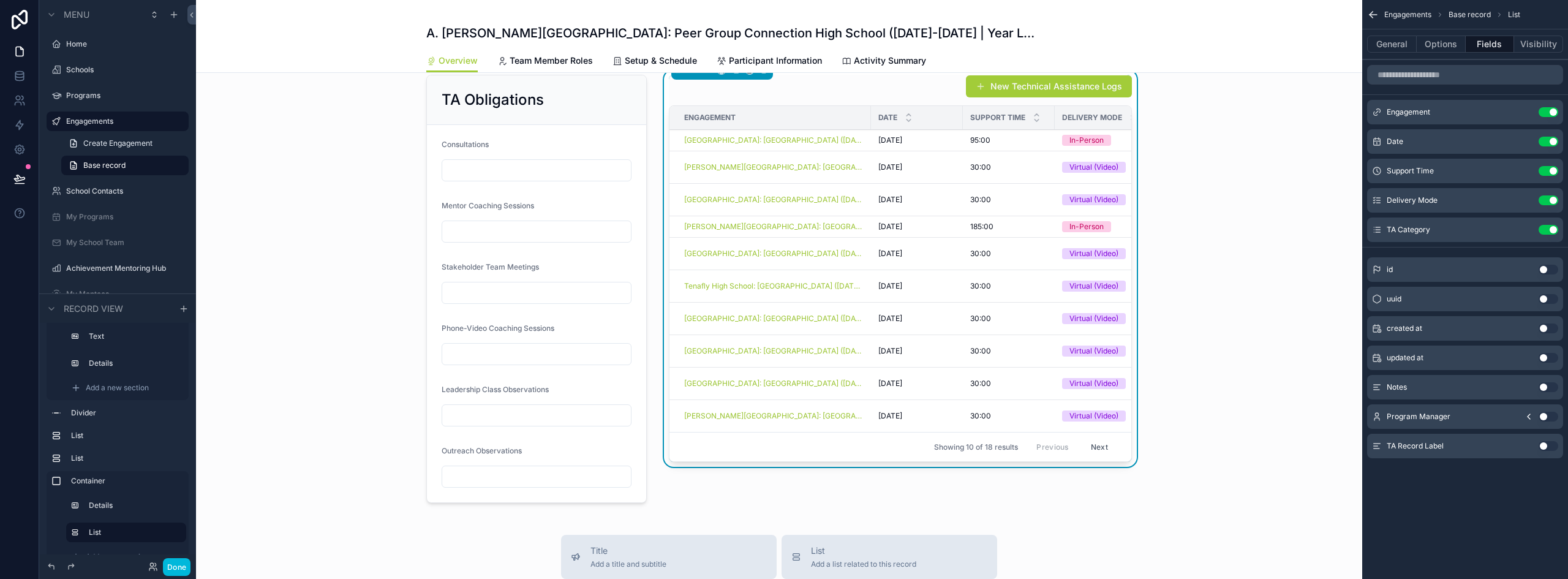
click at [1548, 111] on button "Use setting" at bounding box center [1549, 112] width 20 height 10
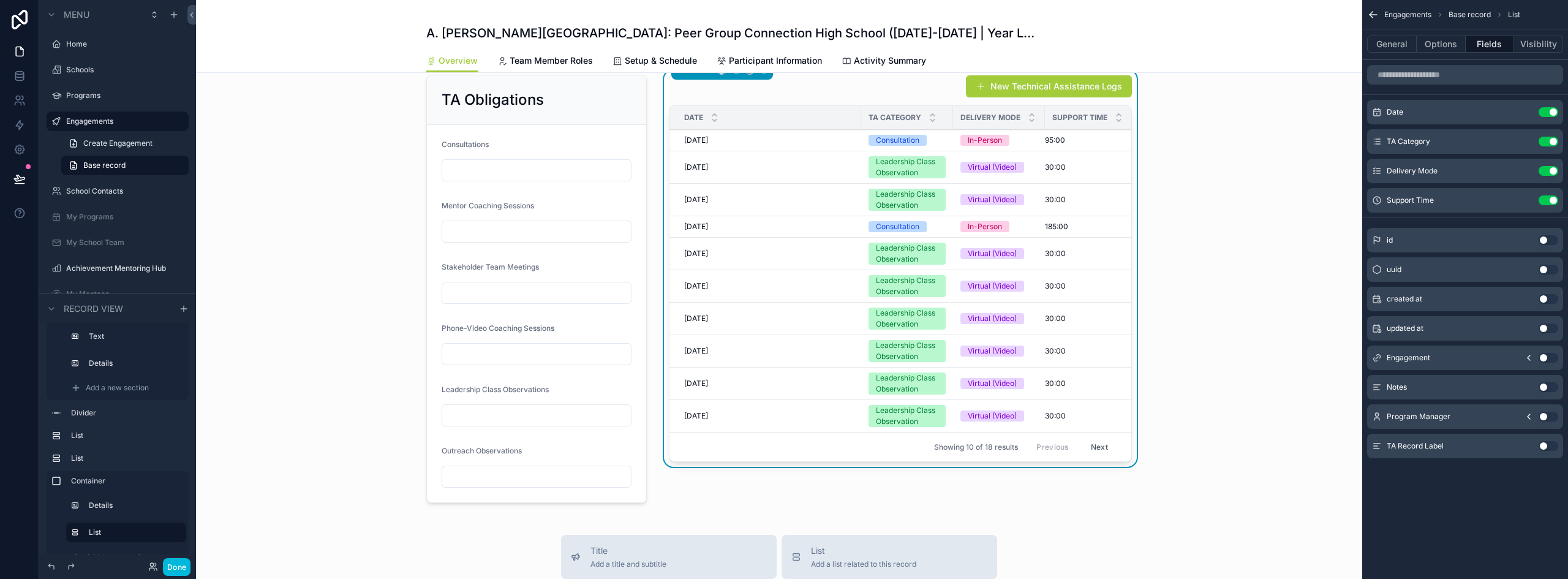
scroll to position [747, 0]
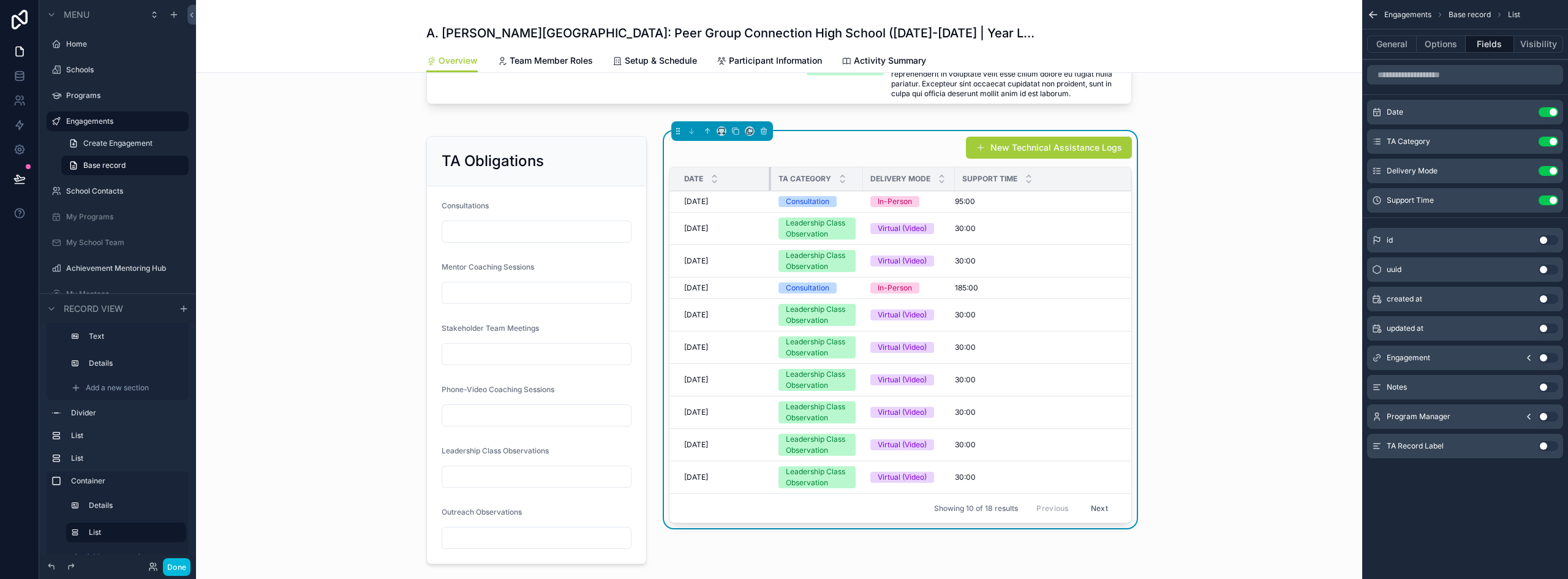
click at [769, 184] on div "scrollable content" at bounding box center [771, 179] width 5 height 23
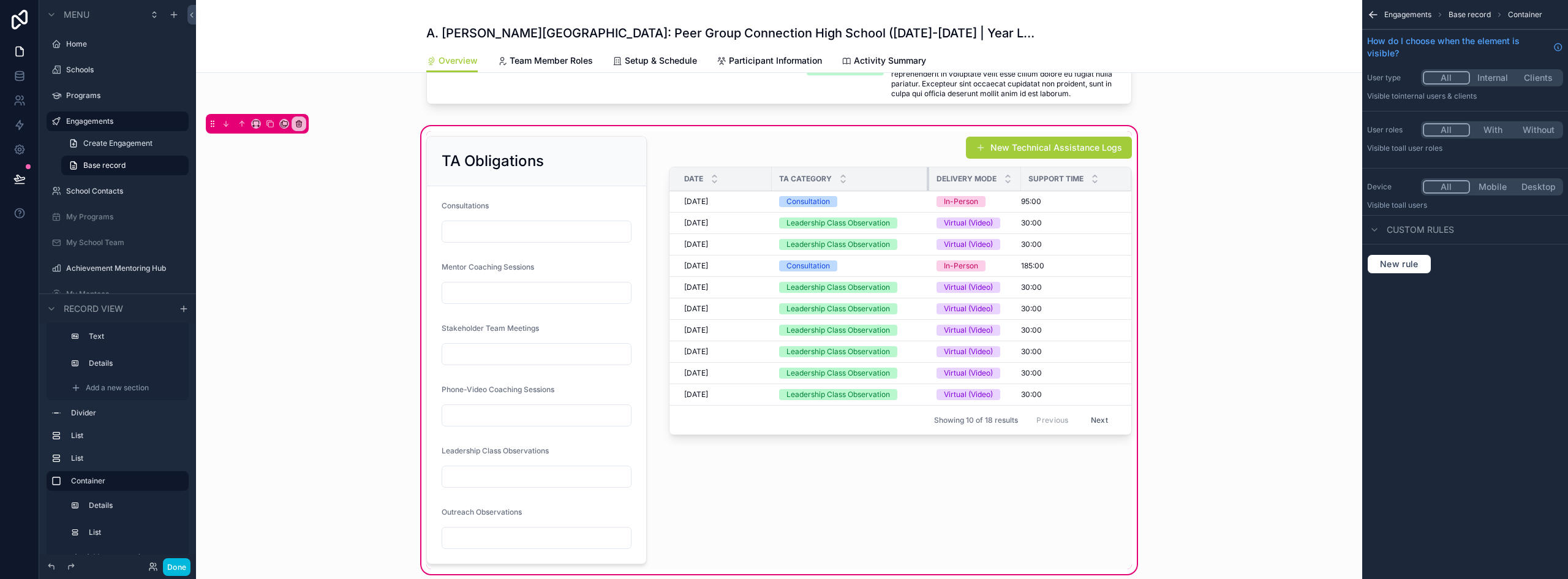
drag, startPoint x: 857, startPoint y: 177, endPoint x: 922, endPoint y: 185, distance: 65.5
click at [927, 185] on div "scrollable content" at bounding box center [929, 179] width 5 height 23
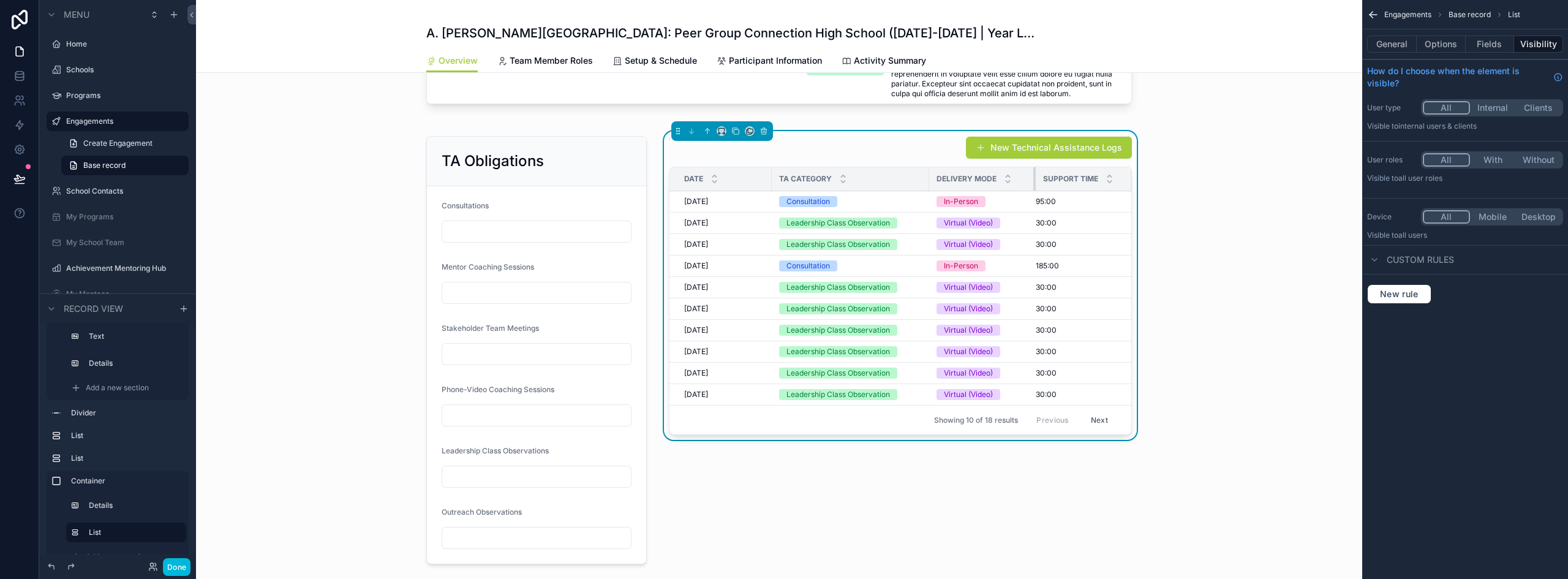
drag, startPoint x: 1015, startPoint y: 179, endPoint x: 1030, endPoint y: 177, distance: 15.1
click at [1034, 177] on div "scrollable content" at bounding box center [1036, 179] width 5 height 23
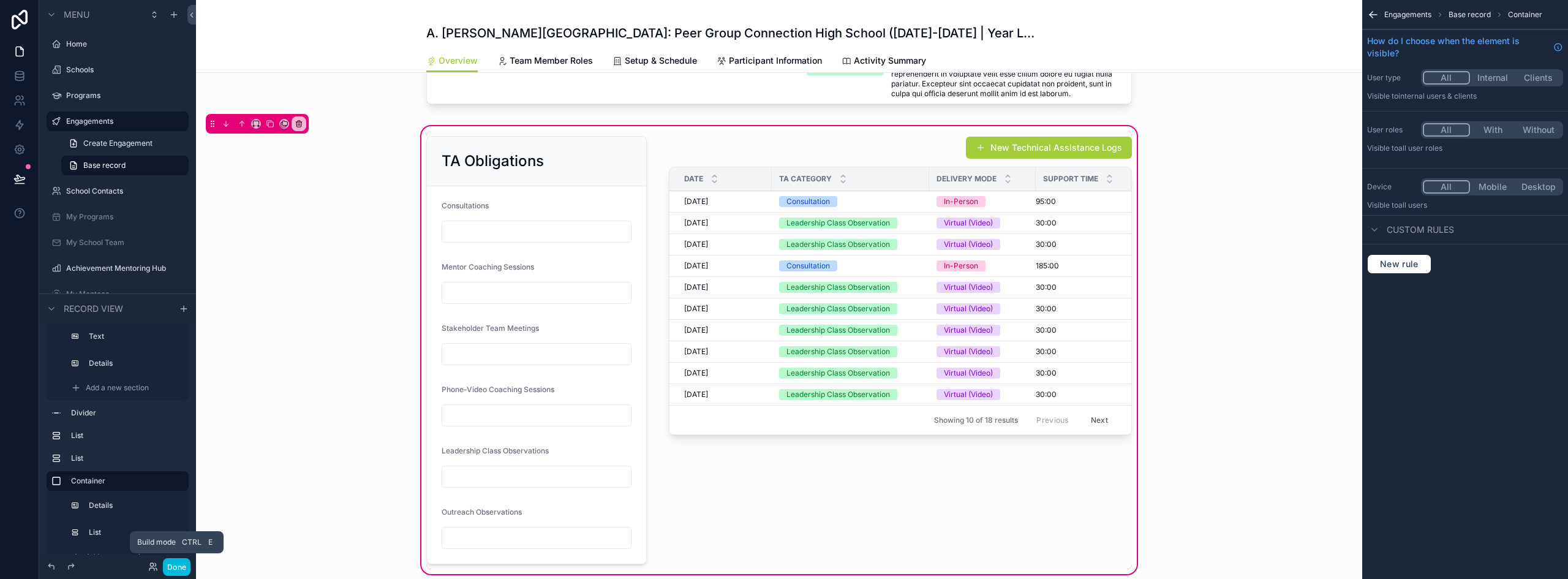
click at [171, 567] on button "Done" at bounding box center [177, 567] width 27 height 18
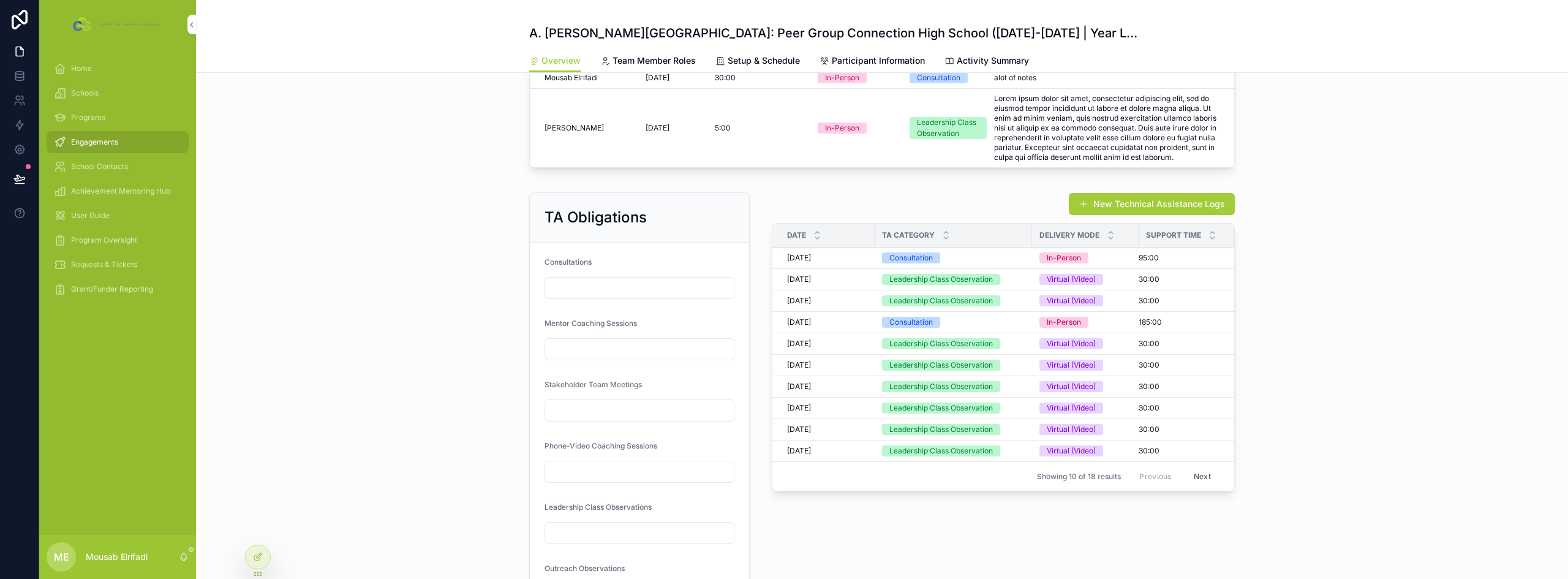
scroll to position [672, 0]
click at [260, 559] on icon at bounding box center [258, 557] width 10 height 10
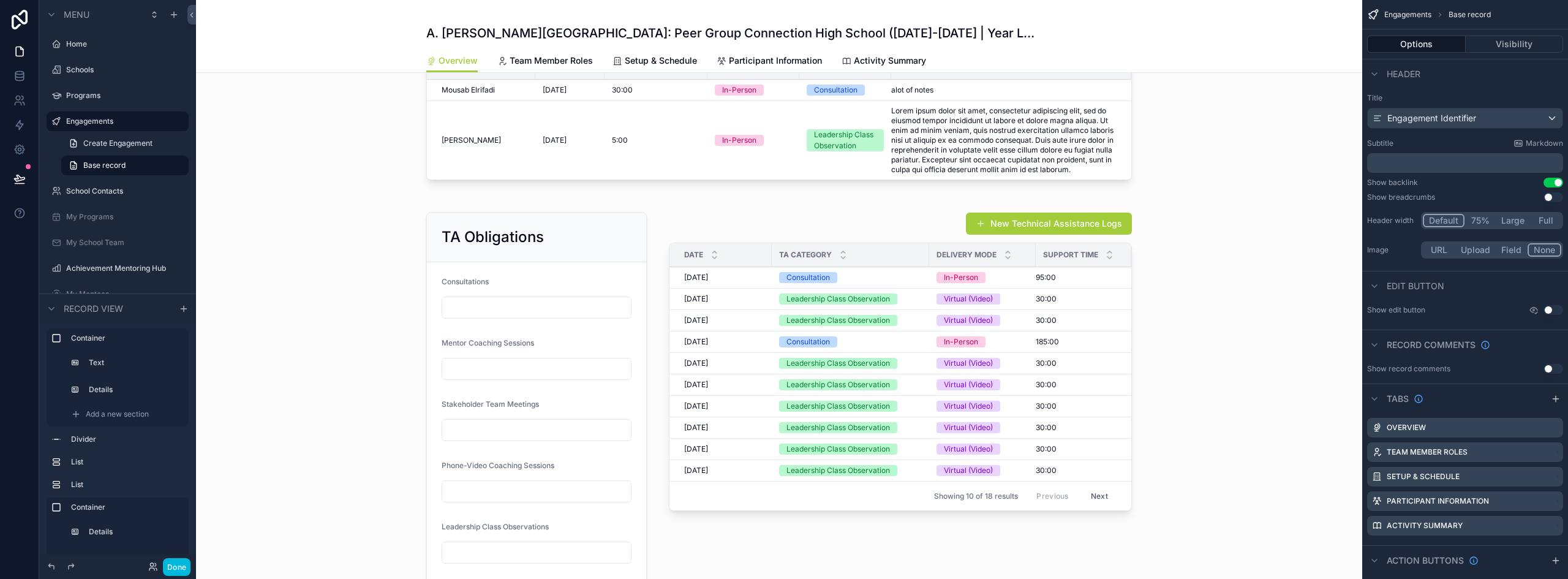
click at [783, 226] on div "scrollable content" at bounding box center [779, 426] width 1166 height 453
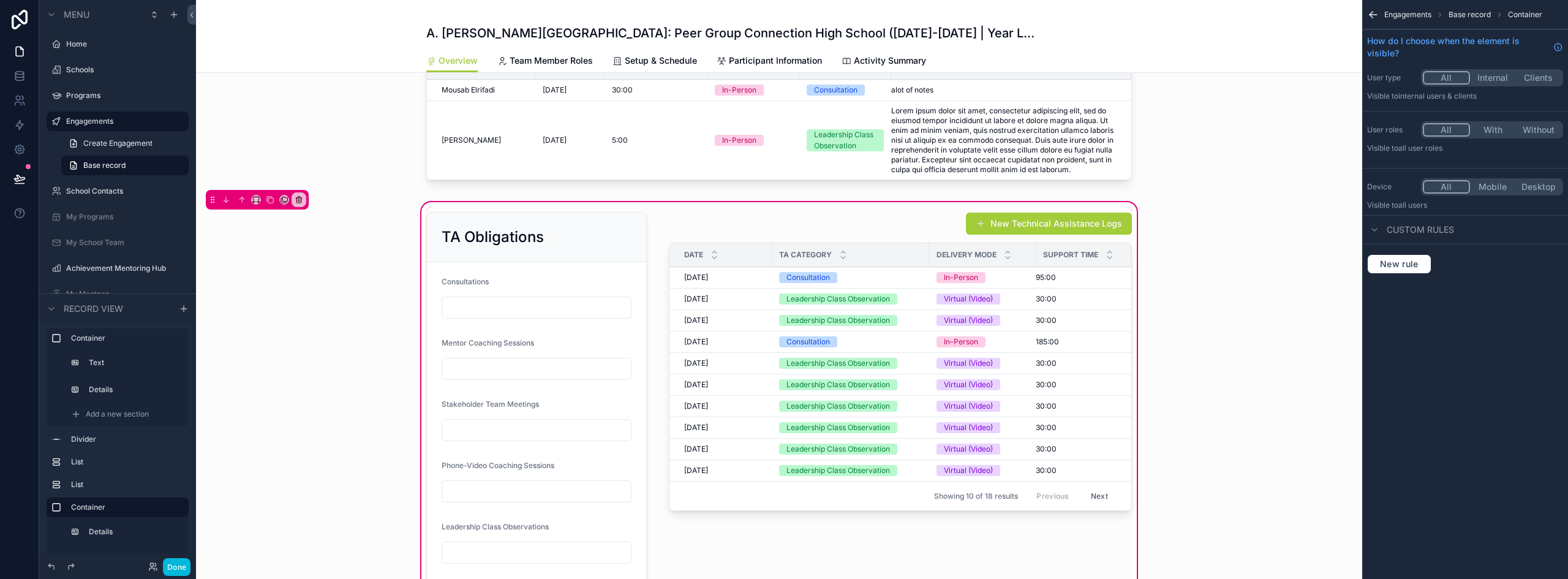
click at [782, 251] on span "TA Category" at bounding box center [806, 255] width 53 height 10
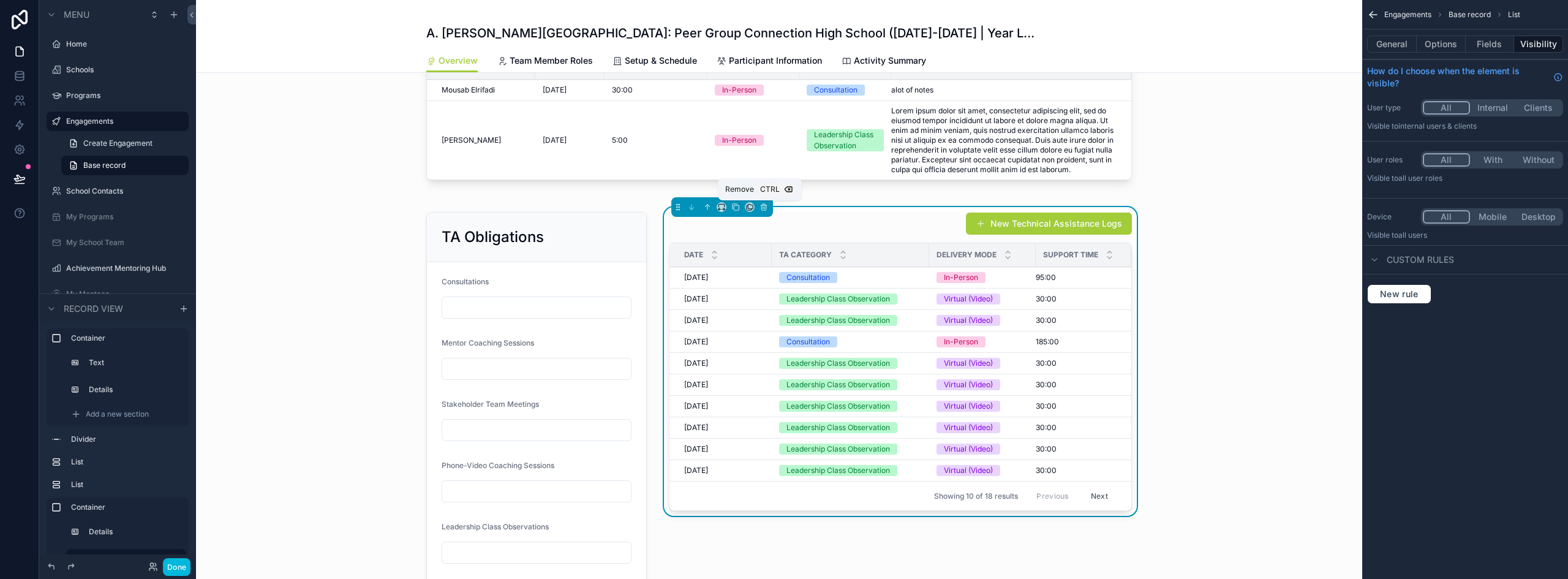
click at [764, 205] on button "scrollable content" at bounding box center [764, 207] width 14 height 14
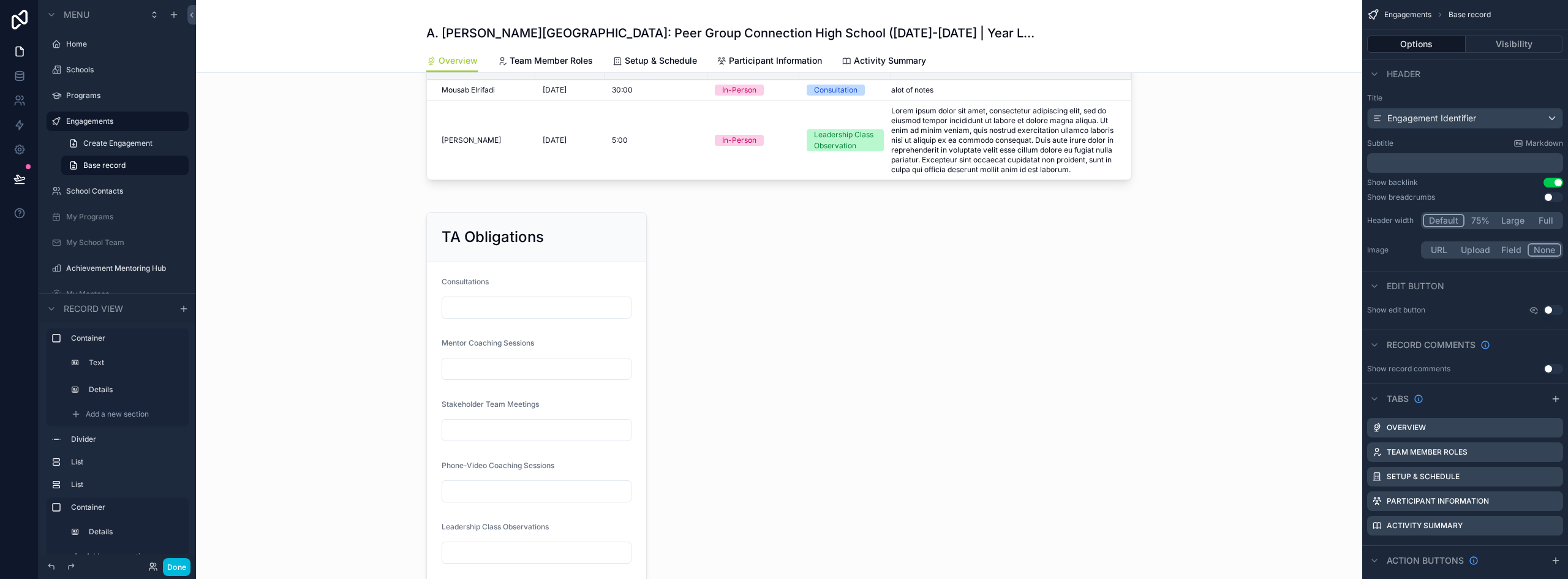
click at [564, 236] on div "scrollable content" at bounding box center [779, 426] width 1166 height 453
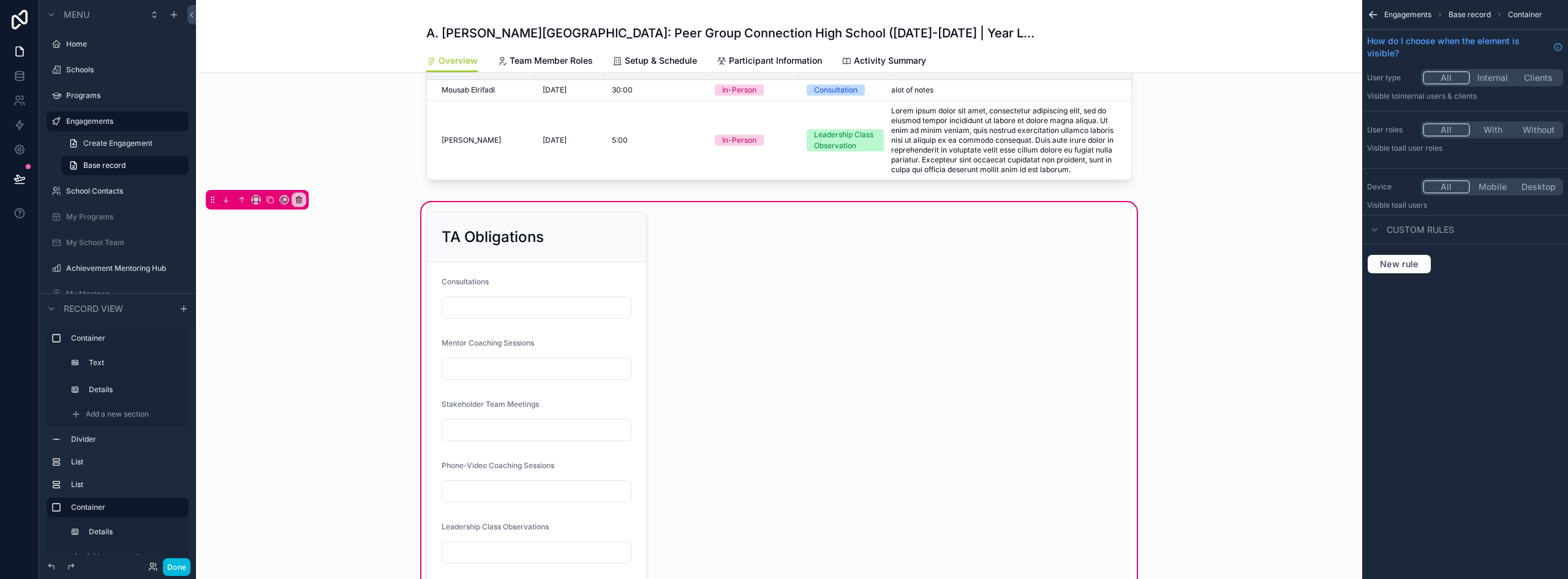
click at [600, 244] on div "scrollable content" at bounding box center [536, 426] width 236 height 438
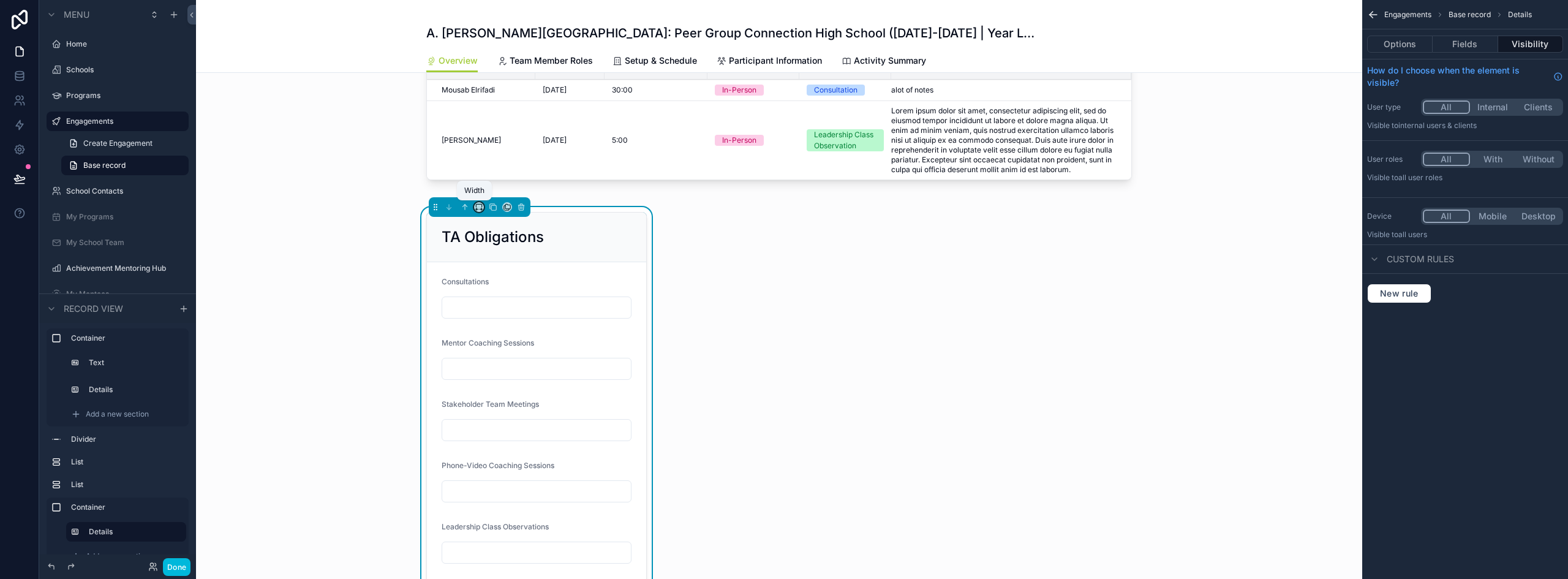
click at [476, 210] on icon "scrollable content" at bounding box center [479, 207] width 8 height 8
click at [499, 365] on span "Full width" at bounding box center [499, 369] width 38 height 14
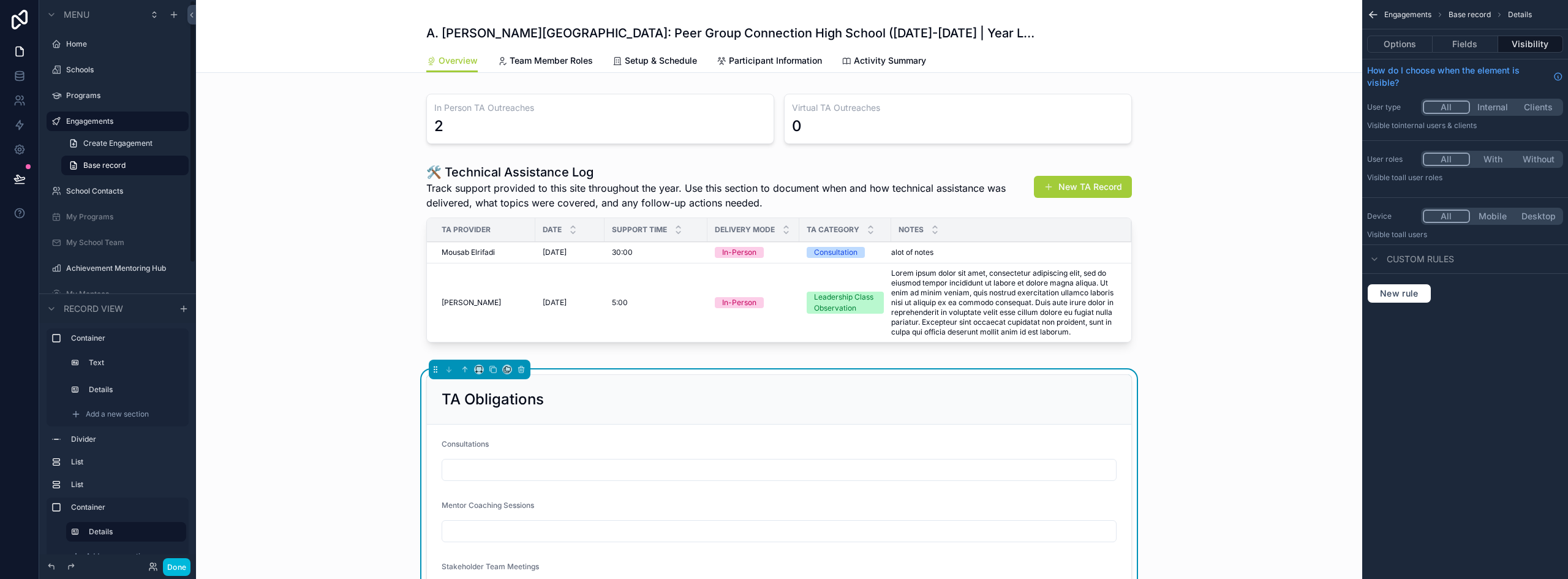
scroll to position [488, 0]
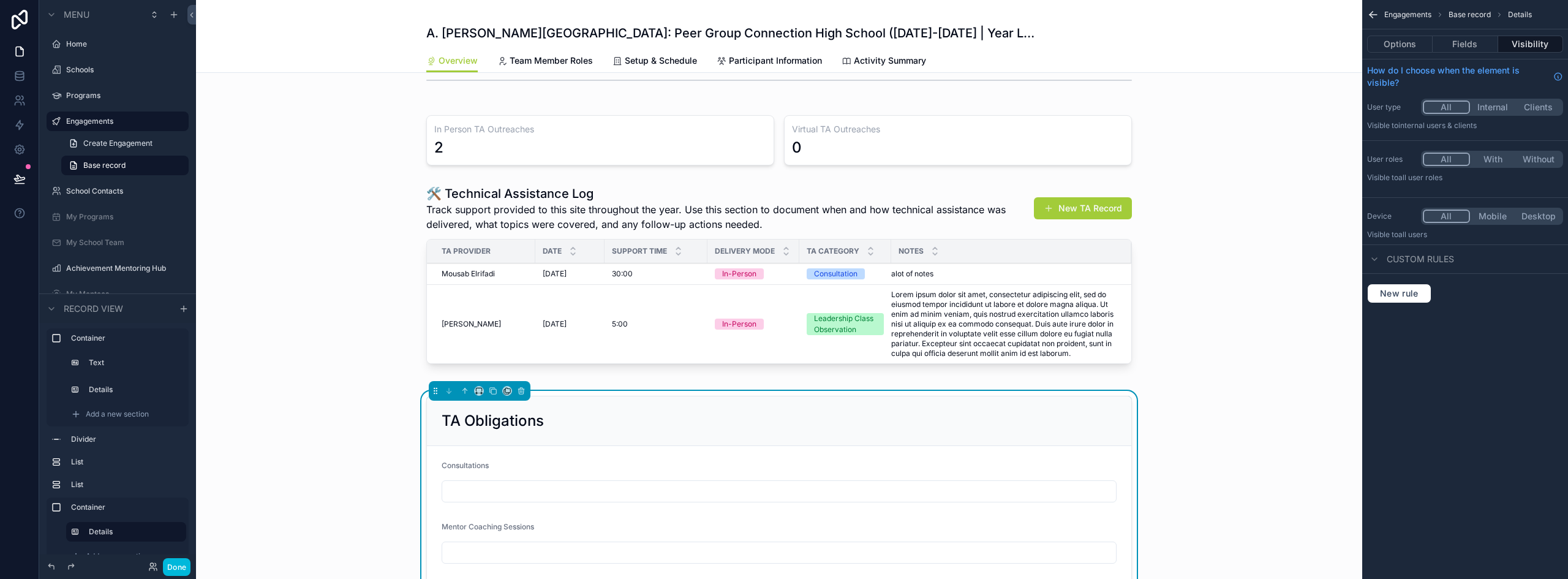
click at [830, 213] on div "scrollable content" at bounding box center [779, 277] width 1166 height 194
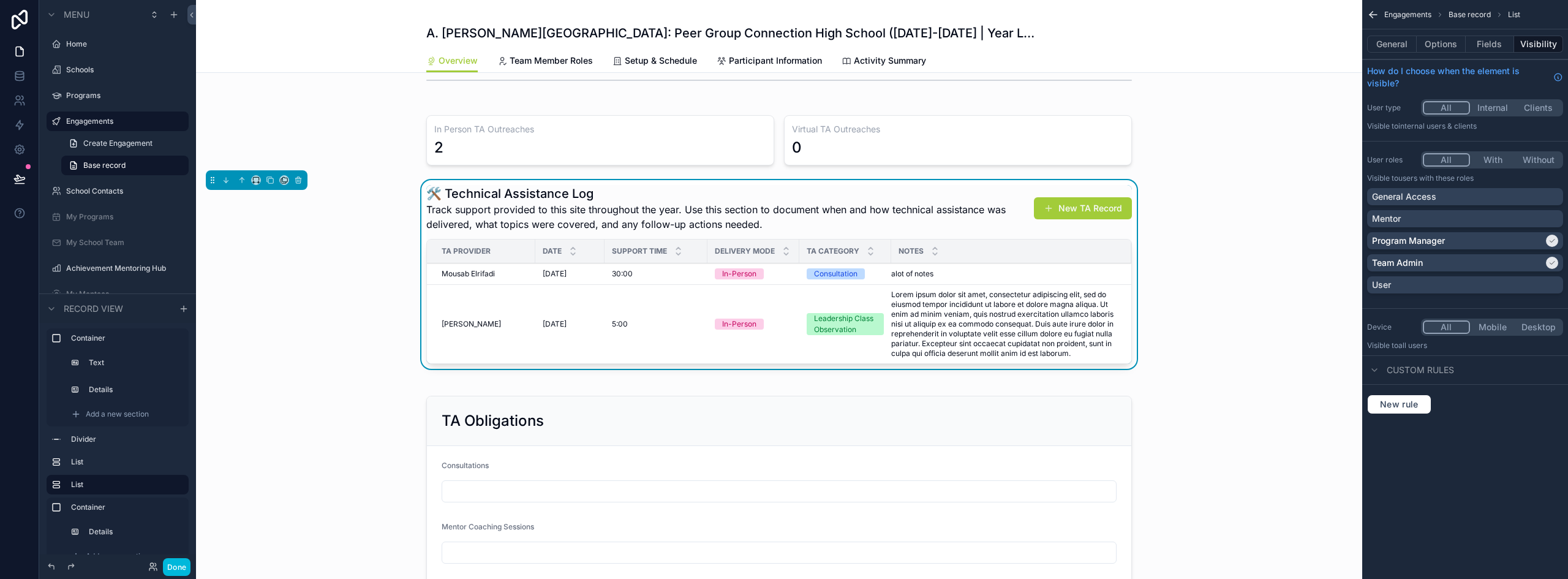
click at [1490, 46] on button "Fields" at bounding box center [1490, 44] width 49 height 17
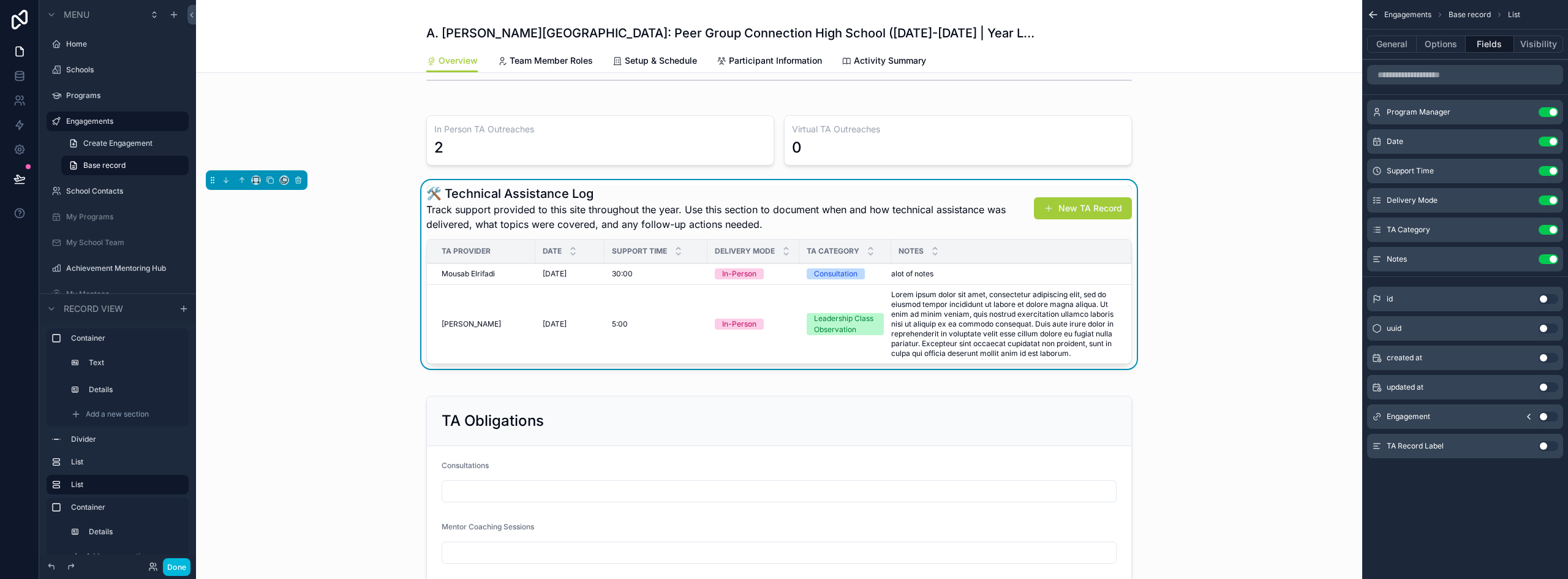
click at [1549, 257] on button "Use setting" at bounding box center [1549, 259] width 20 height 10
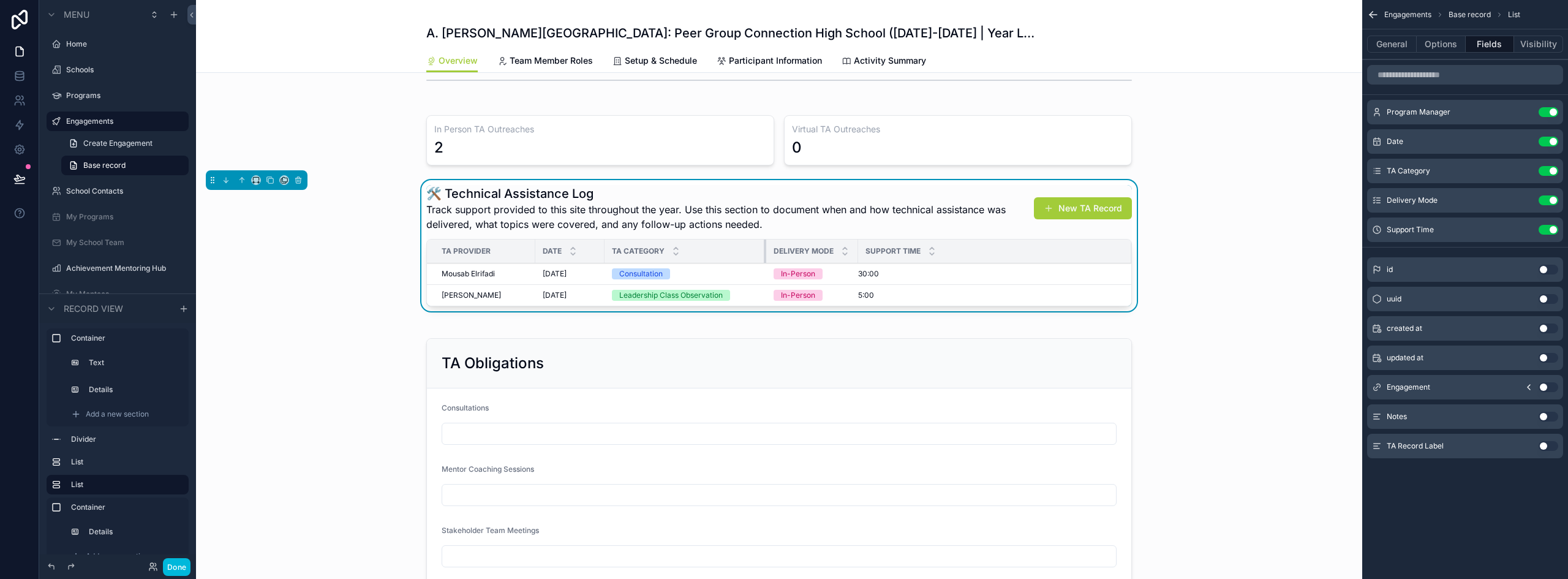
drag, startPoint x: 701, startPoint y: 252, endPoint x: 760, endPoint y: 253, distance: 59.0
click at [764, 253] on div "scrollable content" at bounding box center [766, 251] width 5 height 23
drag, startPoint x: 852, startPoint y: 250, endPoint x: 870, endPoint y: 258, distance: 19.7
click at [876, 258] on div "scrollable content" at bounding box center [878, 251] width 5 height 23
click at [0, 0] on icon "scrollable content" at bounding box center [0, 0] width 0 height 0
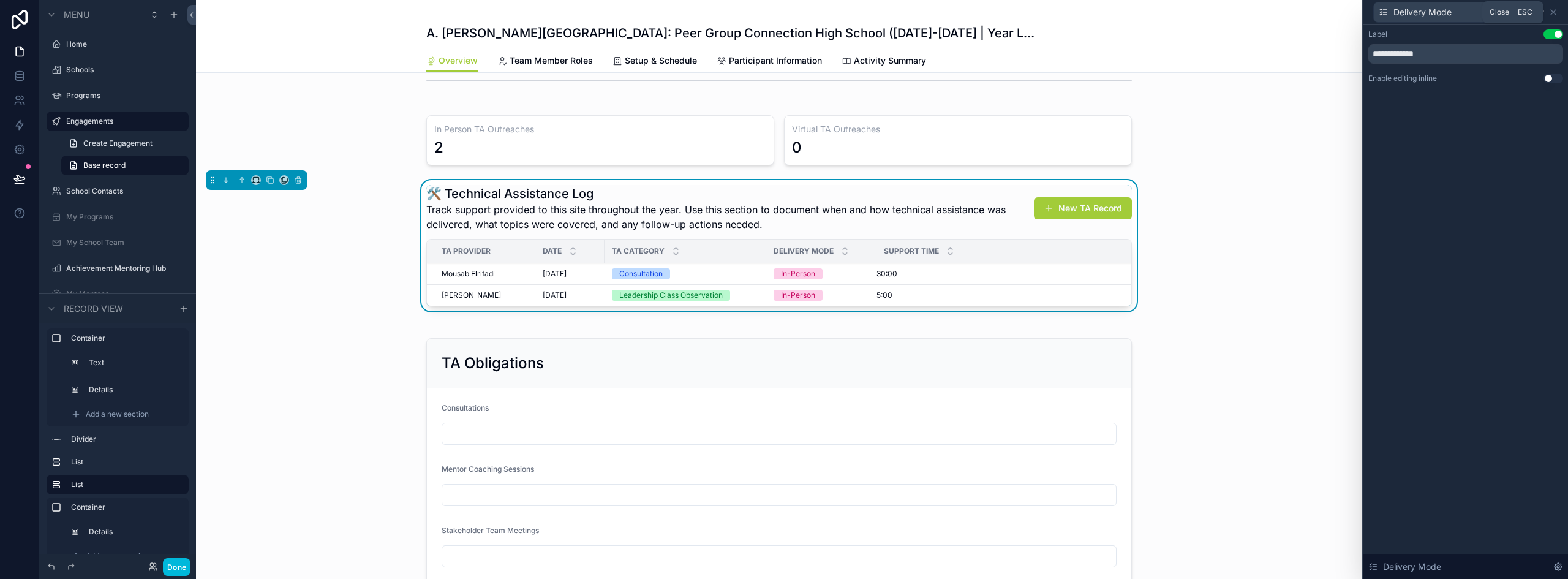
click at [1556, 14] on icon at bounding box center [1553, 12] width 5 height 5
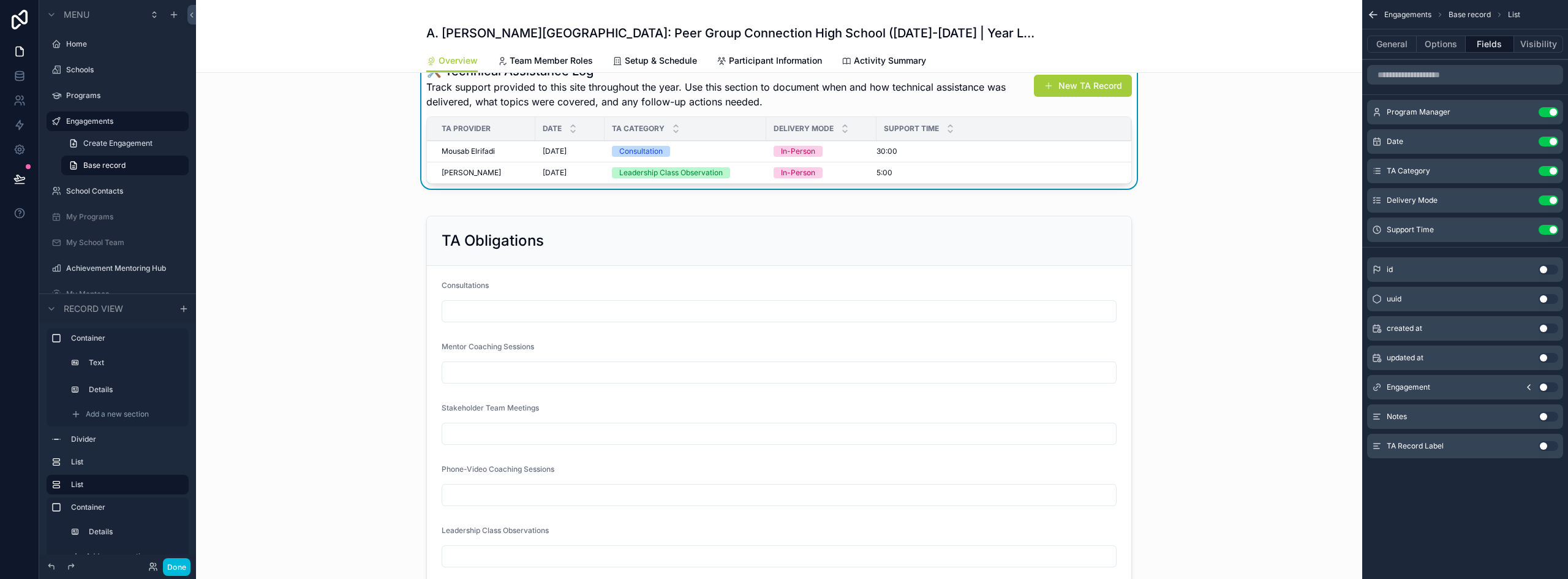
scroll to position [549, 0]
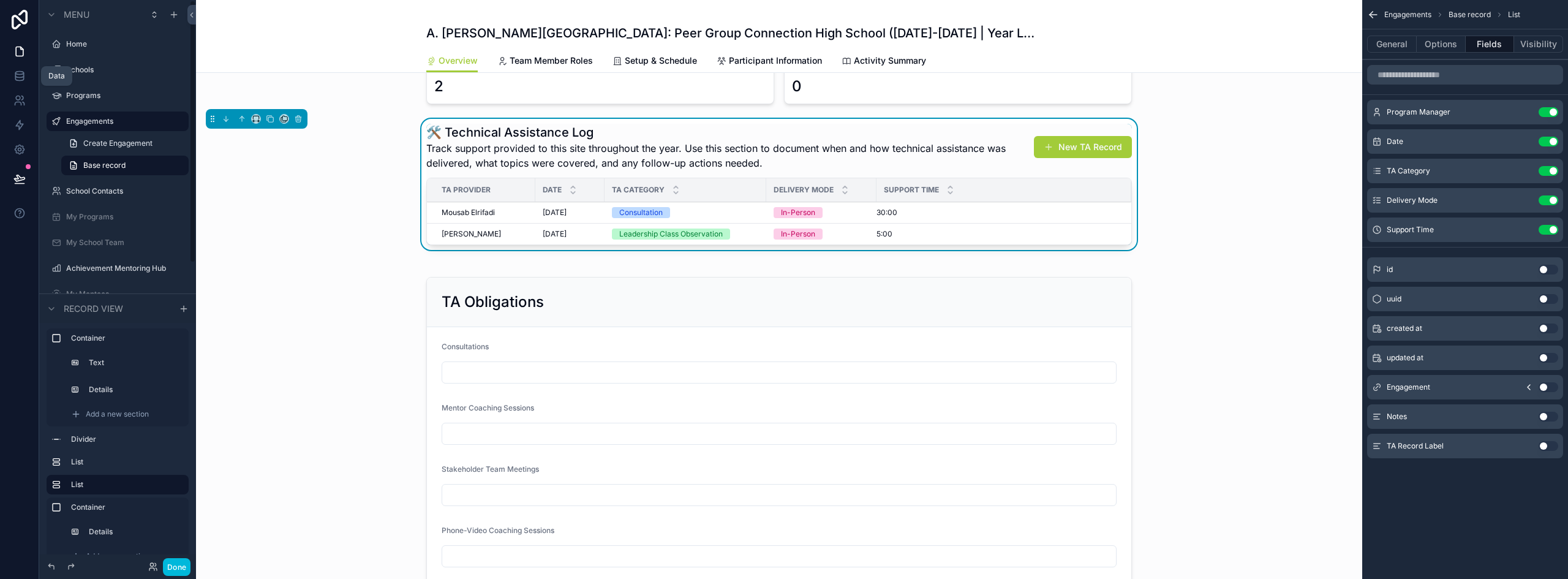
click at [22, 81] on icon at bounding box center [20, 76] width 12 height 12
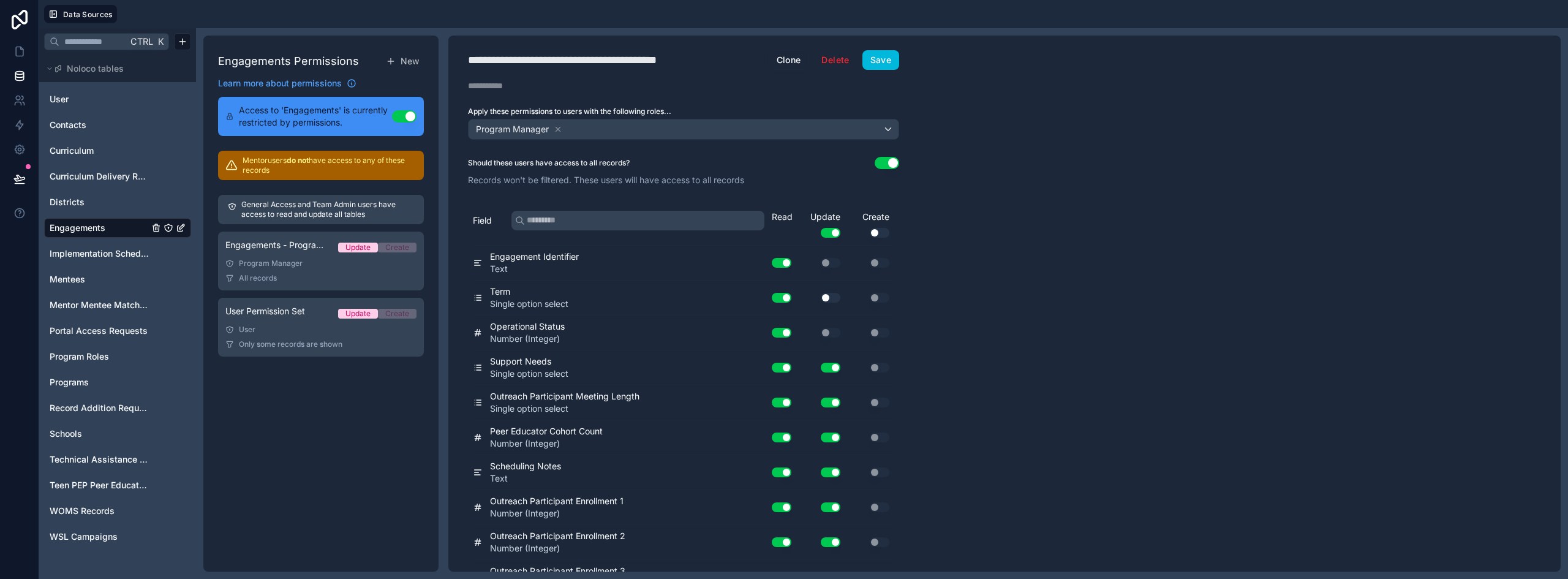
click at [79, 220] on div "Engagements" at bounding box center [117, 228] width 147 height 20
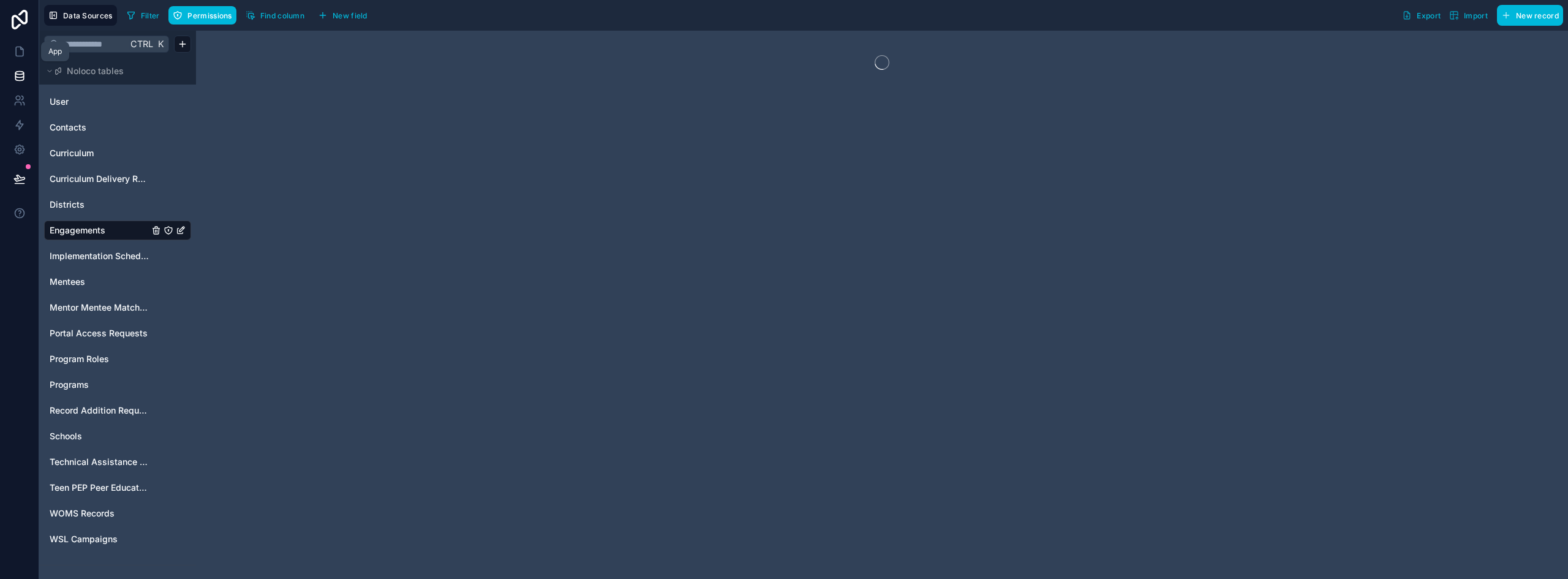
click at [22, 47] on icon at bounding box center [20, 52] width 12 height 12
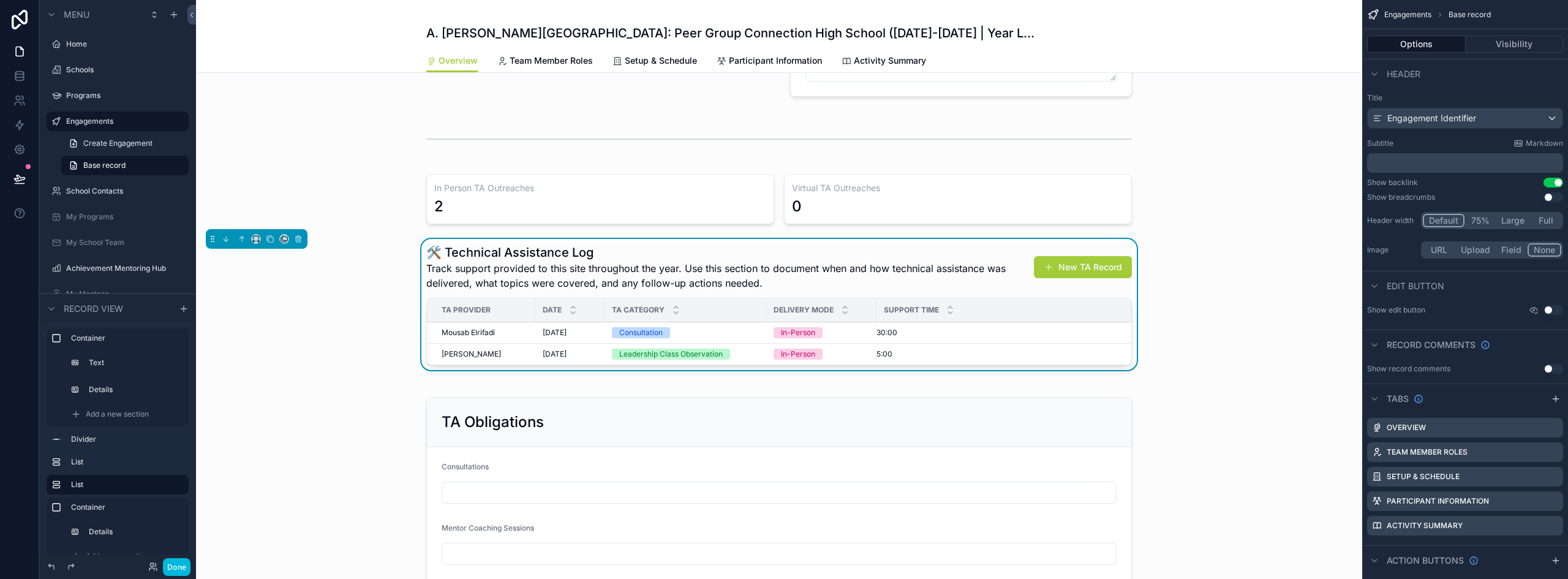
scroll to position [367, 0]
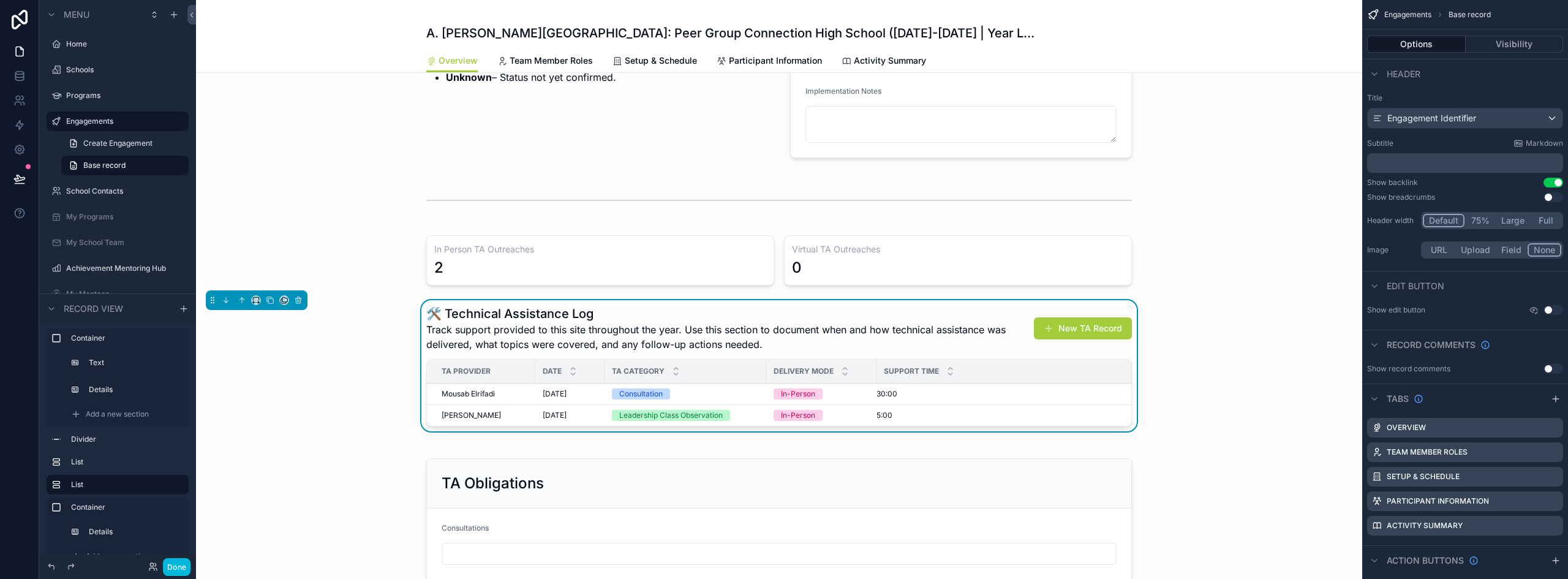
click at [490, 272] on div "scrollable content" at bounding box center [779, 260] width 1166 height 60
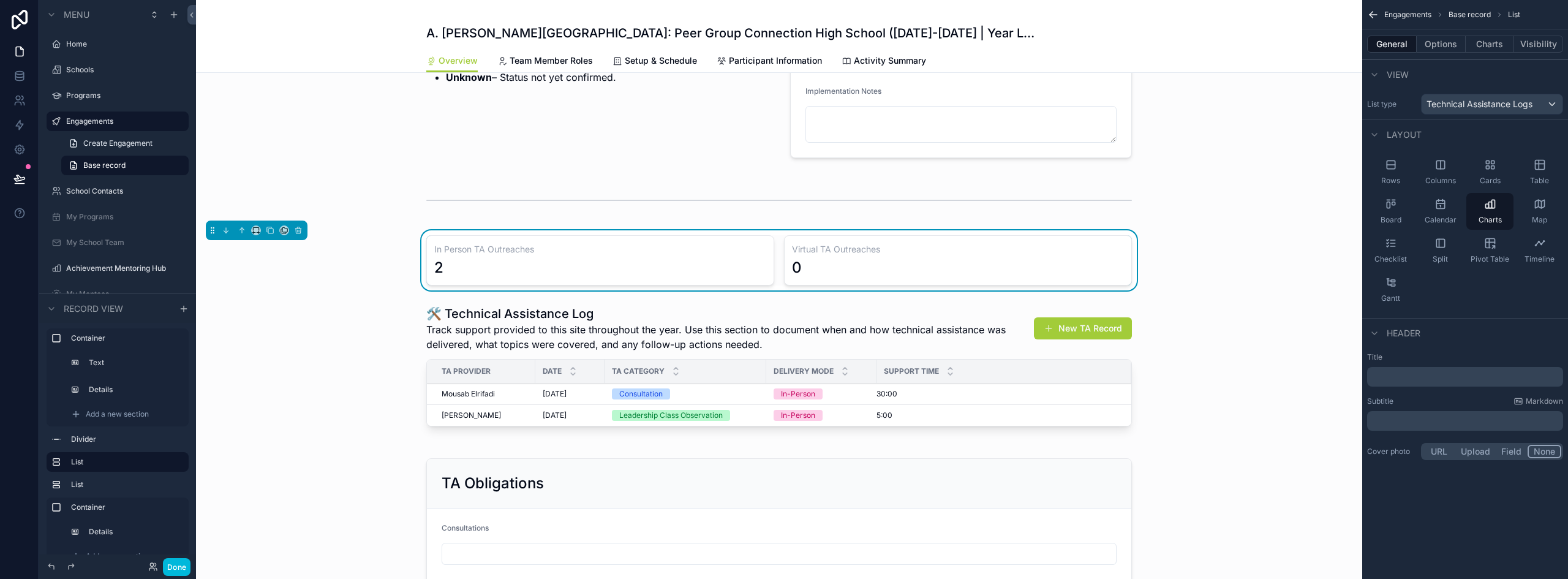
click at [1484, 49] on button "Charts" at bounding box center [1490, 44] width 49 height 17
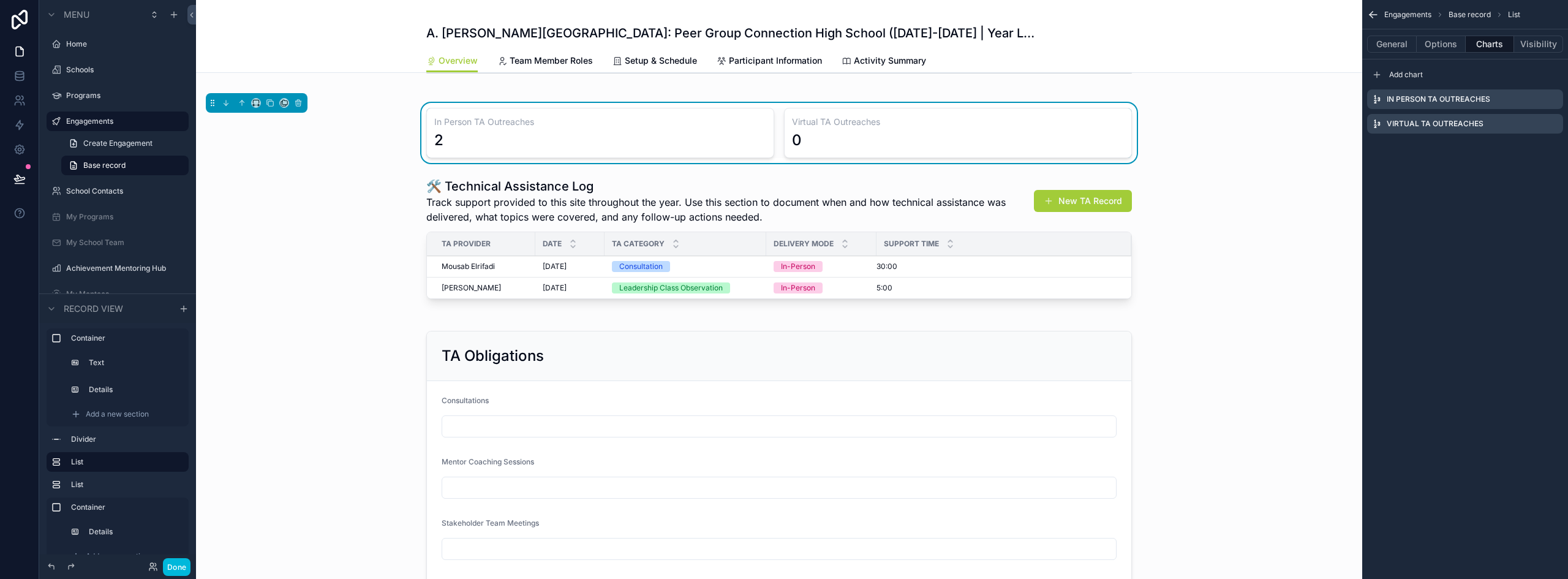
scroll to position [490, 0]
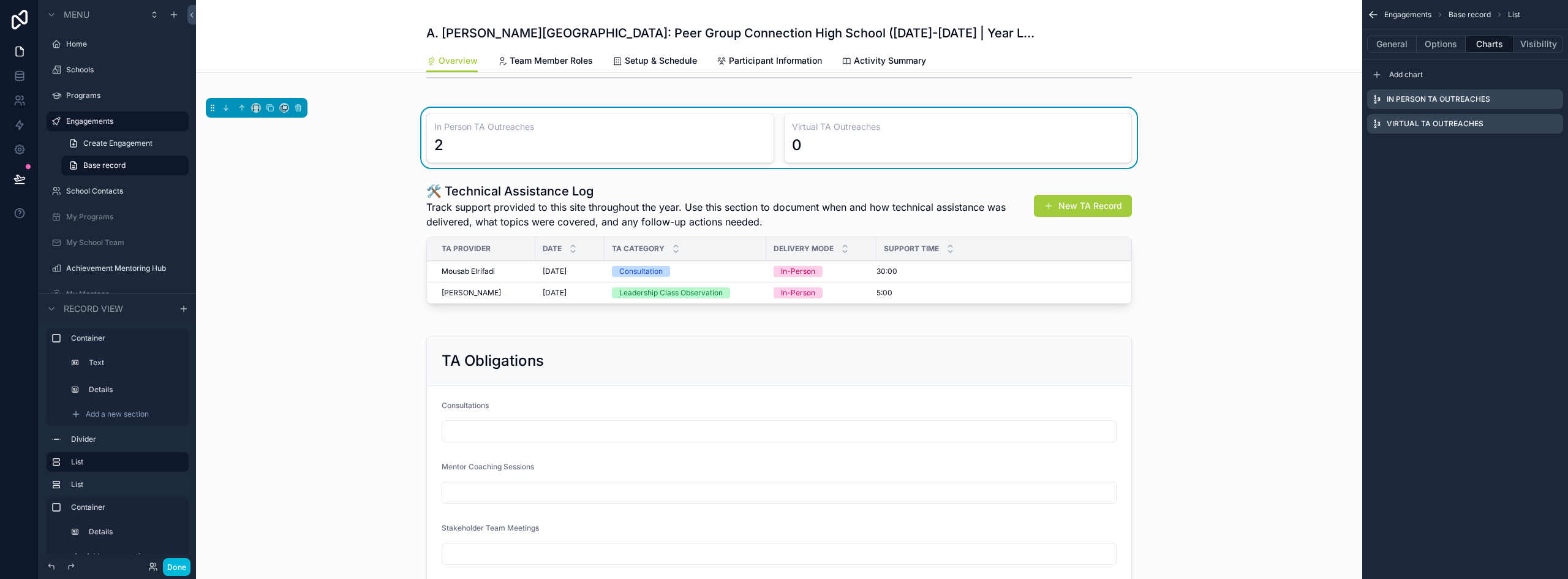
click at [1375, 74] on icon "scrollable content" at bounding box center [1377, 75] width 10 height 10
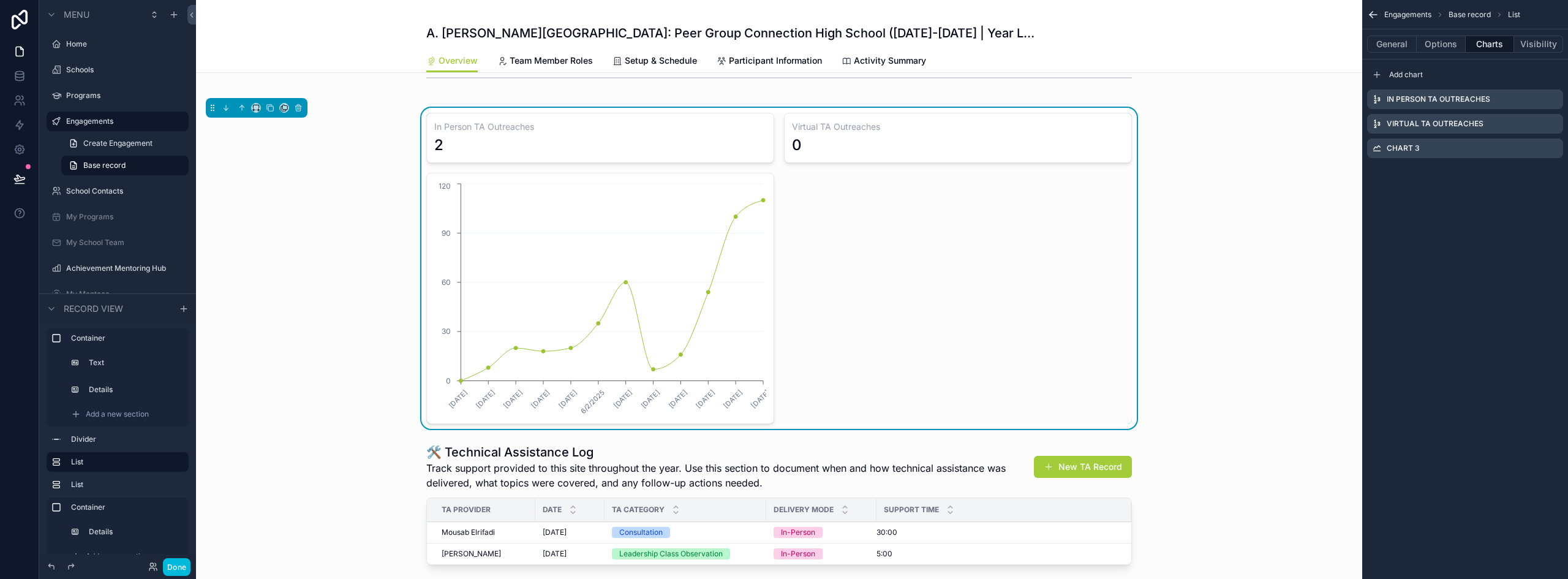
click at [0, 0] on icon "scrollable content" at bounding box center [0, 0] width 0 height 0
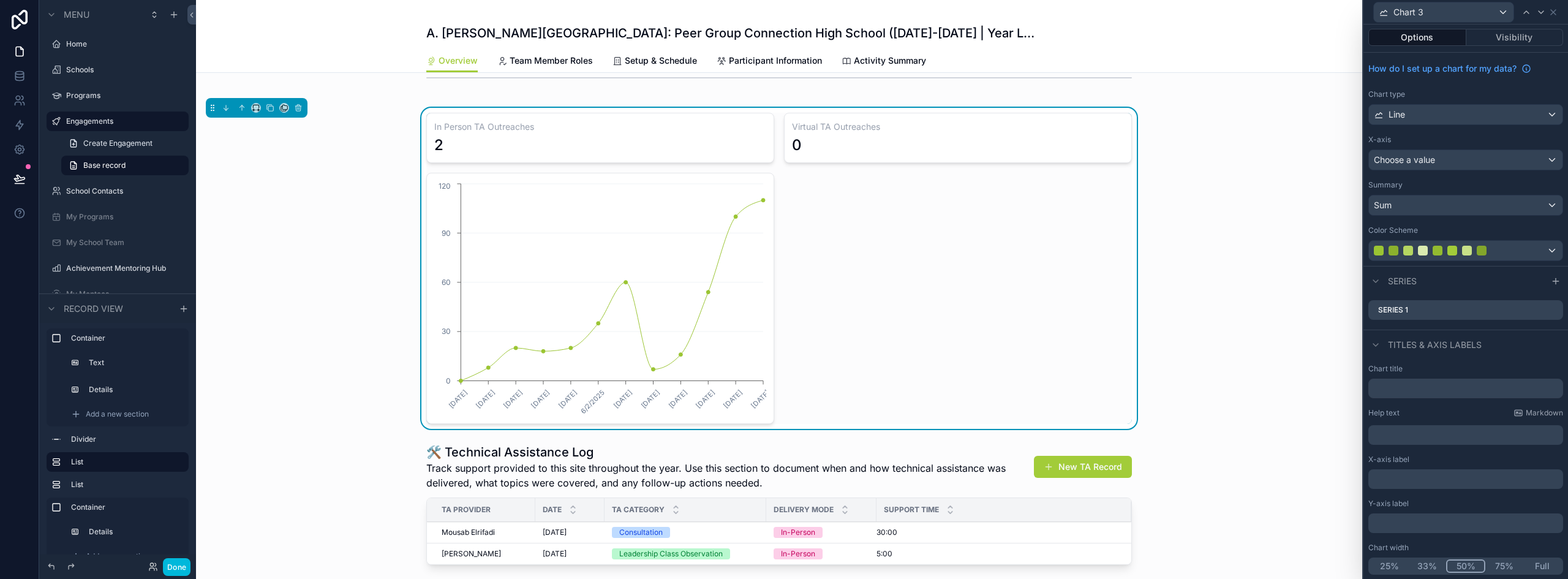
scroll to position [3, 0]
click at [1389, 565] on button "25%" at bounding box center [1389, 565] width 38 height 14
click at [1504, 10] on div "Chart 3" at bounding box center [1444, 12] width 139 height 20
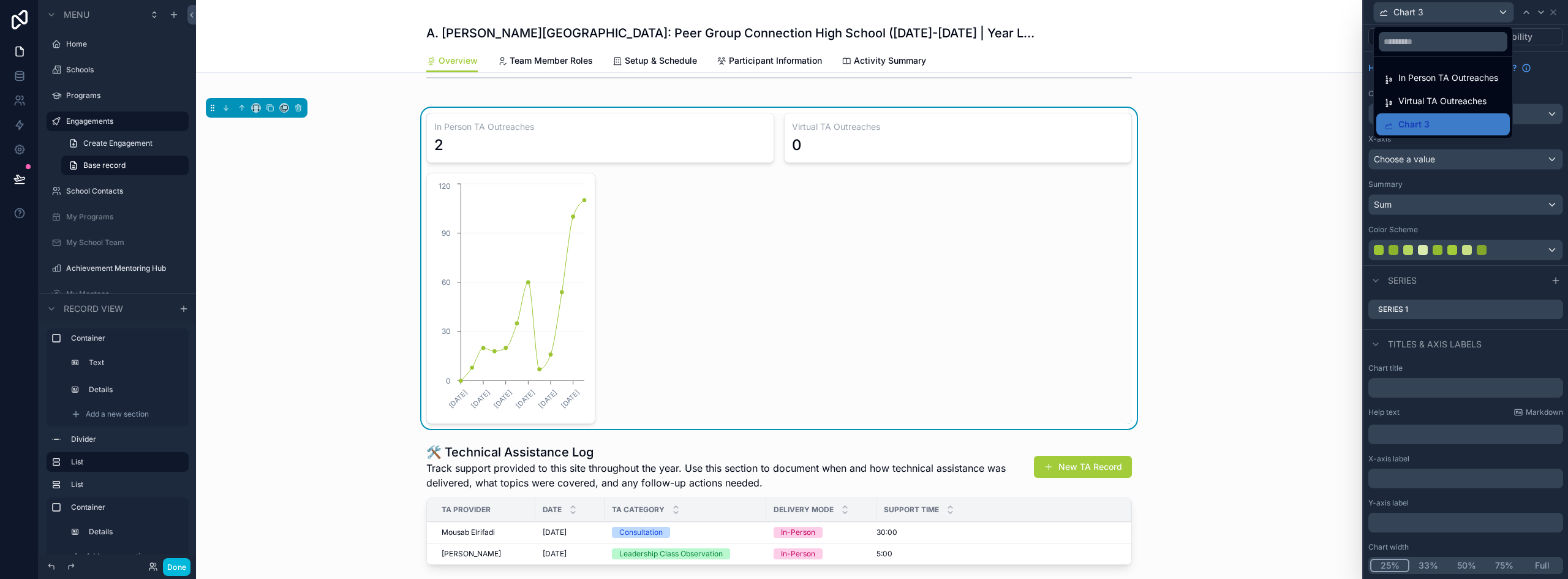
click at [1447, 105] on span "Virtual TA Outreaches" at bounding box center [1442, 100] width 88 height 14
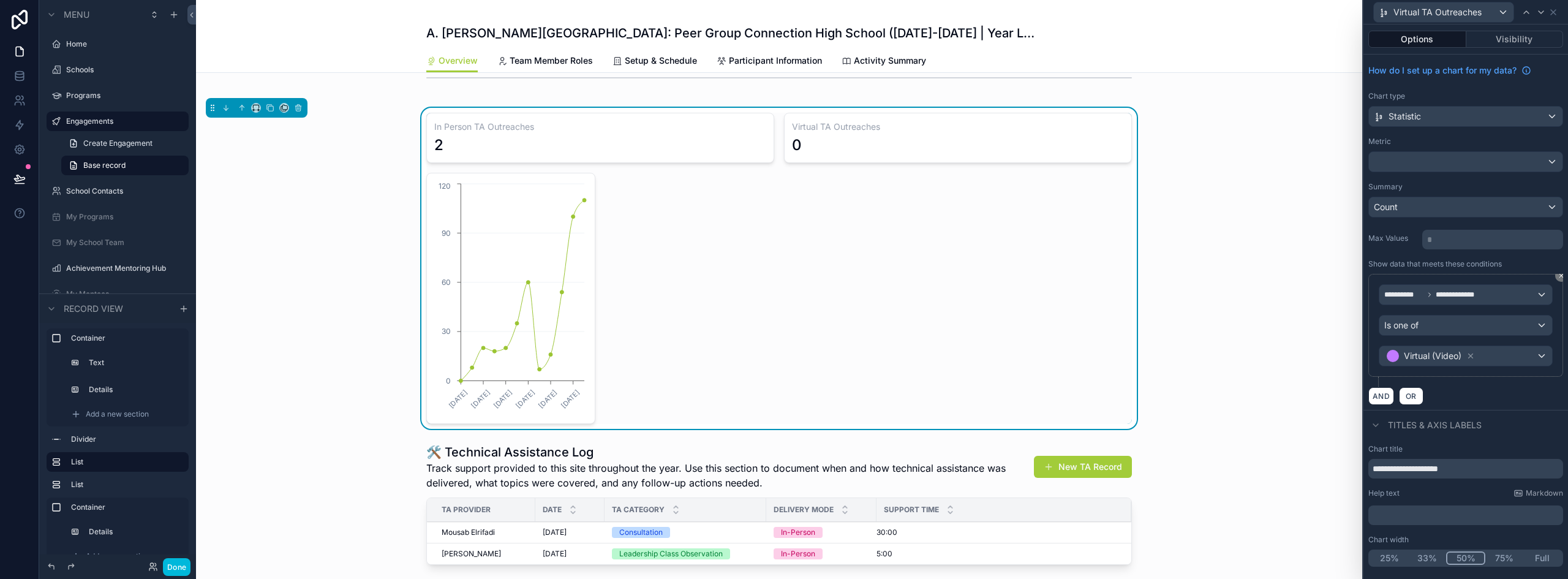
click at [1390, 558] on button "25%" at bounding box center [1389, 558] width 38 height 14
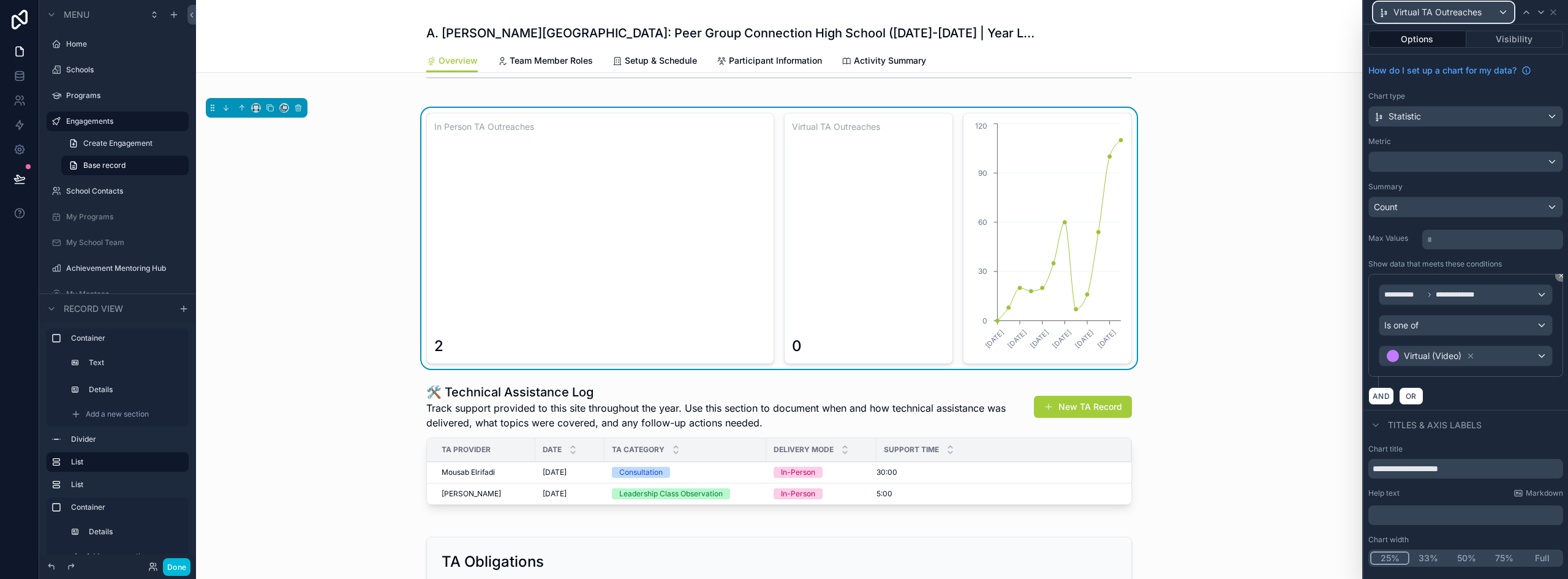
click at [1501, 14] on div "Virtual TA Outreaches" at bounding box center [1444, 12] width 139 height 20
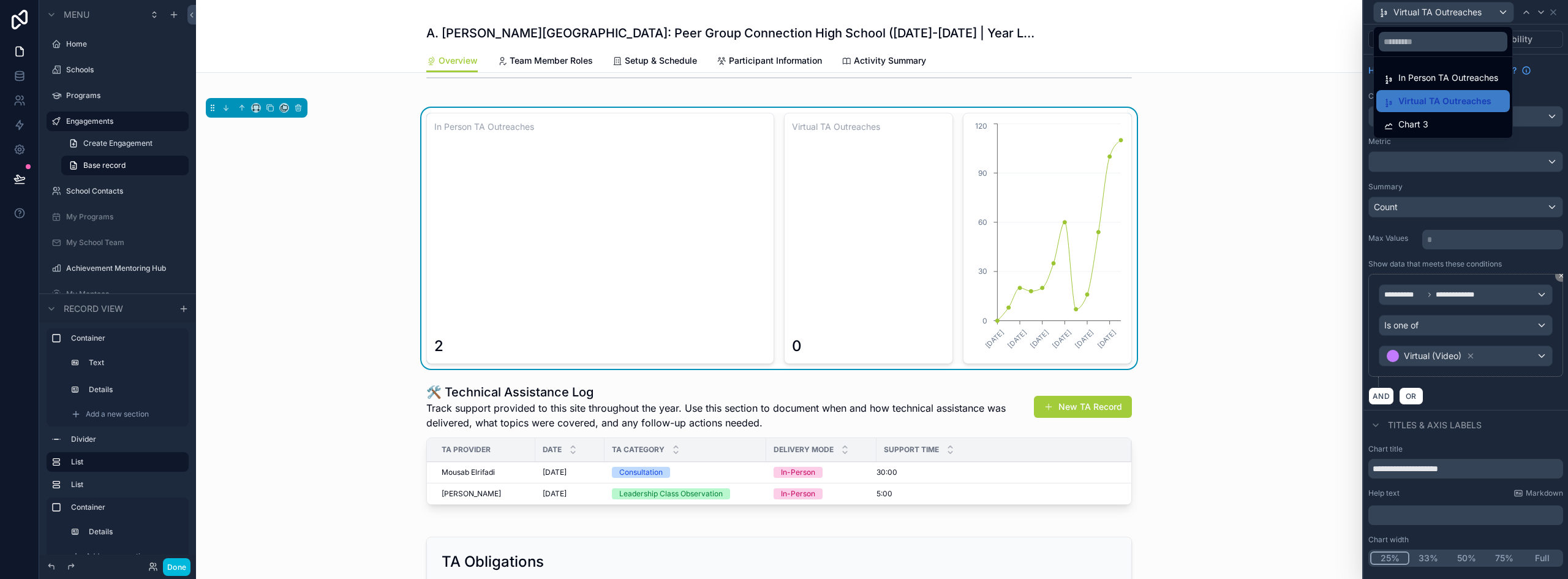
click at [1417, 76] on span "In Person TA Outreaches" at bounding box center [1448, 78] width 100 height 14
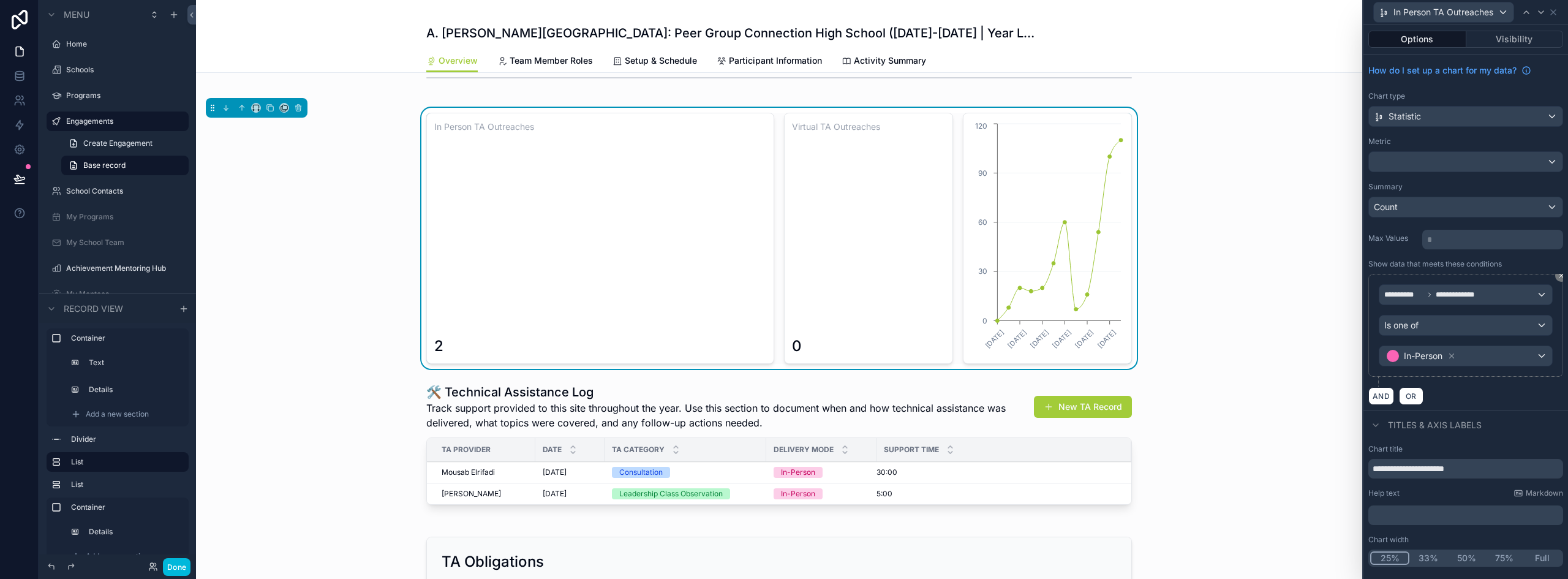
click at [1386, 561] on button "25%" at bounding box center [1389, 558] width 39 height 14
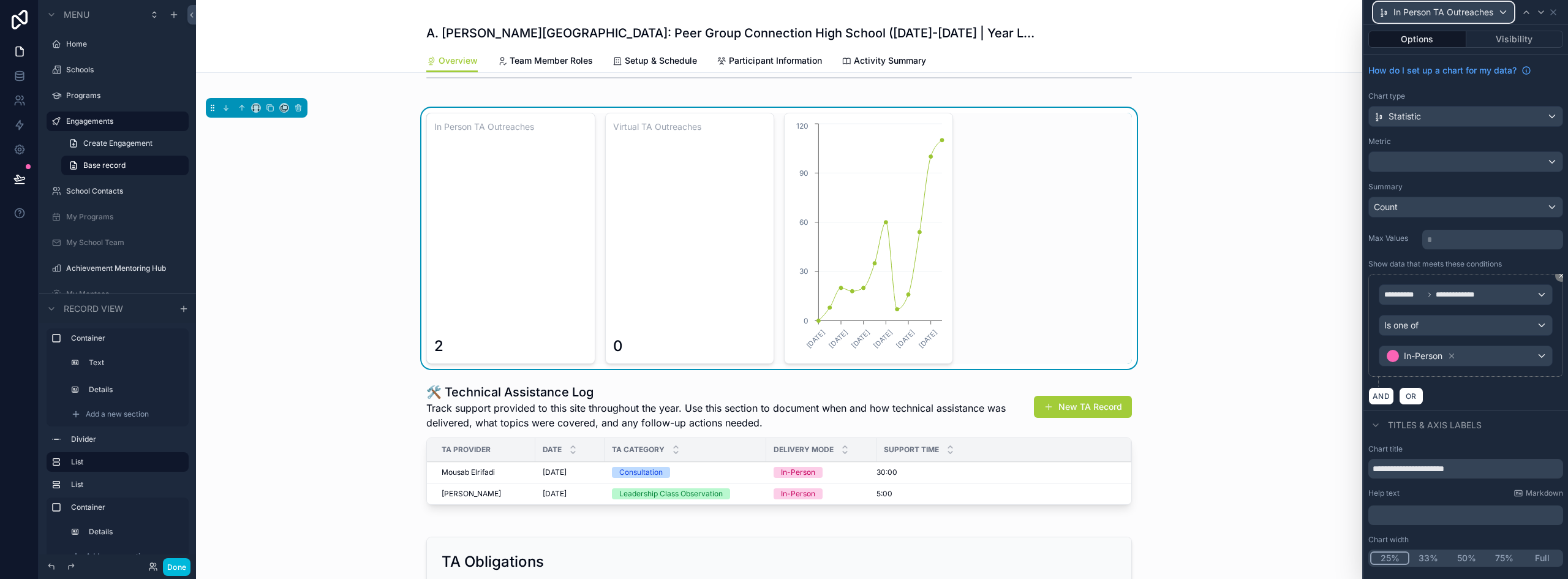
click at [1505, 10] on div "In Person TA Outreaches" at bounding box center [1444, 12] width 139 height 20
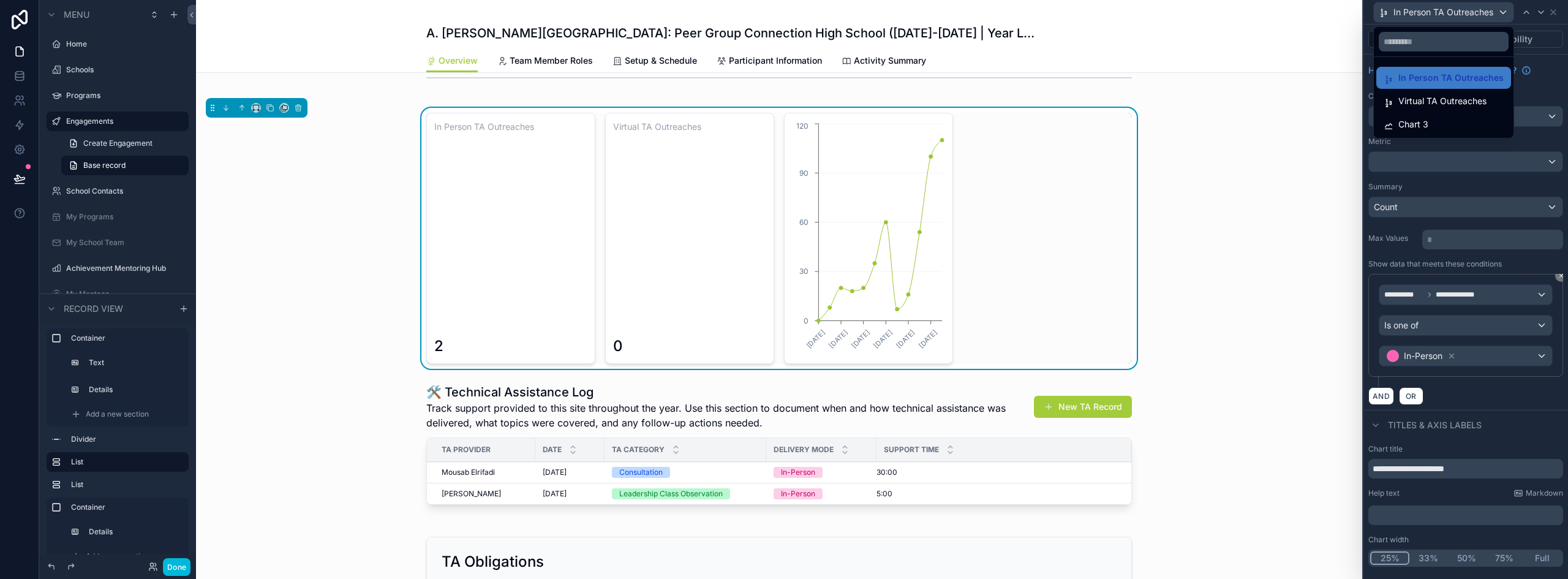
click at [1424, 127] on span "Chart 3" at bounding box center [1413, 124] width 30 height 14
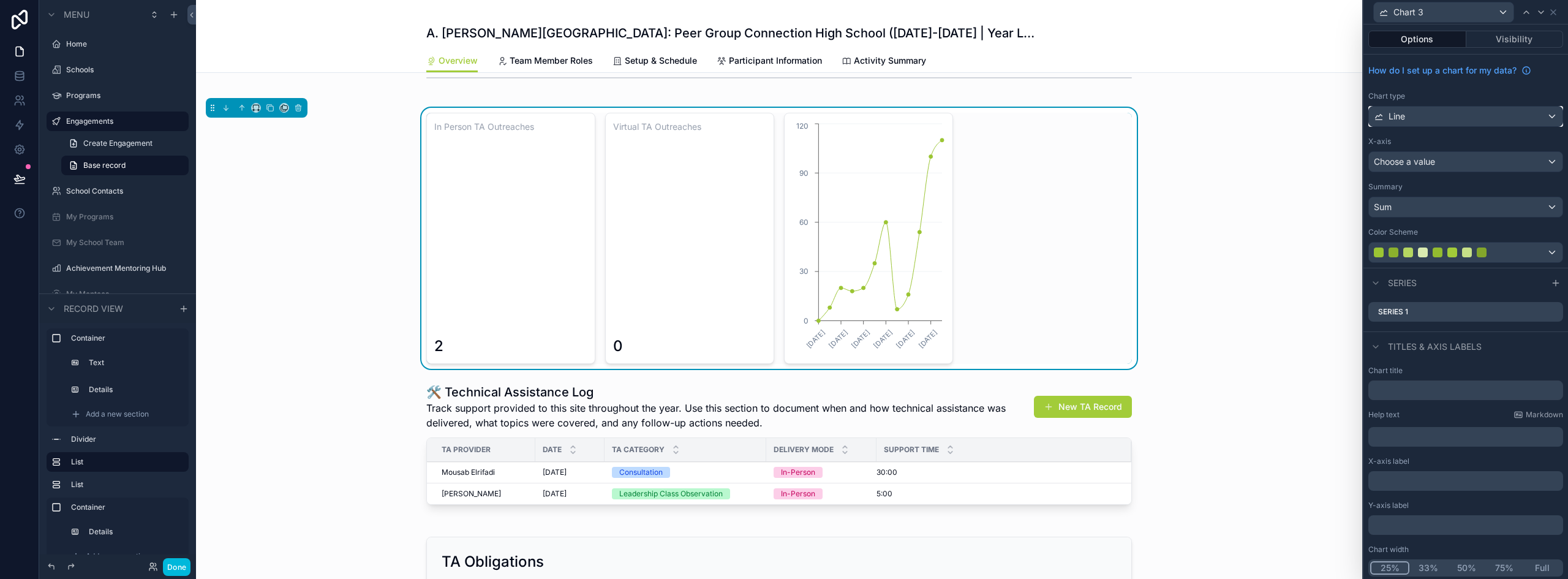
click at [1442, 116] on div "Line" at bounding box center [1466, 116] width 194 height 20
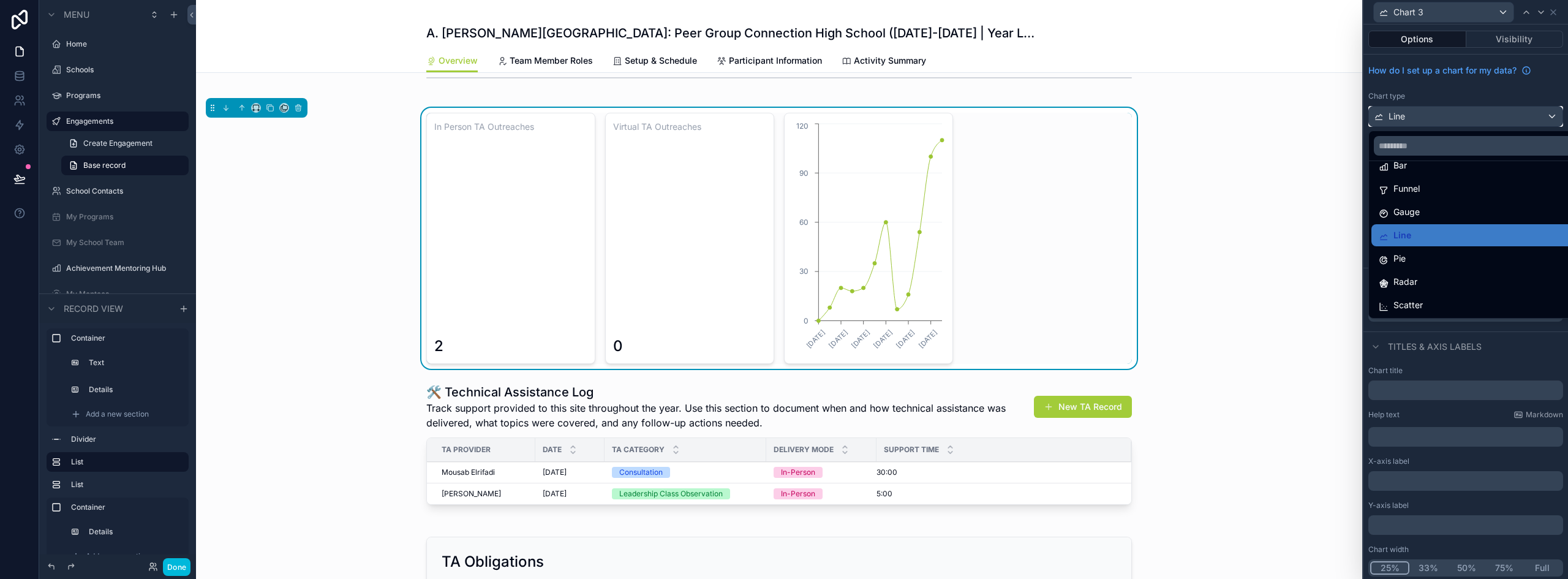
scroll to position [61, 0]
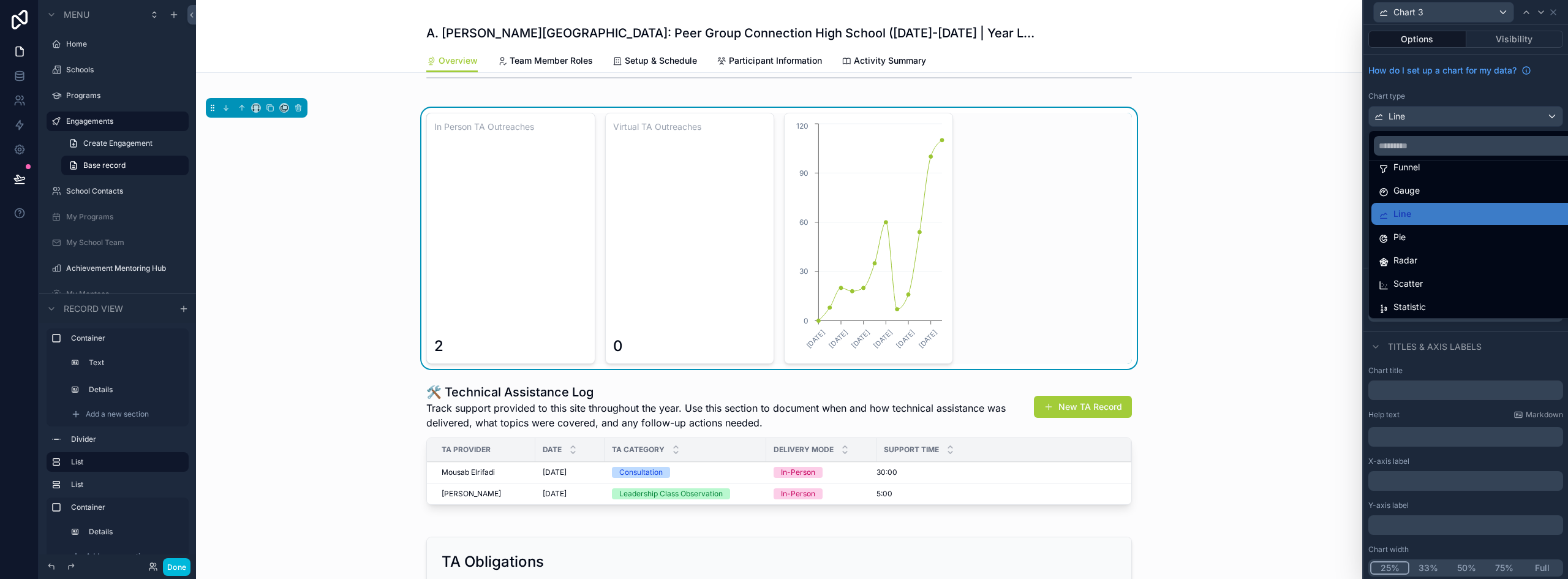
click at [1431, 304] on div "Statistic" at bounding box center [1475, 306] width 193 height 14
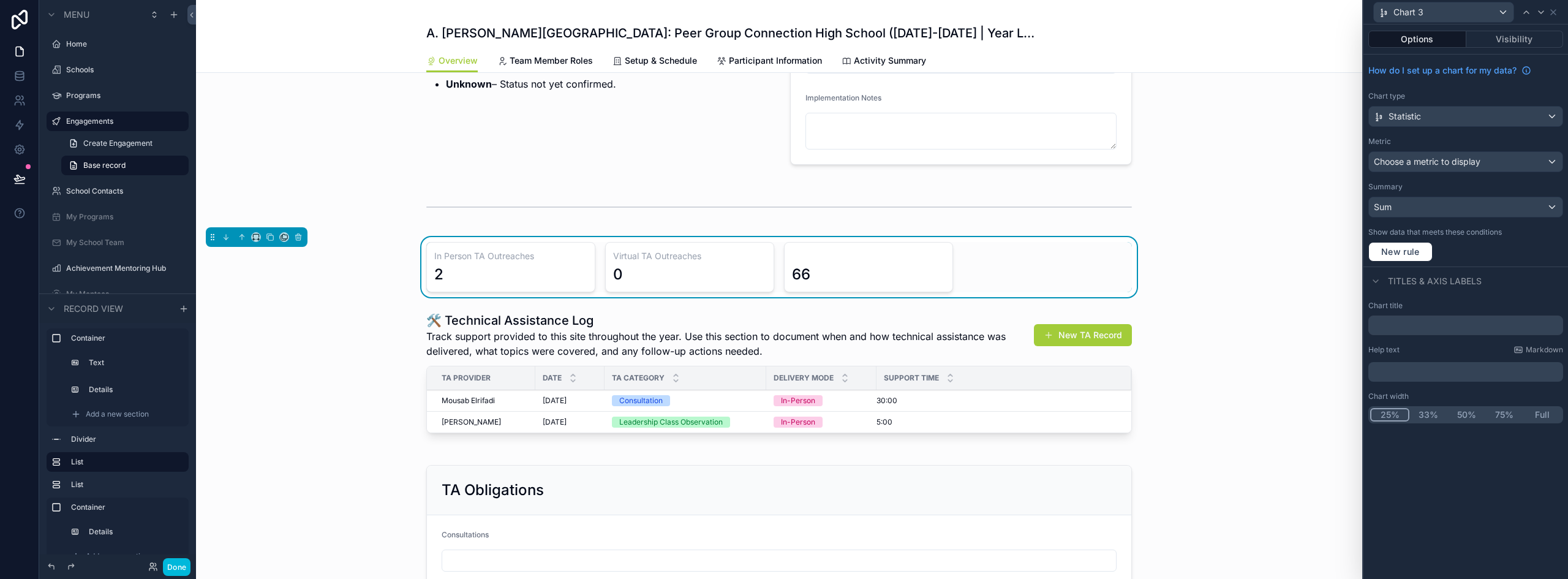
scroll to position [367, 0]
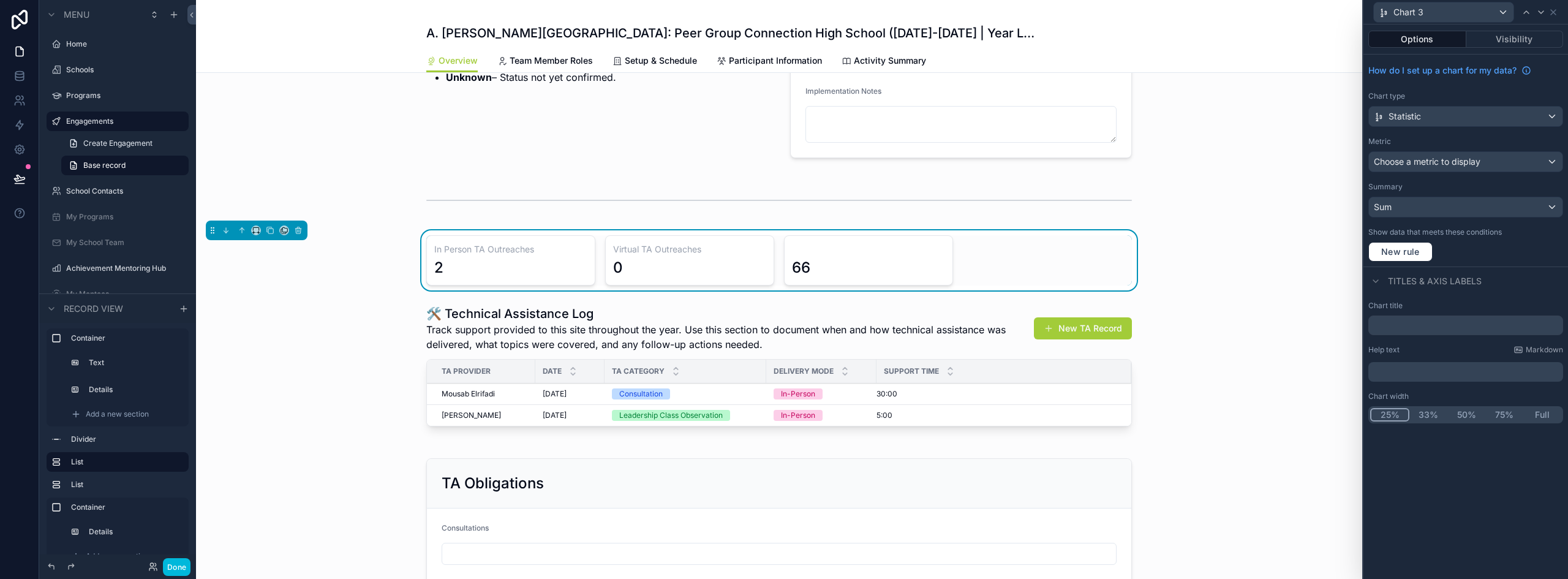
click at [723, 242] on div "Virtual TA Outreaches 0" at bounding box center [690, 260] width 169 height 50
click at [1427, 415] on button "33%" at bounding box center [1428, 415] width 38 height 14
click at [1449, 16] on div "Chart 3" at bounding box center [1444, 12] width 139 height 20
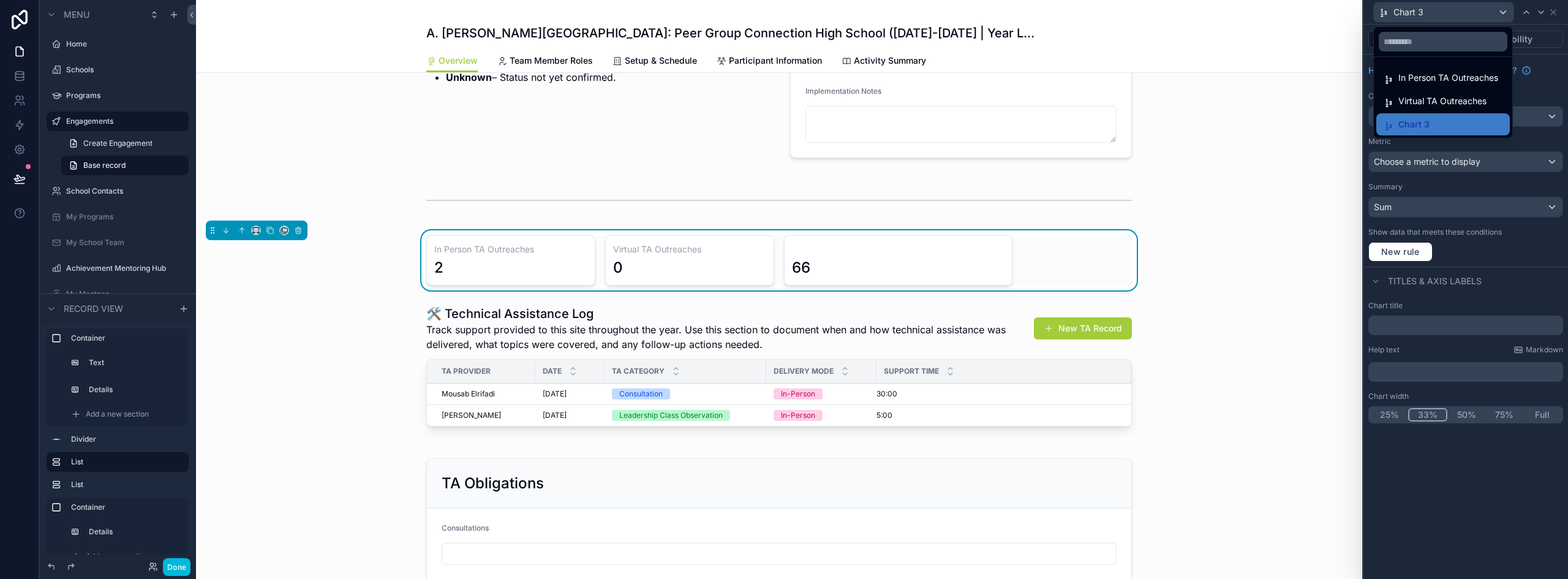
click at [1422, 99] on span "Virtual TA Outreaches" at bounding box center [1442, 100] width 88 height 14
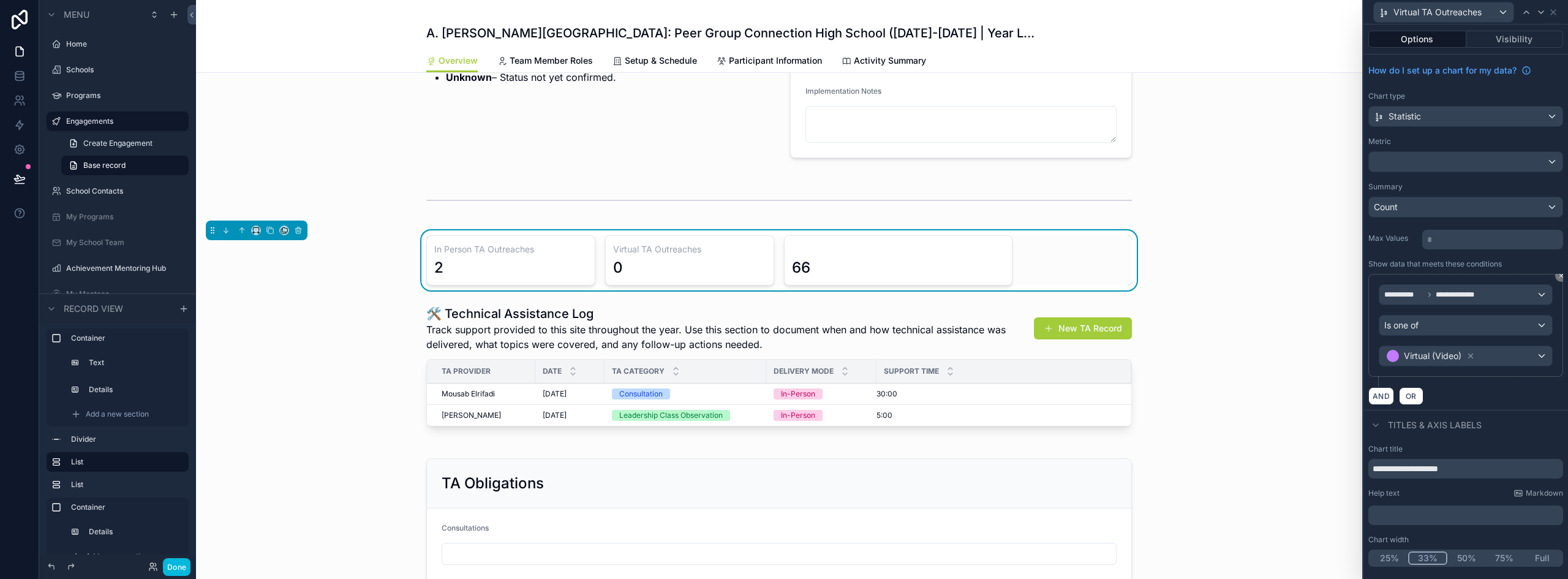
click at [1426, 558] on button "33%" at bounding box center [1428, 558] width 39 height 14
click at [1420, 10] on span "Virtual TA Outreaches" at bounding box center [1438, 12] width 88 height 12
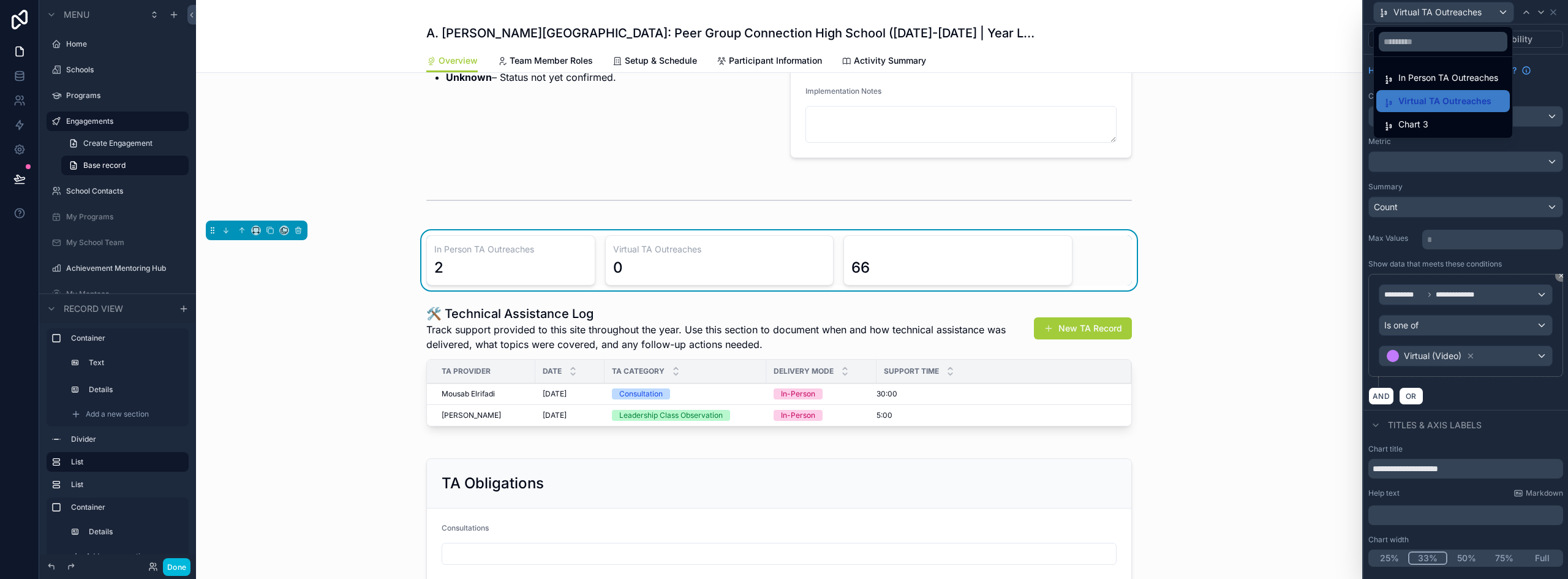
click at [1422, 76] on span "In Person TA Outreaches" at bounding box center [1448, 78] width 100 height 14
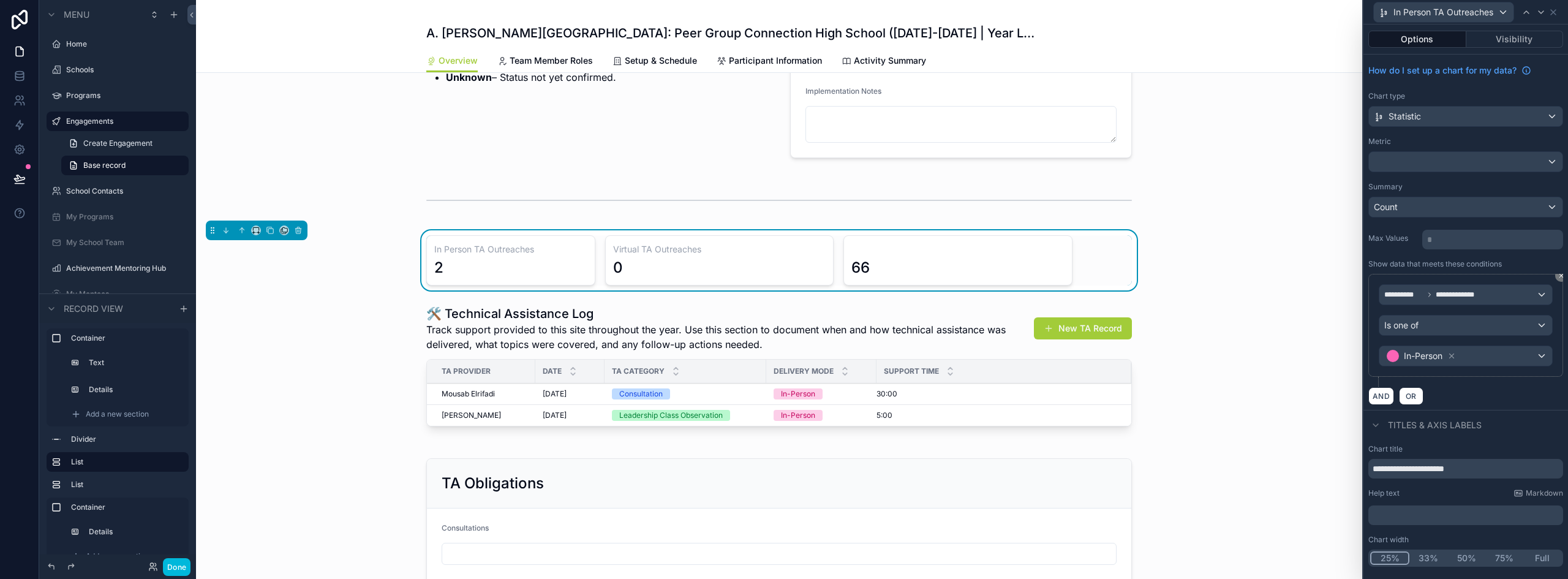
click at [1421, 554] on button "33%" at bounding box center [1428, 558] width 38 height 14
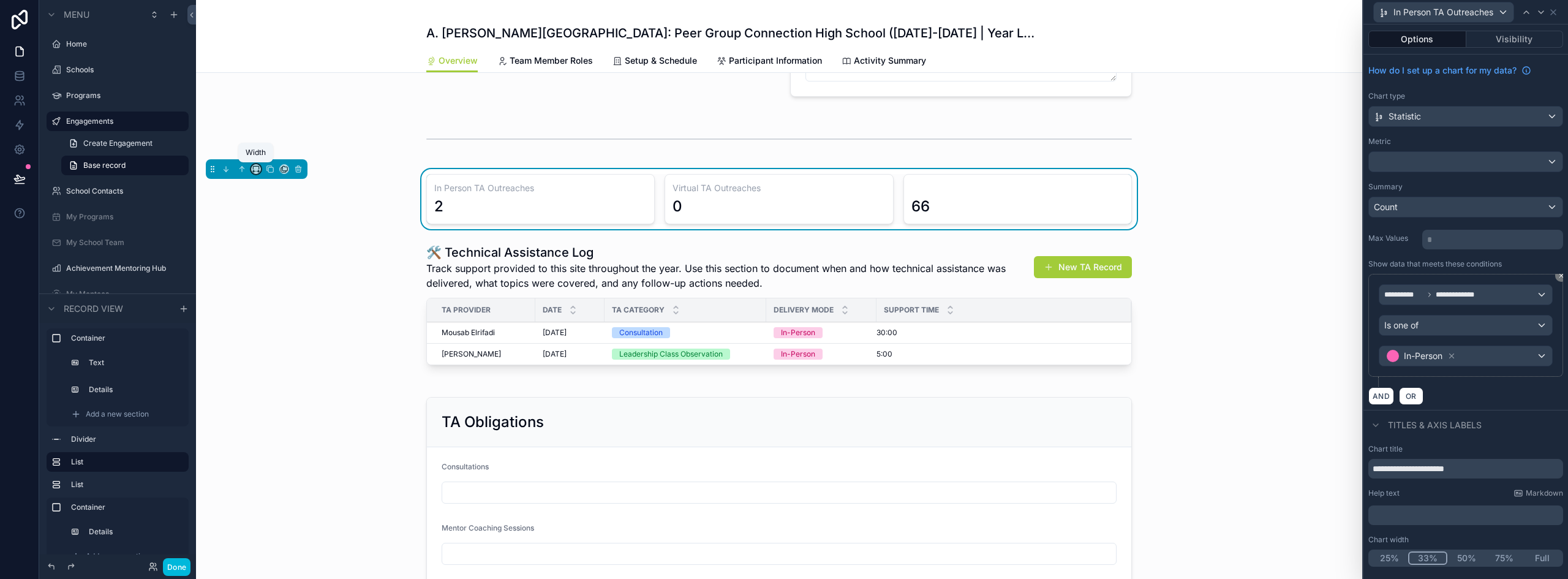
click at [257, 172] on icon "scrollable content" at bounding box center [258, 172] width 3 height 0
click at [283, 259] on div "50%" at bounding box center [280, 261] width 38 height 14
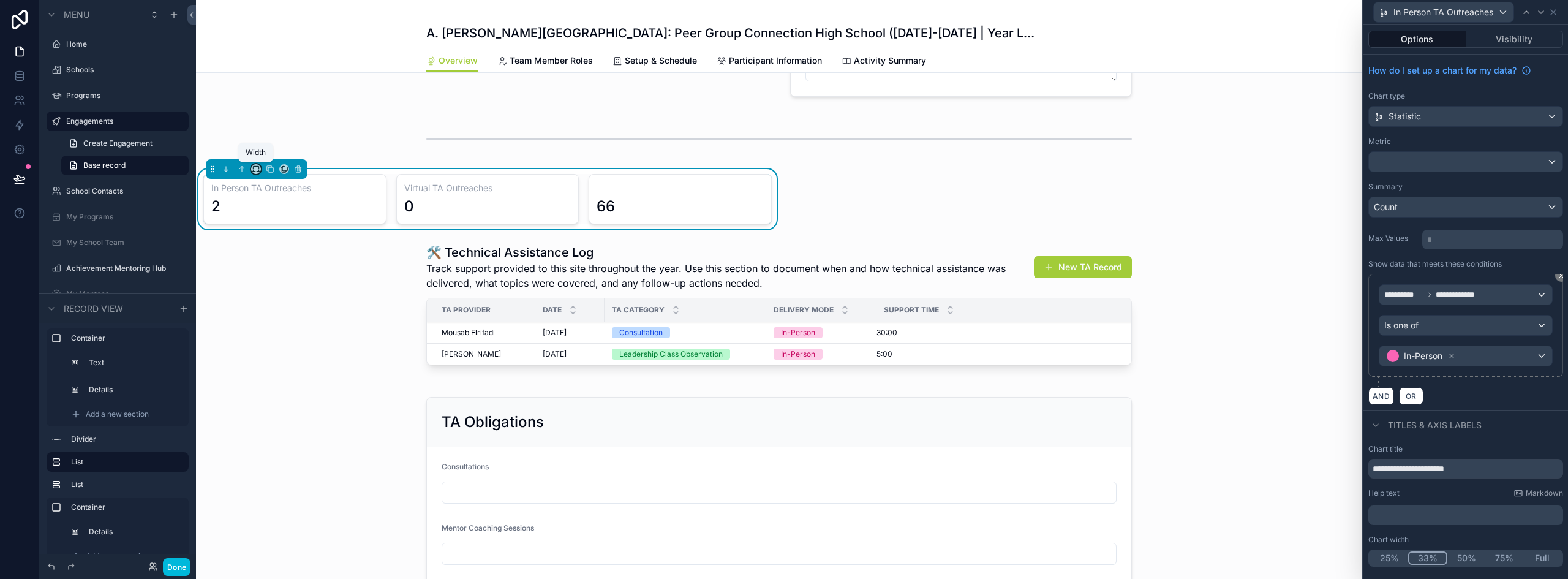
click at [254, 170] on icon "scrollable content" at bounding box center [253, 172] width 1 height 3
click at [270, 199] on div "Default" at bounding box center [280, 192] width 53 height 22
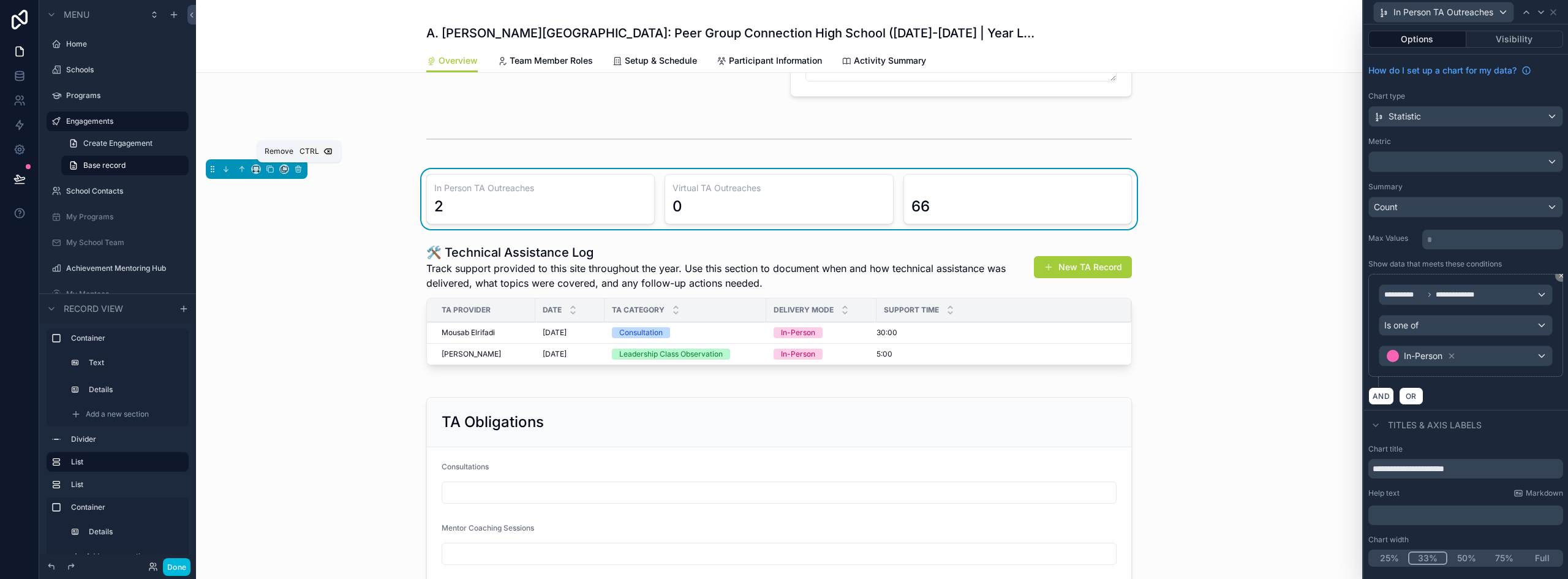
click at [301, 169] on icon "scrollable content" at bounding box center [298, 170] width 5 height 5
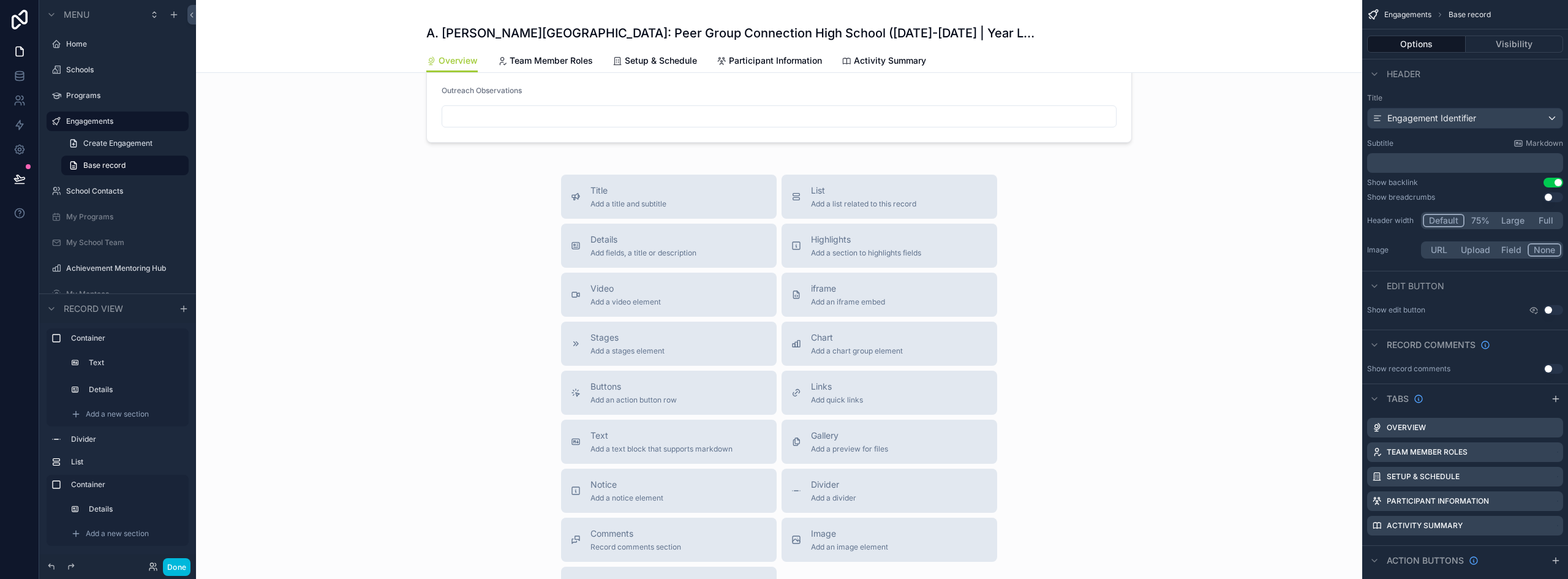
scroll to position [1102, 0]
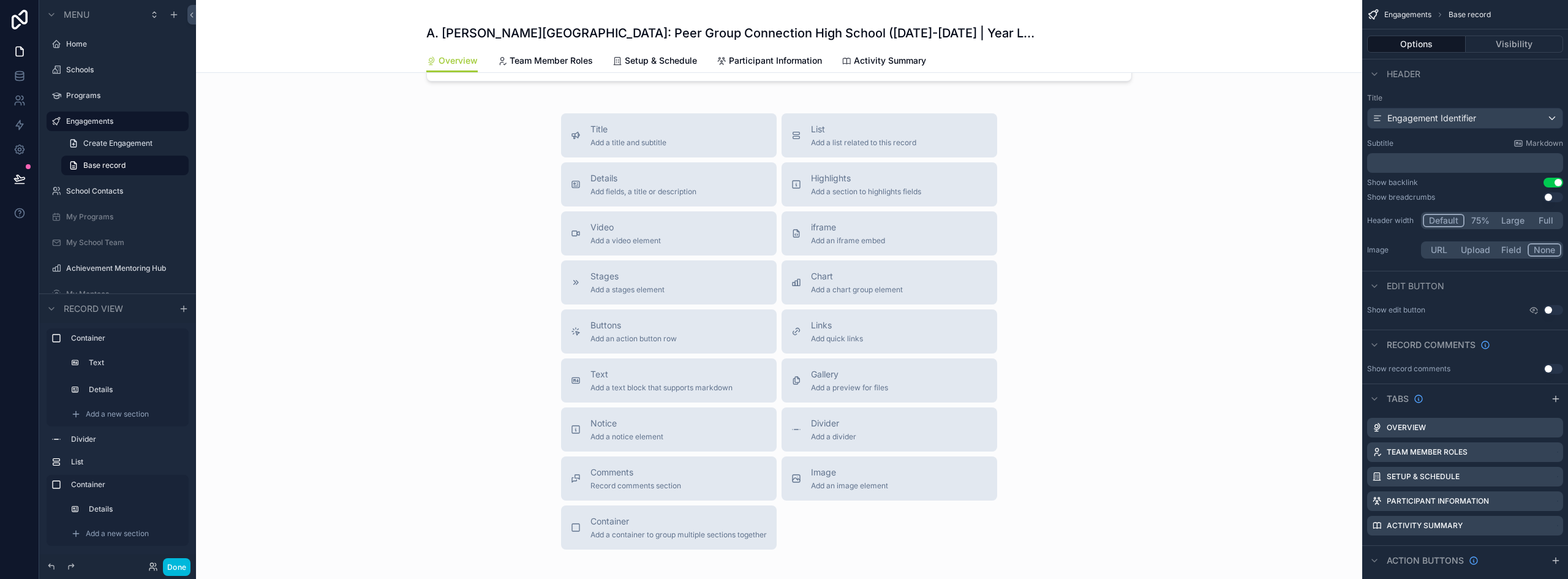
click at [638, 530] on div "Container Add a container to group multiple sections together" at bounding box center [679, 527] width 177 height 25
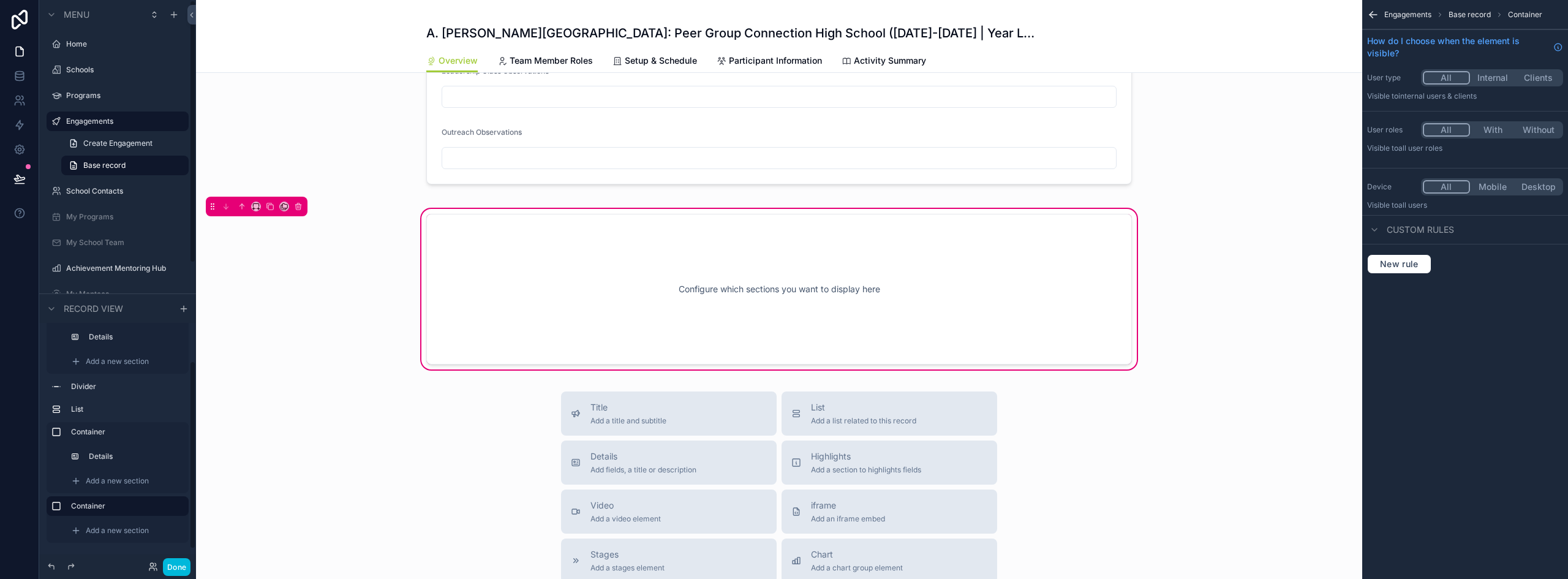
scroll to position [54, 0]
click at [111, 530] on span "Add a new section" at bounding box center [117, 530] width 63 height 10
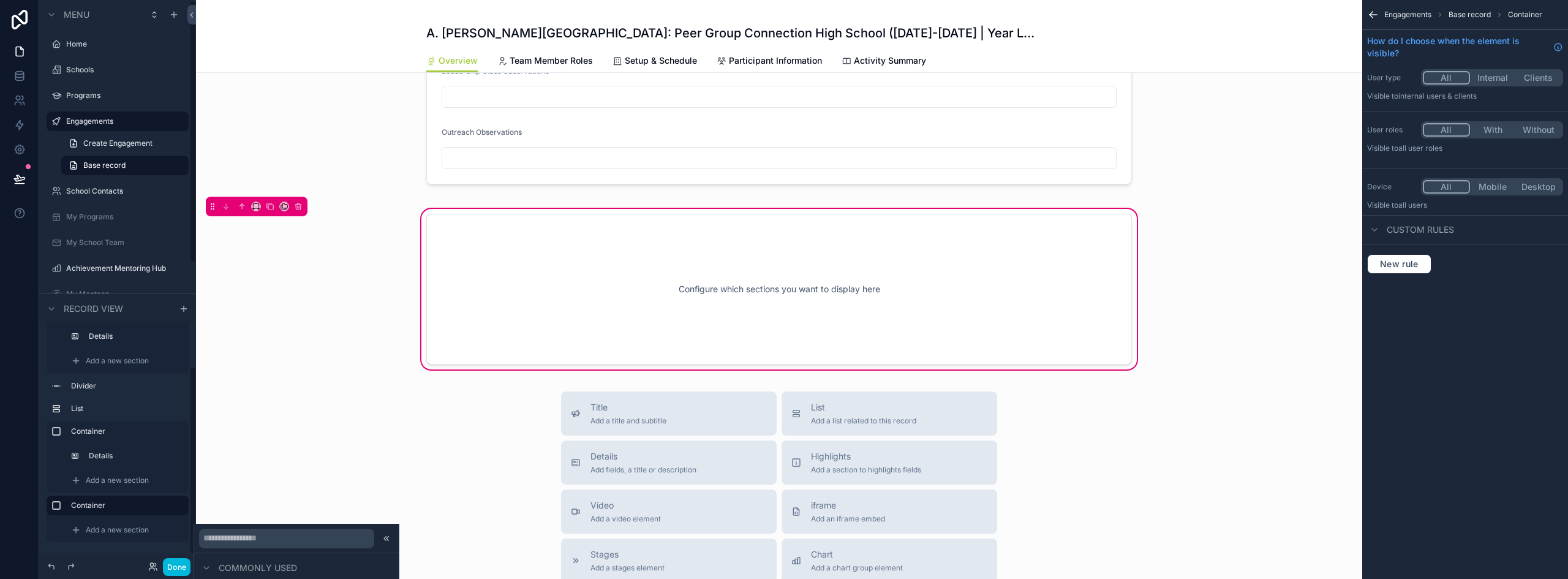
click at [122, 536] on div "Add a new section" at bounding box center [126, 530] width 120 height 20
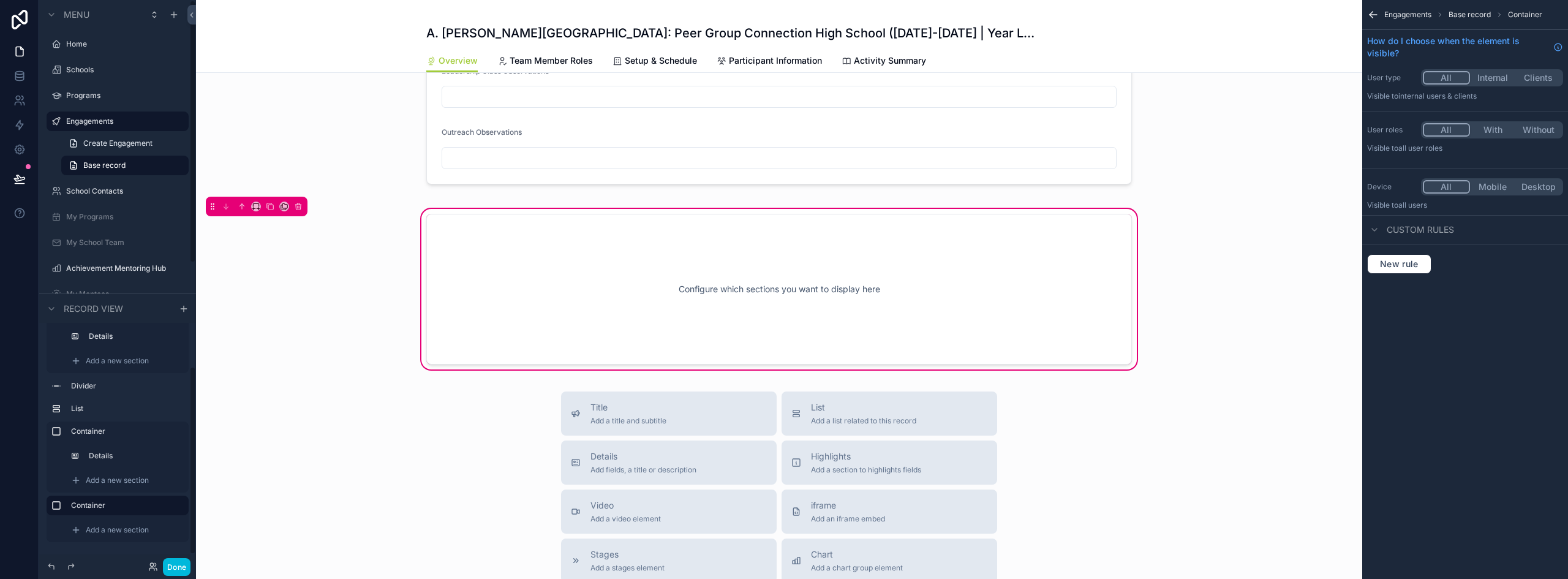
click at [122, 535] on div "Add a new section" at bounding box center [126, 530] width 120 height 20
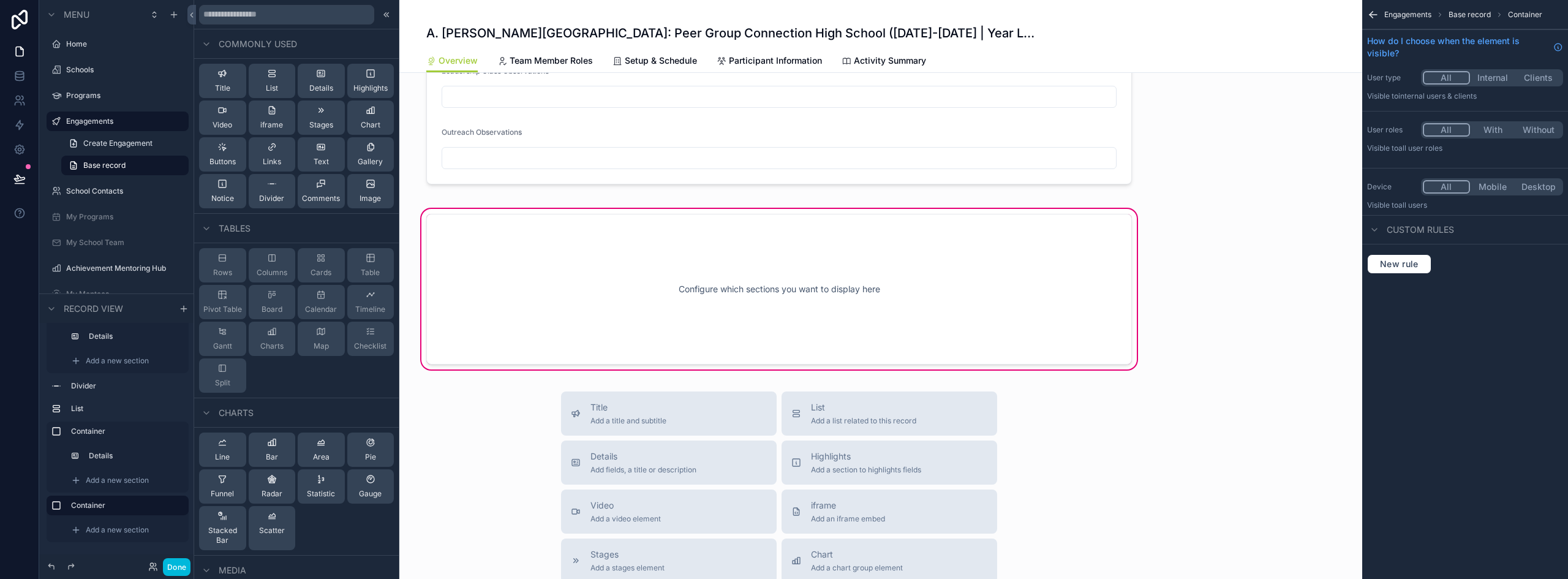
click at [366, 87] on span "Highlights" at bounding box center [371, 88] width 34 height 10
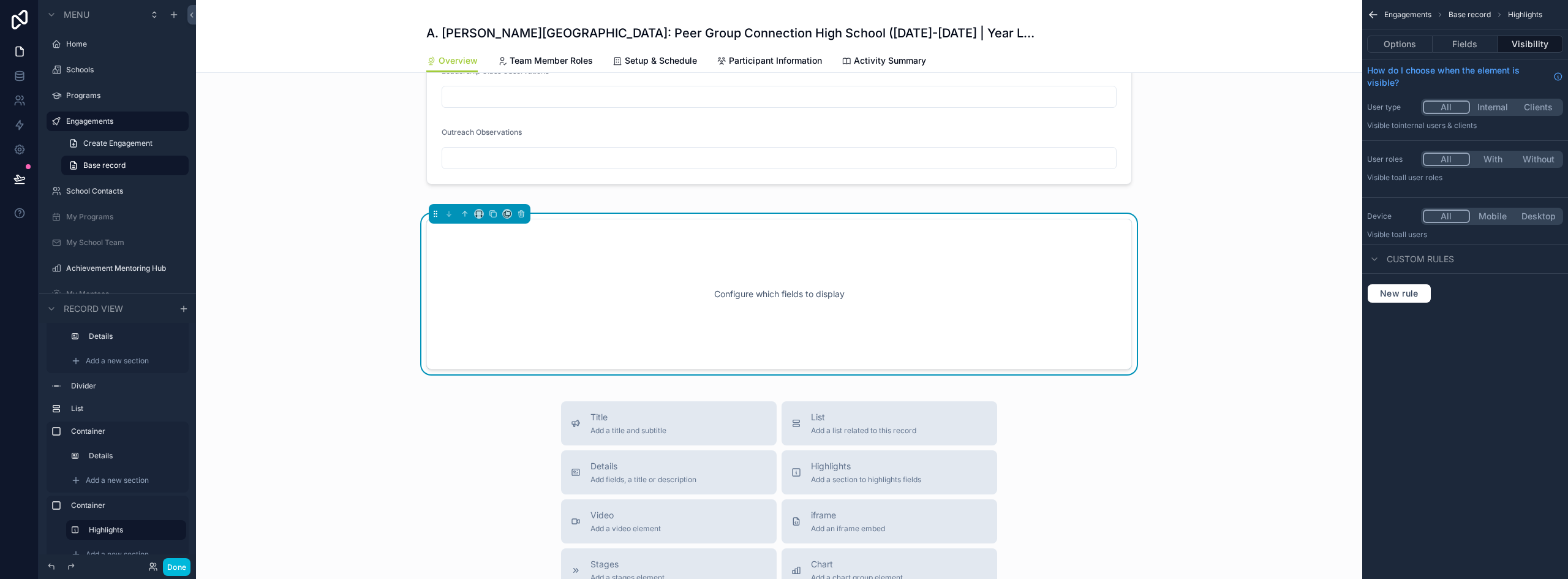
scroll to position [1005, 0]
click at [476, 212] on icon "scrollable content" at bounding box center [477, 212] width 3 height 0
click at [488, 304] on span "50%" at bounding box center [490, 301] width 19 height 14
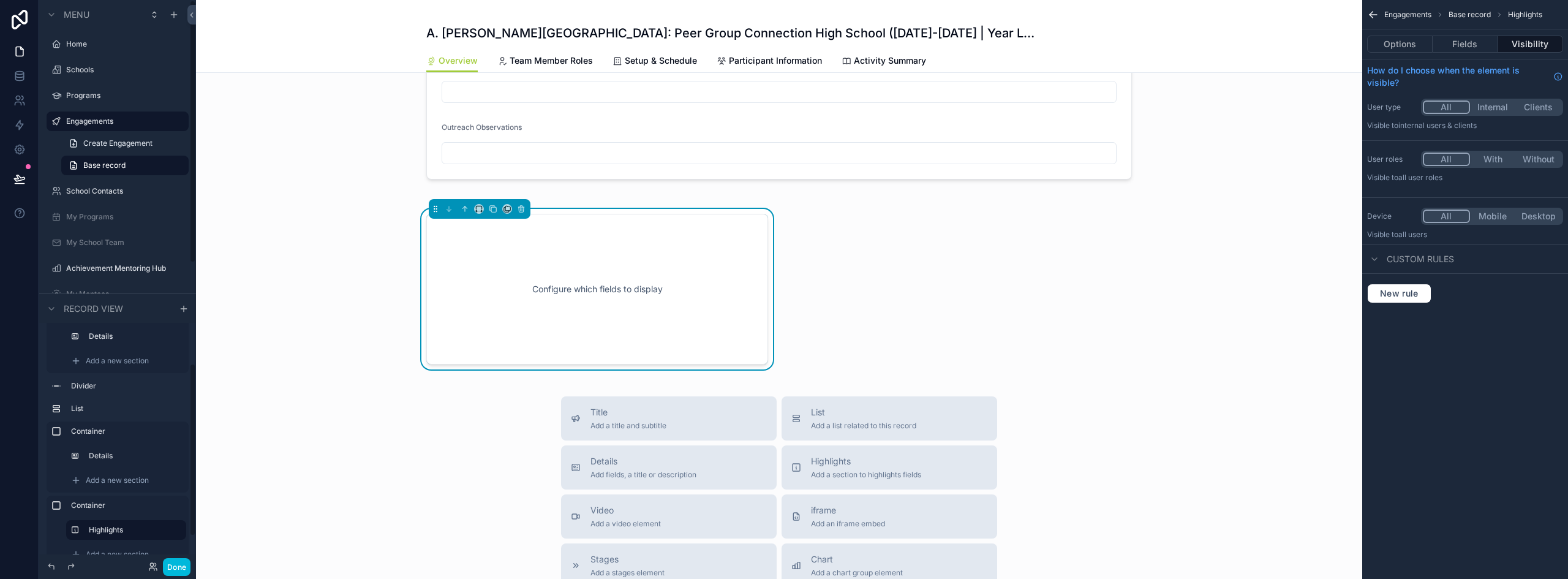
scroll to position [78, 0]
click at [113, 536] on div "Add a new section" at bounding box center [126, 530] width 120 height 20
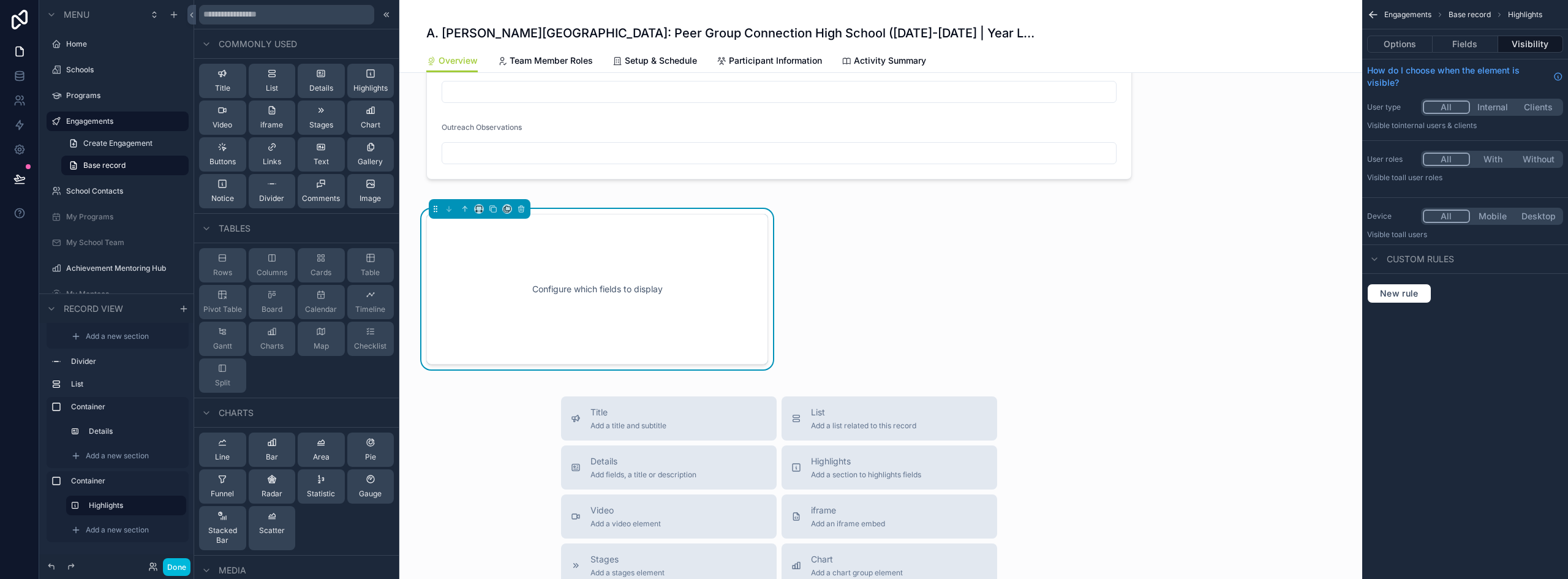
click at [1457, 39] on button "Fields" at bounding box center [1465, 44] width 65 height 17
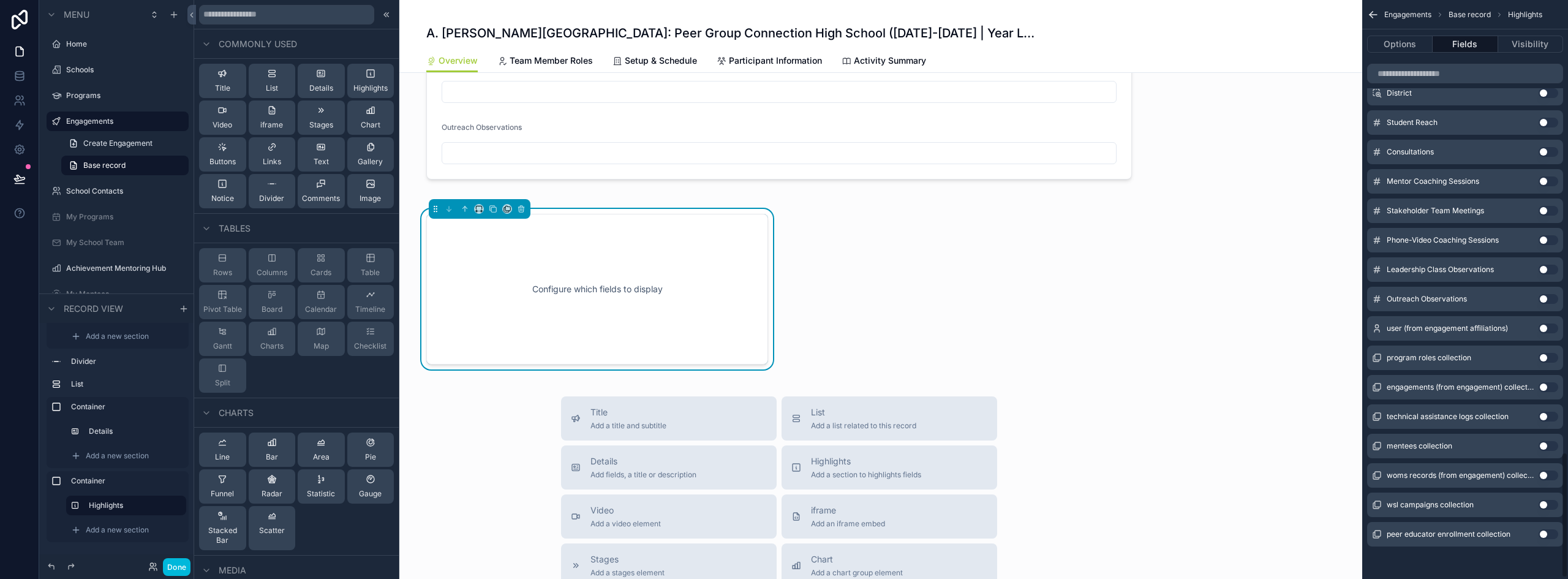
scroll to position [2089, 0]
click at [517, 212] on icon "scrollable content" at bounding box center [521, 209] width 8 height 8
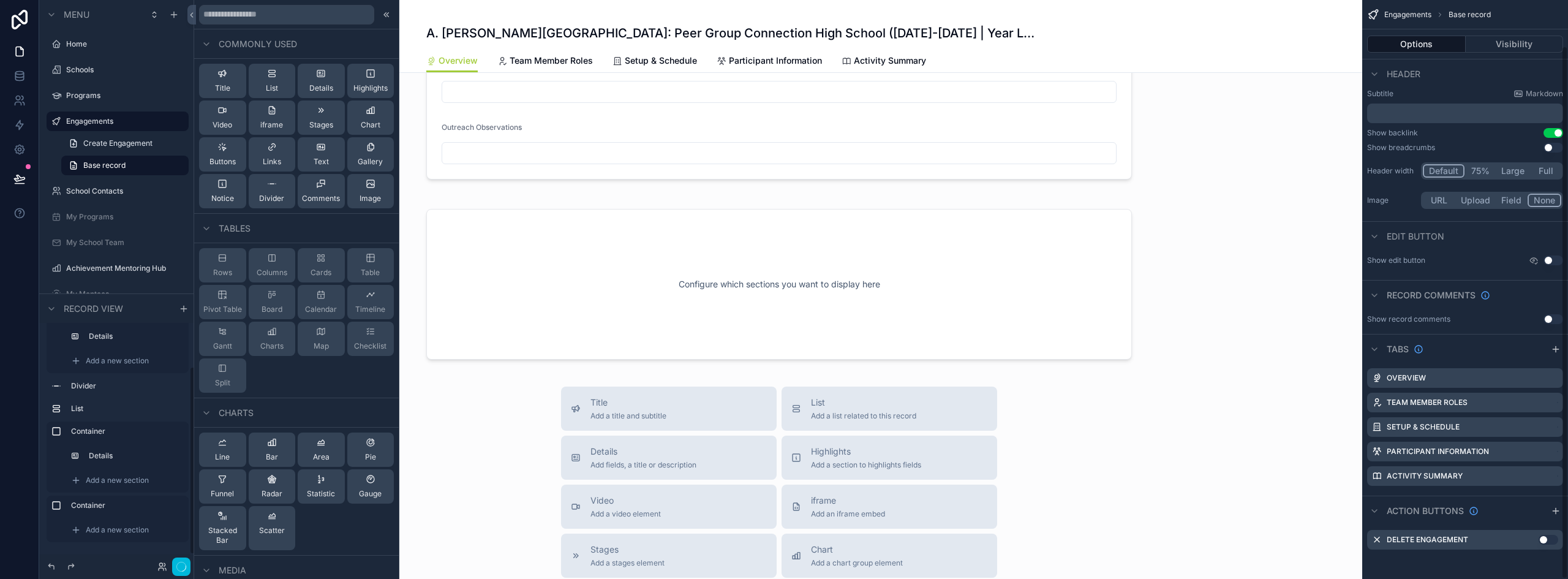
scroll to position [49, 0]
click at [361, 116] on div "Chart" at bounding box center [370, 117] width 20 height 25
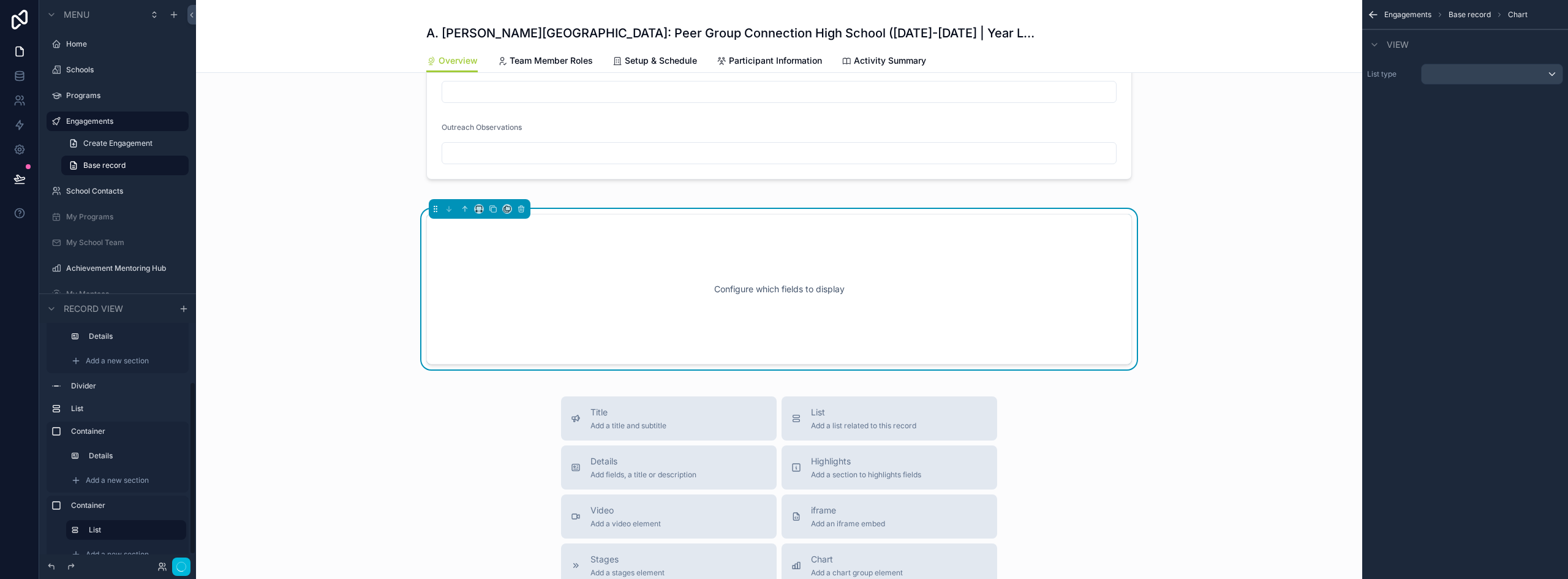
scroll to position [78, 0]
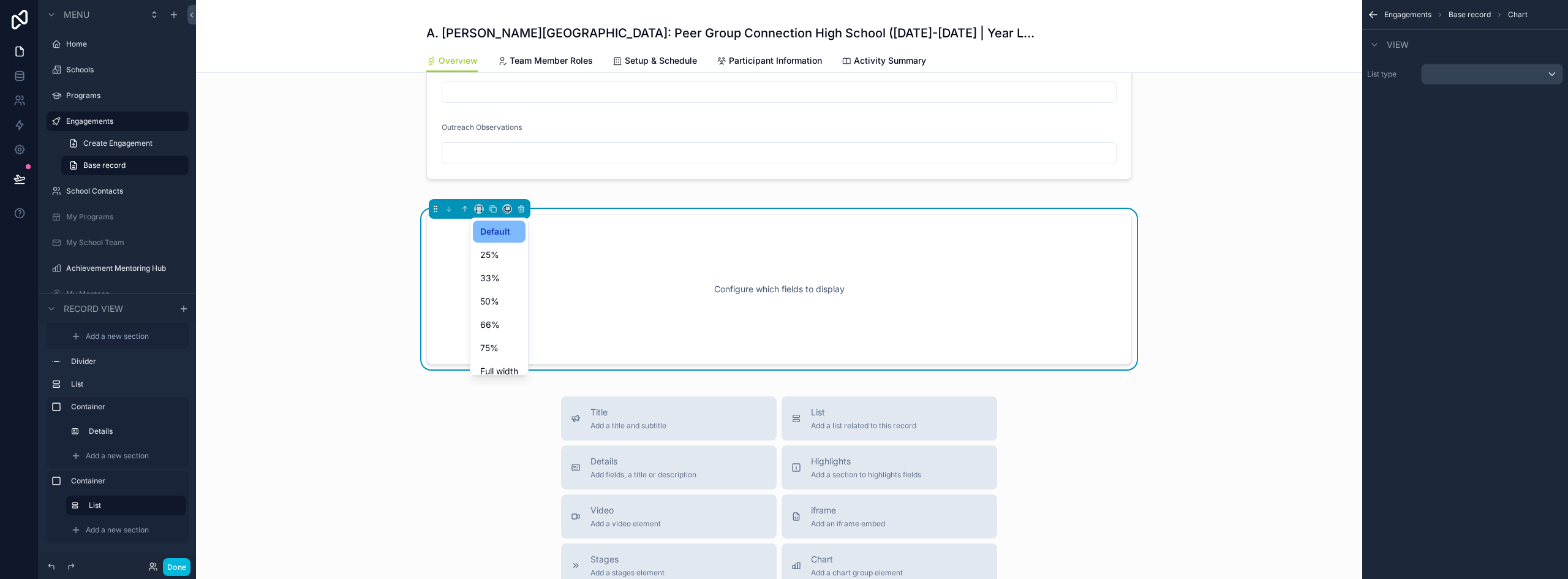
click at [501, 309] on div "50%" at bounding box center [499, 302] width 53 height 22
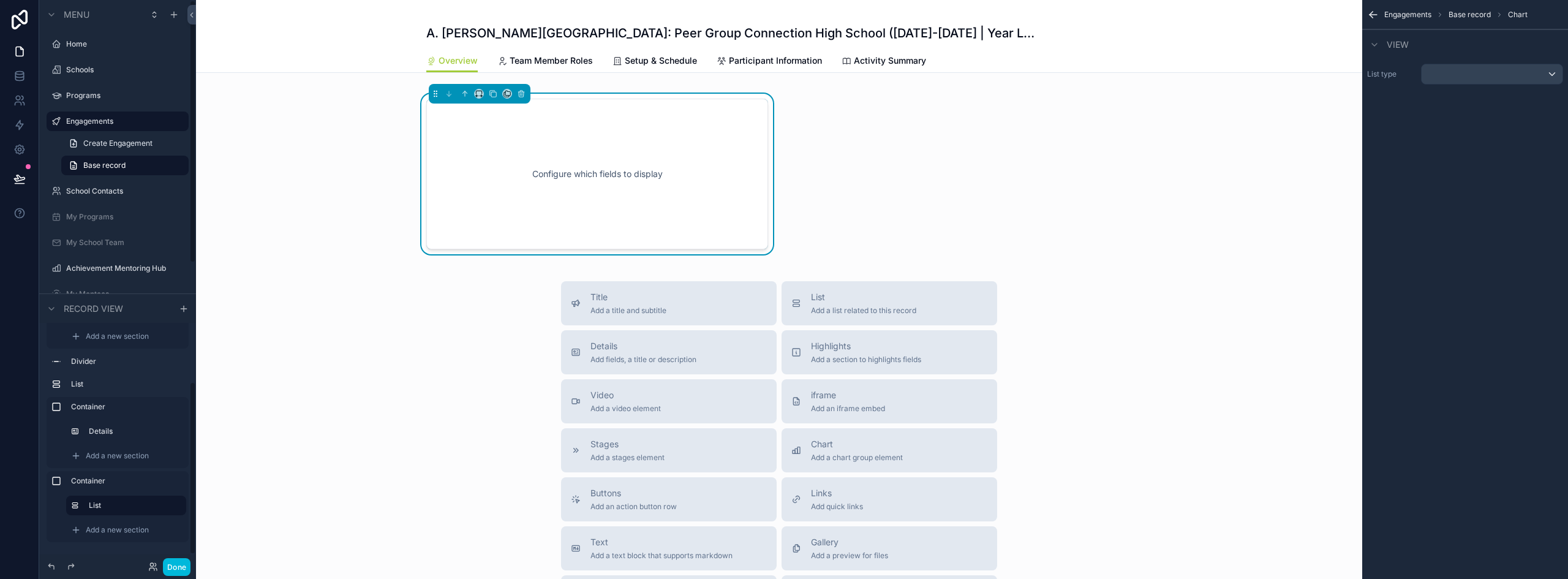
scroll to position [1127, 0]
click at [553, 191] on div "Configure which fields to display" at bounding box center [597, 166] width 302 height 111
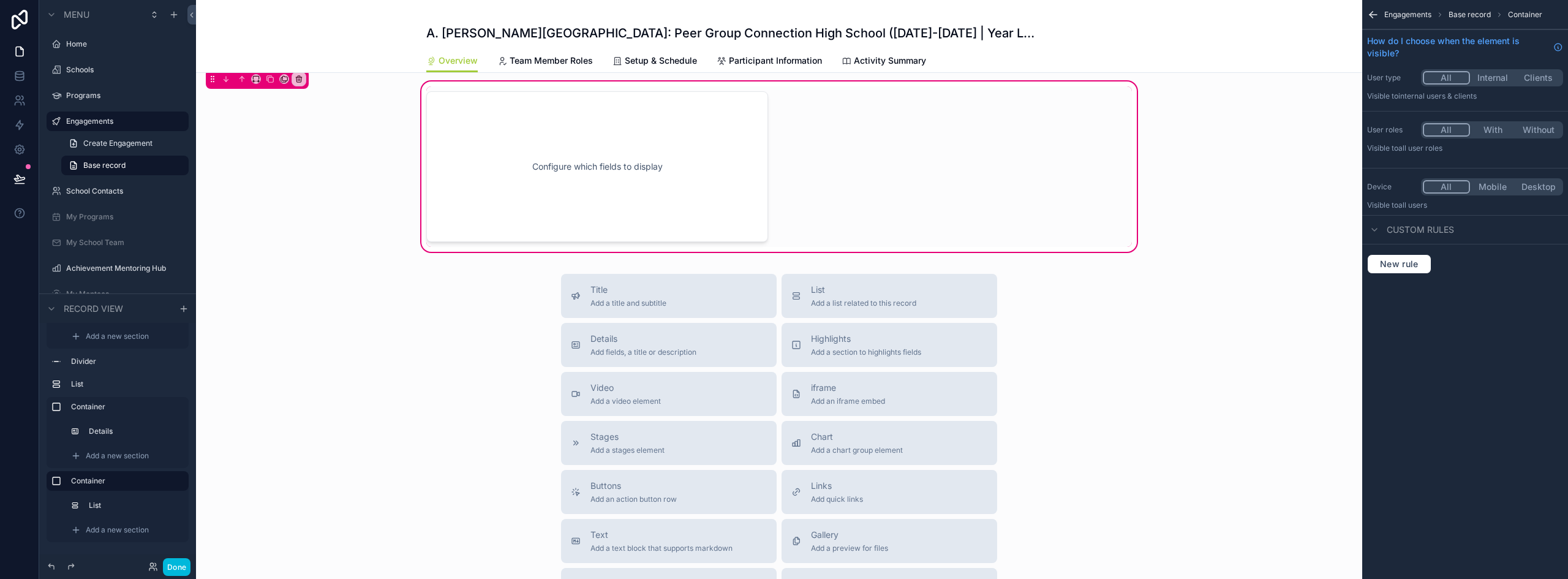
click at [565, 179] on div "scrollable content" at bounding box center [597, 167] width 356 height 161
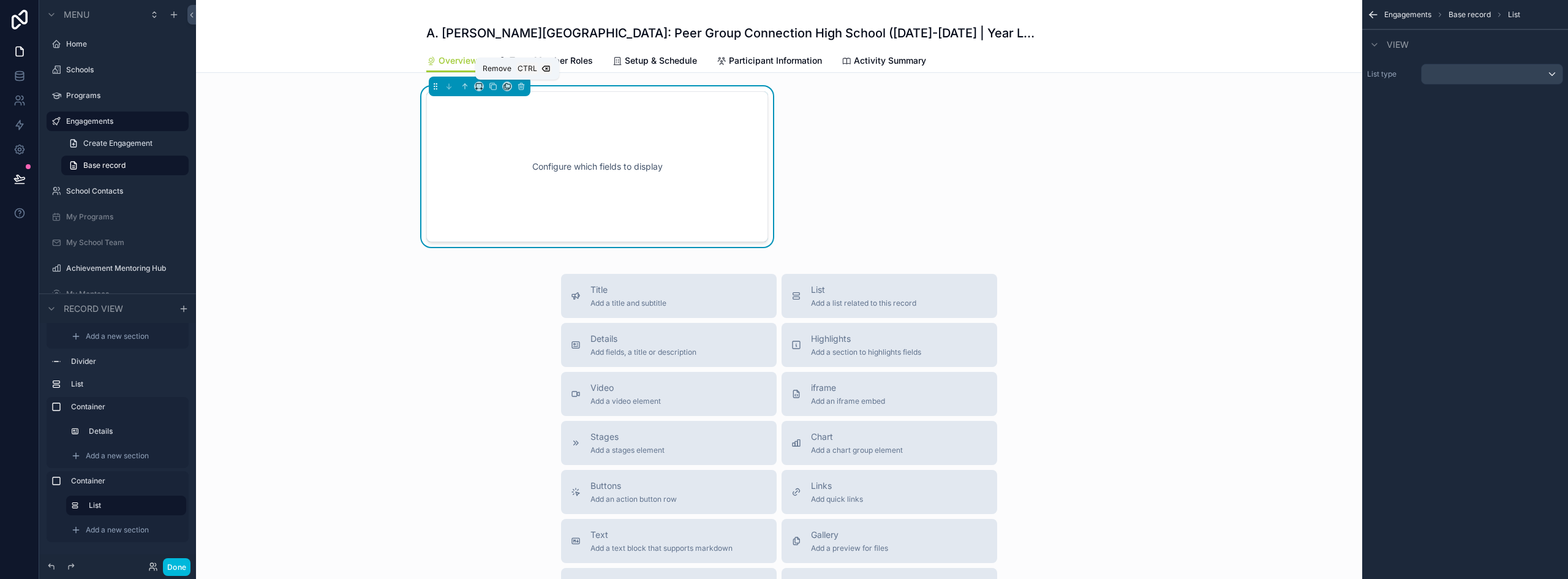
click at [519, 85] on icon "scrollable content" at bounding box center [521, 87] width 5 height 5
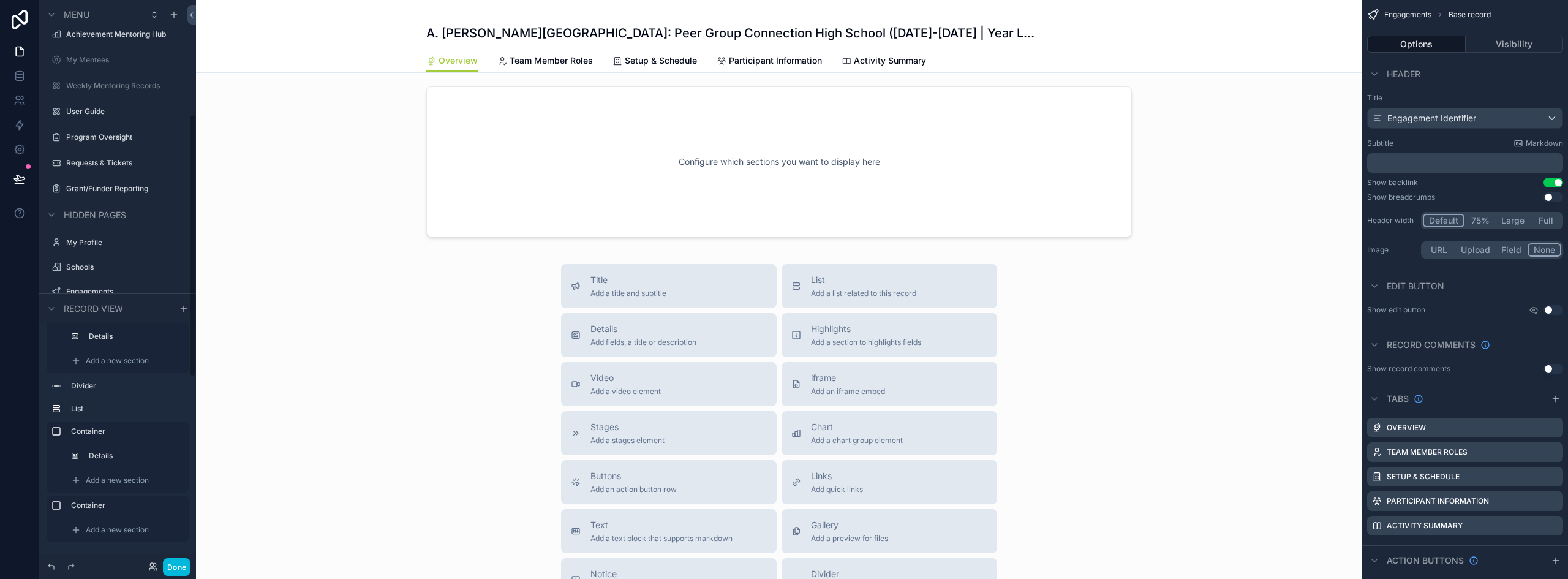
scroll to position [245, 0]
click at [91, 529] on span "Add a new section" at bounding box center [117, 530] width 63 height 10
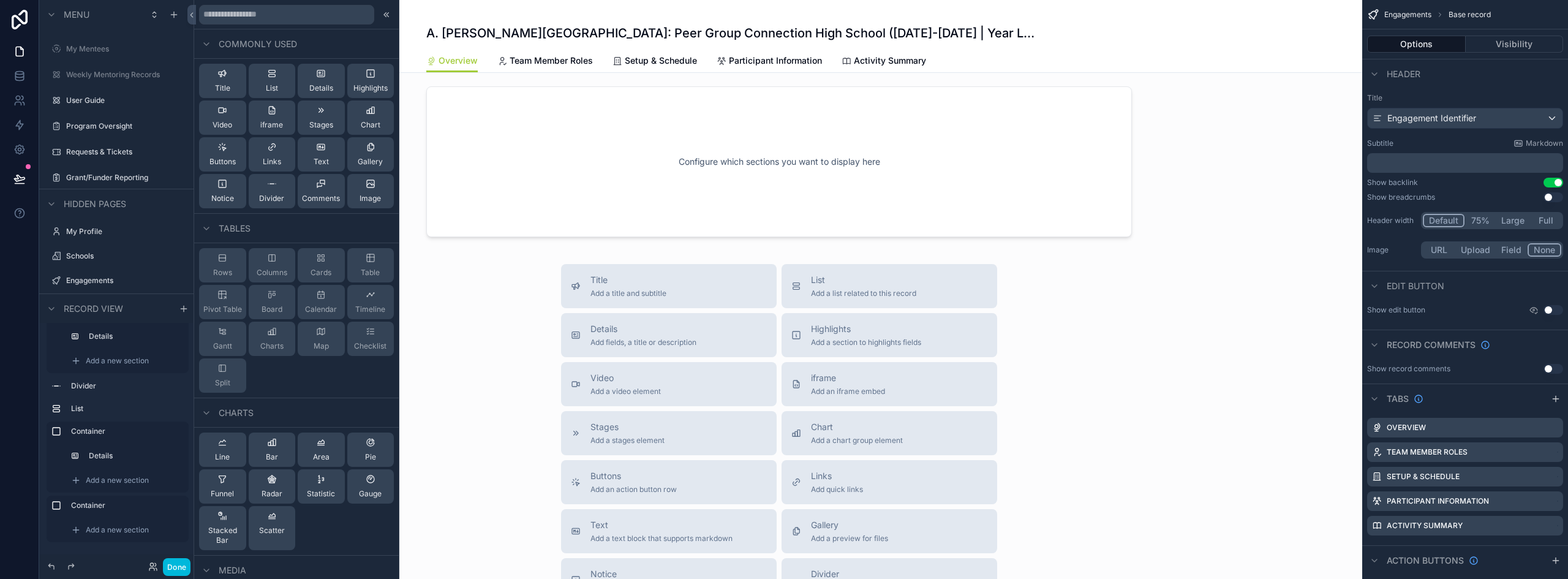
click at [362, 121] on span "Chart" at bounding box center [370, 125] width 20 height 10
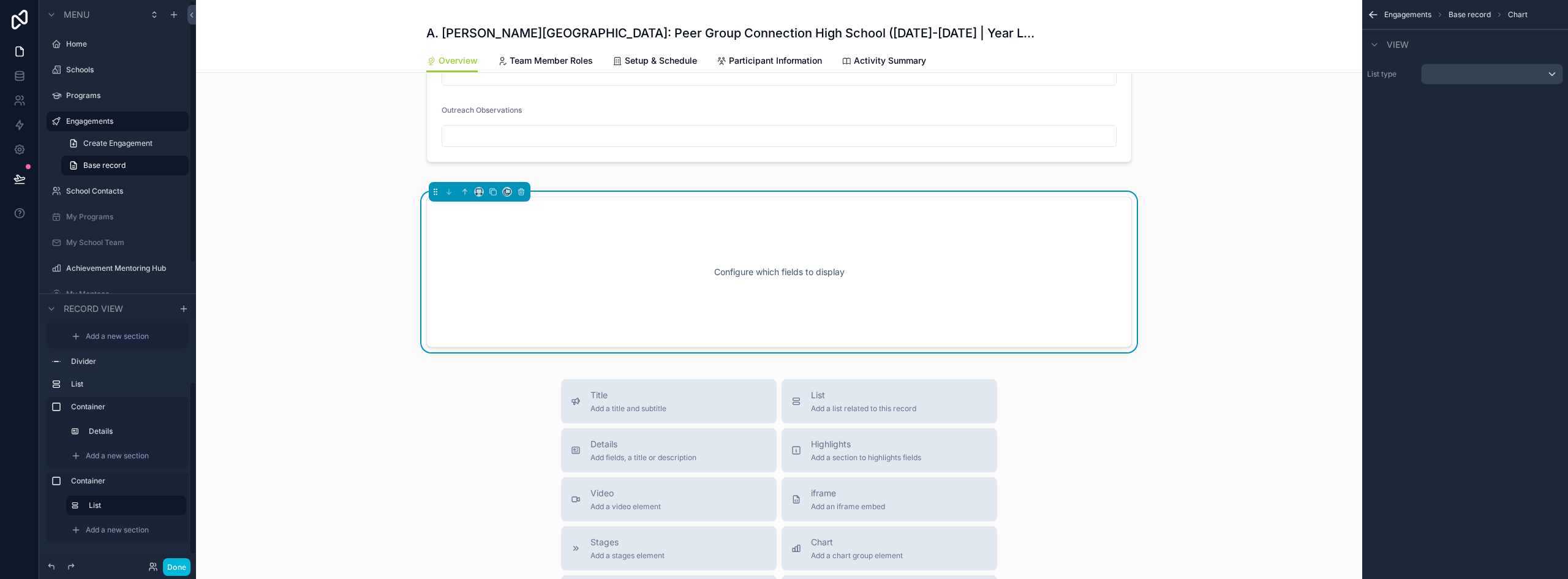
scroll to position [1005, 0]
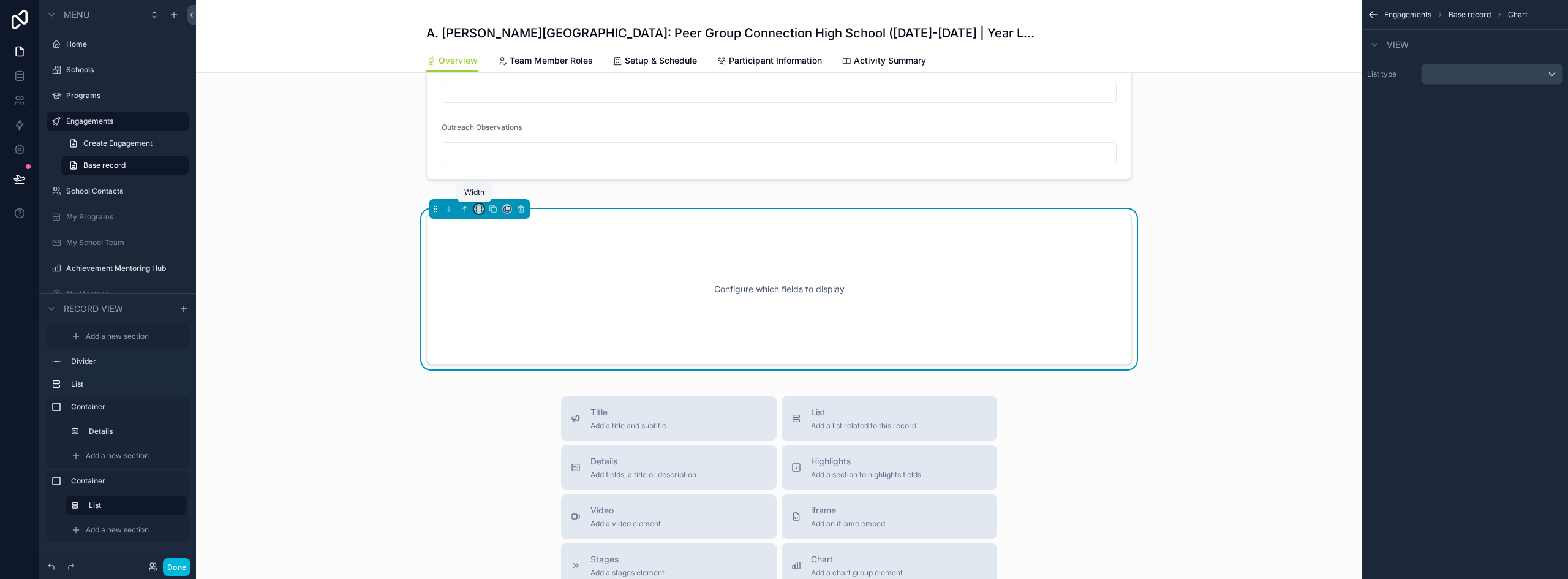
click at [475, 209] on icon "scrollable content" at bounding box center [479, 209] width 8 height 8
click at [494, 302] on span "50%" at bounding box center [490, 301] width 19 height 14
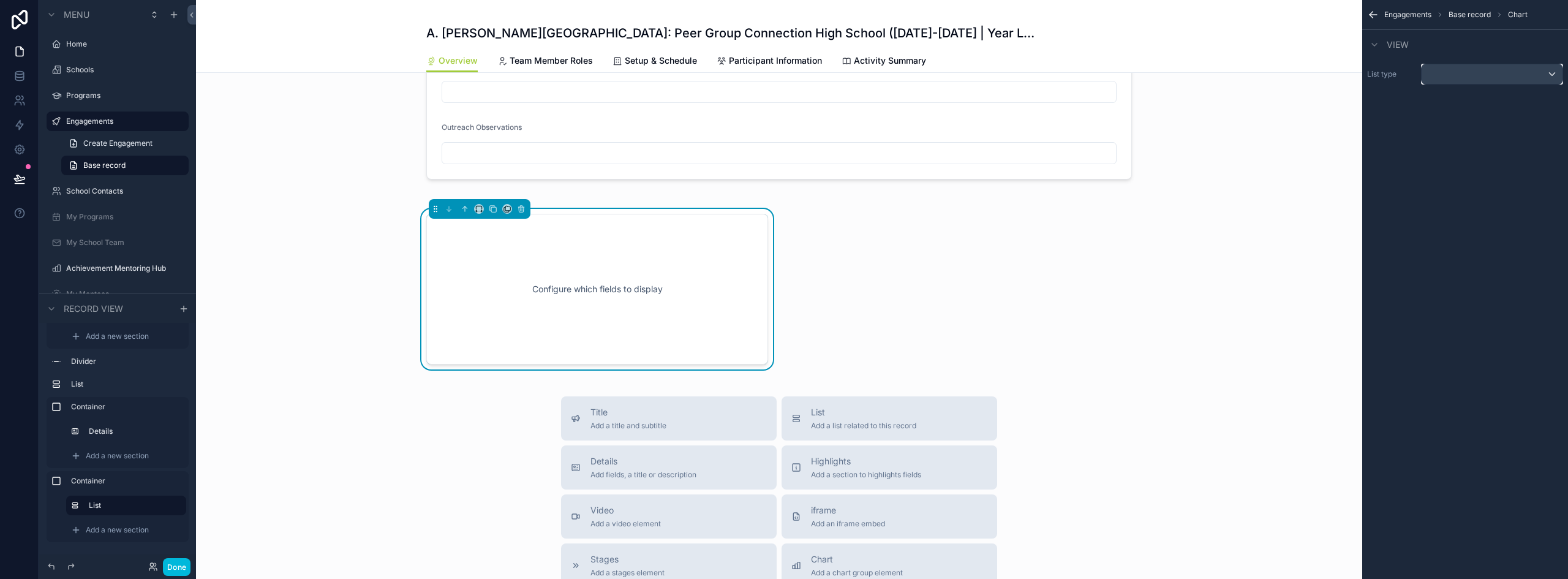
click at [1476, 76] on div "scrollable content" at bounding box center [1492, 74] width 141 height 20
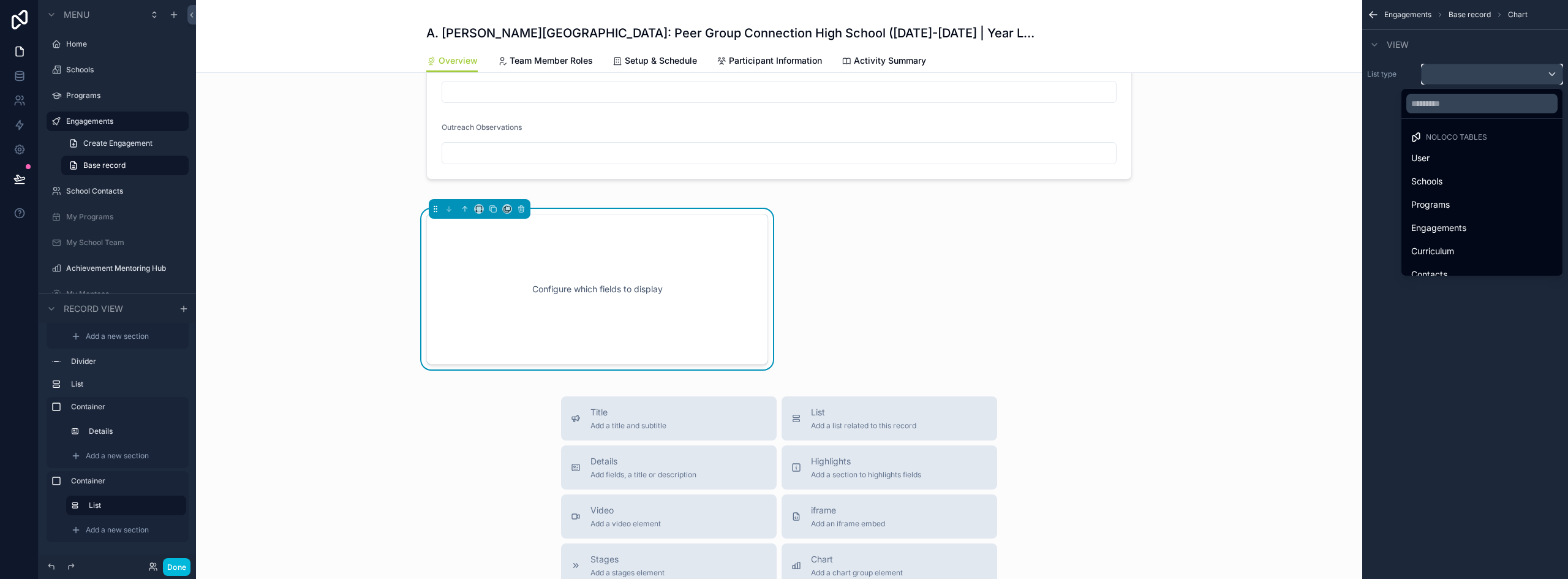
scroll to position [61, 0]
click at [1441, 170] on span "Engagements" at bounding box center [1439, 166] width 55 height 14
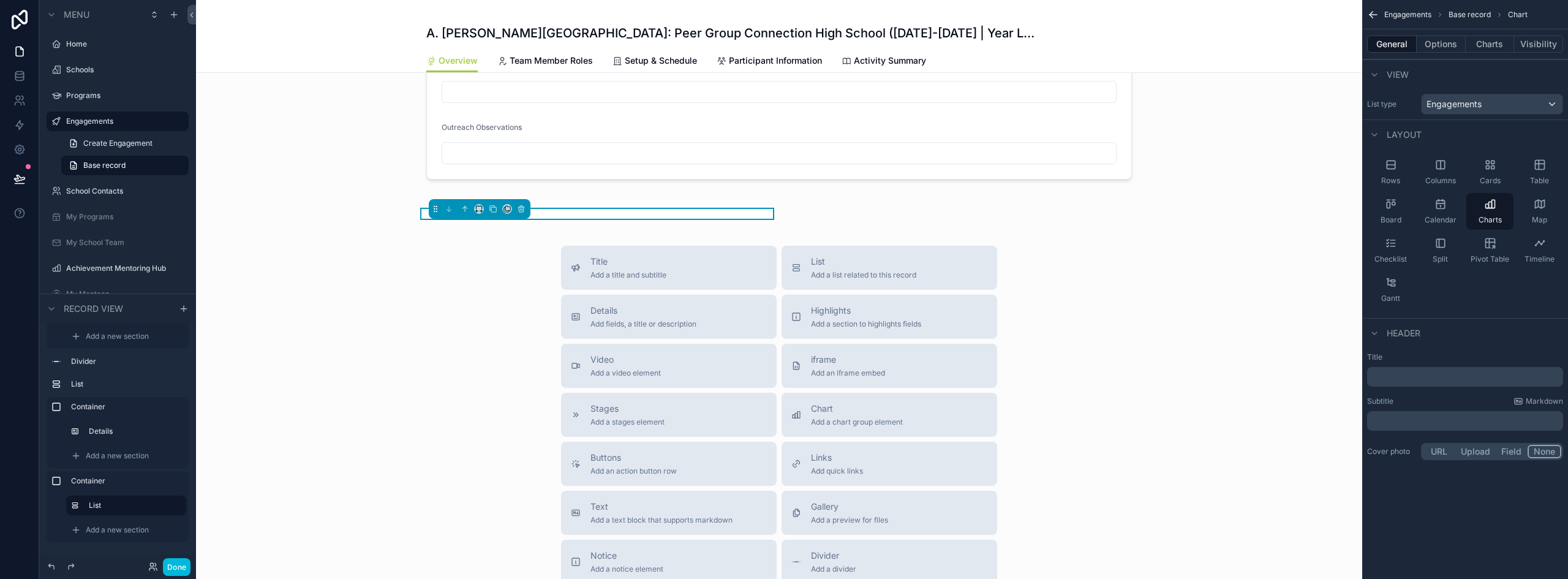
click at [1503, 45] on button "Charts" at bounding box center [1490, 44] width 49 height 17
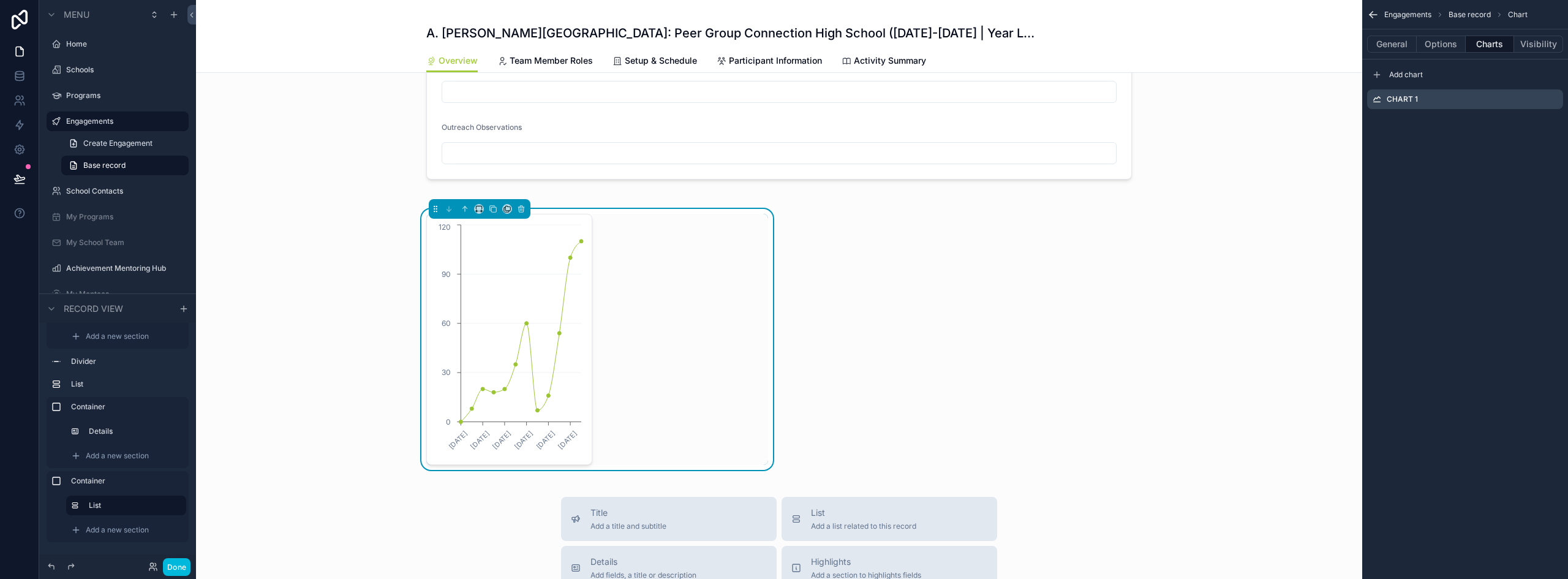
click at [1376, 75] on icon "scrollable content" at bounding box center [1377, 75] width 5 height 0
click at [1379, 74] on icon "scrollable content" at bounding box center [1377, 75] width 10 height 10
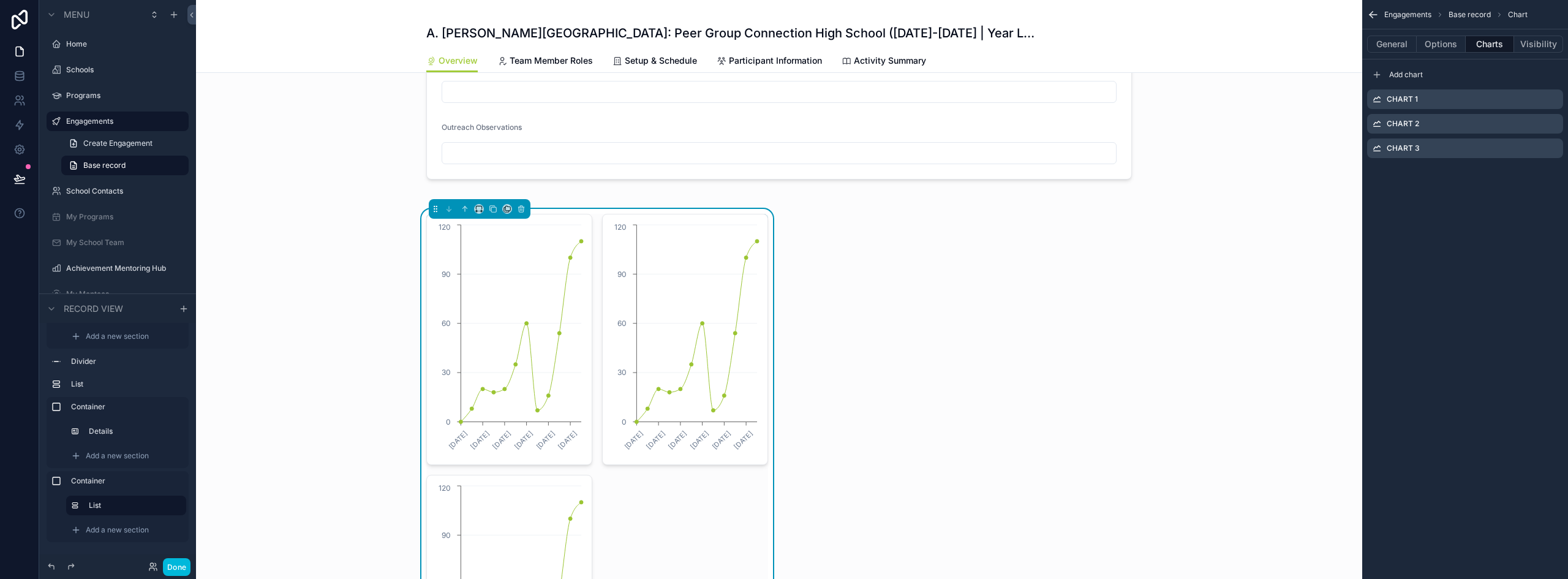
click at [0, 0] on icon "scrollable content" at bounding box center [0, 0] width 0 height 0
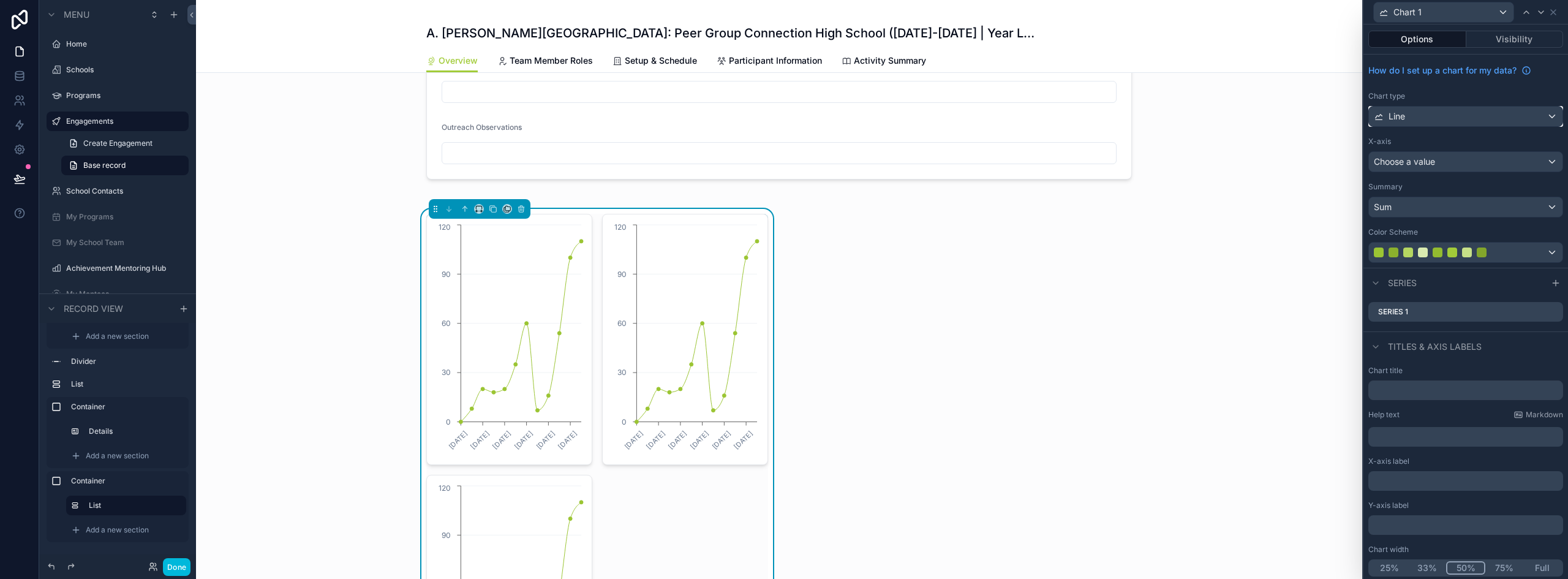
click at [1438, 109] on div "Line" at bounding box center [1466, 116] width 194 height 20
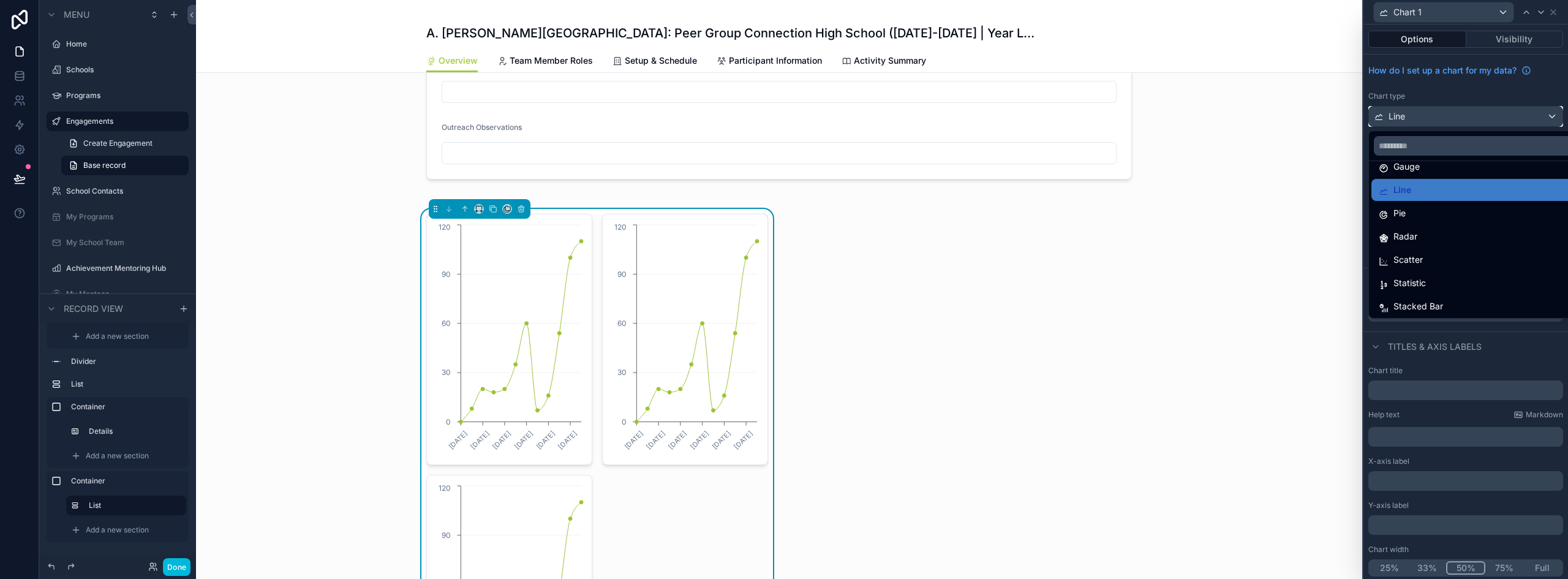
scroll to position [87, 0]
click at [1431, 286] on div "Statistic" at bounding box center [1475, 281] width 193 height 14
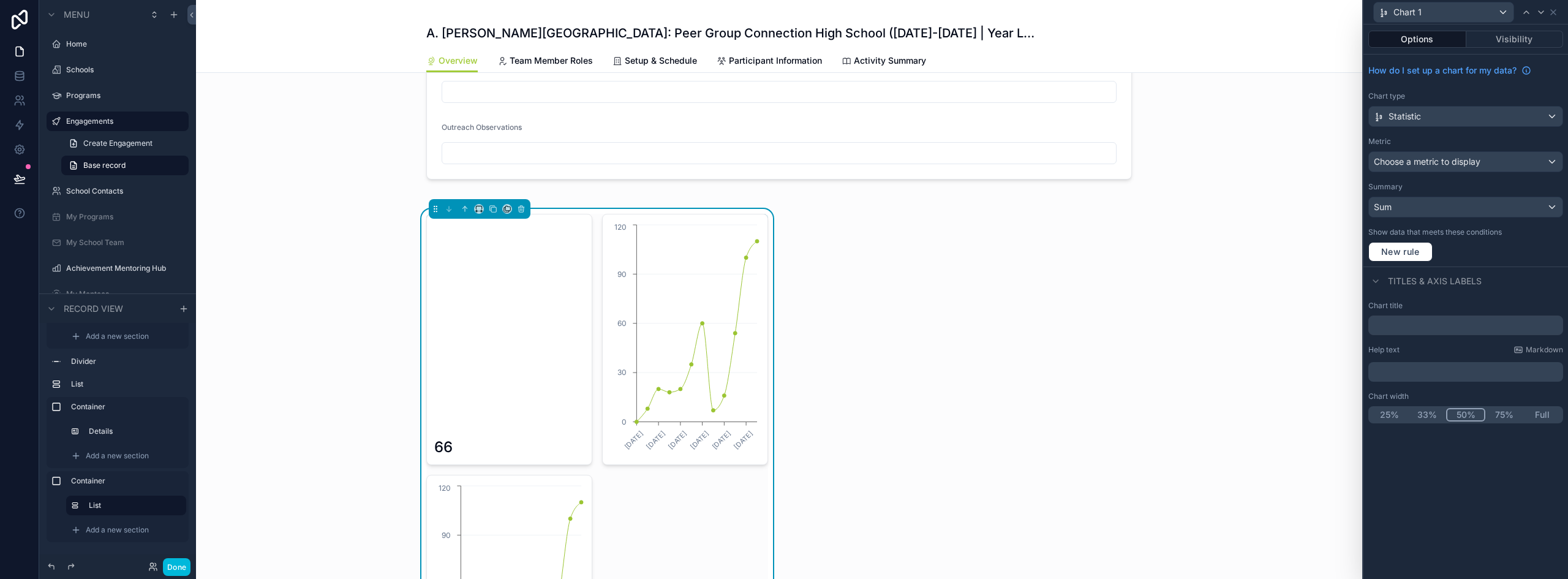
click at [1428, 416] on button "33%" at bounding box center [1427, 415] width 38 height 14
click at [1461, 15] on div "Chart 1" at bounding box center [1444, 12] width 139 height 20
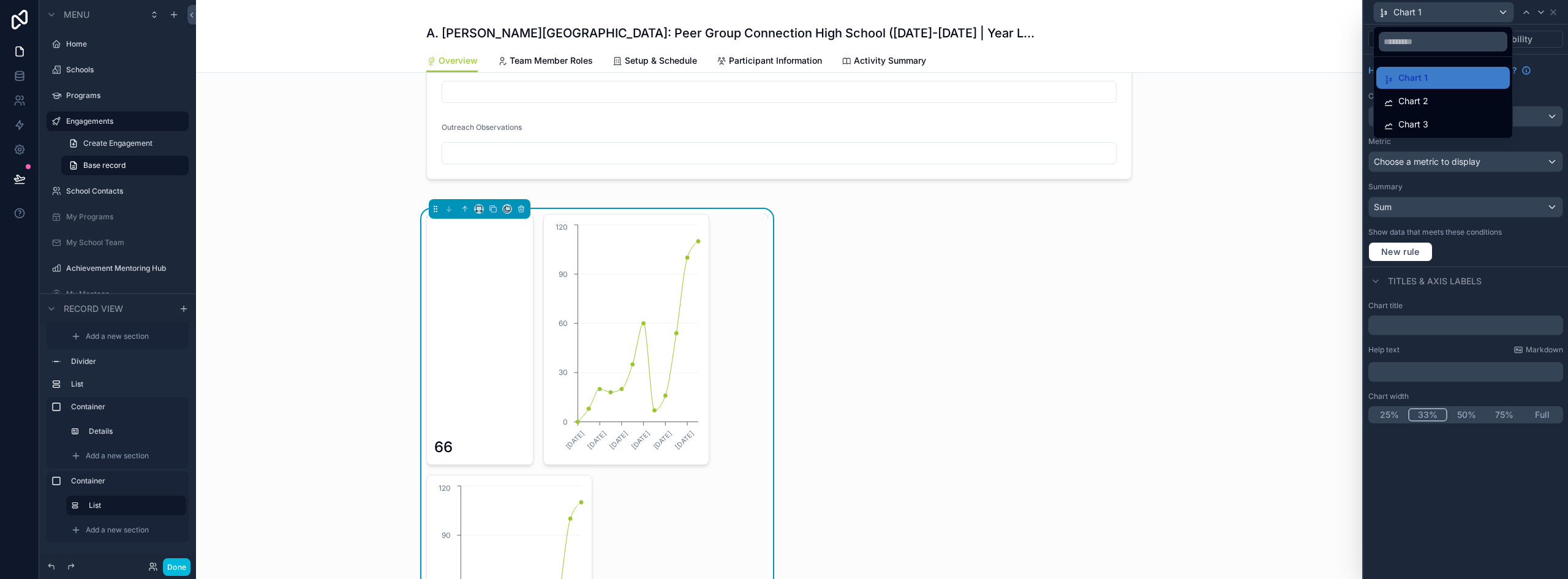
click at [1434, 97] on div "Chart 2" at bounding box center [1443, 100] width 119 height 14
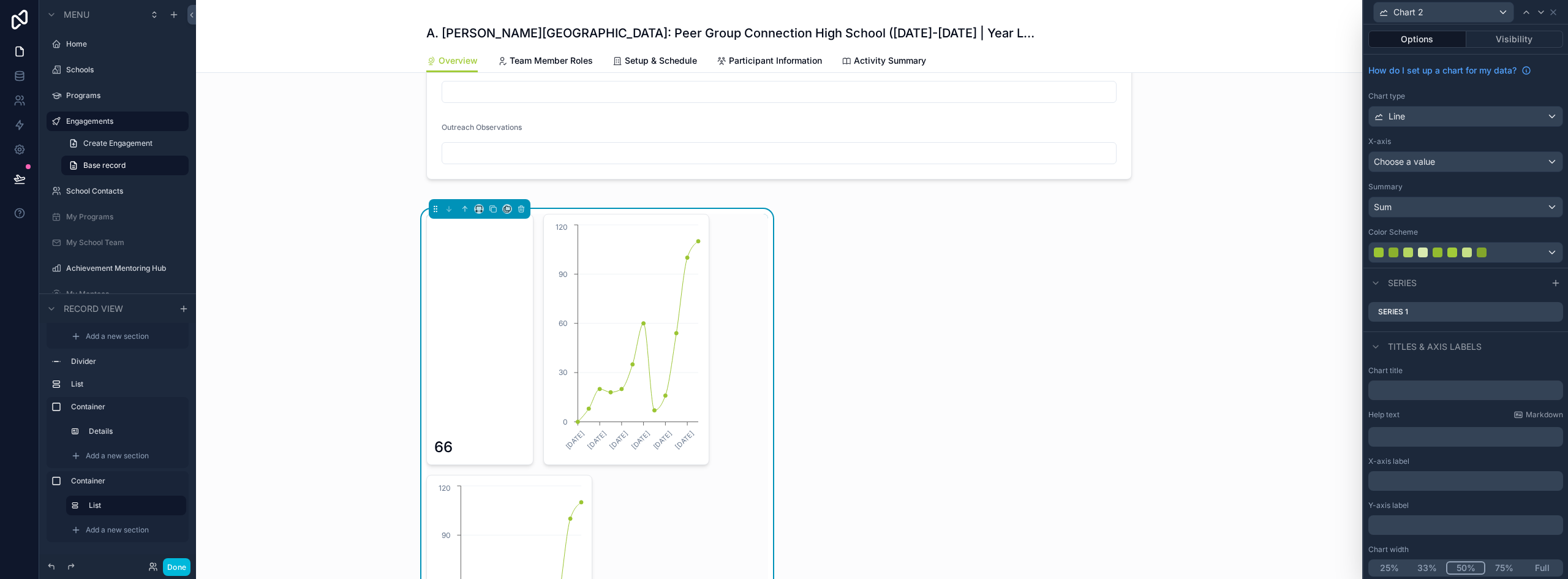
click at [1414, 569] on button "33%" at bounding box center [1427, 568] width 38 height 14
click at [1446, 121] on div "Line" at bounding box center [1466, 116] width 194 height 20
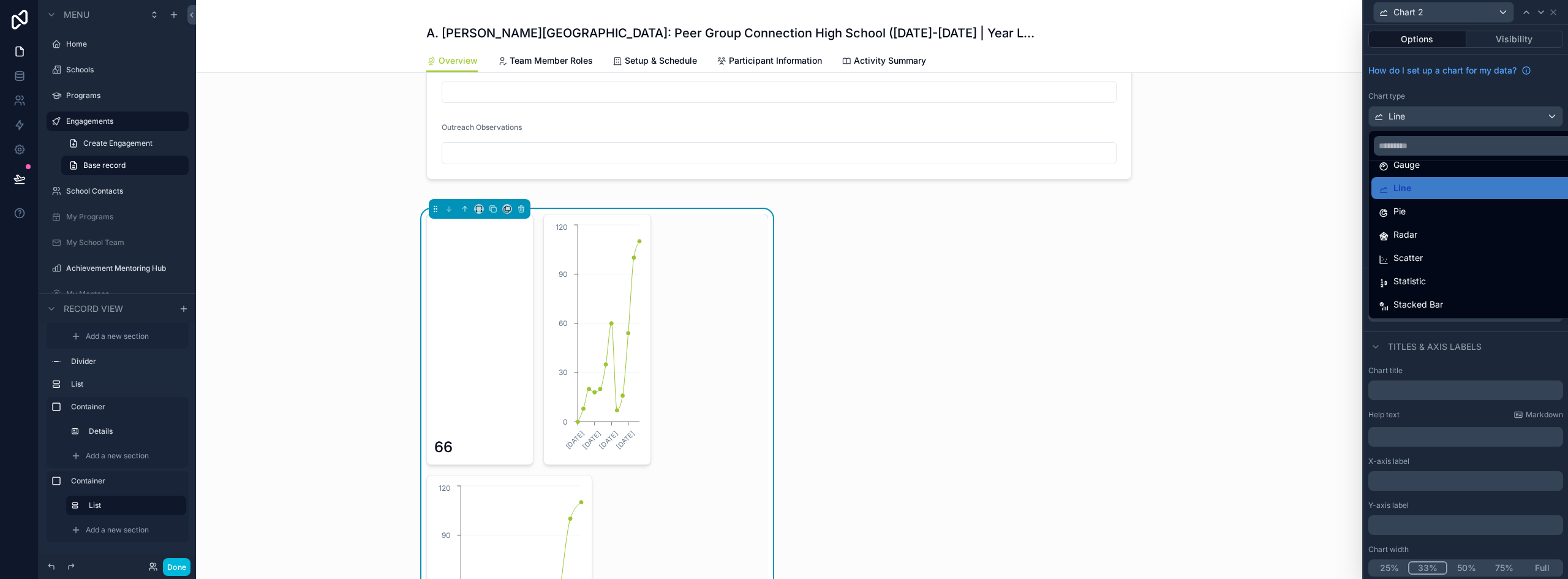
click at [1430, 280] on div "Statistic" at bounding box center [1475, 281] width 193 height 14
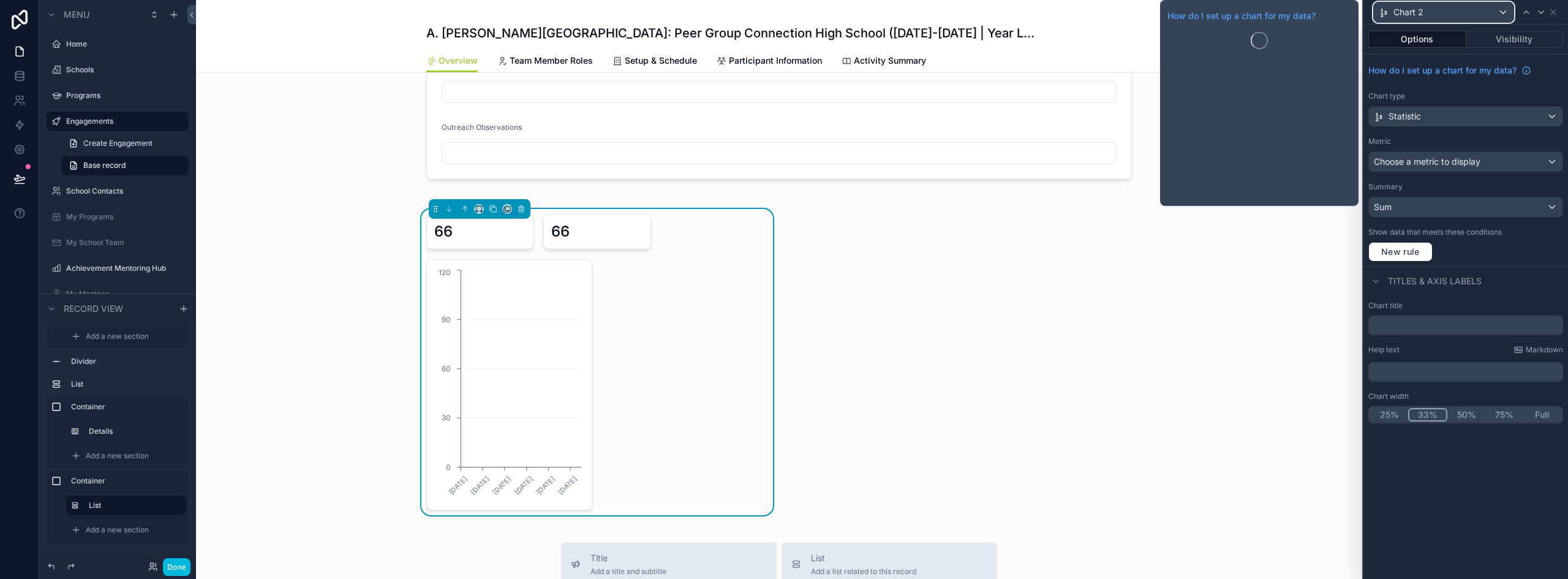
click at [1456, 12] on div "Chart 2" at bounding box center [1444, 12] width 139 height 20
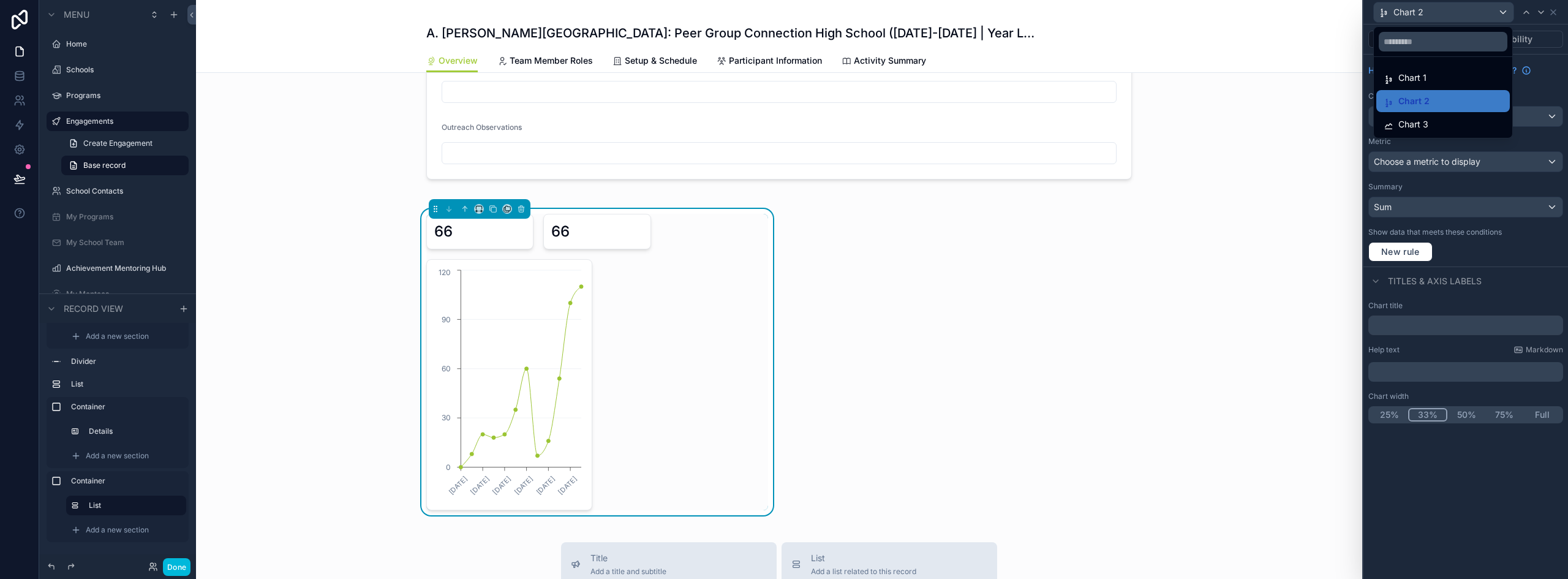
click at [1422, 121] on span "Chart 3" at bounding box center [1413, 124] width 30 height 14
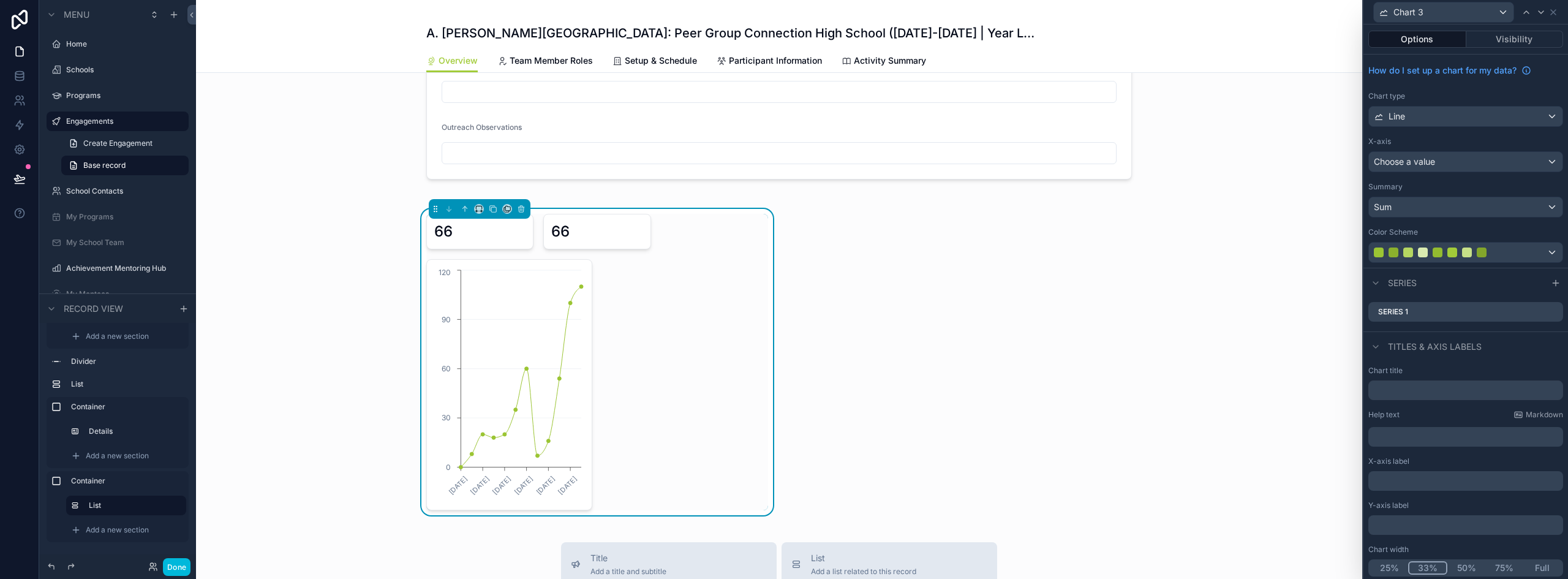
drag, startPoint x: 1418, startPoint y: 564, endPoint x: 1418, endPoint y: 479, distance: 85.0
click at [1418, 563] on button "33%" at bounding box center [1428, 568] width 39 height 14
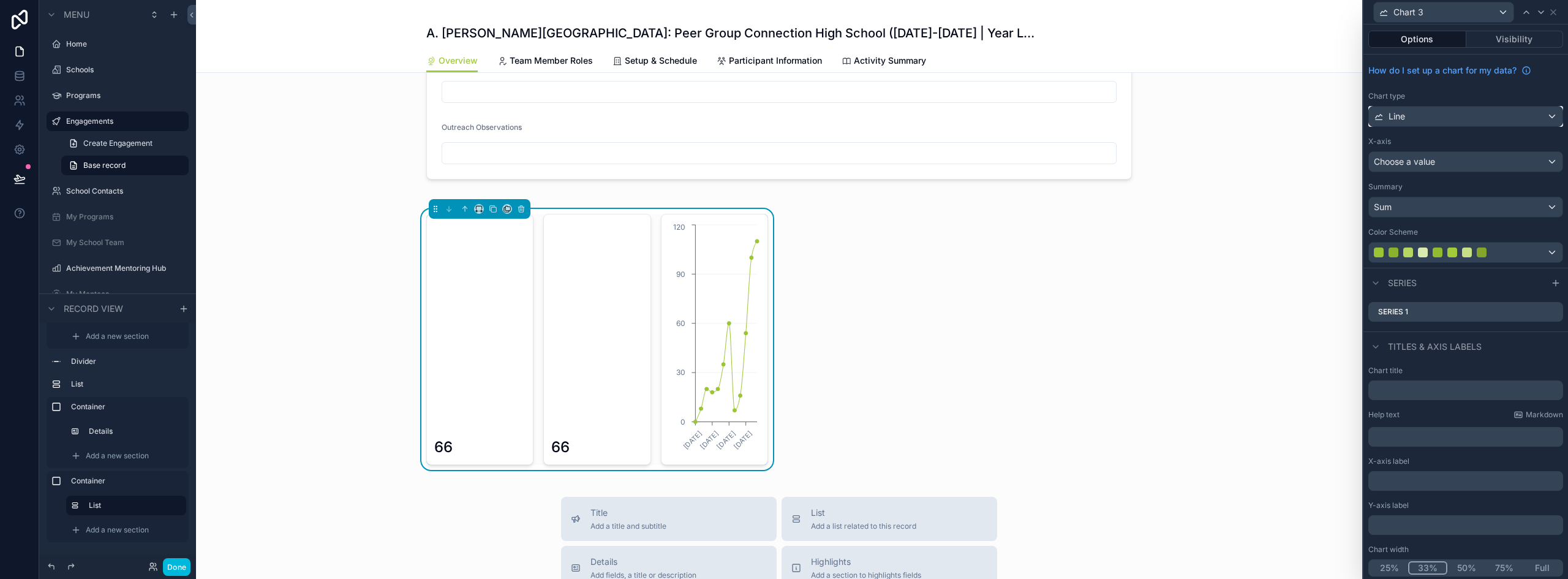
click at [1429, 120] on div "Line" at bounding box center [1466, 116] width 194 height 20
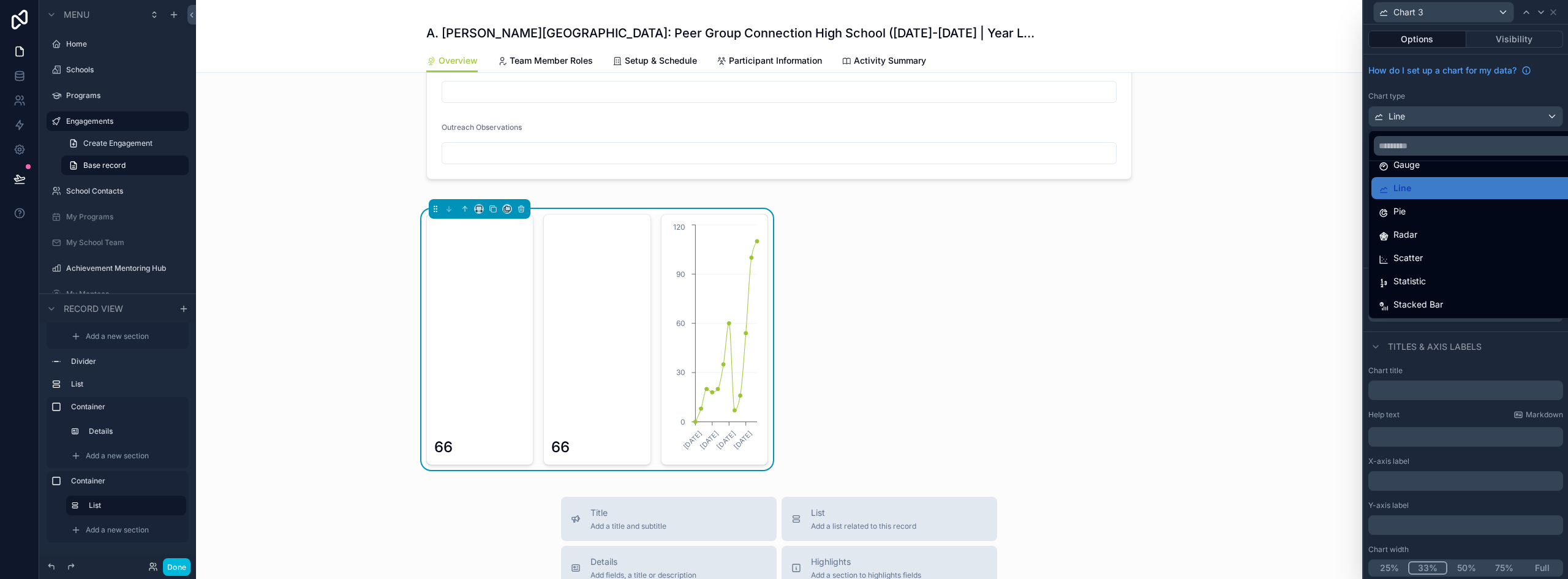
click at [1422, 258] on span "Scatter" at bounding box center [1408, 258] width 30 height 14
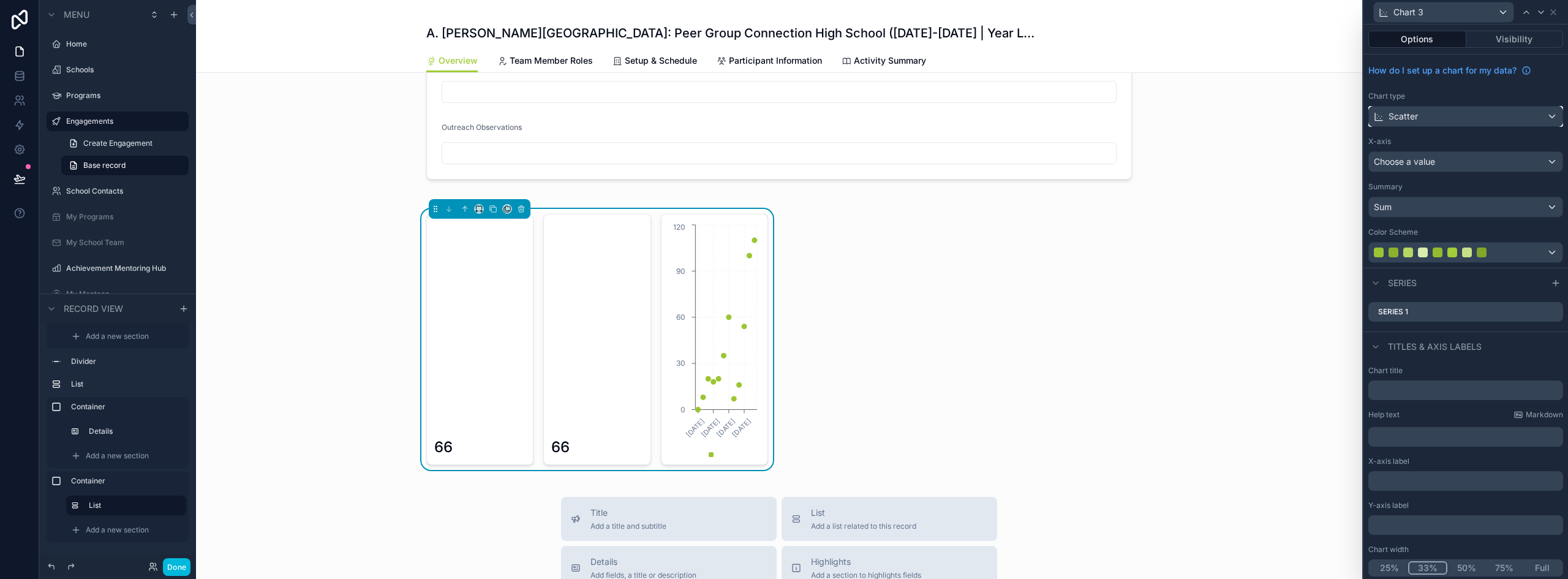
click at [1420, 109] on div "Scatter" at bounding box center [1466, 116] width 194 height 20
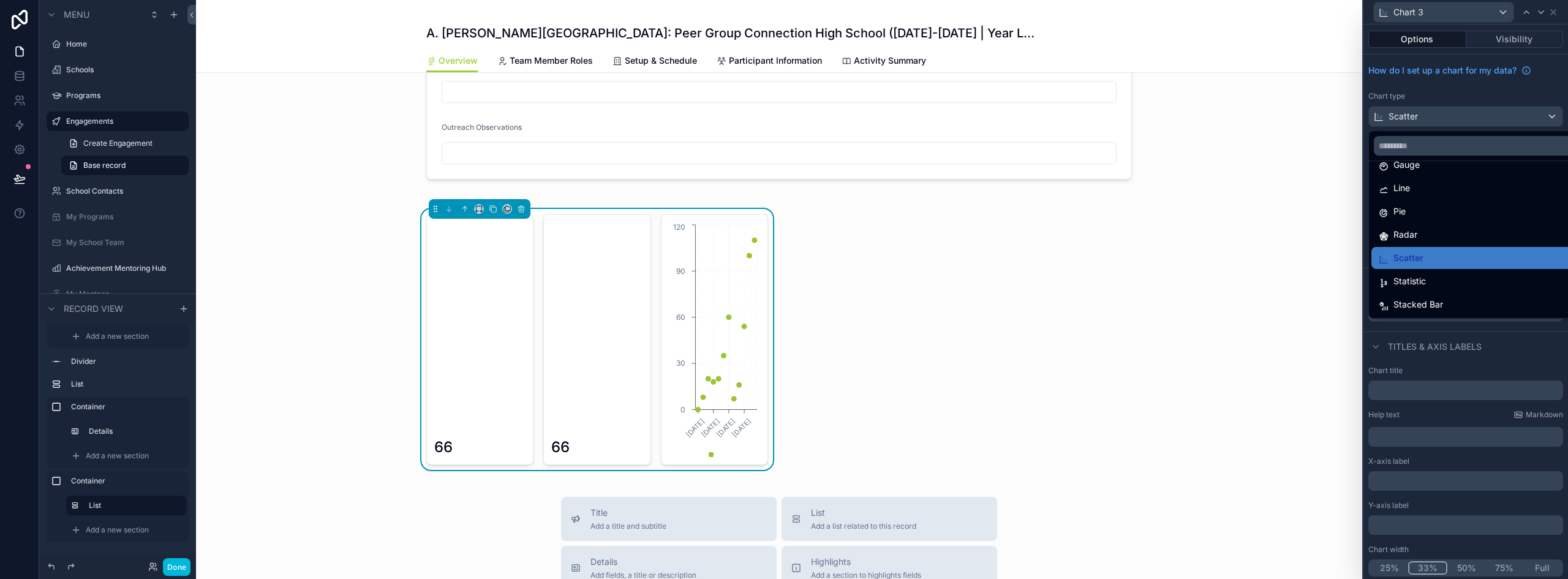
click at [1433, 281] on div "Statistic" at bounding box center [1475, 281] width 193 height 14
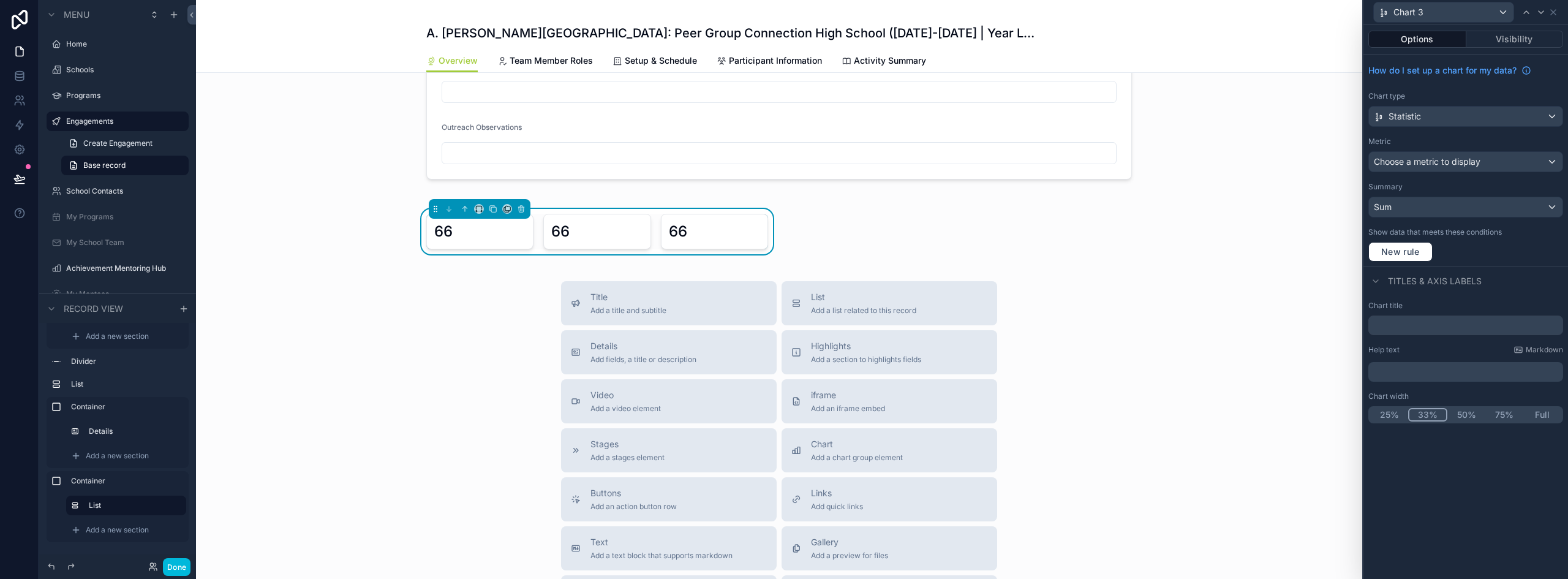
click at [873, 241] on div "66 66 66" at bounding box center [779, 231] width 720 height 45
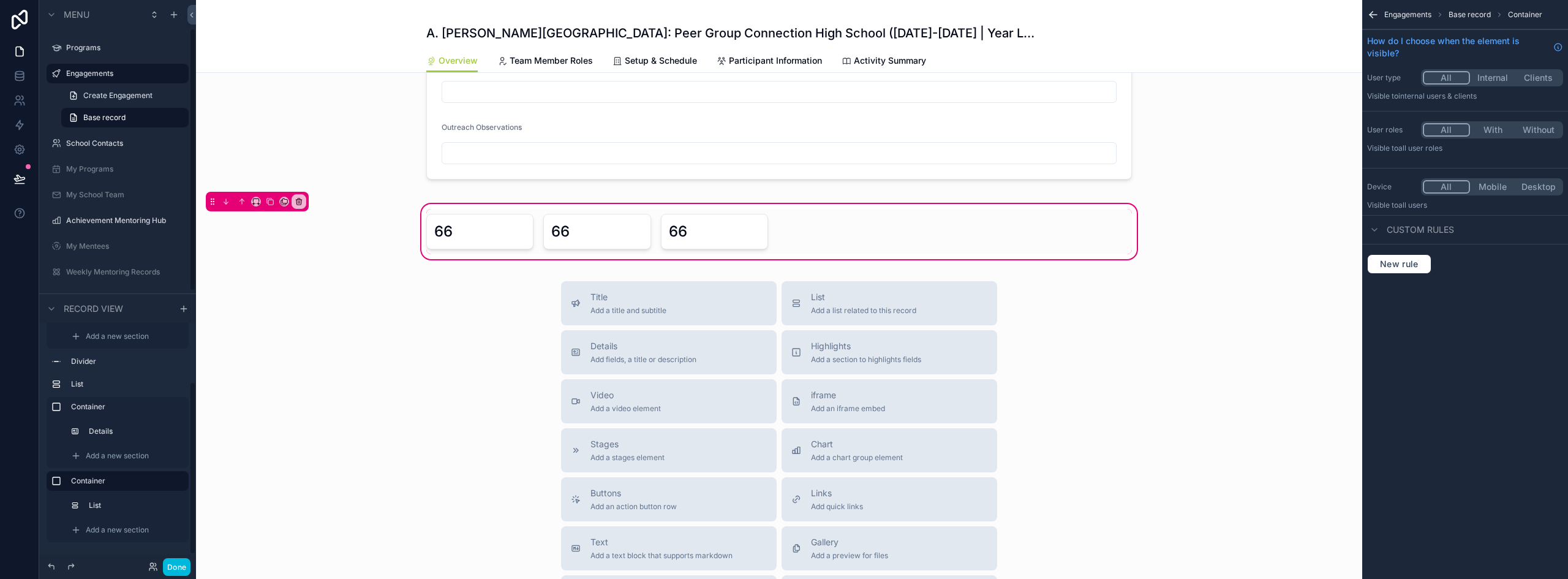
scroll to position [61, 0]
click at [852, 219] on div "66 66 66" at bounding box center [779, 231] width 720 height 45
click at [89, 528] on span "Add a new section" at bounding box center [117, 530] width 63 height 10
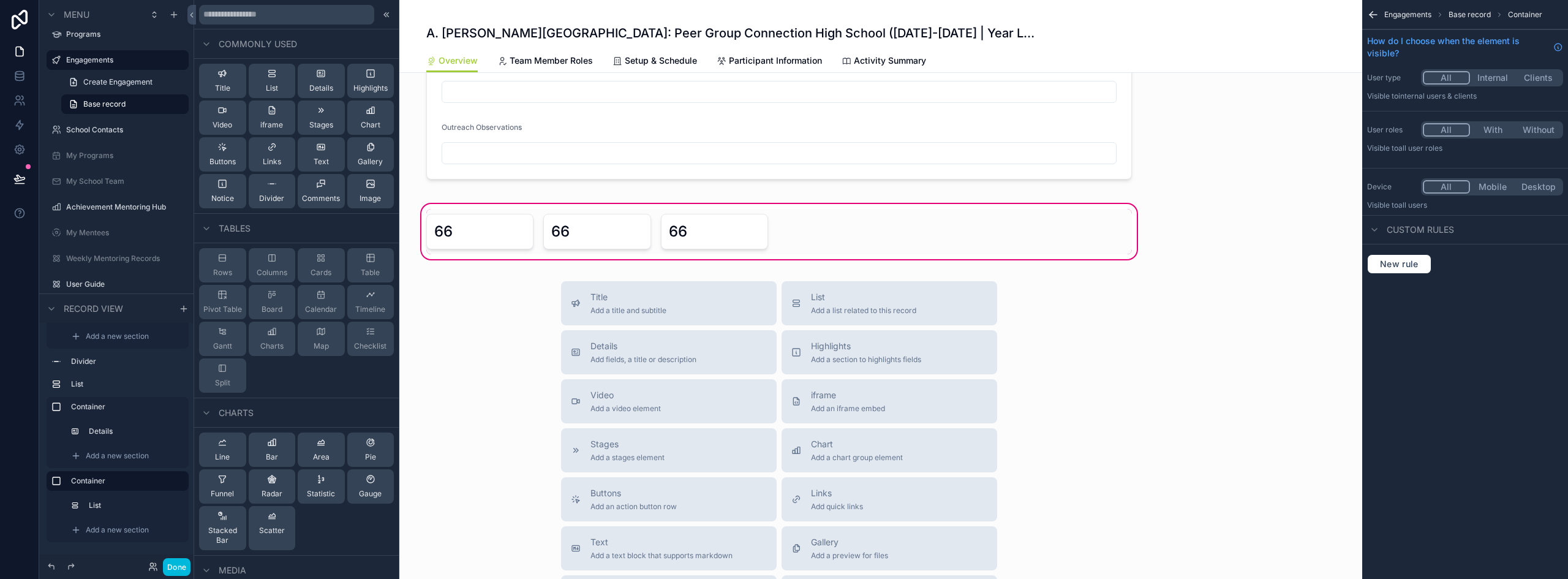
click at [370, 124] on span "Chart" at bounding box center [370, 125] width 20 height 10
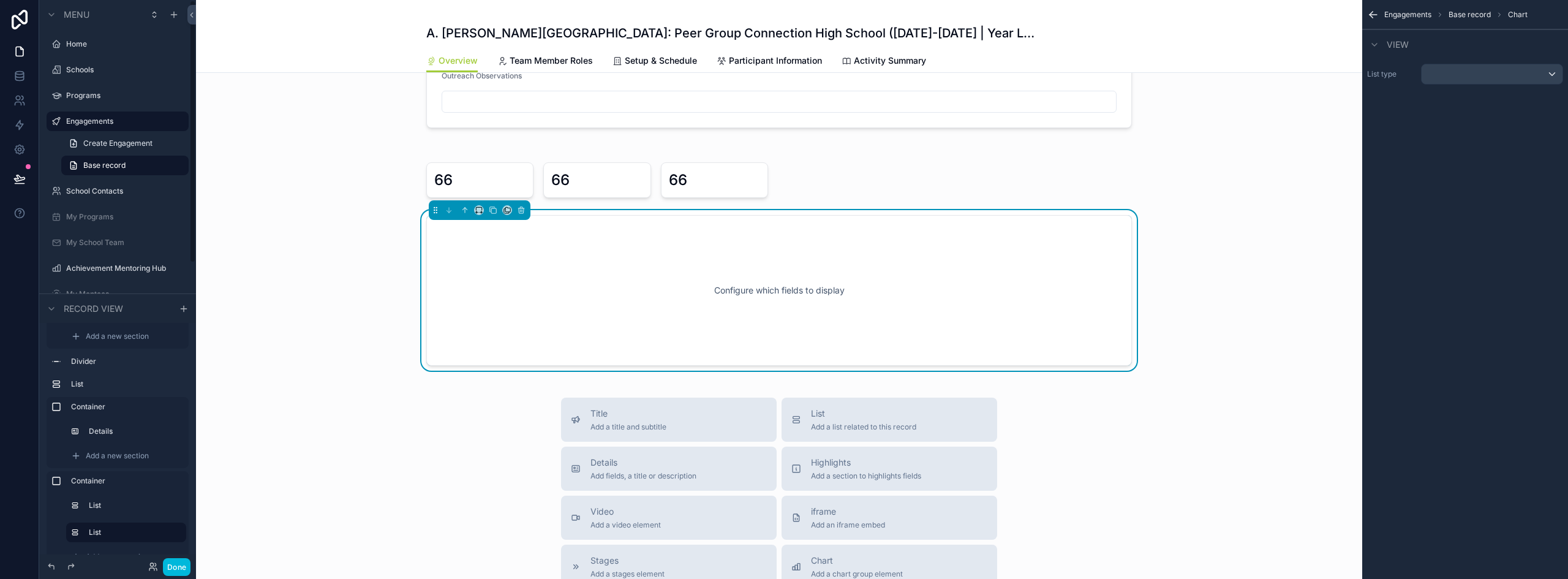
scroll to position [1057, 0]
click at [475, 207] on icon "scrollable content" at bounding box center [479, 209] width 8 height 8
click at [500, 301] on div "50%" at bounding box center [499, 301] width 38 height 14
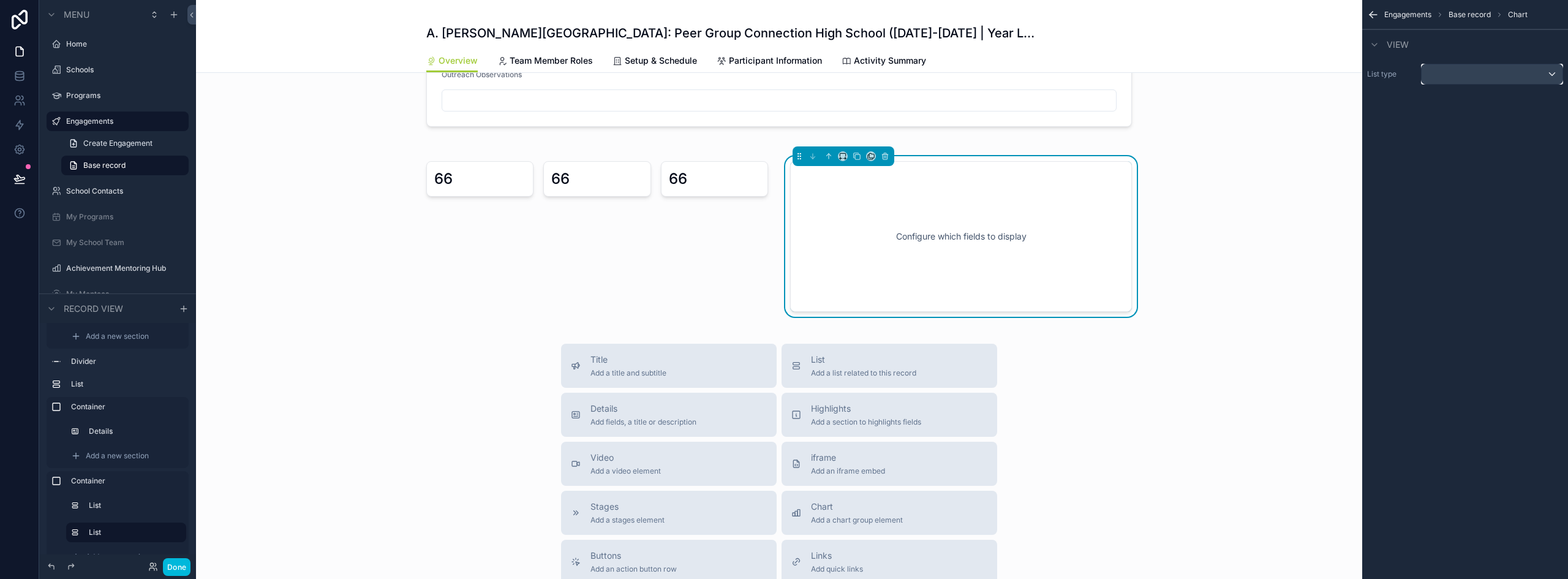
click at [1475, 71] on div "scrollable content" at bounding box center [1492, 74] width 141 height 20
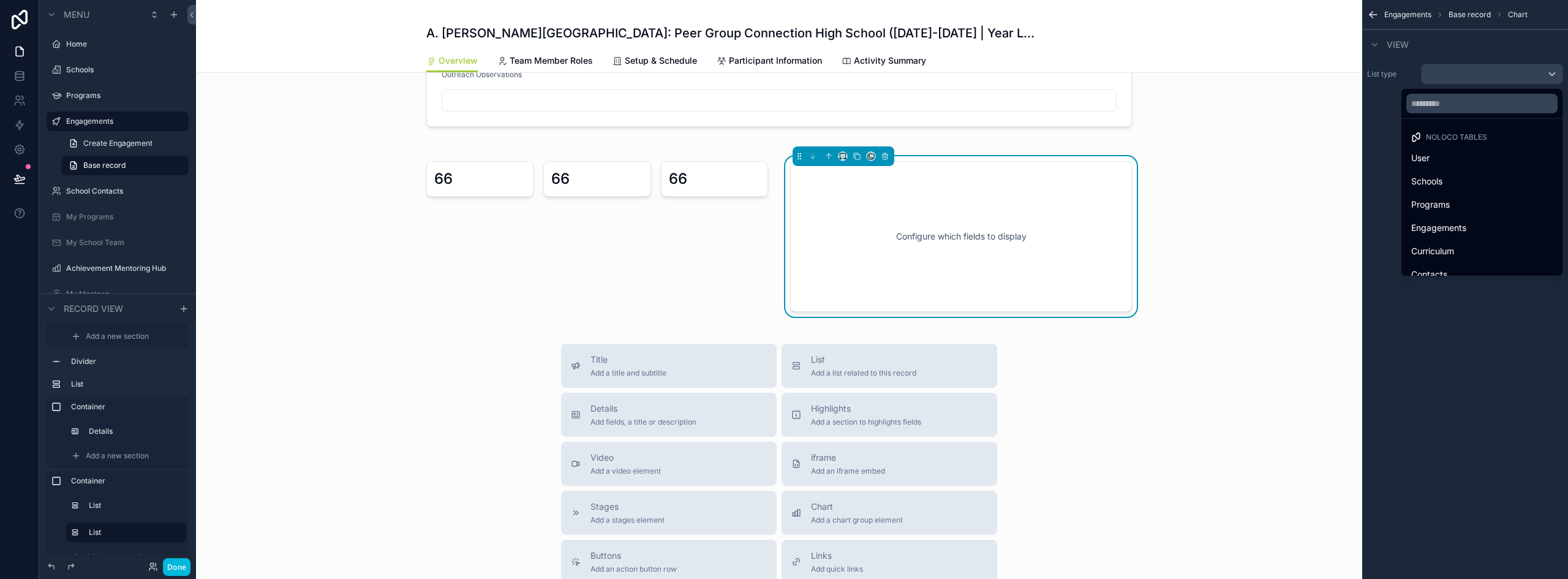
click at [1455, 219] on div "Engagements" at bounding box center [1481, 228] width 156 height 22
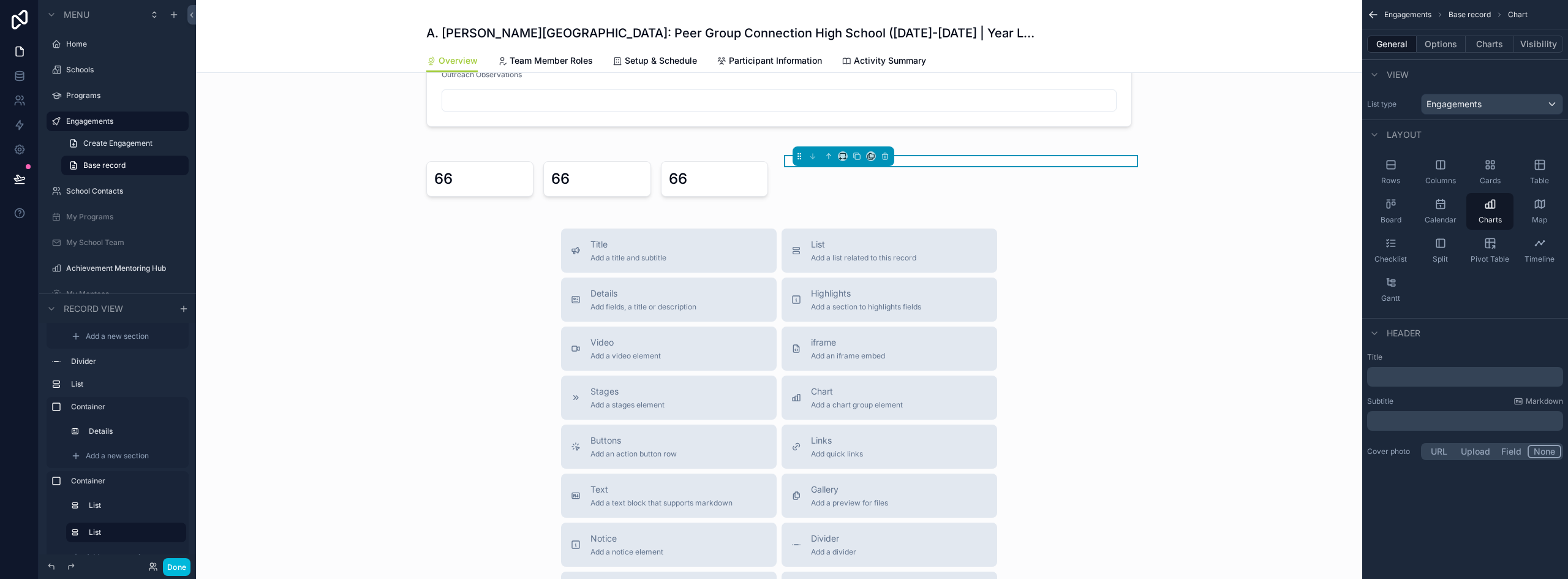
click at [1494, 47] on button "Charts" at bounding box center [1490, 44] width 49 height 17
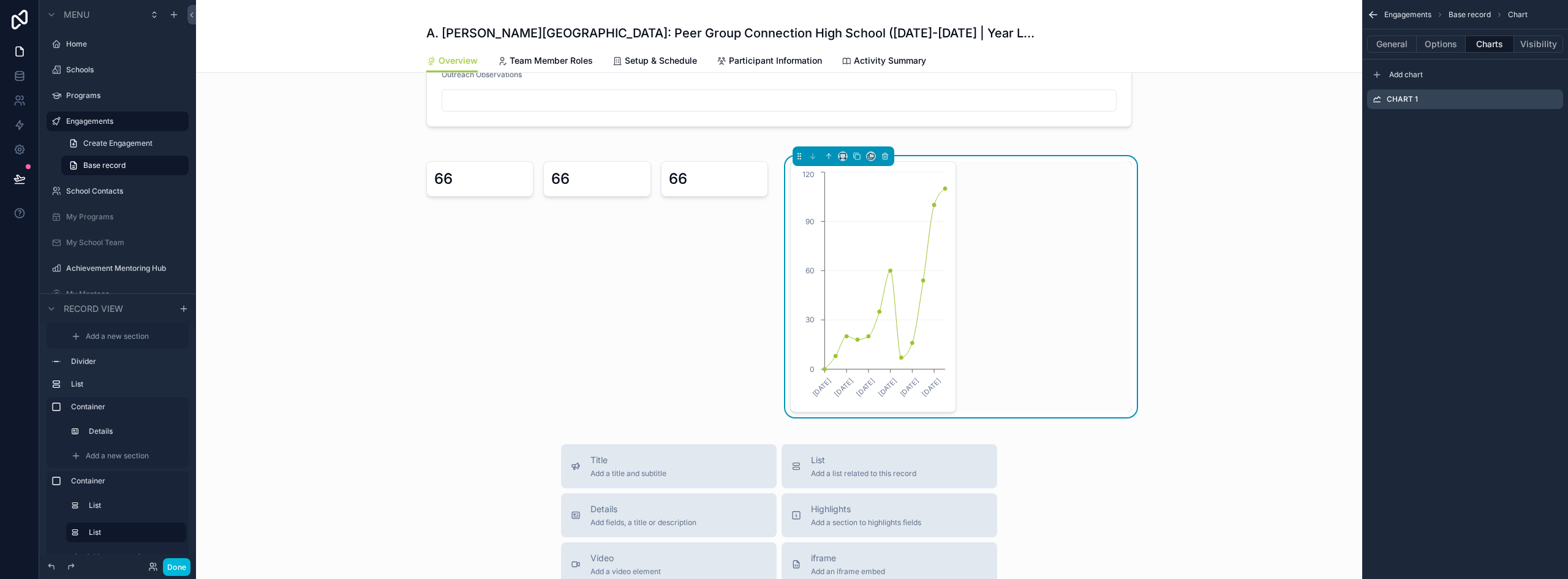
click at [1377, 71] on icon "scrollable content" at bounding box center [1377, 75] width 10 height 10
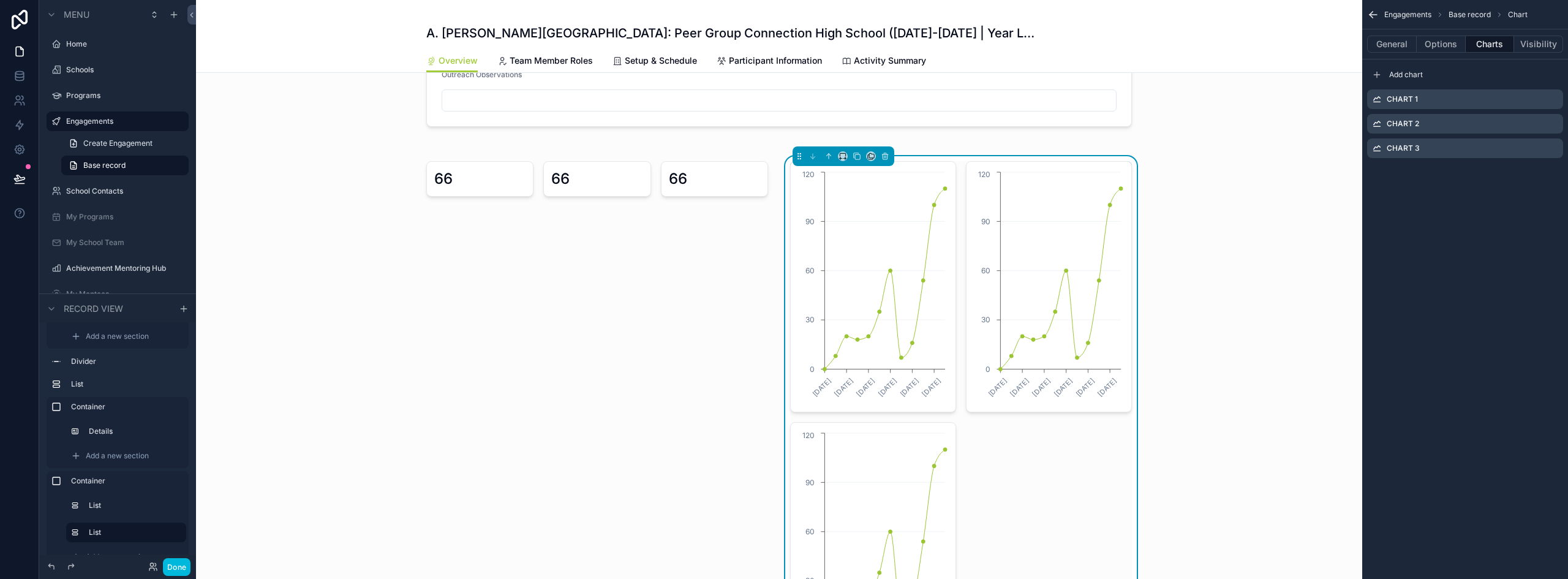
click at [0, 0] on icon "scrollable content" at bounding box center [0, 0] width 0 height 0
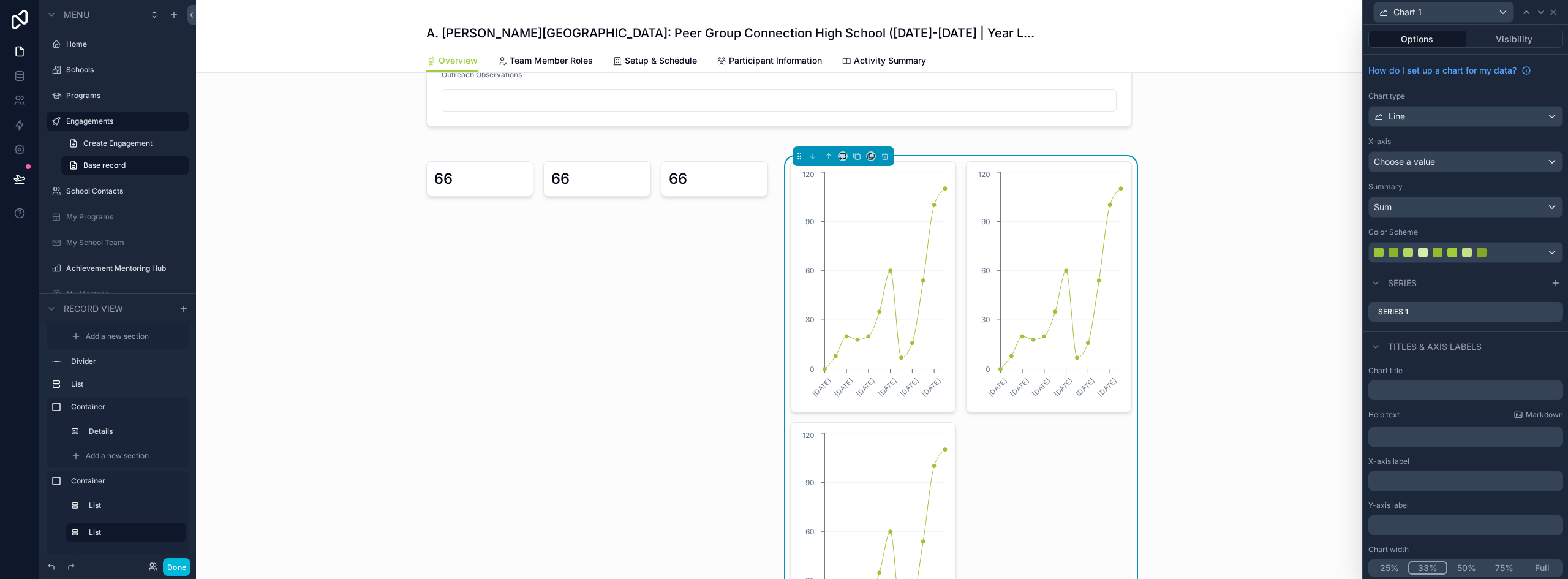
click at [1415, 565] on button "33%" at bounding box center [1428, 568] width 39 height 14
click at [1440, 16] on div "Chart 1" at bounding box center [1444, 12] width 139 height 20
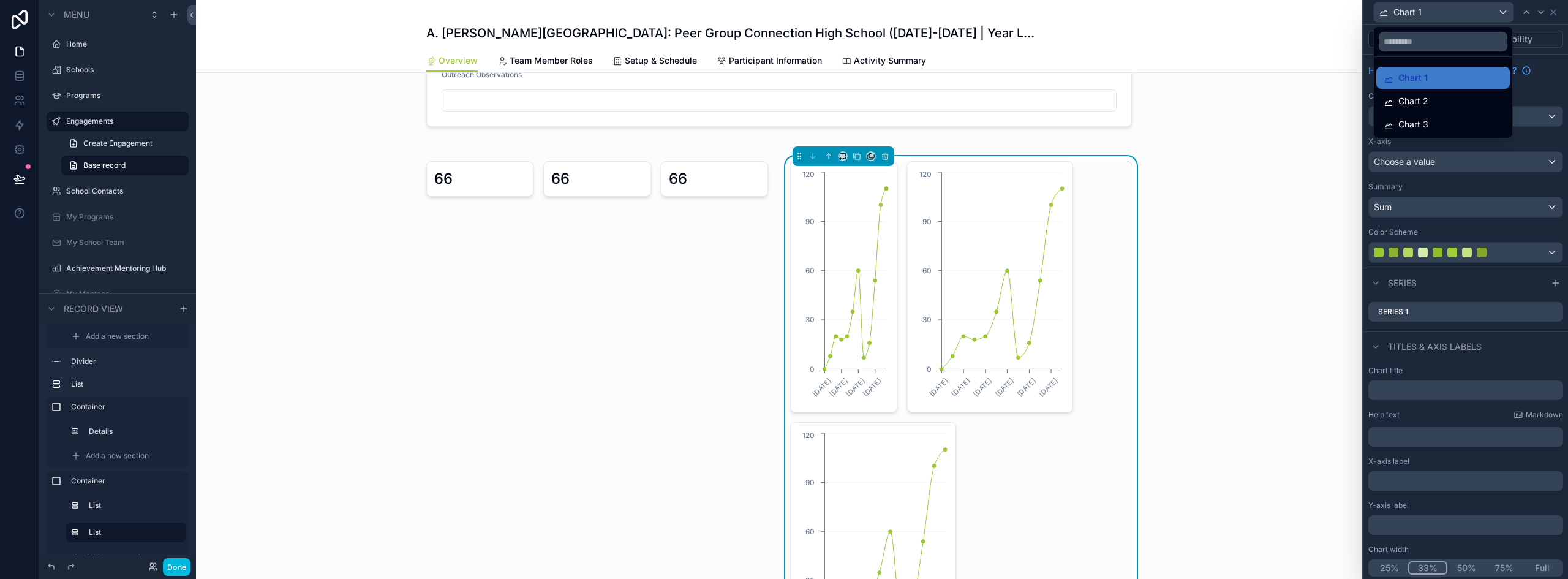
click at [1532, 58] on div at bounding box center [1466, 289] width 205 height 579
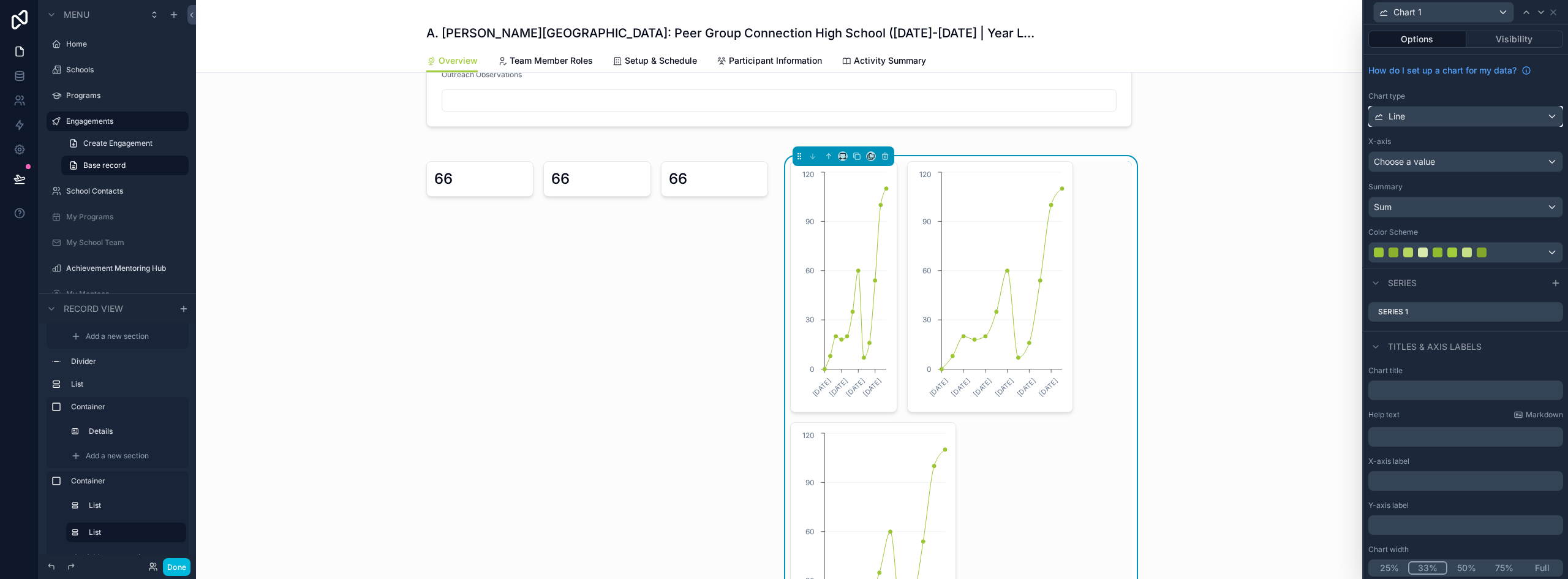
click at [1469, 116] on div "Line" at bounding box center [1466, 116] width 194 height 20
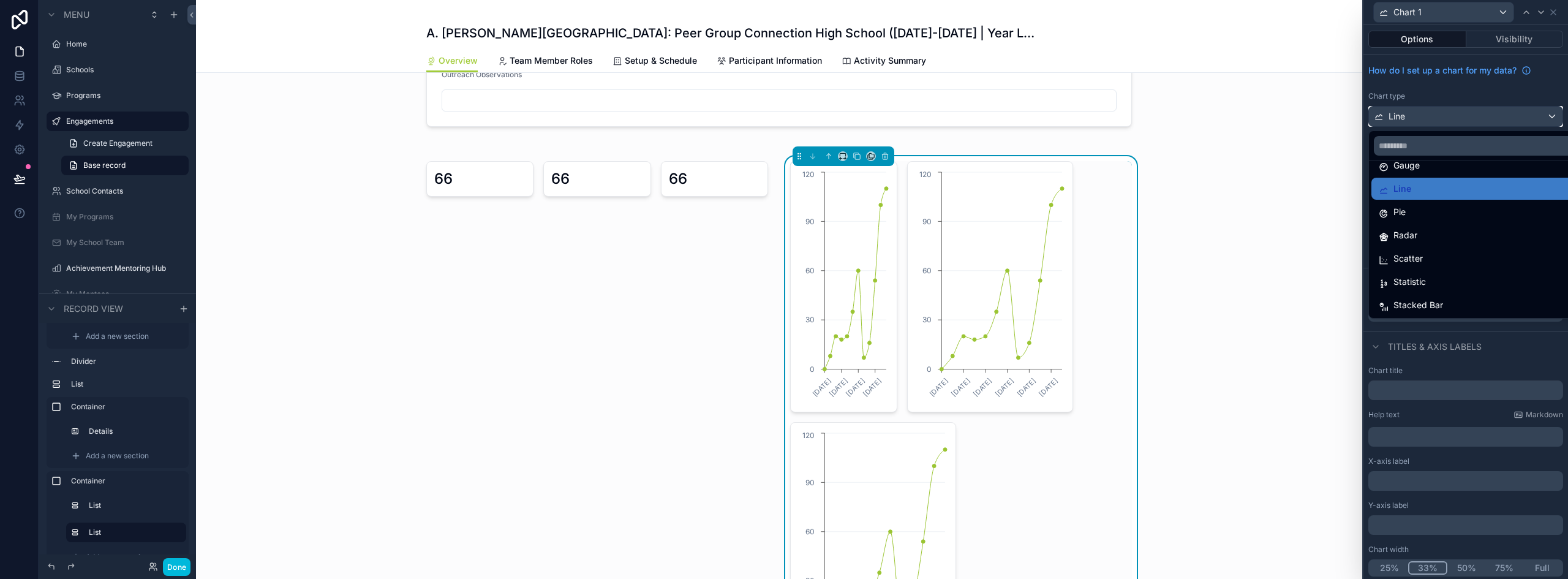
scroll to position [87, 0]
click at [1442, 284] on div "Statistic" at bounding box center [1475, 281] width 193 height 14
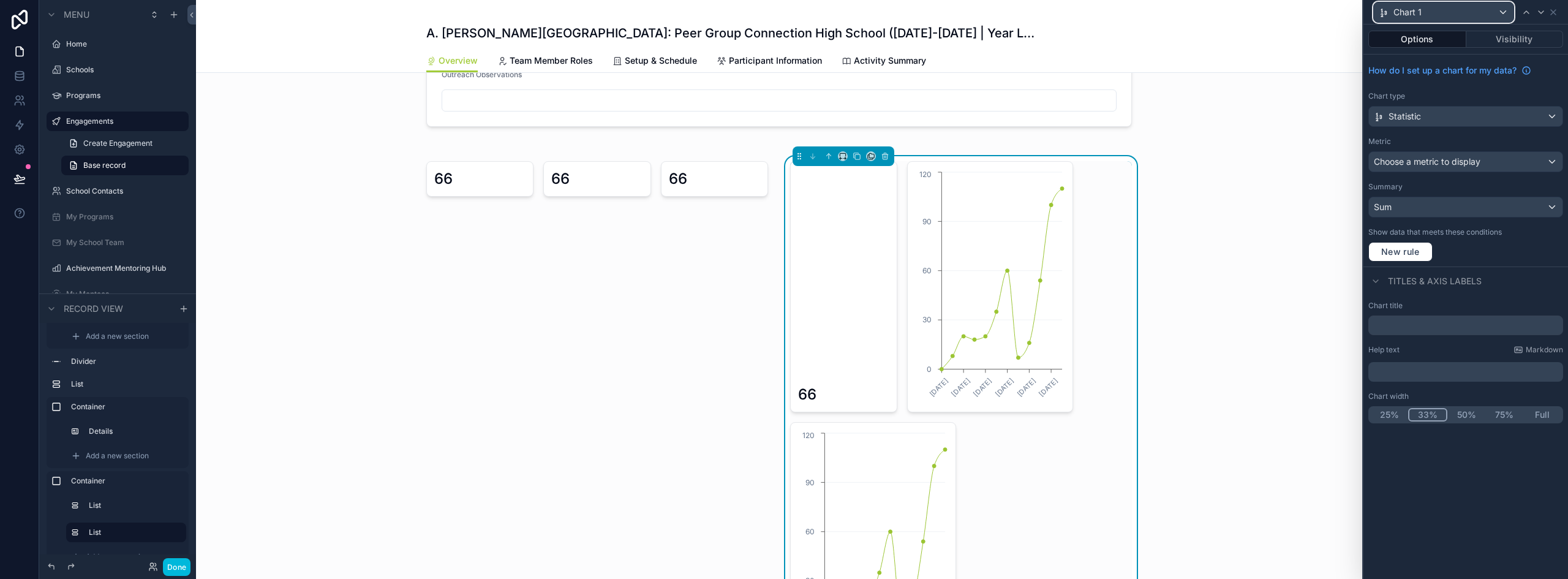
click at [1448, 15] on div "Chart 1" at bounding box center [1444, 12] width 139 height 20
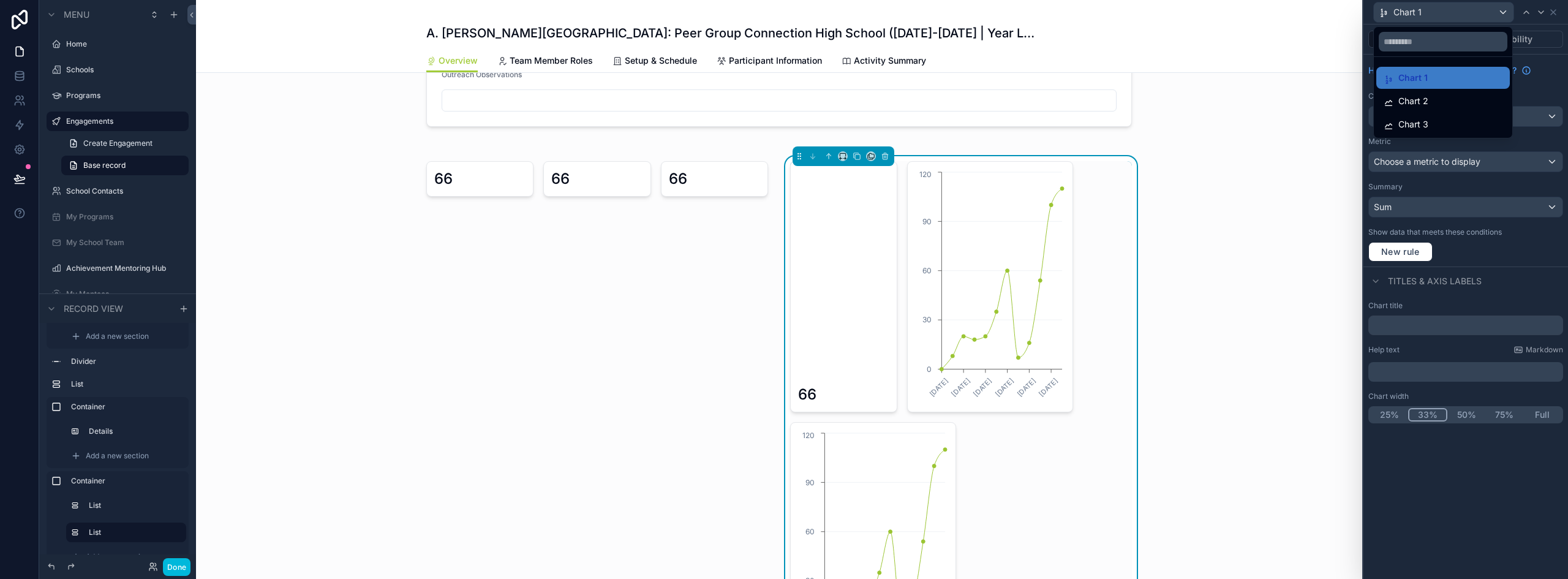
click at [1426, 104] on span "Chart 2" at bounding box center [1413, 100] width 30 height 14
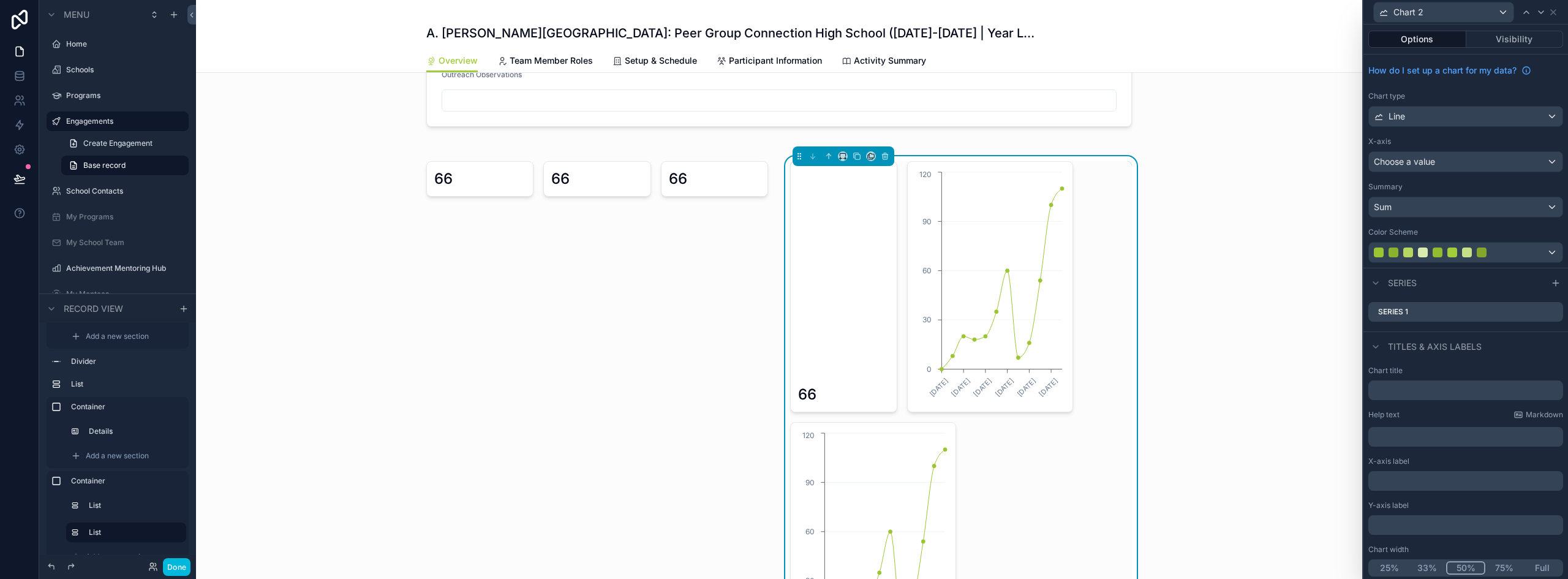
click at [1422, 569] on button "33%" at bounding box center [1427, 568] width 38 height 14
click at [1404, 112] on span "Line" at bounding box center [1397, 117] width 16 height 12
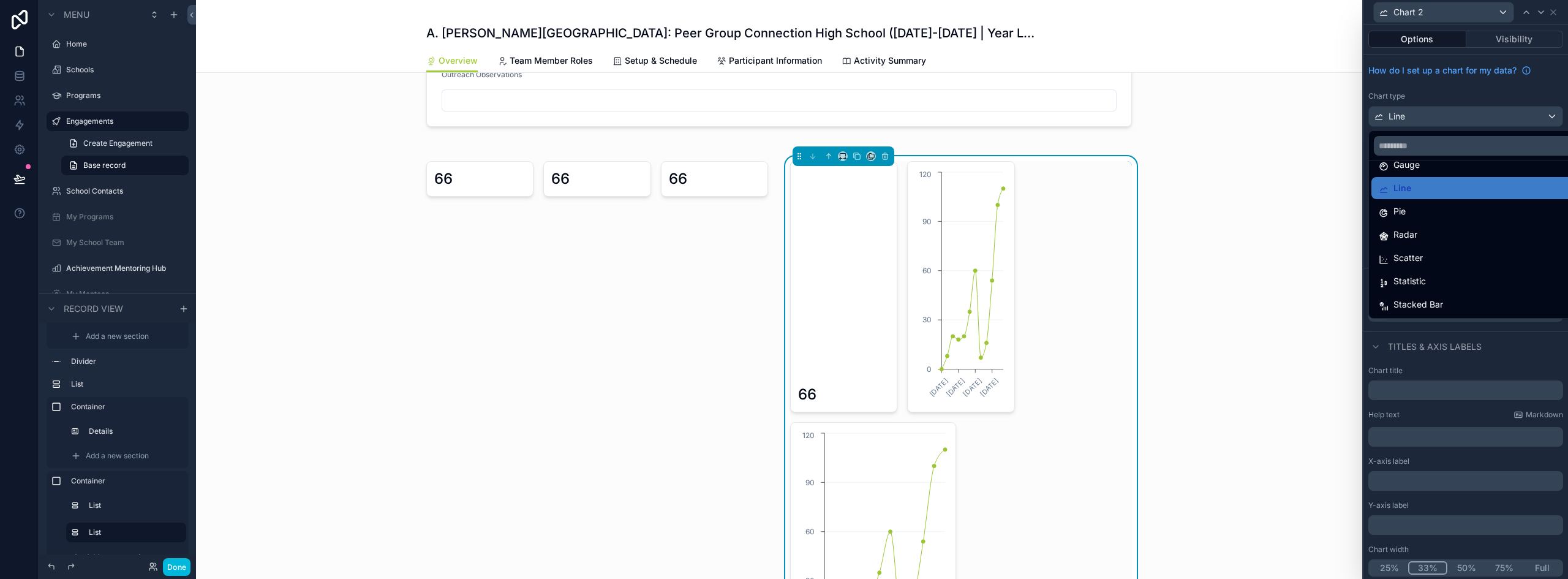
click at [1446, 275] on div "Statistic" at bounding box center [1475, 281] width 193 height 14
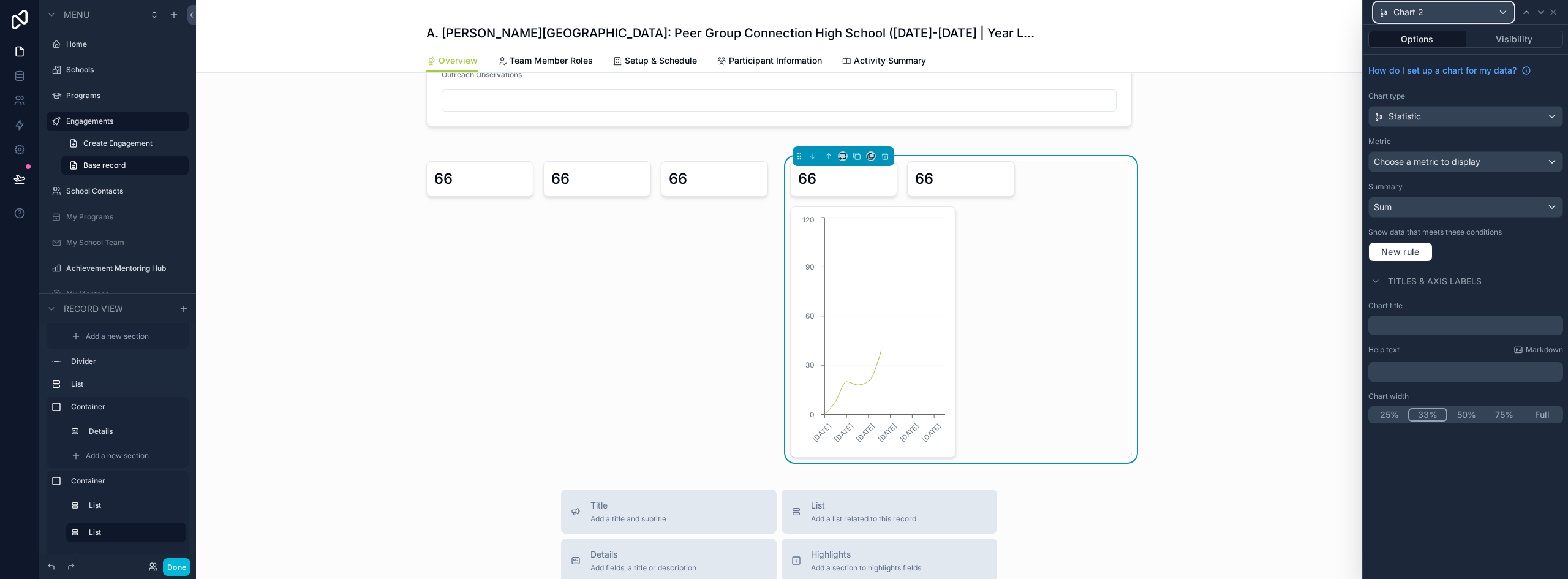
click at [1473, 13] on div "Chart 2" at bounding box center [1444, 12] width 139 height 20
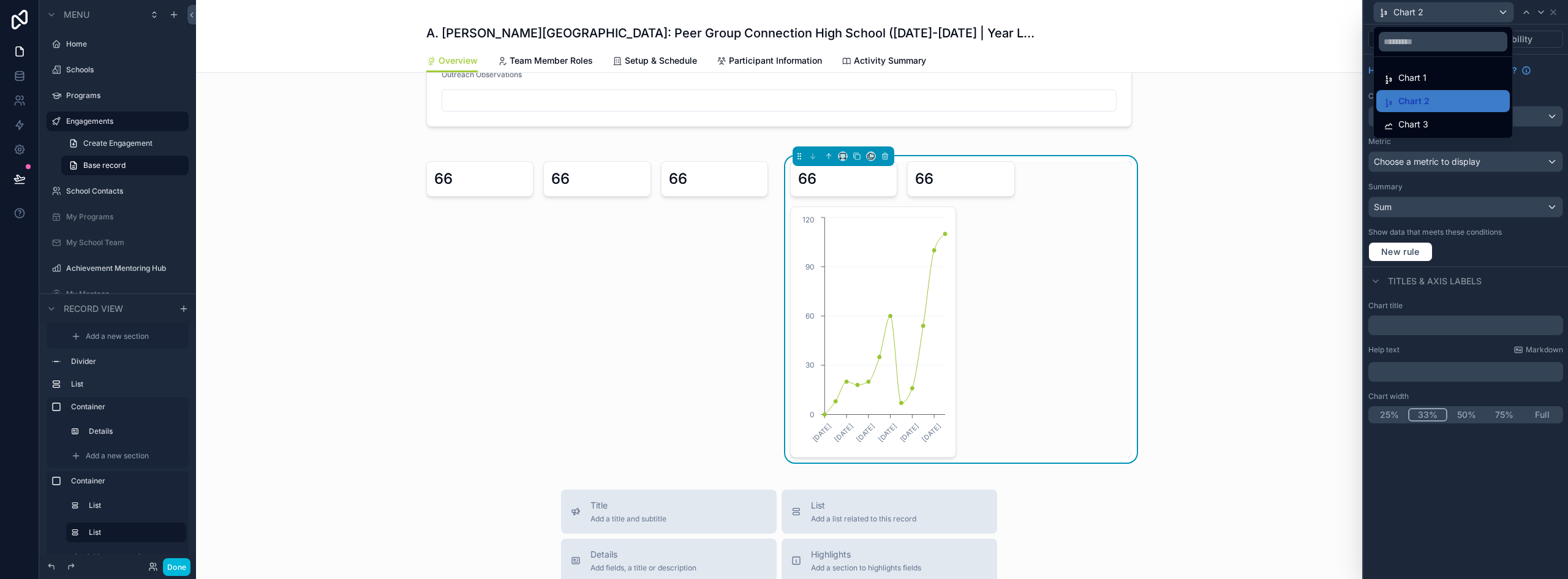
click at [1434, 120] on div "Chart 3" at bounding box center [1443, 124] width 119 height 14
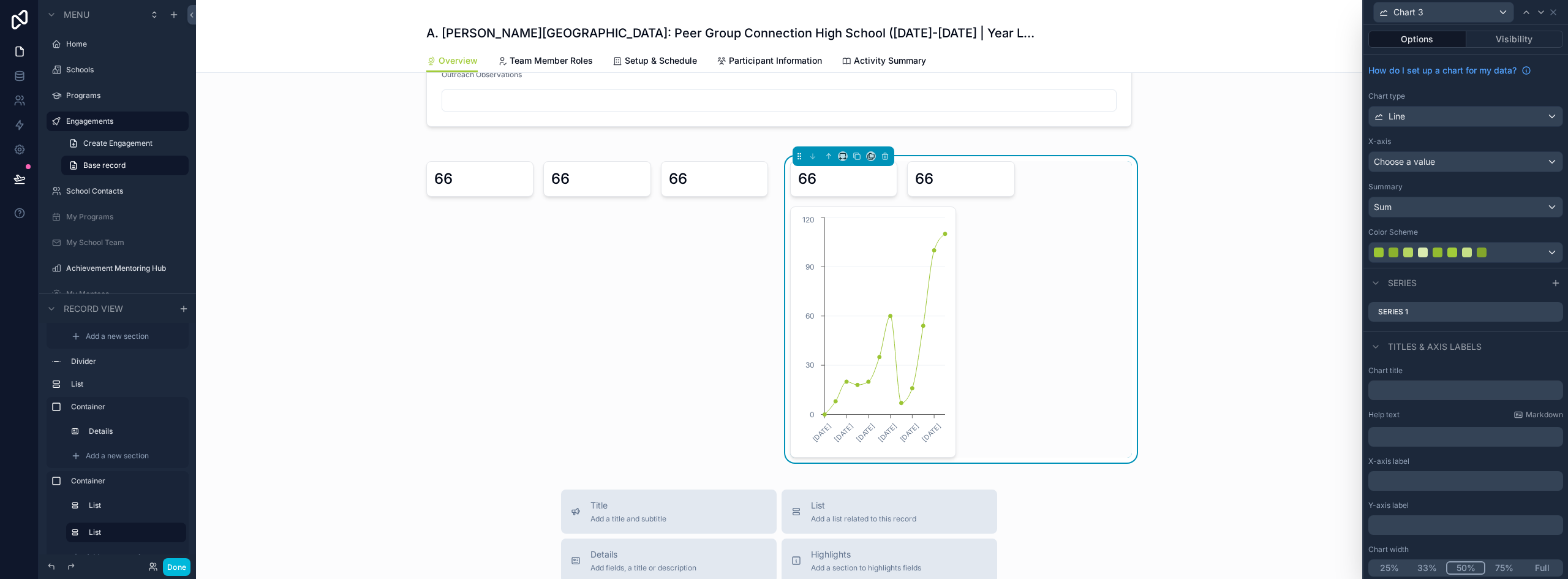
click at [1420, 564] on button "33%" at bounding box center [1427, 568] width 38 height 14
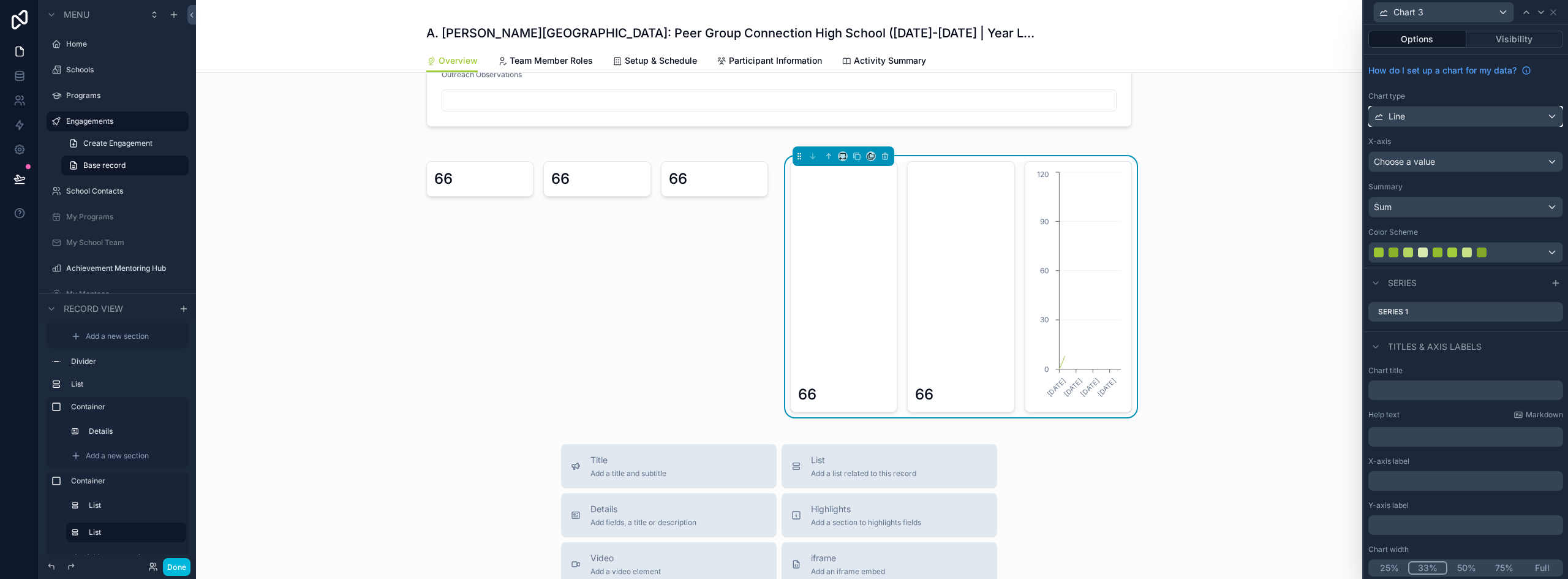
click at [1442, 121] on div "Line" at bounding box center [1466, 116] width 194 height 20
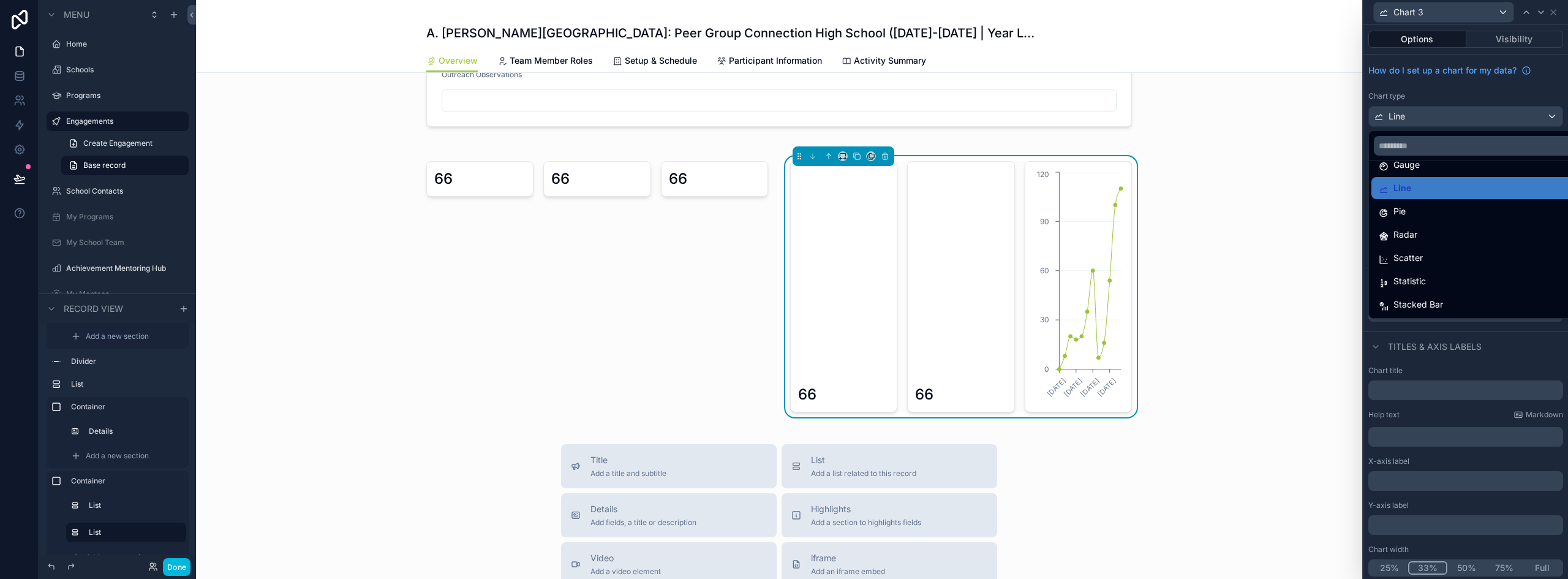
click at [1435, 283] on div "Statistic" at bounding box center [1475, 281] width 193 height 14
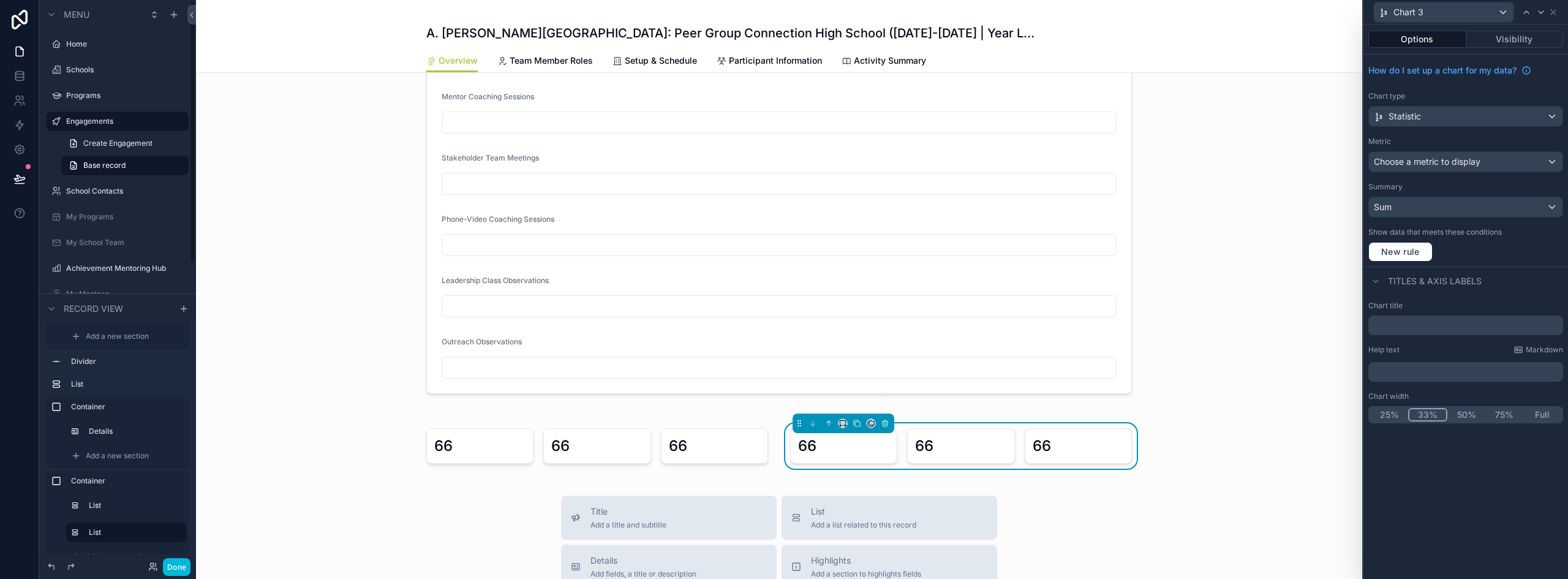
scroll to position [813, 0]
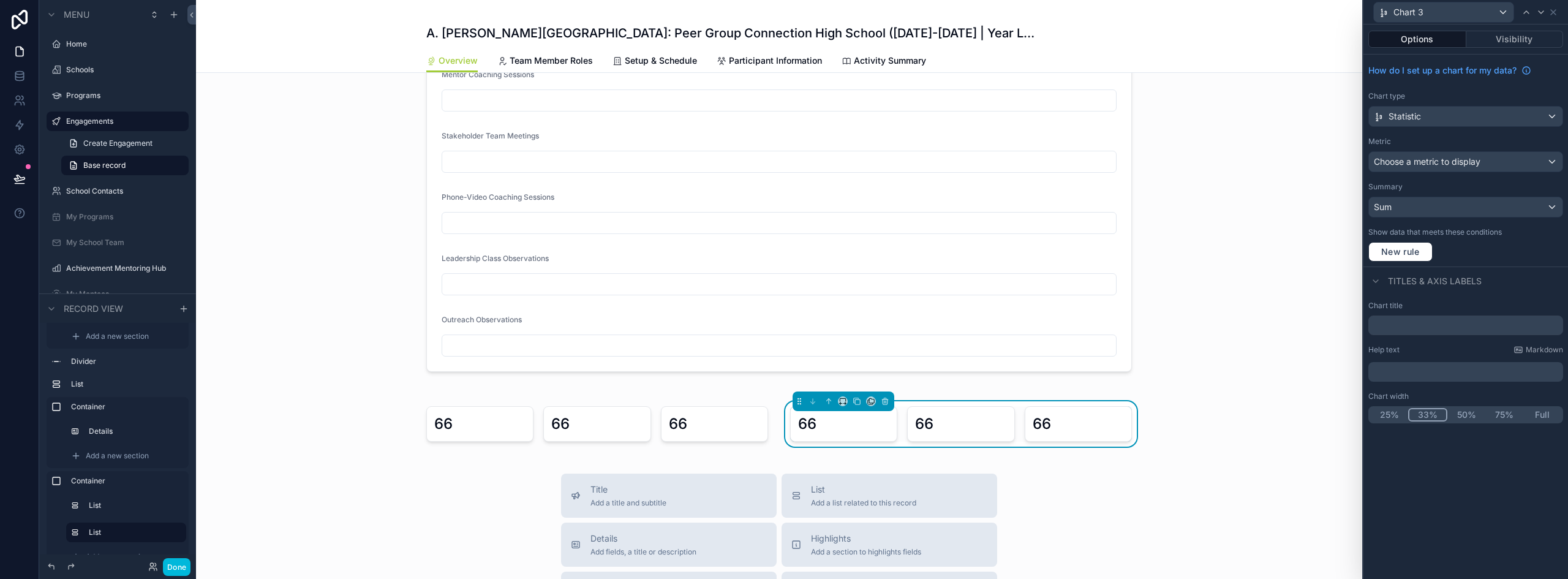
click at [773, 411] on div "66 66 66 66 66 66" at bounding box center [779, 424] width 720 height 45
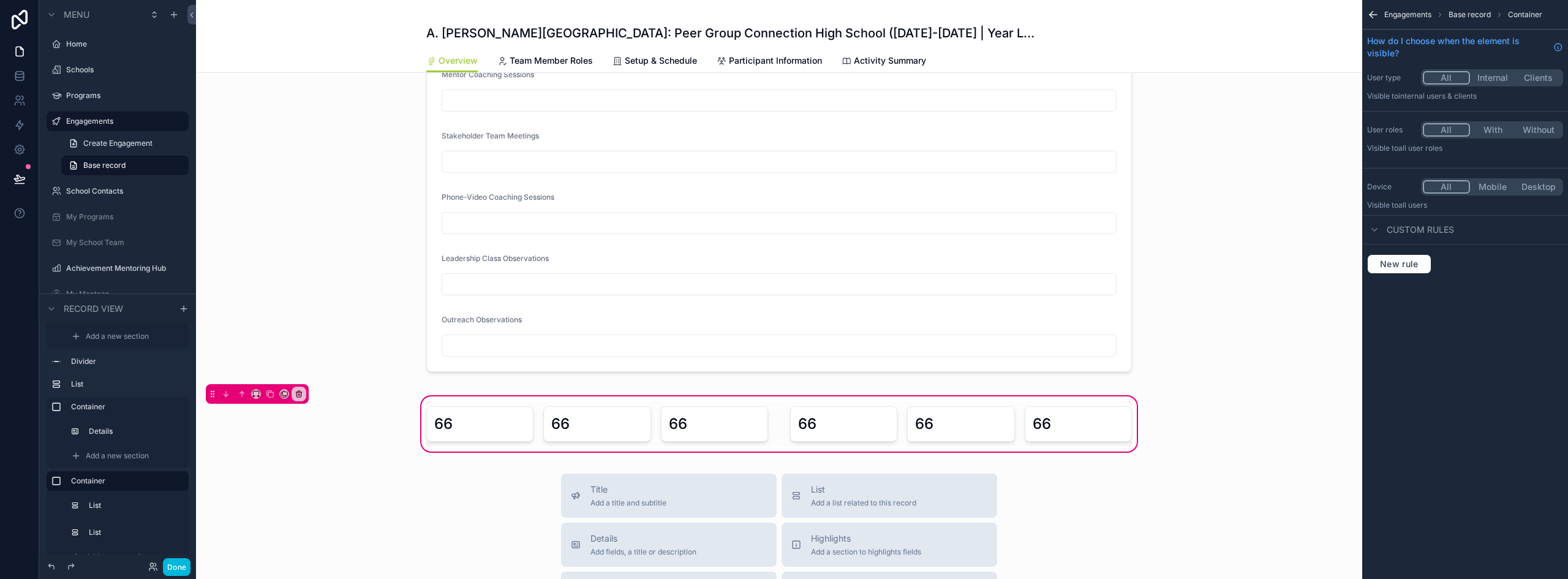
click at [630, 404] on div "scrollable content" at bounding box center [597, 424] width 356 height 45
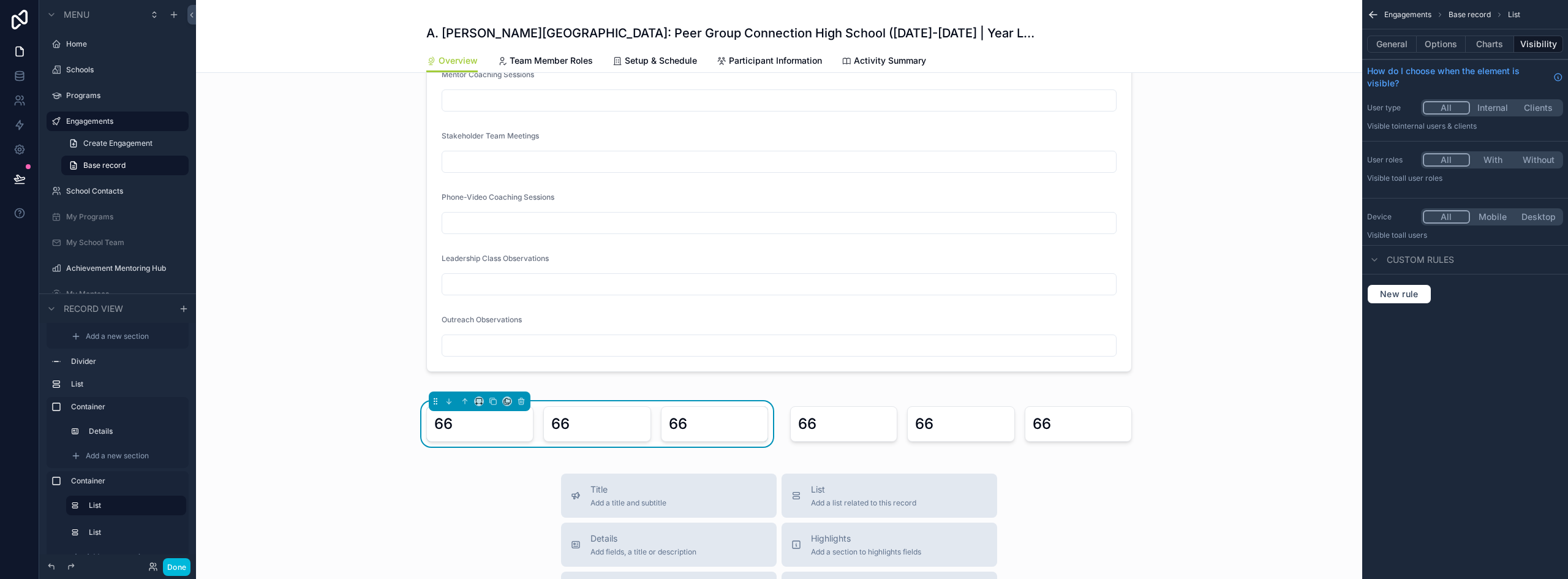
click at [1380, 42] on button "General" at bounding box center [1392, 44] width 49 height 17
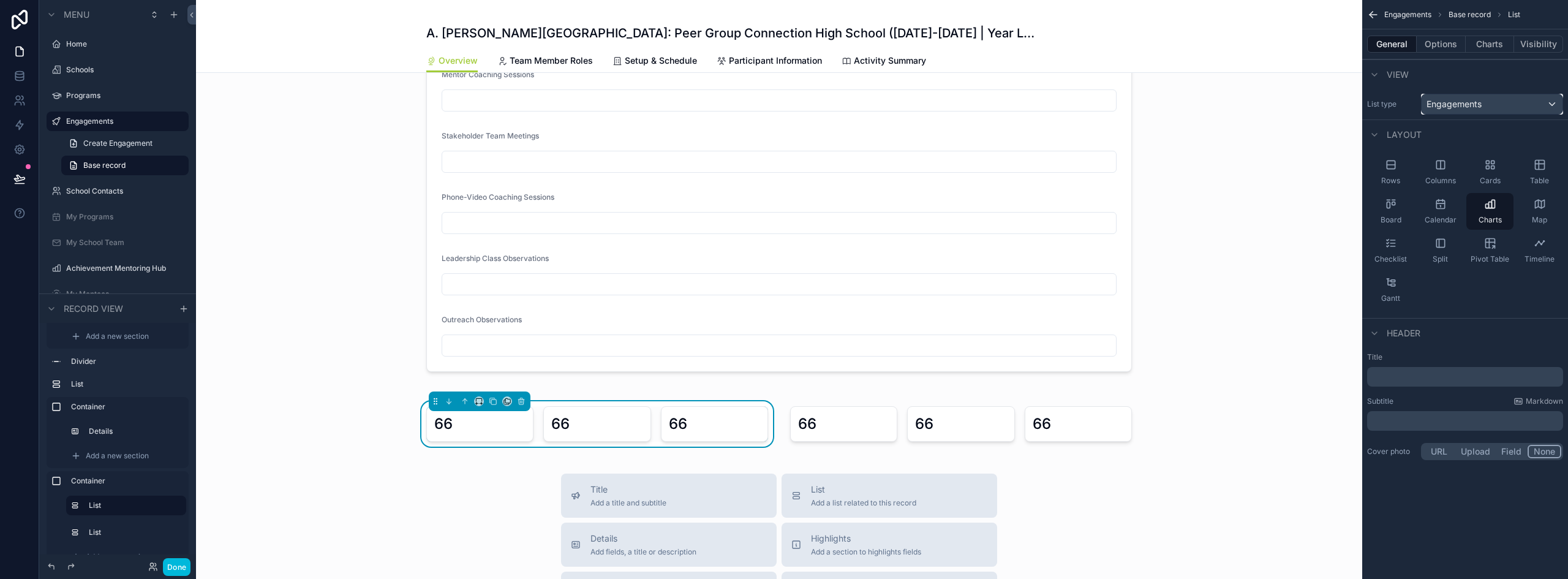
click at [1467, 97] on div "Engagements" at bounding box center [1492, 104] width 141 height 20
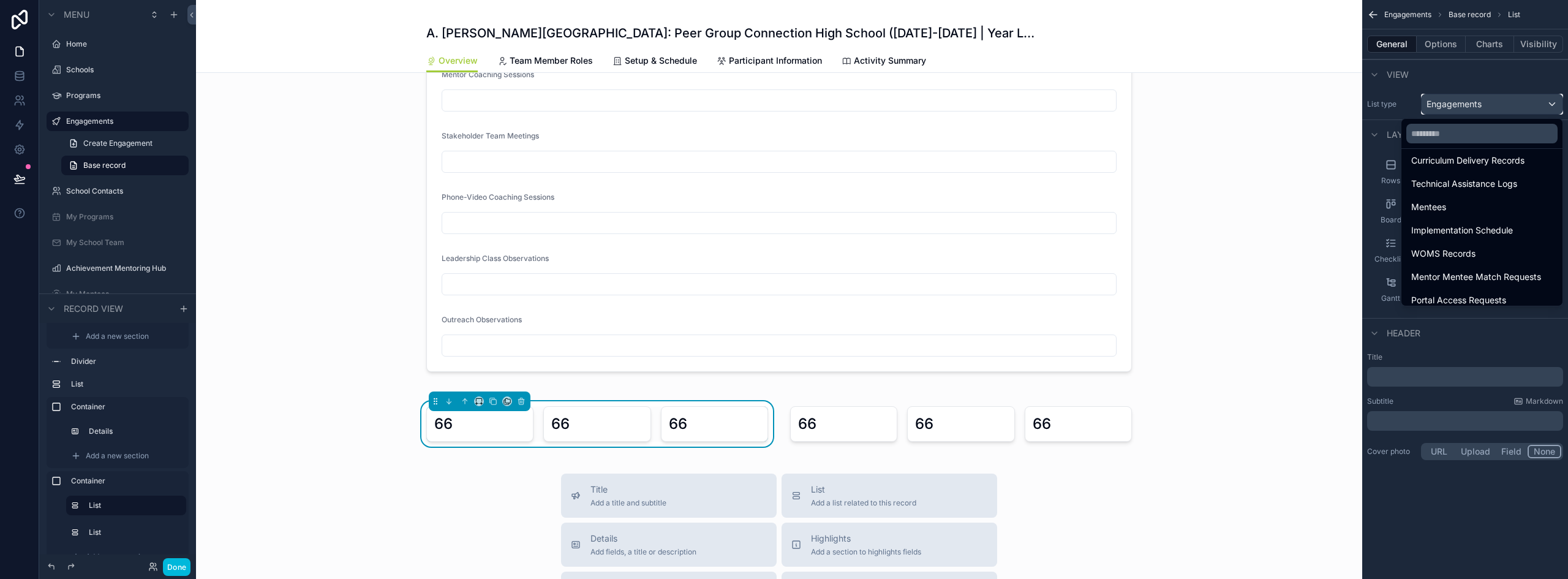
scroll to position [169, 0]
click at [1499, 203] on span "Technical Assistance Logs" at bounding box center [1464, 205] width 106 height 14
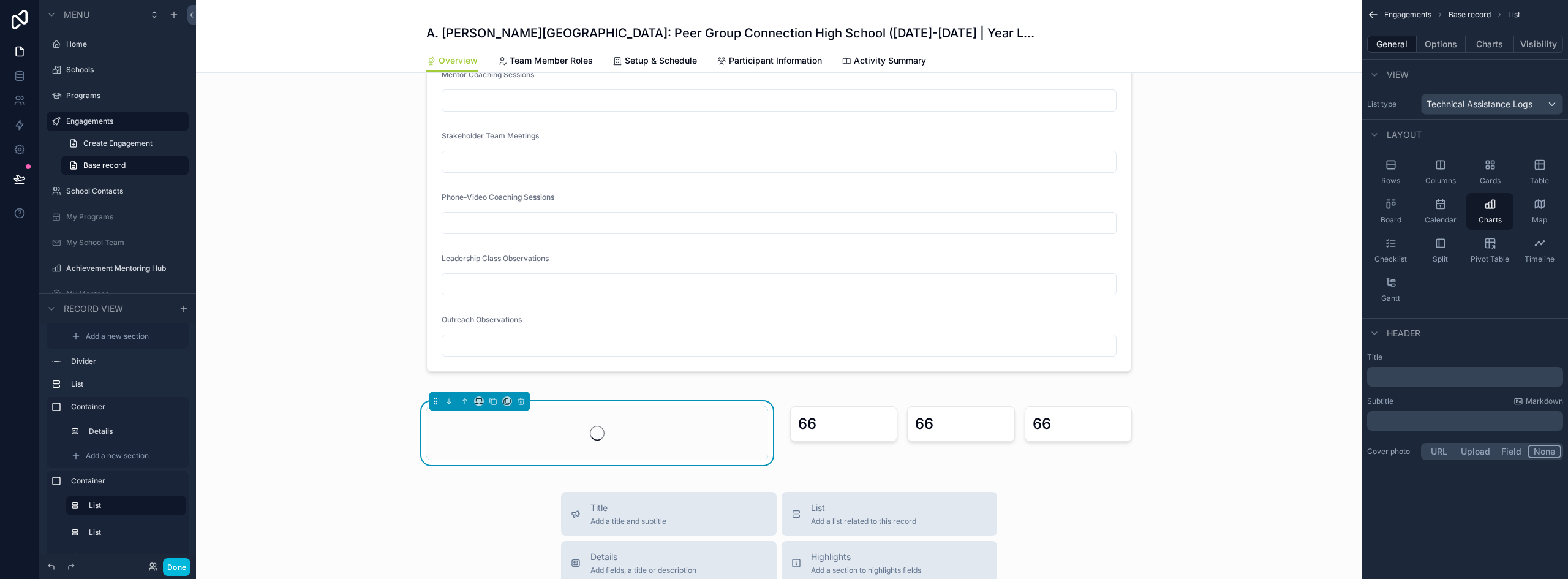
click at [995, 430] on div "scrollable content" at bounding box center [961, 433] width 356 height 64
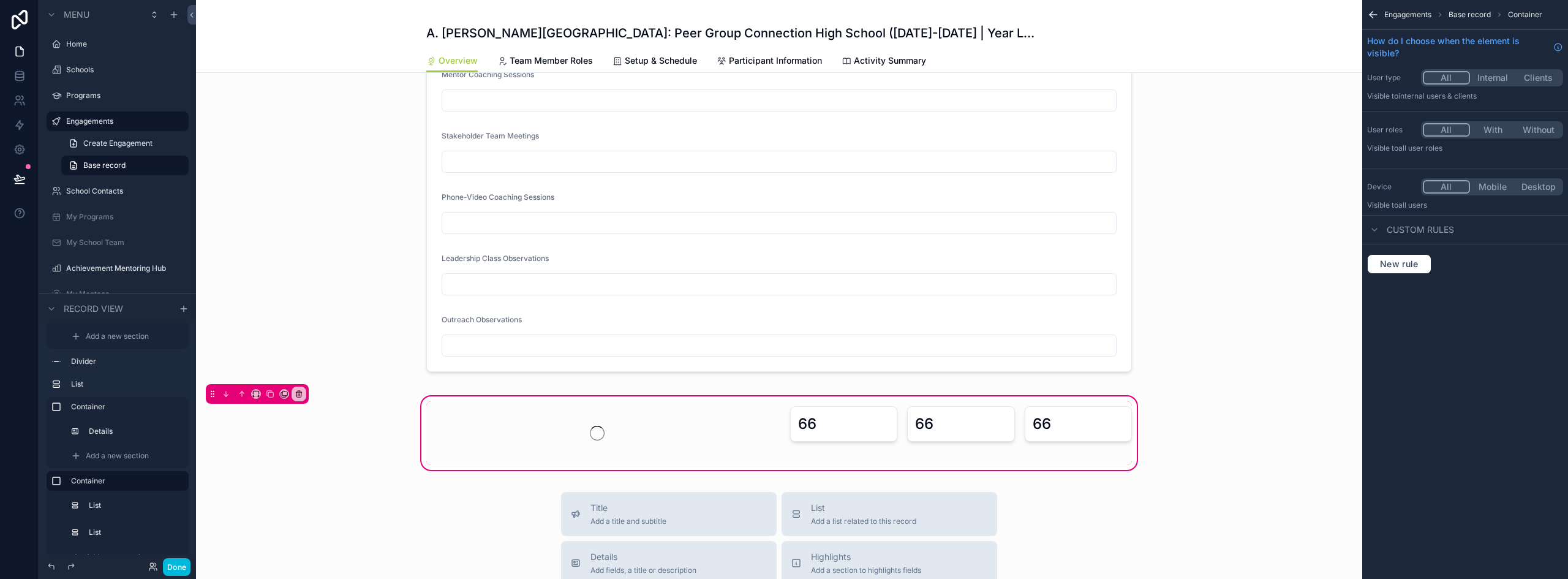
click at [1050, 417] on div "scrollable content" at bounding box center [961, 433] width 356 height 64
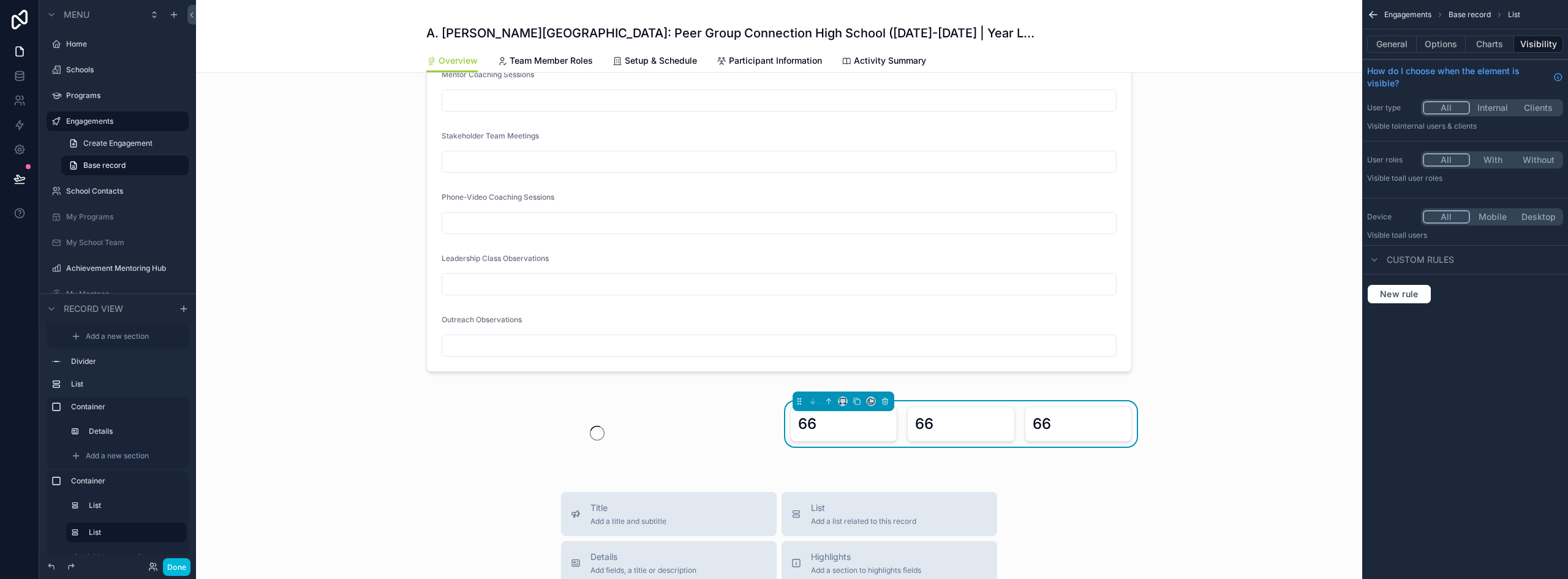
click at [1407, 43] on button "General" at bounding box center [1392, 44] width 49 height 17
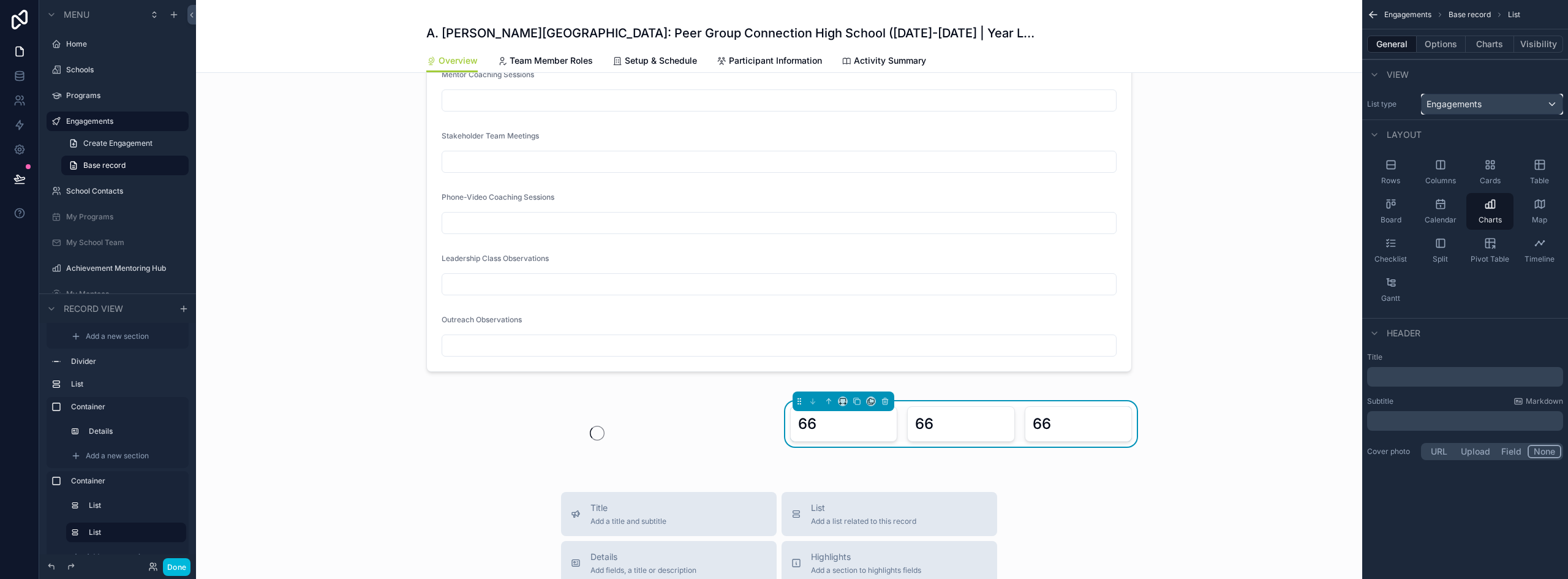
click at [1453, 102] on span "Engagements" at bounding box center [1454, 104] width 55 height 12
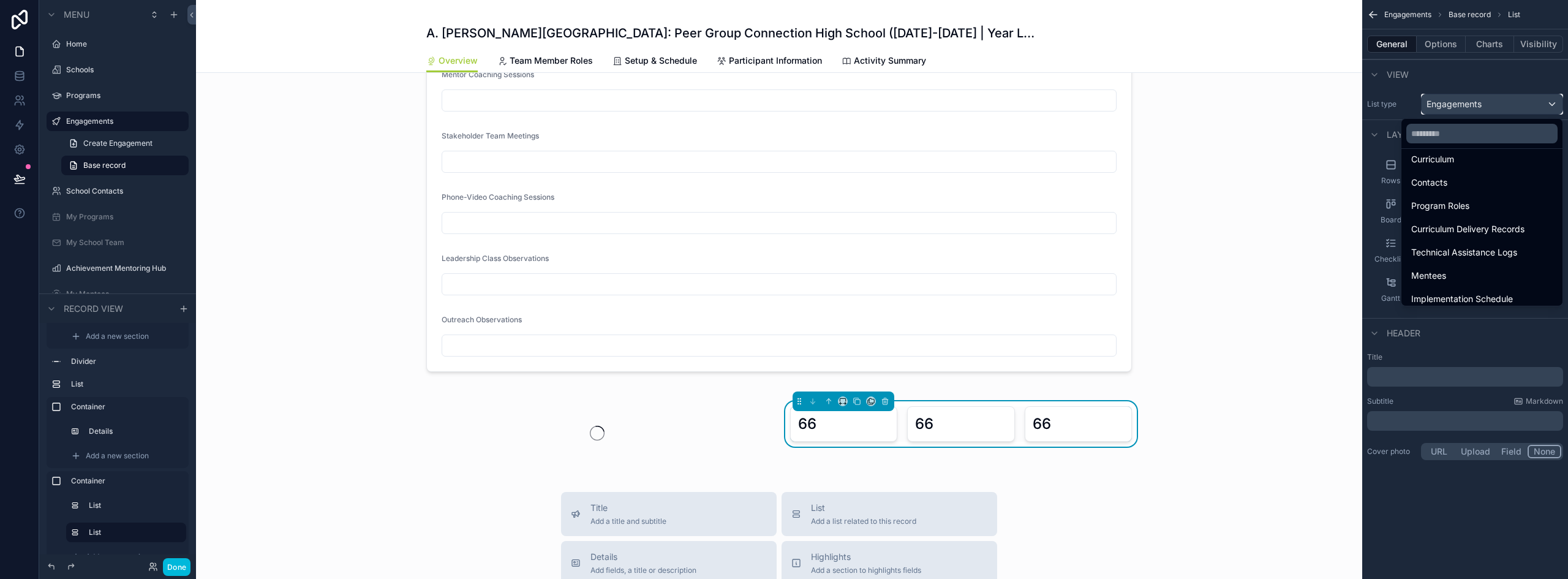
scroll to position [122, 0]
click at [1505, 245] on span "Technical Assistance Logs" at bounding box center [1464, 251] width 106 height 14
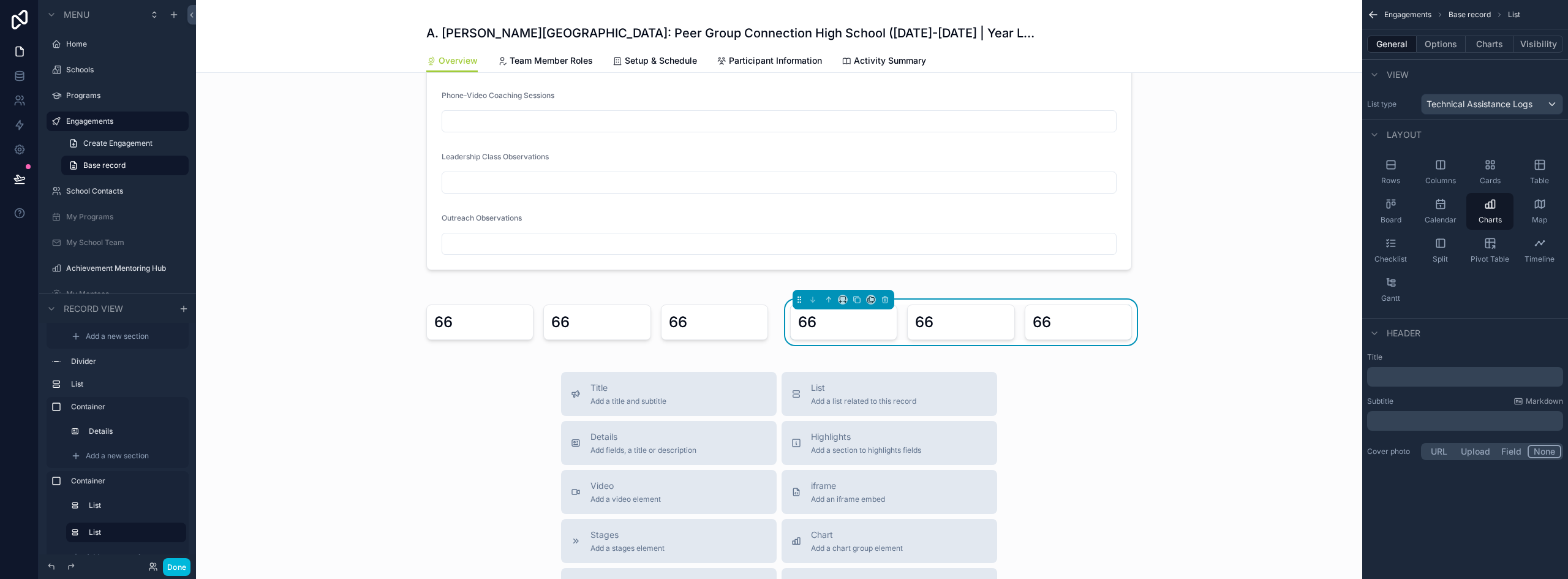
scroll to position [919, 0]
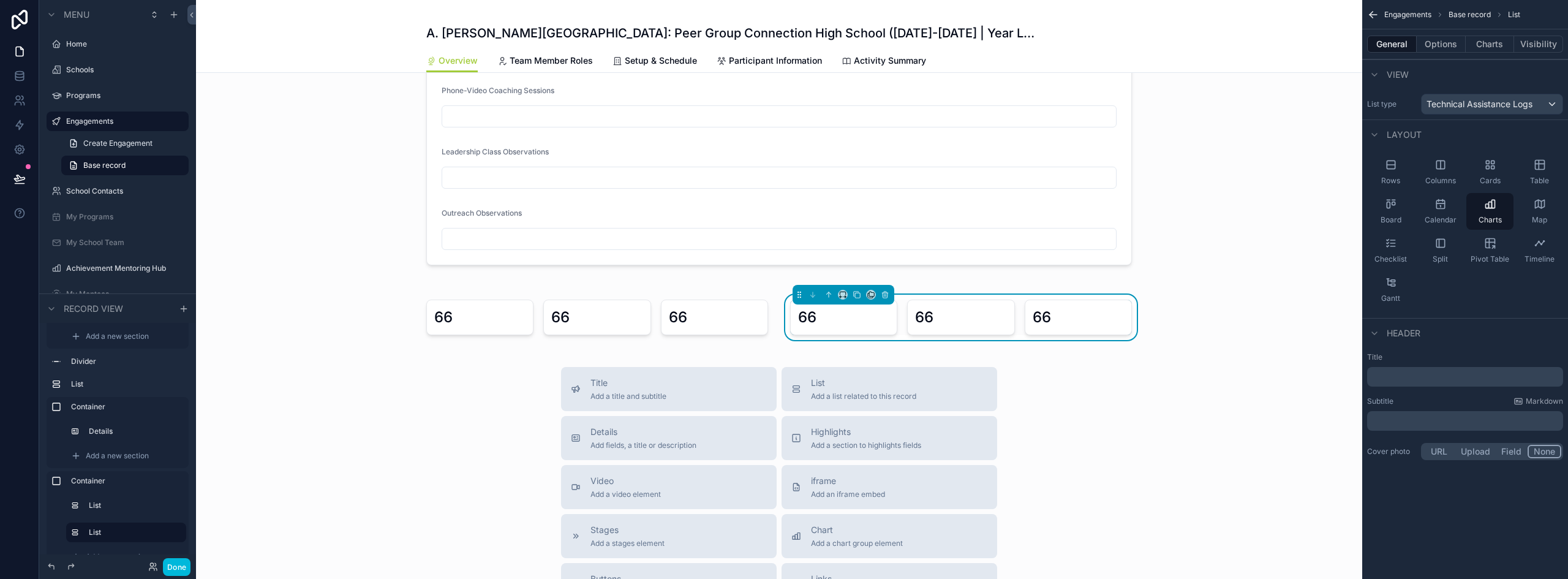
click at [1220, 446] on div "Title Add a title and subtitle List Add a list related to this record Details A…" at bounding box center [779, 584] width 1166 height 436
click at [359, 451] on div "Title Add a title and subtitle List Add a list related to this record Details A…" at bounding box center [779, 584] width 1166 height 436
click at [180, 569] on button "Done" at bounding box center [177, 567] width 27 height 18
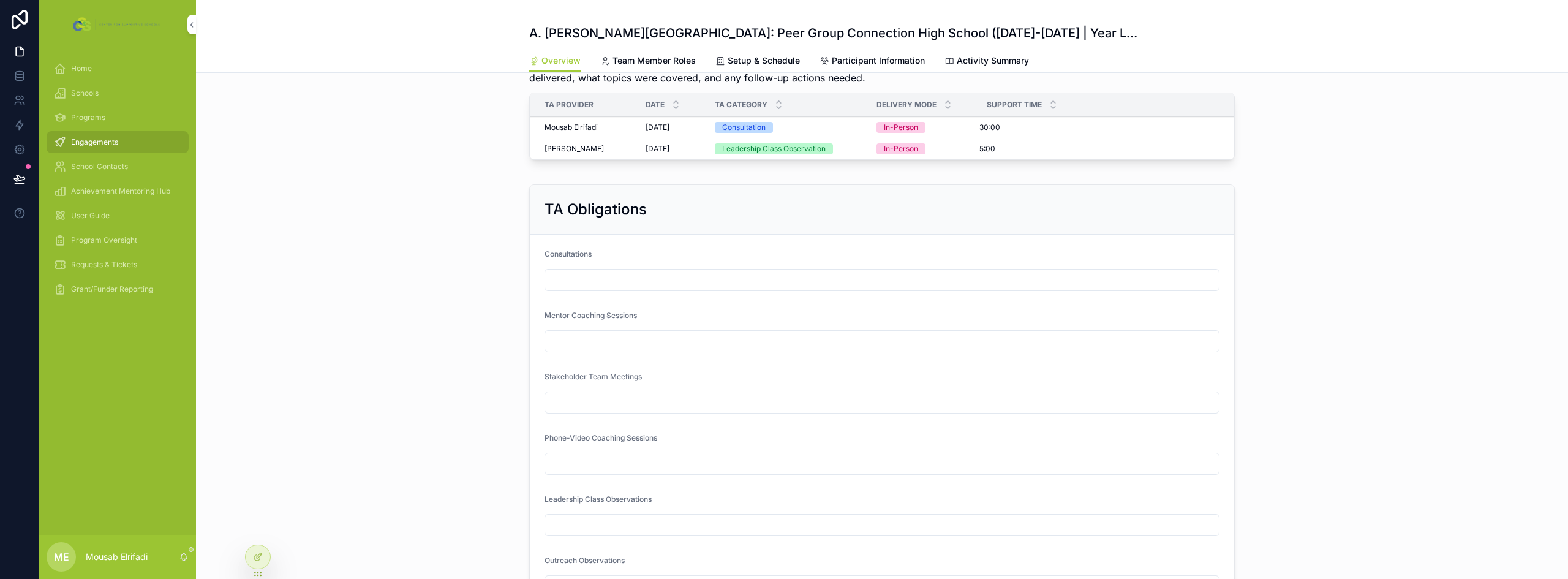
scroll to position [580, 0]
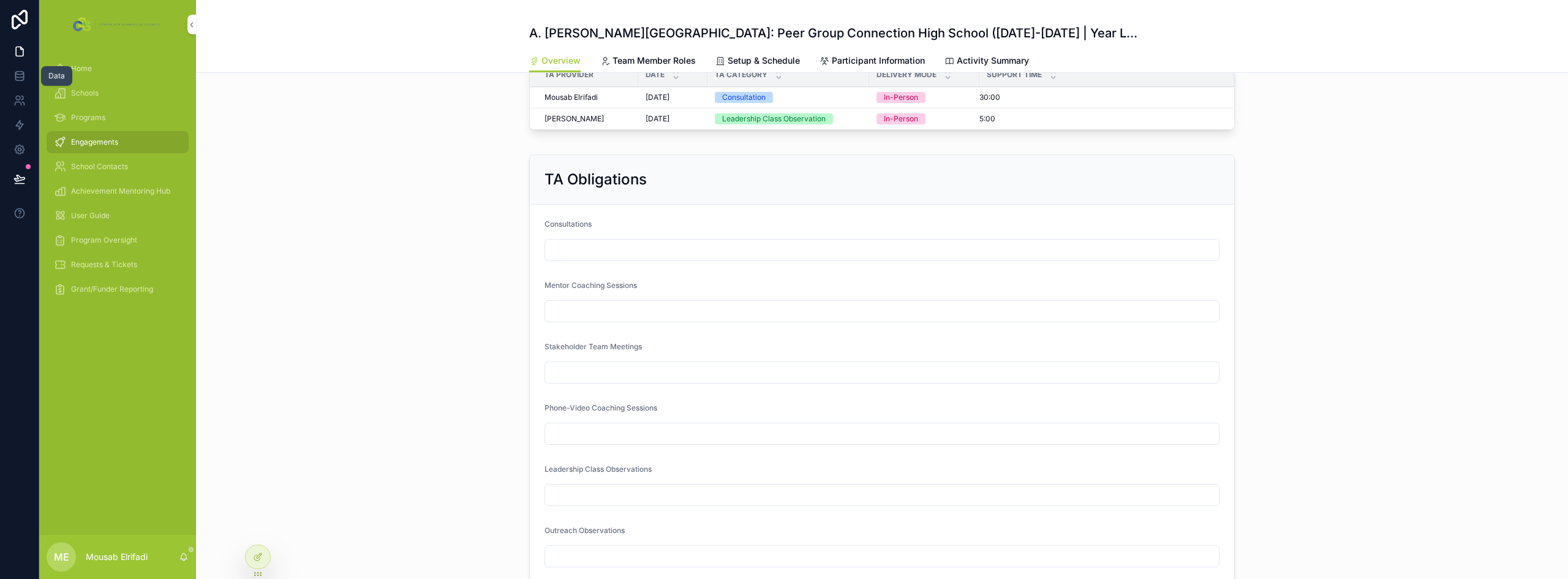
click at [14, 76] on icon at bounding box center [20, 76] width 12 height 12
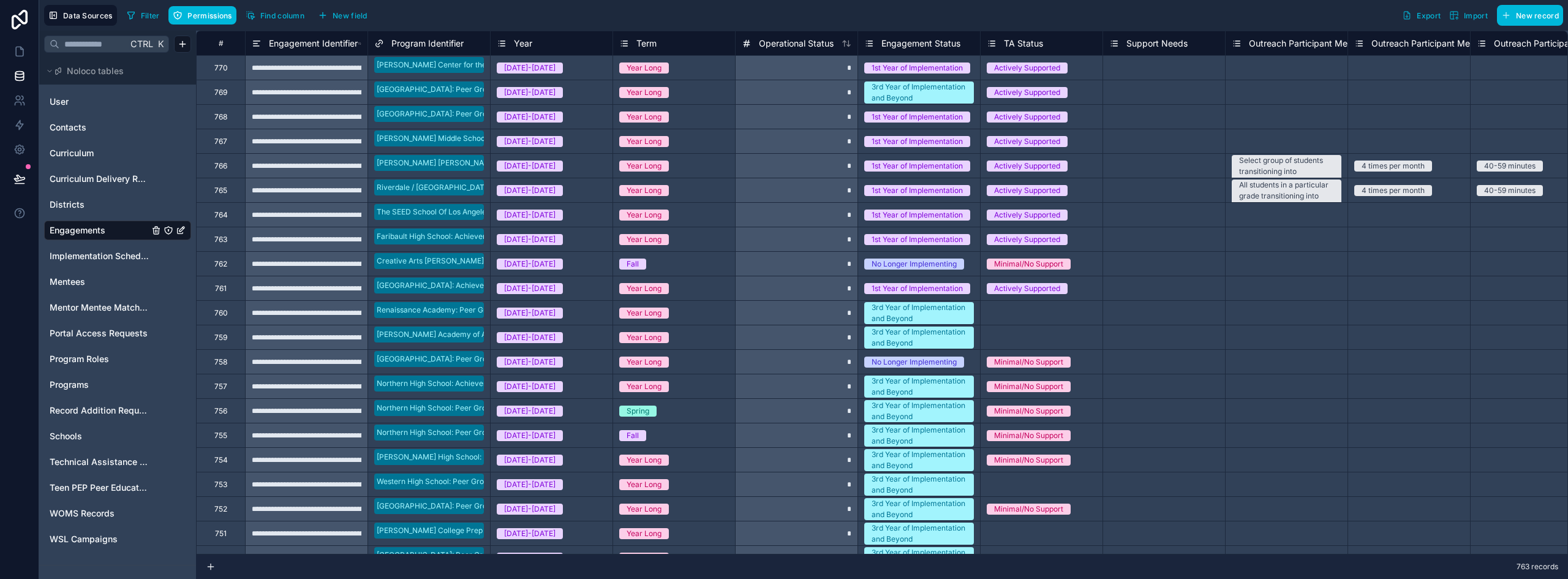
click at [350, 14] on span "New field" at bounding box center [350, 15] width 35 height 9
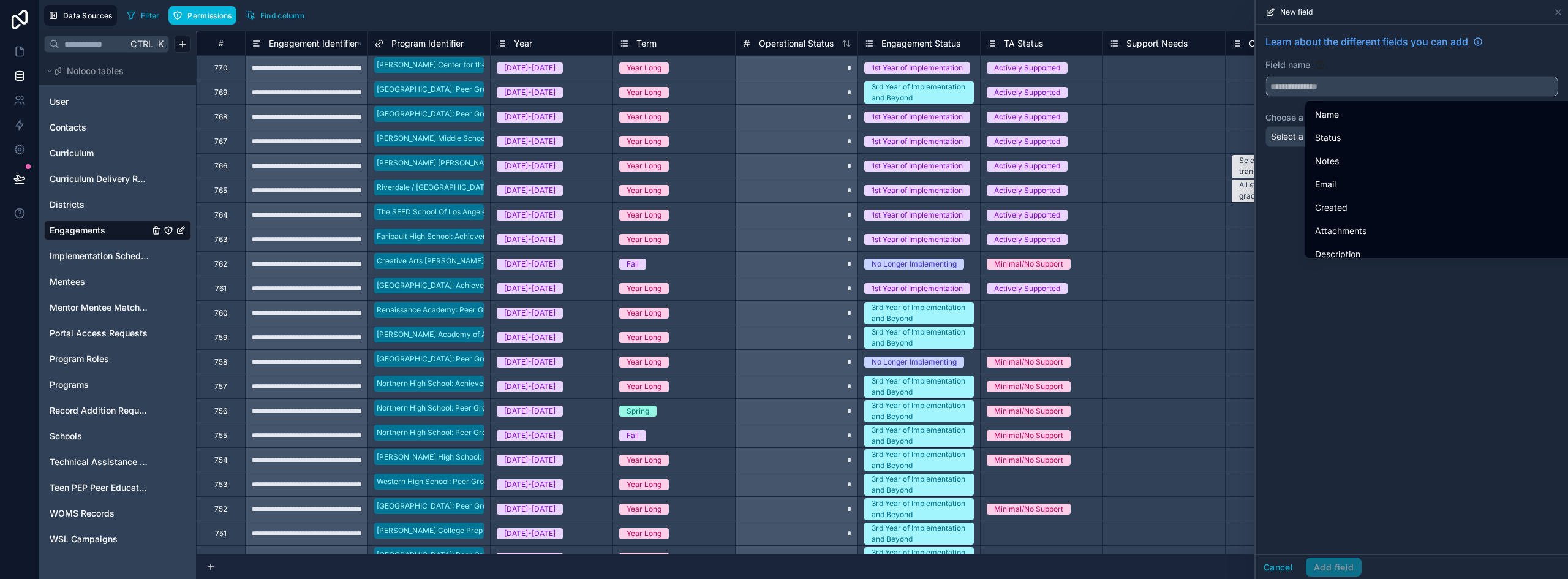
click at [1296, 82] on input "text" at bounding box center [1412, 86] width 292 height 20
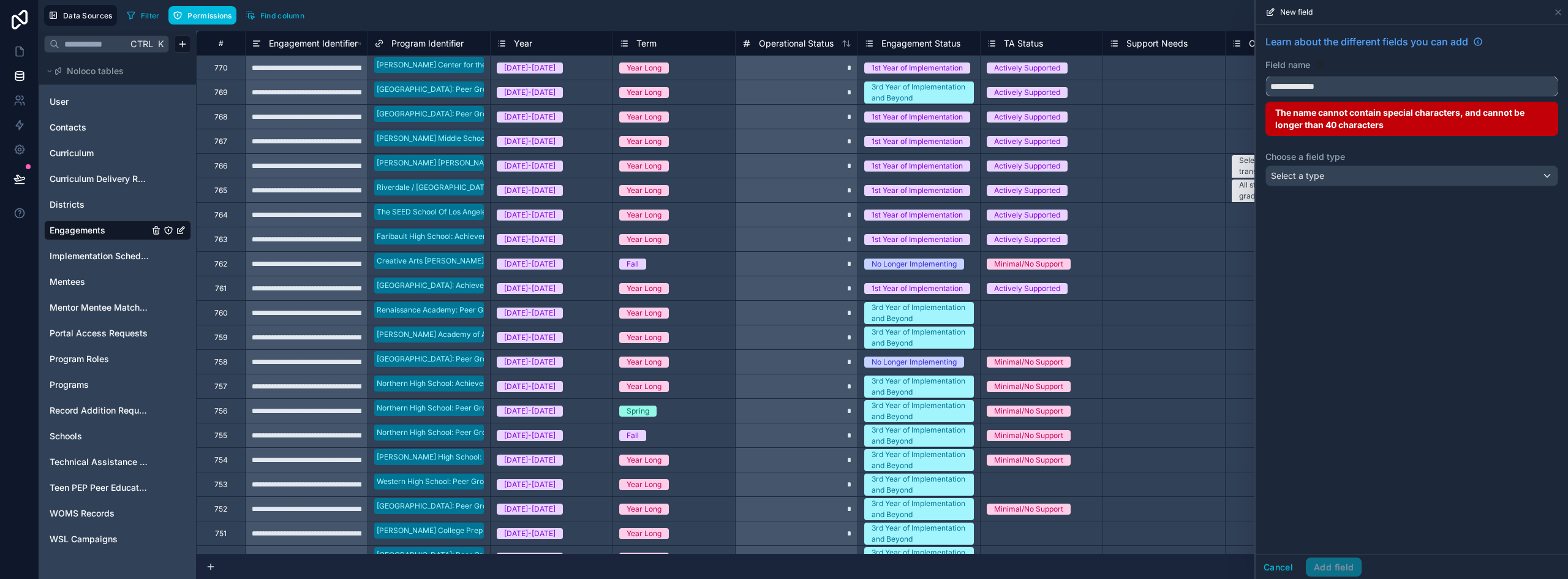
click at [1266, 76] on button "**********" at bounding box center [1412, 87] width 293 height 21
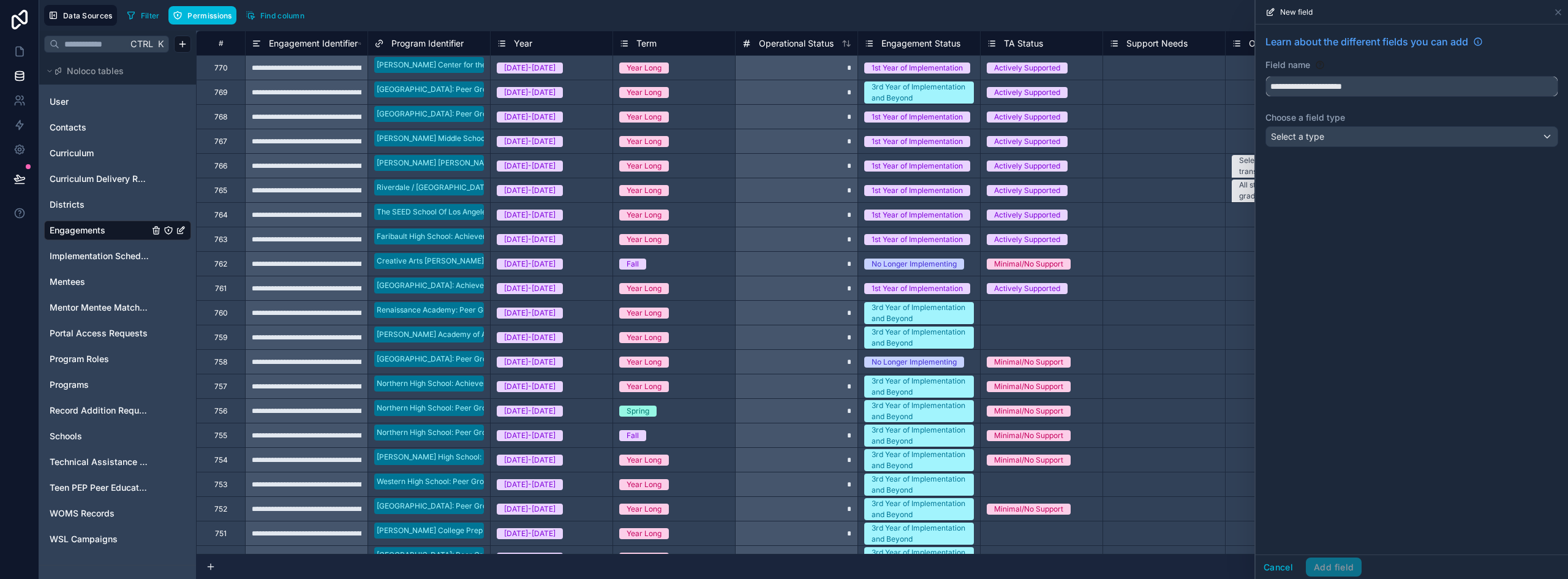
type input "**********"
click at [1347, 143] on div "Select a type" at bounding box center [1412, 137] width 292 height 20
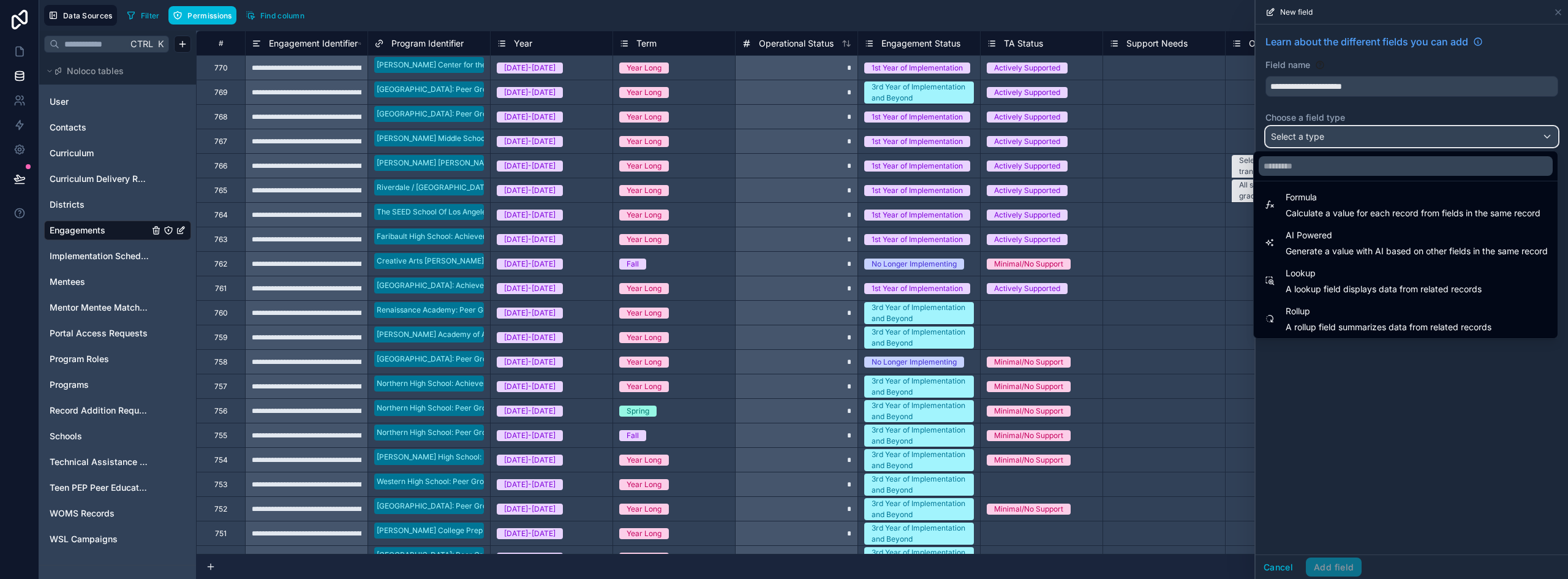
scroll to position [355, 0]
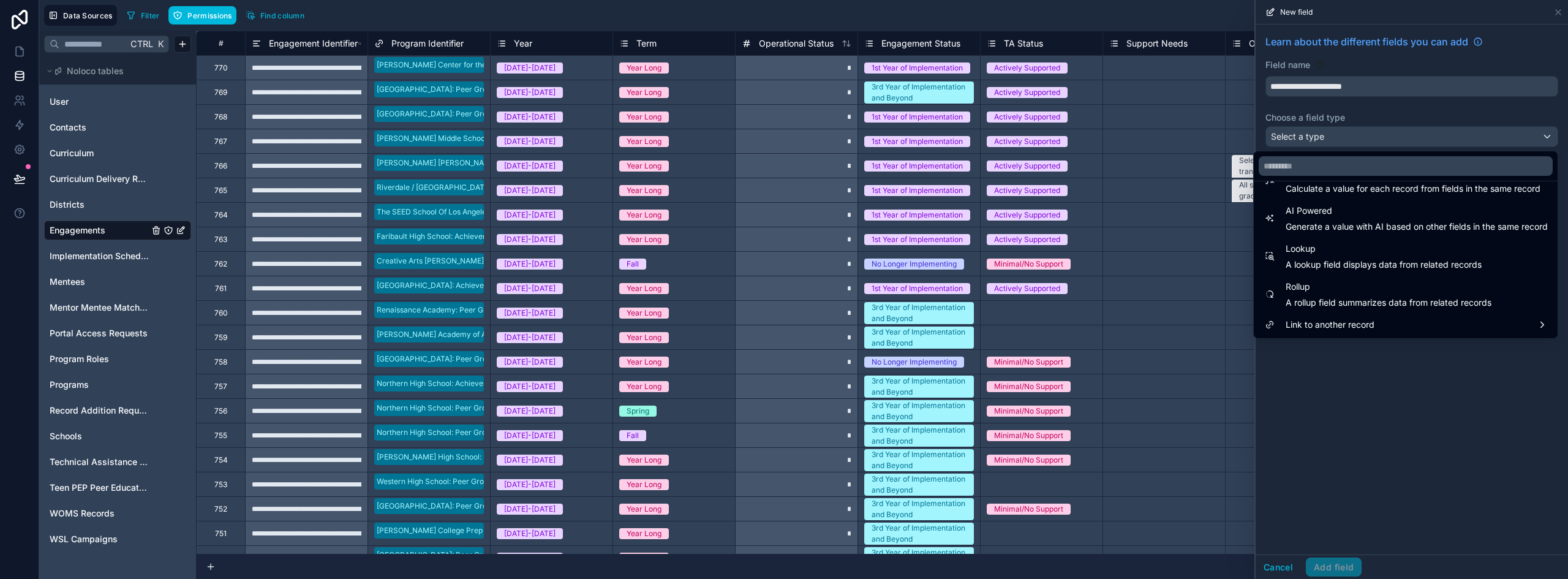
click at [1378, 286] on span "Rollup" at bounding box center [1389, 286] width 206 height 14
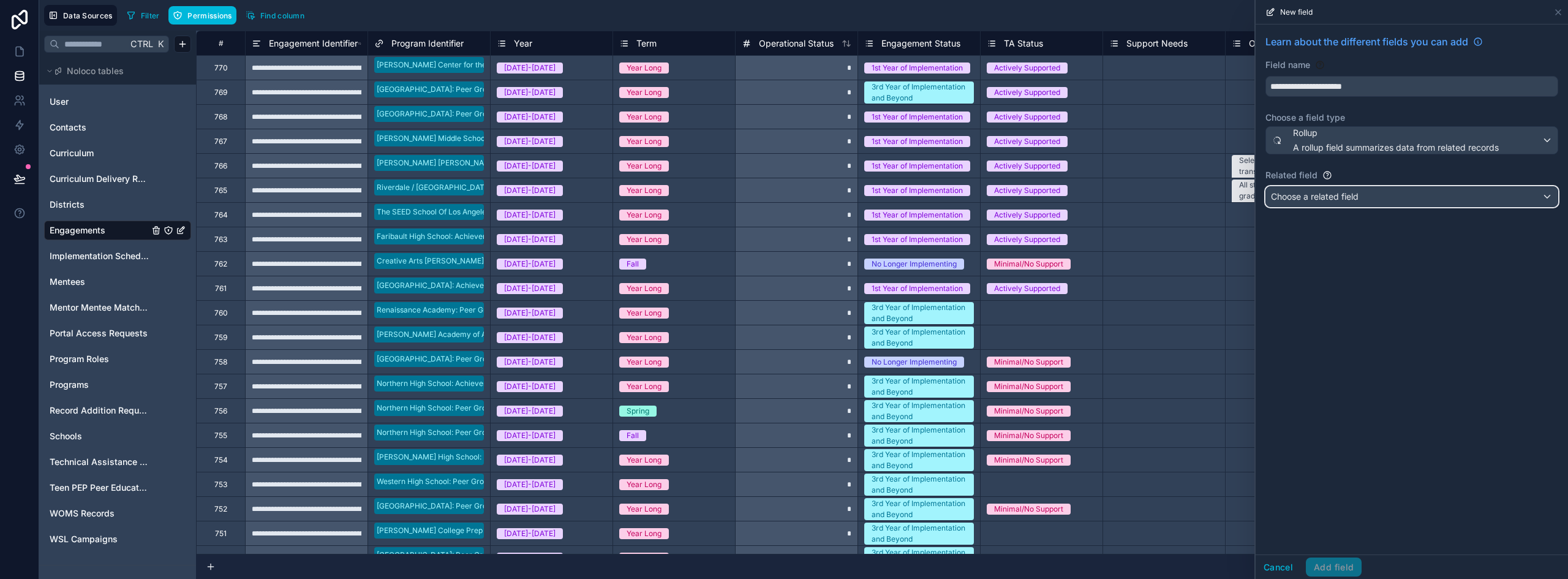
click at [1349, 195] on span "Choose a related field" at bounding box center [1315, 196] width 88 height 10
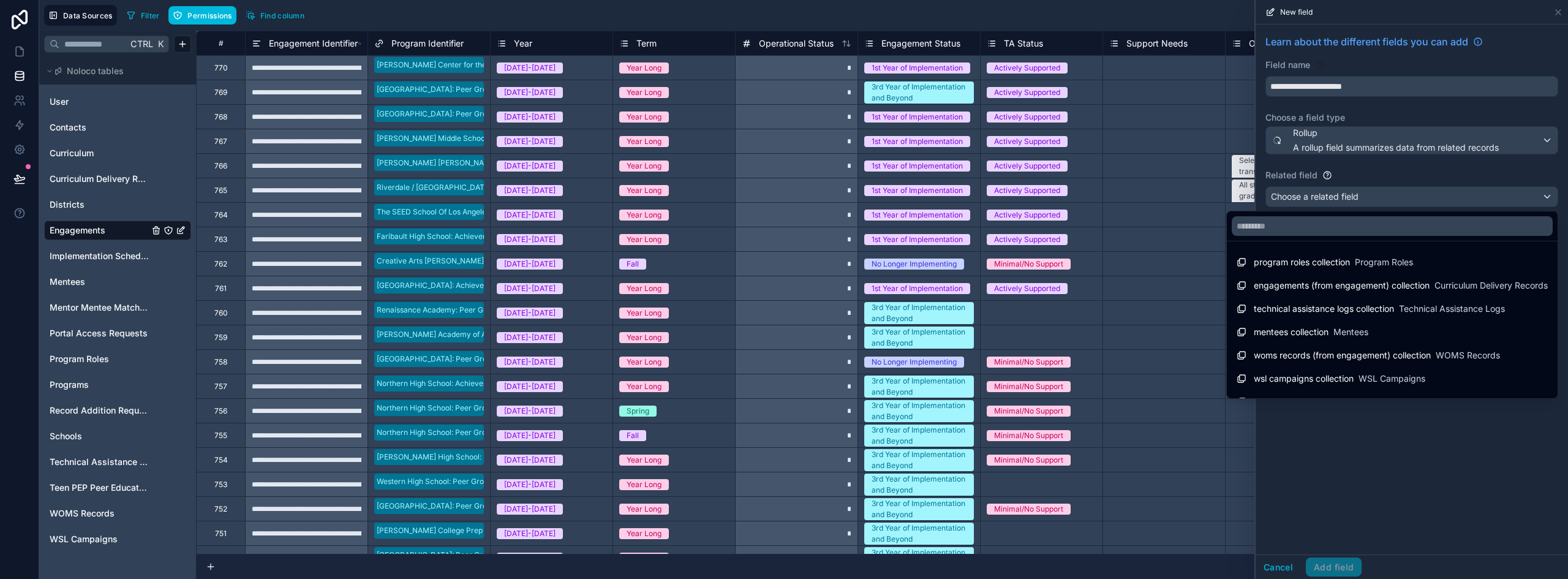
click at [1345, 318] on div "technical assistance logs collection Technical Assistance Logs" at bounding box center [1392, 308] width 326 height 22
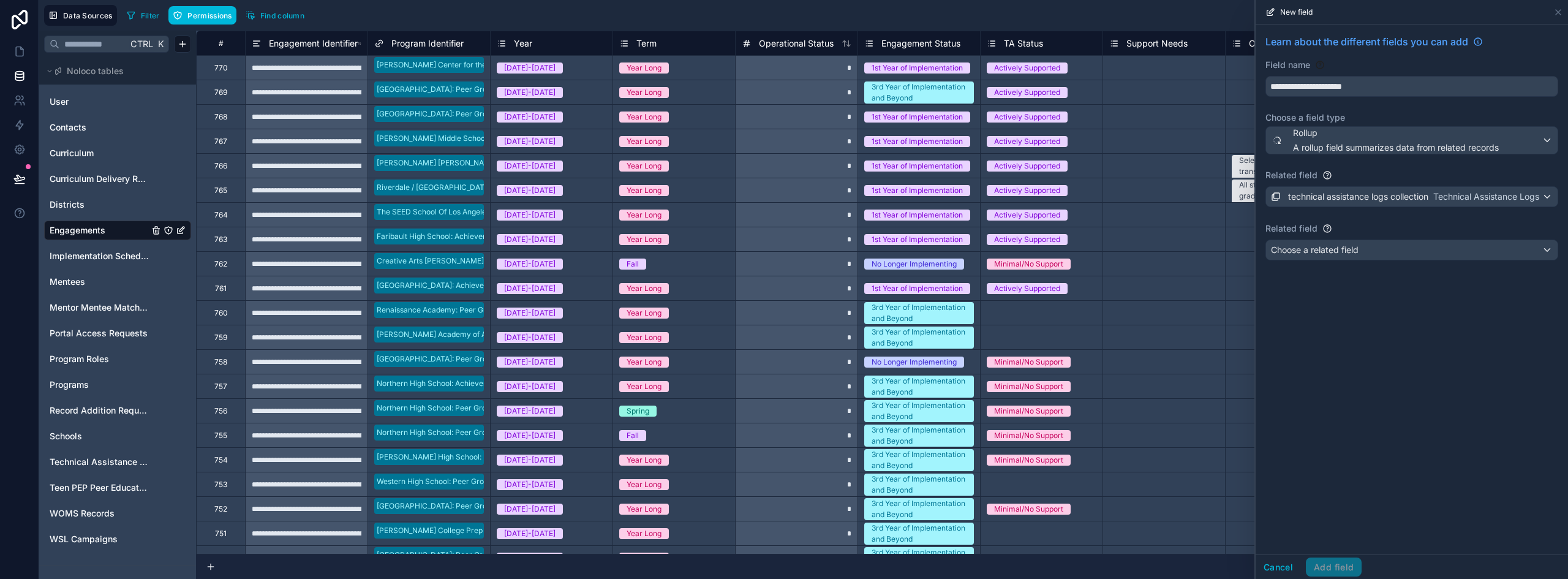
click at [1358, 315] on div "**********" at bounding box center [1411, 290] width 313 height 530
click at [1363, 252] on div "Choose a related field" at bounding box center [1412, 250] width 292 height 20
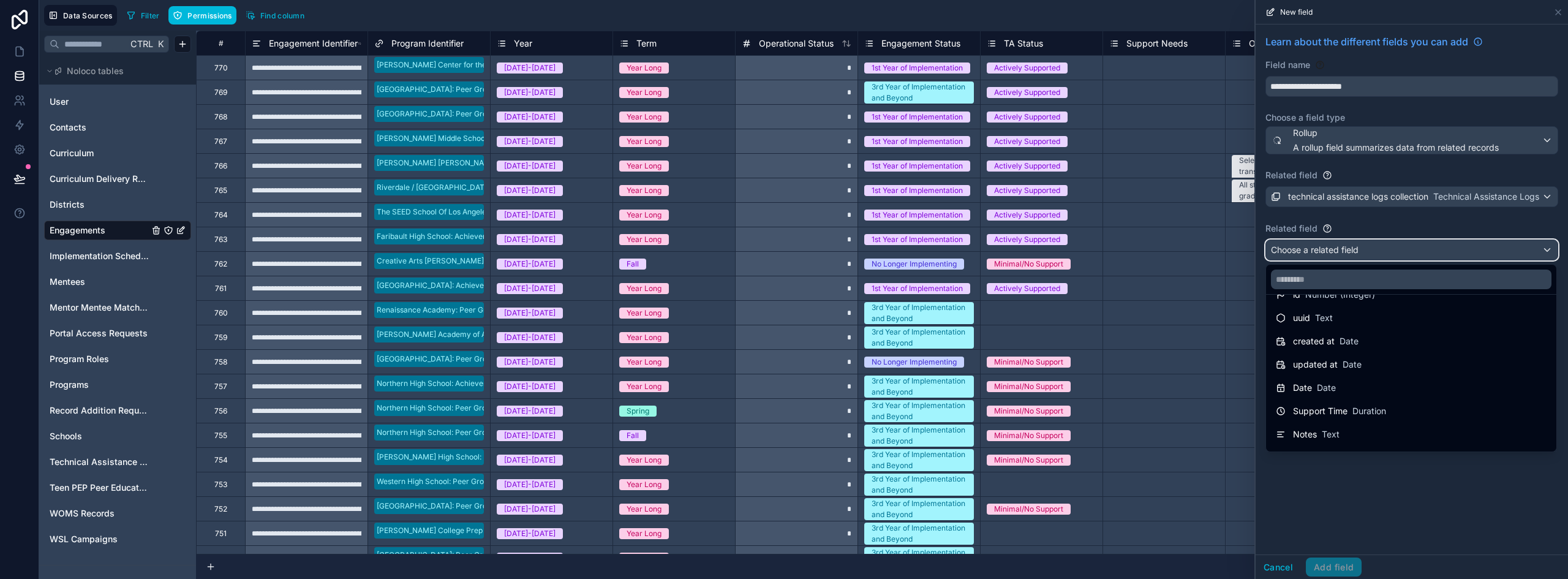
scroll to position [41, 0]
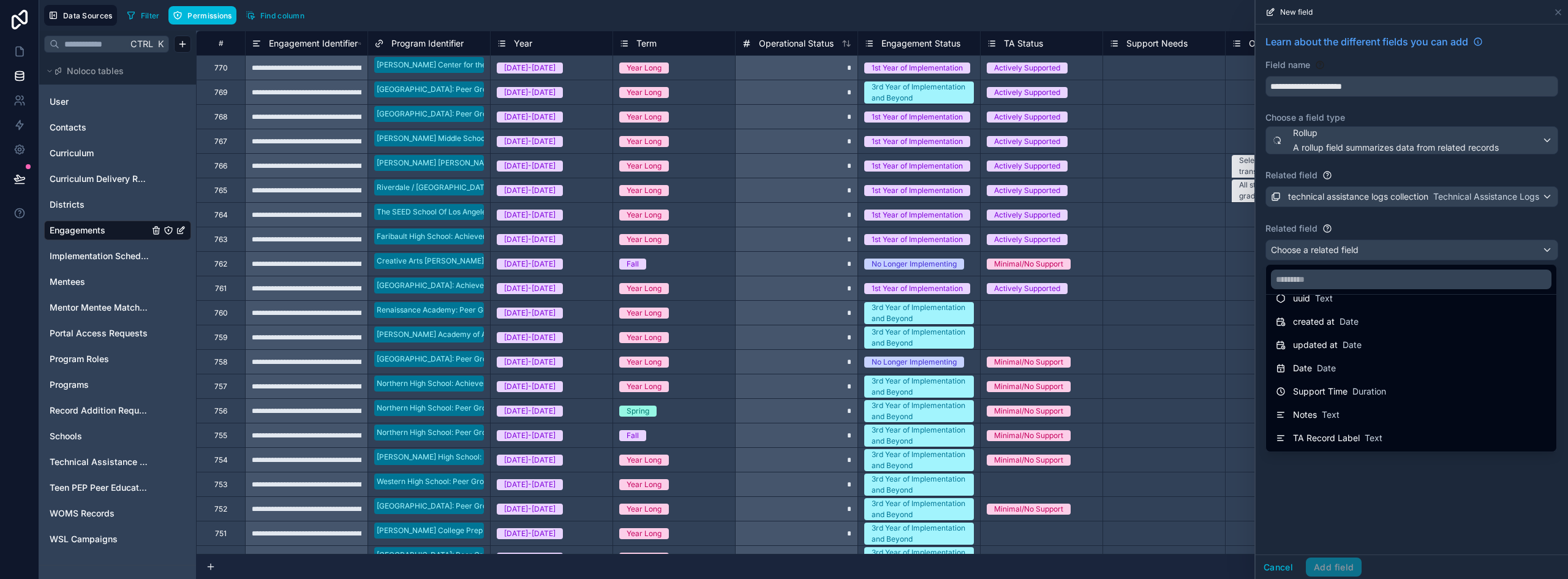
click at [1420, 503] on div at bounding box center [1411, 289] width 313 height 579
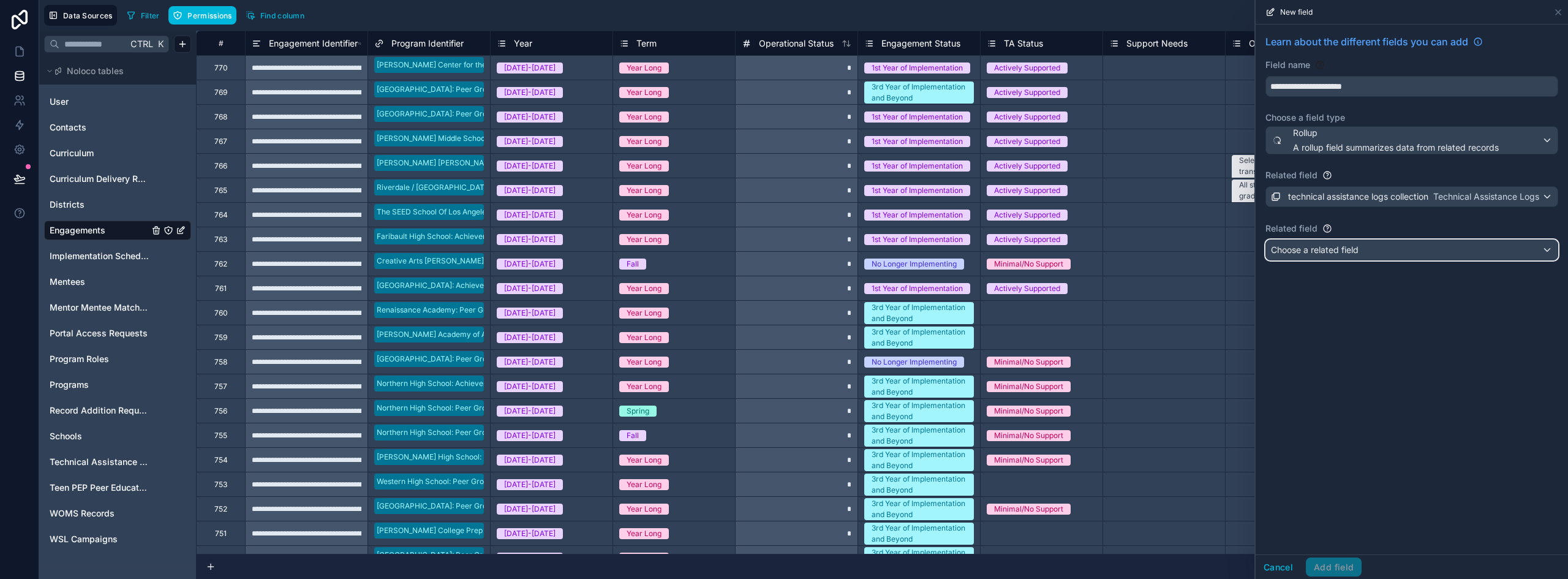
click at [1337, 254] on span "Choose a related field" at bounding box center [1315, 249] width 88 height 10
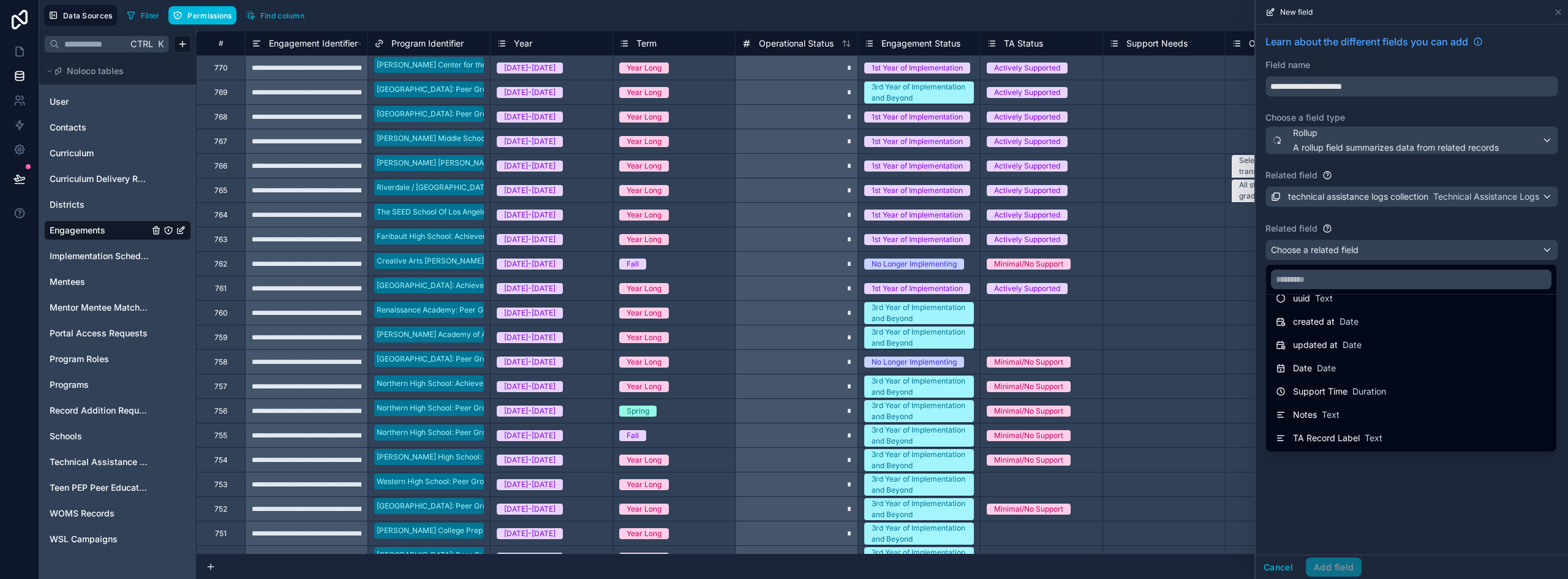
click at [1271, 565] on div at bounding box center [1411, 289] width 313 height 579
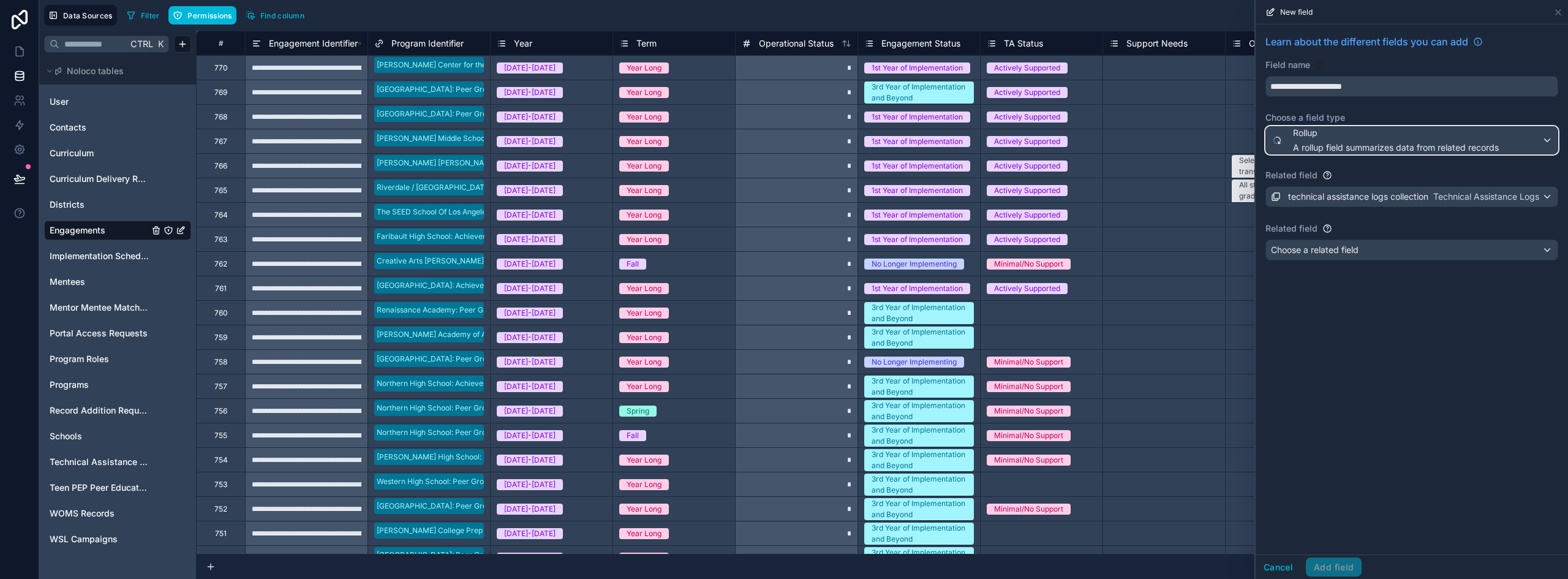
click at [1316, 139] on div "Rollup A rollup field summarizes data from related records" at bounding box center [1396, 140] width 206 height 27
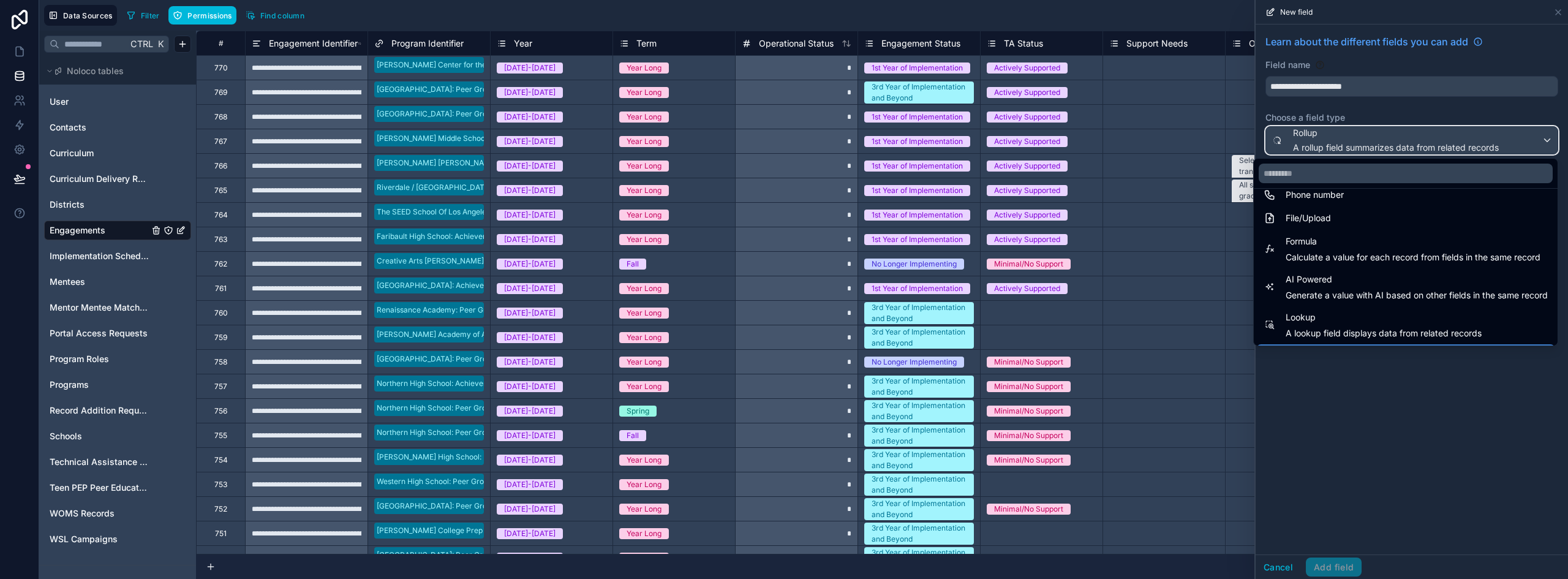
scroll to position [355, 0]
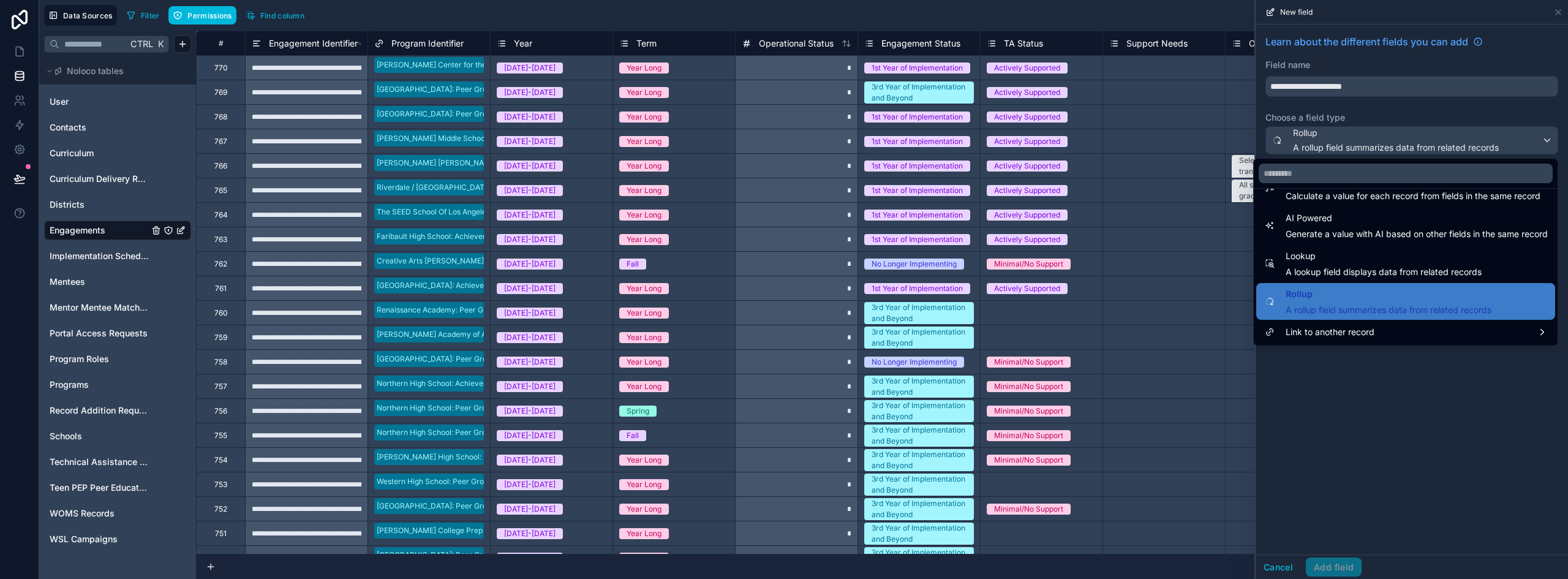
click at [1424, 402] on div at bounding box center [1411, 289] width 313 height 579
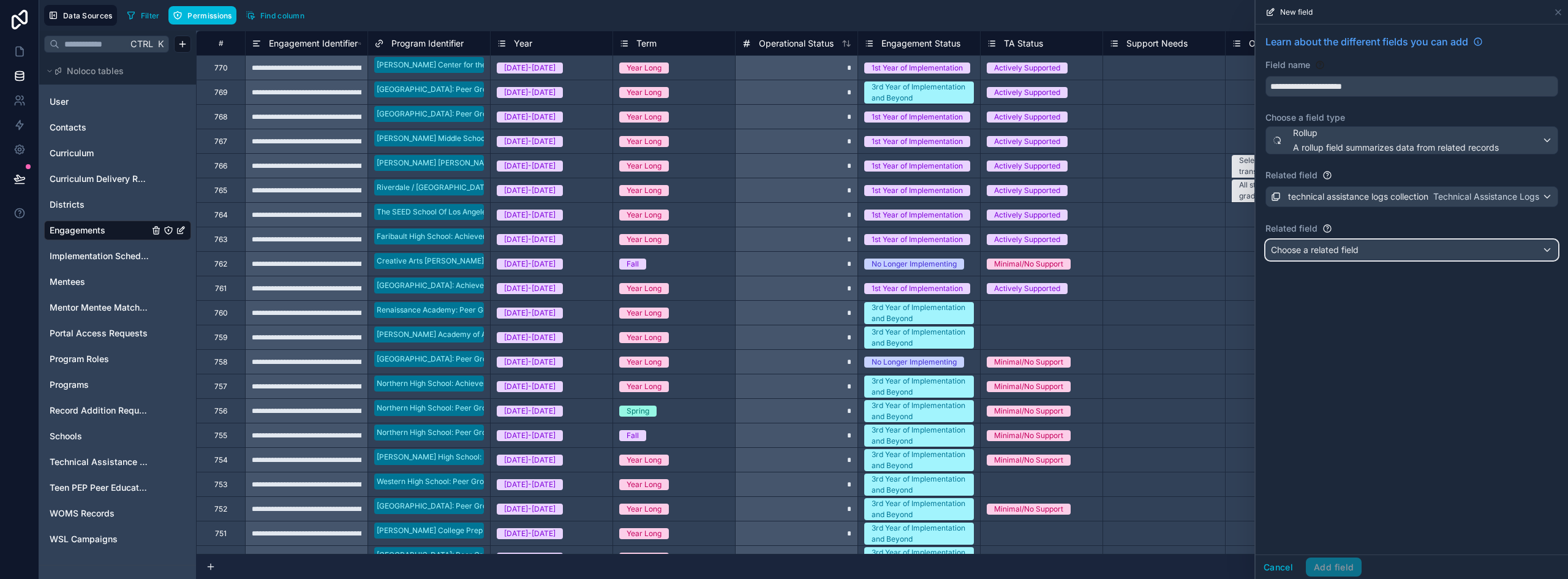
click at [1318, 251] on span "Choose a related field" at bounding box center [1315, 249] width 88 height 10
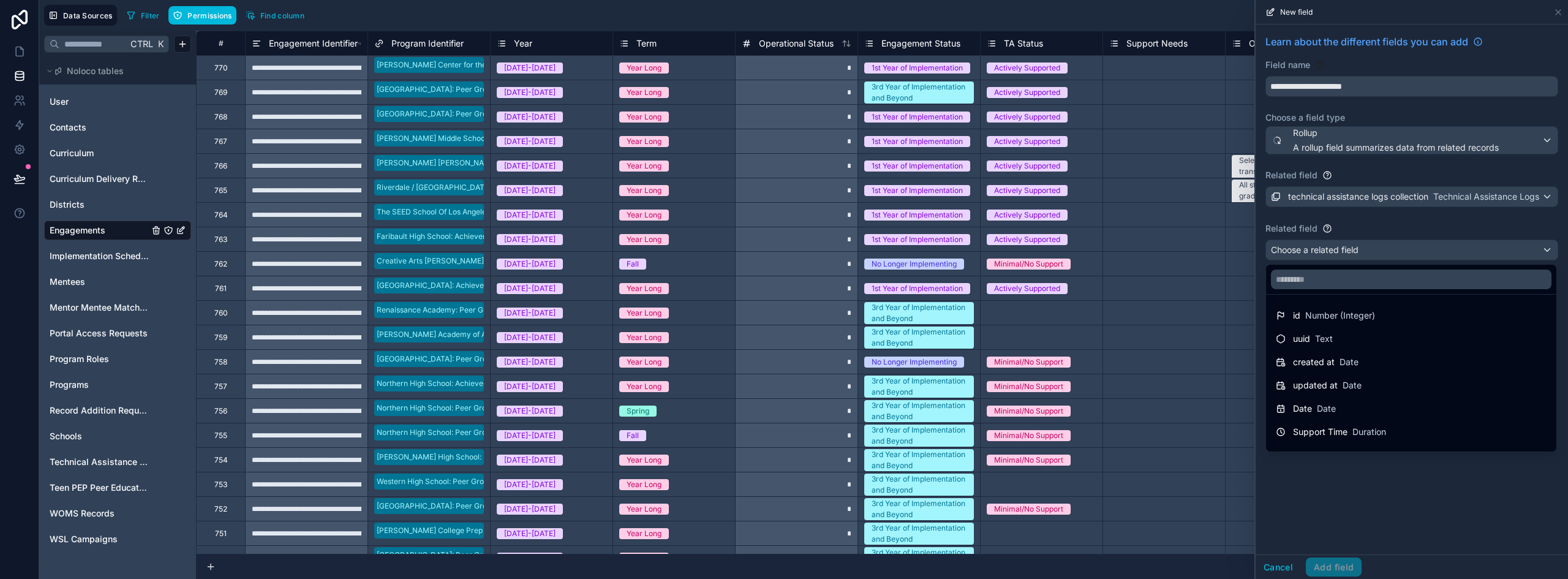
click at [1326, 227] on div at bounding box center [1411, 289] width 313 height 579
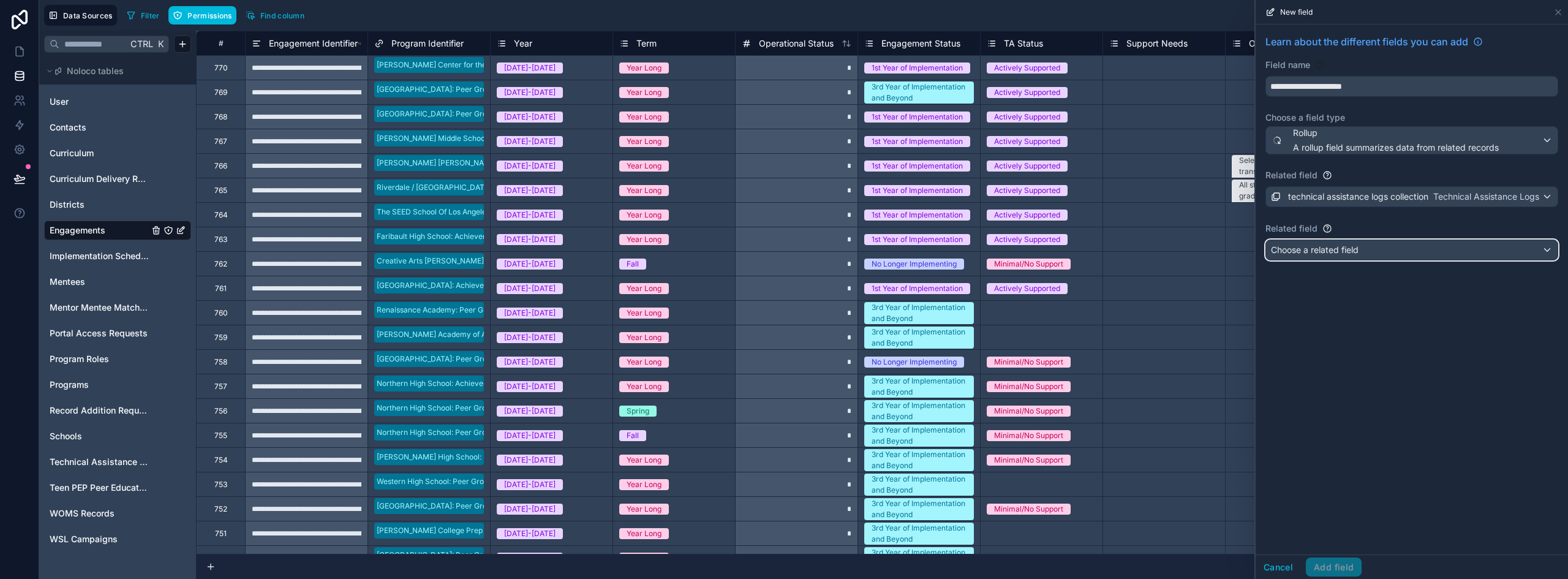
click at [1317, 252] on span "Choose a related field" at bounding box center [1315, 249] width 88 height 10
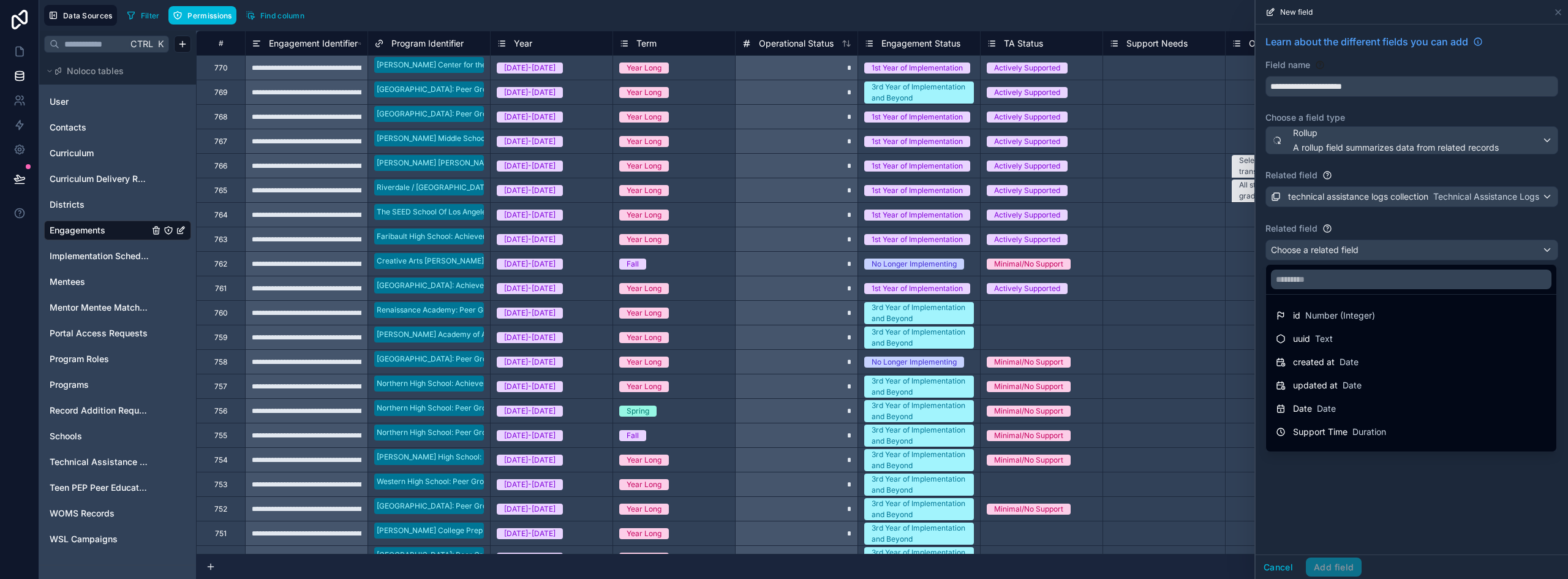
click at [1359, 321] on span "Number (Integer)" at bounding box center [1341, 315] width 70 height 12
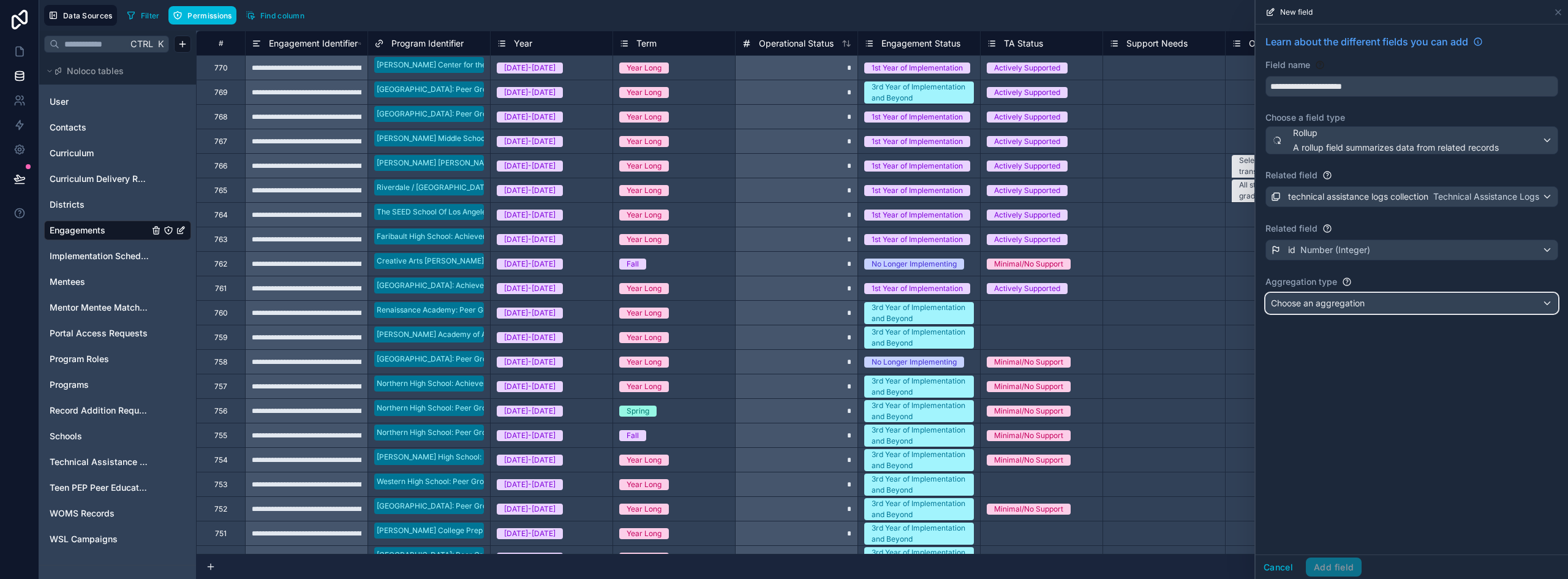
click at [1352, 312] on div "Choose an aggregation" at bounding box center [1412, 303] width 292 height 20
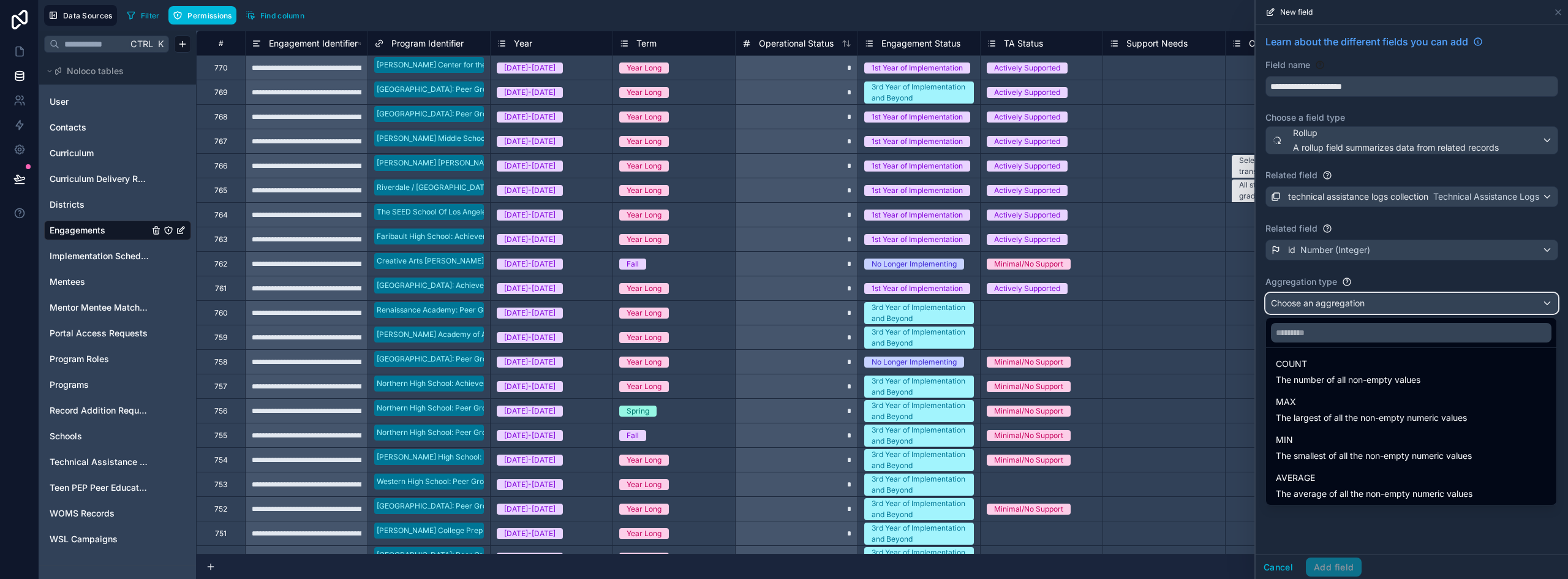
scroll to position [21, 0]
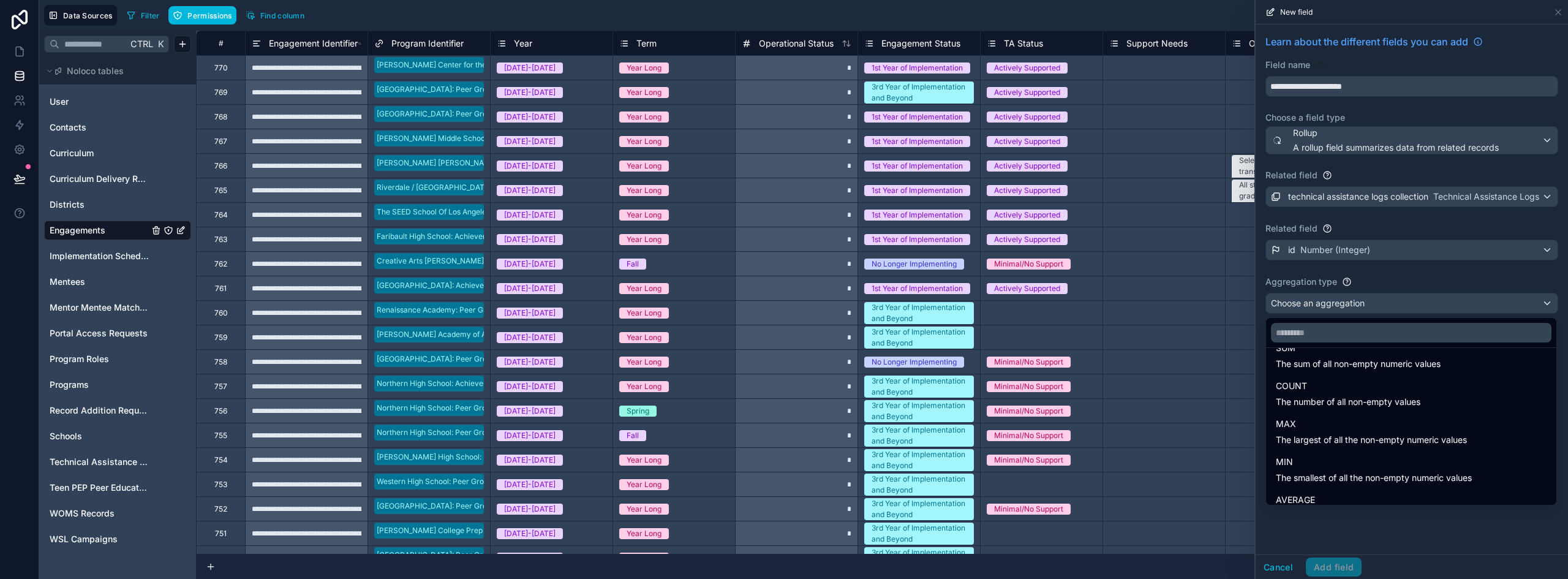
click at [1365, 400] on span "The number of all non-empty values" at bounding box center [1348, 402] width 144 height 12
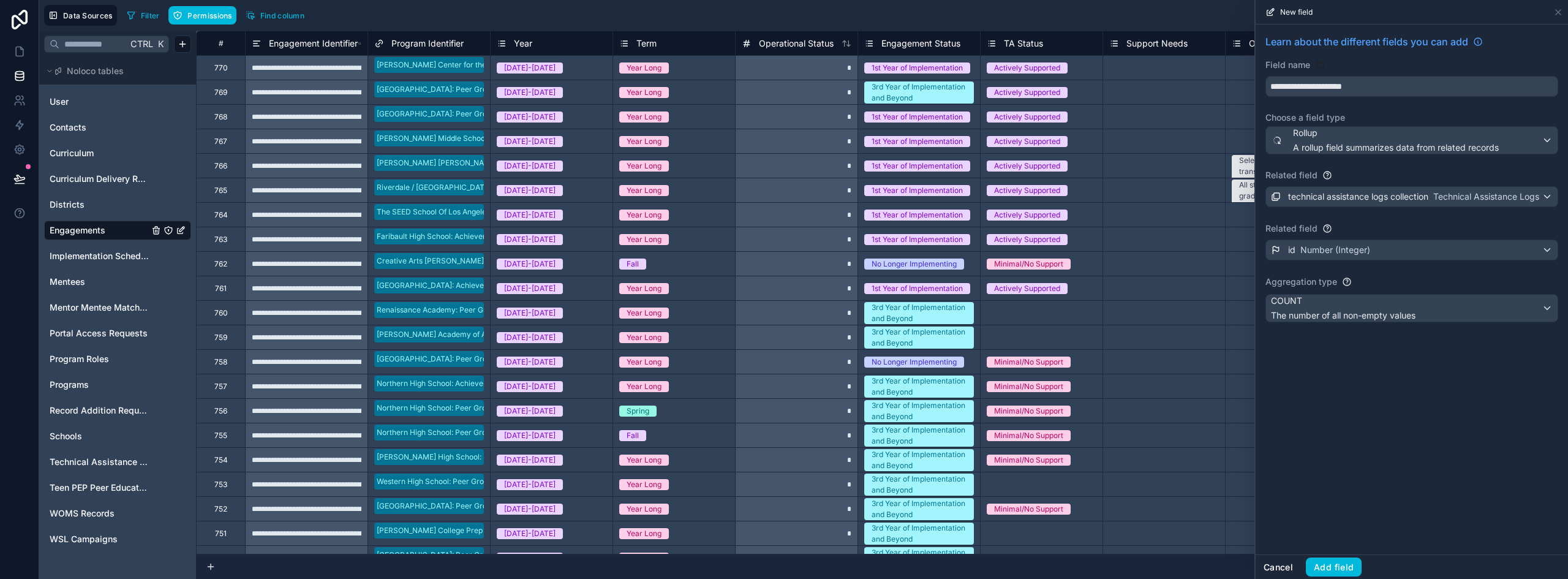
click at [1273, 569] on button "Cancel" at bounding box center [1278, 567] width 45 height 20
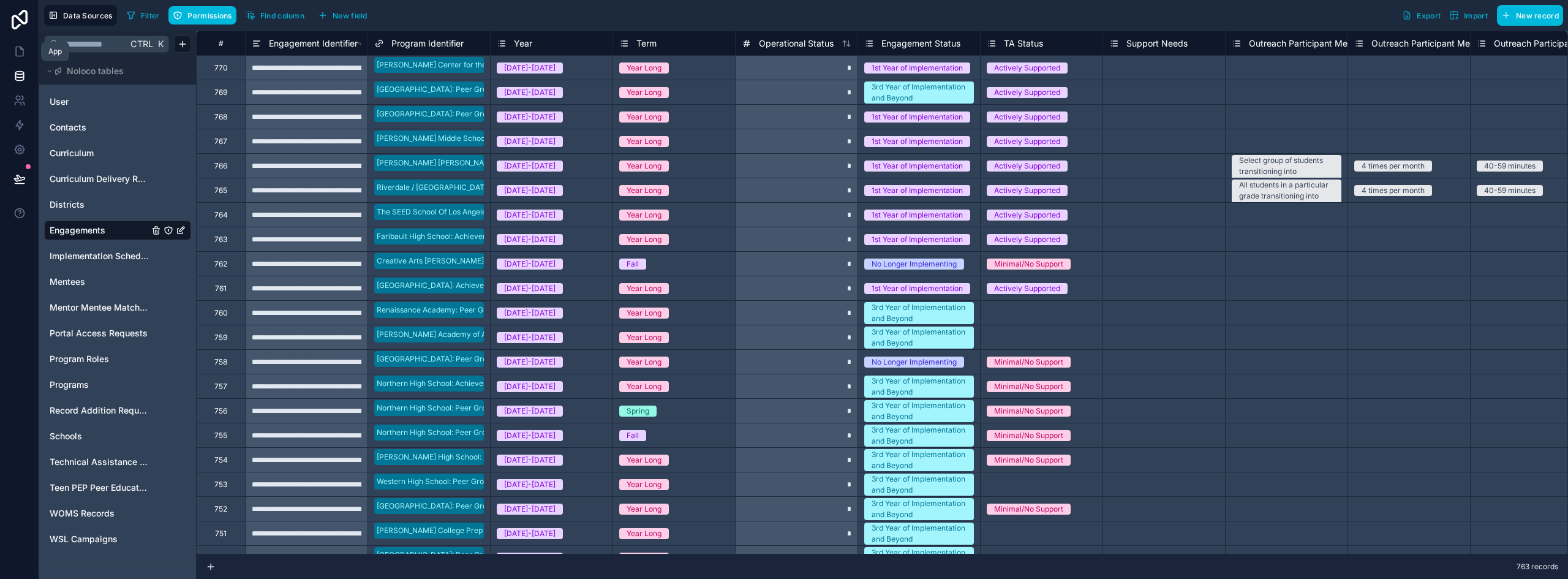
click at [17, 47] on icon at bounding box center [19, 52] width 8 height 9
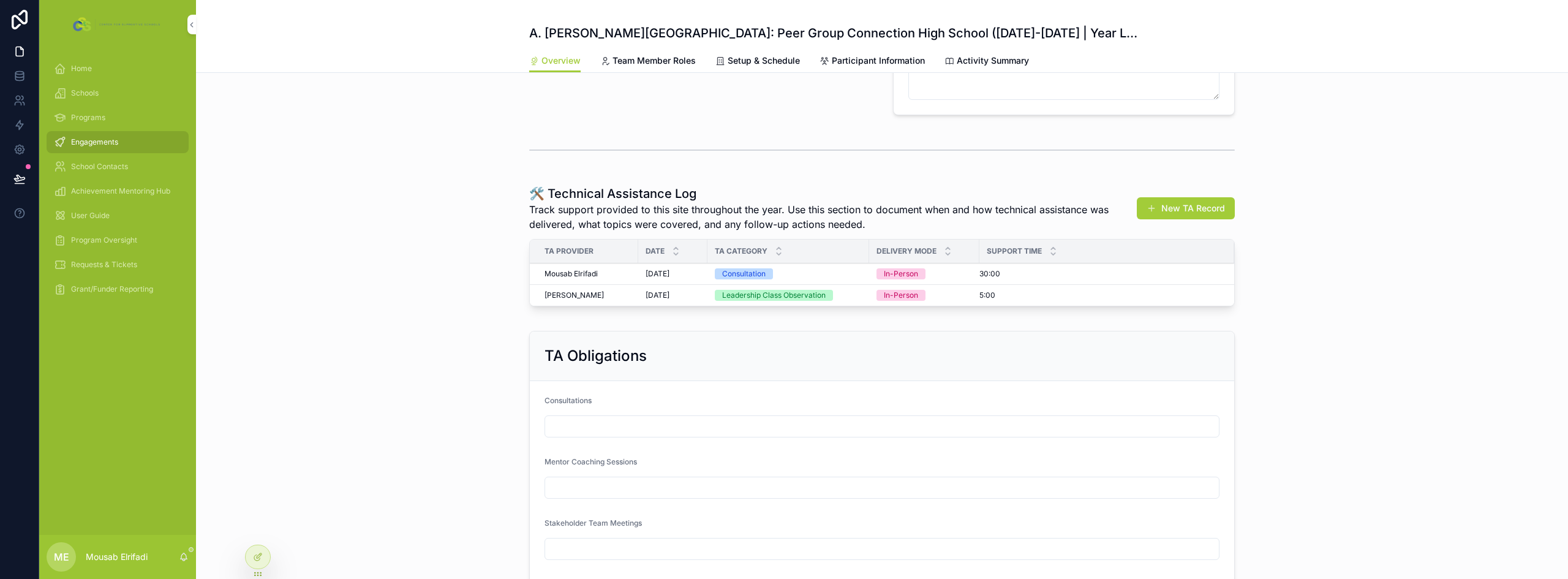
scroll to position [396, 0]
